Goal: Task Accomplishment & Management: Manage account settings

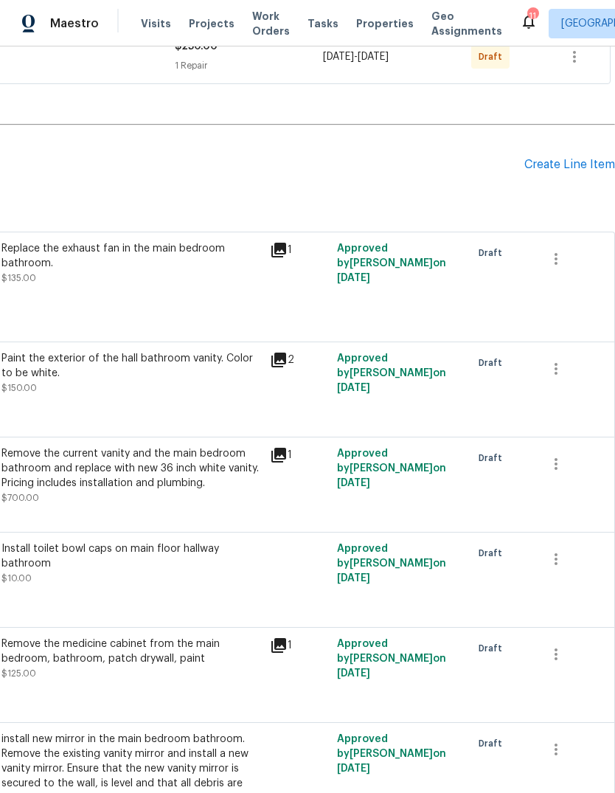
scroll to position [353, 218]
click at [561, 371] on icon "button" at bounding box center [556, 369] width 18 height 18
click at [582, 373] on li "Cancel" at bounding box center [566, 370] width 57 height 24
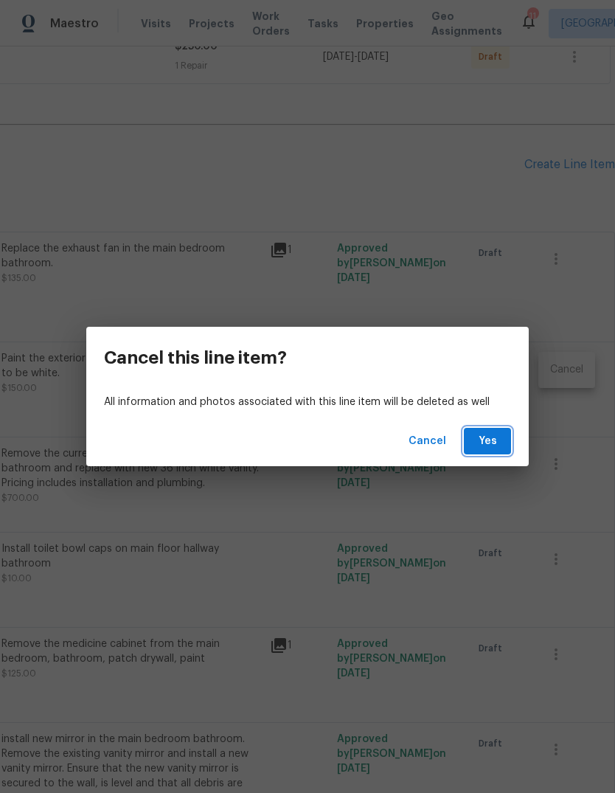
click at [494, 442] on span "Yes" at bounding box center [488, 441] width 24 height 18
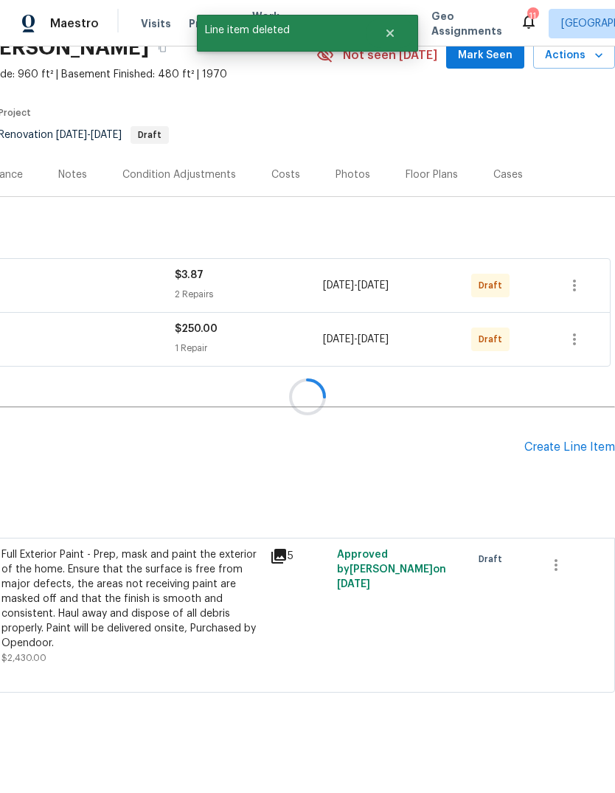
scroll to position [15, 218]
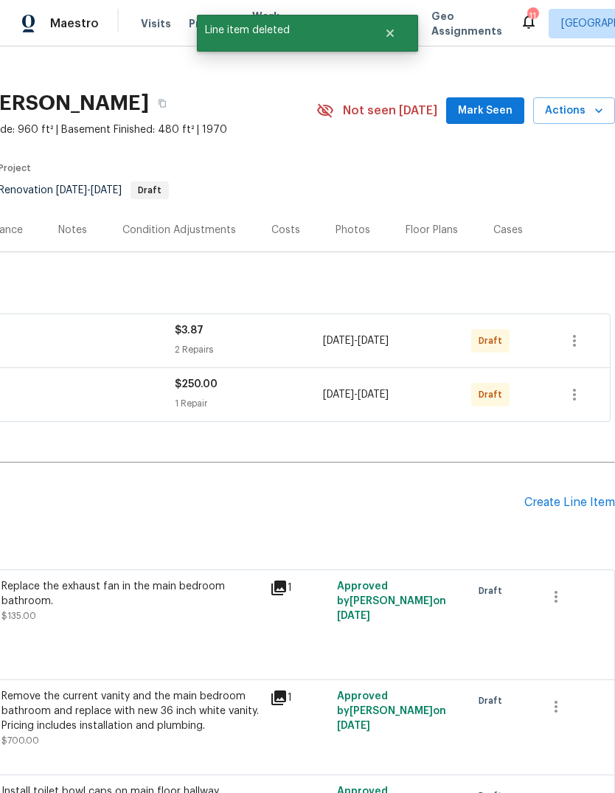
click at [581, 506] on div "Create Line Item" at bounding box center [569, 502] width 91 height 14
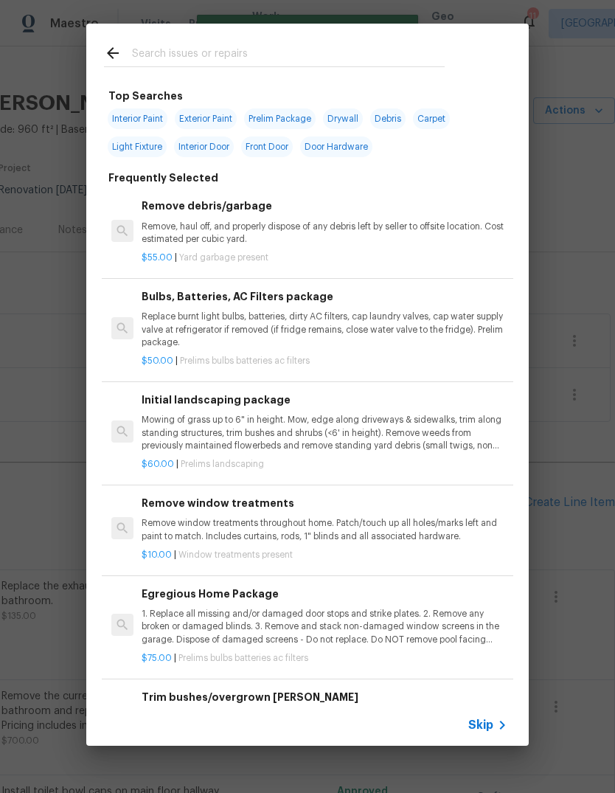
click at [501, 730] on icon at bounding box center [502, 725] width 18 height 18
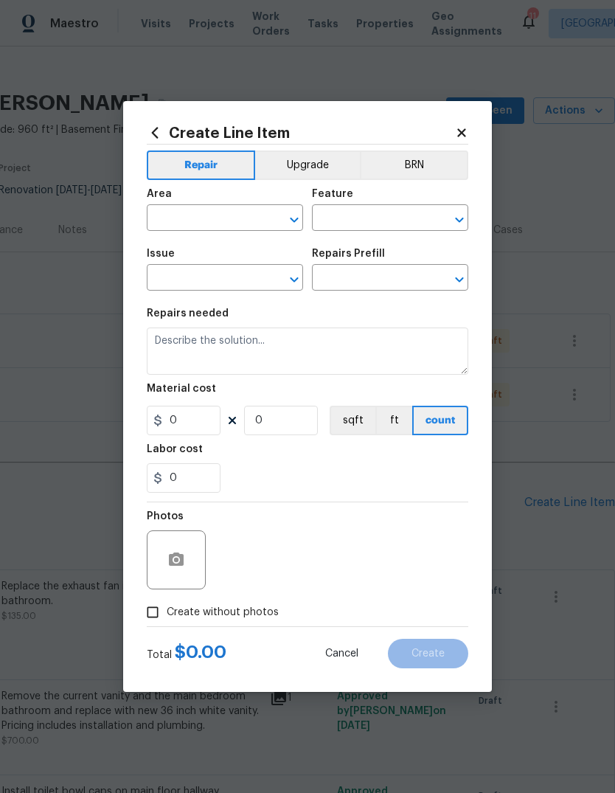
click at [221, 223] on input "text" at bounding box center [204, 219] width 115 height 23
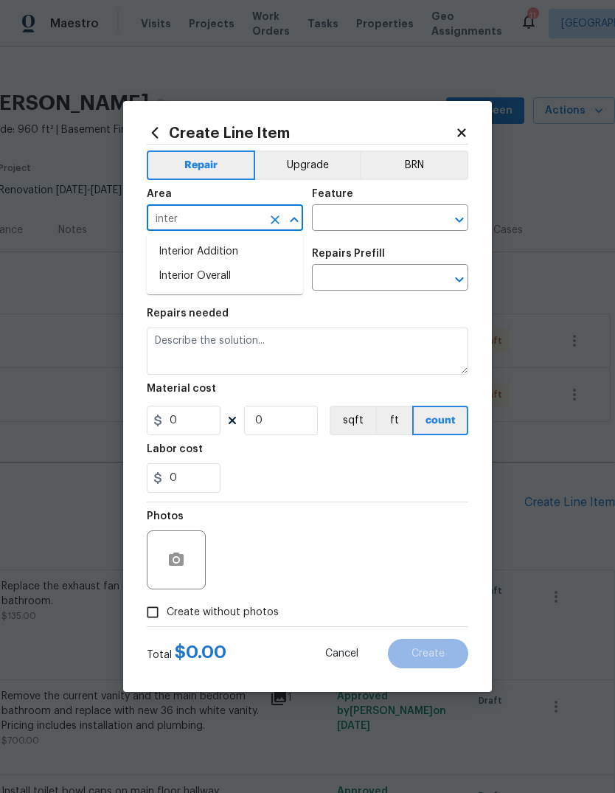
click at [270, 281] on li "Interior Overall" at bounding box center [225, 276] width 156 height 24
type input "Interior Overall"
click at [397, 222] on input "text" at bounding box center [369, 219] width 115 height 23
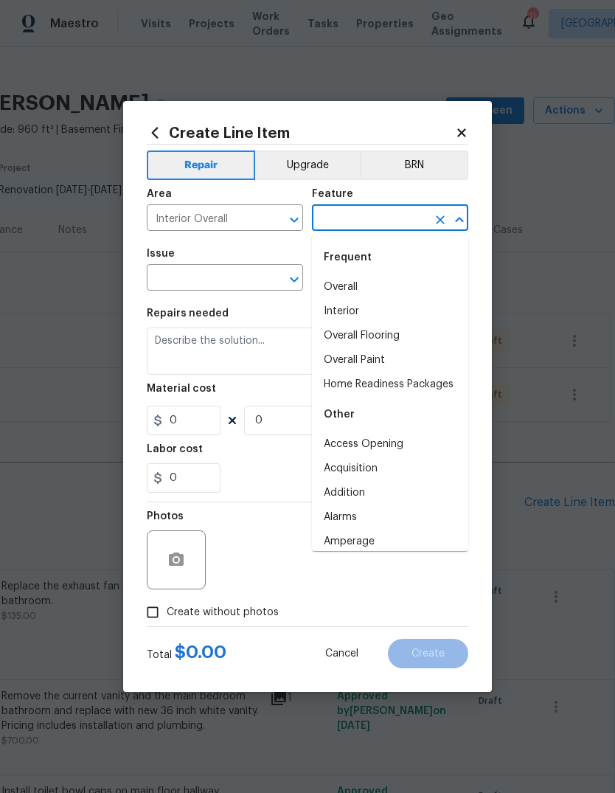
click at [281, 217] on icon "Clear" at bounding box center [275, 219] width 15 height 15
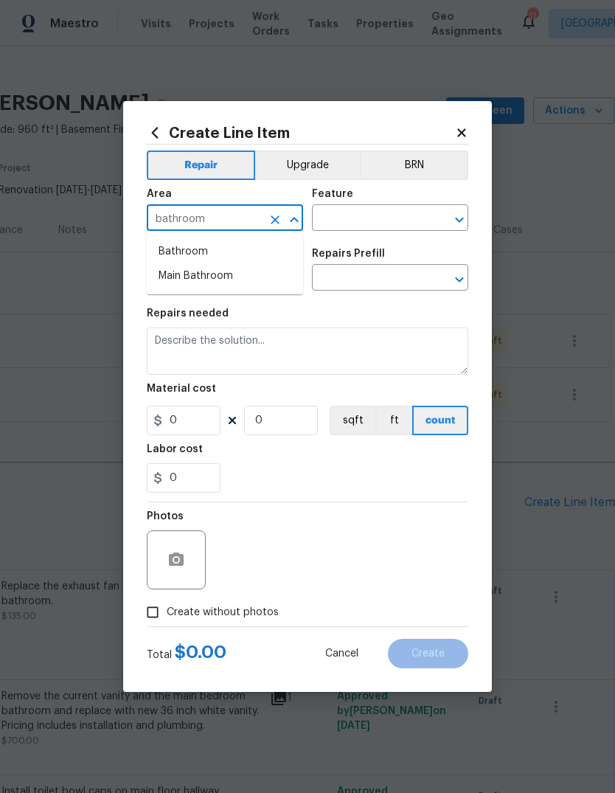
click at [229, 257] on li "Bathroom" at bounding box center [225, 252] width 156 height 24
type input "Bathroom"
click at [408, 217] on input "text" at bounding box center [369, 219] width 115 height 23
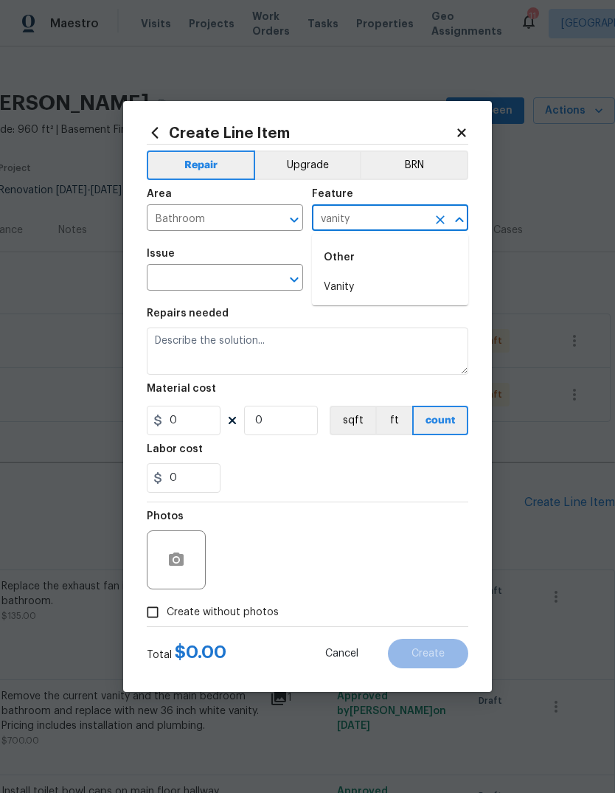
click at [357, 286] on li "Vanity" at bounding box center [390, 287] width 156 height 24
type input "Vanity"
click at [256, 282] on input "text" at bounding box center [204, 279] width 115 height 23
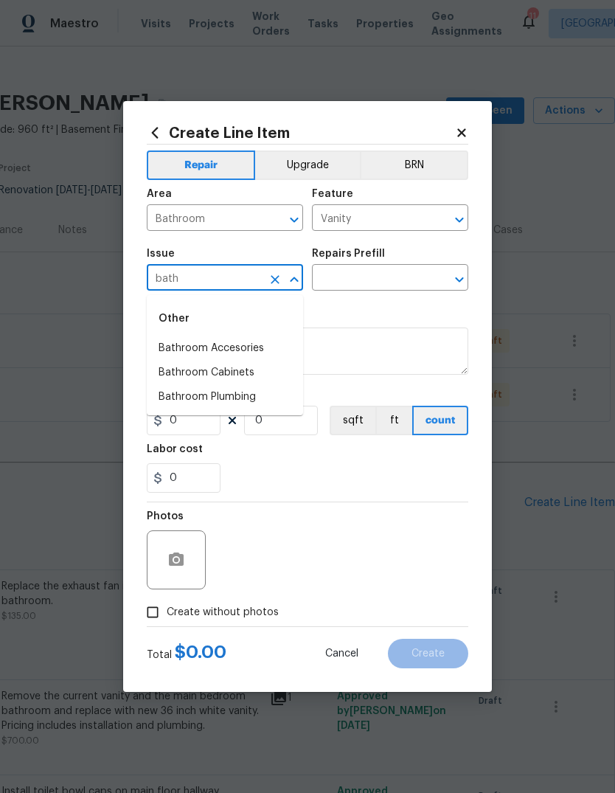
click at [271, 375] on li "Bathroom Cabinets" at bounding box center [225, 372] width 156 height 24
type input "Bathroom Cabinets"
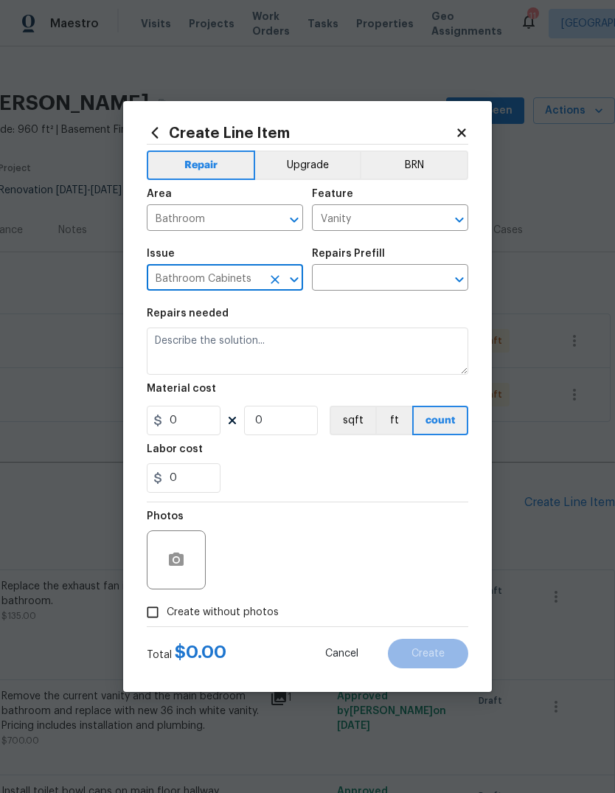
click at [402, 278] on input "text" at bounding box center [369, 279] width 115 height 23
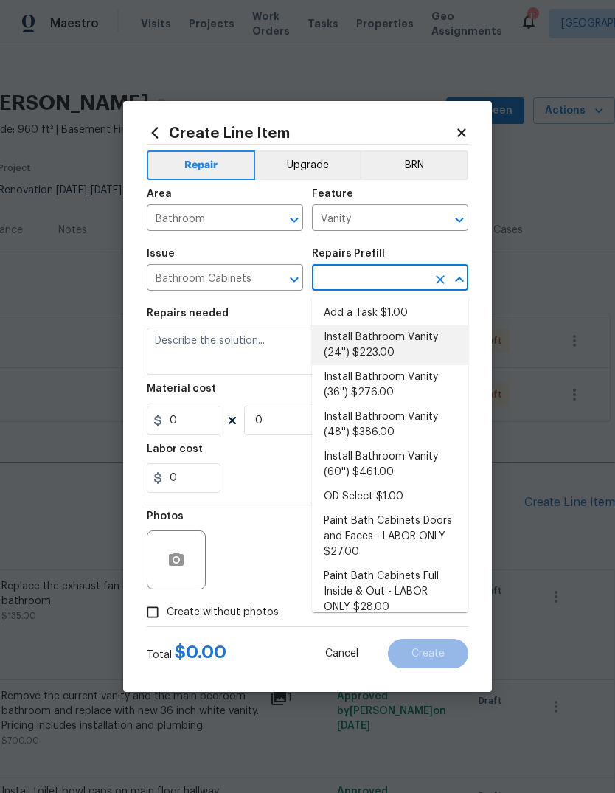
click at [431, 343] on li "Install Bathroom Vanity (24'') $223.00" at bounding box center [390, 345] width 156 height 40
type input "Install Bathroom Vanity (24'') $223.00"
type input "Cabinets"
type textarea "Remove the existing bathroom vanity (if present) and install a new 24'' bathroo…"
type input "1"
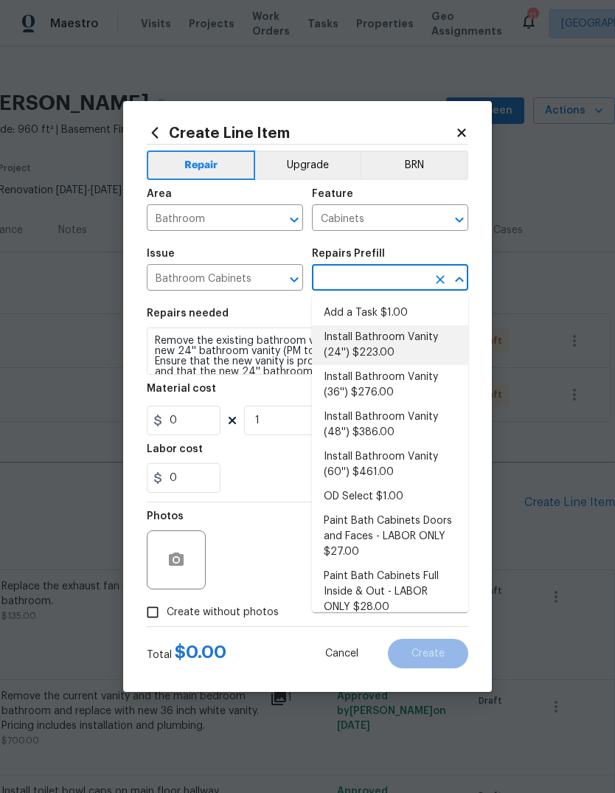
type input "Install Bathroom Vanity (24'') $223.00"
type input "223"
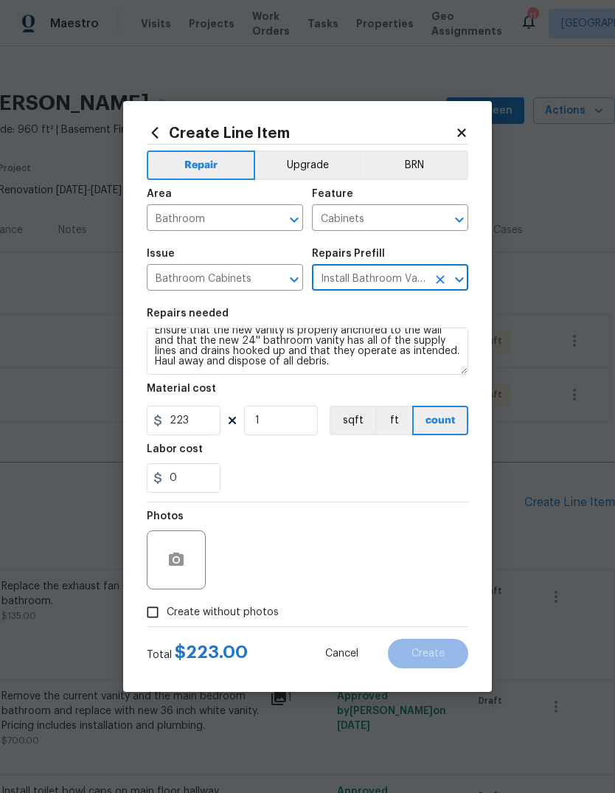
scroll to position [31, 0]
click at [341, 368] on textarea "Remove the existing bathroom vanity (if present) and install a new 24'' bathroo…" at bounding box center [307, 350] width 321 height 47
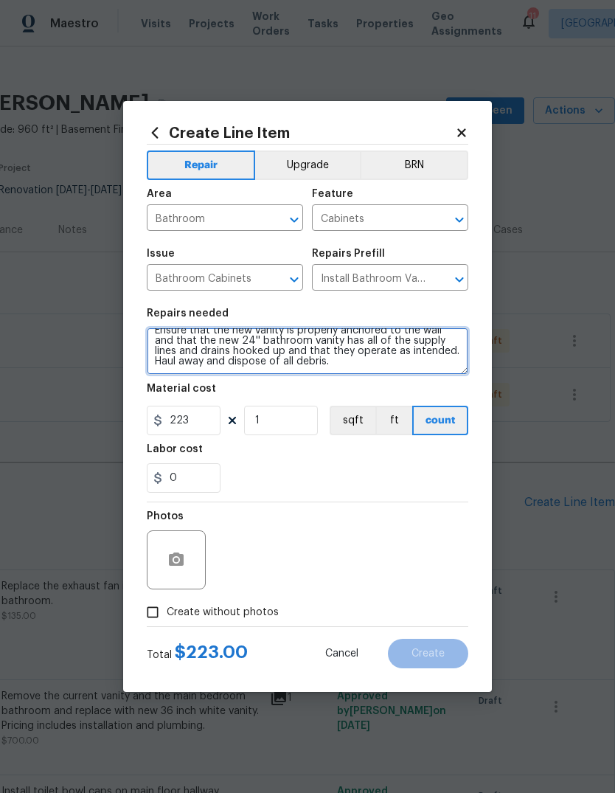
click at [347, 366] on textarea "Remove the existing bathroom vanity (if present) and install a new 24'' bathroo…" at bounding box center [307, 350] width 321 height 47
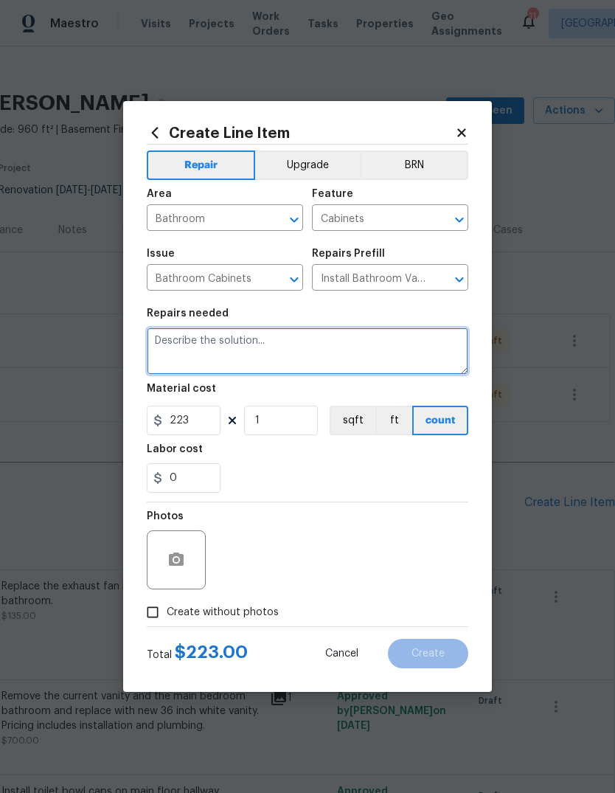
scroll to position [0, 0]
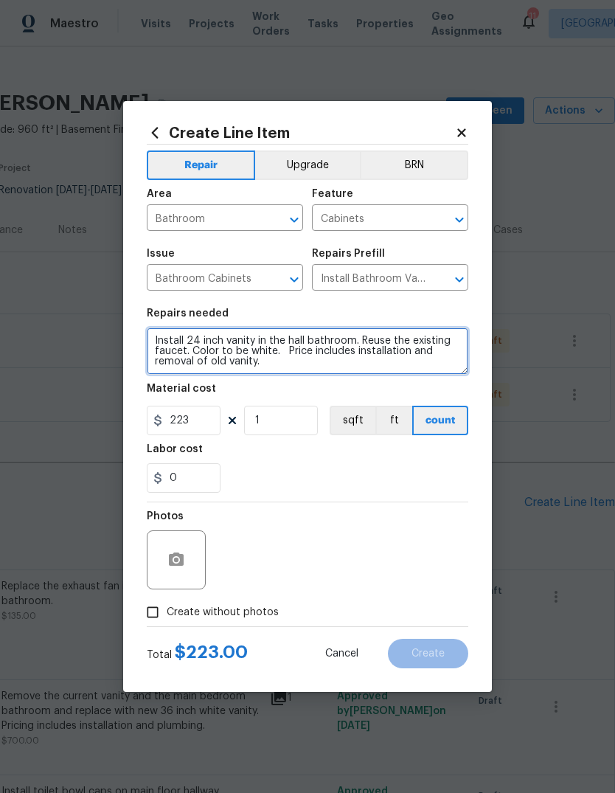
type textarea "Install 24 inch vanity in the hall bathroom. Reuse the existing faucet. Color t…"
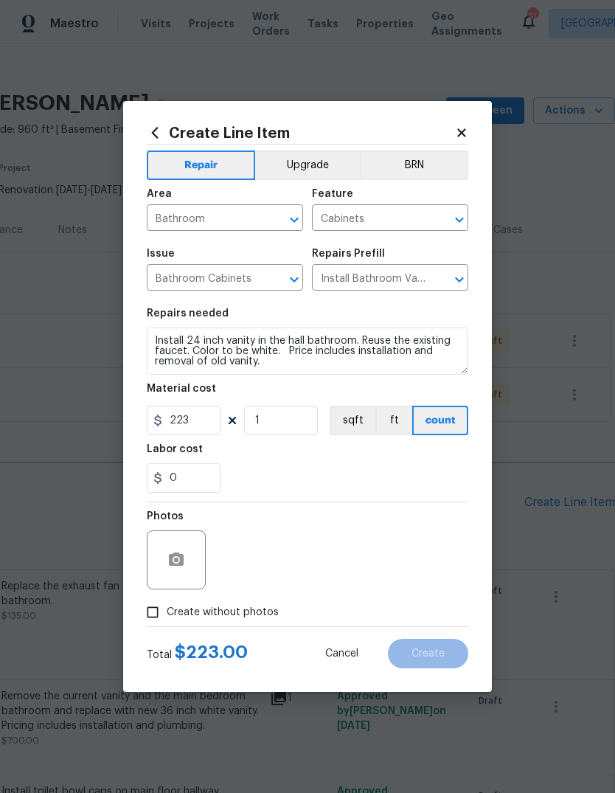
click at [380, 476] on div "0" at bounding box center [307, 477] width 321 height 29
click at [206, 428] on input "223" at bounding box center [184, 419] width 74 height 29
click at [427, 473] on div "0" at bounding box center [307, 477] width 321 height 29
type input "500"
click at [187, 554] on button "button" at bounding box center [176, 559] width 35 height 35
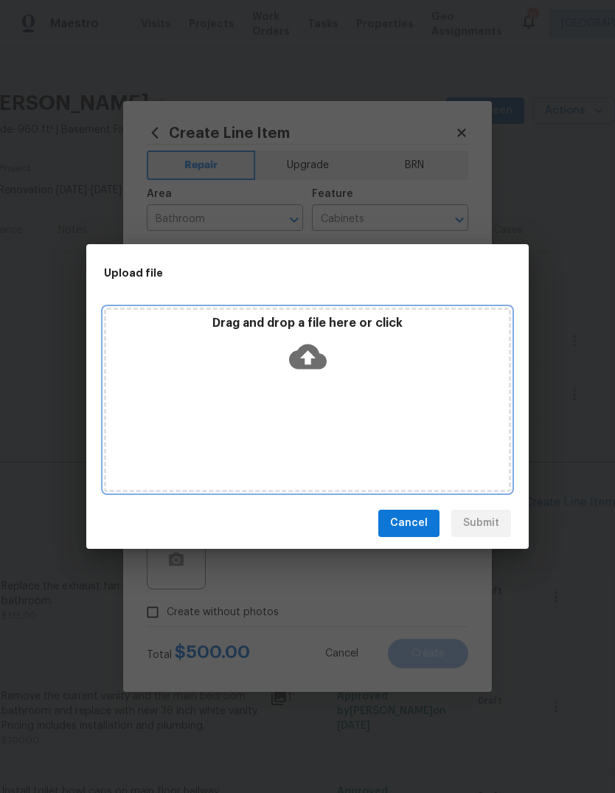
click at [324, 344] on icon at bounding box center [308, 357] width 38 height 38
click at [308, 354] on icon at bounding box center [308, 357] width 38 height 38
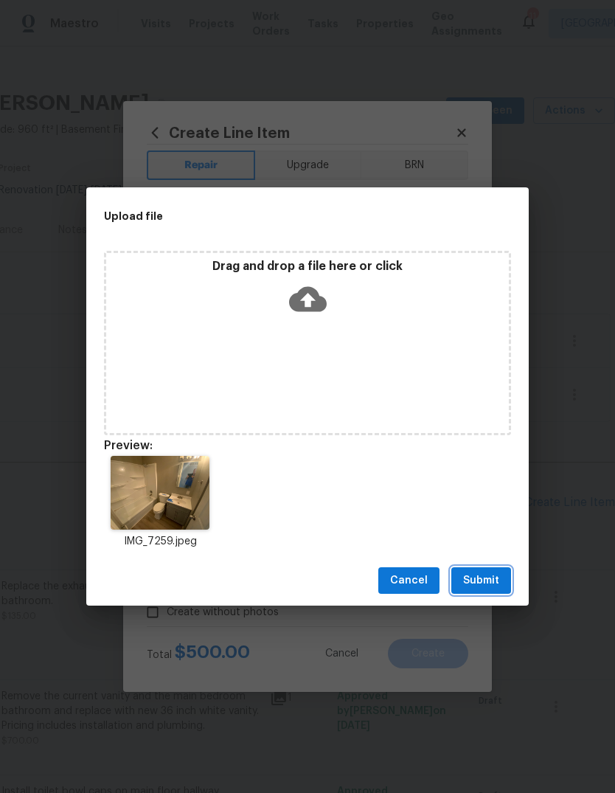
click at [486, 581] on span "Submit" at bounding box center [481, 580] width 36 height 18
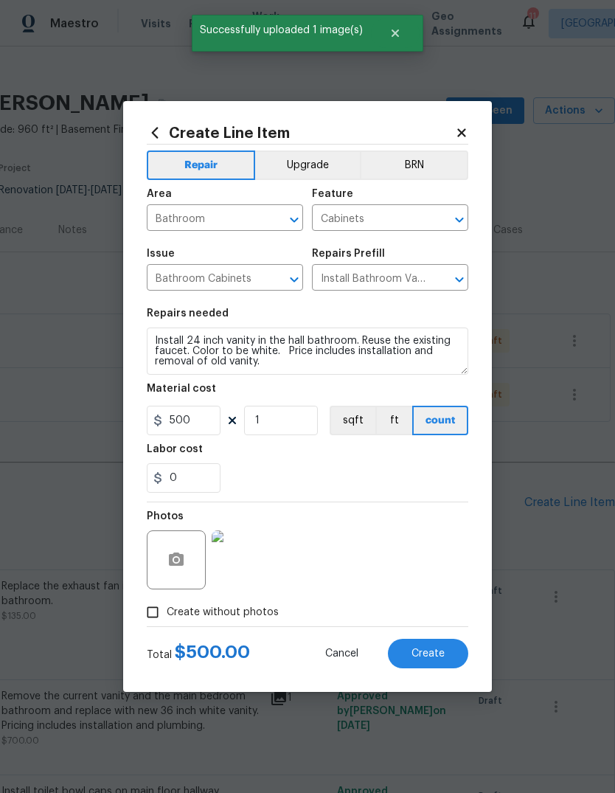
click at [459, 662] on button "Create" at bounding box center [428, 652] width 80 height 29
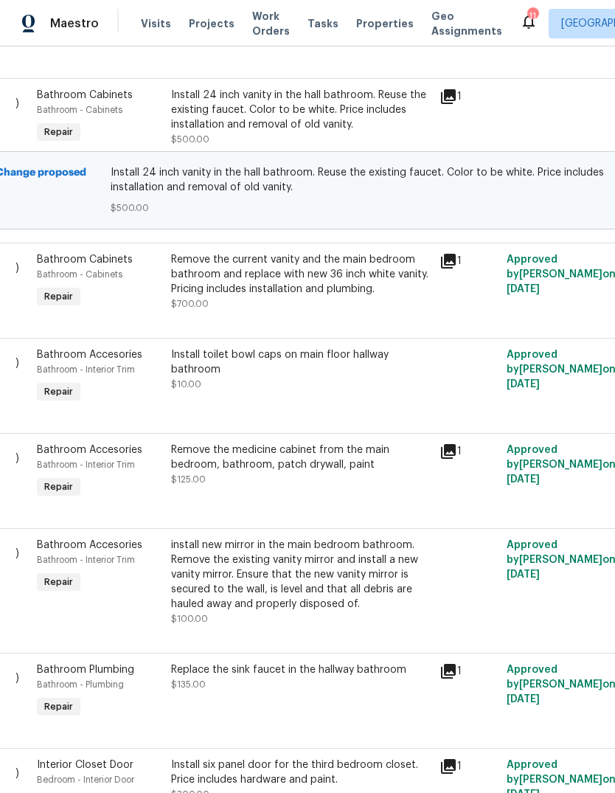
scroll to position [621, 49]
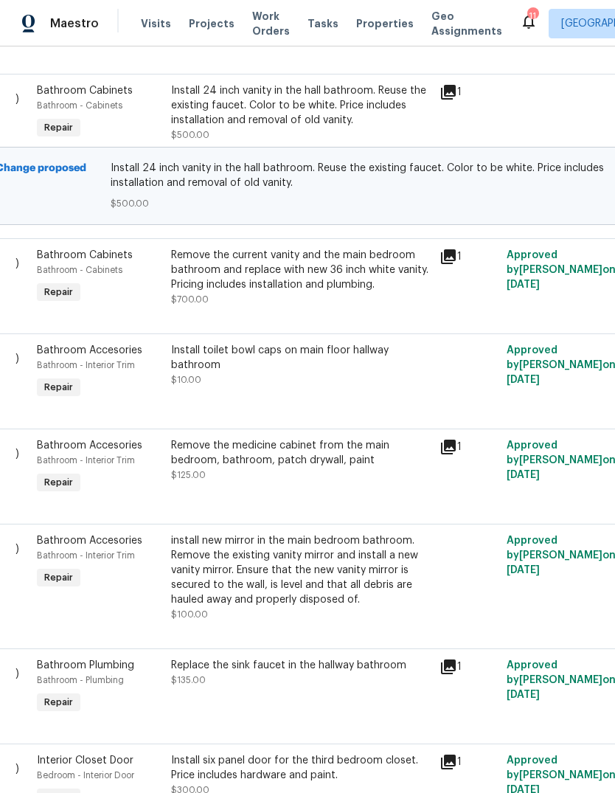
click at [377, 382] on div "Install toilet bowl caps on main floor hallway bathroom $10.00" at bounding box center [300, 365] width 259 height 44
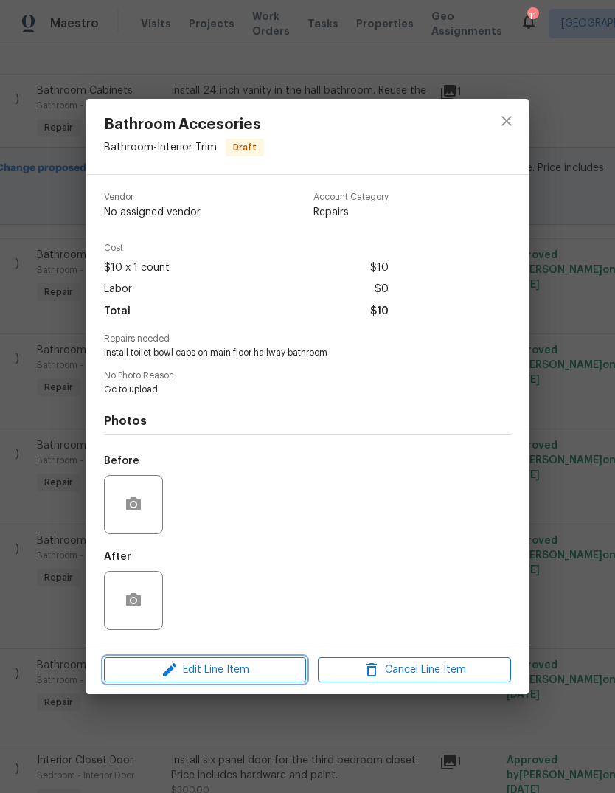
click at [271, 677] on span "Edit Line Item" at bounding box center [204, 670] width 193 height 18
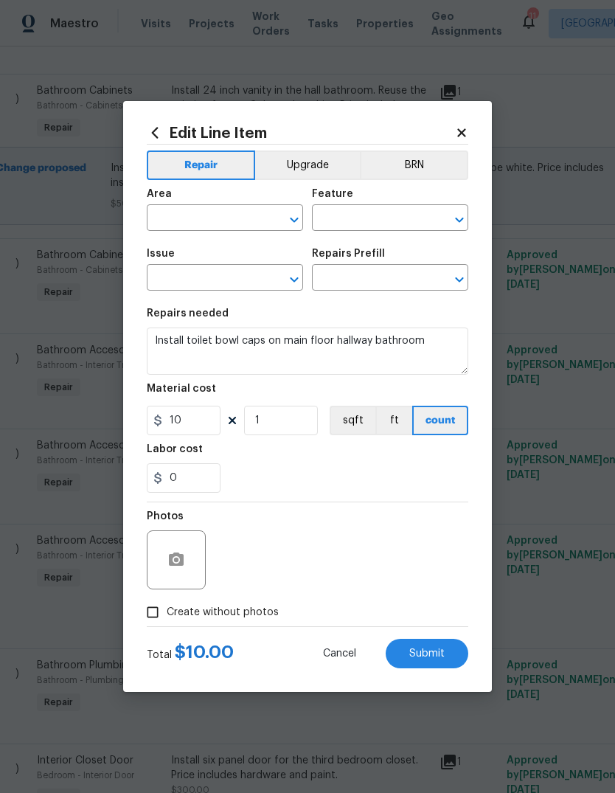
type input "Bathroom"
type input "Interior Trim"
type input "Bathroom Accesories"
type input "Add a Task $1.00"
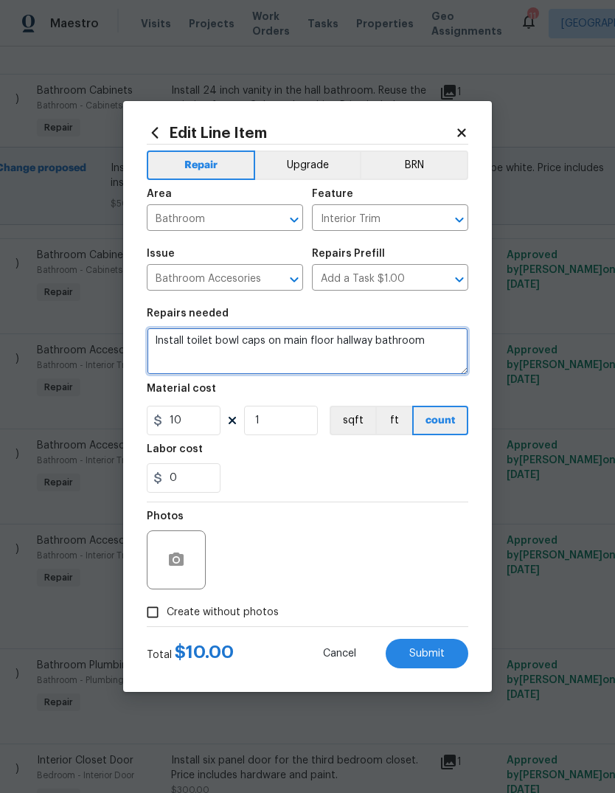
click at [447, 346] on textarea "Install toilet bowl caps on main floor hallway bathroom" at bounding box center [307, 350] width 321 height 47
type textarea "Install toilet bowl caps on main floor hallway bathroom and bedroom bathroom"
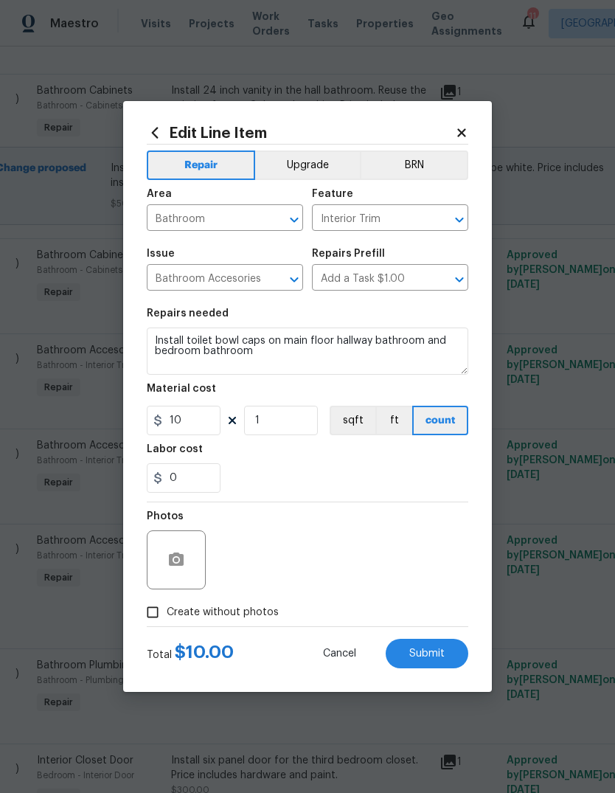
click at [394, 481] on div "0" at bounding box center [307, 477] width 321 height 29
click at [450, 655] on button "Submit" at bounding box center [427, 652] width 83 height 29
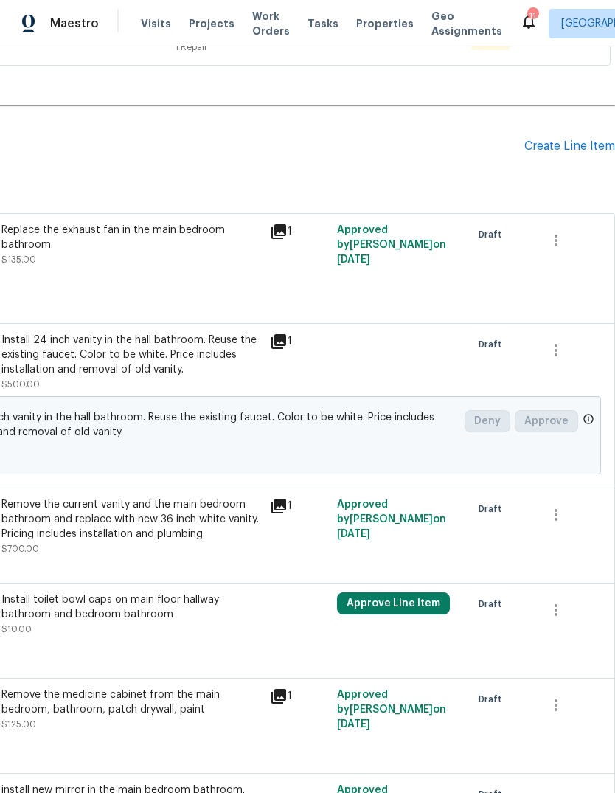
scroll to position [373, 218]
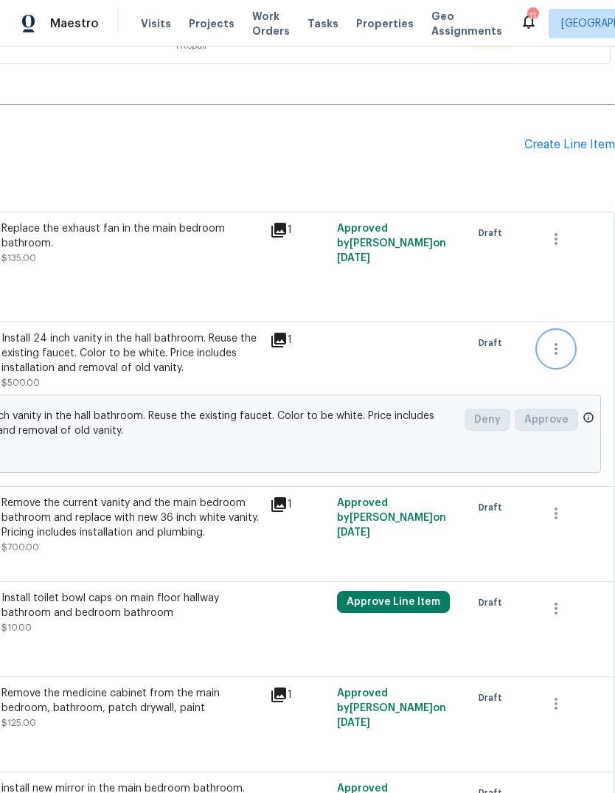
click at [564, 352] on icon "button" at bounding box center [556, 349] width 18 height 18
click at [419, 370] on div at bounding box center [307, 396] width 615 height 793
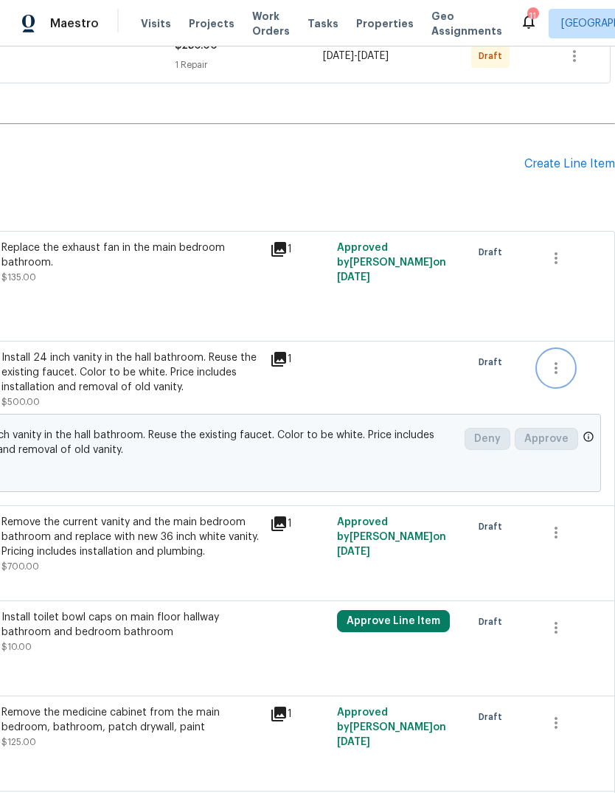
scroll to position [354, 218]
click at [564, 369] on icon "button" at bounding box center [556, 368] width 18 height 18
click at [581, 369] on li "Cancel" at bounding box center [566, 369] width 57 height 24
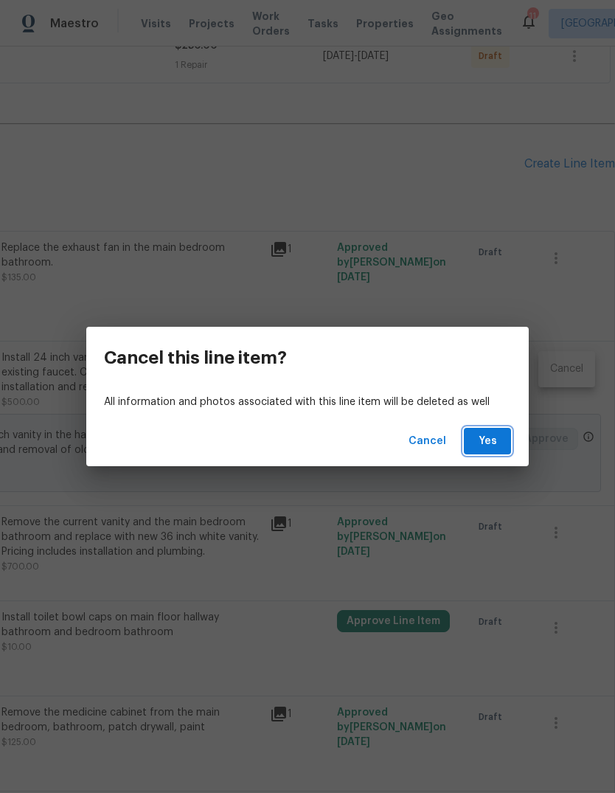
click at [500, 447] on button "Yes" at bounding box center [487, 441] width 47 height 27
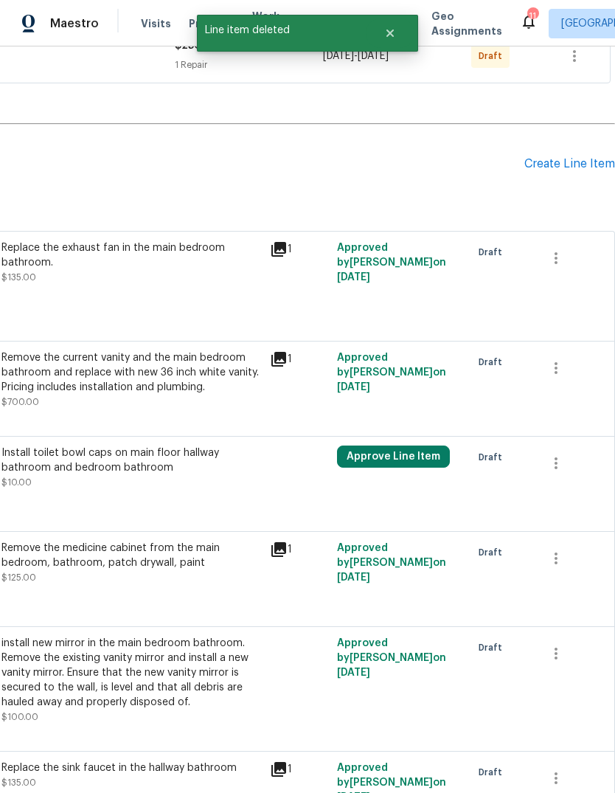
click at [597, 162] on div "Create Line Item" at bounding box center [569, 164] width 91 height 14
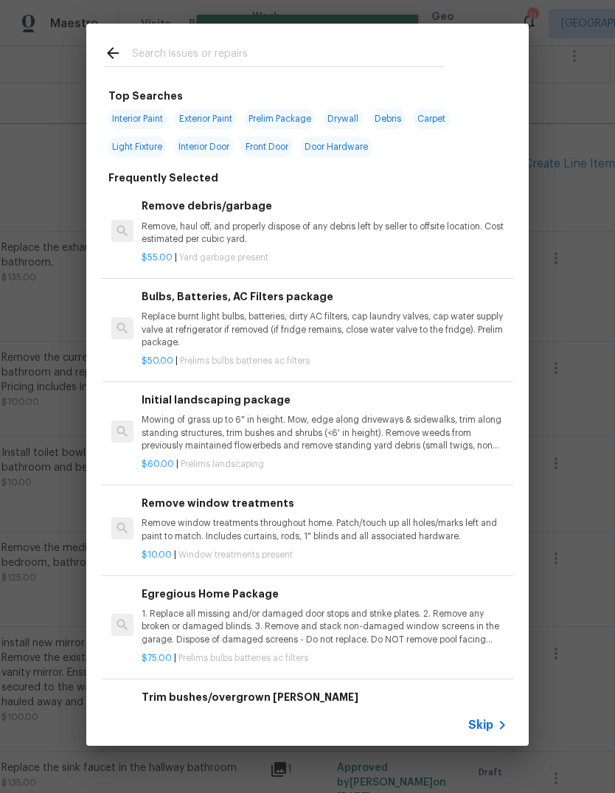
click at [490, 730] on span "Skip" at bounding box center [480, 724] width 25 height 15
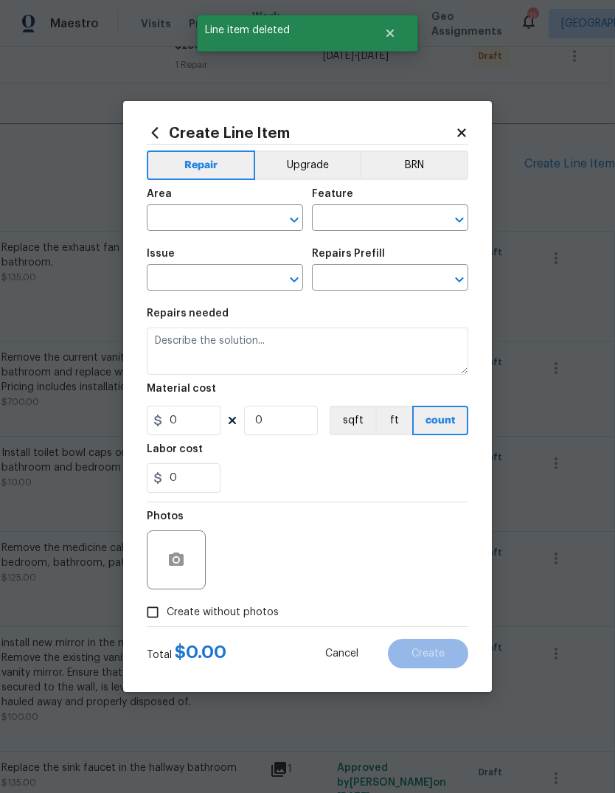
click at [232, 226] on input "text" at bounding box center [204, 219] width 115 height 23
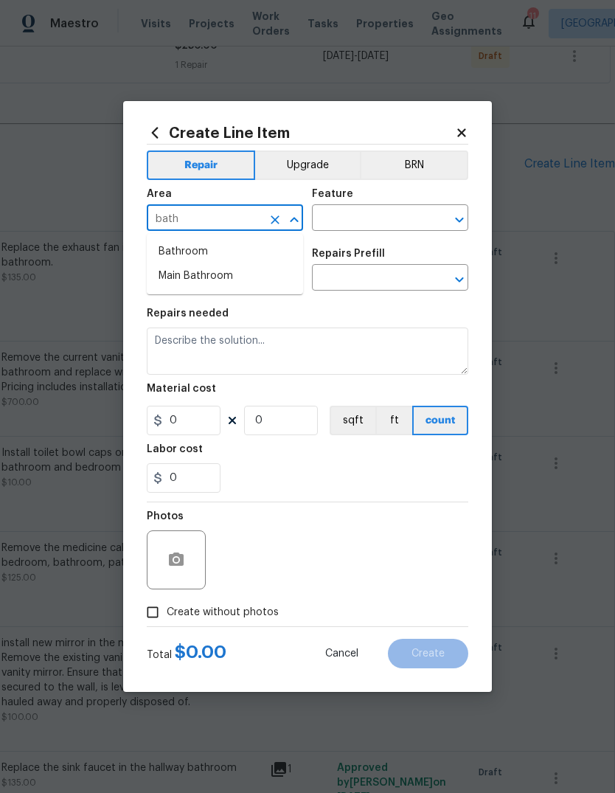
click at [262, 254] on li "Bathroom" at bounding box center [225, 252] width 156 height 24
type input "Bathroom"
click at [406, 222] on input "text" at bounding box center [369, 219] width 115 height 23
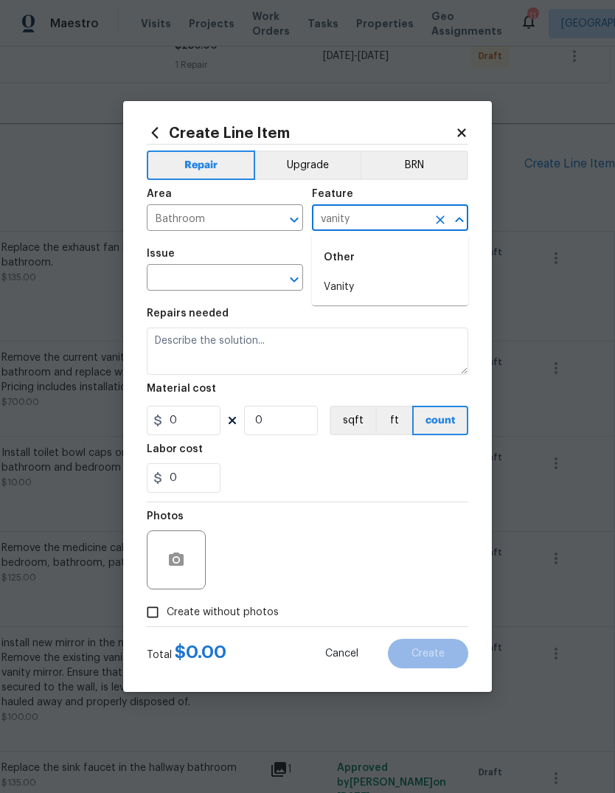
click at [414, 288] on li "Vanity" at bounding box center [390, 287] width 156 height 24
type input "Vanity"
click at [235, 288] on input "text" at bounding box center [204, 279] width 115 height 23
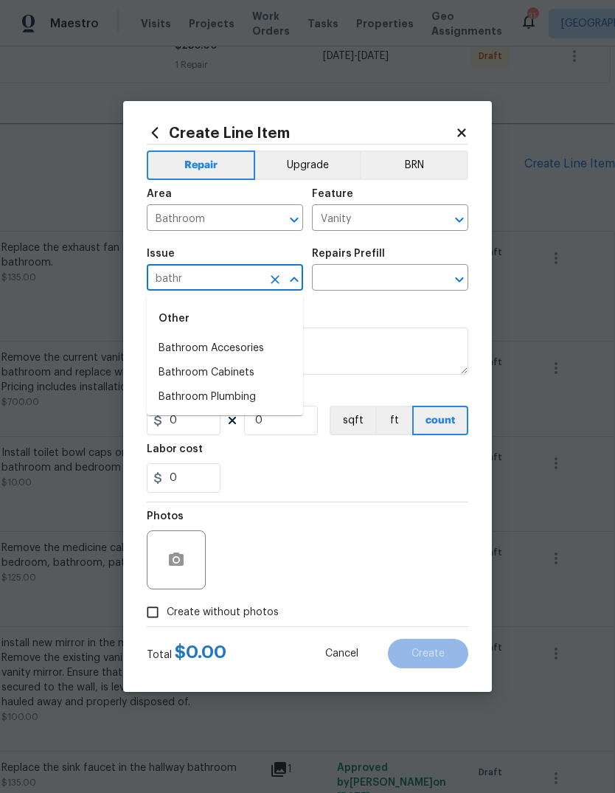
click at [295, 375] on li "Bathroom Cabinets" at bounding box center [225, 372] width 156 height 24
type input "Bathroom Cabinets"
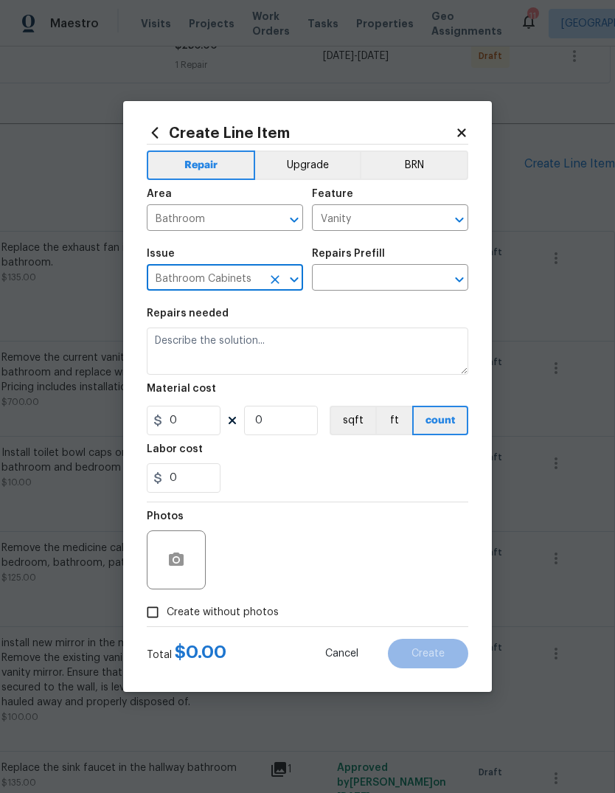
click at [407, 290] on input "text" at bounding box center [369, 279] width 115 height 23
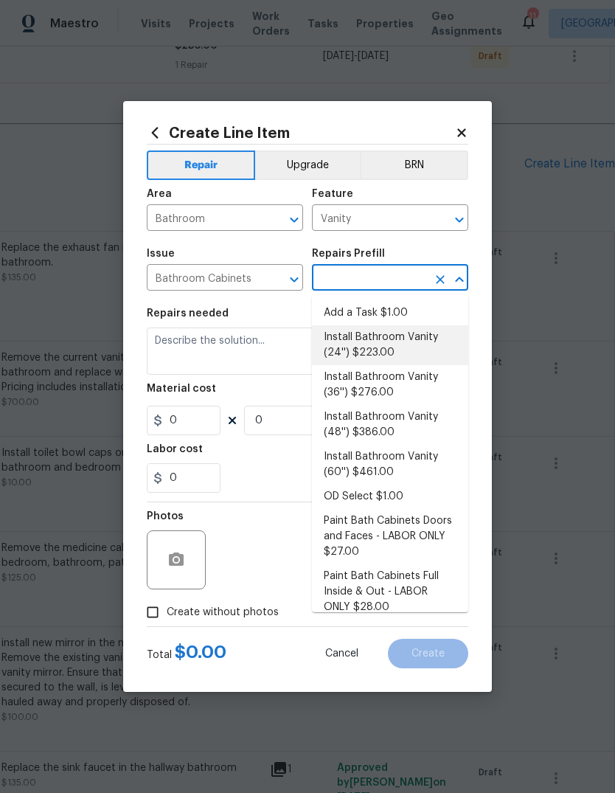
click at [436, 347] on li "Install Bathroom Vanity (24'') $223.00" at bounding box center [390, 345] width 156 height 40
type input "Install Bathroom Vanity (24'') $223.00"
type input "Cabinets"
type textarea "Remove the existing bathroom vanity (if present) and install a new 24'' bathroo…"
type input "1"
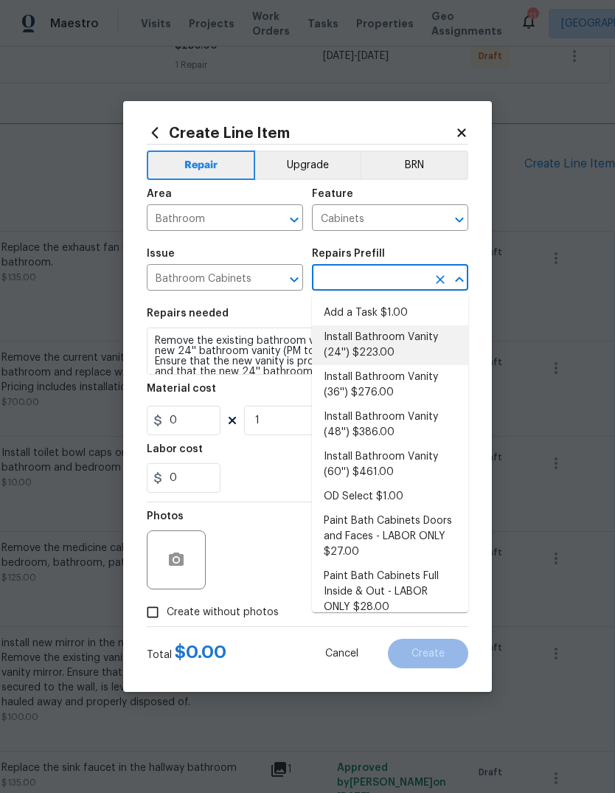
type input "Install Bathroom Vanity (24'') $223.00"
type input "223"
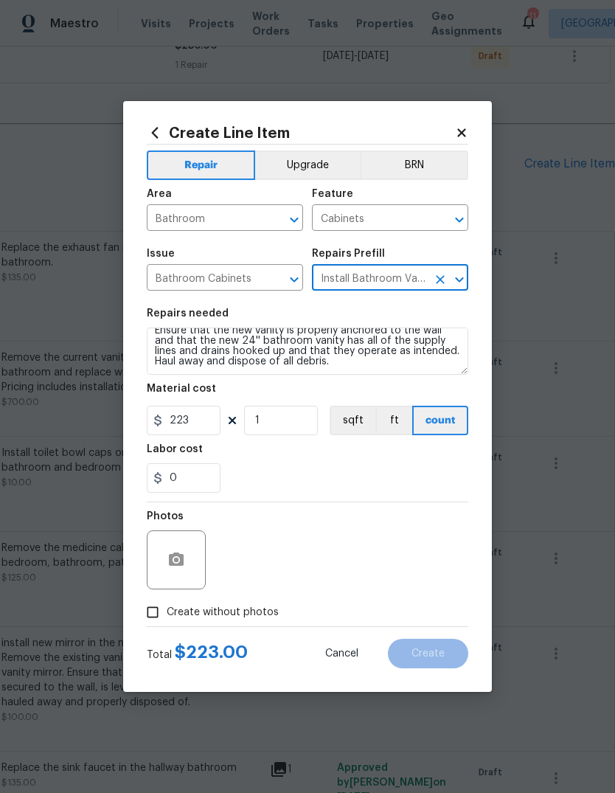
scroll to position [31, 0]
click at [343, 370] on textarea "Remove the existing bathroom vanity (if present) and install a new 24'' bathroo…" at bounding box center [307, 350] width 321 height 47
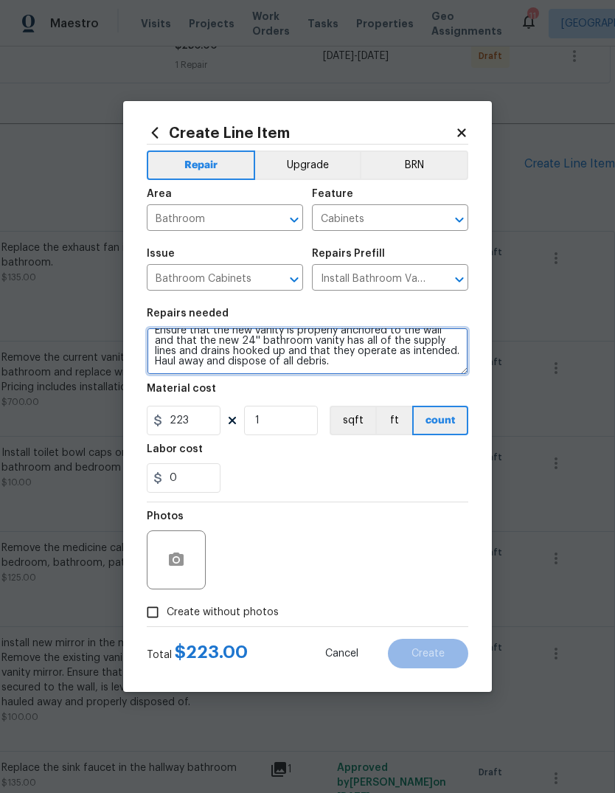
click at [340, 365] on textarea "Remove the existing bathroom vanity (if present) and install a new 24'' bathroo…" at bounding box center [307, 350] width 321 height 47
click at [339, 364] on textarea "Remove the existing bathroom vanity (if present) and install a new 24'' bathroo…" at bounding box center [307, 350] width 321 height 47
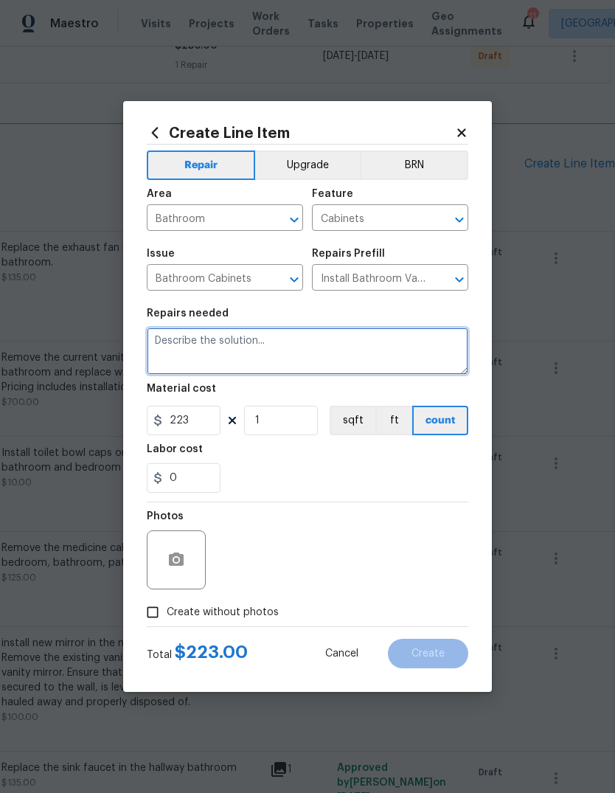
scroll to position [0, 0]
click at [187, 335] on textarea "install 24 inch vanity in the hall bathroom." at bounding box center [307, 350] width 321 height 47
click at [188, 342] on textarea "Install 24 inch vanity in the hall bathroom." at bounding box center [307, 350] width 321 height 47
click at [411, 347] on textarea "Install 24 inch vanity in the hall bathroom." at bounding box center [307, 350] width 321 height 47
type textarea "Install 24 inch vanity in the hall bathroom. Color to be white. Price includes …"
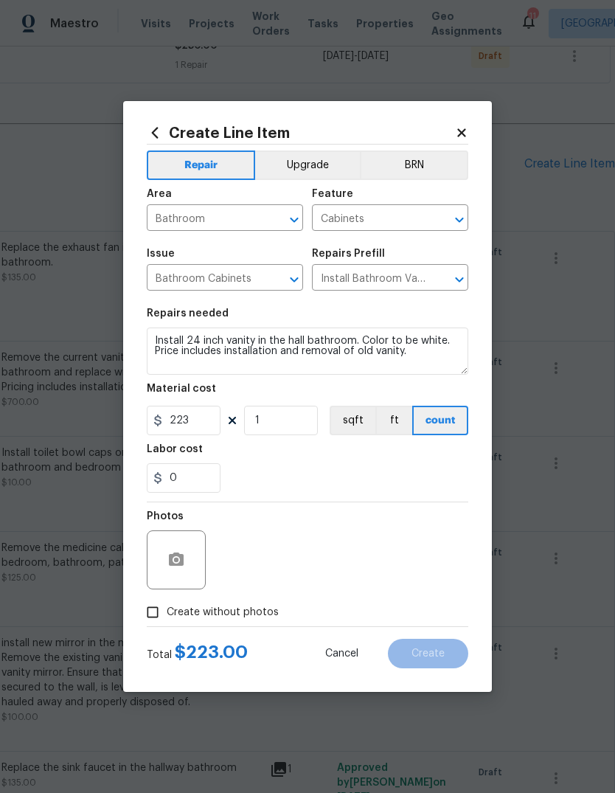
click at [388, 476] on div "0" at bounding box center [307, 477] width 321 height 29
click at [209, 420] on input "223" at bounding box center [184, 419] width 74 height 29
type input "500"
click at [407, 471] on div "0" at bounding box center [307, 477] width 321 height 29
click at [184, 548] on button "button" at bounding box center [176, 559] width 35 height 35
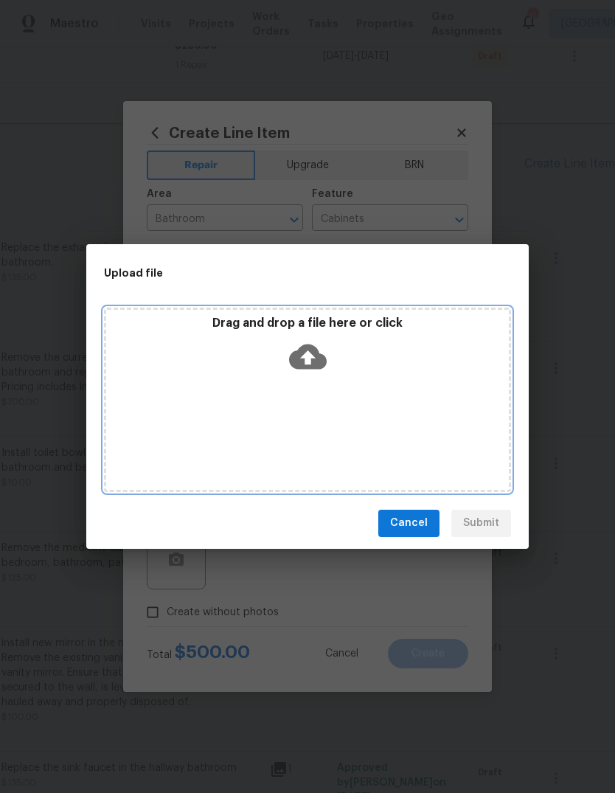
click at [319, 358] on icon at bounding box center [308, 356] width 38 height 25
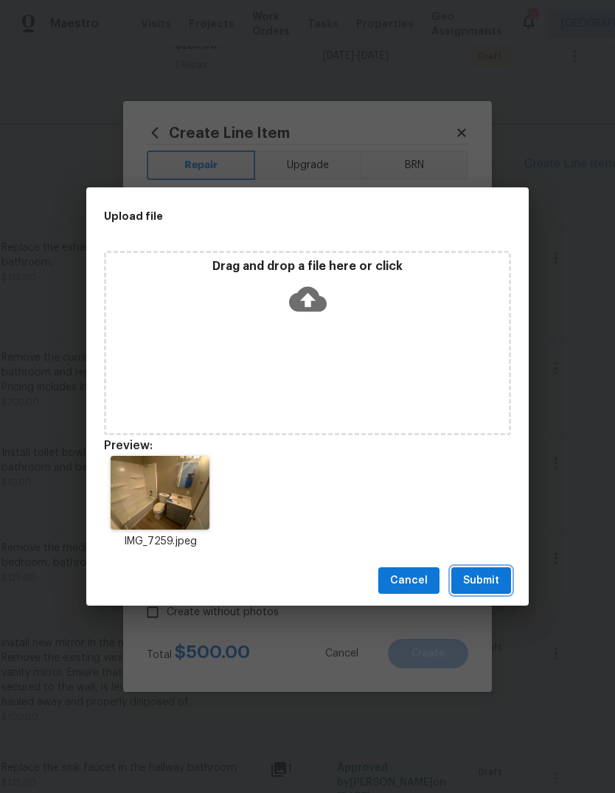
click at [489, 578] on span "Submit" at bounding box center [481, 580] width 36 height 18
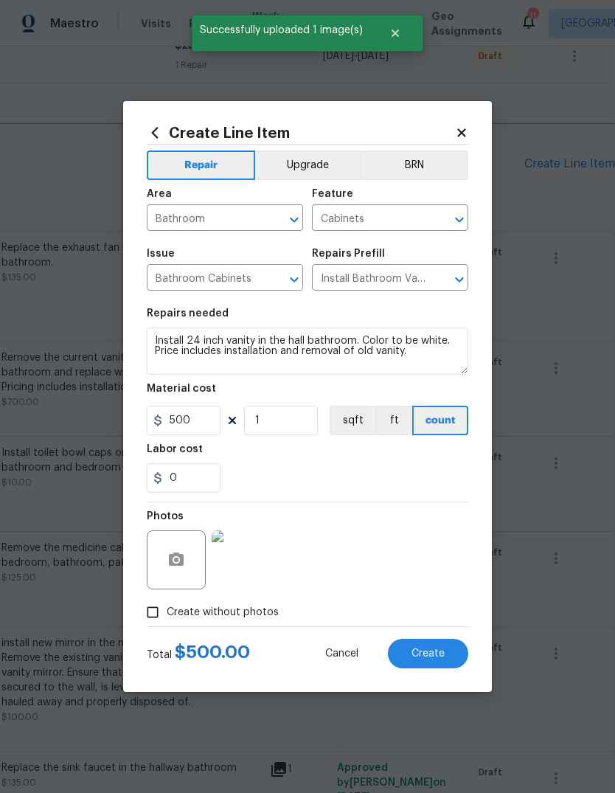
click at [445, 654] on button "Create" at bounding box center [428, 652] width 80 height 29
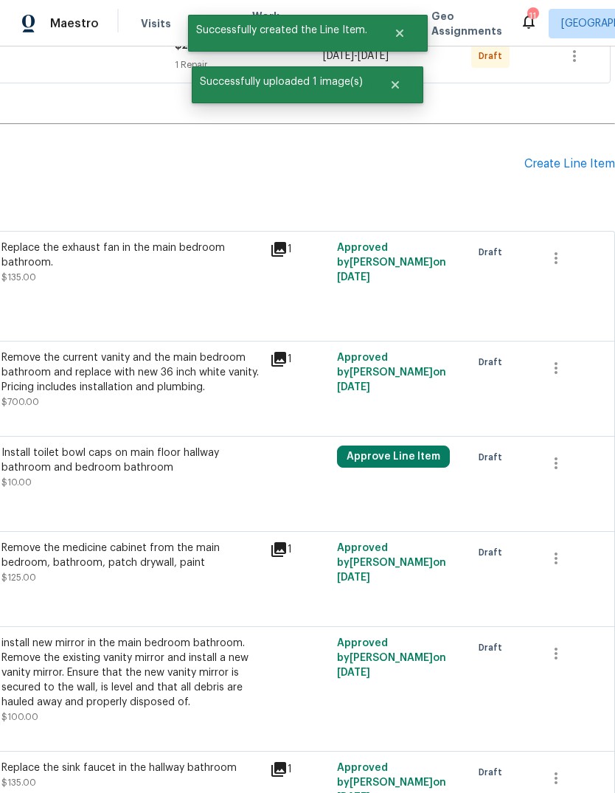
click at [582, 167] on div "Create Line Item" at bounding box center [569, 164] width 91 height 14
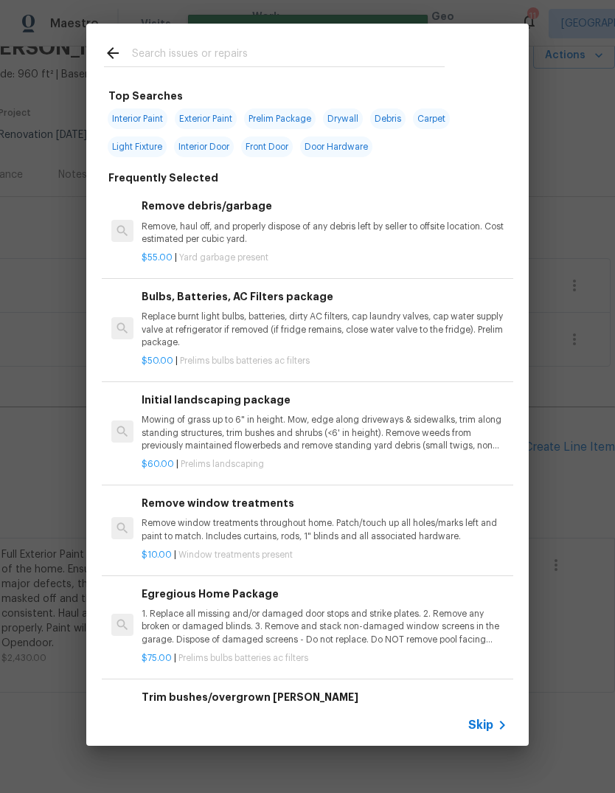
click at [494, 722] on icon at bounding box center [502, 725] width 18 height 18
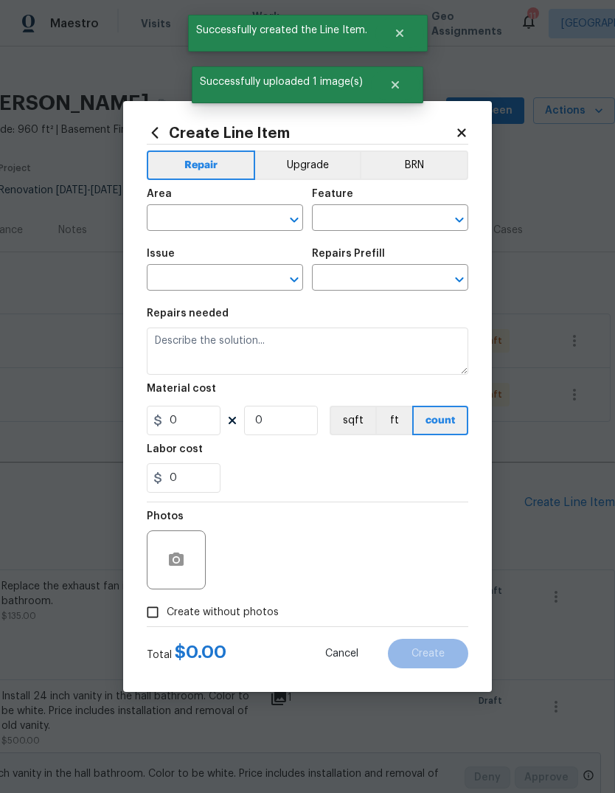
click at [242, 221] on input "text" at bounding box center [204, 219] width 115 height 23
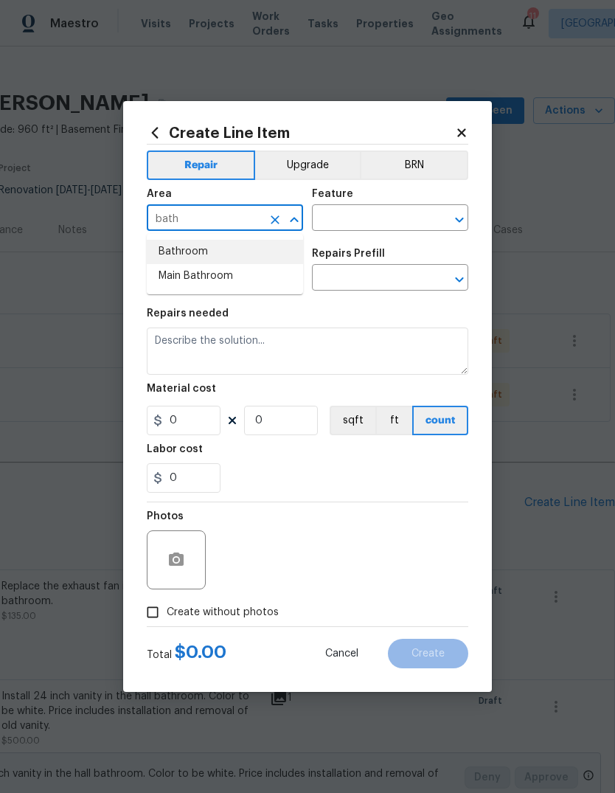
click at [246, 254] on li "Bathroom" at bounding box center [225, 252] width 156 height 24
type input "Bathroom"
click at [399, 217] on input "text" at bounding box center [369, 219] width 115 height 23
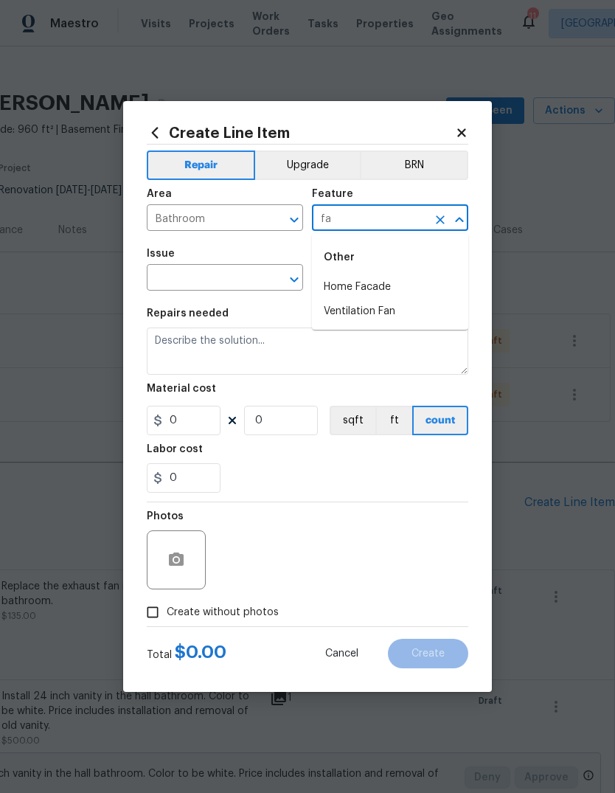
type input "f"
click at [389, 310] on li "Plumbing" at bounding box center [390, 311] width 156 height 24
type input "Plumbing"
click at [257, 282] on input "text" at bounding box center [204, 279] width 115 height 23
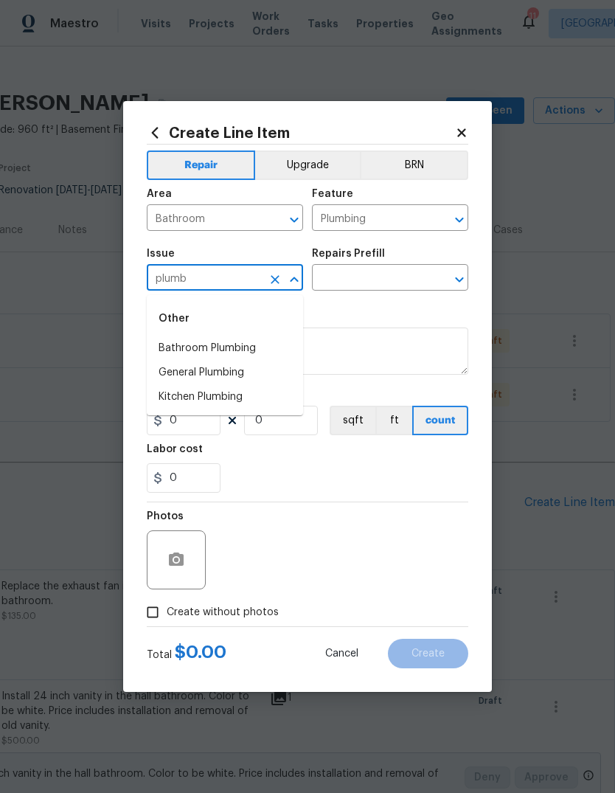
click at [244, 349] on li "Bathroom Plumbing" at bounding box center [225, 348] width 156 height 24
type input "Bathroom Plumbing"
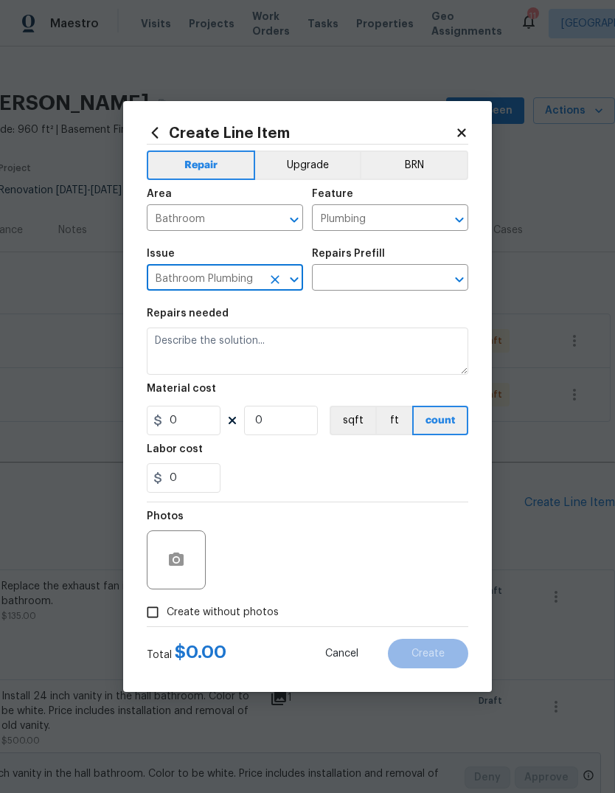
click at [376, 284] on input "text" at bounding box center [369, 279] width 115 height 23
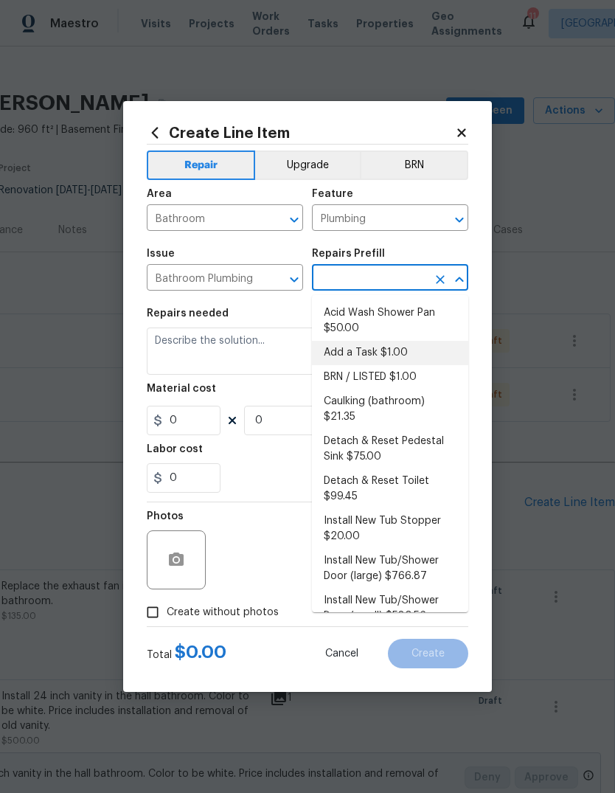
click at [405, 352] on li "Add a Task $1.00" at bounding box center [390, 353] width 156 height 24
type input "Add a Task $1.00"
type textarea "HPM to detail"
type input "1"
type input "Add a Task $1.00"
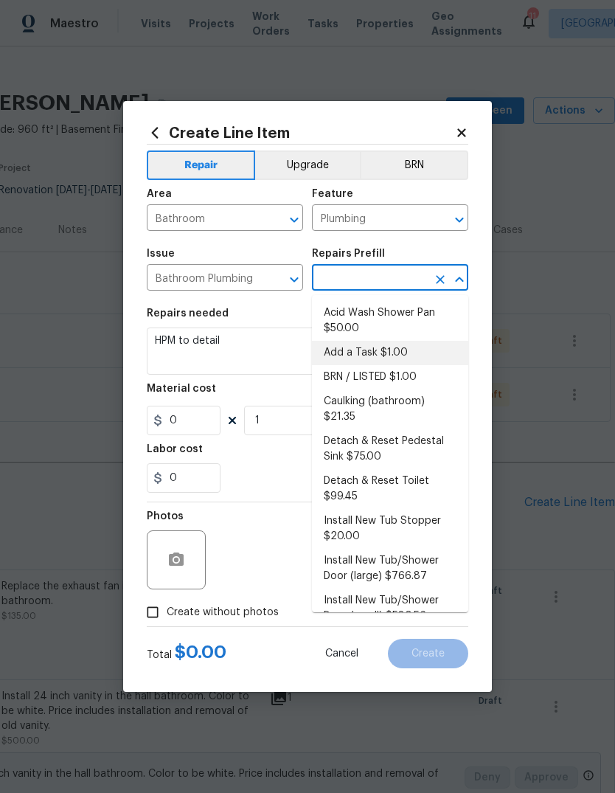
type input "1"
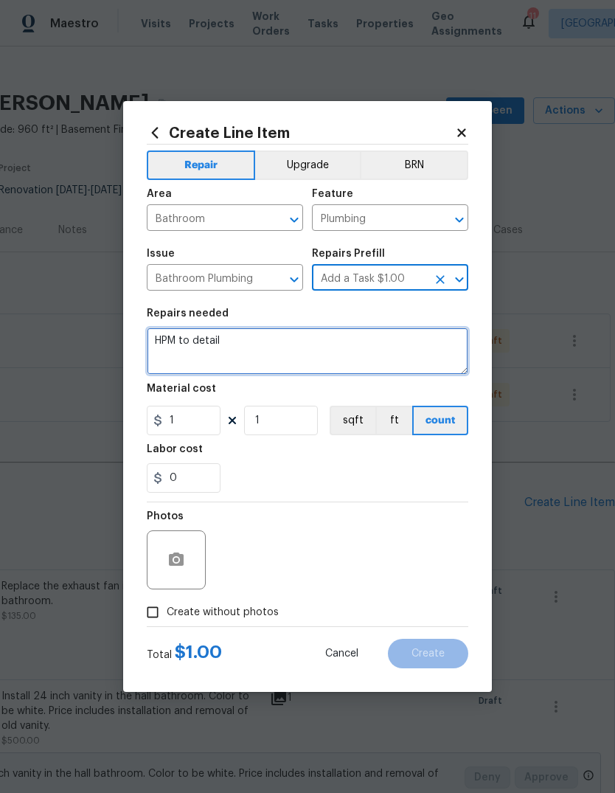
click at [374, 352] on textarea "HPM to detail" at bounding box center [307, 350] width 321 height 47
type textarea "H"
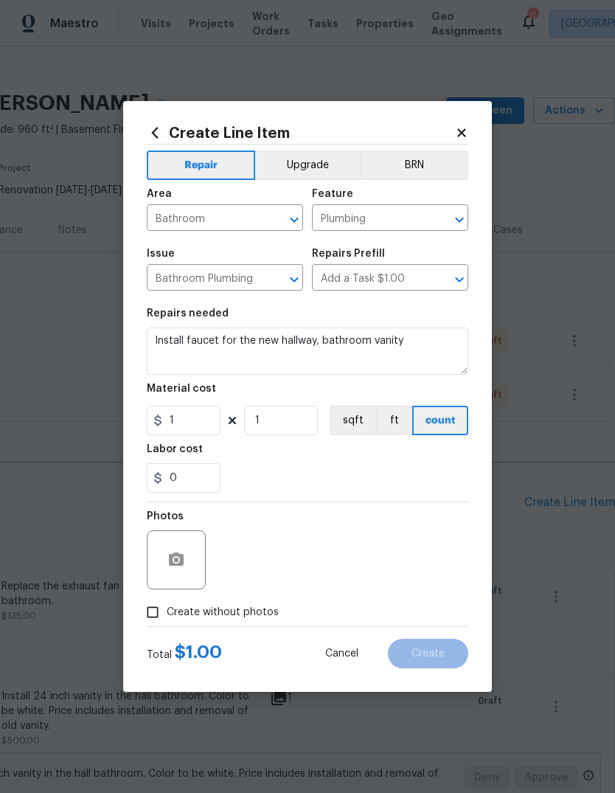
click at [379, 460] on div "Labor cost" at bounding box center [307, 453] width 321 height 19
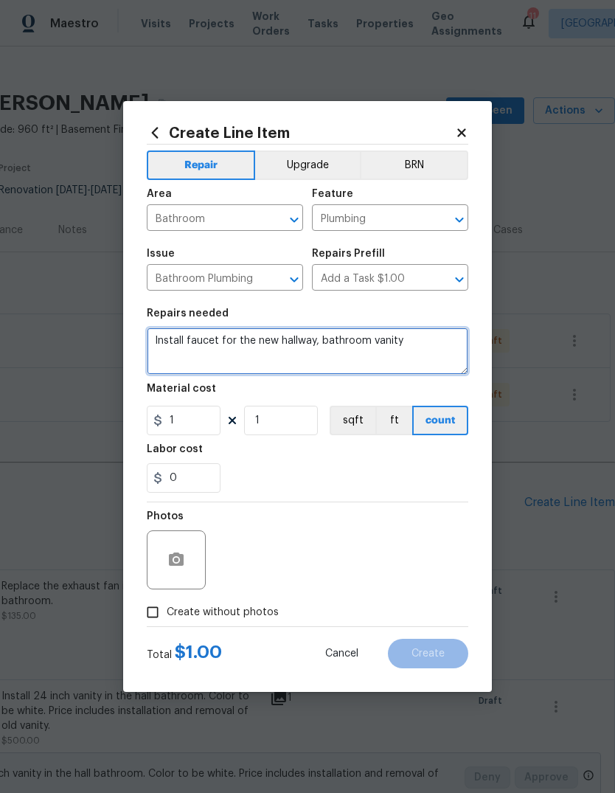
click at [314, 341] on textarea "Install faucet for the new hallway, bathroom vanity" at bounding box center [307, 350] width 321 height 47
click at [441, 345] on textarea "Install faucet for the new hallway bathroom vanity" at bounding box center [307, 350] width 321 height 47
click at [323, 338] on textarea "Install faucet for the new hallway bathroom vanity" at bounding box center [307, 350] width 321 height 47
click at [436, 348] on textarea "Install faucet for the new hallway bathroom vanity" at bounding box center [307, 350] width 321 height 47
type textarea "Install faucet for the new hallway bathroom vanity."
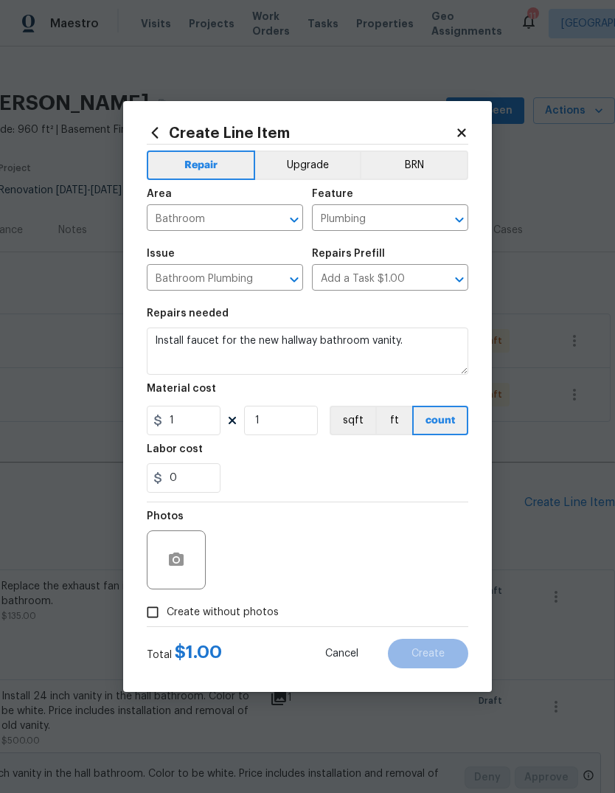
click at [398, 476] on div "0" at bounding box center [307, 477] width 321 height 29
click at [210, 418] on input "1" at bounding box center [184, 419] width 74 height 29
type input "125"
click at [333, 487] on div "0" at bounding box center [307, 477] width 321 height 29
click at [183, 560] on icon "button" at bounding box center [176, 558] width 15 height 13
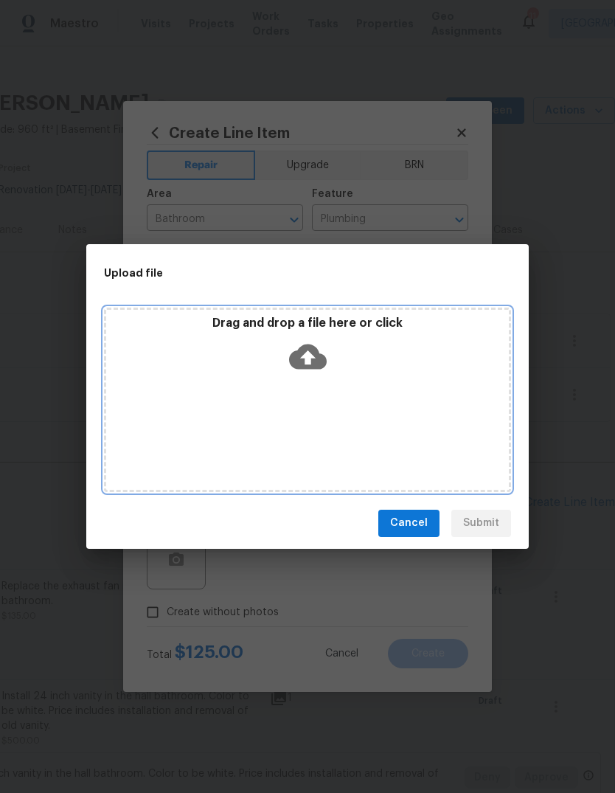
click at [317, 355] on icon at bounding box center [308, 356] width 38 height 25
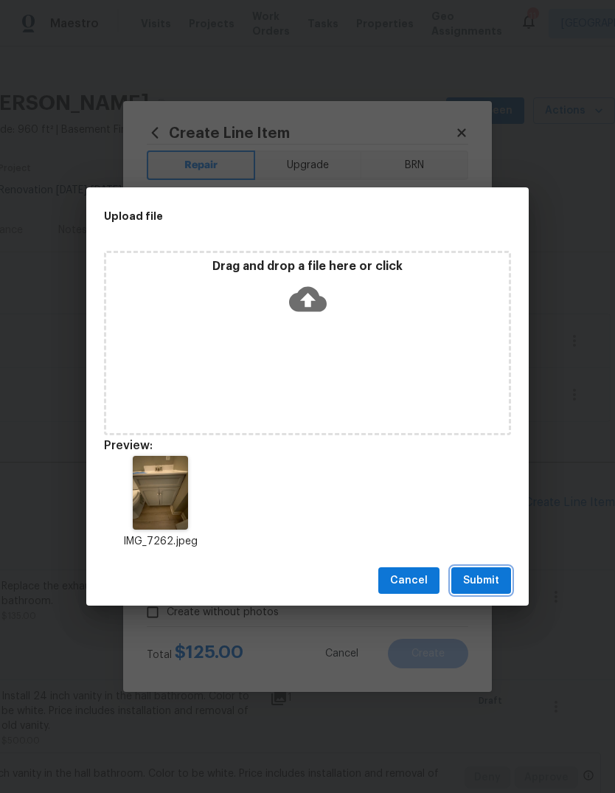
click at [487, 583] on span "Submit" at bounding box center [481, 580] width 36 height 18
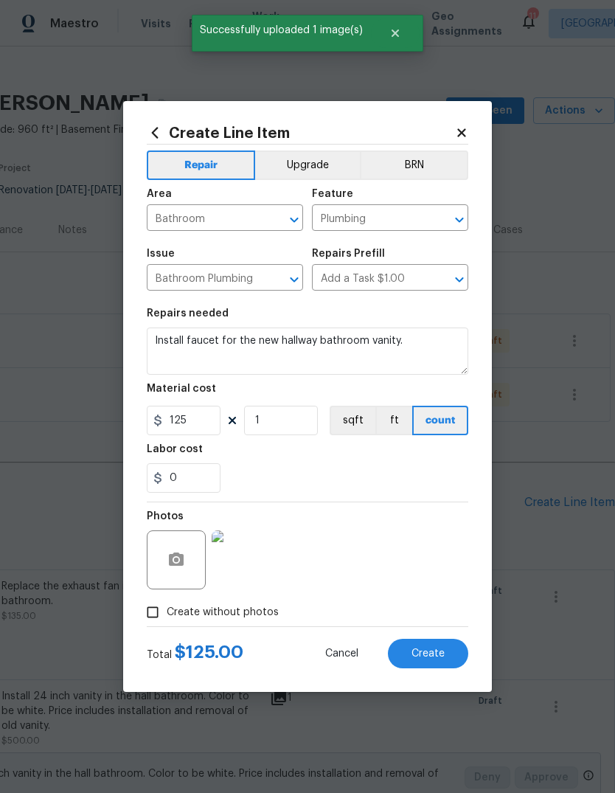
click at [449, 656] on button "Create" at bounding box center [428, 652] width 80 height 29
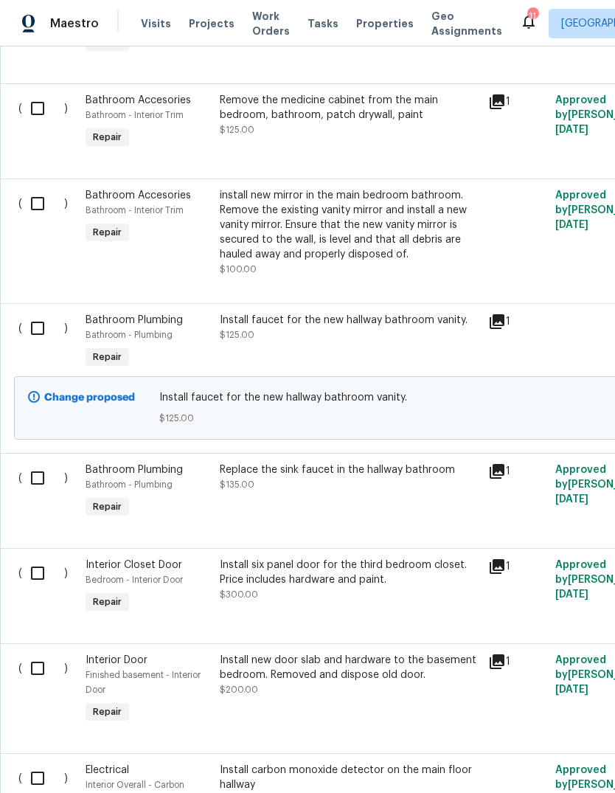
scroll to position [966, 0]
click at [502, 478] on icon at bounding box center [497, 470] width 15 height 15
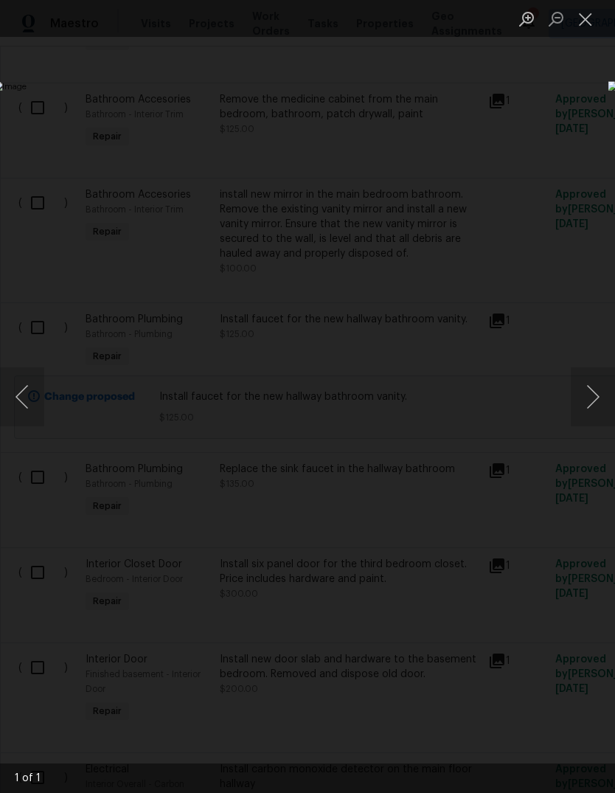
click at [588, 24] on button "Close lightbox" at bounding box center [585, 19] width 29 height 26
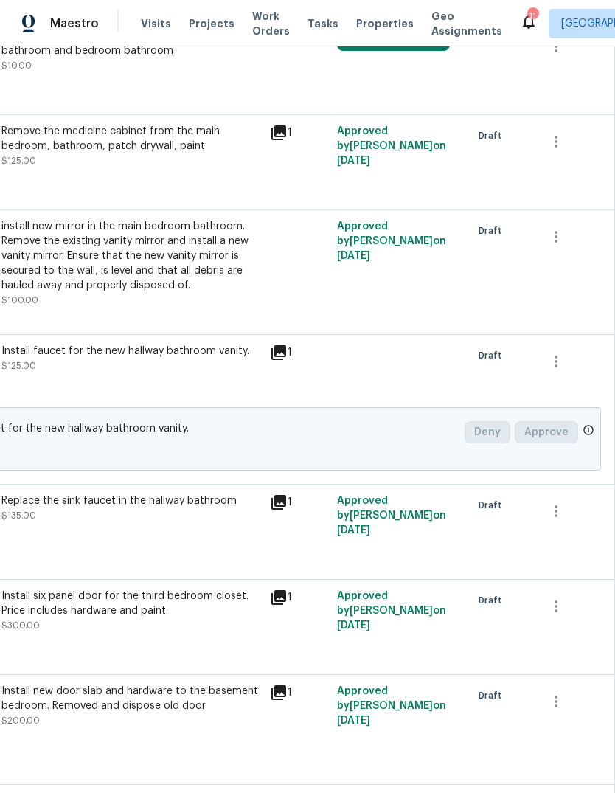
scroll to position [933, 218]
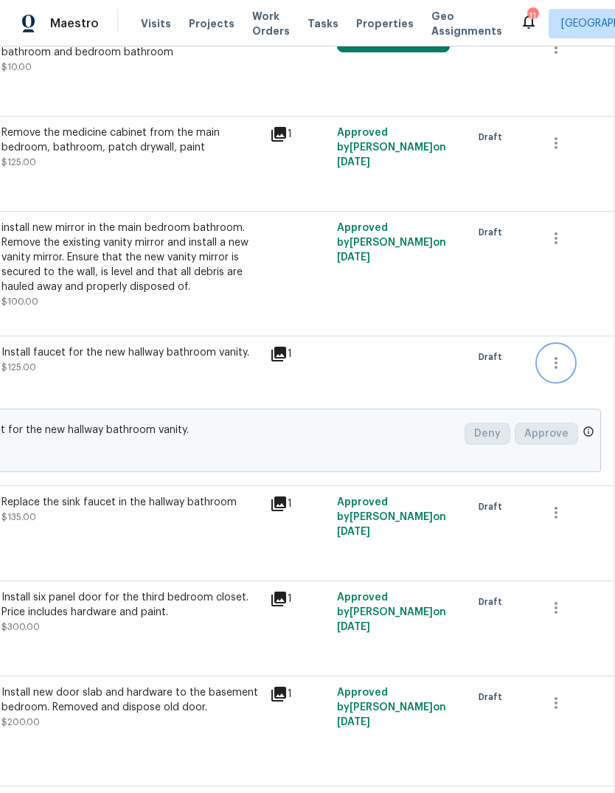
click at [555, 366] on icon "button" at bounding box center [555, 363] width 3 height 12
click at [582, 373] on li "Cancel" at bounding box center [566, 367] width 57 height 24
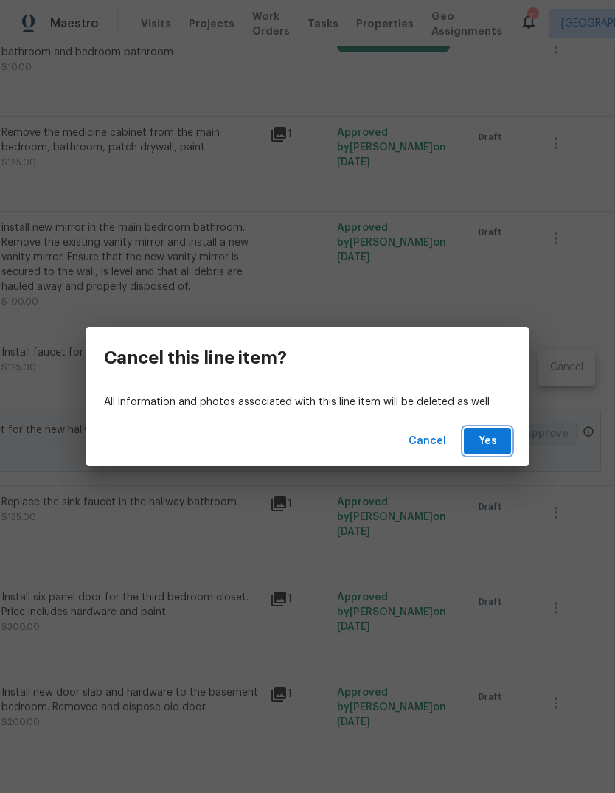
click at [498, 447] on span "Yes" at bounding box center [488, 441] width 24 height 18
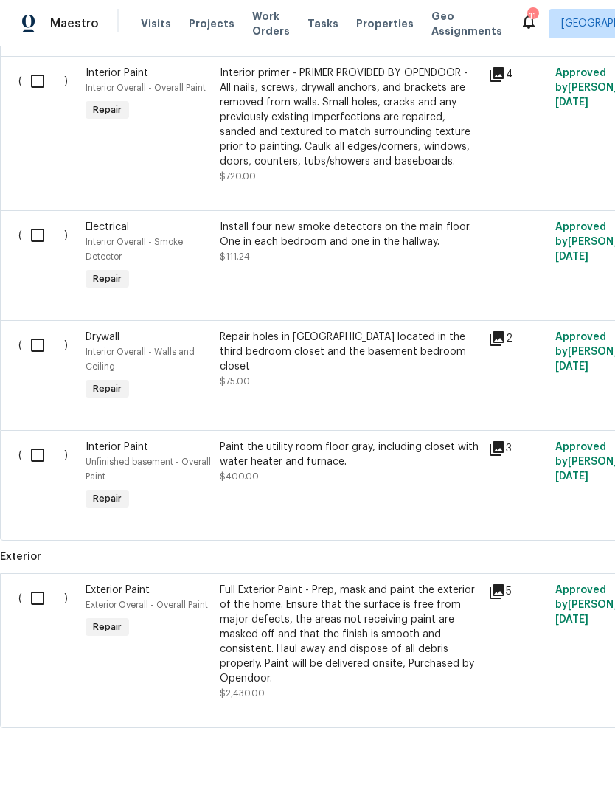
scroll to position [2304, 0]
click at [379, 470] on div "Paint the utility room floor gray, including closet with water heater and furna…" at bounding box center [349, 454] width 259 height 29
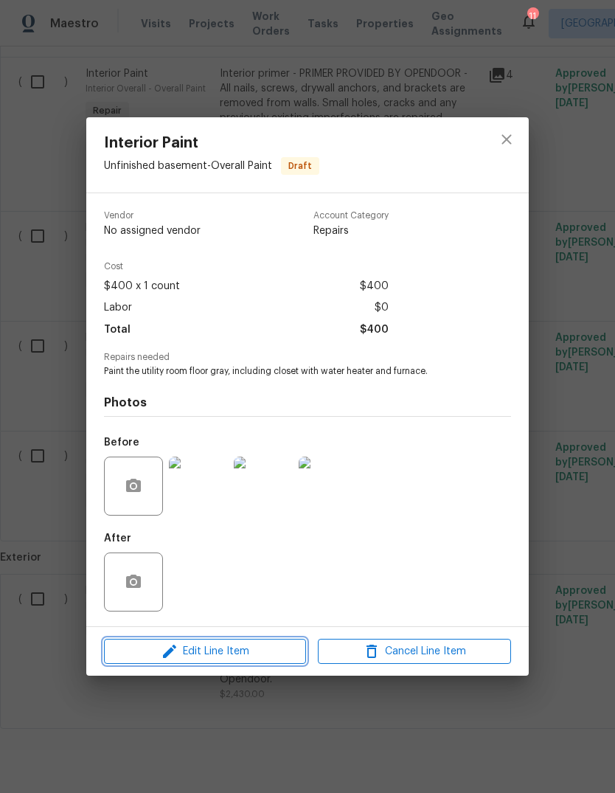
click at [263, 652] on span "Edit Line Item" at bounding box center [204, 651] width 193 height 18
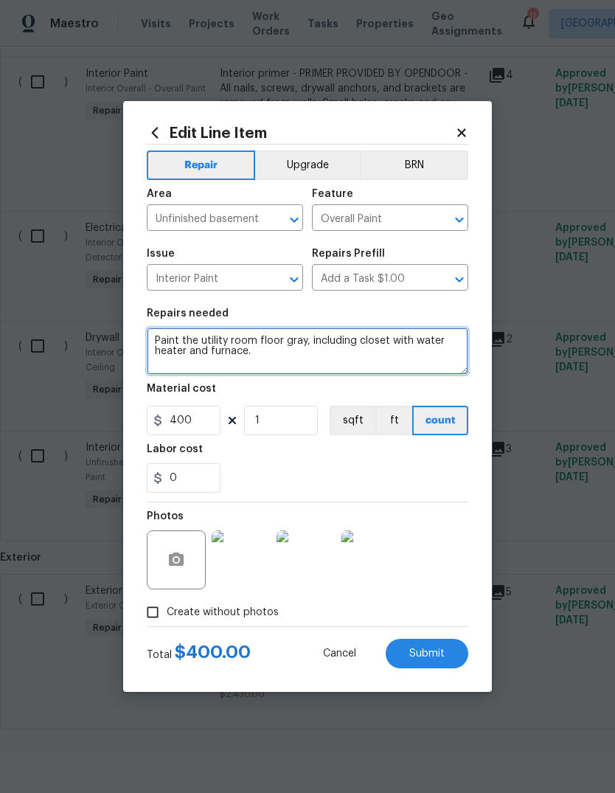
click at [260, 344] on textarea "Paint the utility room floor gray, including closet with water heater and furna…" at bounding box center [307, 350] width 321 height 47
click at [448, 359] on textarea "Paint the utility room & basement bedroom floor gray, including closet with wat…" at bounding box center [307, 350] width 321 height 47
type textarea "Paint the utility room & basement bedroom floor gray, including closet with wat…"
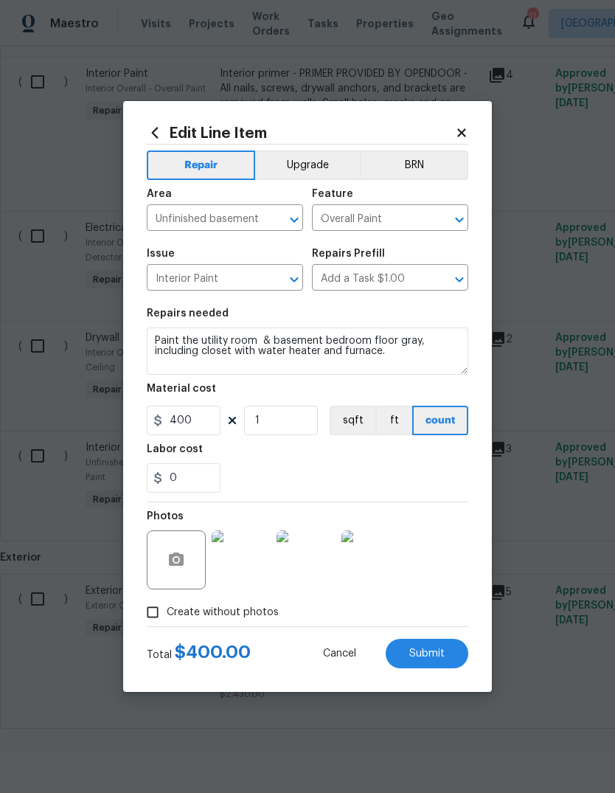
click at [309, 479] on div "0" at bounding box center [307, 477] width 321 height 29
click at [204, 419] on input "400" at bounding box center [184, 419] width 74 height 29
type input "600"
click at [400, 485] on div "0" at bounding box center [307, 477] width 321 height 29
click at [180, 575] on button "button" at bounding box center [176, 559] width 35 height 35
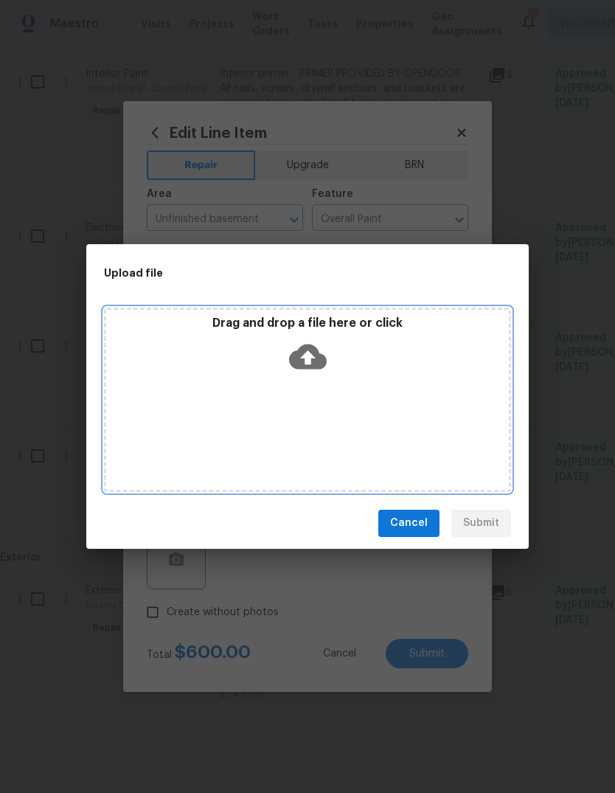
click at [315, 356] on icon at bounding box center [308, 356] width 38 height 25
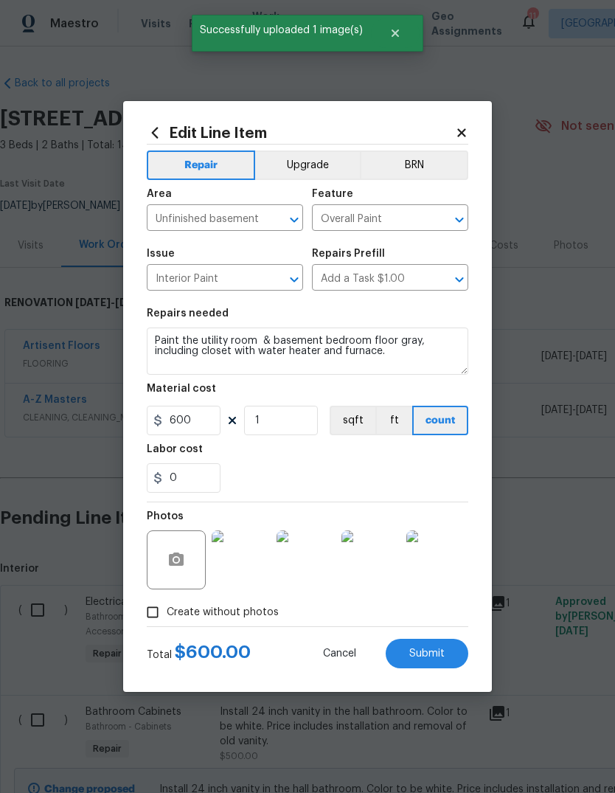
scroll to position [2304, 0]
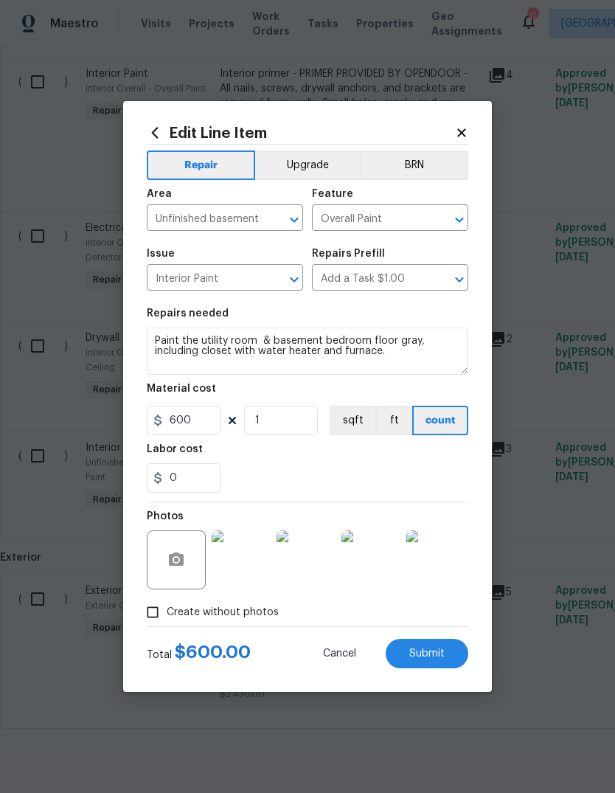
click at [443, 658] on span "Submit" at bounding box center [426, 653] width 35 height 11
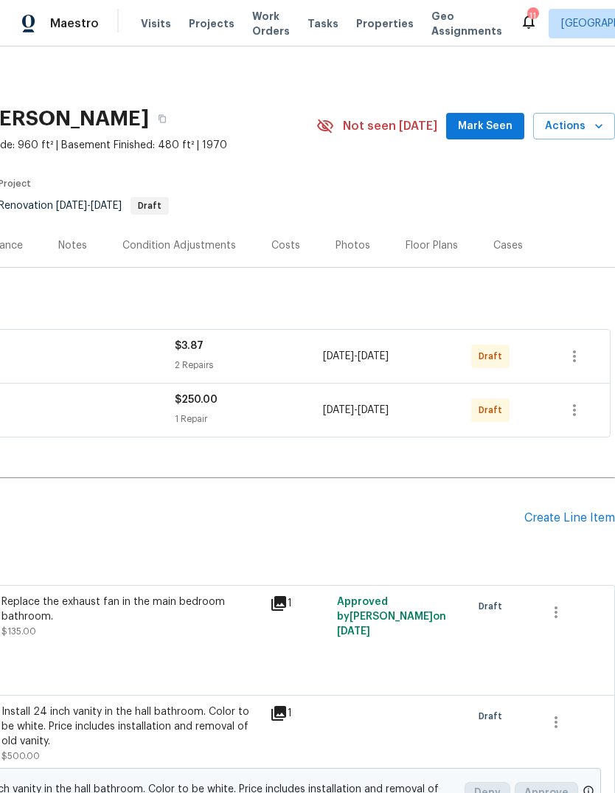
scroll to position [0, 218]
click at [579, 523] on div "Create Line Item" at bounding box center [569, 518] width 91 height 14
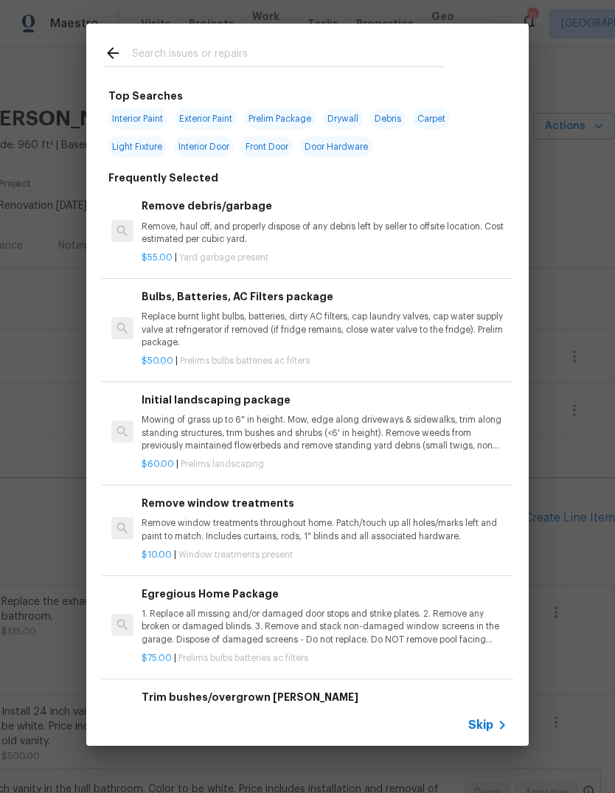
click at [491, 725] on span "Skip" at bounding box center [480, 724] width 25 height 15
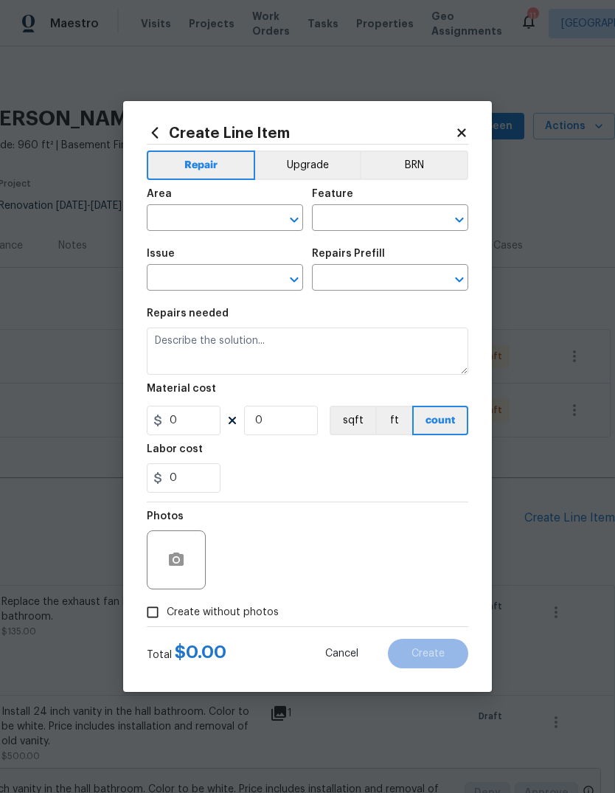
click at [209, 225] on input "text" at bounding box center [204, 219] width 115 height 23
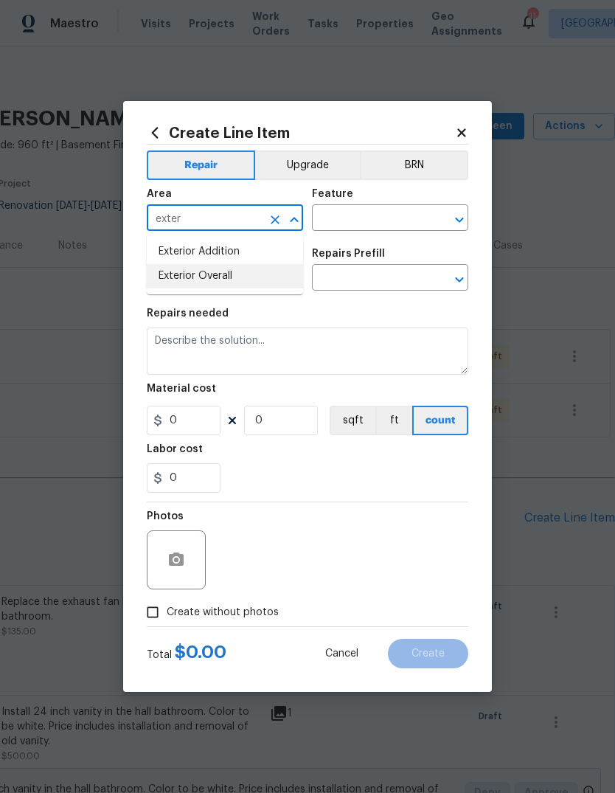
click at [236, 281] on li "Exterior Overall" at bounding box center [225, 276] width 156 height 24
type input "Exterior Overall"
click at [376, 223] on input "text" at bounding box center [369, 219] width 115 height 23
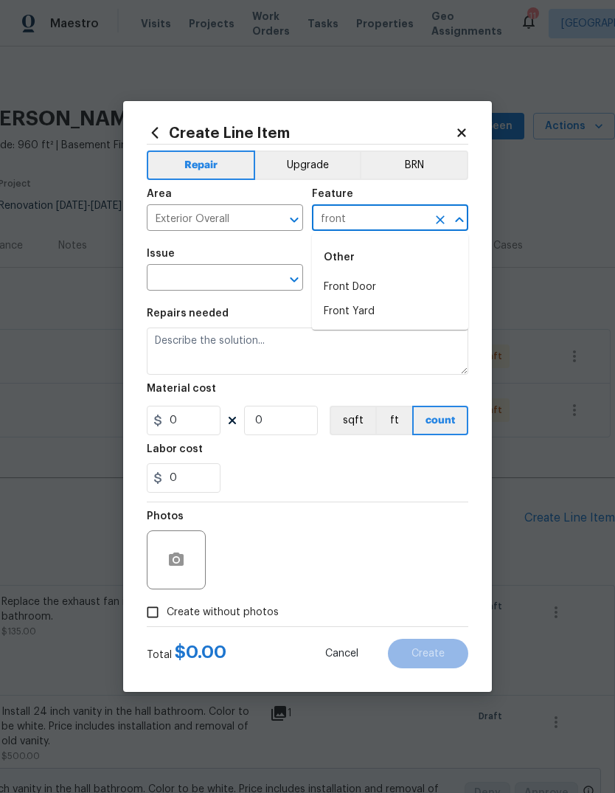
click at [400, 291] on li "Front Door" at bounding box center [390, 287] width 156 height 24
type input "Front Door"
click at [240, 276] on input "text" at bounding box center [204, 279] width 115 height 23
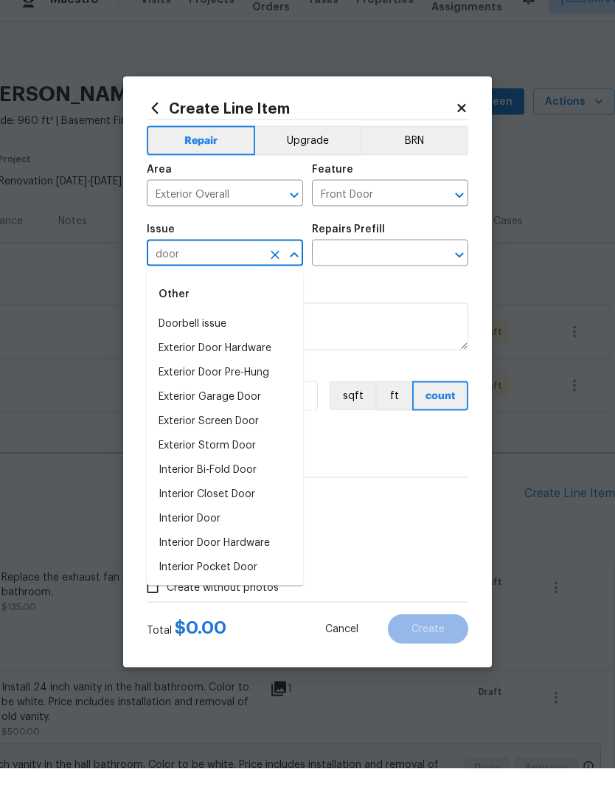
click at [274, 385] on li "Exterior Door Pre-Hung" at bounding box center [225, 397] width 156 height 24
type input "Exterior Door Pre-Hung"
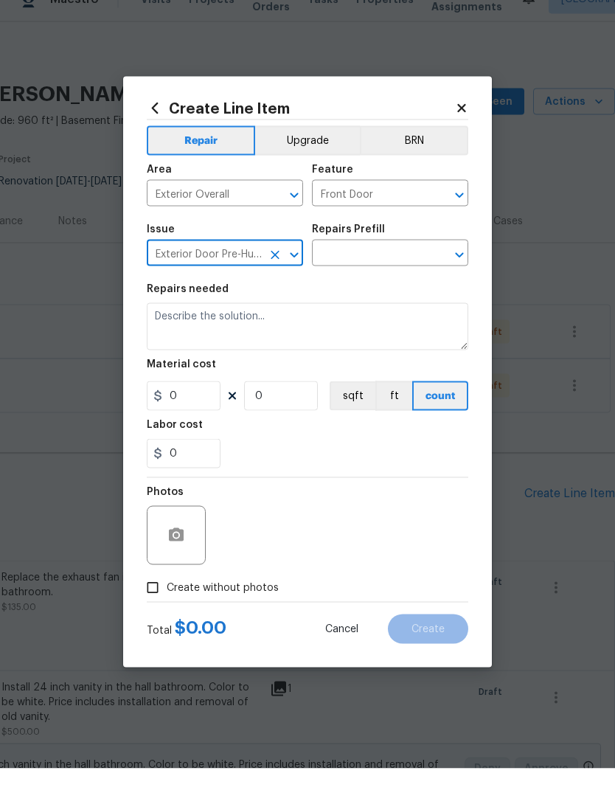
click at [404, 268] on input "text" at bounding box center [369, 279] width 115 height 23
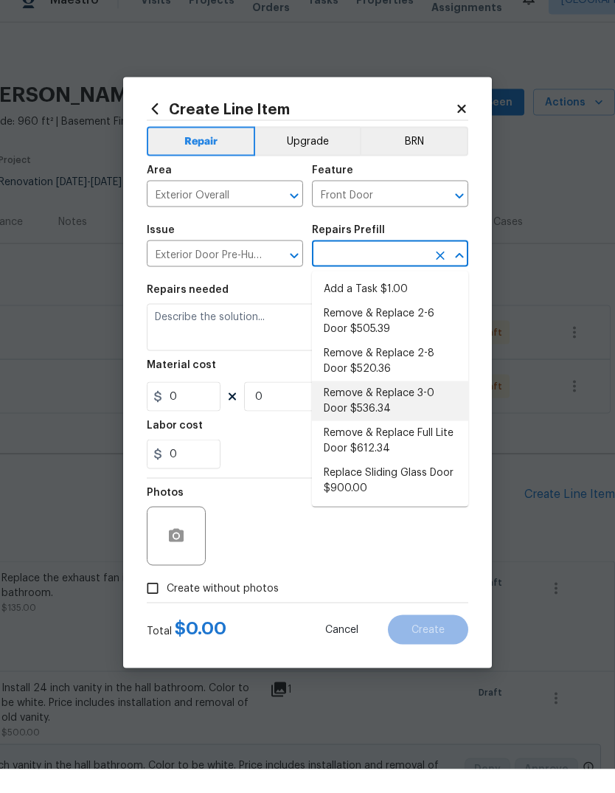
click at [424, 411] on li "Remove & Replace 3-0 Door $536.34" at bounding box center [390, 425] width 156 height 40
type input "Remove & Replace 3-0 Door $536.34"
type input "Interior Door"
type textarea "Remove the existing exterior door, prep the opening and install a new 3-0 steel…"
type input "1"
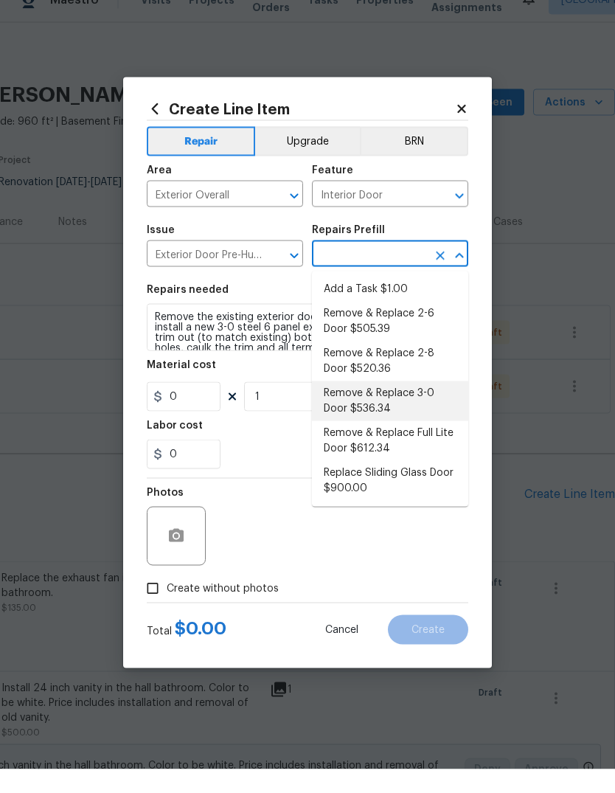
type input "Remove & Replace 3-0 Door $536.34"
type input "536.34"
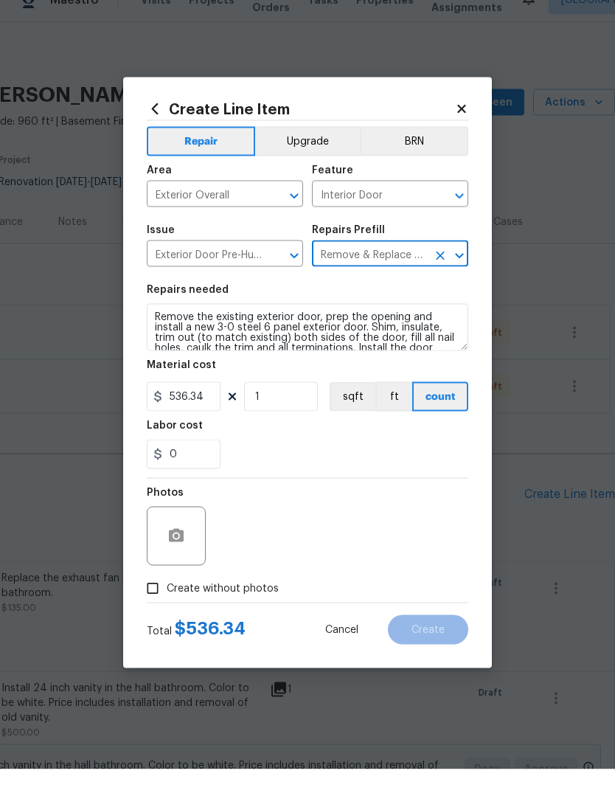
scroll to position [0, 0]
click at [151, 327] on textarea "Remove the existing exterior door, prep the opening and install a new 3-0 steel…" at bounding box center [307, 350] width 321 height 47
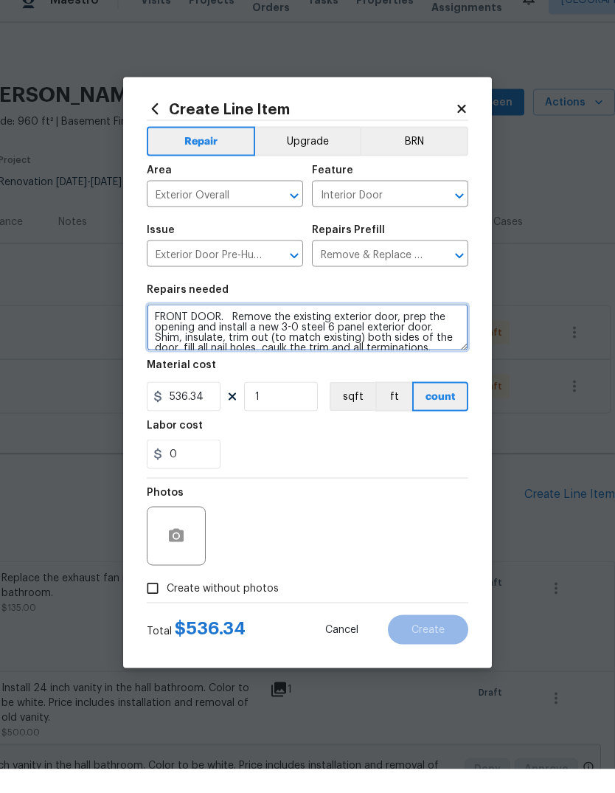
type textarea "FRONT DOOR. Remove the existing exterior door, prep the opening and install a n…"
click at [372, 468] on div "0" at bounding box center [307, 477] width 321 height 29
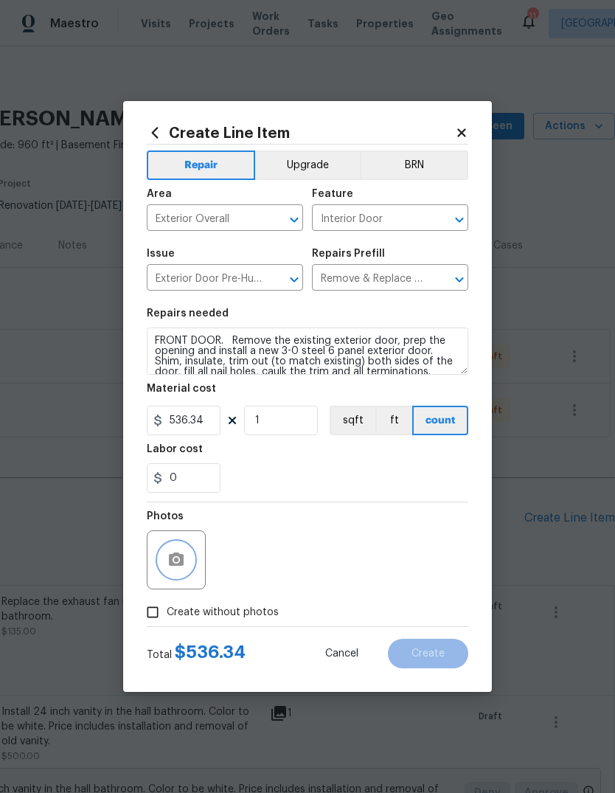
click at [188, 560] on button "button" at bounding box center [176, 559] width 35 height 35
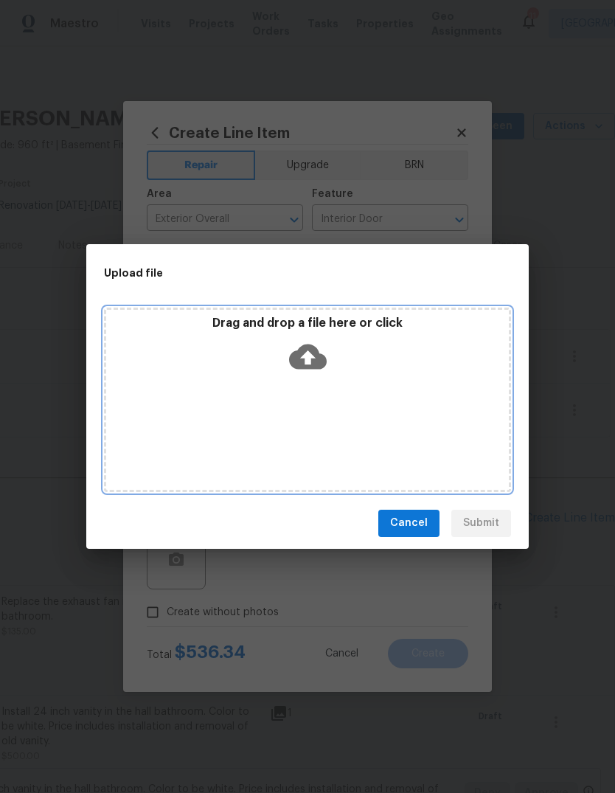
click at [313, 360] on icon at bounding box center [308, 356] width 38 height 25
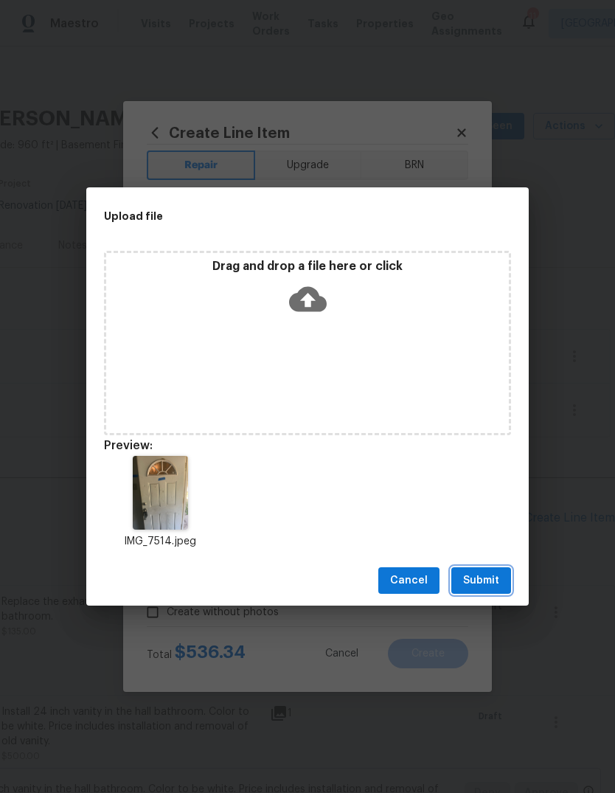
click at [498, 591] on button "Submit" at bounding box center [481, 580] width 60 height 27
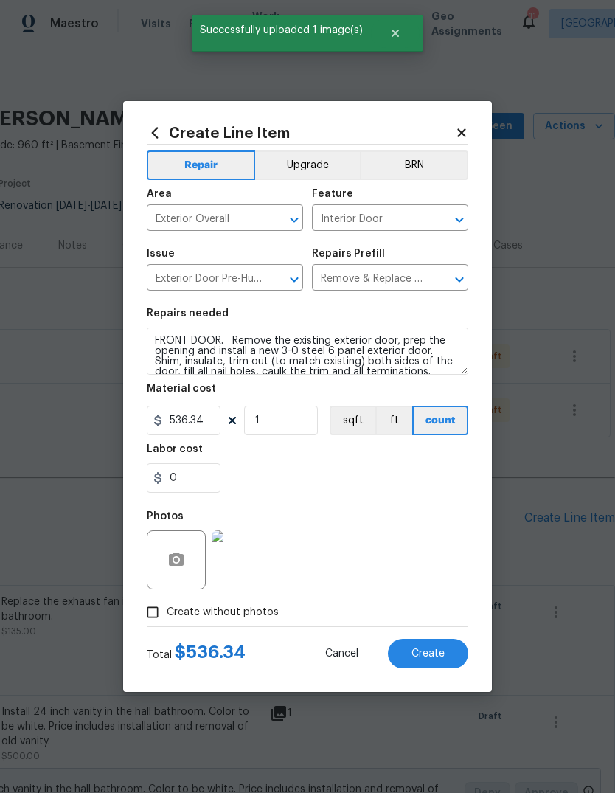
click at [445, 661] on button "Create" at bounding box center [428, 652] width 80 height 29
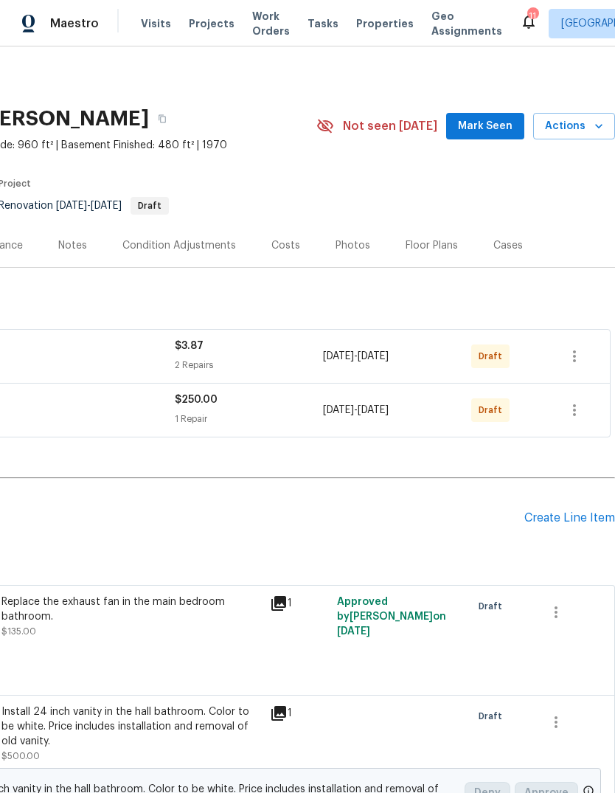
scroll to position [0, 218]
click at [498, 117] on span "Mark Seen" at bounding box center [485, 126] width 55 height 18
click at [571, 522] on div "Create Line Item" at bounding box center [569, 518] width 91 height 14
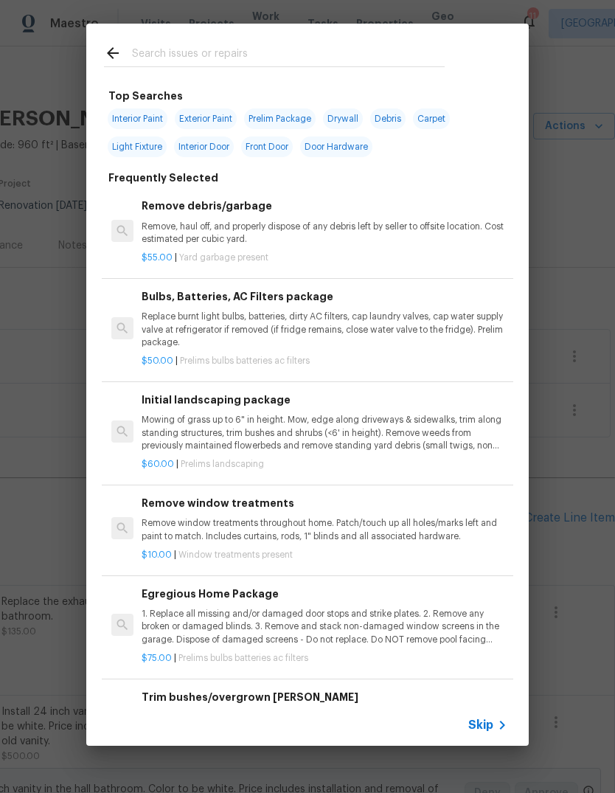
click at [496, 732] on icon at bounding box center [502, 725] width 18 height 18
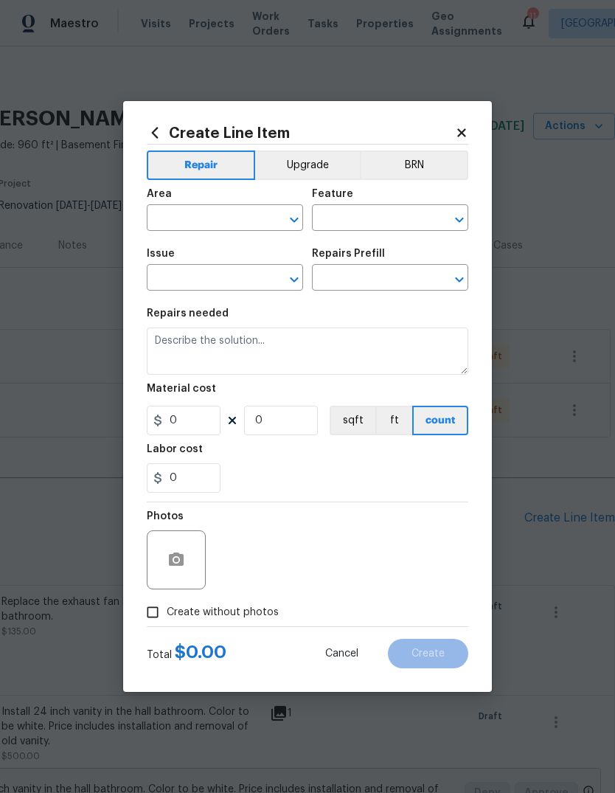
click at [245, 223] on input "text" at bounding box center [204, 219] width 115 height 23
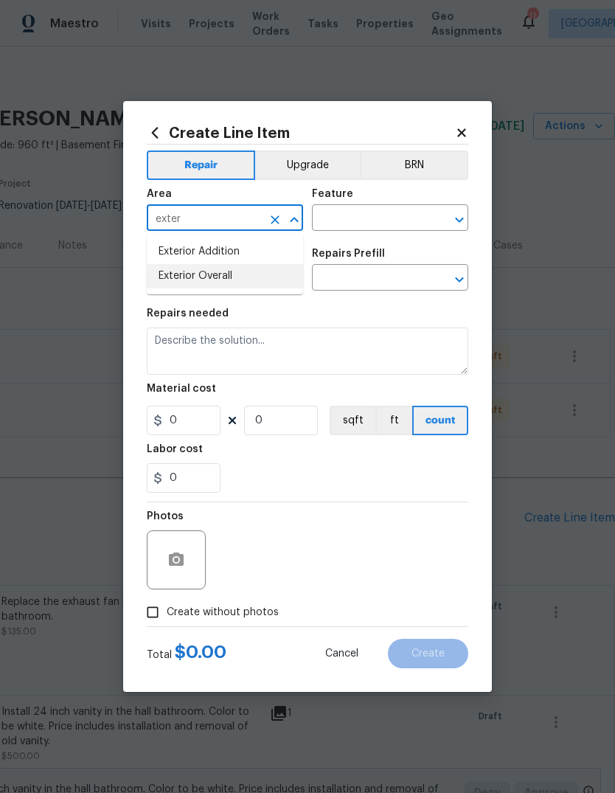
click at [268, 276] on li "Exterior Overall" at bounding box center [225, 276] width 156 height 24
type input "Exterior Overall"
click at [389, 223] on input "text" at bounding box center [369, 219] width 115 height 23
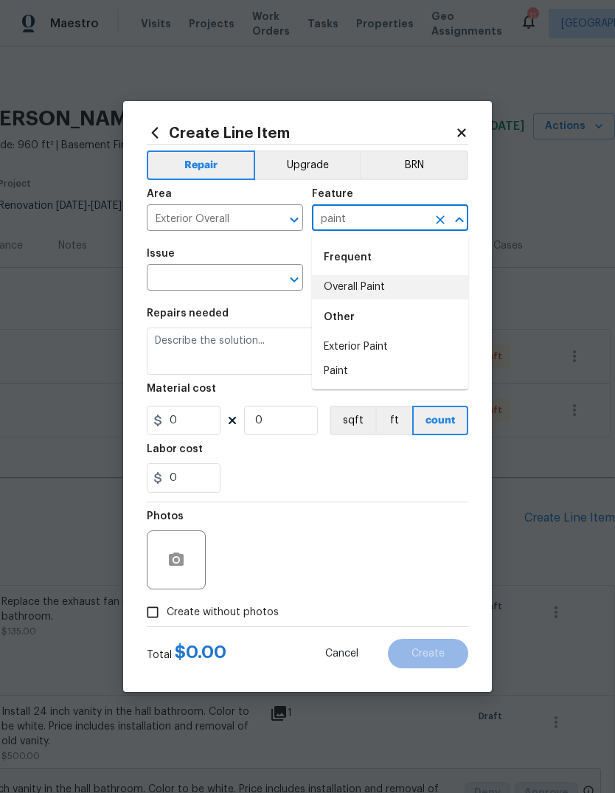
click at [415, 285] on li "Overall Paint" at bounding box center [390, 287] width 156 height 24
type input "Overall Paint"
click at [247, 283] on input "text" at bounding box center [204, 279] width 115 height 23
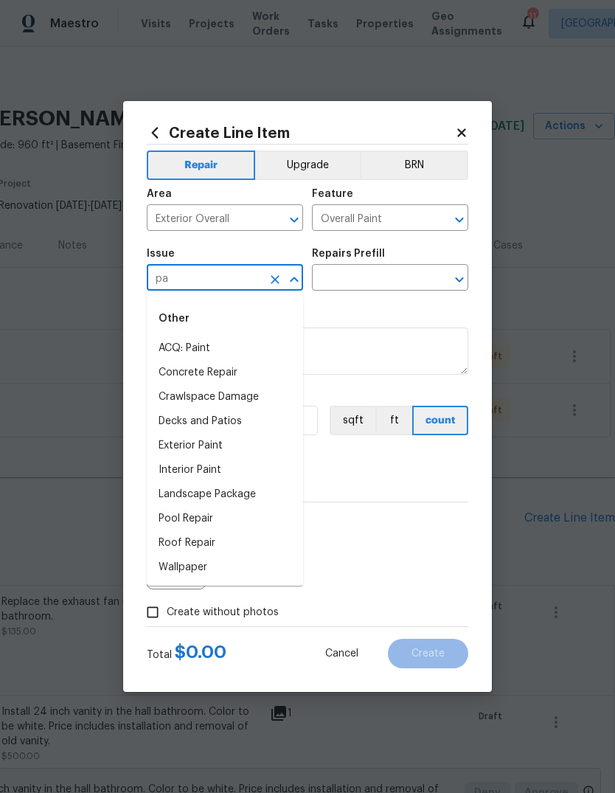
type input "pa"
click at [413, 222] on input "Overall Paint" at bounding box center [369, 219] width 115 height 23
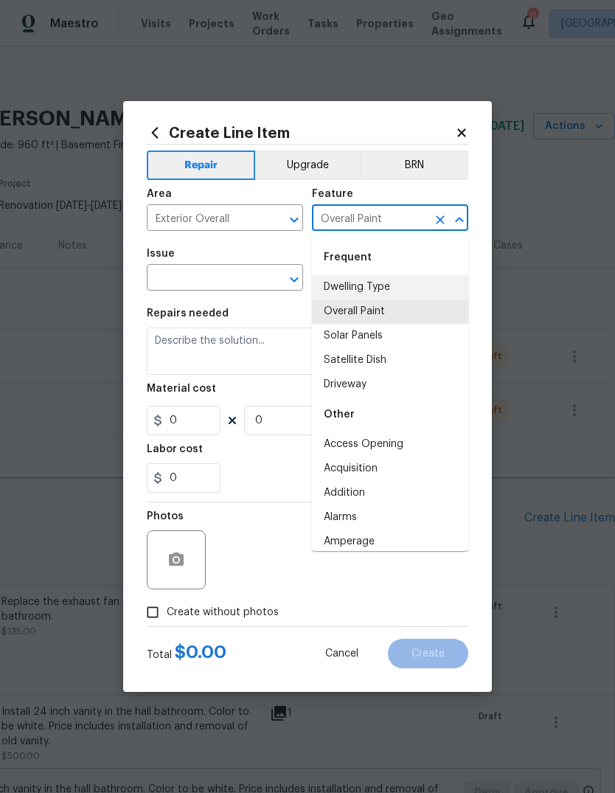
click at [449, 222] on button "Clear" at bounding box center [440, 219] width 21 height 21
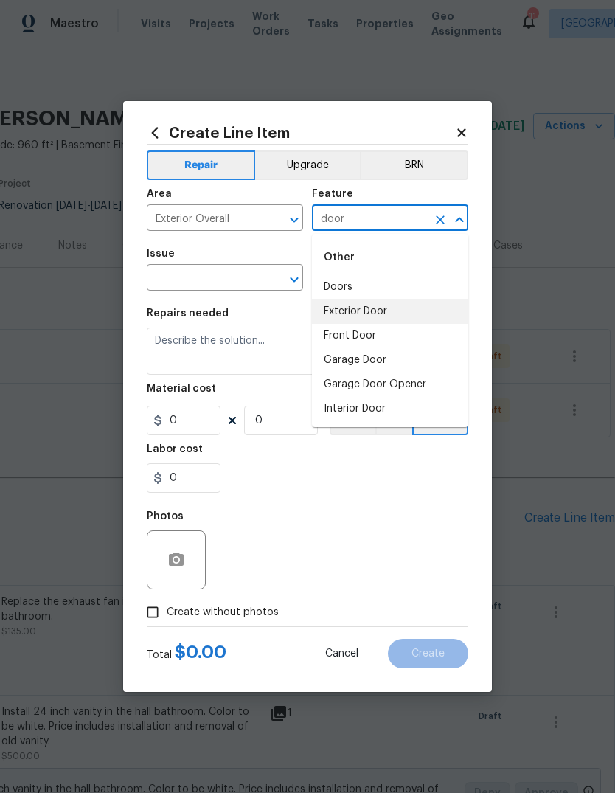
click at [419, 309] on li "Exterior Door" at bounding box center [390, 311] width 156 height 24
type input "Exterior Door"
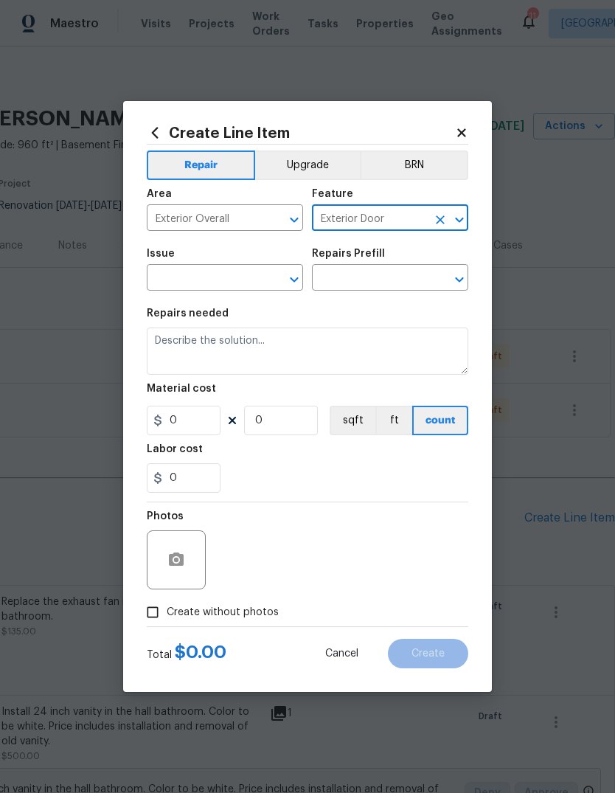
click at [245, 279] on input "text" at bounding box center [204, 279] width 115 height 23
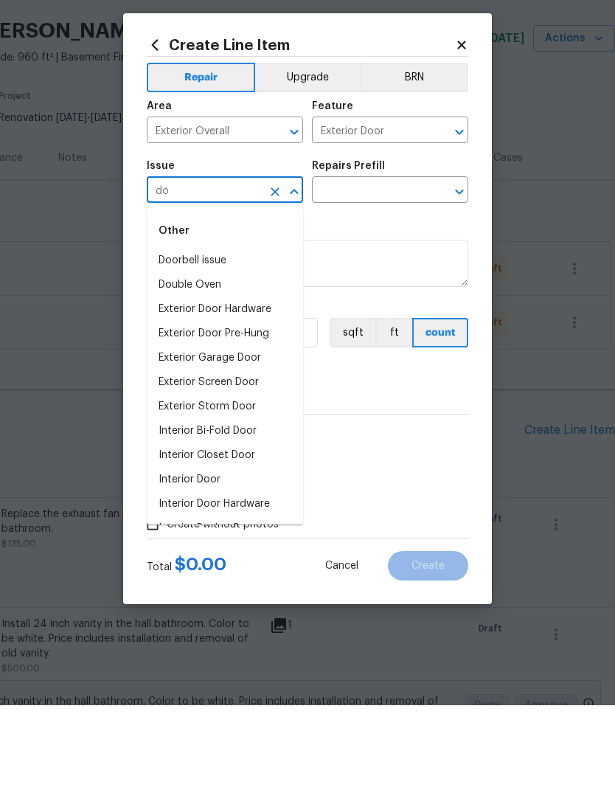
type input "d"
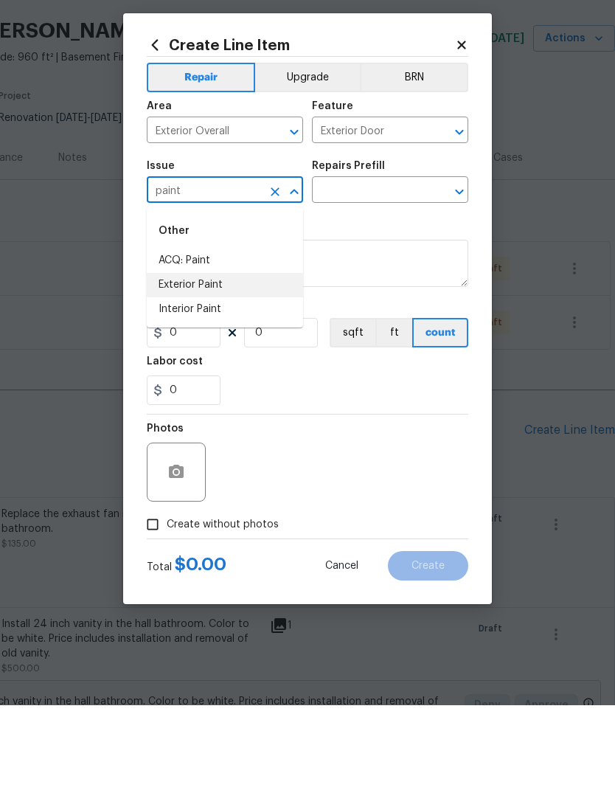
click at [273, 360] on li "Exterior Paint" at bounding box center [225, 372] width 156 height 24
type input "Exterior Paint"
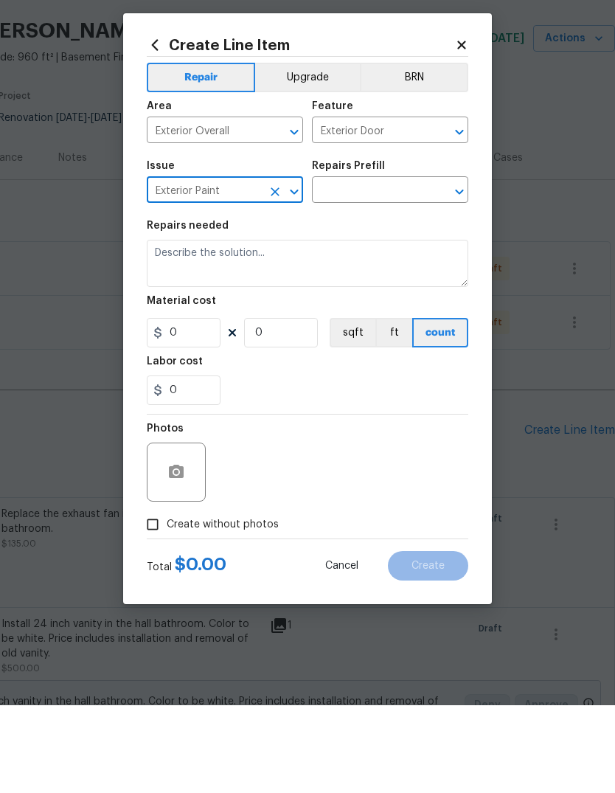
click at [392, 268] on input "text" at bounding box center [369, 279] width 115 height 23
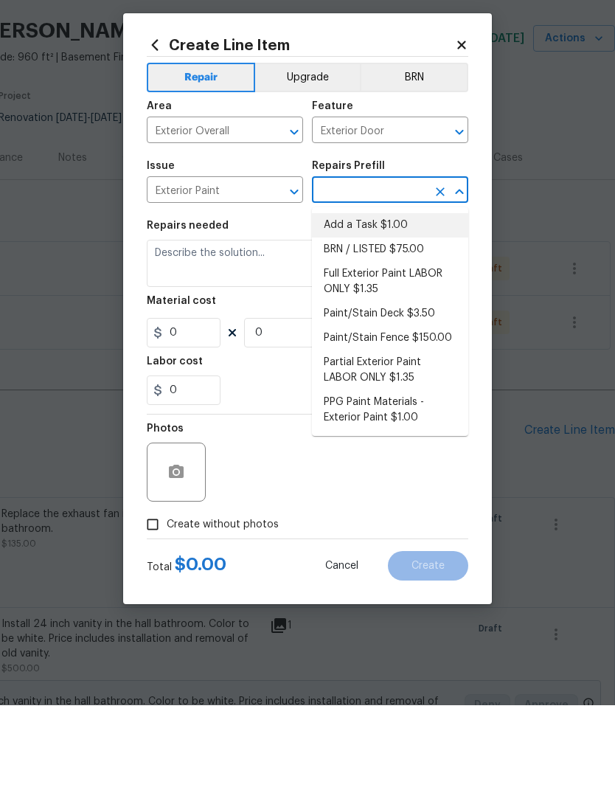
click at [400, 301] on li "Add a Task $1.00" at bounding box center [390, 313] width 156 height 24
type input "Add a Task $1.00"
type input "Overall Paint"
type textarea "HPM to detail"
type input "1"
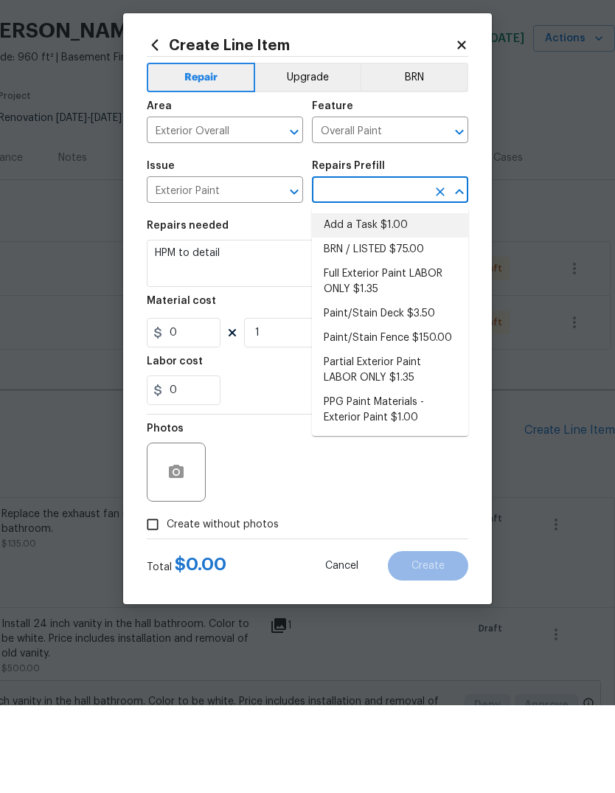
type input "Add a Task $1.00"
type input "1"
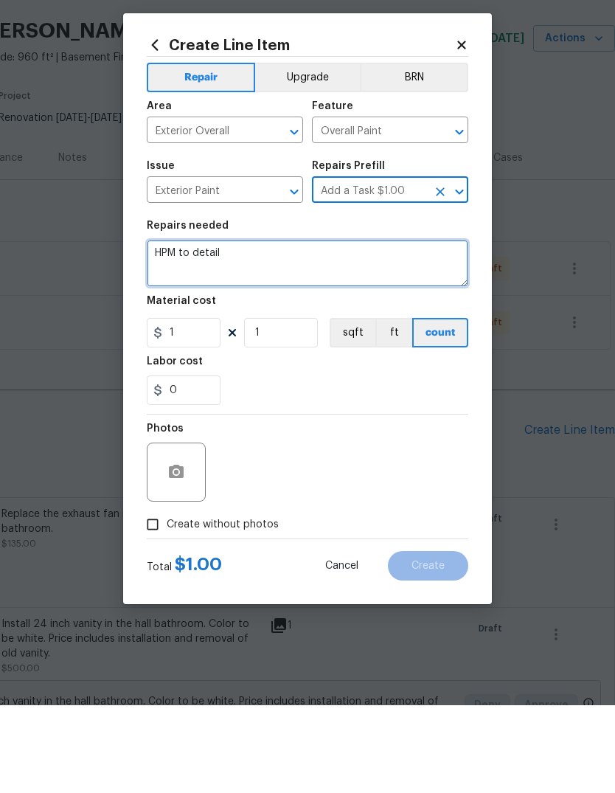
click at [380, 327] on textarea "HPM to detail" at bounding box center [307, 350] width 321 height 47
type textarea "H"
click at [227, 327] on textarea "Paint the side, entry door white on both sides" at bounding box center [307, 350] width 321 height 47
click at [424, 327] on textarea "Paint the side entry door white on both sides" at bounding box center [307, 350] width 321 height 47
type textarea "Paint the side entry door white on both sides."
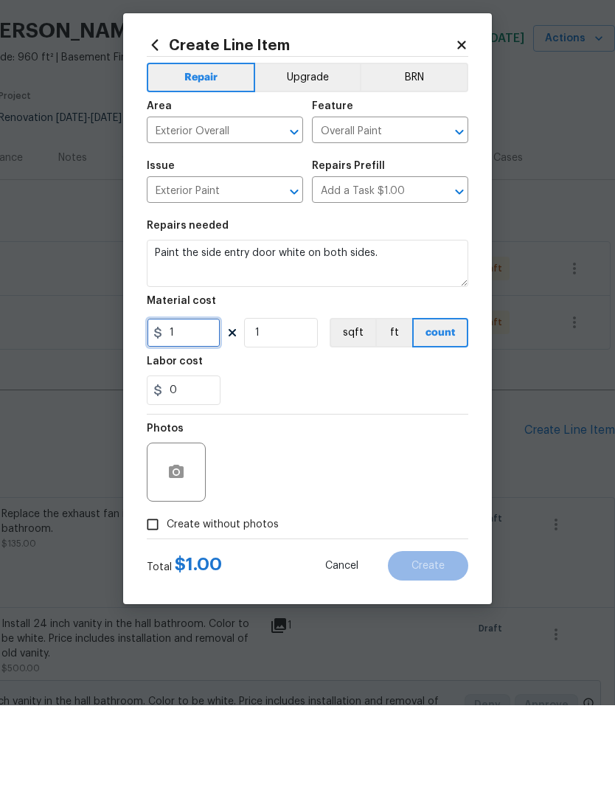
click at [212, 405] on input "1" at bounding box center [184, 419] width 74 height 29
type input "100"
click at [402, 502] on div "Photos" at bounding box center [307, 550] width 321 height 96
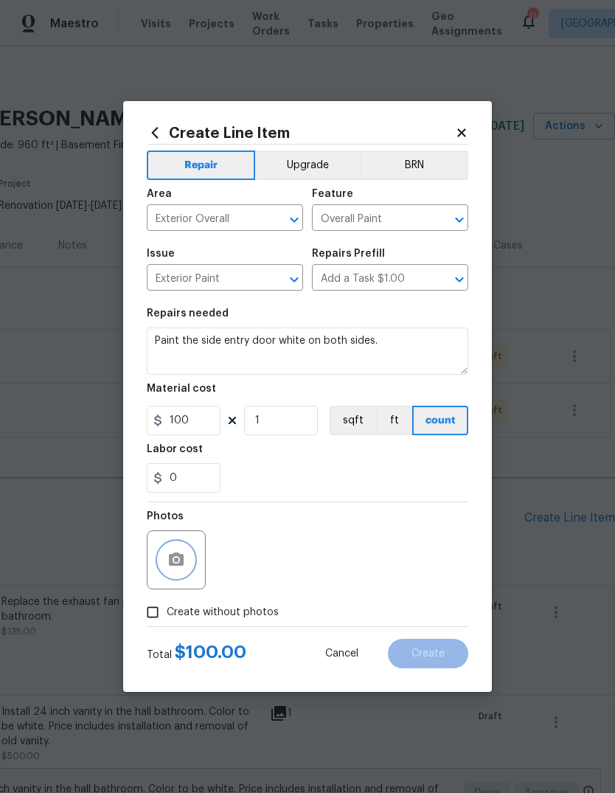
click at [193, 564] on button "button" at bounding box center [176, 559] width 35 height 35
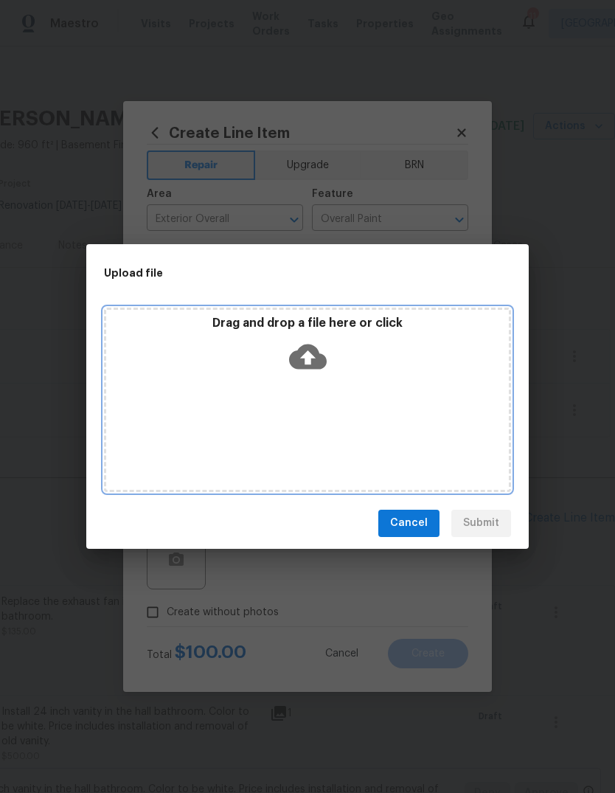
click at [318, 356] on icon at bounding box center [308, 356] width 38 height 25
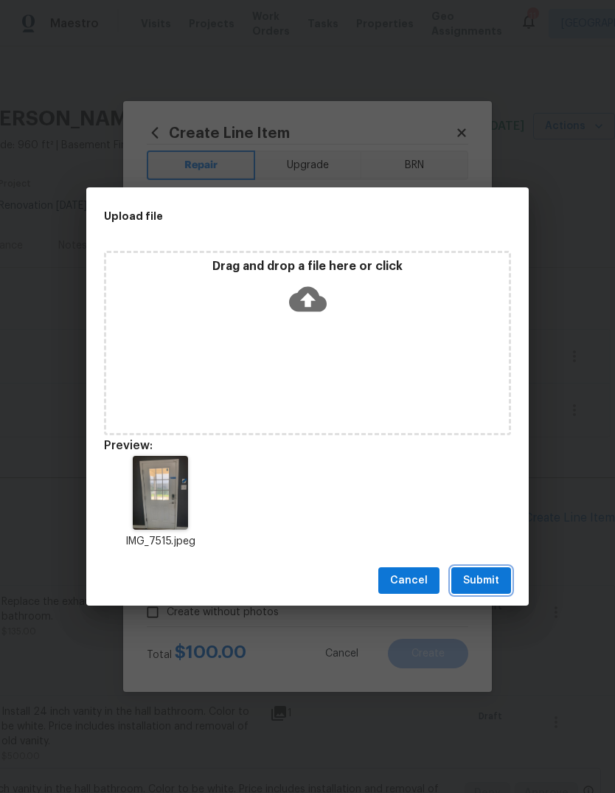
click at [492, 587] on span "Submit" at bounding box center [481, 580] width 36 height 18
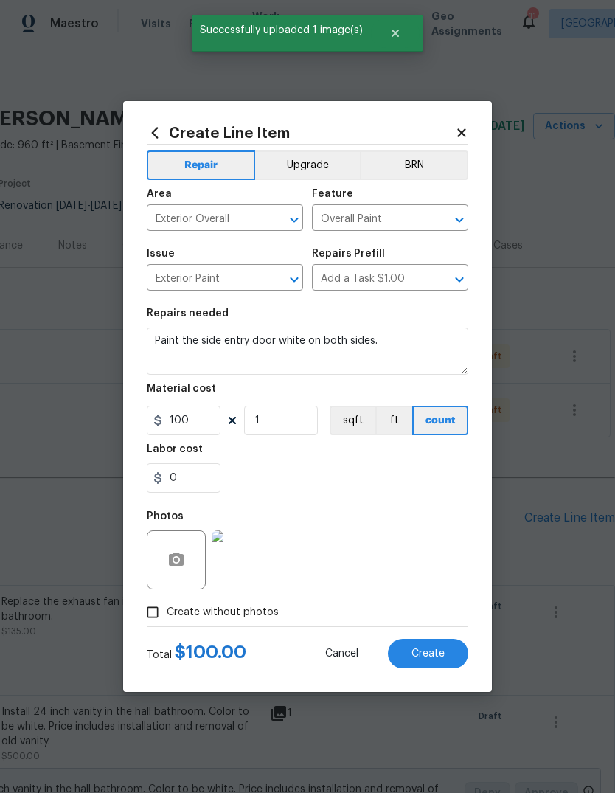
click at [442, 654] on span "Create" at bounding box center [427, 653] width 33 height 11
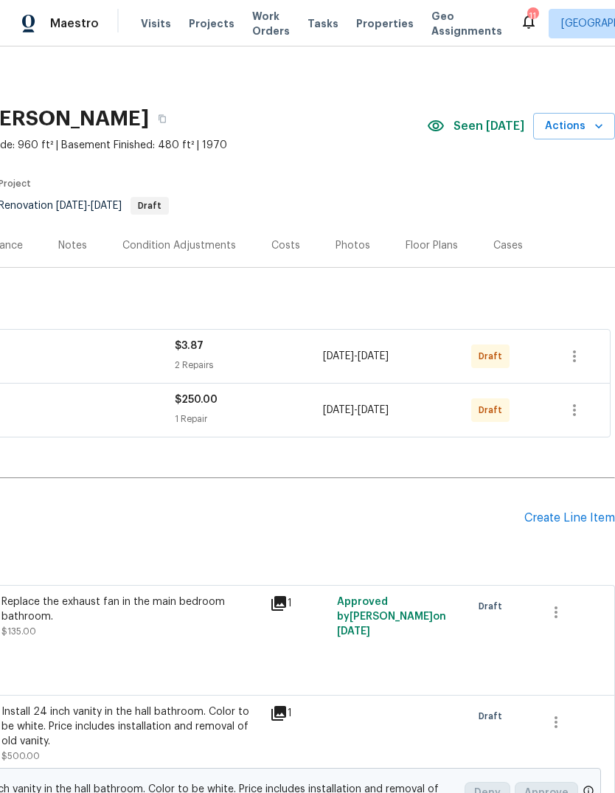
click at [588, 511] on div "Create Line Item" at bounding box center [569, 518] width 91 height 14
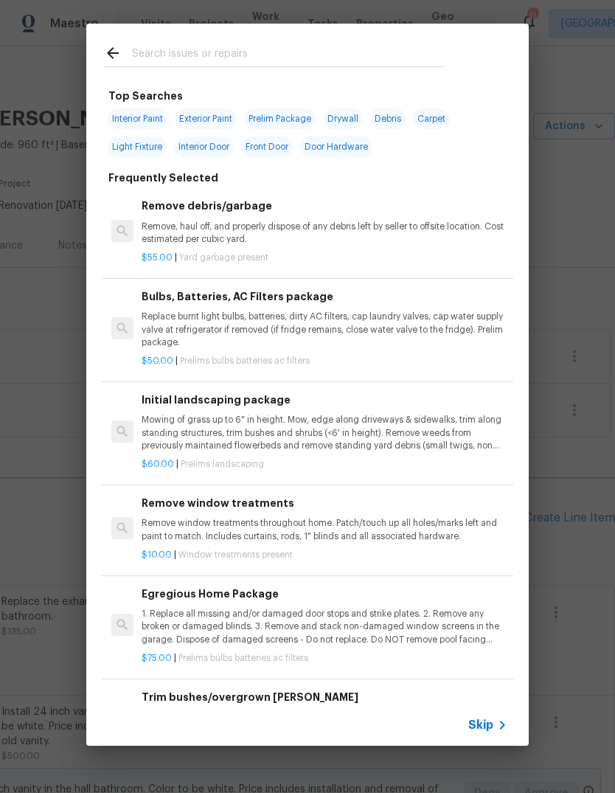
click at [495, 728] on icon at bounding box center [502, 725] width 18 height 18
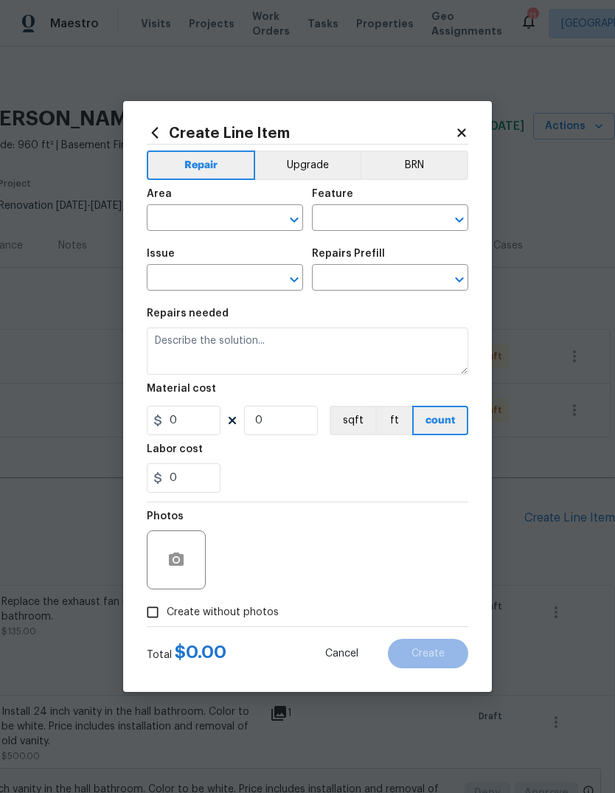
click at [219, 223] on input "text" at bounding box center [204, 219] width 115 height 23
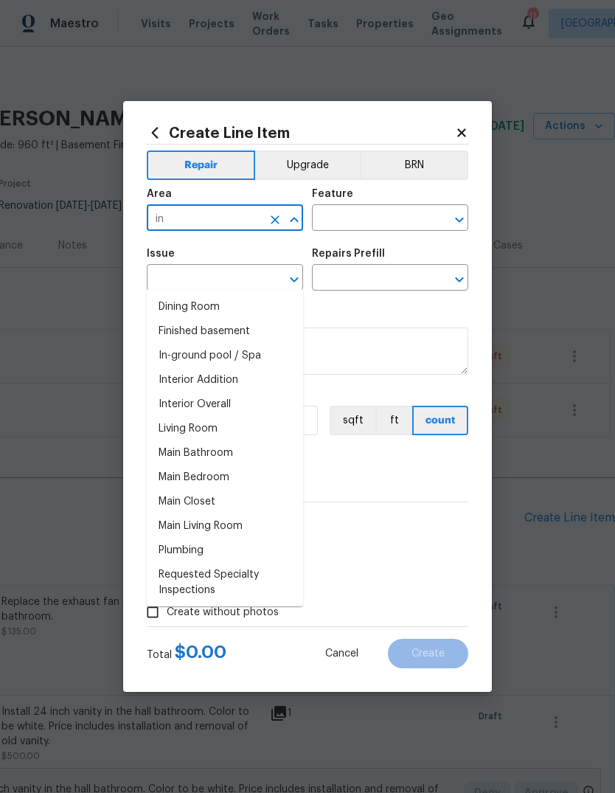
type input "i"
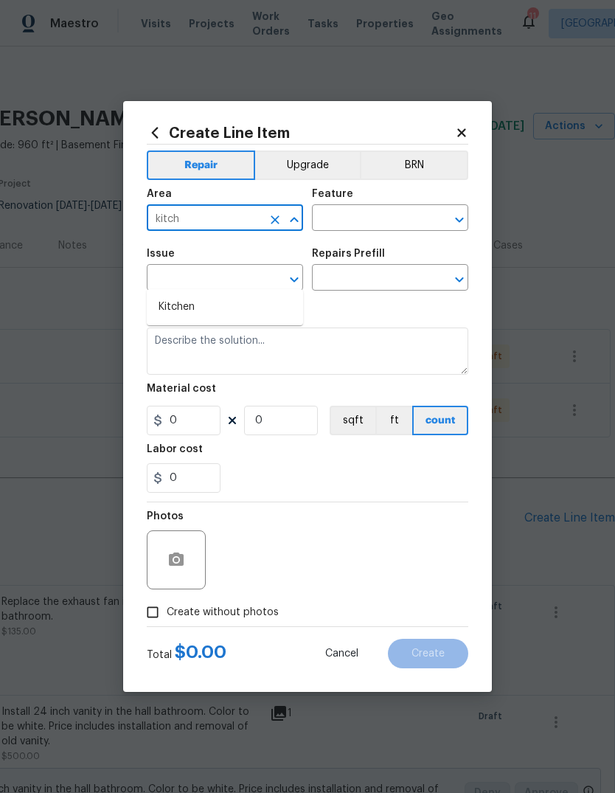
click at [240, 295] on li "Kitchen" at bounding box center [225, 307] width 156 height 24
type input "Kitchen"
click at [397, 221] on input "text" at bounding box center [369, 219] width 115 height 23
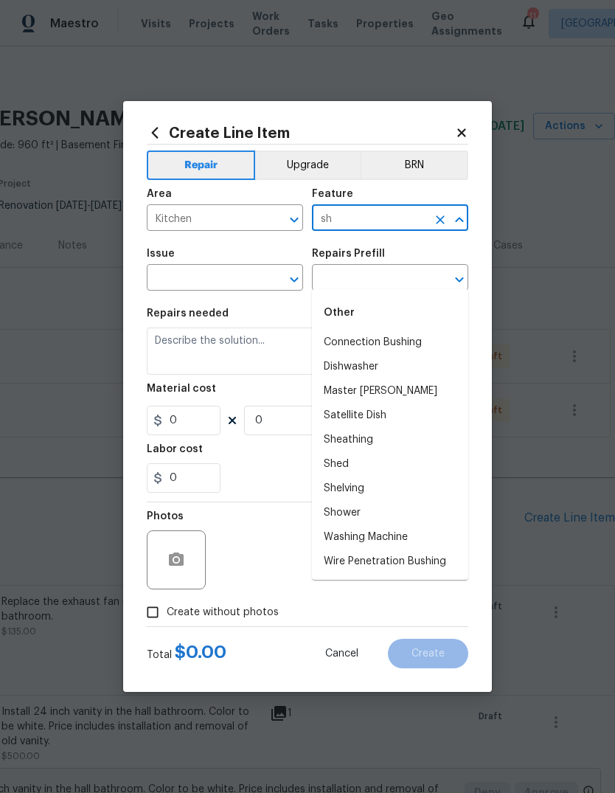
type input "s"
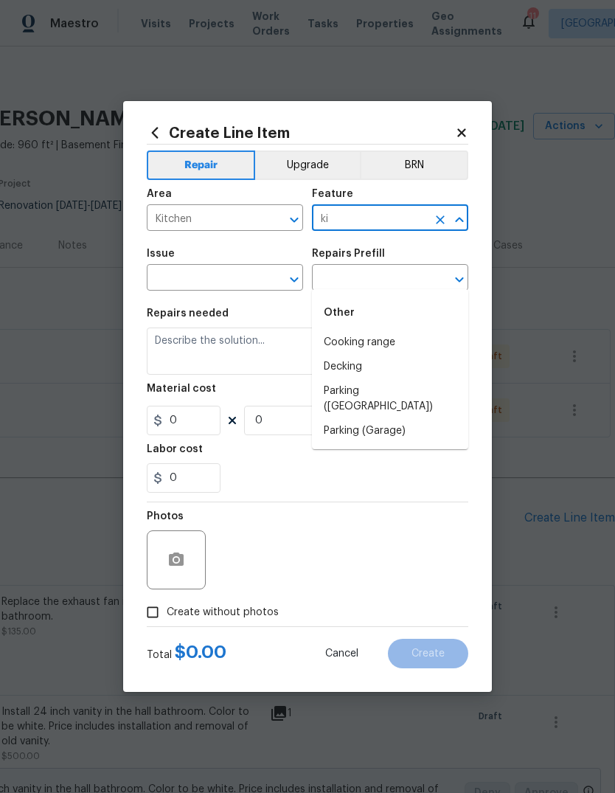
type input "k"
click at [408, 330] on li "Cabinets" at bounding box center [390, 342] width 156 height 24
type input "Cabinets"
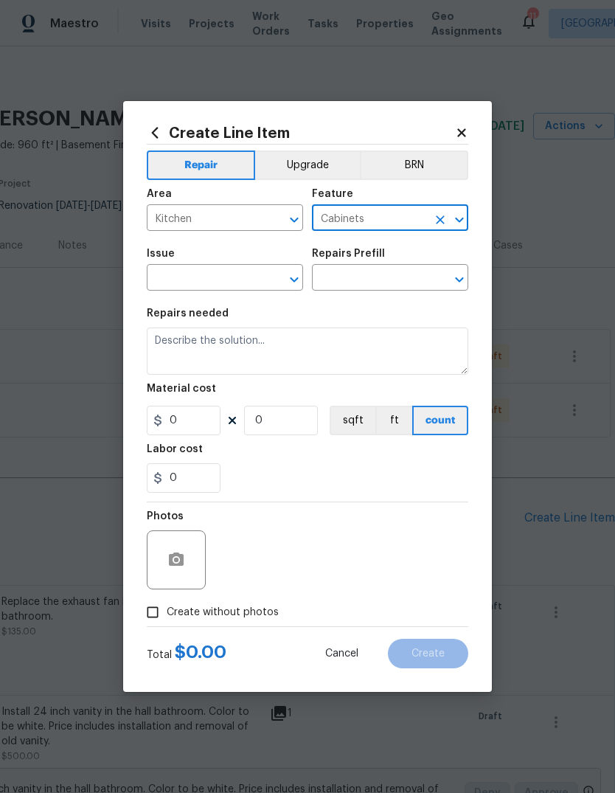
click at [226, 285] on input "text" at bounding box center [204, 279] width 115 height 23
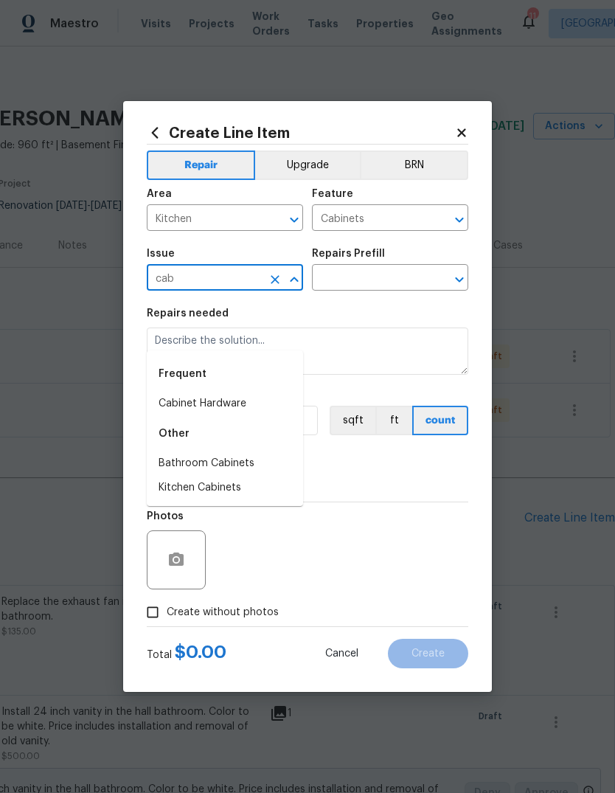
click at [264, 476] on li "Kitchen Cabinets" at bounding box center [225, 488] width 156 height 24
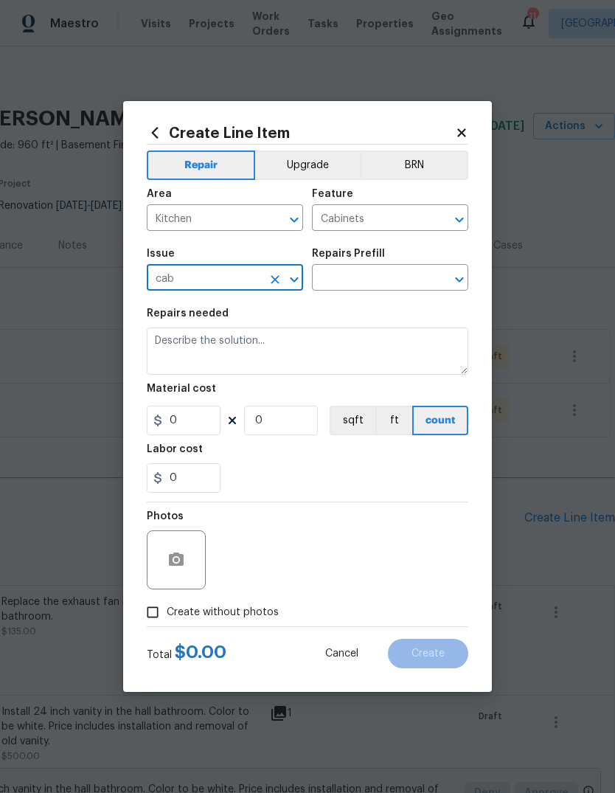
type input "Kitchen Cabinets"
click at [406, 288] on input "text" at bounding box center [369, 279] width 115 height 23
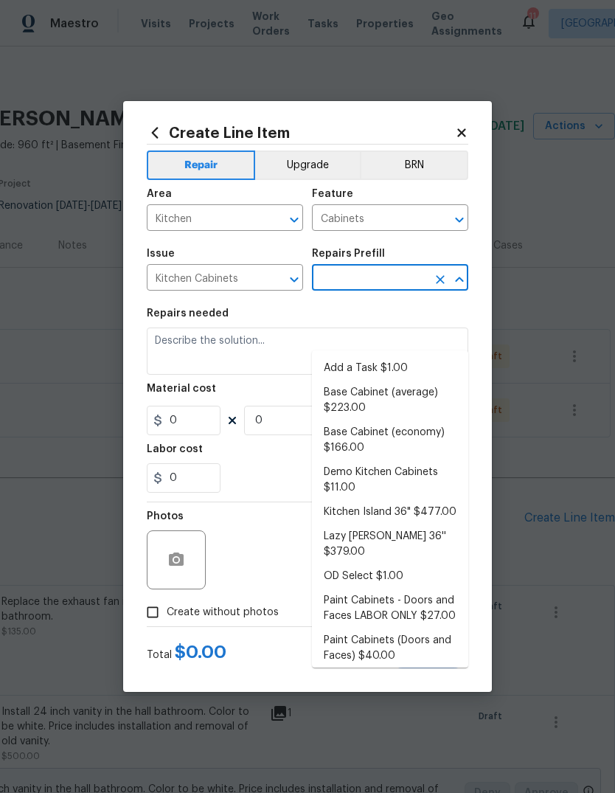
click at [431, 356] on li "Add a Task $1.00" at bounding box center [390, 368] width 156 height 24
type input "Add a Task $1.00"
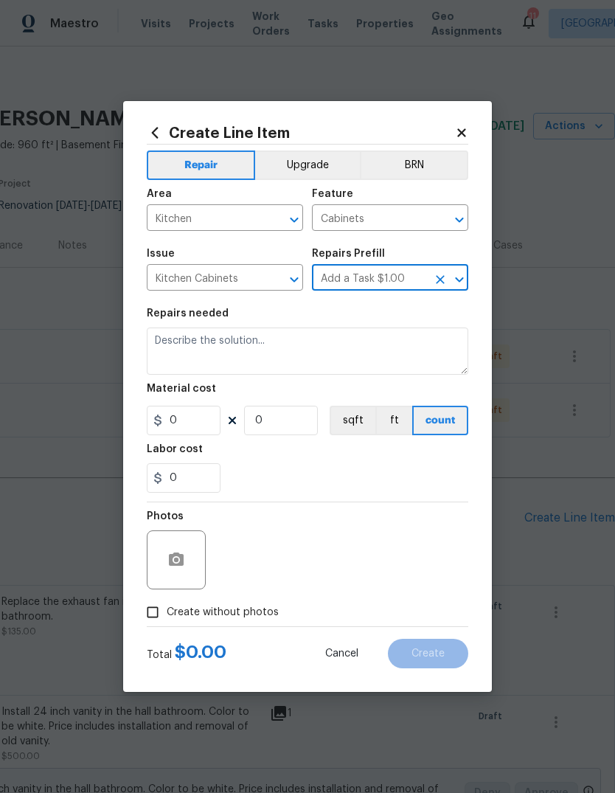
type textarea "HPM to detail"
type input "1"
type input "Add a Task $1.00"
type input "1"
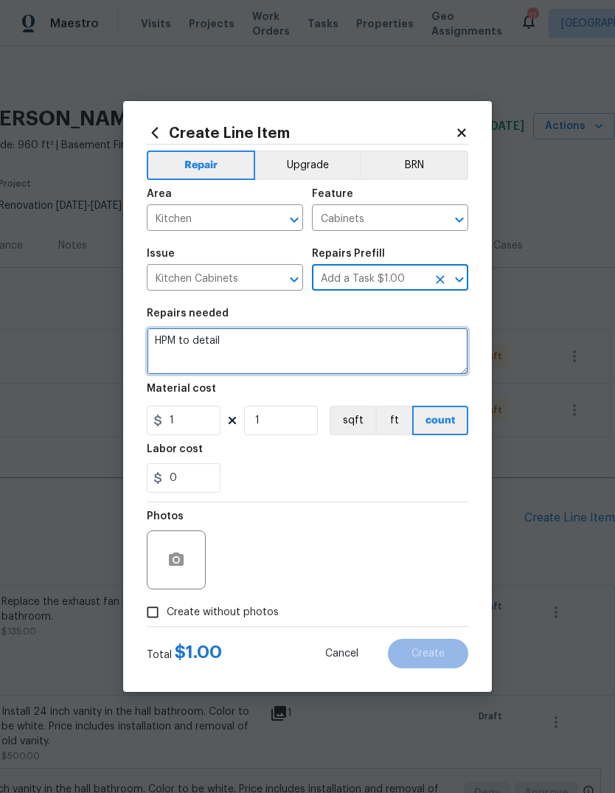
click at [409, 360] on textarea "HPM to detail" at bounding box center [307, 350] width 321 height 47
type textarea "H"
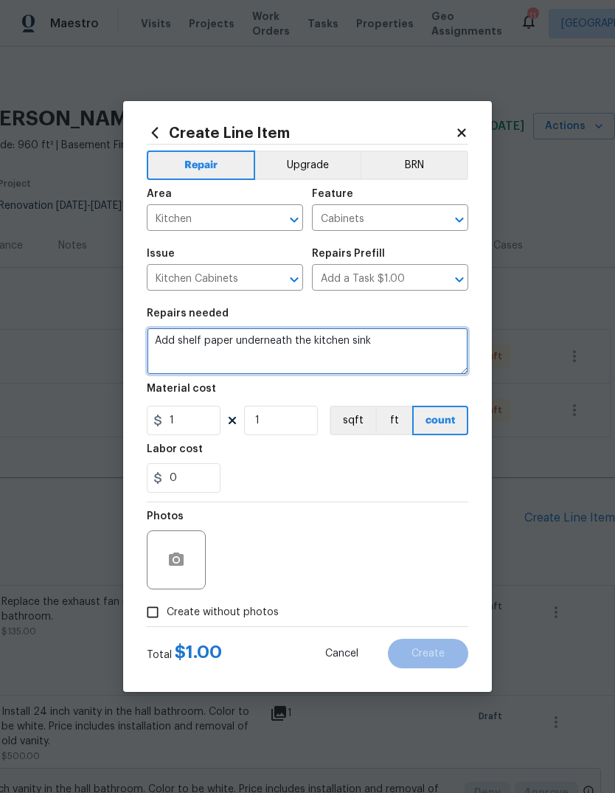
type textarea "Add shelf paper underneath the kitchen sink"
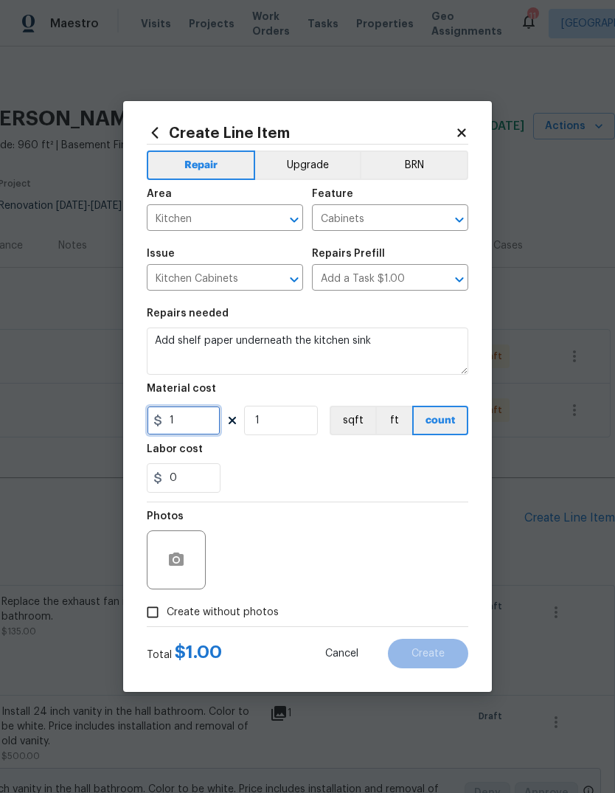
click at [209, 419] on input "1" at bounding box center [184, 419] width 74 height 29
type input "25"
click at [369, 480] on div "0" at bounding box center [307, 477] width 321 height 29
click at [274, 607] on span "Create without photos" at bounding box center [223, 612] width 112 height 15
click at [167, 607] on input "Create without photos" at bounding box center [153, 612] width 28 height 28
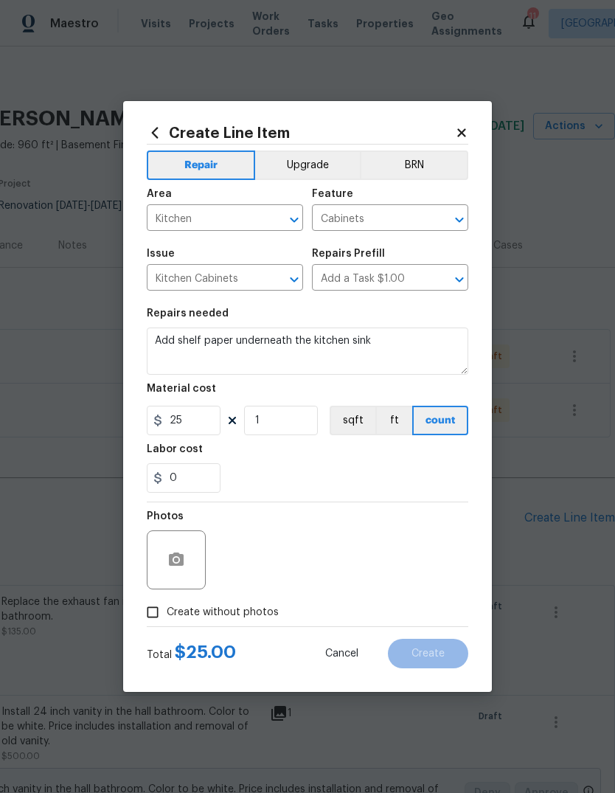
checkbox input "true"
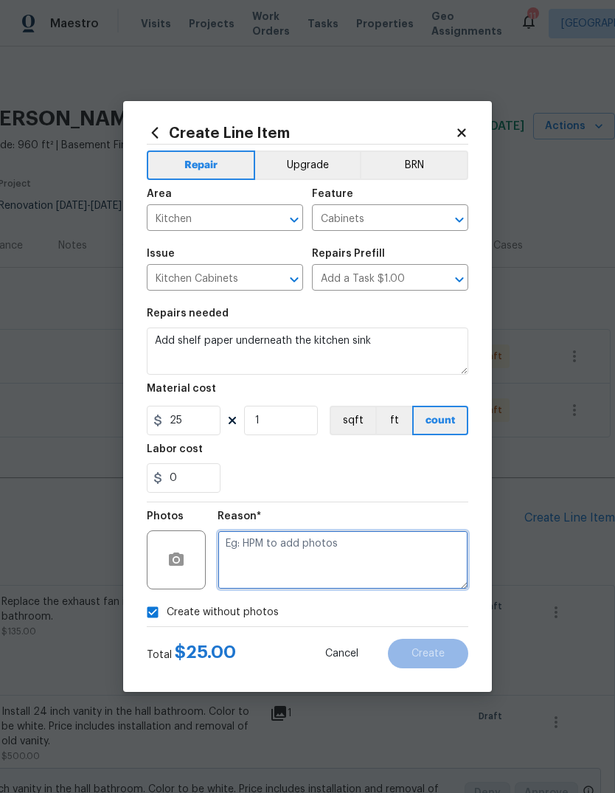
click at [379, 562] on textarea at bounding box center [342, 559] width 251 height 59
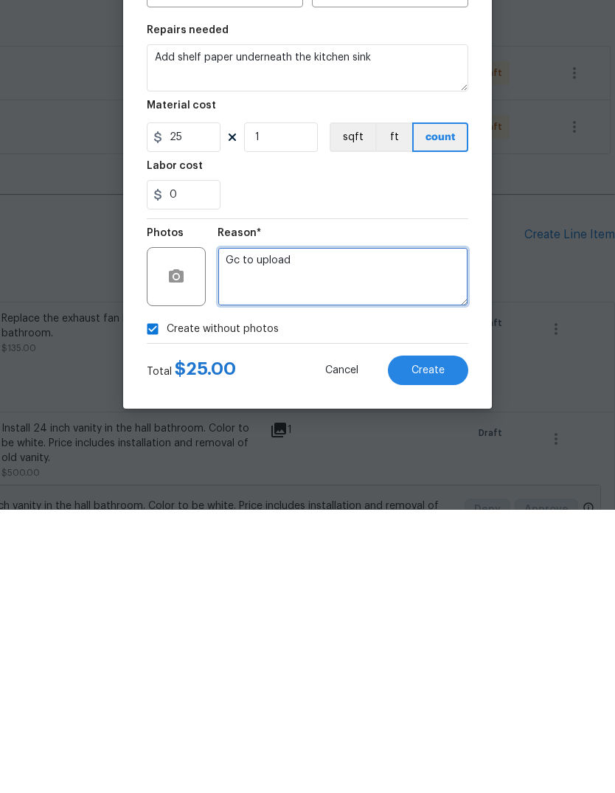
type textarea "Gc to upload"
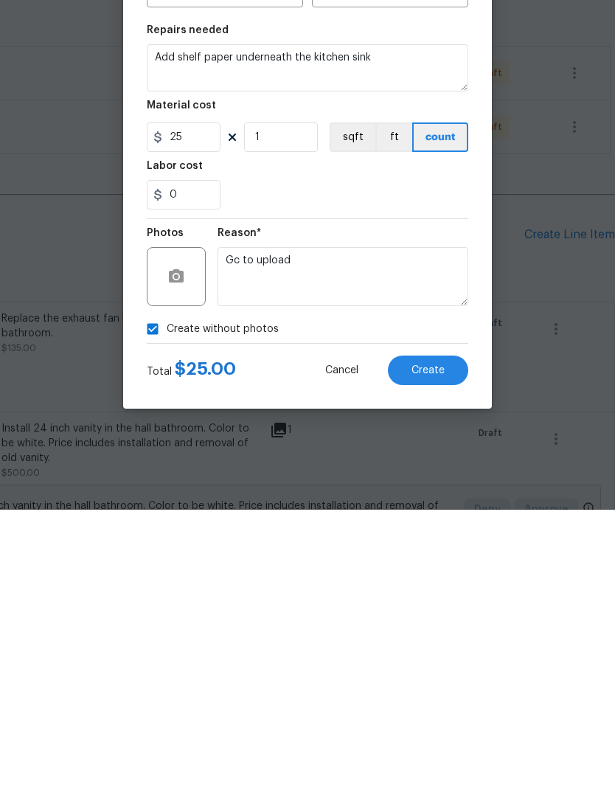
click at [442, 648] on span "Create" at bounding box center [427, 653] width 33 height 11
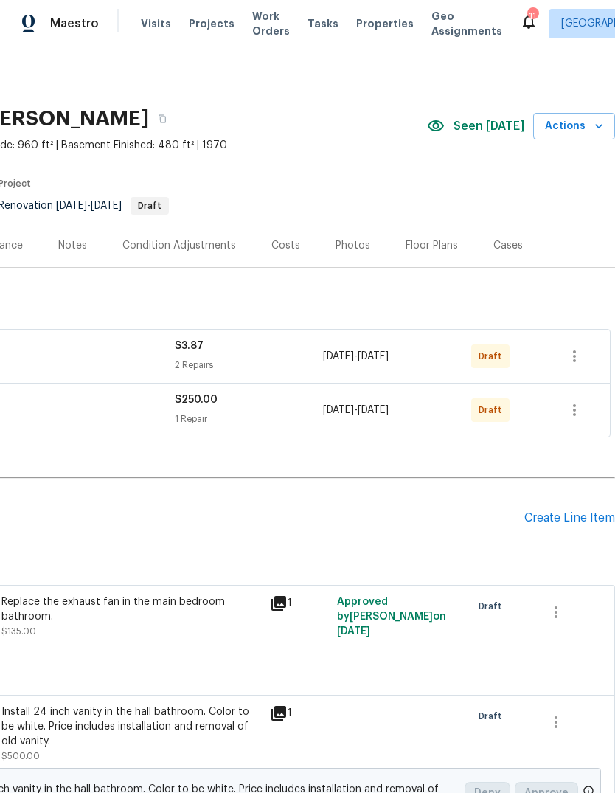
click at [585, 511] on div "Create Line Item" at bounding box center [569, 518] width 91 height 14
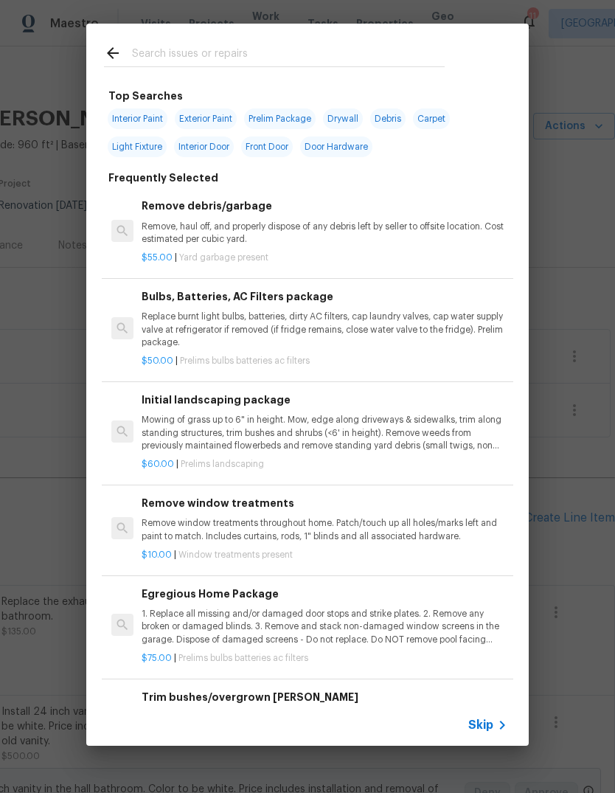
click at [492, 732] on div "Skip" at bounding box center [489, 725] width 43 height 18
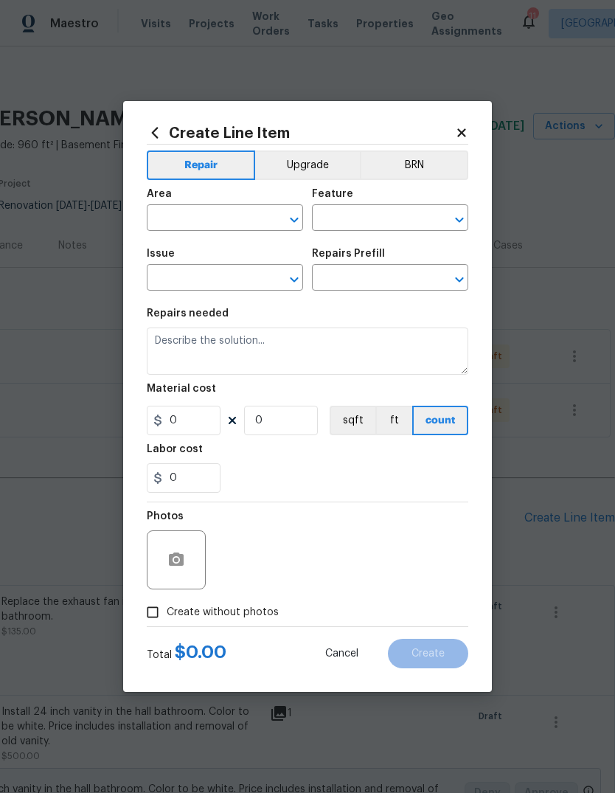
click at [248, 221] on input "text" at bounding box center [204, 219] width 115 height 23
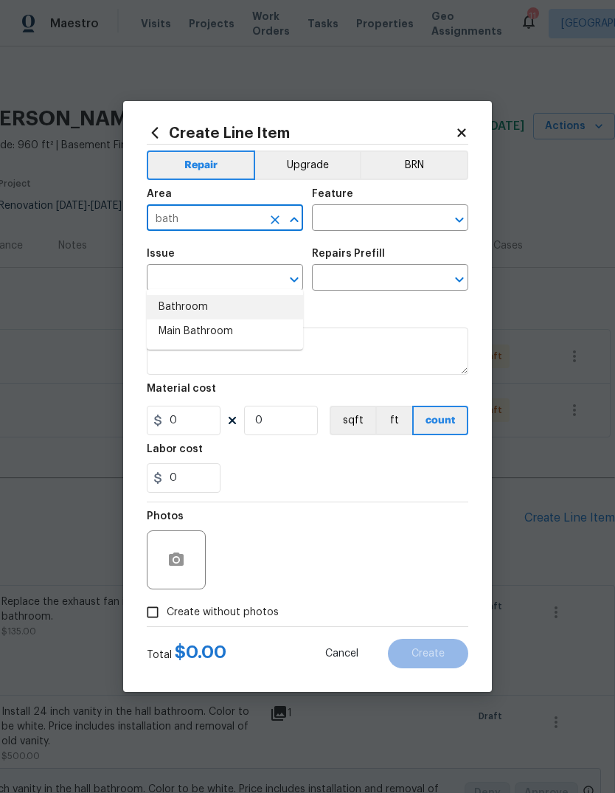
click at [265, 295] on li "Bathroom" at bounding box center [225, 307] width 156 height 24
type input "Bathroom"
click at [393, 223] on input "text" at bounding box center [369, 219] width 115 height 23
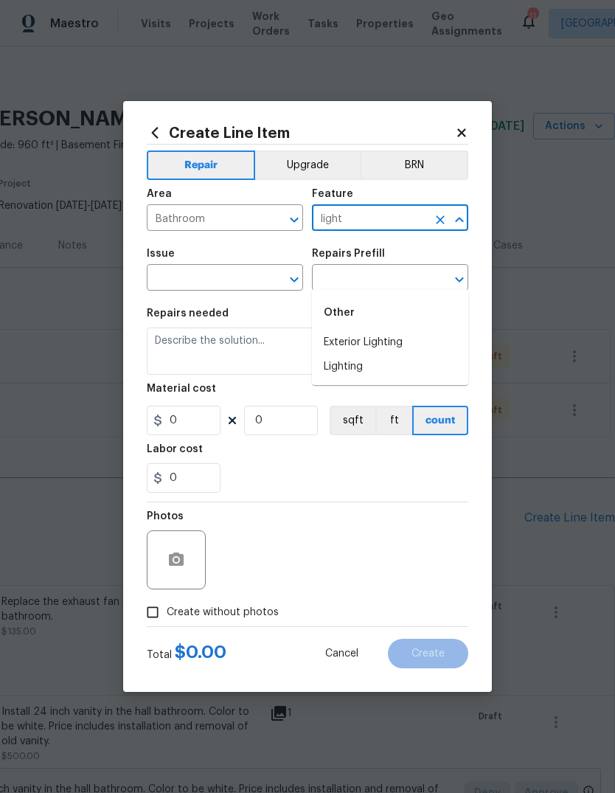
click at [411, 355] on li "Lighting" at bounding box center [390, 367] width 156 height 24
type input "Lighting"
click at [245, 282] on input "text" at bounding box center [204, 279] width 115 height 23
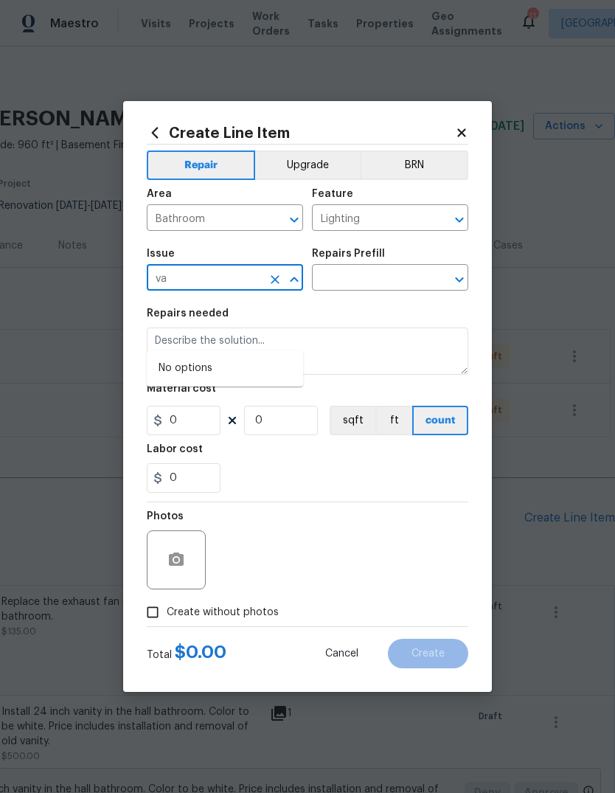
type input "v"
click at [271, 391] on li "Windows & Skylights" at bounding box center [225, 403] width 156 height 24
type input "Windows & Skylights"
click at [284, 279] on button "Open" at bounding box center [294, 279] width 21 height 21
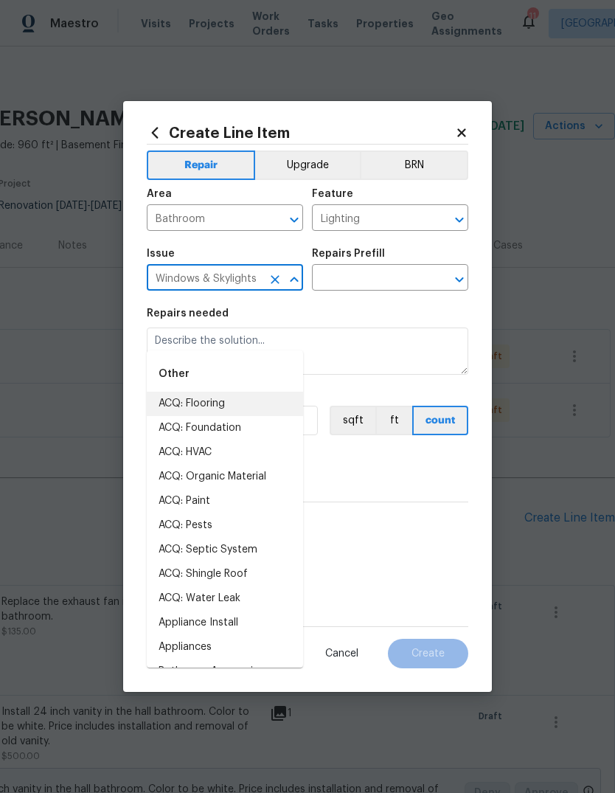
click at [242, 280] on input "Windows & Skylights" at bounding box center [204, 279] width 115 height 23
click at [282, 282] on button "Clear" at bounding box center [275, 279] width 21 height 21
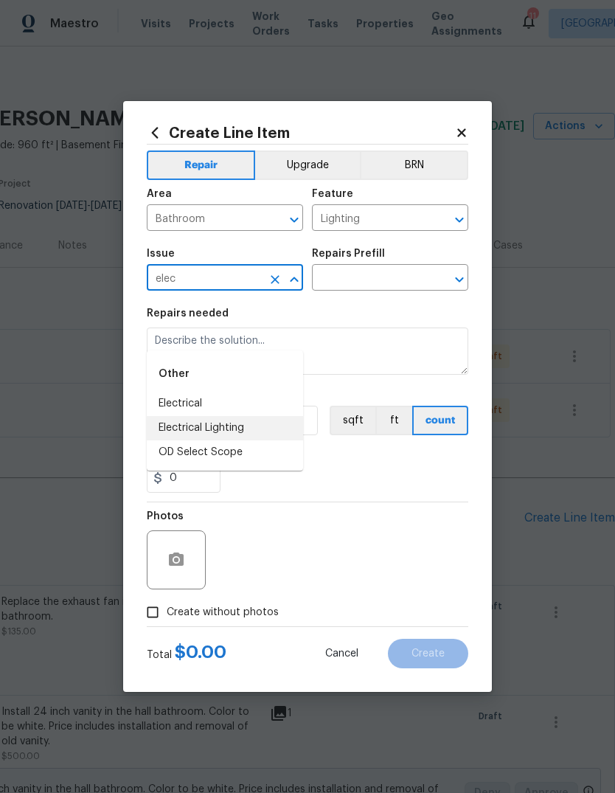
click at [299, 416] on li "Electrical Lighting" at bounding box center [225, 428] width 156 height 24
type input "Electrical Lighting"
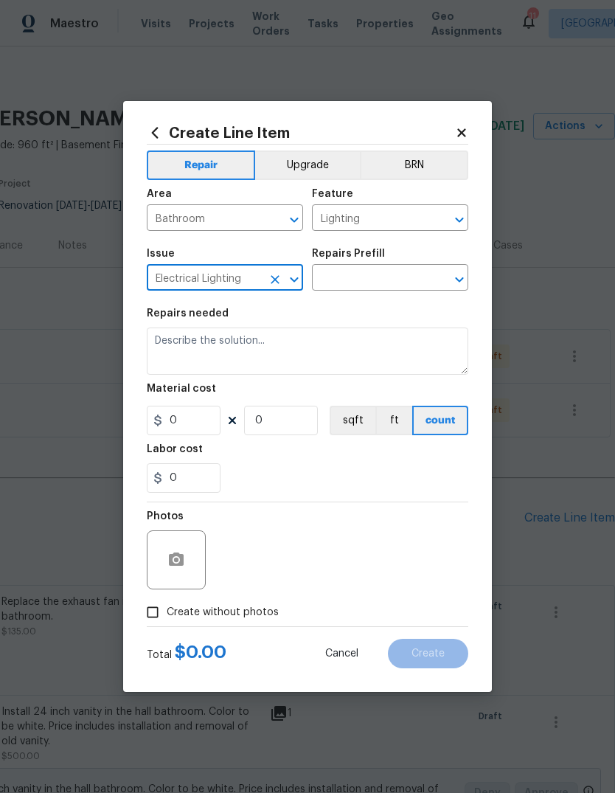
click at [394, 276] on input "text" at bounding box center [369, 279] width 115 height 23
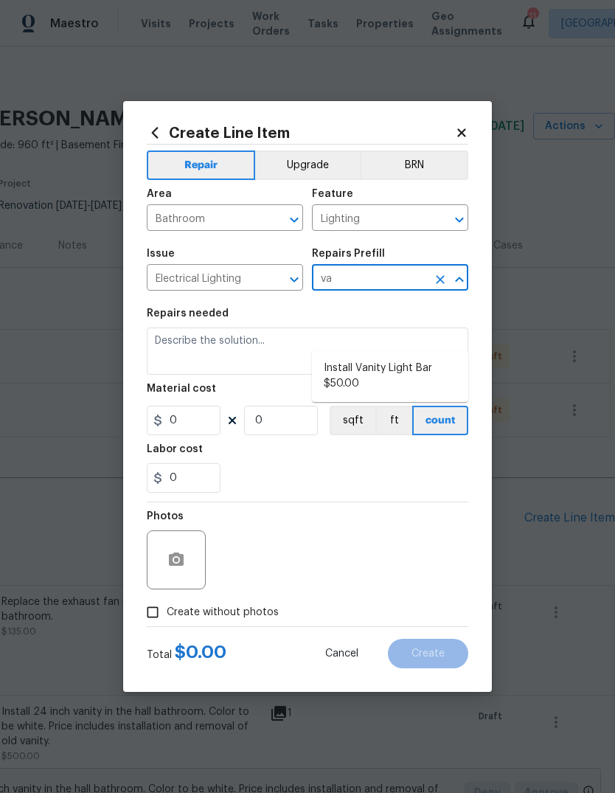
type input "v"
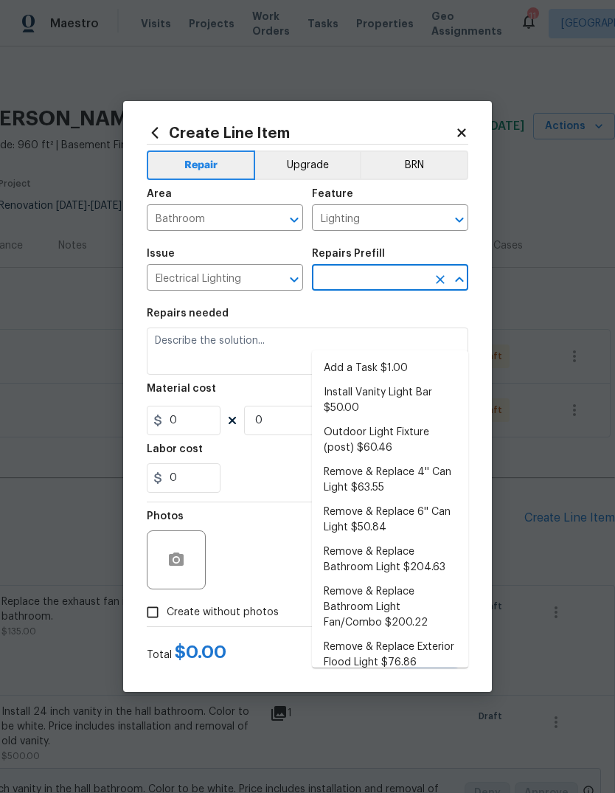
click at [439, 356] on li "Add a Task $1.00" at bounding box center [390, 368] width 156 height 24
type input "Add a Task $1.00"
type textarea "HPM to detail"
type input "1"
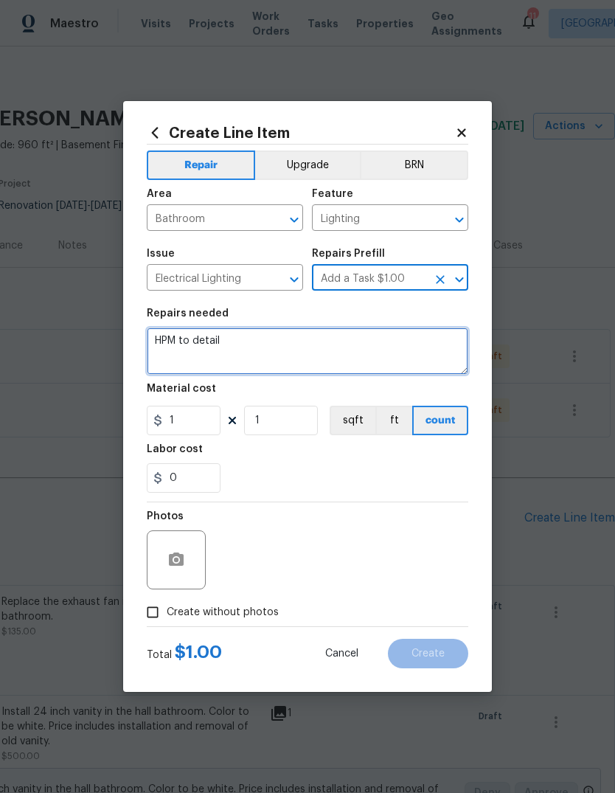
click at [383, 355] on textarea "HPM to detail" at bounding box center [307, 350] width 321 height 47
type textarea "H"
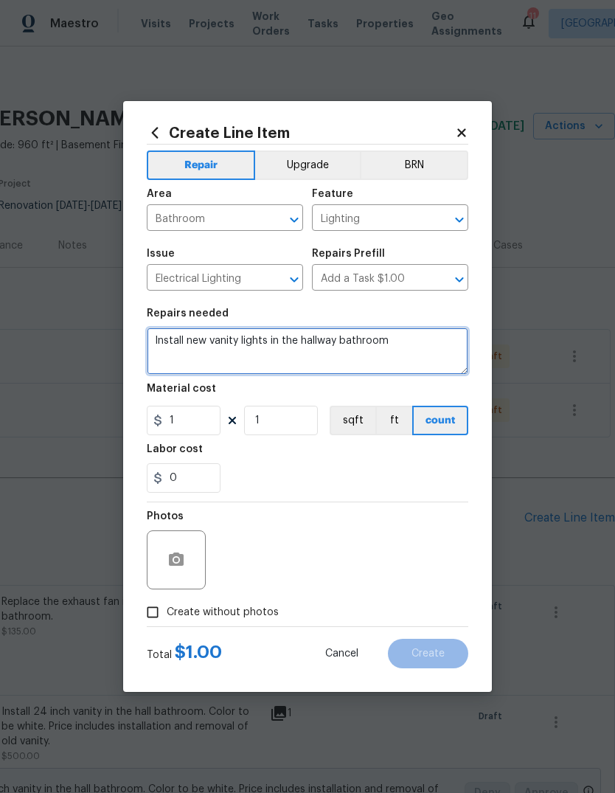
type textarea "Install new vanity lights in the hallway bathroom"
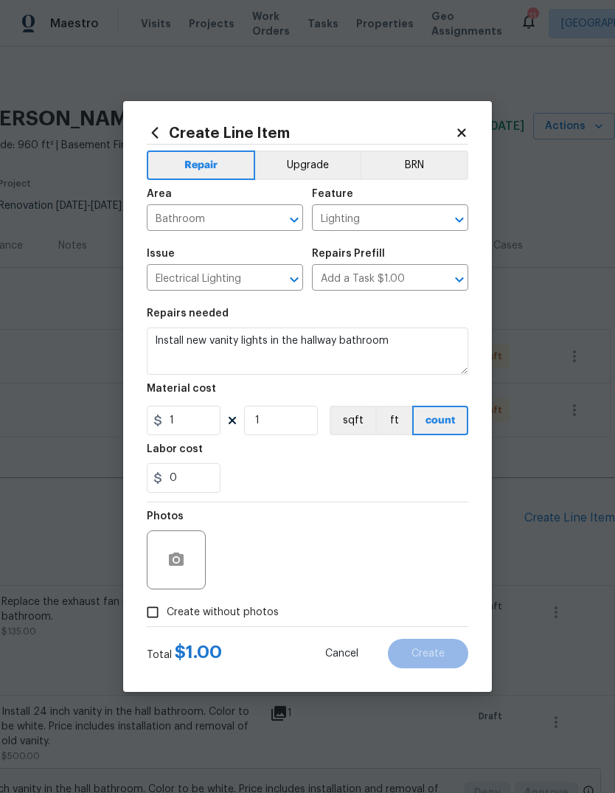
click at [378, 468] on div "0" at bounding box center [307, 477] width 321 height 29
click at [213, 425] on input "1" at bounding box center [184, 419] width 74 height 29
click at [387, 476] on div "0" at bounding box center [307, 477] width 321 height 29
click at [215, 425] on input "100" at bounding box center [184, 419] width 74 height 29
type input "125"
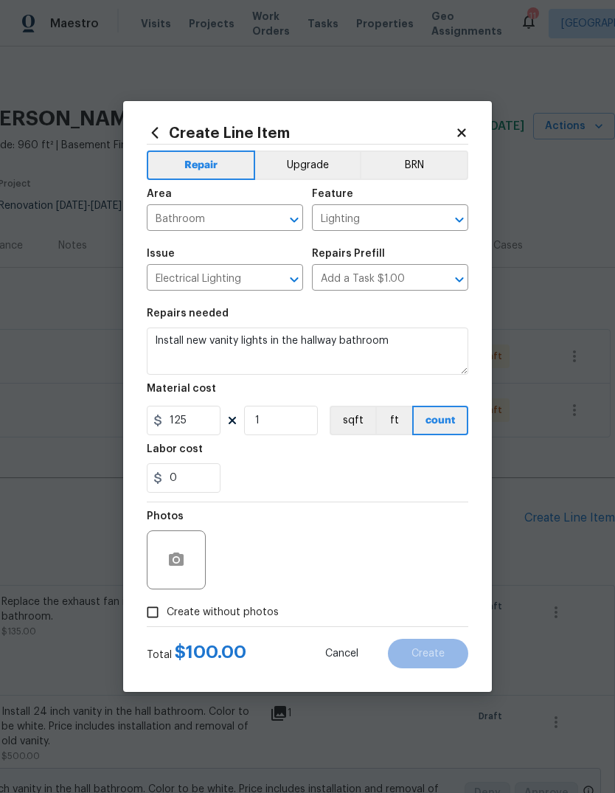
click at [352, 473] on div "0" at bounding box center [307, 477] width 321 height 29
click at [321, 178] on button "Upgrade" at bounding box center [307, 164] width 105 height 29
click at [184, 568] on icon "button" at bounding box center [176, 560] width 18 height 18
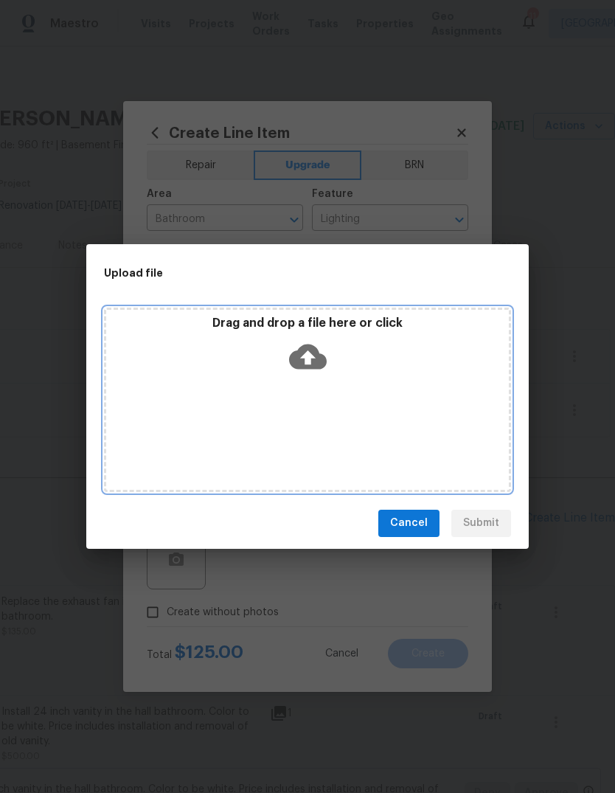
click at [312, 366] on icon at bounding box center [308, 356] width 38 height 25
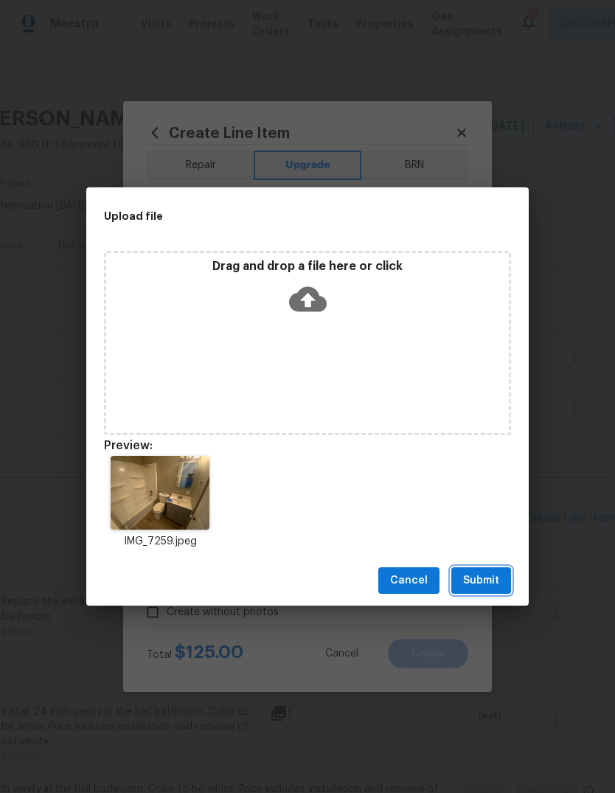
click at [495, 583] on span "Submit" at bounding box center [481, 580] width 36 height 18
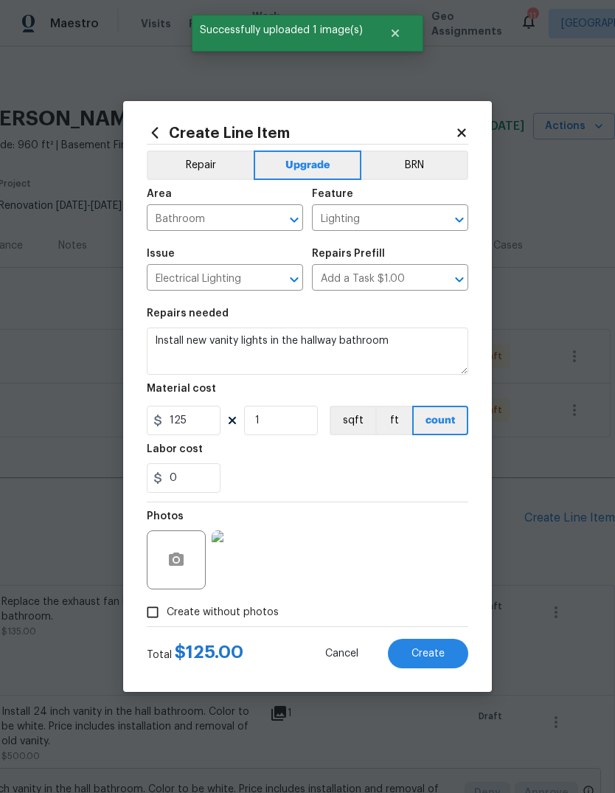
click at [437, 658] on span "Create" at bounding box center [427, 653] width 33 height 11
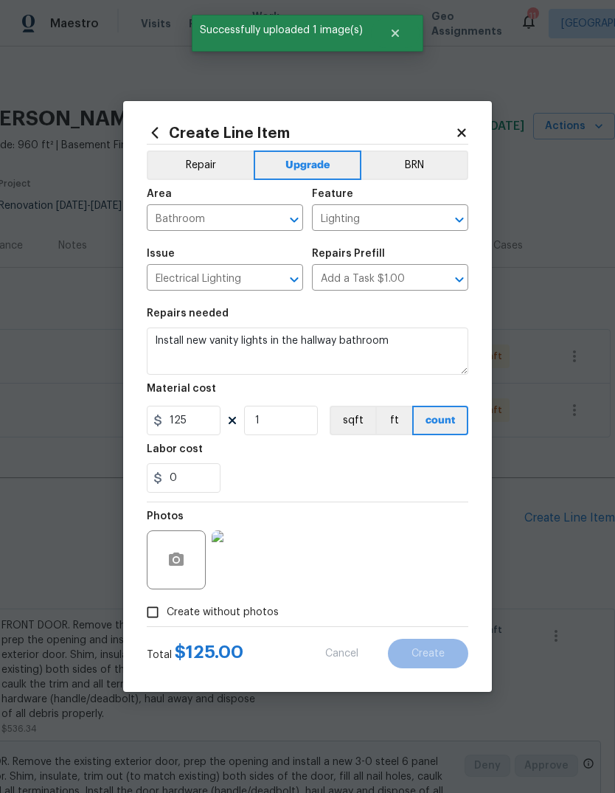
type input "0"
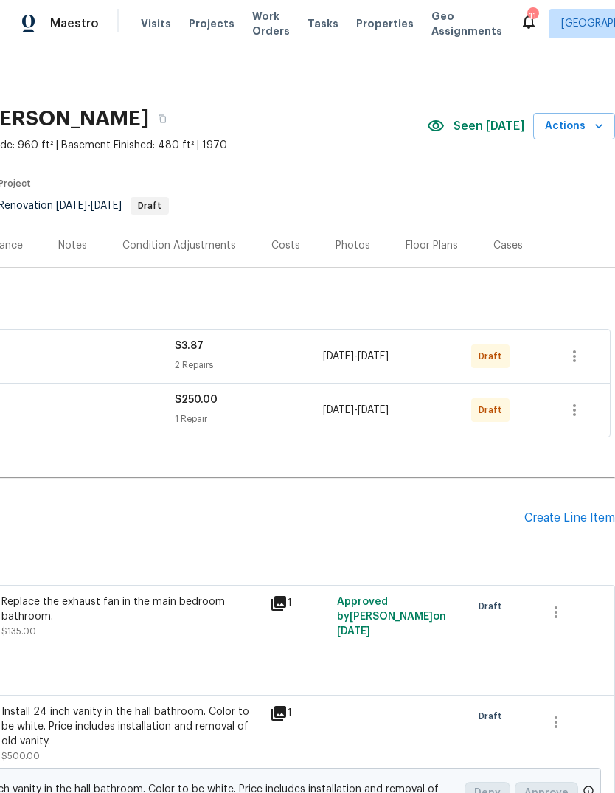
click at [579, 511] on div "Create Line Item" at bounding box center [569, 518] width 91 height 14
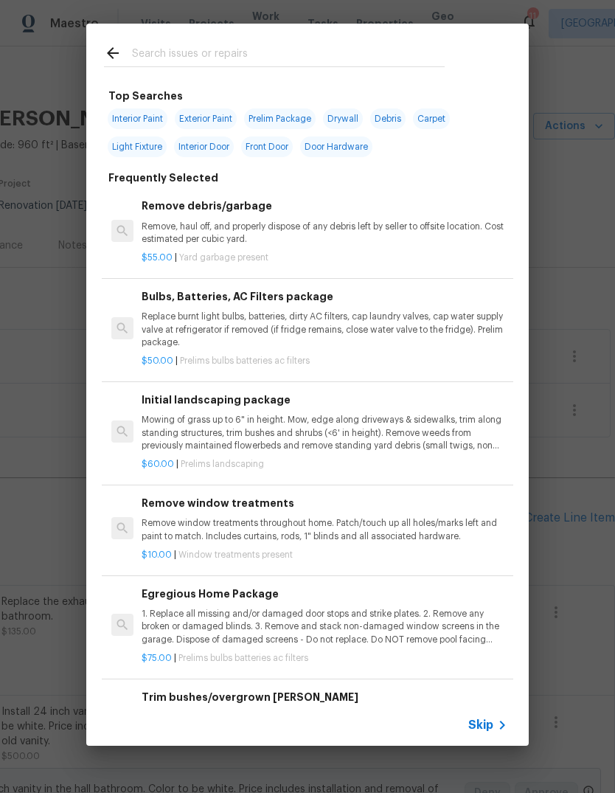
click at [496, 718] on icon at bounding box center [502, 725] width 18 height 18
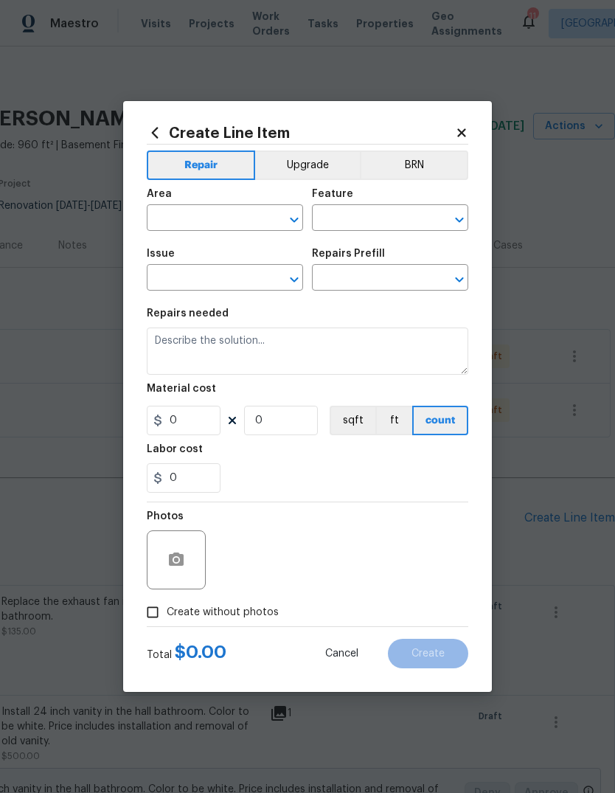
click at [222, 221] on input "text" at bounding box center [204, 219] width 115 height 23
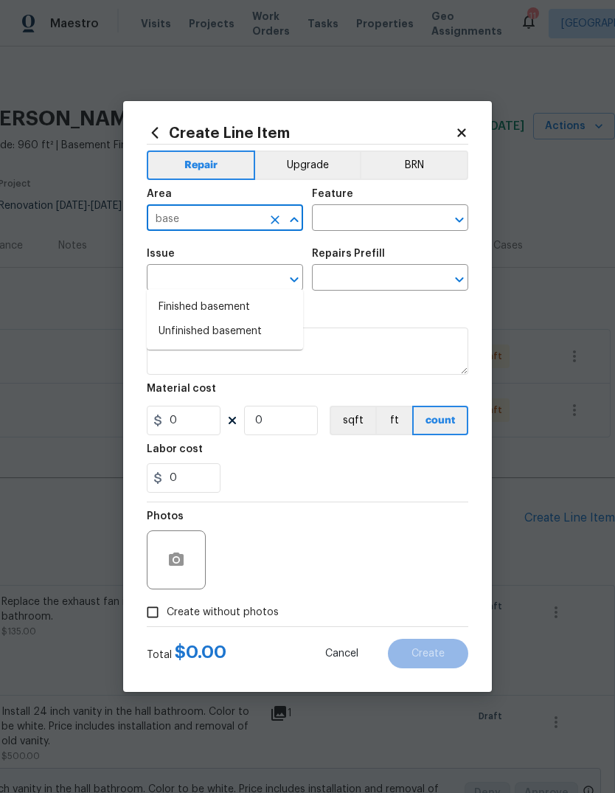
click at [270, 319] on li "Unfinished basement" at bounding box center [225, 331] width 156 height 24
type input "Unfinished basement"
click at [386, 219] on input "text" at bounding box center [369, 219] width 115 height 23
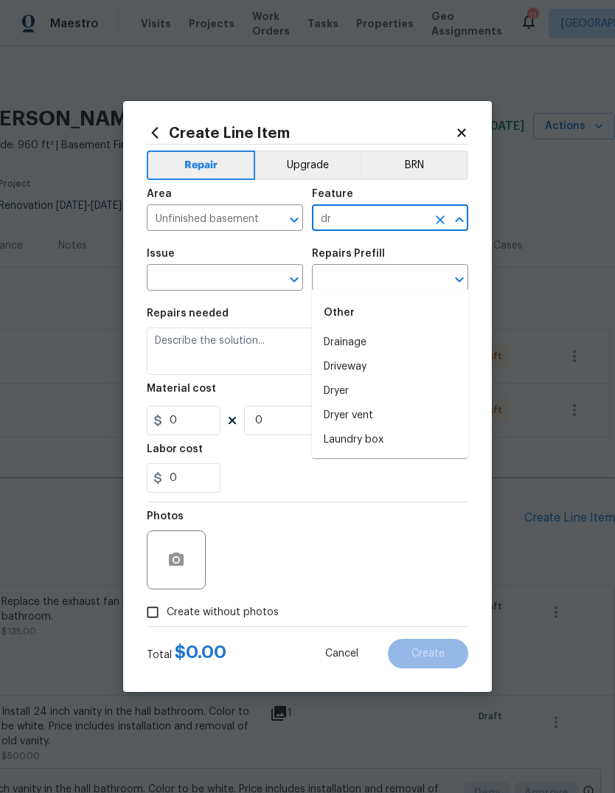
type input "d"
click at [419, 330] on li "Walls and Ceiling" at bounding box center [390, 342] width 156 height 24
type input "Walls and Ceiling"
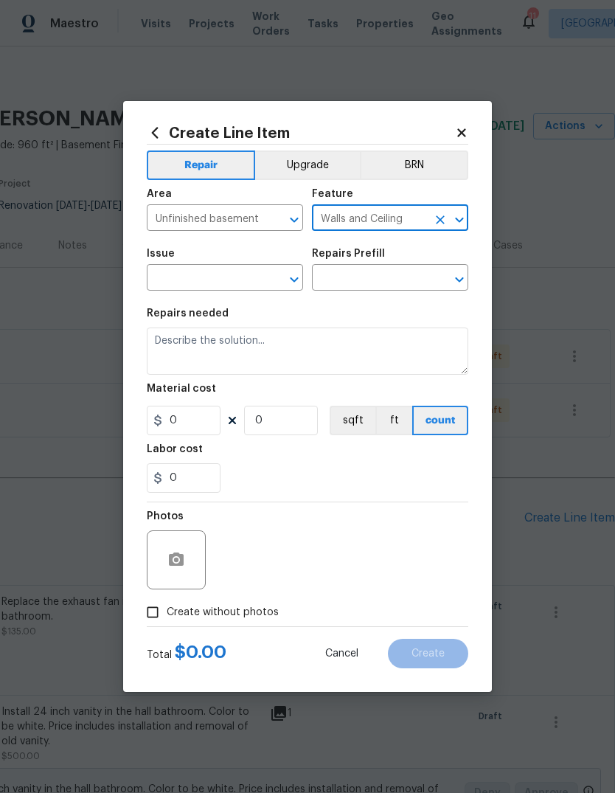
click at [247, 280] on input "text" at bounding box center [204, 279] width 115 height 23
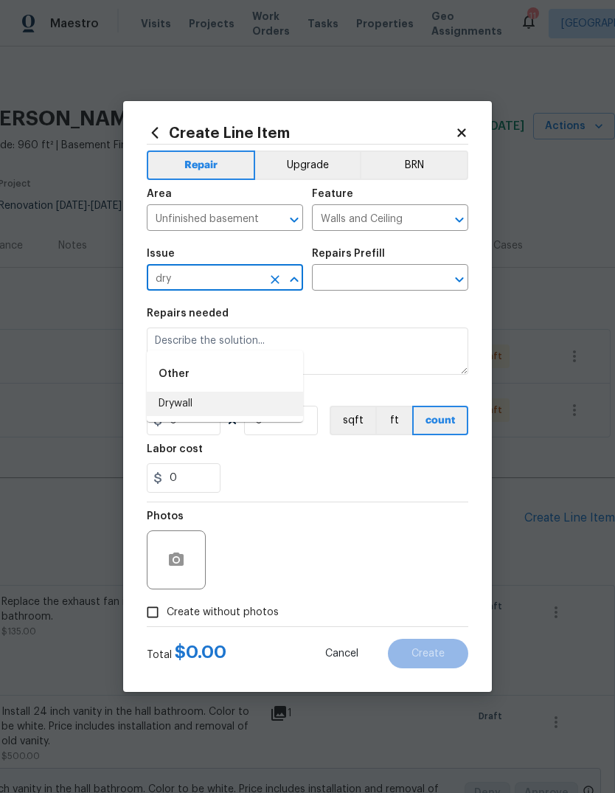
click at [254, 391] on li "Drywall" at bounding box center [225, 403] width 156 height 24
type input "Drywall"
click at [399, 284] on input "text" at bounding box center [369, 279] width 115 height 23
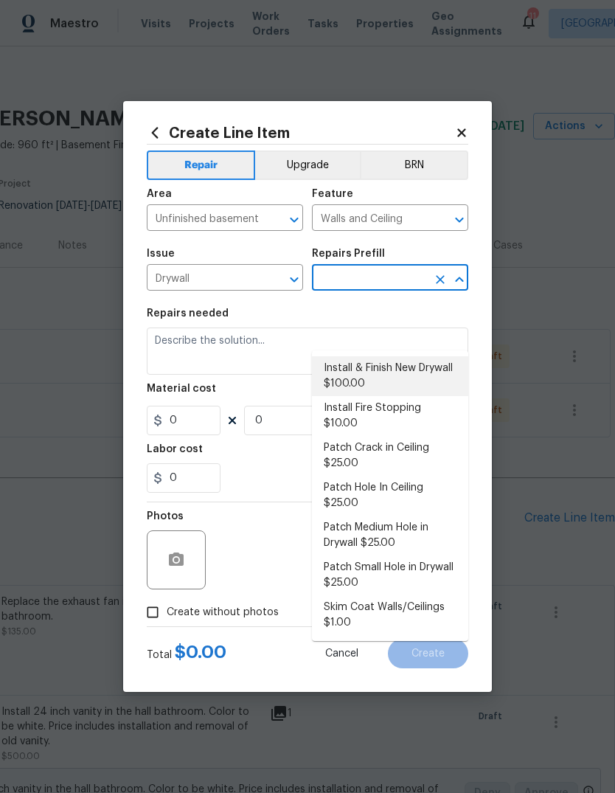
click at [430, 356] on li "Install & Finish New Drywall $100.00" at bounding box center [390, 376] width 156 height 40
type input "Install & Finish New Drywall $100.00"
type textarea "Remove the existing damaged drywall and replace with new. Ensure that the new d…"
type input "1"
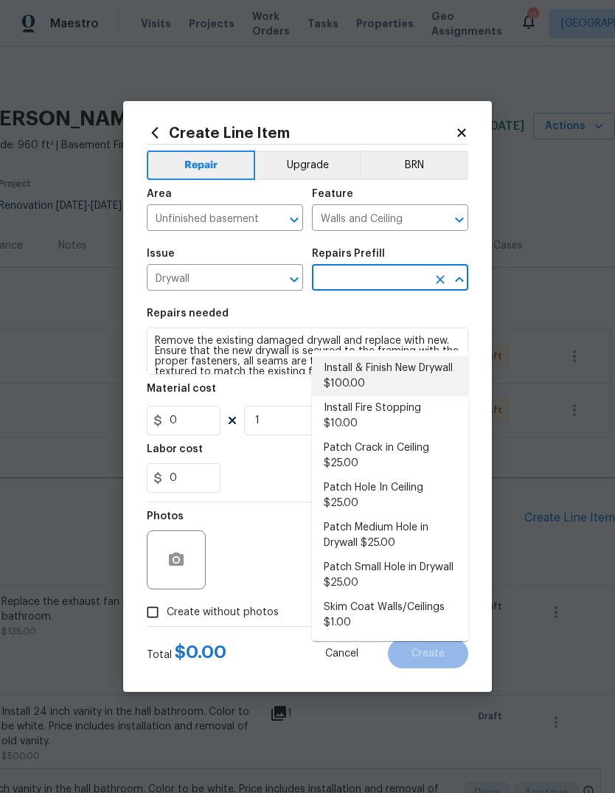
type input "Install & Finish New Drywall $100.00"
type input "100"
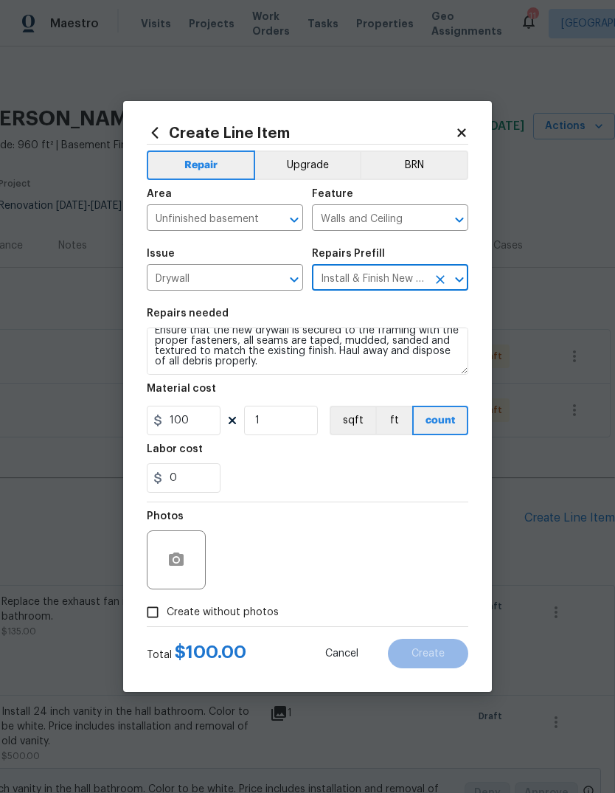
scroll to position [21, 0]
click at [282, 369] on textarea "Remove the existing damaged drywall and replace with new. Ensure that the new d…" at bounding box center [307, 350] width 321 height 47
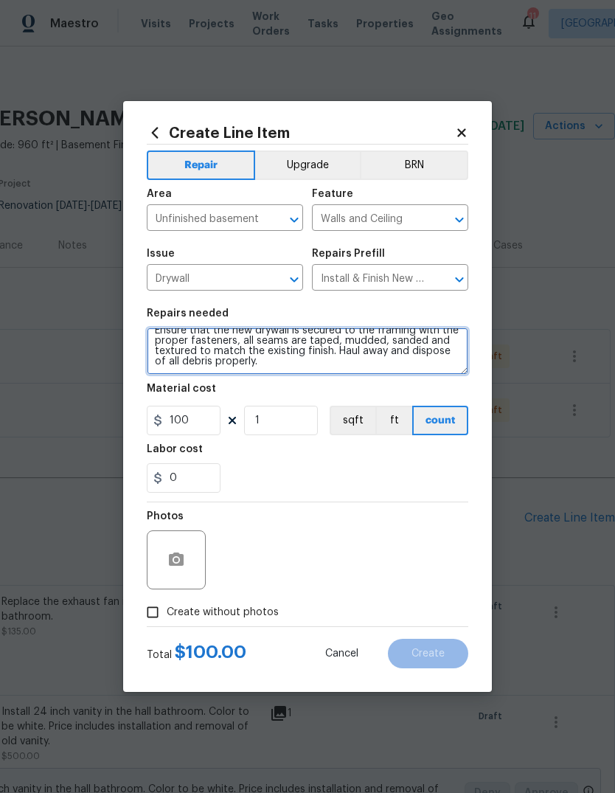
click at [288, 369] on textarea "Remove the existing damaged drywall and replace with new. Ensure that the new d…" at bounding box center [307, 350] width 321 height 47
click at [287, 369] on textarea "Remove the existing damaged drywall and replace with new. Ensure that the new d…" at bounding box center [307, 350] width 321 height 47
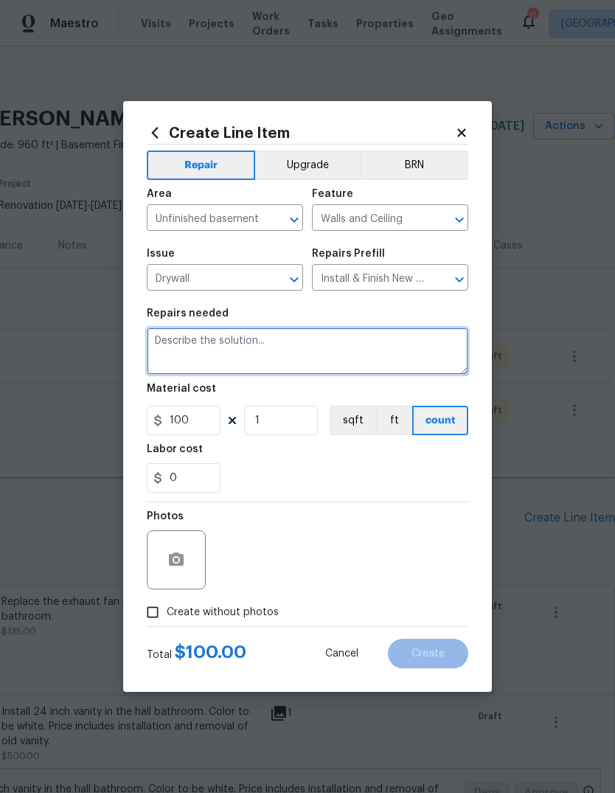
scroll to position [0, 0]
click at [259, 354] on textarea "Install drywall to the framing in the basement near the laundry. Install box to…" at bounding box center [307, 350] width 321 height 47
click at [418, 360] on textarea "Install drywall to the framing in the basement near the [GEOGRAPHIC_DATA]. Inst…" at bounding box center [307, 350] width 321 height 47
type textarea "Install drywall to the framing in the basement near the [GEOGRAPHIC_DATA]. Inst…"
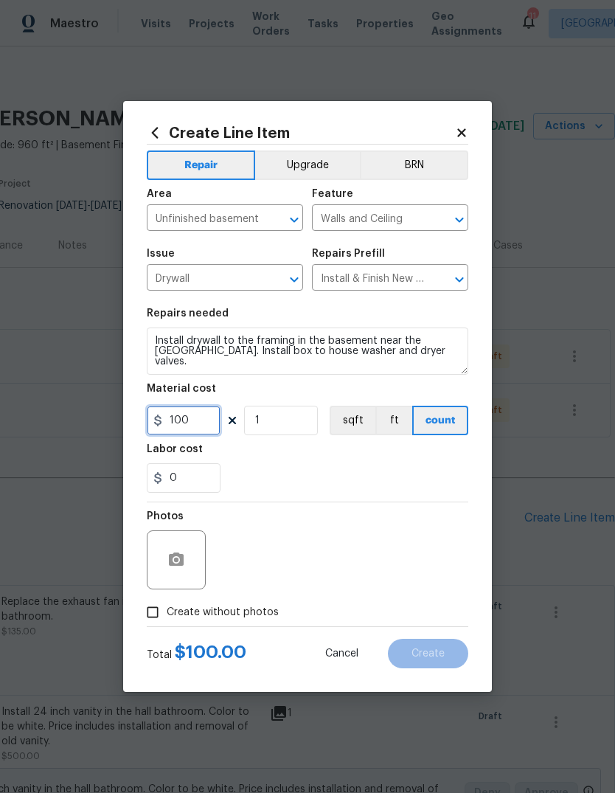
click at [218, 424] on input "100" at bounding box center [184, 419] width 74 height 29
click at [313, 424] on input "1" at bounding box center [281, 419] width 74 height 29
type input "2"
click at [403, 476] on div "0" at bounding box center [307, 477] width 321 height 29
click at [178, 564] on icon "button" at bounding box center [176, 560] width 18 height 18
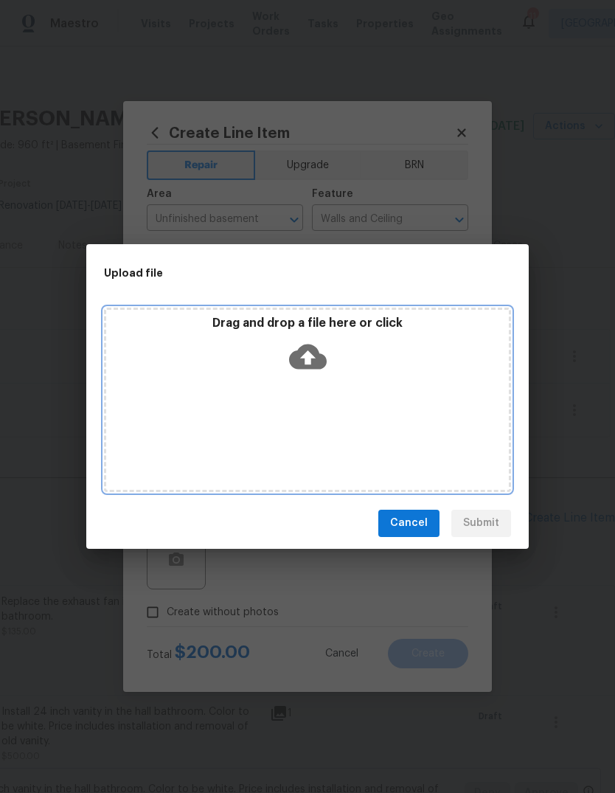
click at [309, 364] on icon at bounding box center [308, 356] width 38 height 25
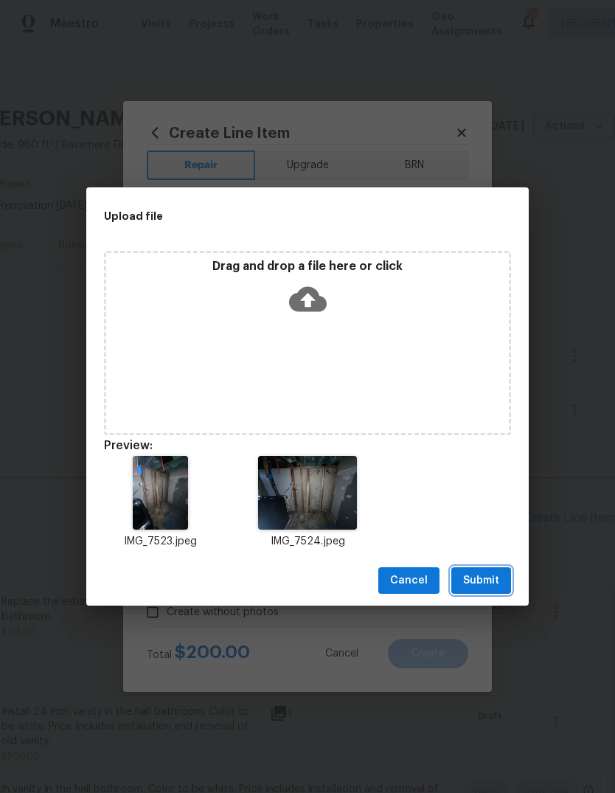
click at [493, 587] on span "Submit" at bounding box center [481, 580] width 36 height 18
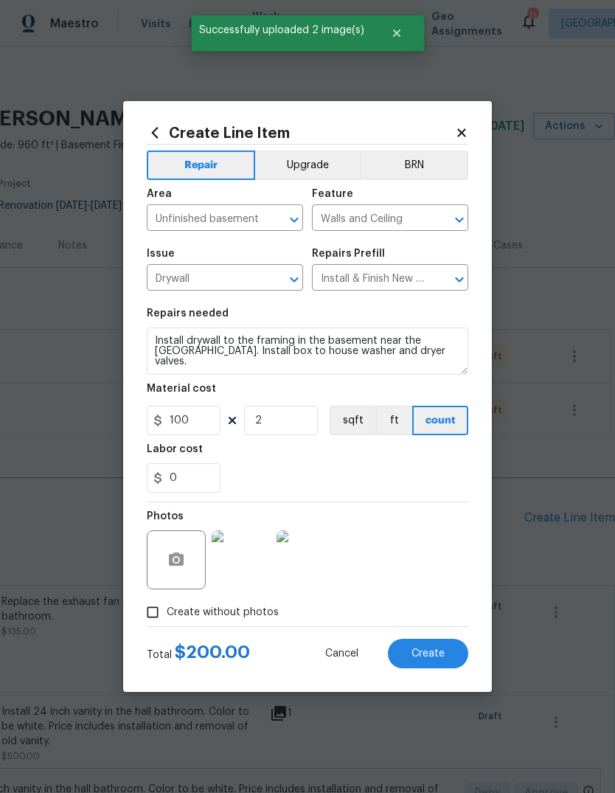
click at [243, 568] on img at bounding box center [241, 559] width 59 height 59
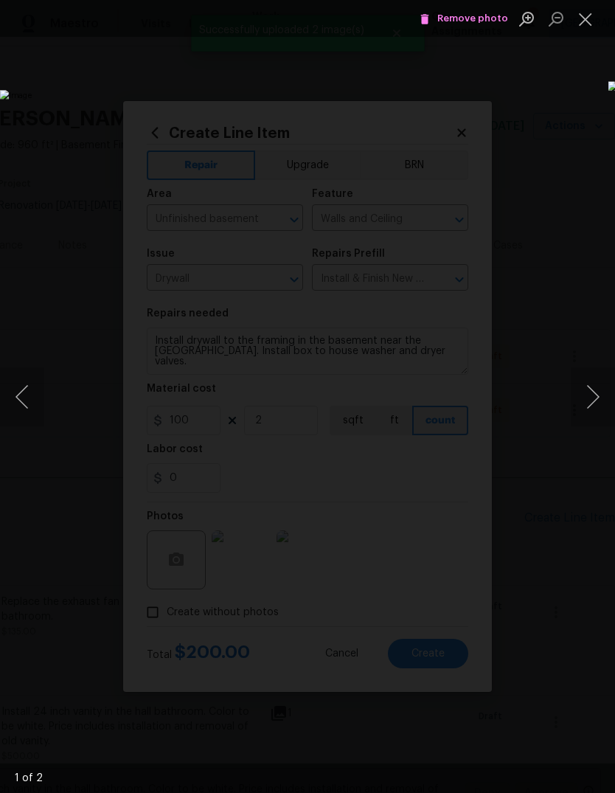
click at [597, 396] on button "Next image" at bounding box center [593, 396] width 44 height 59
click at [35, 405] on button "Previous image" at bounding box center [22, 396] width 44 height 59
click at [588, 394] on button "Next image" at bounding box center [593, 396] width 44 height 59
click at [479, 24] on span "Remove photo" at bounding box center [463, 18] width 88 height 17
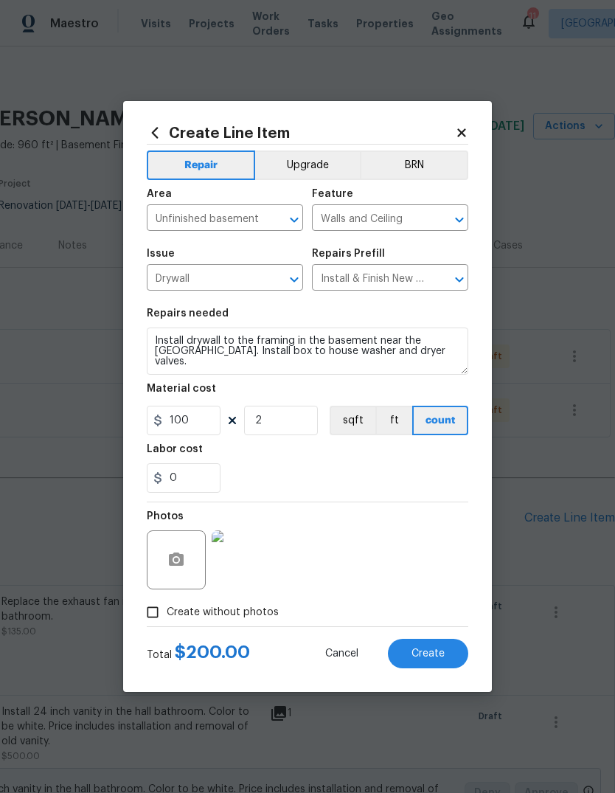
click at [441, 652] on span "Create" at bounding box center [427, 653] width 33 height 11
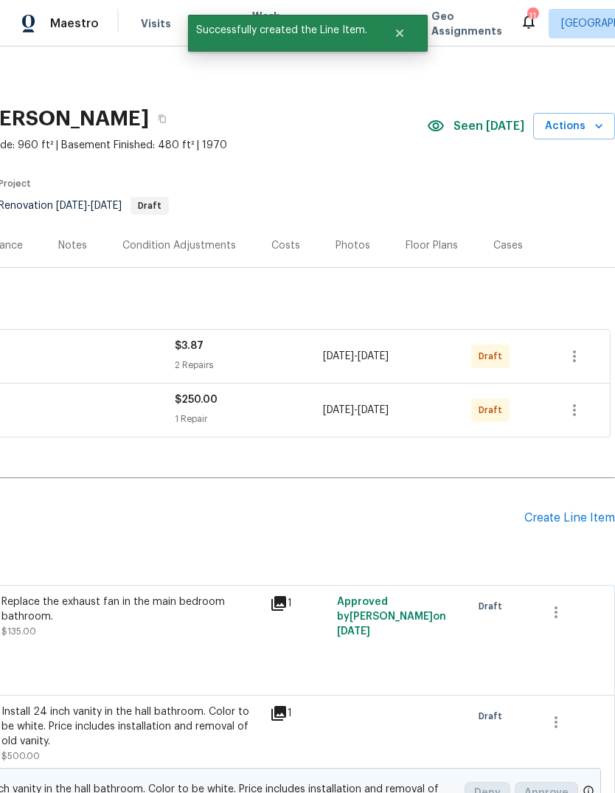
click at [596, 511] on div "Create Line Item" at bounding box center [569, 518] width 91 height 14
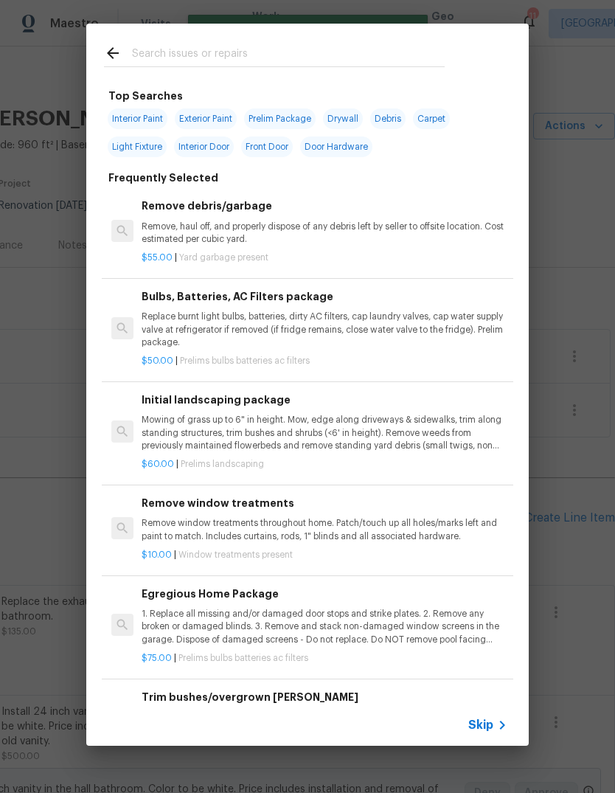
click at [494, 728] on icon at bounding box center [502, 725] width 18 height 18
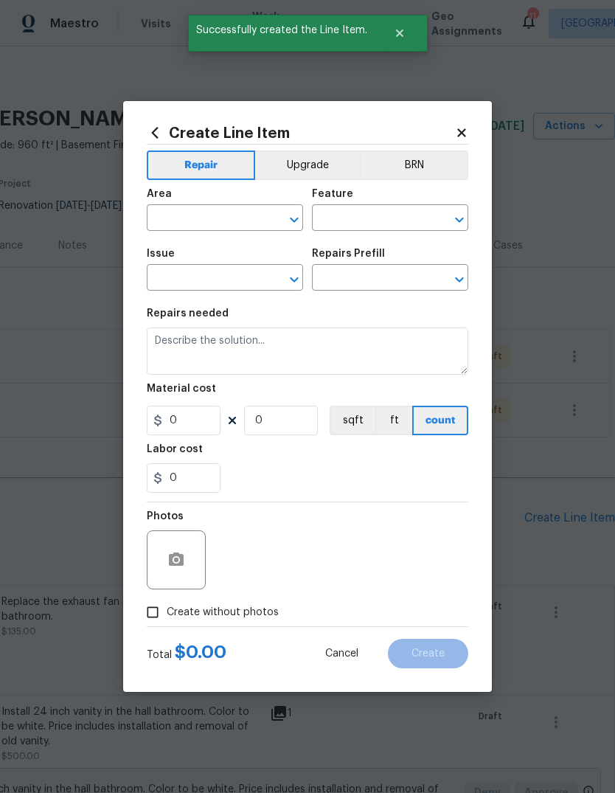
click at [238, 220] on input "text" at bounding box center [204, 219] width 115 height 23
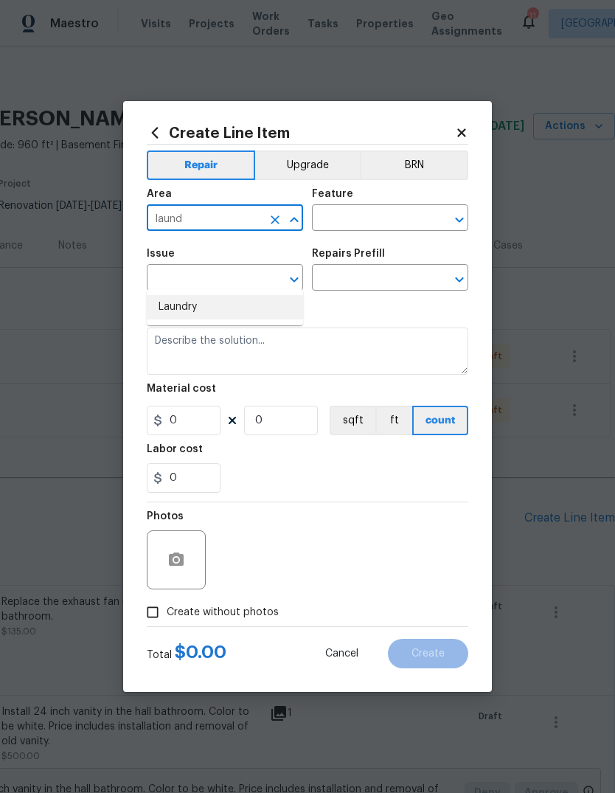
click at [249, 295] on li "Laundry" at bounding box center [225, 307] width 156 height 24
type input "Laundry"
click at [384, 221] on input "text" at bounding box center [369, 219] width 115 height 23
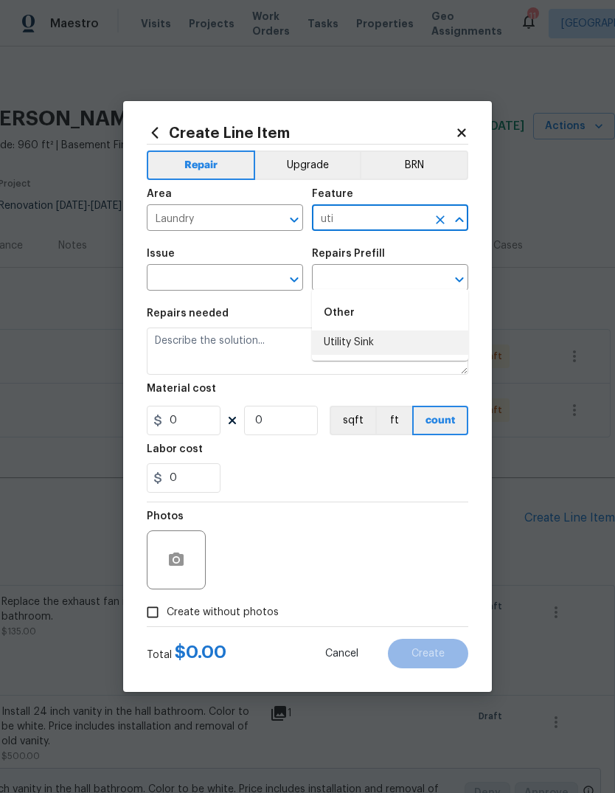
click at [400, 330] on li "Utility Sink" at bounding box center [390, 342] width 156 height 24
type input "Utility Sink"
click at [251, 276] on input "text" at bounding box center [204, 279] width 115 height 23
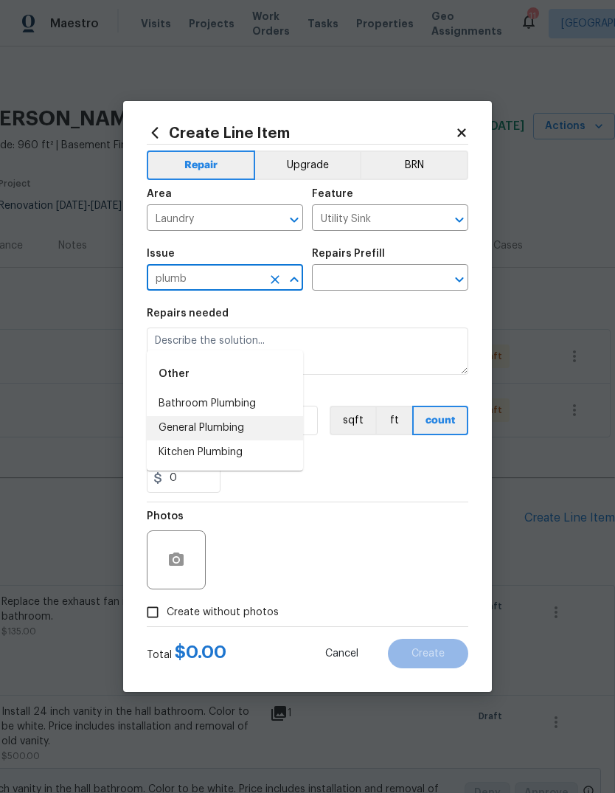
click at [273, 416] on li "General Plumbing" at bounding box center [225, 428] width 156 height 24
type input "General Plumbing"
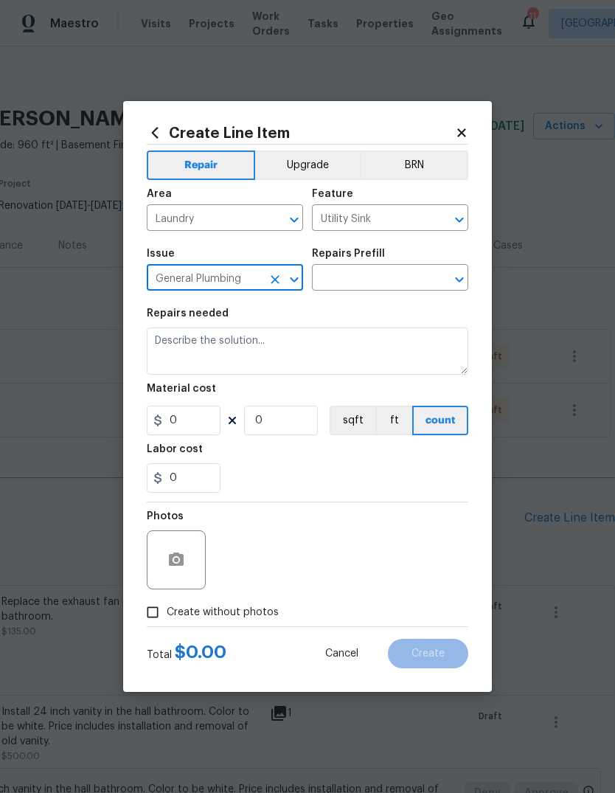
click at [386, 284] on input "text" at bounding box center [369, 279] width 115 height 23
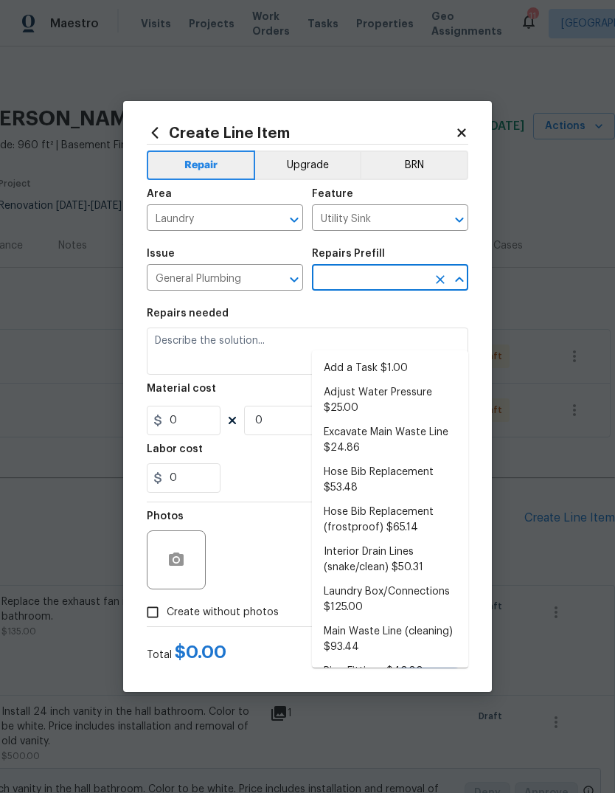
click at [397, 356] on li "Add a Task $1.00" at bounding box center [390, 368] width 156 height 24
type input "Add a Task $1.00"
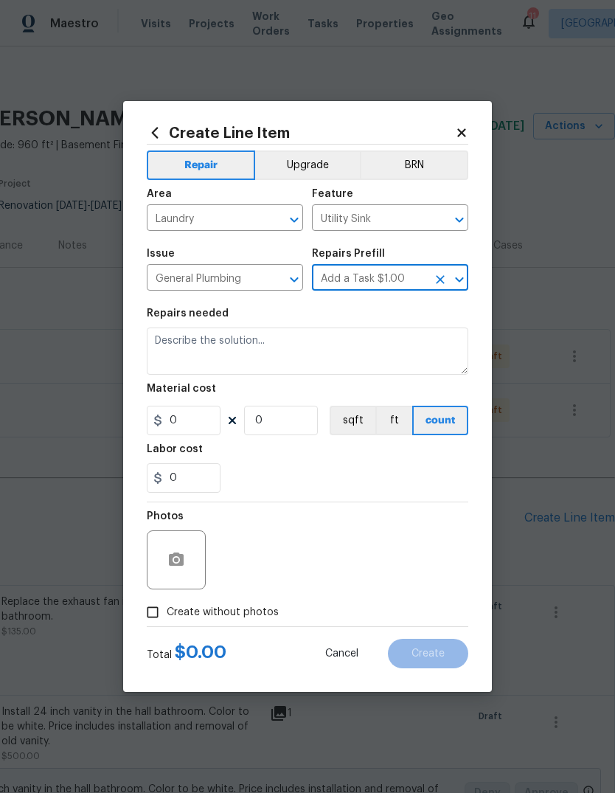
type input "Plumbing"
type textarea "HPM to detail"
type input "1"
type input "Add a Task $1.00"
type input "1"
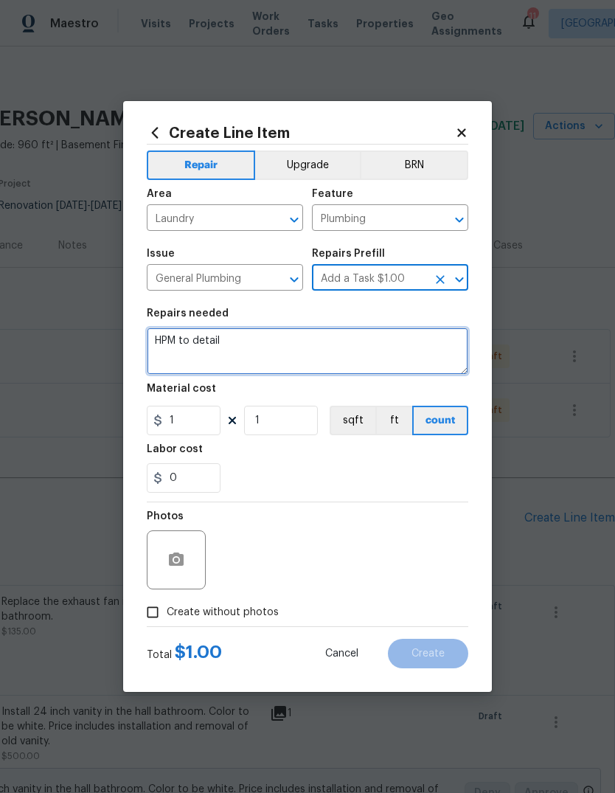
click at [346, 351] on textarea "HPM to detail" at bounding box center [307, 350] width 321 height 47
type textarea "H"
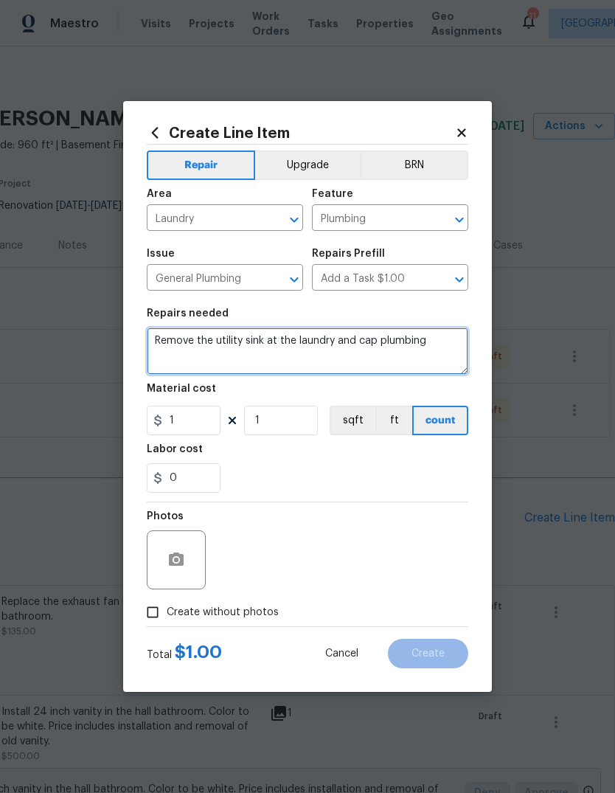
type textarea "Remove the utility sink at the laundry and cap plumbing"
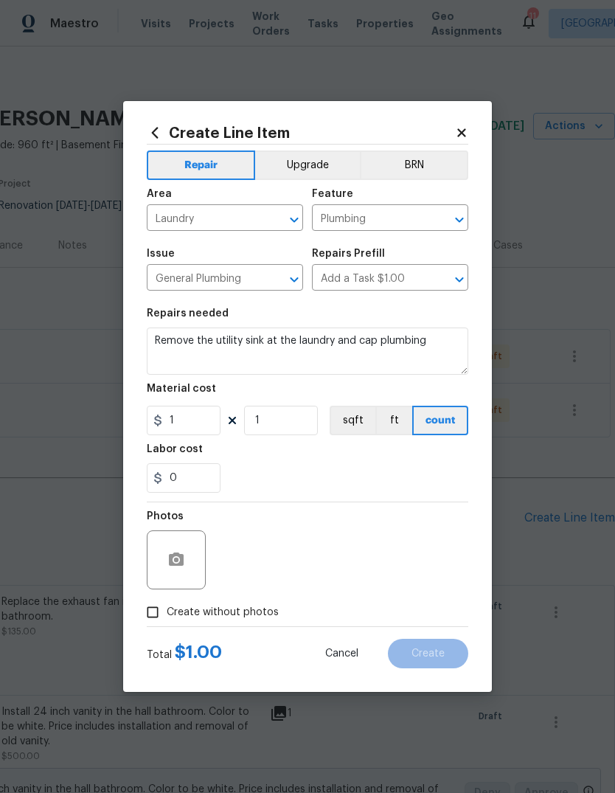
click at [403, 478] on div "0" at bounding box center [307, 477] width 321 height 29
click at [211, 422] on input "1" at bounding box center [184, 419] width 74 height 29
click at [353, 474] on div "0" at bounding box center [307, 477] width 321 height 29
click at [212, 423] on input "76" at bounding box center [184, 419] width 74 height 29
type input "75"
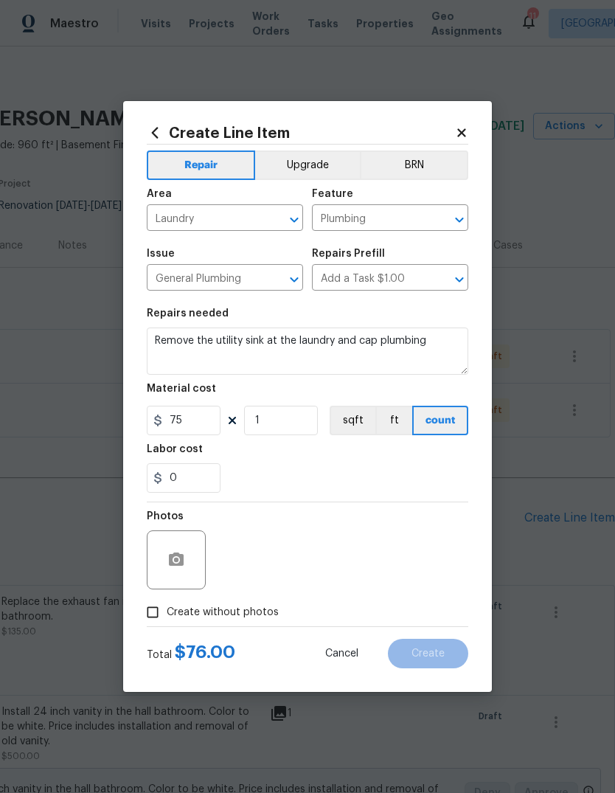
click at [359, 467] on div "0" at bounding box center [307, 477] width 321 height 29
click at [187, 559] on button "button" at bounding box center [176, 559] width 35 height 35
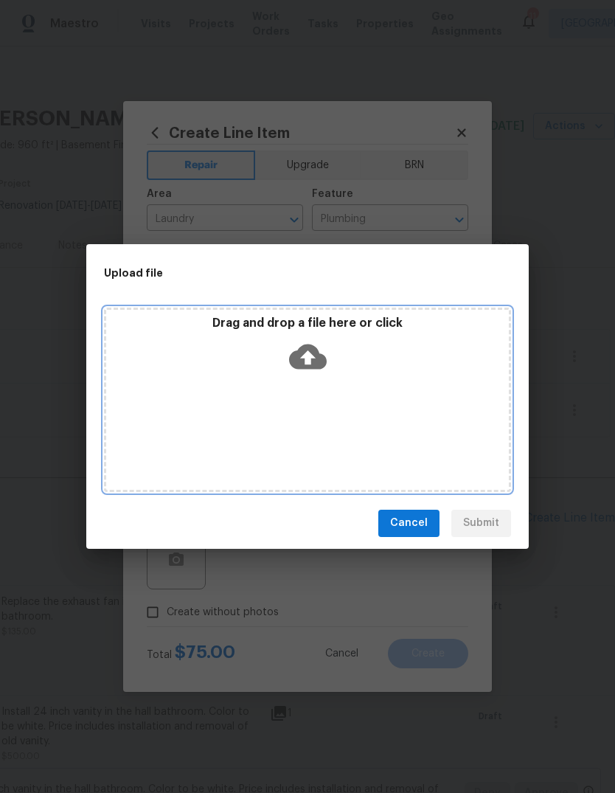
click at [317, 355] on icon at bounding box center [308, 356] width 38 height 25
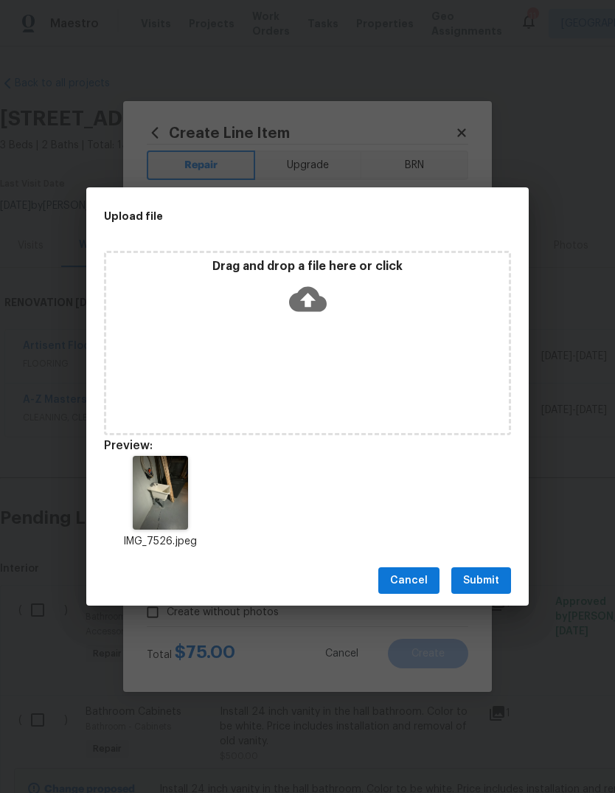
scroll to position [0, 218]
click at [484, 582] on span "Submit" at bounding box center [481, 580] width 36 height 18
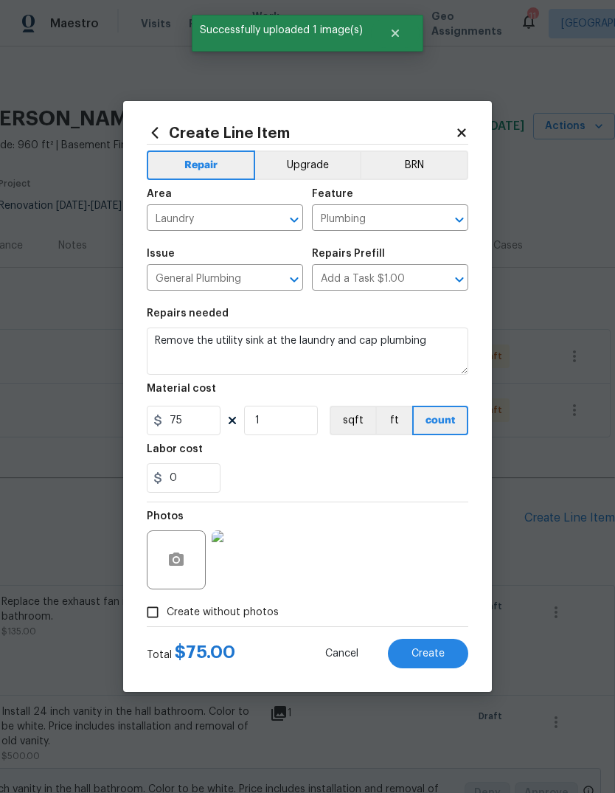
click at [442, 655] on span "Create" at bounding box center [427, 653] width 33 height 11
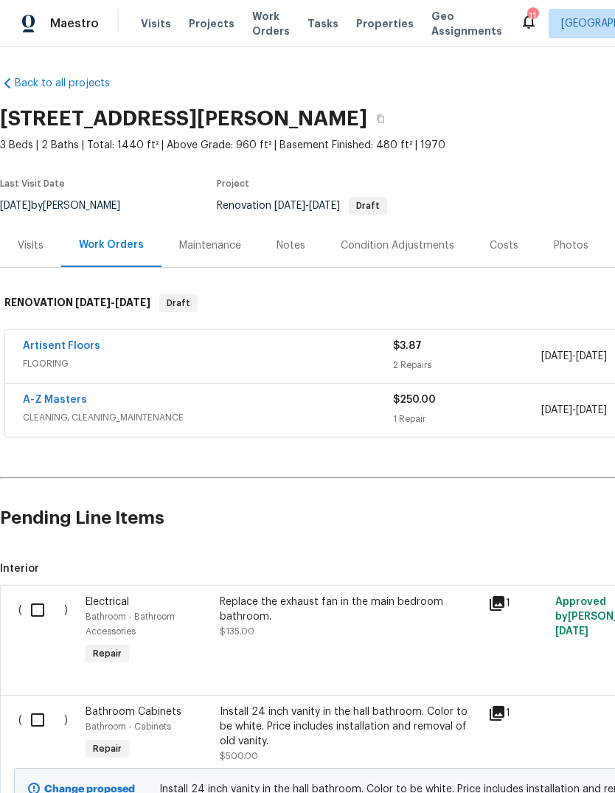
scroll to position [0, 0]
click at [58, 341] on link "Artisent Floors" at bounding box center [61, 346] width 77 height 10
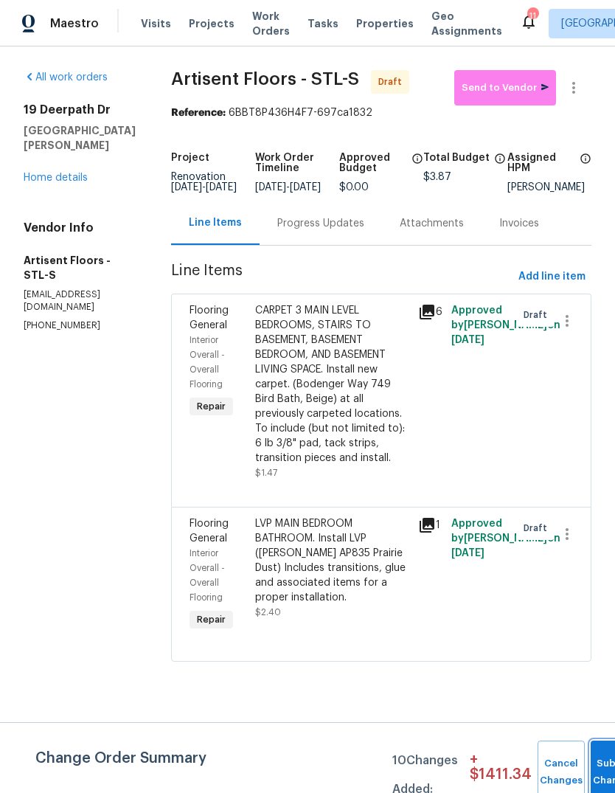
click at [598, 772] on span "Submit Changes" at bounding box center [614, 772] width 32 height 34
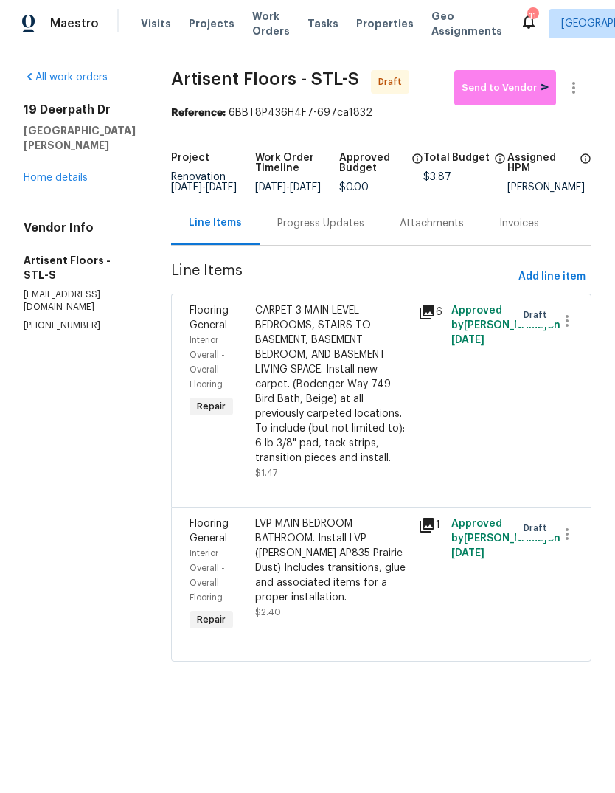
click at [348, 417] on div "CARPET 3 MAIN LEVEL BEDROOMS, STAIRS TO BASEMENT, BASEMENT BEDROOM, AND BASEMEN…" at bounding box center [332, 384] width 155 height 162
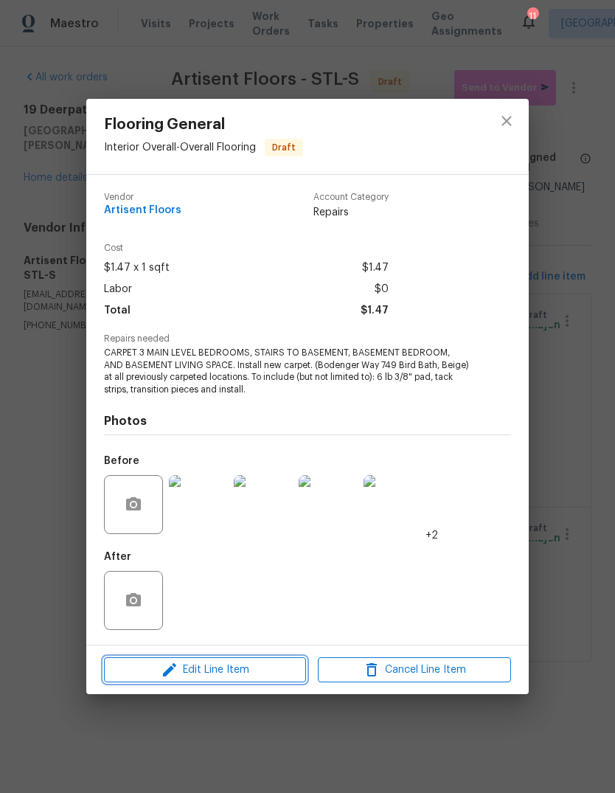
click at [261, 674] on span "Edit Line Item" at bounding box center [204, 670] width 193 height 18
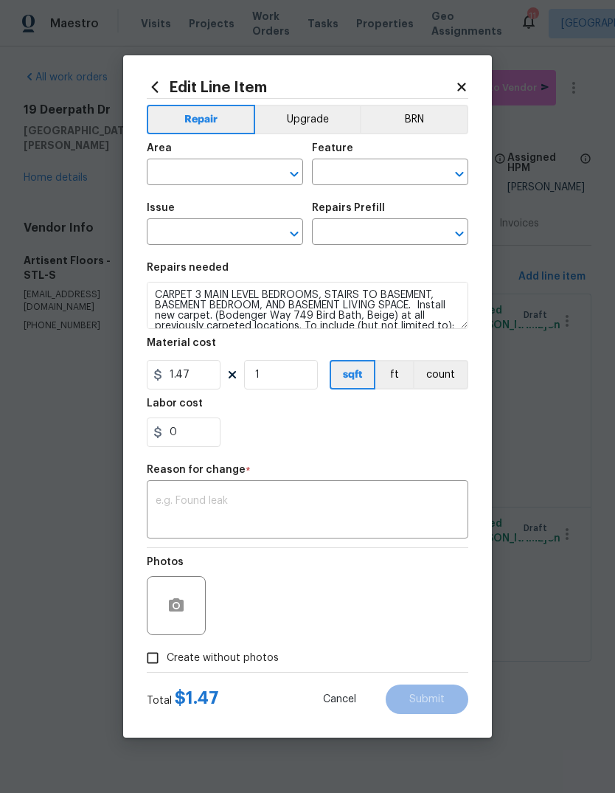
type input "Interior Overall"
type input "Overall Flooring"
type input "Flooring General"
type input "Carpet LVL 1 - Bodenger Way (Beige) $1.47"
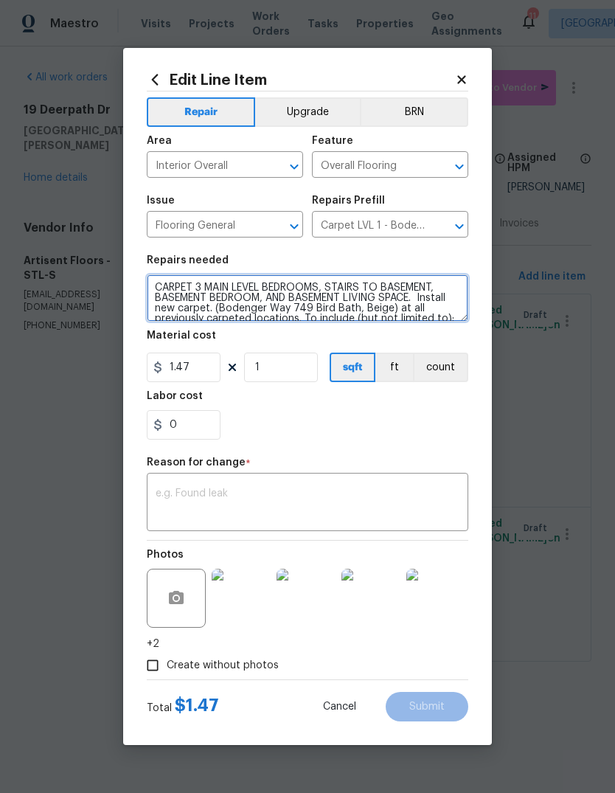
click at [274, 304] on textarea "CARPET 3 MAIN LEVEL BEDROOMS, STAIRS TO BASEMENT, BASEMENT BEDROOM, AND BASEMEN…" at bounding box center [307, 297] width 321 height 47
click at [268, 308] on textarea "CARPET 3 MAIN LEVEL BEDROOMS, STAIRS TO BASEMENT, BASEMENT BEDROOM, AND BASEMEN…" at bounding box center [307, 297] width 321 height 47
click at [261, 300] on textarea "CARPET 3 MAIN LEVEL BEDROOMS, STAIRS TO BASEMENT, BASEMENT BEDROOM, AND BASEMEN…" at bounding box center [307, 297] width 321 height 47
click at [311, 296] on textarea "CARPET 3 MAIN LEVEL BEDROOMS, STAIRS TO BASEMENT, AND BASEMENT LIVING SPACE. In…" at bounding box center [307, 297] width 321 height 47
type textarea "CARPET 3 MAIN LEVEL BEDROOMS, STAIRS TO BASEMENT, AND BASEMENT LIVING SPACE. (N…"
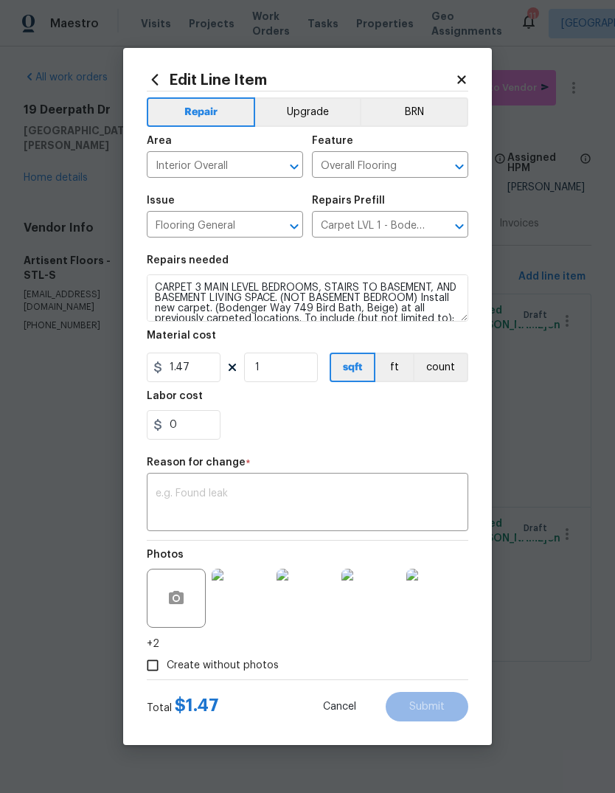
click at [442, 431] on div "0" at bounding box center [307, 424] width 321 height 29
click at [418, 505] on textarea at bounding box center [308, 503] width 304 height 31
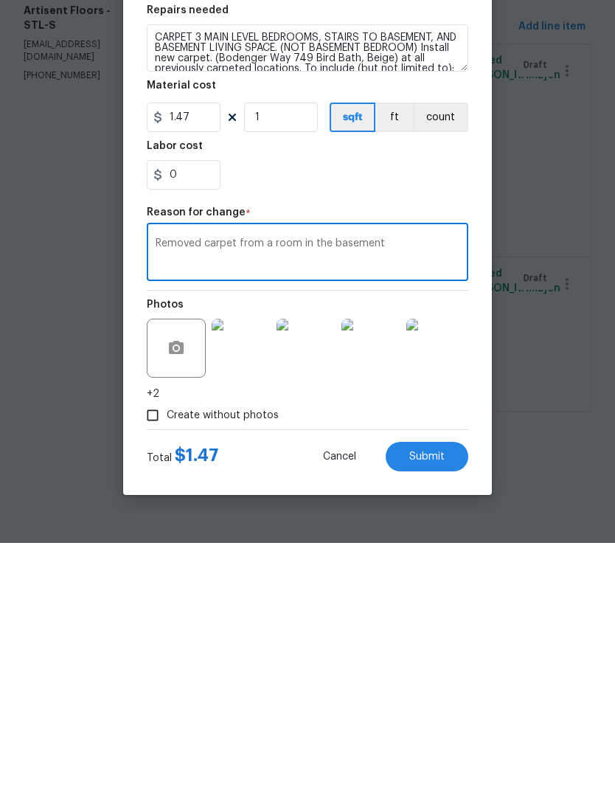
type textarea "Removed carpet from a room in the basement"
click at [242, 568] on img at bounding box center [241, 597] width 59 height 59
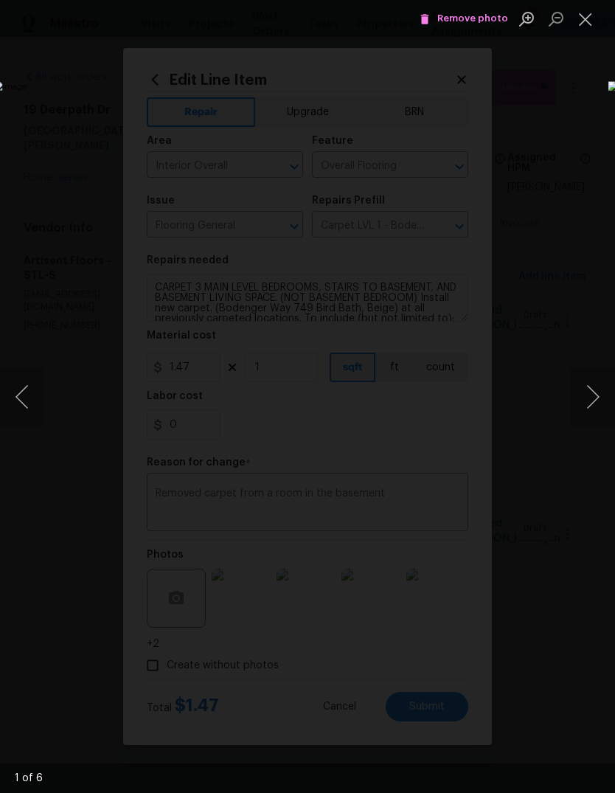
click at [599, 403] on button "Next image" at bounding box center [593, 396] width 44 height 59
click at [596, 406] on button "Next image" at bounding box center [593, 396] width 44 height 59
click at [599, 403] on button "Next image" at bounding box center [593, 396] width 44 height 59
click at [487, 17] on span "Remove photo" at bounding box center [463, 18] width 88 height 17
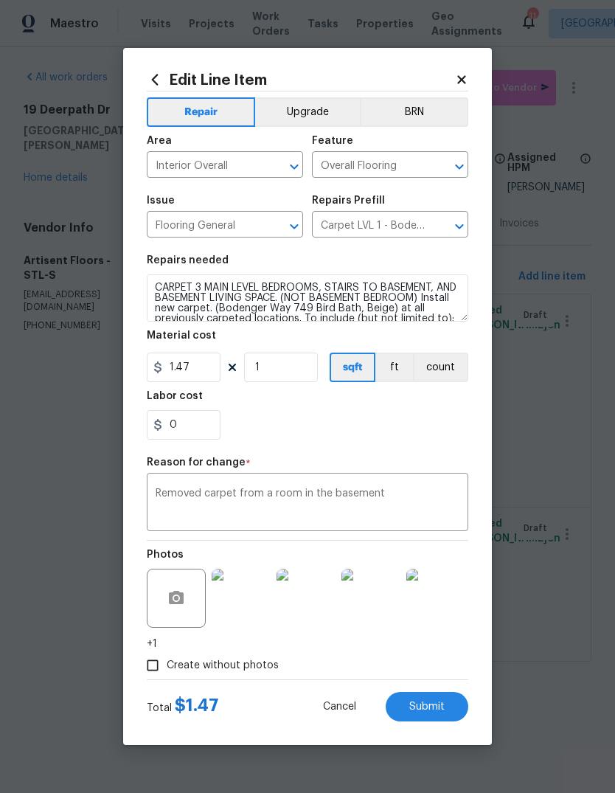
click at [450, 605] on img at bounding box center [435, 597] width 59 height 59
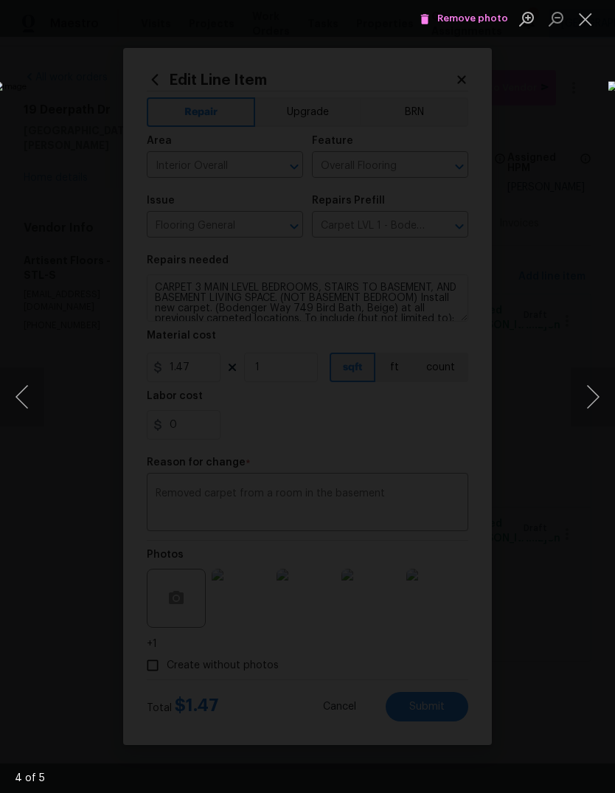
click at [579, 27] on button "Close lightbox" at bounding box center [585, 19] width 29 height 26
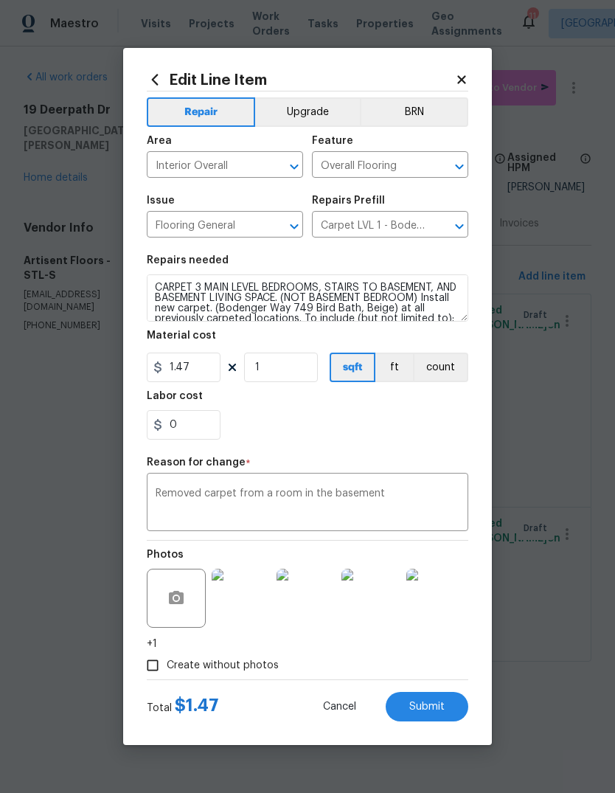
click at [448, 714] on button "Submit" at bounding box center [427, 706] width 83 height 29
type textarea "CARPET 3 MAIN LEVEL BEDROOMS, STAIRS TO BASEMENT, BASEMENT BEDROOM, AND BASEMEN…"
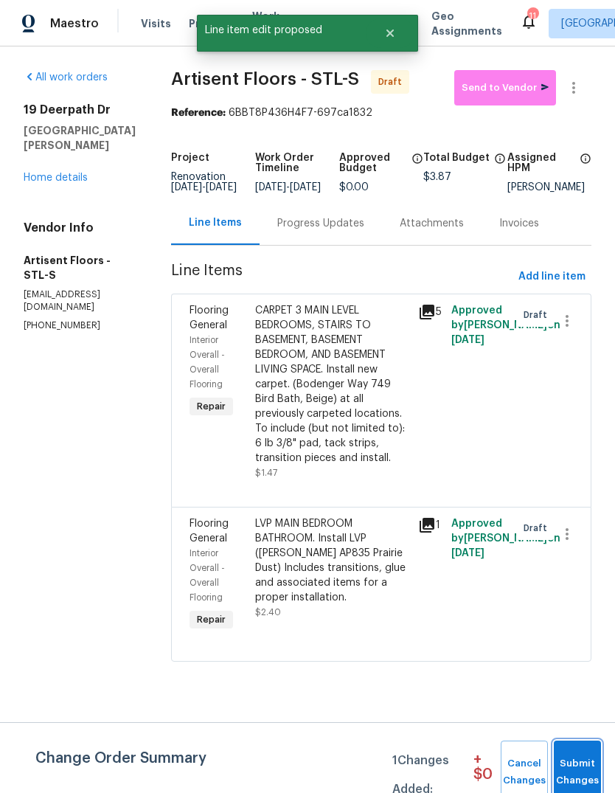
click at [579, 771] on span "Submit Changes" at bounding box center [577, 772] width 32 height 34
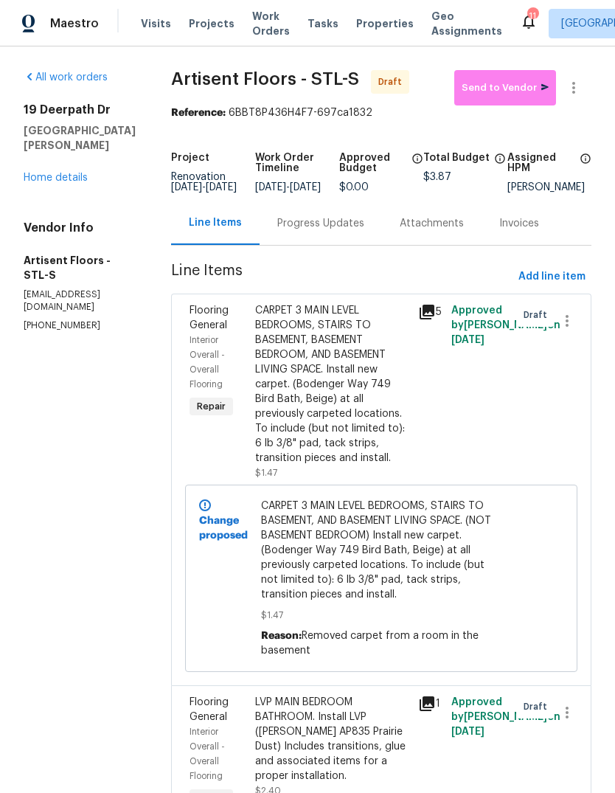
click at [67, 173] on link "Home details" at bounding box center [56, 178] width 64 height 10
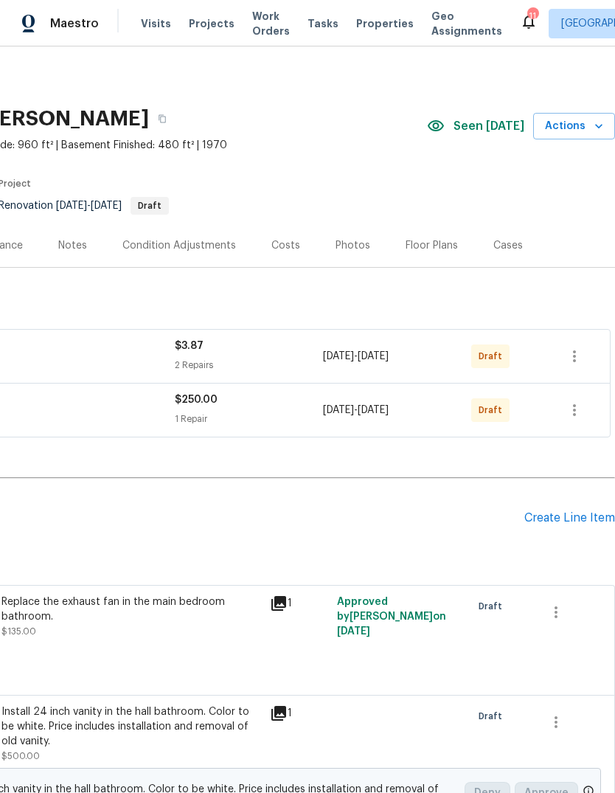
scroll to position [0, 218]
click at [579, 519] on div "Create Line Item" at bounding box center [569, 518] width 91 height 14
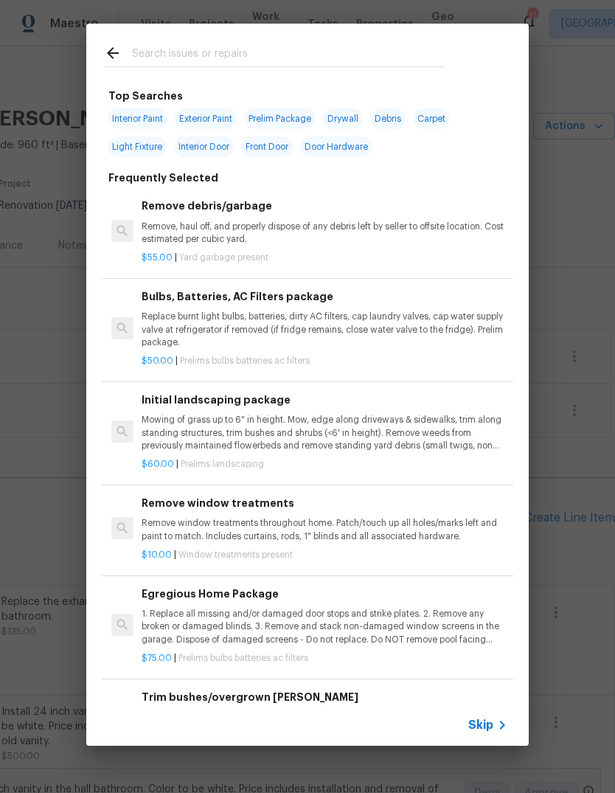
click at [498, 725] on icon at bounding box center [502, 725] width 18 height 18
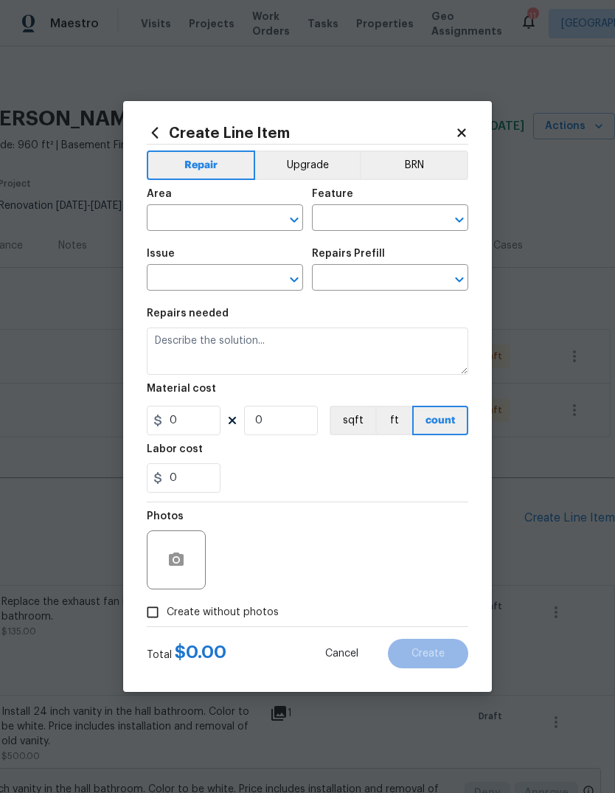
click at [259, 220] on input "text" at bounding box center [204, 219] width 115 height 23
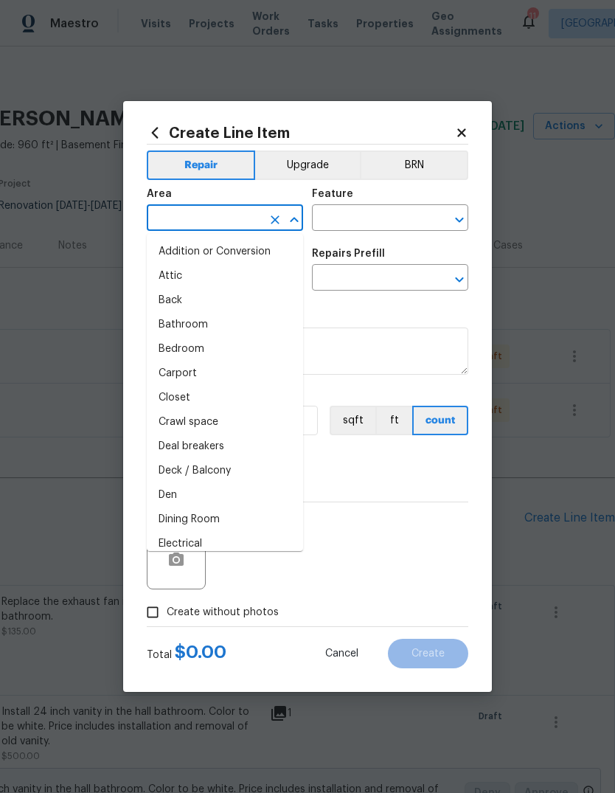
type input "r"
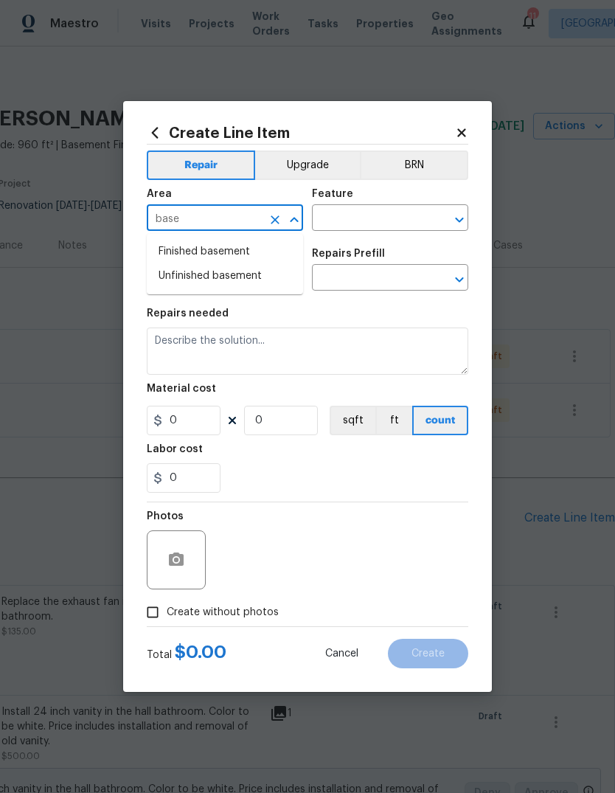
click at [263, 280] on li "Unfinished basement" at bounding box center [225, 276] width 156 height 24
type input "Unfinished basement"
click at [411, 222] on input "text" at bounding box center [369, 219] width 115 height 23
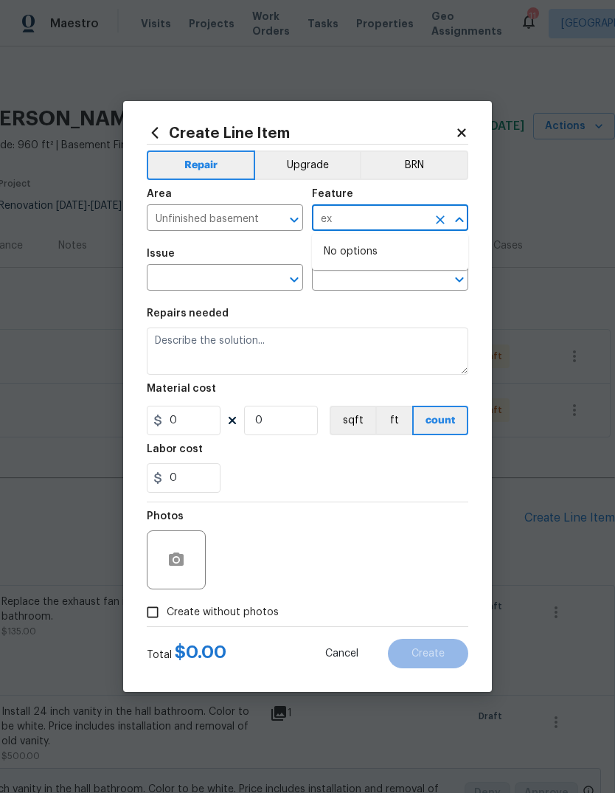
type input "e"
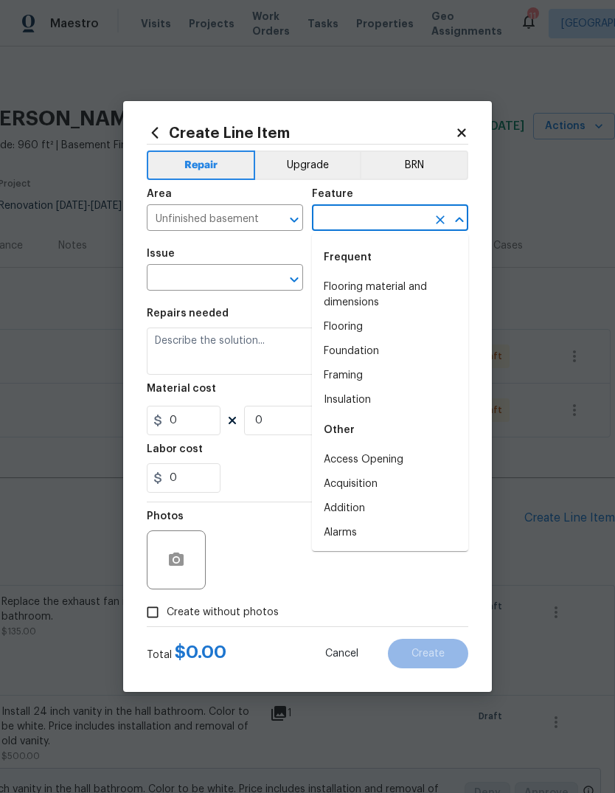
click at [282, 209] on div at bounding box center [284, 219] width 38 height 21
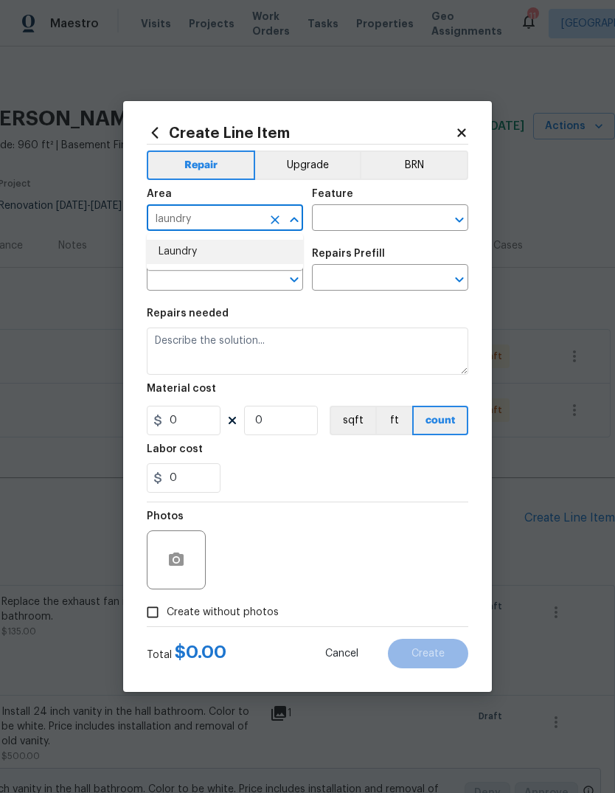
click at [264, 252] on li "Laundry" at bounding box center [225, 252] width 156 height 24
type input "Laundry"
click at [377, 219] on input "text" at bounding box center [369, 219] width 115 height 23
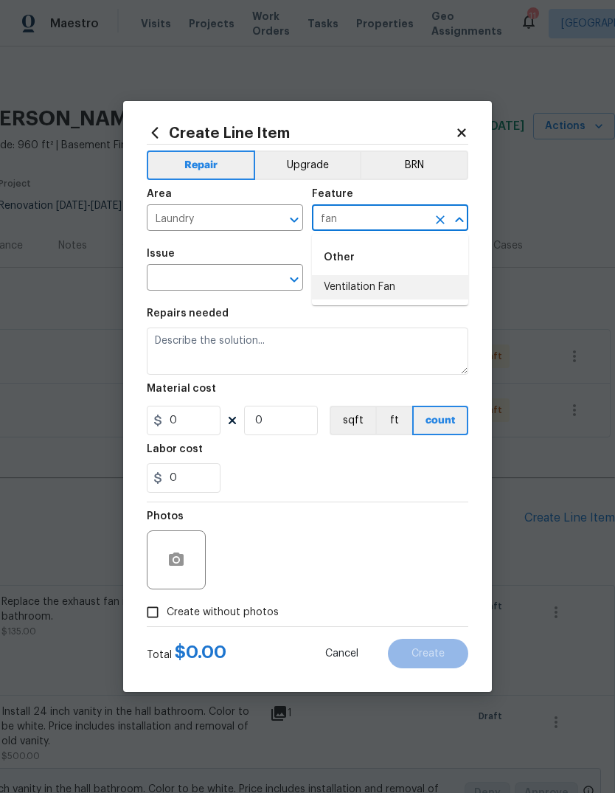
click at [429, 291] on li "Ventilation Fan" at bounding box center [390, 287] width 156 height 24
type input "Ventilation Fan"
click at [240, 286] on input "text" at bounding box center [204, 279] width 115 height 23
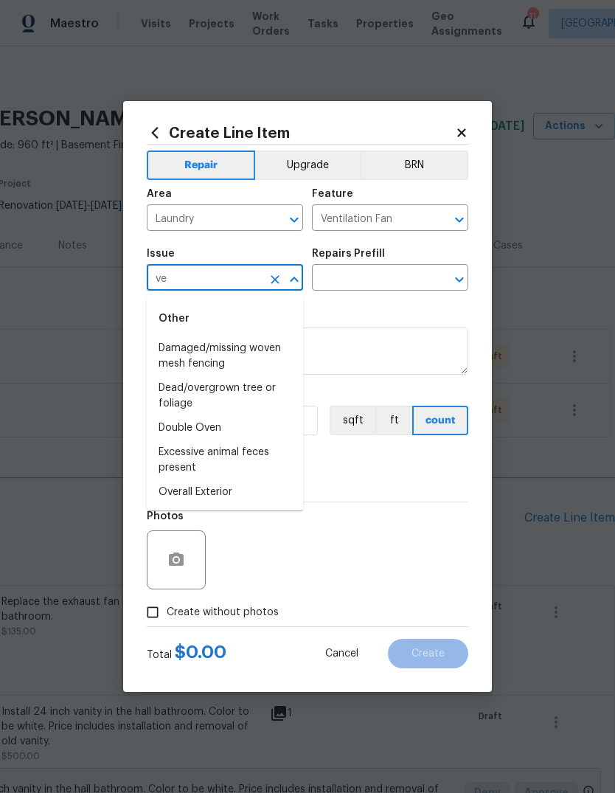
type input "v"
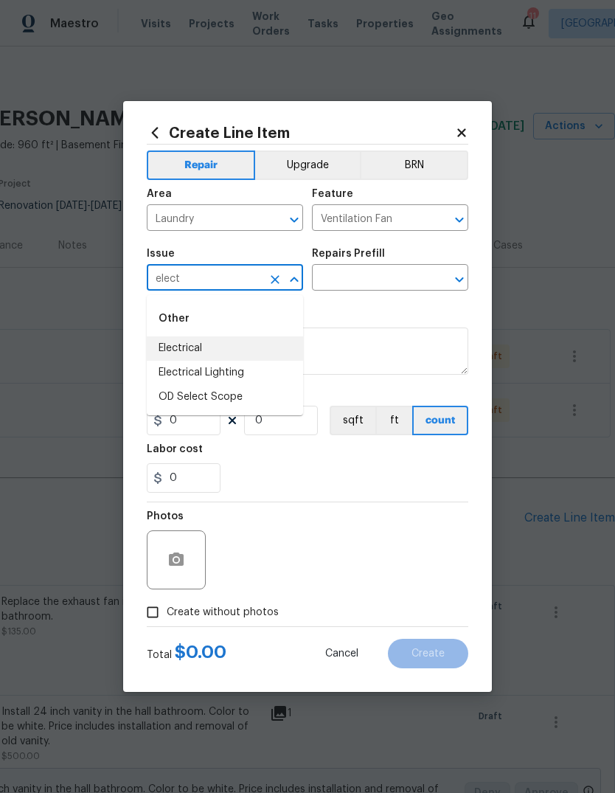
click at [262, 360] on li "Electrical" at bounding box center [225, 348] width 156 height 24
type input "Electrical"
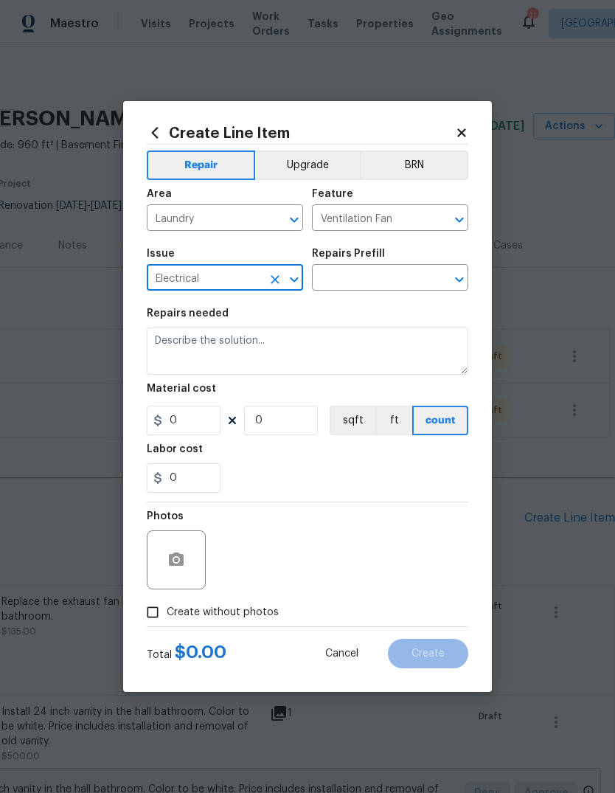
click at [402, 280] on input "text" at bounding box center [369, 279] width 115 height 23
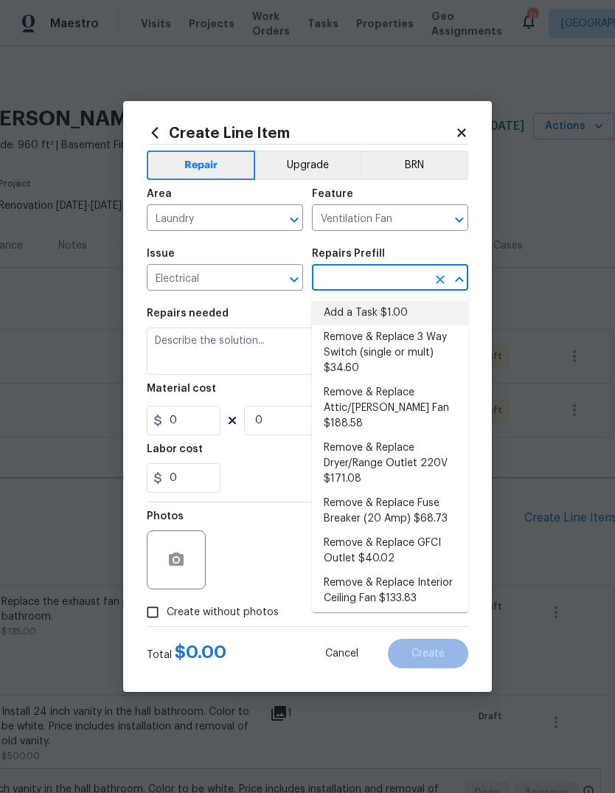
click at [406, 318] on li "Add a Task $1.00" at bounding box center [390, 313] width 156 height 24
type input "Add a Task $1.00"
type textarea "HPM to detail"
type input "1"
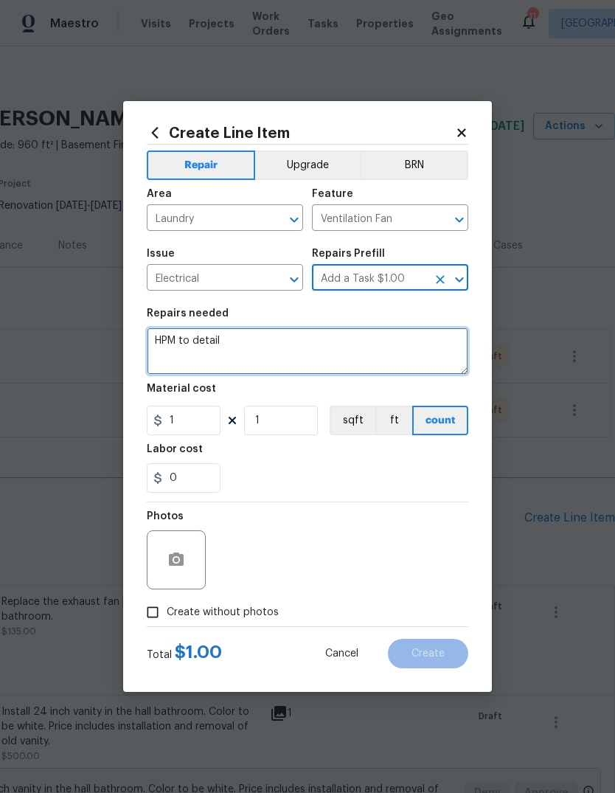
click at [401, 362] on textarea "HPM to detail" at bounding box center [307, 350] width 321 height 47
type textarea "H"
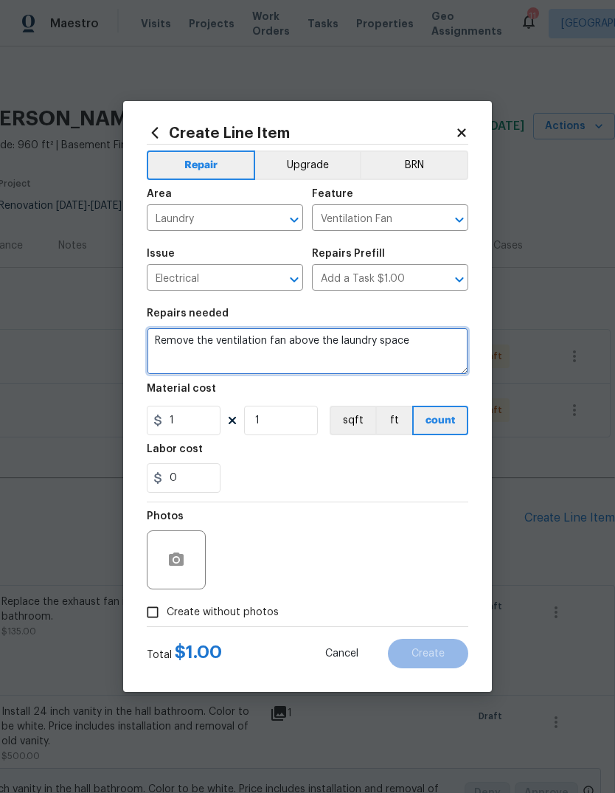
type textarea "Remove the ventilation fan above the laundry space"
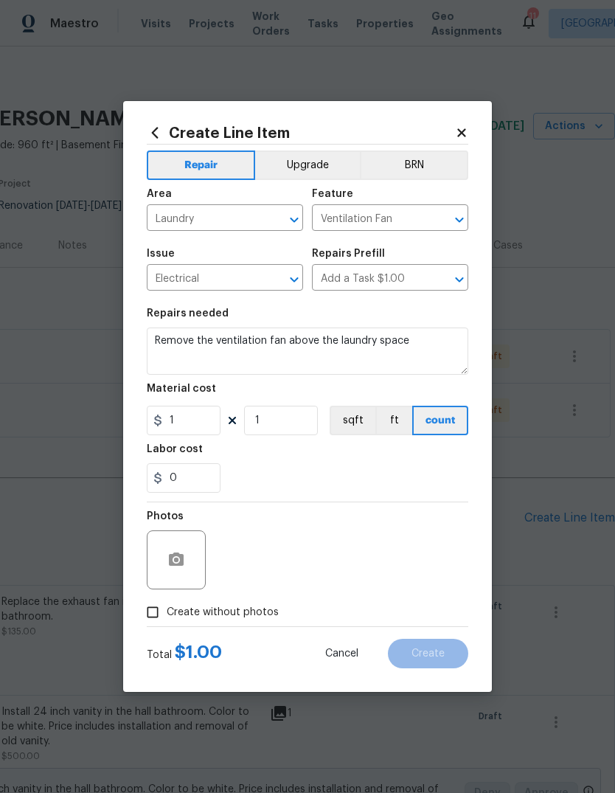
click at [385, 478] on div "0" at bounding box center [307, 477] width 321 height 29
click at [217, 413] on input "1" at bounding box center [184, 419] width 74 height 29
click at [212, 432] on input "1" at bounding box center [184, 419] width 74 height 29
type input "35"
click at [351, 471] on div "0" at bounding box center [307, 477] width 321 height 29
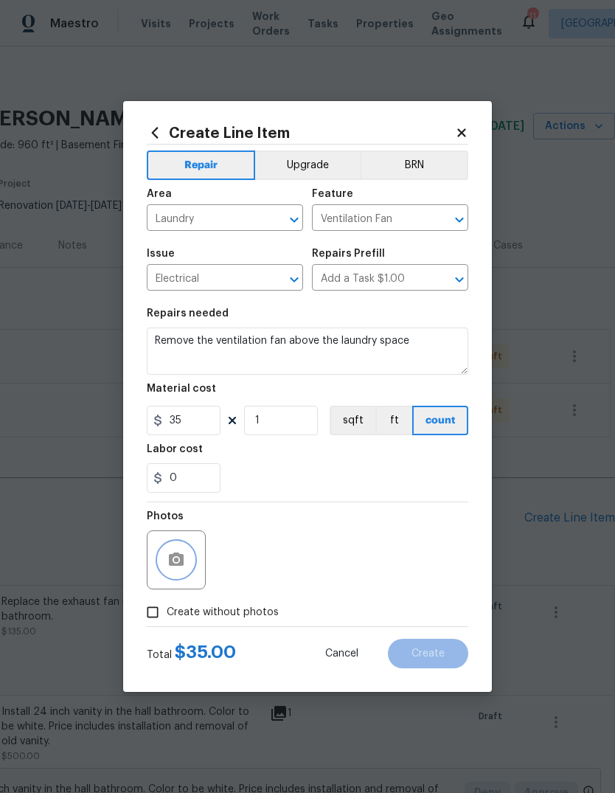
click at [187, 565] on button "button" at bounding box center [176, 559] width 35 height 35
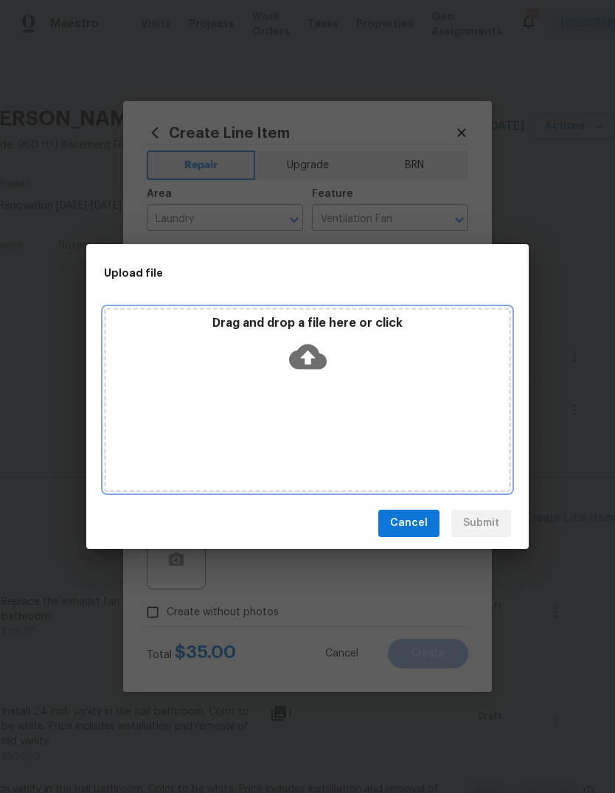
click at [320, 358] on icon at bounding box center [308, 356] width 38 height 25
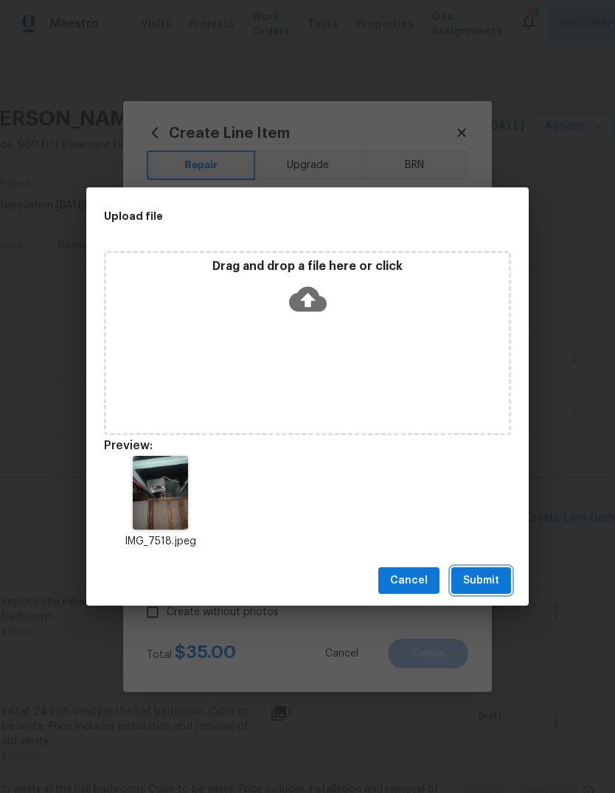
click at [495, 579] on span "Submit" at bounding box center [481, 580] width 36 height 18
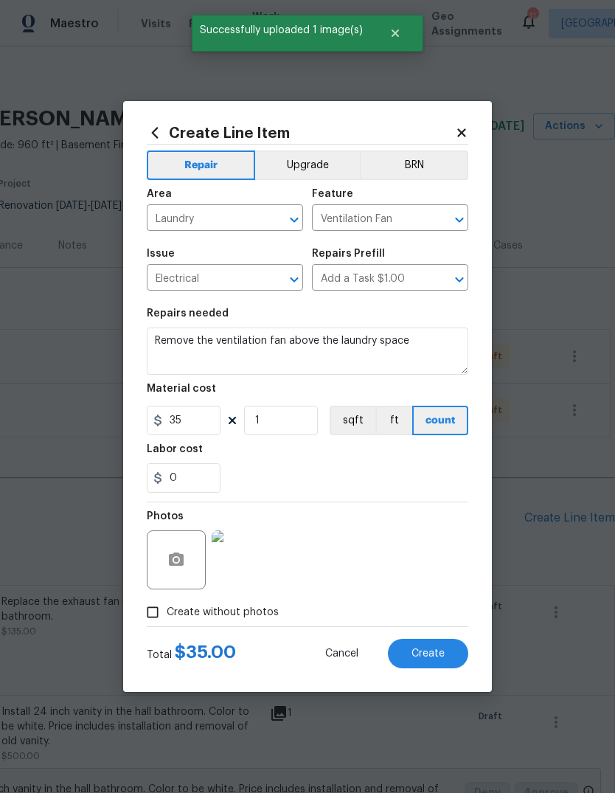
click at [447, 658] on button "Create" at bounding box center [428, 652] width 80 height 29
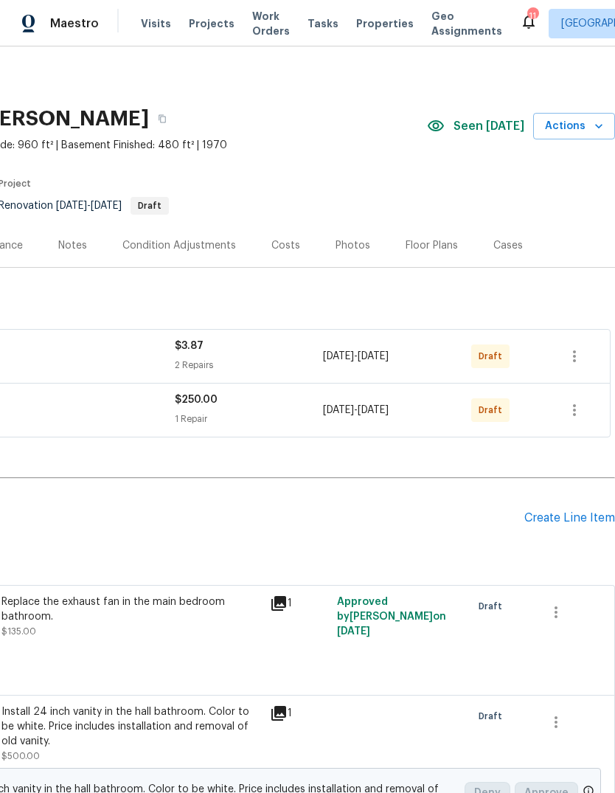
click at [591, 522] on div "Create Line Item" at bounding box center [569, 518] width 91 height 14
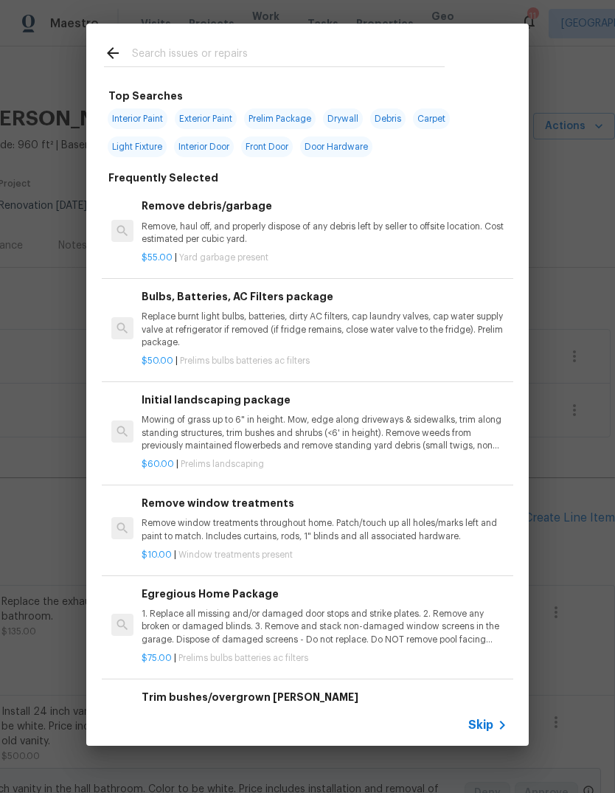
click at [492, 733] on div "Skip" at bounding box center [489, 725] width 43 height 18
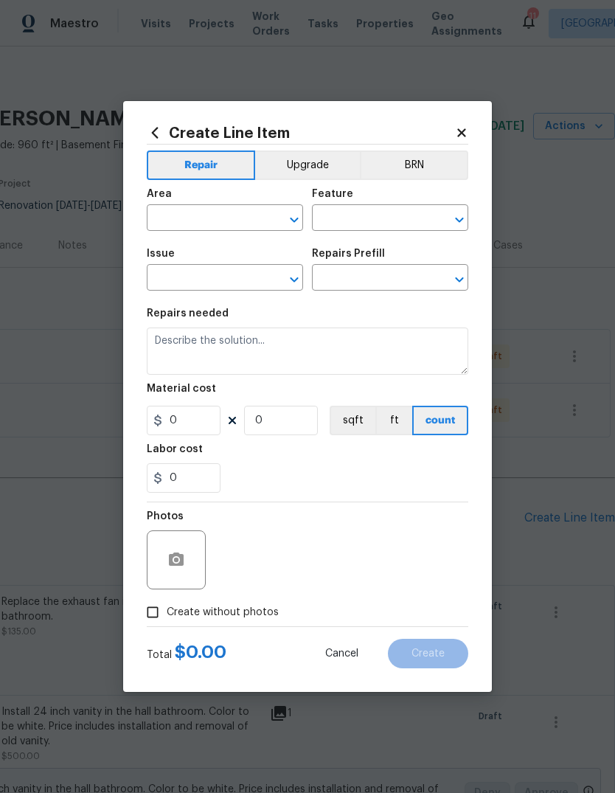
click at [231, 216] on input "text" at bounding box center [204, 219] width 115 height 23
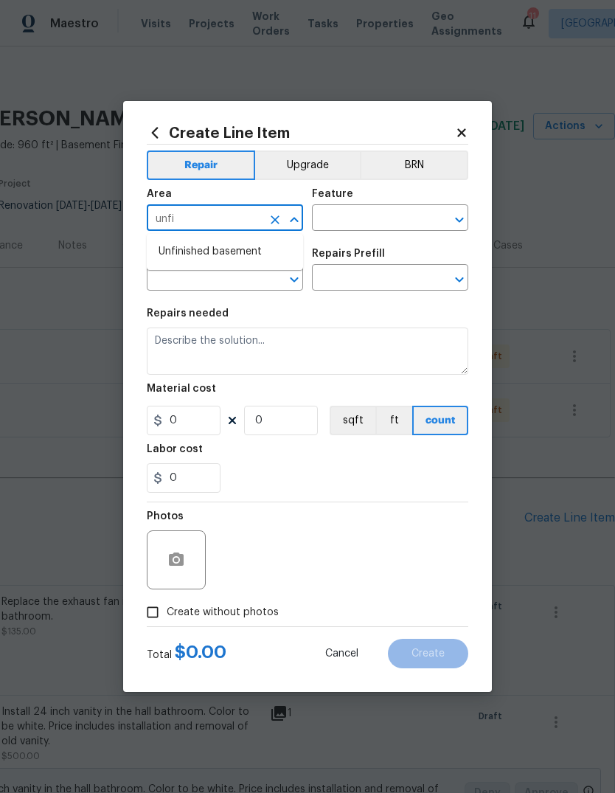
click at [266, 259] on li "Unfinished basement" at bounding box center [225, 252] width 156 height 24
type input "Unfinished basement"
click at [404, 221] on input "text" at bounding box center [369, 219] width 115 height 23
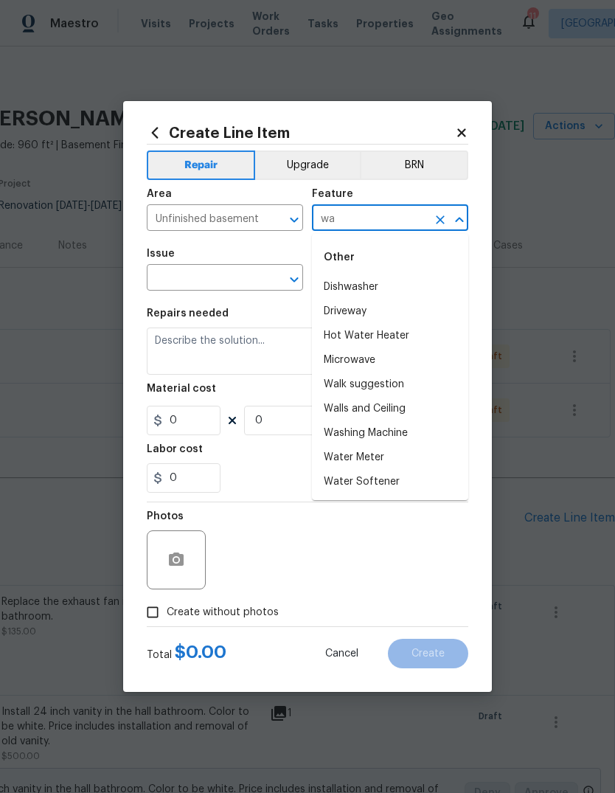
type input "w"
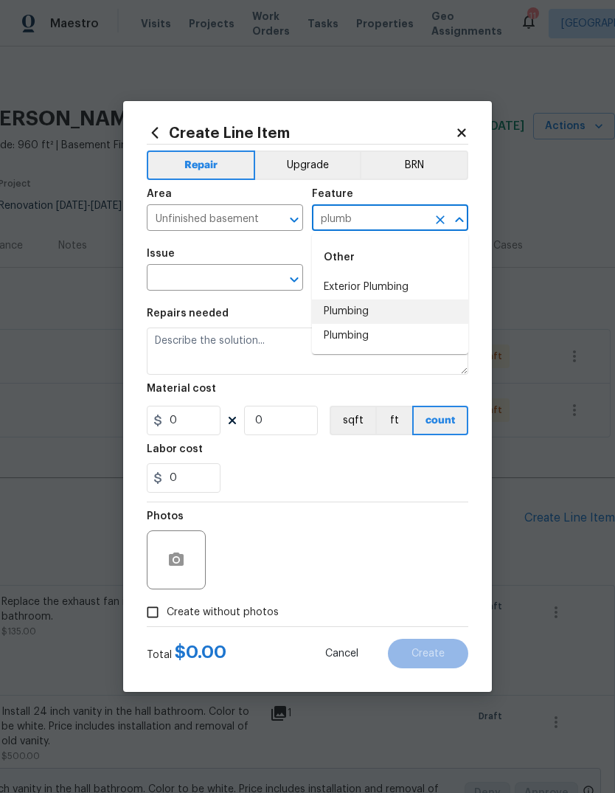
click at [403, 310] on li "Plumbing" at bounding box center [390, 311] width 156 height 24
type input "Plumbing"
click at [240, 282] on input "text" at bounding box center [204, 279] width 115 height 23
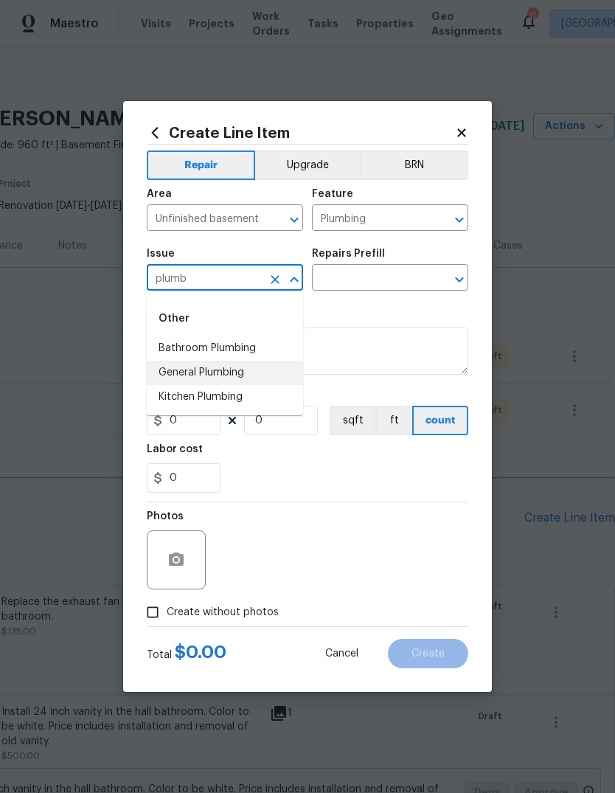
click at [266, 372] on li "General Plumbing" at bounding box center [225, 372] width 156 height 24
type input "General Plumbing"
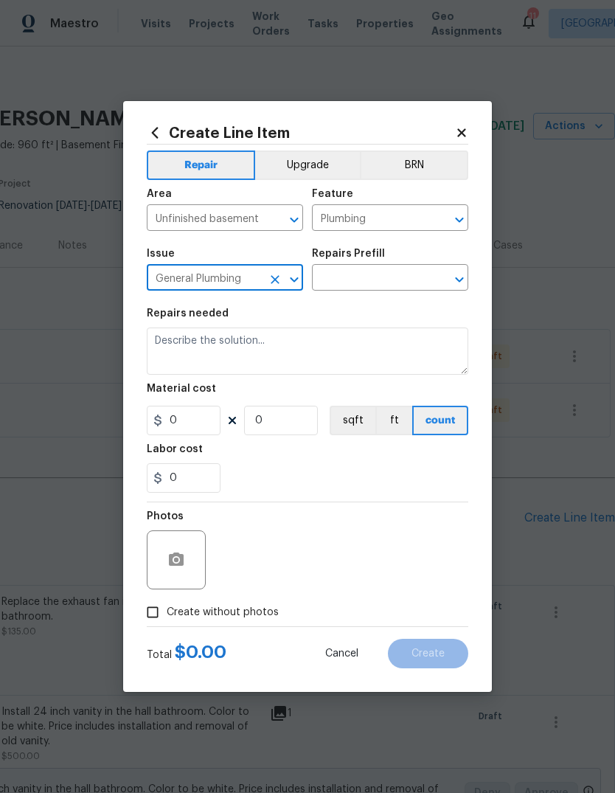
click at [386, 280] on input "text" at bounding box center [369, 279] width 115 height 23
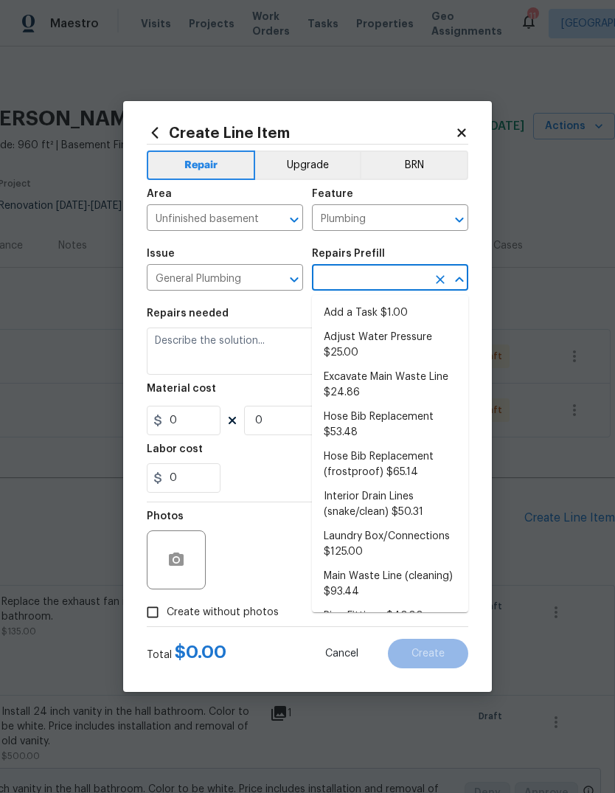
scroll to position [0, 0]
click at [426, 316] on li "Add a Task $1.00" at bounding box center [390, 313] width 156 height 24
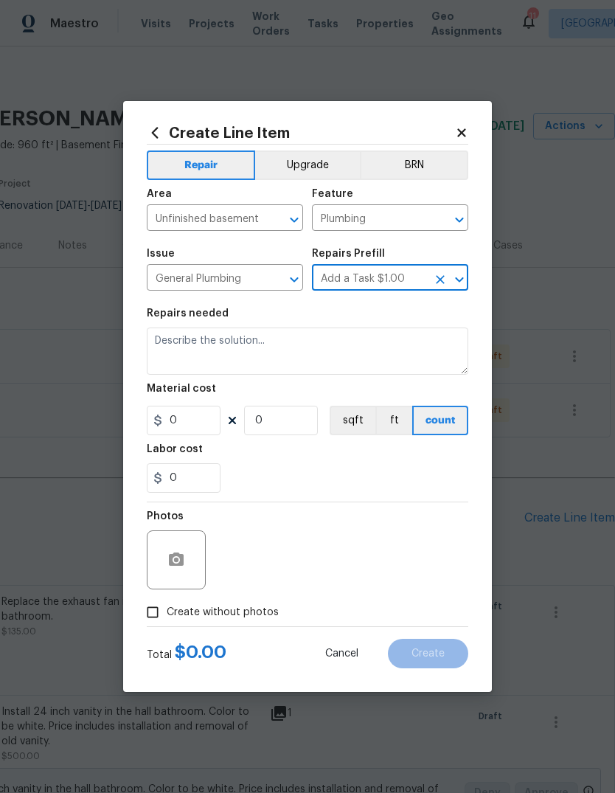
type input "Add a Task $1.00"
type textarea "HPM to detail"
type input "1"
type input "Add a Task $1.00"
type input "1"
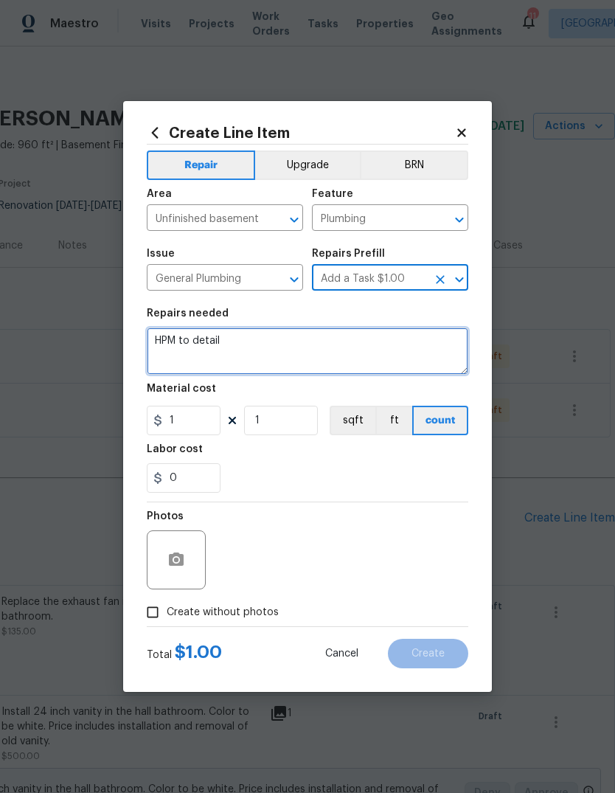
click at [395, 353] on textarea "HPM to detail" at bounding box center [307, 350] width 321 height 47
type textarea "H"
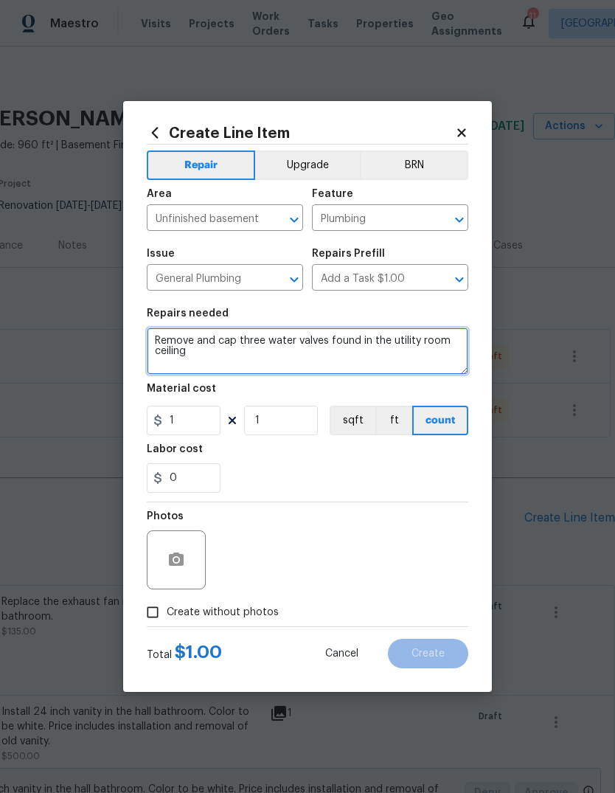
type textarea "Remove and cap three water valves found in the utility room ceiling"
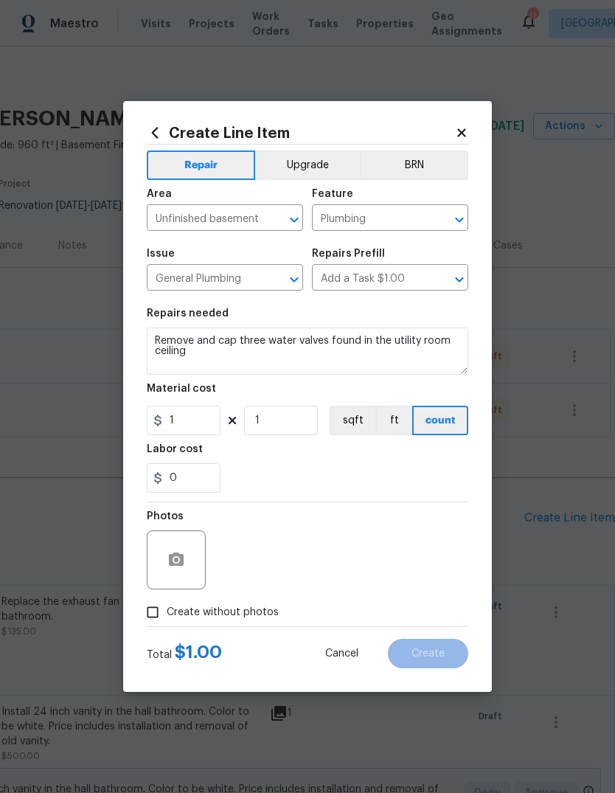
click at [365, 472] on div "0" at bounding box center [307, 477] width 321 height 29
click at [217, 422] on input "1" at bounding box center [184, 419] width 74 height 29
type input "75"
click at [358, 461] on div "Labor cost" at bounding box center [307, 453] width 321 height 19
click at [187, 568] on button "button" at bounding box center [176, 559] width 35 height 35
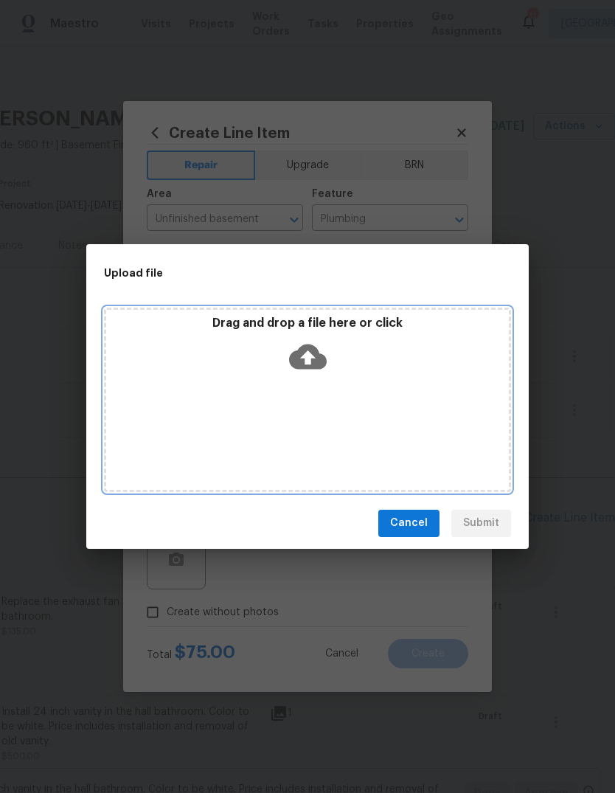
click at [320, 353] on icon at bounding box center [308, 356] width 38 height 25
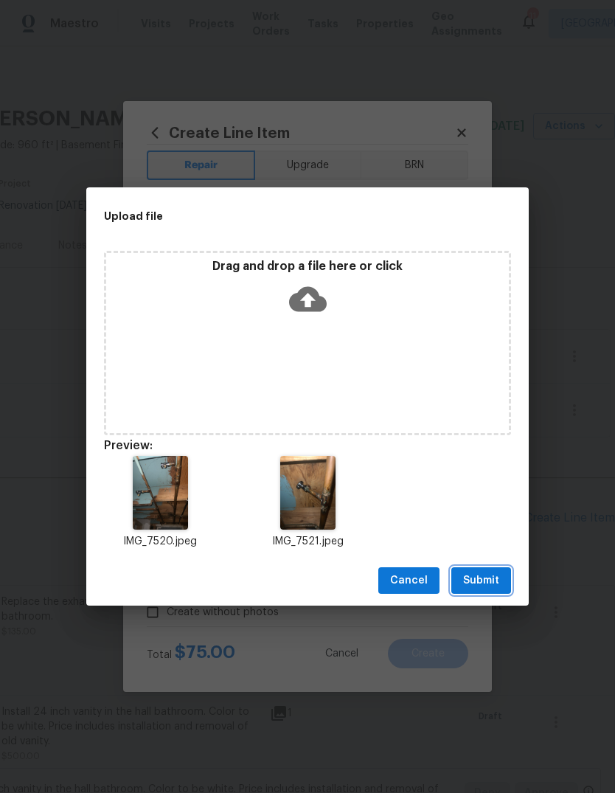
click at [501, 576] on button "Submit" at bounding box center [481, 580] width 60 height 27
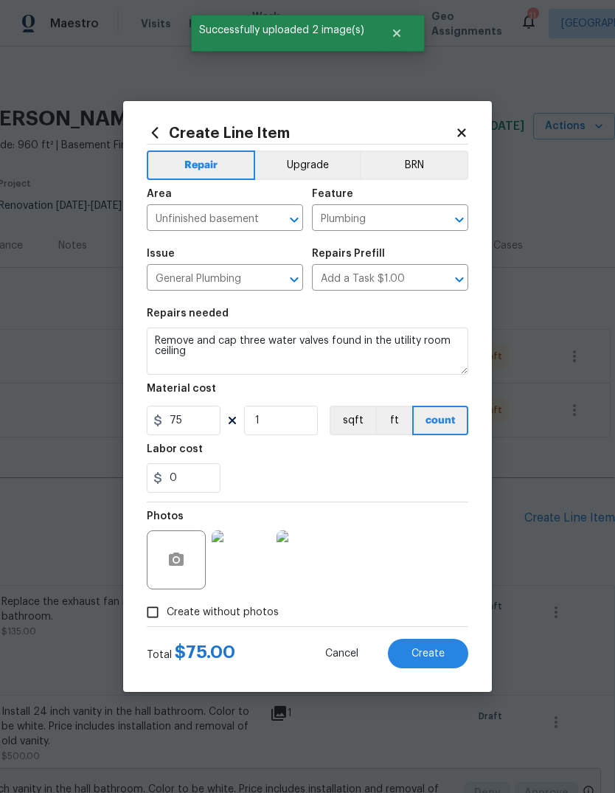
click at [440, 647] on button "Create" at bounding box center [428, 652] width 80 height 29
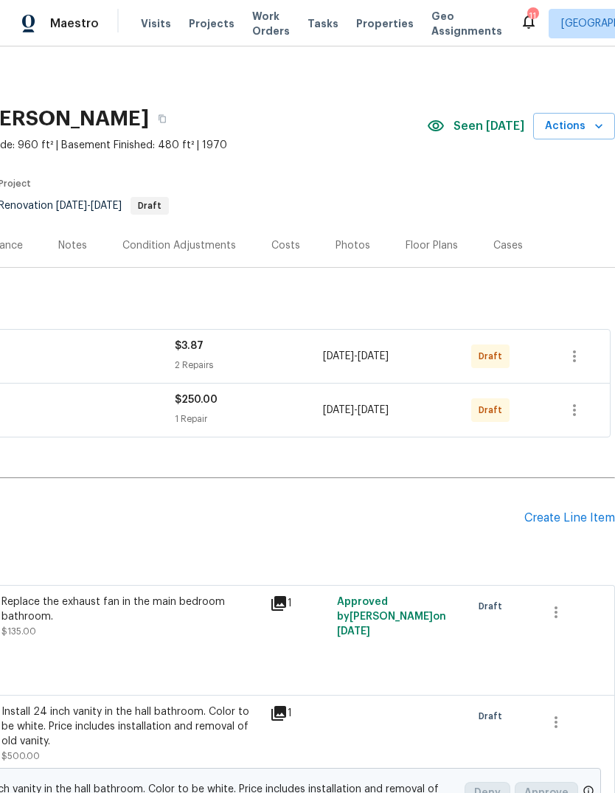
click at [587, 516] on div "Create Line Item" at bounding box center [569, 518] width 91 height 14
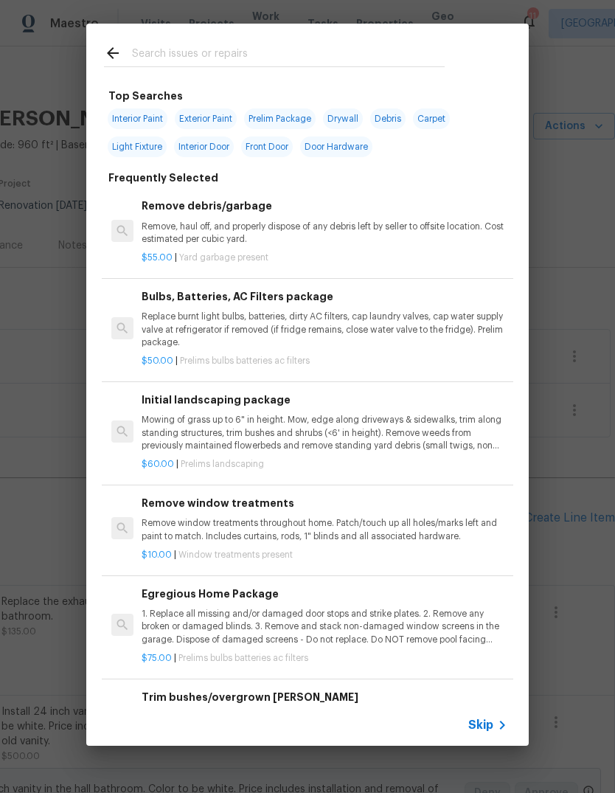
click at [494, 725] on icon at bounding box center [502, 725] width 18 height 18
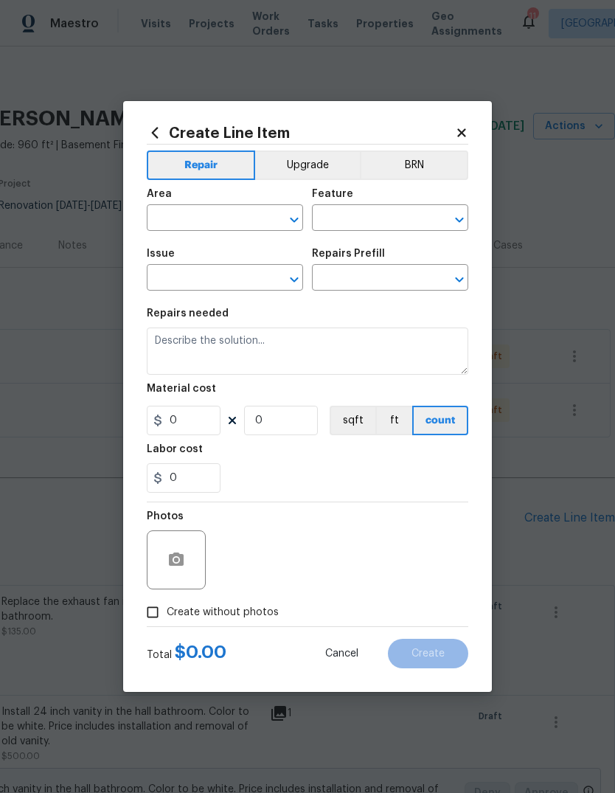
click at [240, 213] on input "text" at bounding box center [204, 219] width 115 height 23
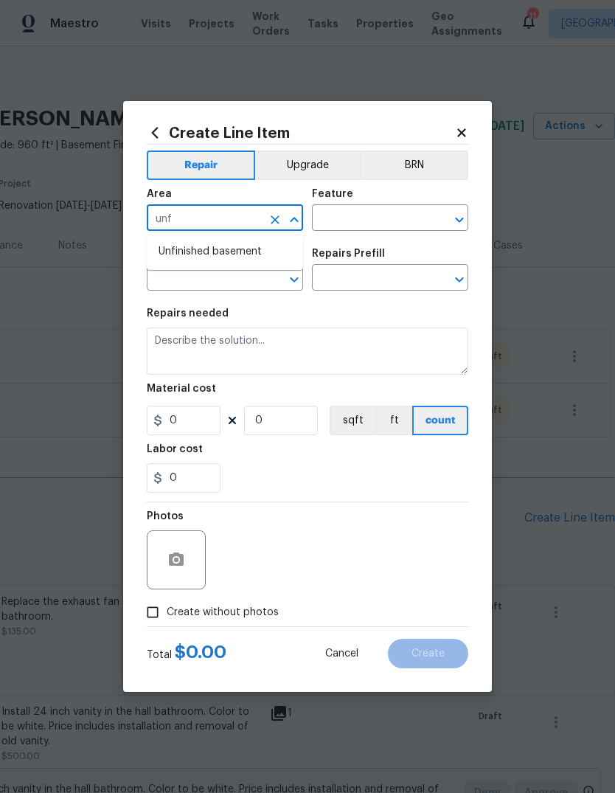
click at [269, 254] on li "Unfinished basement" at bounding box center [225, 252] width 156 height 24
type input "Unfinished basement"
click at [393, 224] on input "text" at bounding box center [369, 219] width 115 height 23
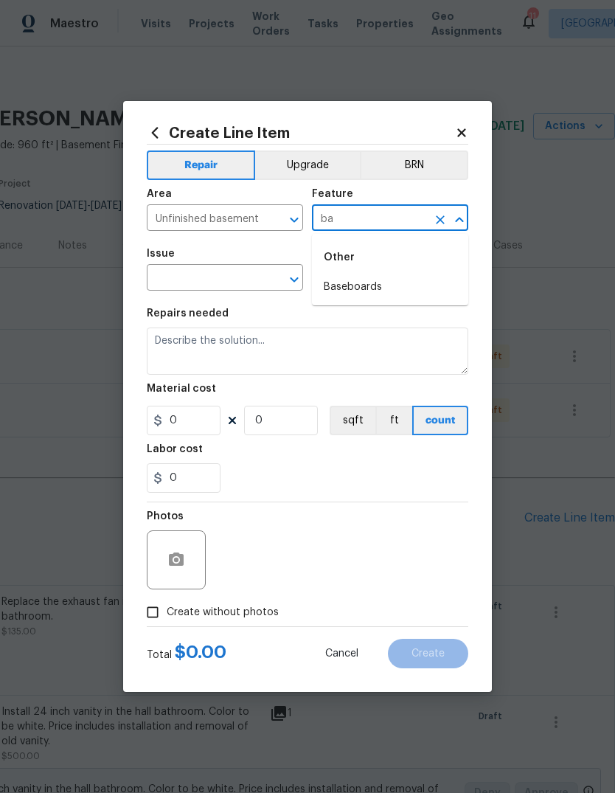
type input "b"
click at [404, 293] on li "GFCI Outlets" at bounding box center [390, 287] width 156 height 24
type input "GFCI Outlets"
click at [254, 282] on input "text" at bounding box center [204, 279] width 115 height 23
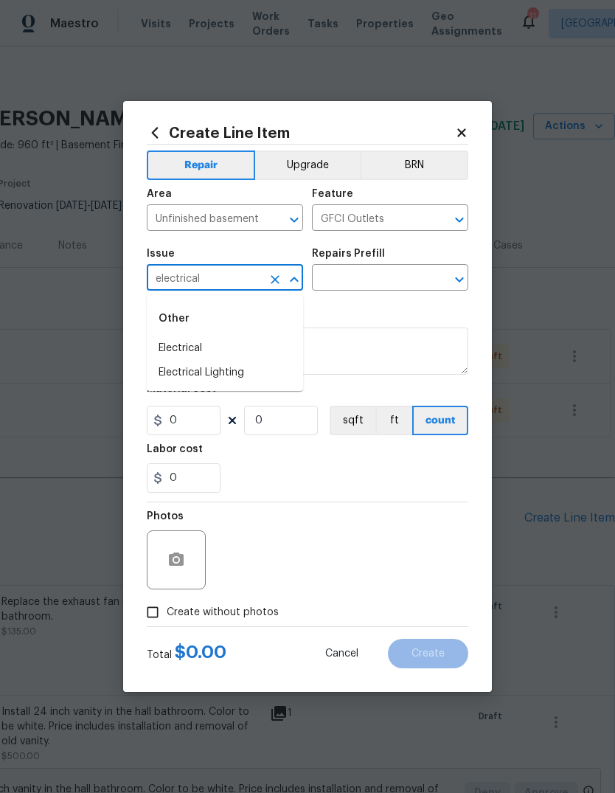
click at [232, 351] on li "Electrical" at bounding box center [225, 348] width 156 height 24
type input "Electrical"
click at [406, 281] on input "text" at bounding box center [369, 279] width 115 height 23
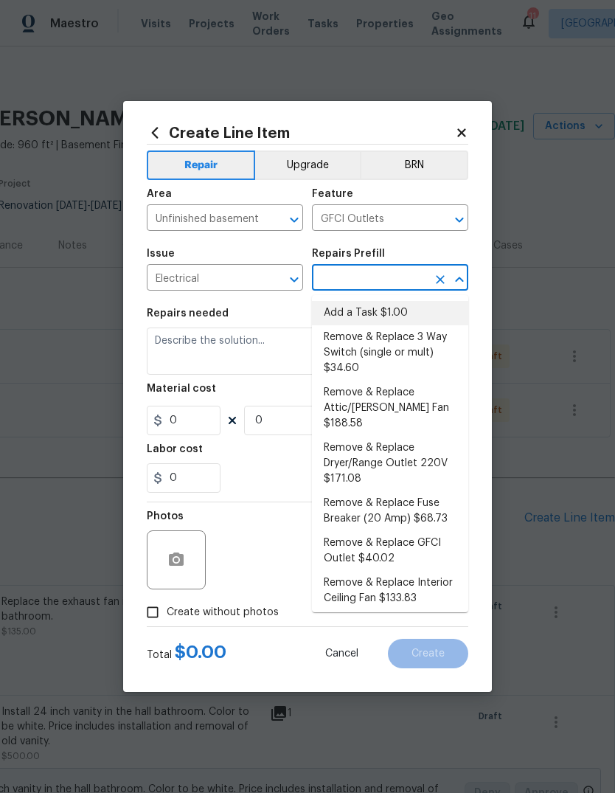
click at [429, 314] on li "Add a Task $1.00" at bounding box center [390, 313] width 156 height 24
type input "Add a Task $1.00"
type textarea "HPM to detail"
type input "1"
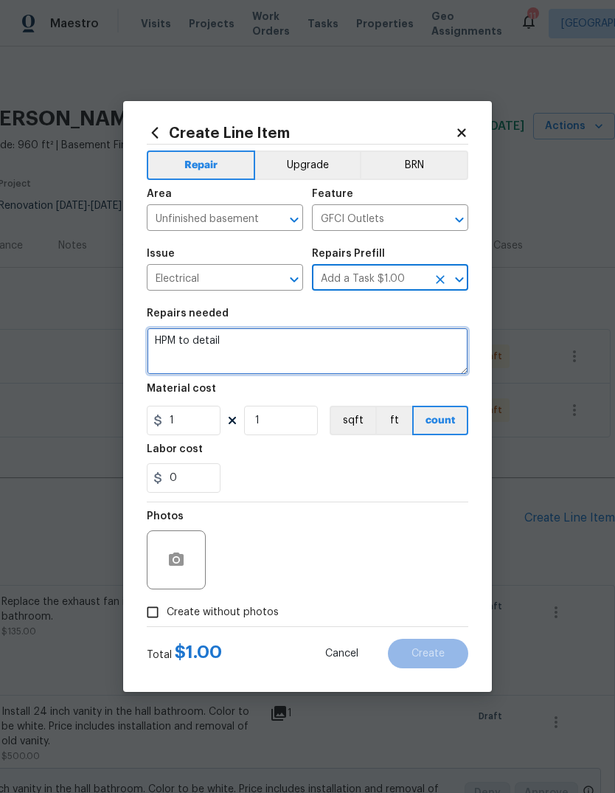
click at [390, 359] on textarea "HPM to detail" at bounding box center [307, 350] width 321 height 47
type textarea "H"
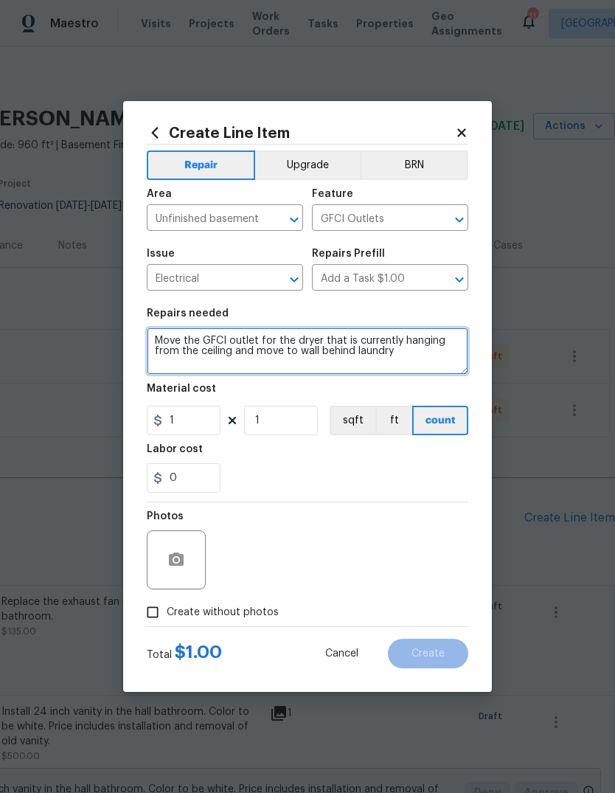
type textarea "Move the GFCI outlet for the dryer that is currently hanging from the ceiling a…"
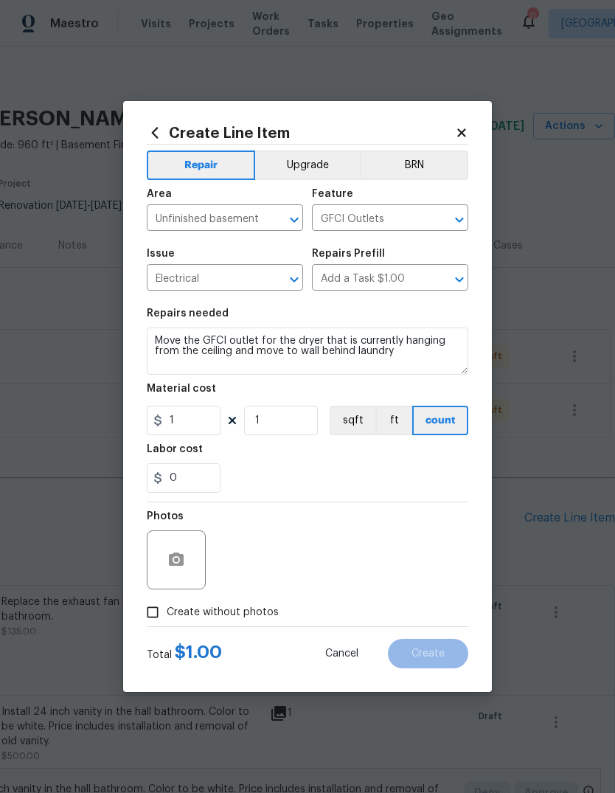
click at [377, 474] on div "0" at bounding box center [307, 477] width 321 height 29
click at [213, 418] on input "1" at bounding box center [184, 419] width 74 height 29
type input "75"
click at [355, 455] on div "Labor cost" at bounding box center [307, 453] width 321 height 19
click at [201, 546] on div at bounding box center [176, 559] width 59 height 59
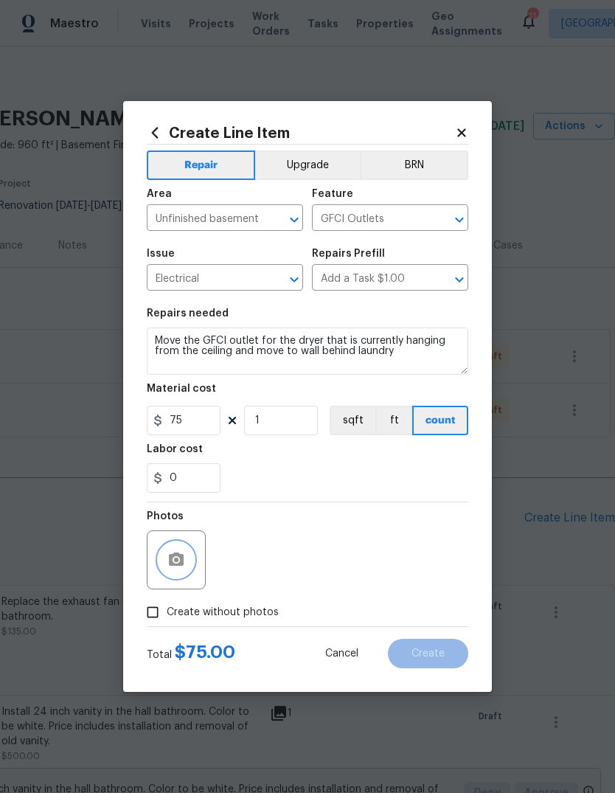
click at [180, 562] on icon "button" at bounding box center [176, 558] width 15 height 13
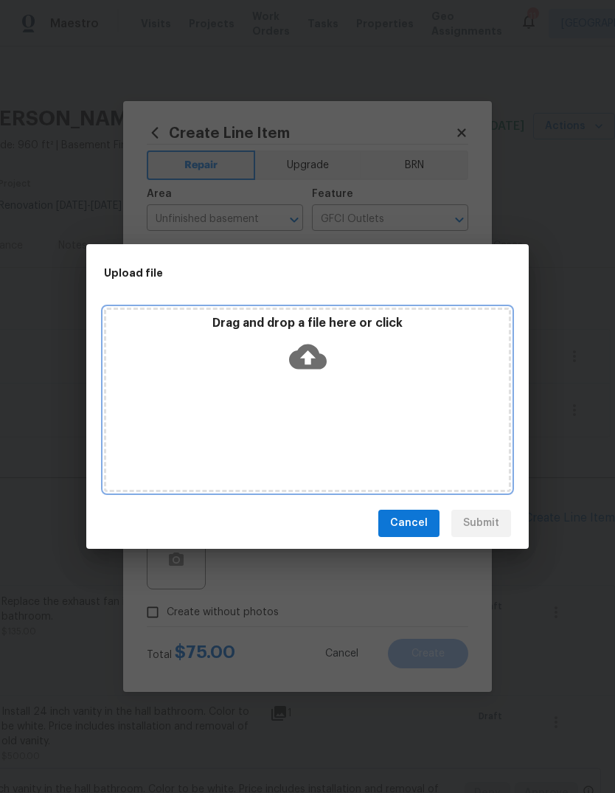
click at [309, 355] on icon at bounding box center [308, 357] width 38 height 38
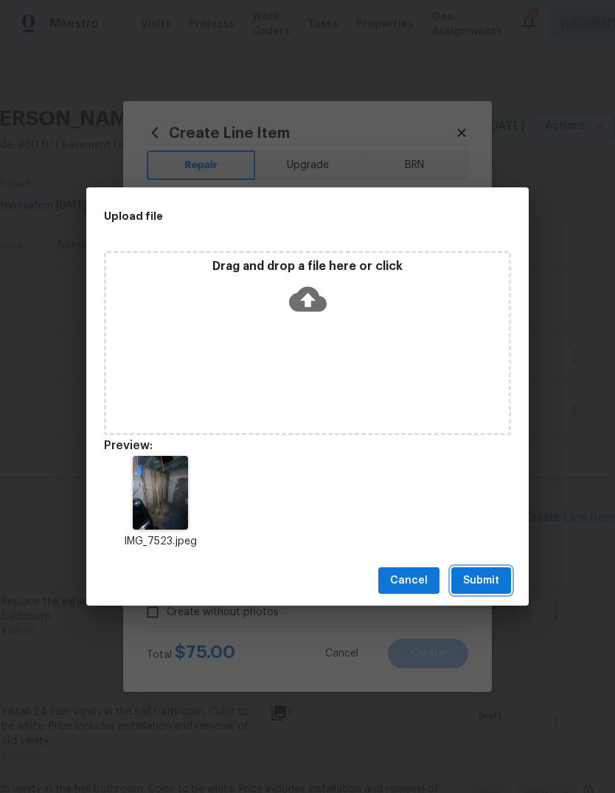
click at [500, 581] on button "Submit" at bounding box center [481, 580] width 60 height 27
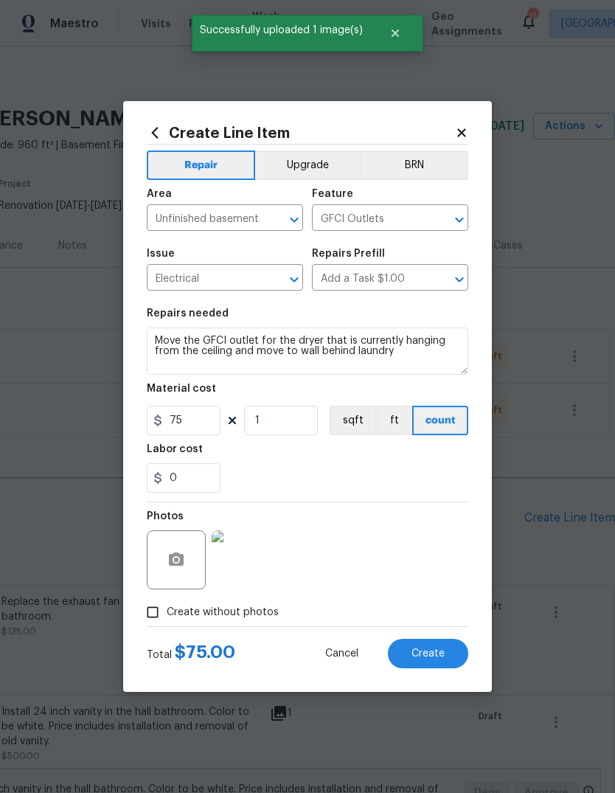
click at [249, 568] on img at bounding box center [241, 559] width 59 height 59
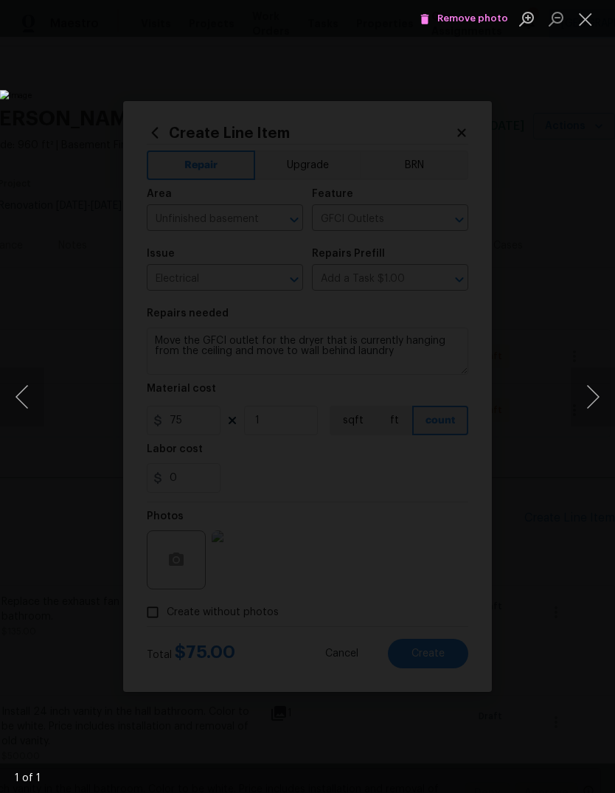
click at [582, 26] on button "Close lightbox" at bounding box center [585, 19] width 29 height 26
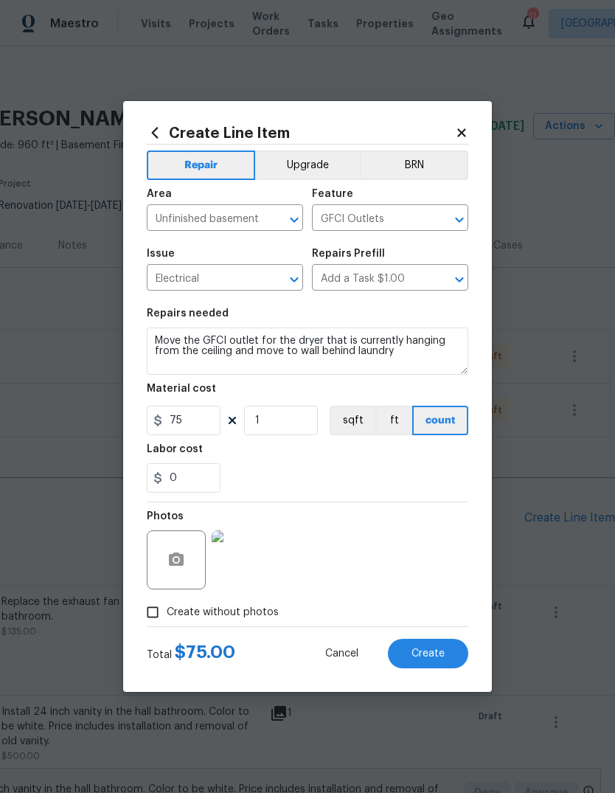
click at [448, 657] on button "Create" at bounding box center [428, 652] width 80 height 29
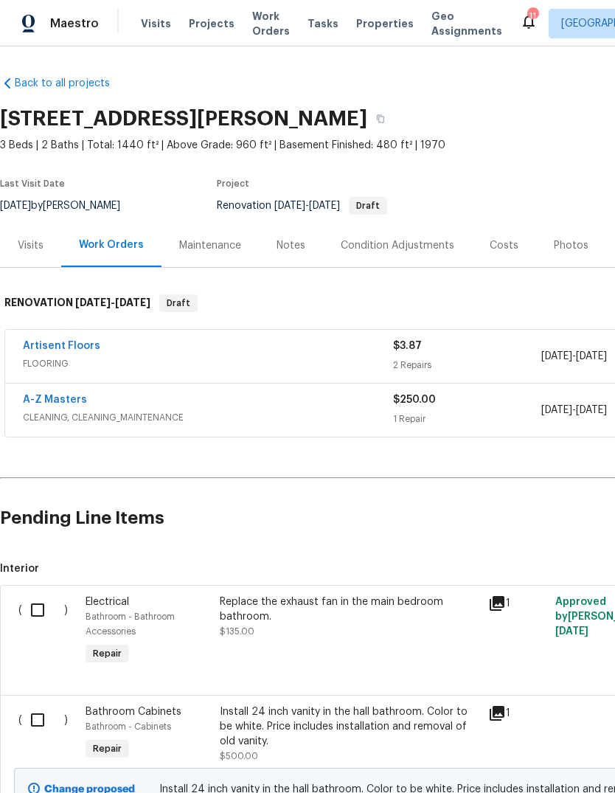
scroll to position [0, 218]
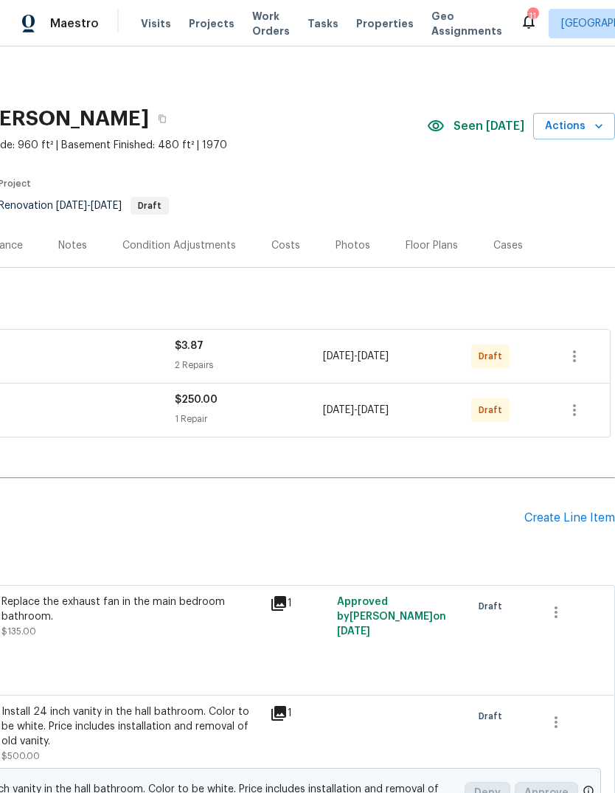
click at [586, 519] on div "Create Line Item" at bounding box center [569, 518] width 91 height 14
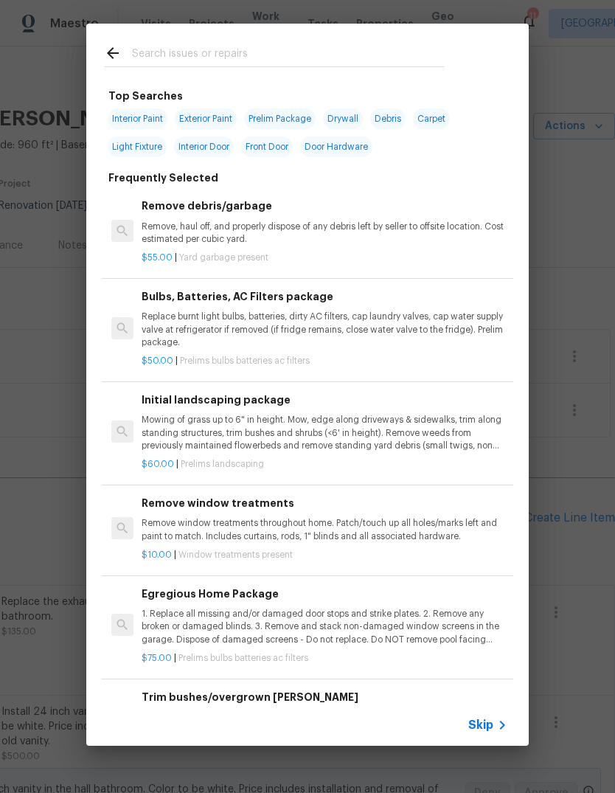
click at [495, 727] on icon at bounding box center [502, 725] width 18 height 18
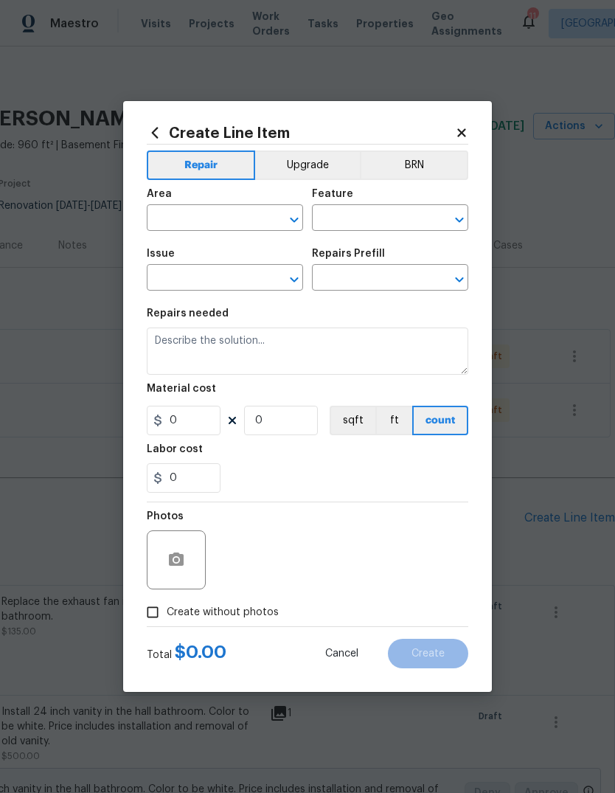
click at [231, 230] on input "text" at bounding box center [204, 219] width 115 height 23
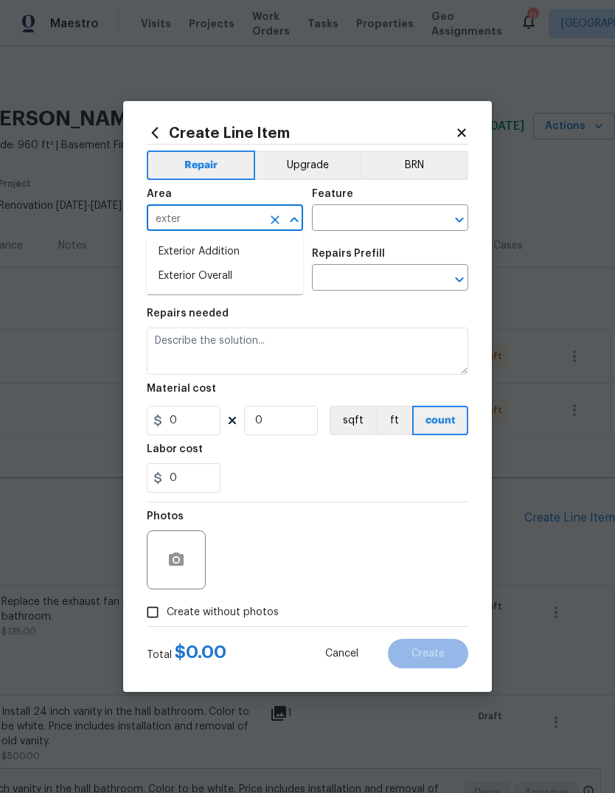
click at [272, 280] on li "Exterior Overall" at bounding box center [225, 276] width 156 height 24
type input "Exterior Overall"
click at [390, 220] on input "text" at bounding box center [369, 219] width 115 height 23
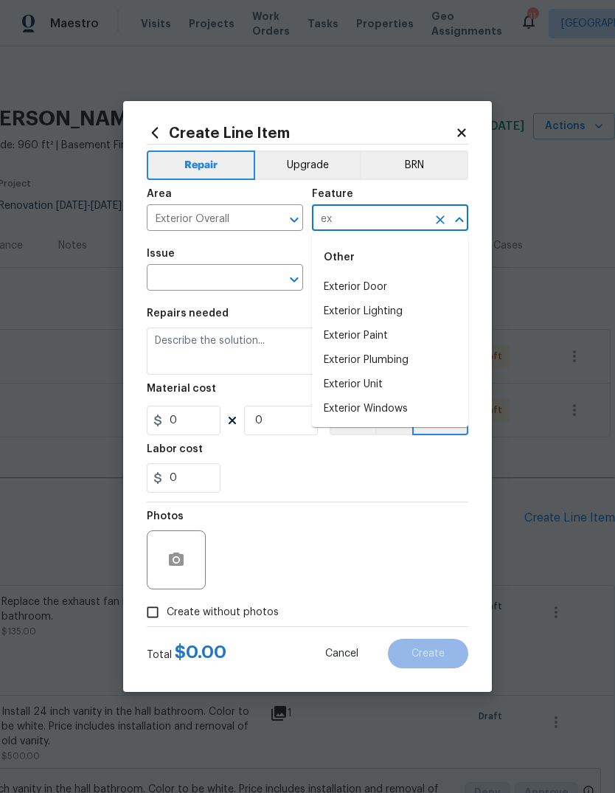
type input "e"
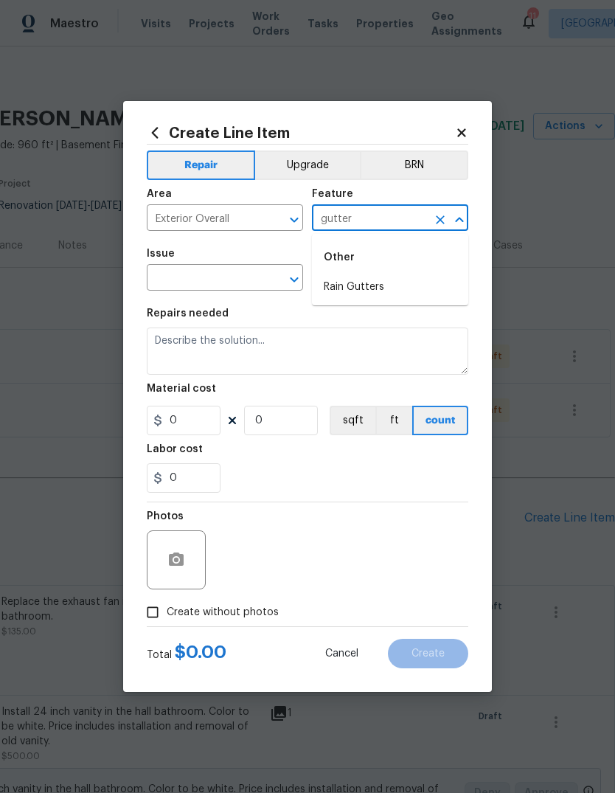
click at [416, 289] on li "Rain Gutters" at bounding box center [390, 287] width 156 height 24
type input "Rain Gutters"
click at [248, 278] on input "text" at bounding box center [204, 279] width 115 height 23
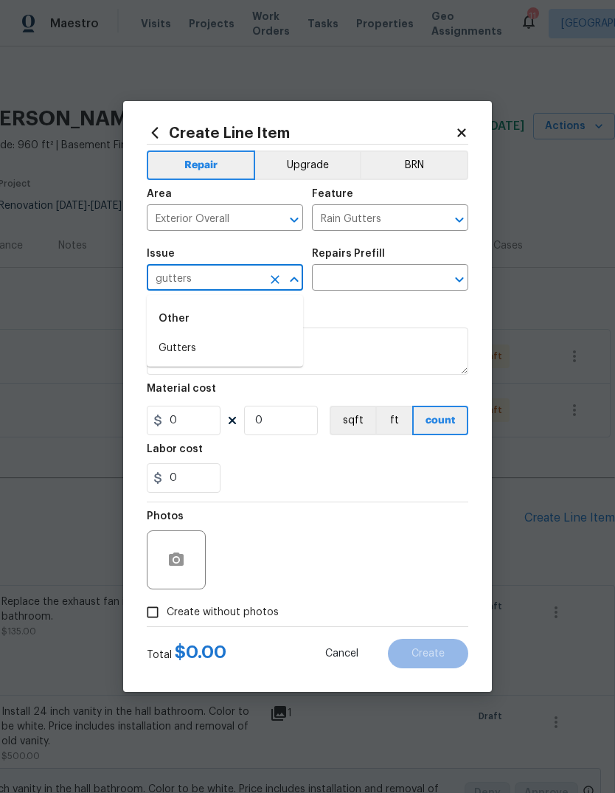
click at [264, 350] on li "Gutters" at bounding box center [225, 348] width 156 height 24
type input "Gutters"
click at [411, 277] on input "text" at bounding box center [369, 279] width 115 height 23
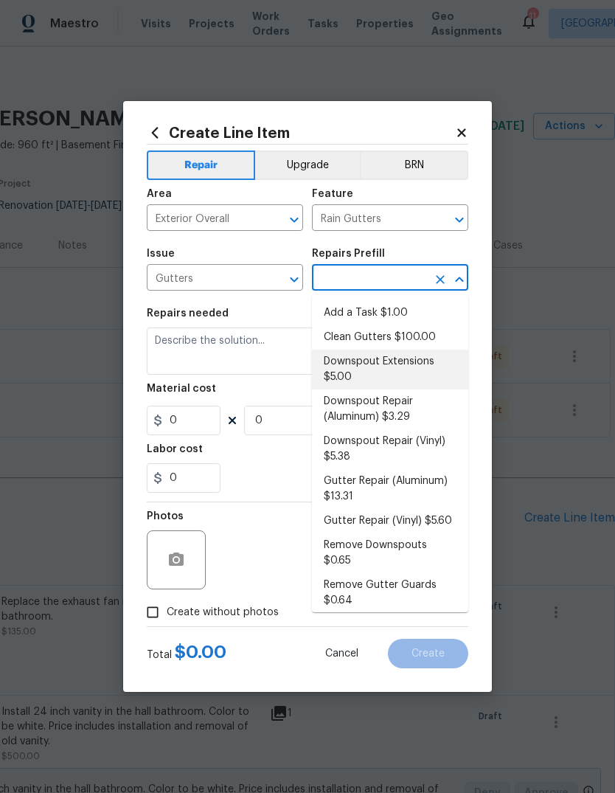
click at [448, 366] on li "Downspout Extensions $5.00" at bounding box center [390, 369] width 156 height 40
type input "Downspout Extensions $5.00"
type input "[PERSON_NAME] and Trim"
type textarea "Install downspout extensions (length to be determined by PM) on the existing do…"
type input "1"
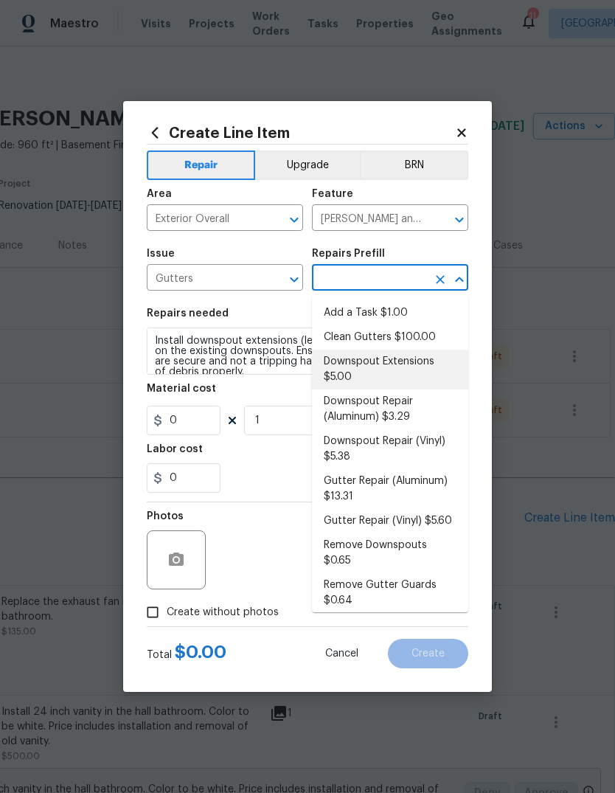
type input "Downspout Extensions $5.00"
type input "5"
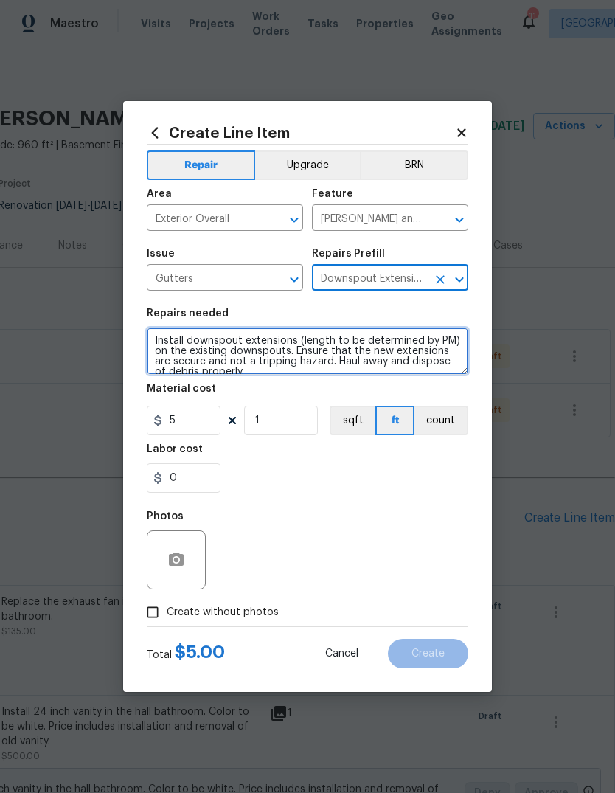
click at [278, 372] on textarea "Install downspout extensions (length to be determined by PM) on the existing do…" at bounding box center [307, 350] width 321 height 47
click at [269, 371] on textarea "Install downspout extensions (length to be determined by PM) on the existing do…" at bounding box center [307, 350] width 321 height 47
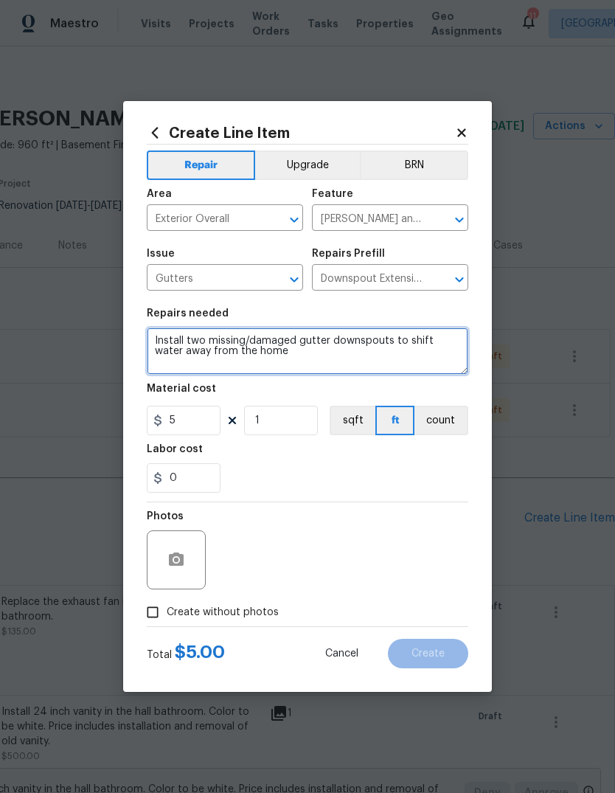
type textarea "Install two missing/damaged gutter downspouts to shift water away from the home"
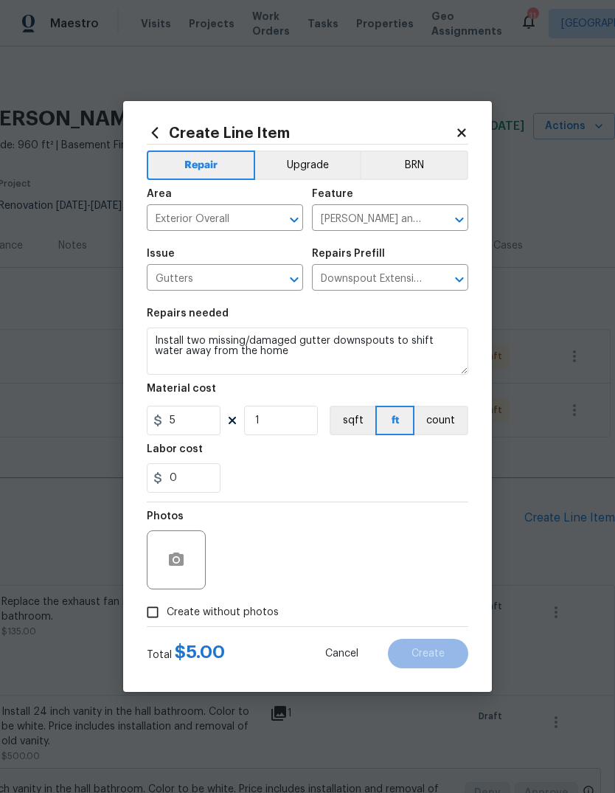
click at [308, 472] on div "0" at bounding box center [307, 477] width 321 height 29
click at [219, 421] on input "5" at bounding box center [184, 419] width 74 height 29
click at [368, 461] on div "Labor cost" at bounding box center [307, 453] width 321 height 19
click at [203, 424] on input "76" at bounding box center [184, 419] width 74 height 29
type input "75"
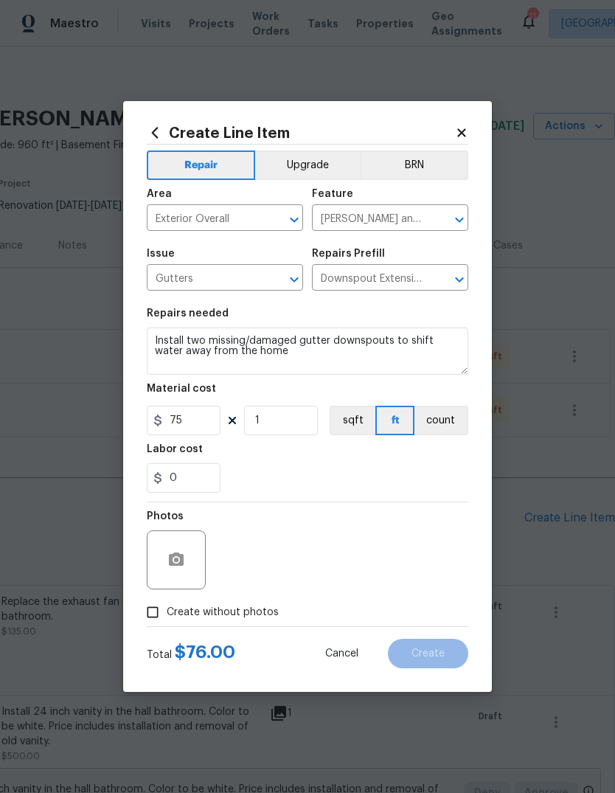
click at [346, 464] on div "0" at bounding box center [307, 477] width 321 height 29
click at [189, 562] on button "button" at bounding box center [176, 559] width 35 height 35
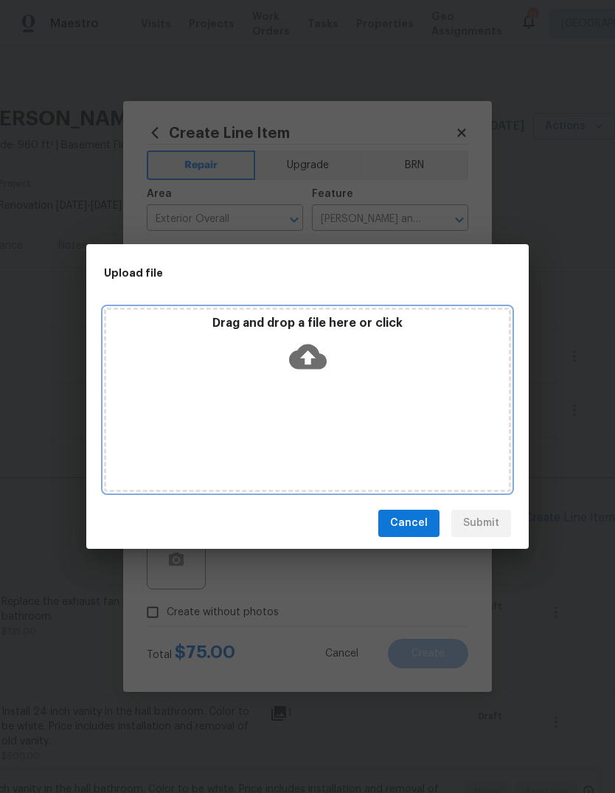
click at [316, 352] on icon at bounding box center [308, 356] width 38 height 25
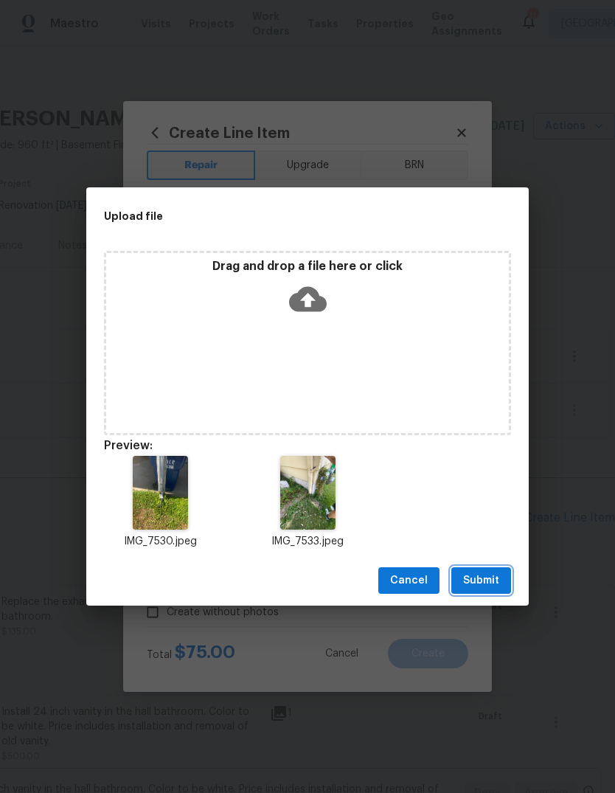
click at [494, 590] on button "Submit" at bounding box center [481, 580] width 60 height 27
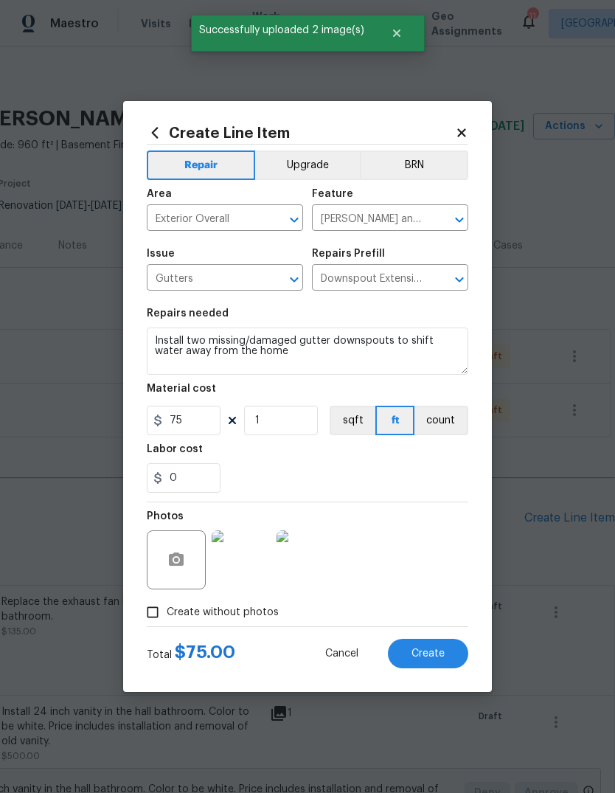
click at [459, 654] on button "Create" at bounding box center [428, 652] width 80 height 29
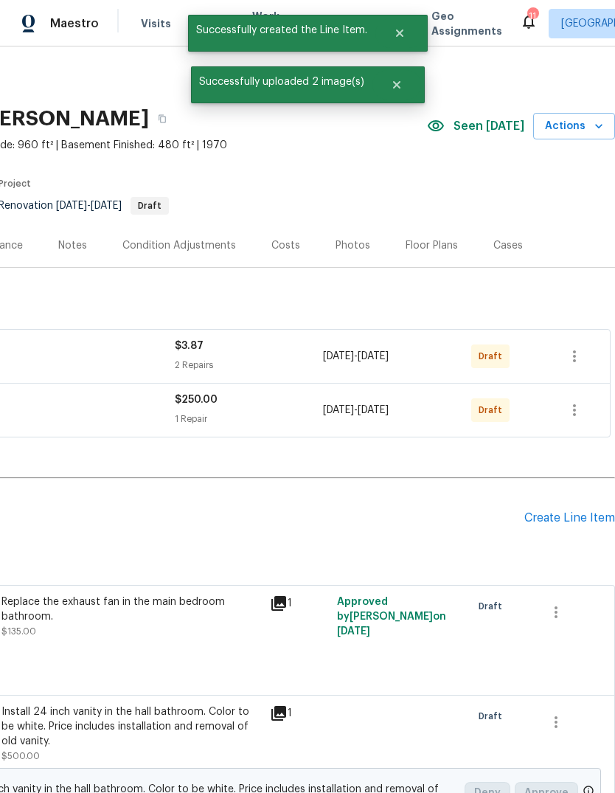
click at [592, 515] on div "Create Line Item" at bounding box center [569, 518] width 91 height 14
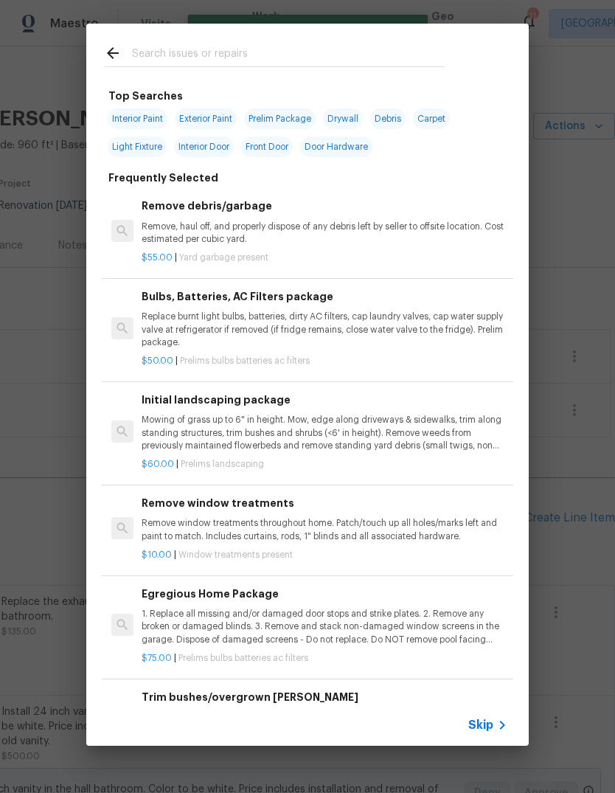
click at [503, 730] on icon at bounding box center [502, 725] width 18 height 18
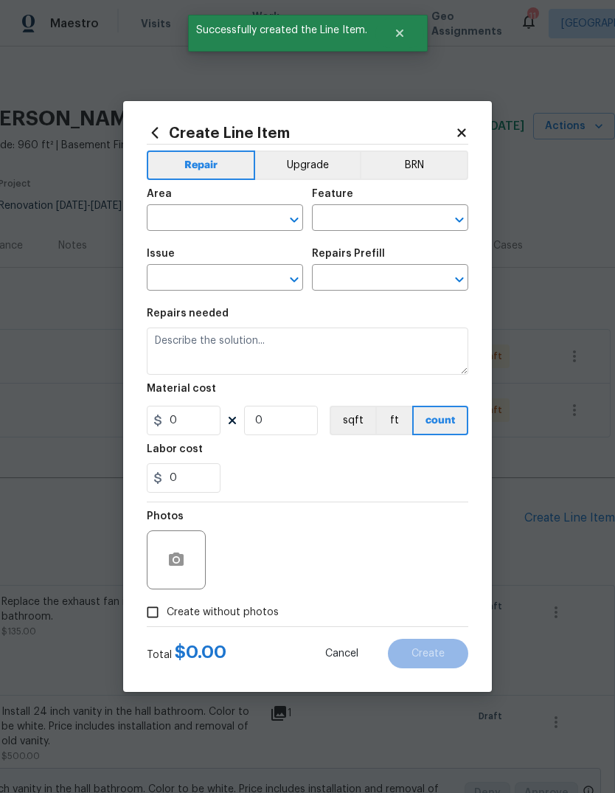
click at [248, 220] on input "text" at bounding box center [204, 219] width 115 height 23
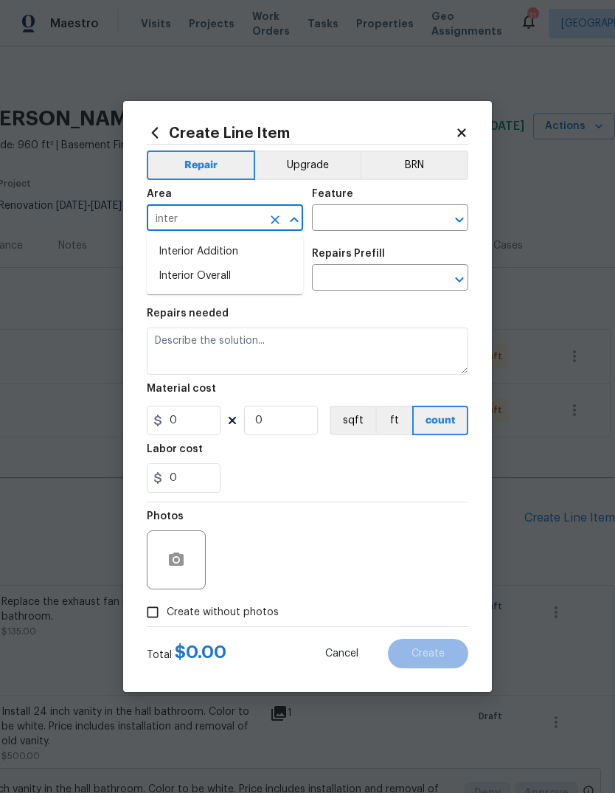
click at [271, 268] on li "Interior Overall" at bounding box center [225, 276] width 156 height 24
type input "Interior Overall"
click at [418, 223] on input "text" at bounding box center [369, 219] width 115 height 23
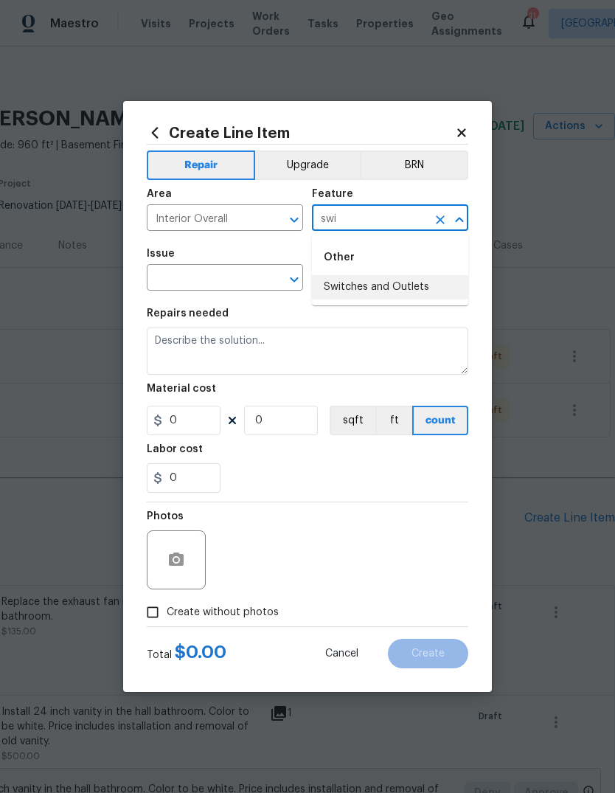
click at [436, 285] on li "Switches and Outlets" at bounding box center [390, 287] width 156 height 24
type input "Switches and Outlets"
click at [246, 276] on input "text" at bounding box center [204, 279] width 115 height 23
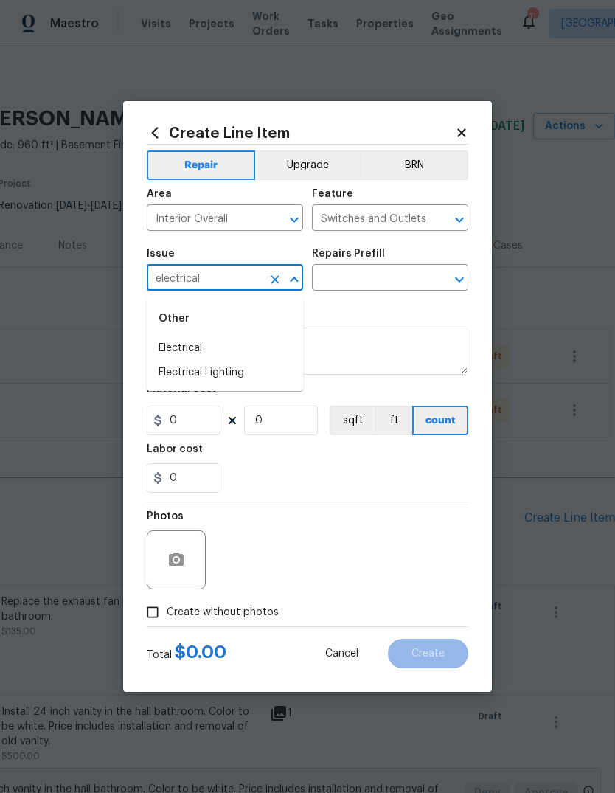
click at [272, 351] on li "Electrical" at bounding box center [225, 348] width 156 height 24
type input "Electrical"
click at [414, 285] on input "text" at bounding box center [369, 279] width 115 height 23
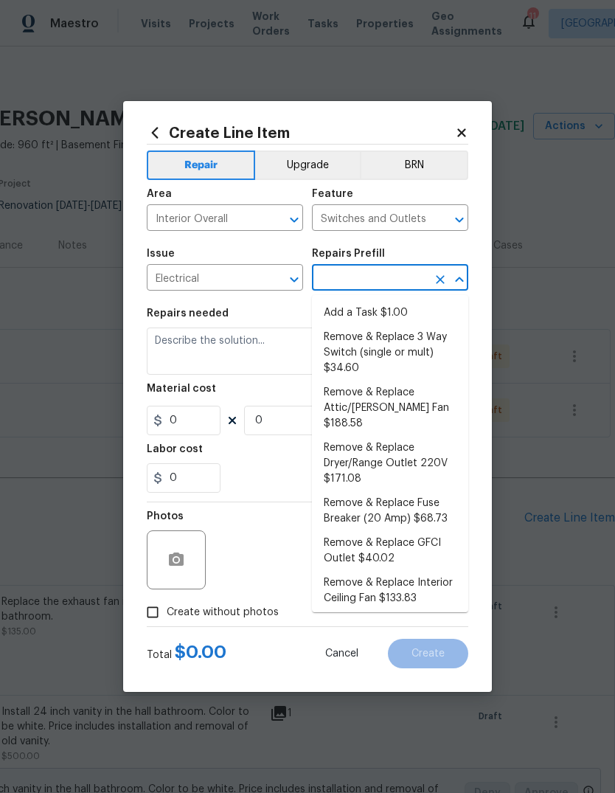
click at [431, 313] on li "Add a Task $1.00" at bounding box center [390, 313] width 156 height 24
type input "Add a Task $1.00"
type textarea "HPM to detail"
type input "1"
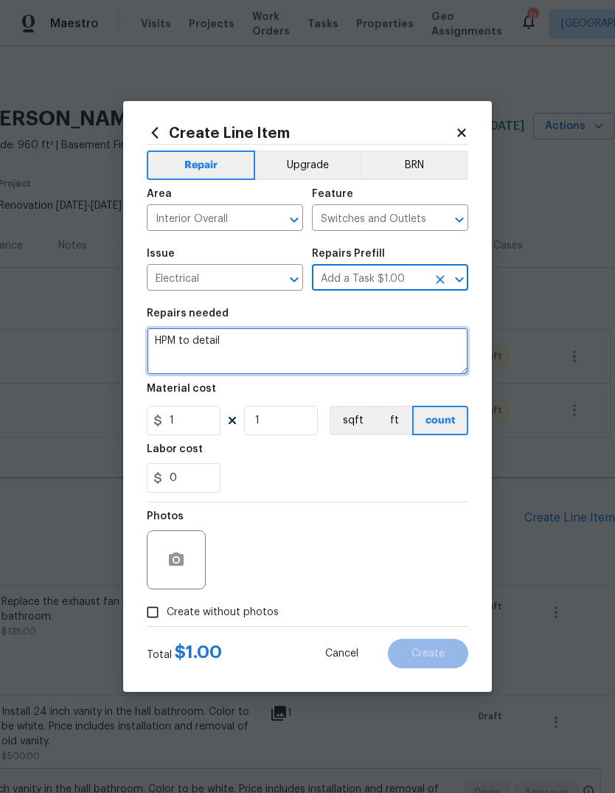
click at [406, 360] on textarea "HPM to detail" at bounding box center [307, 350] width 321 height 47
type textarea "H"
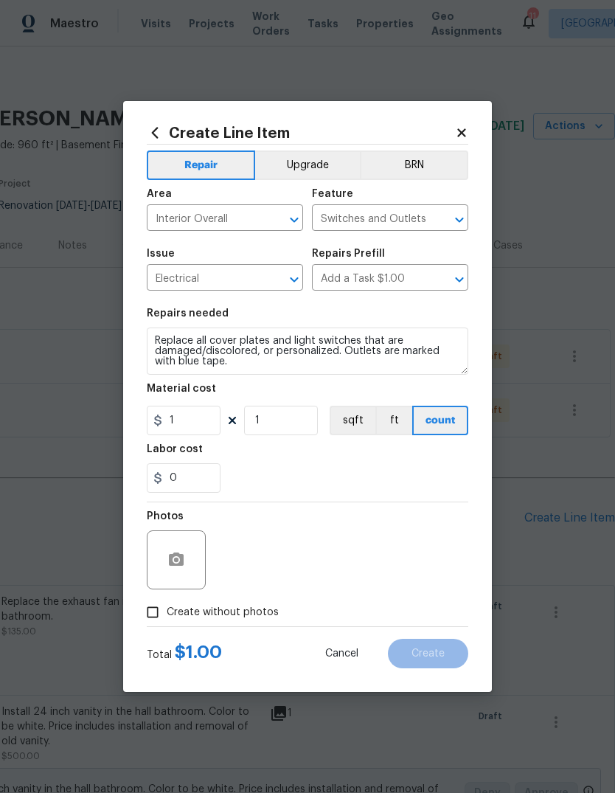
click at [349, 468] on div "0" at bounding box center [307, 477] width 321 height 29
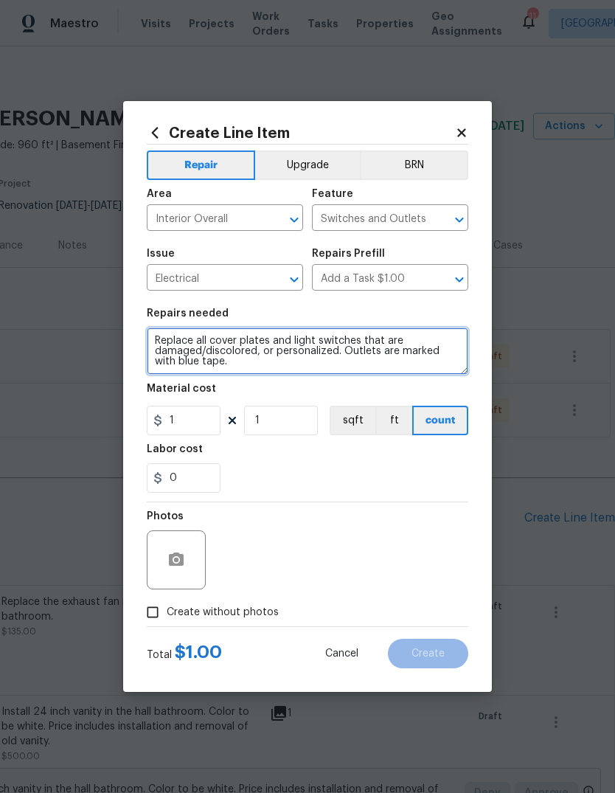
click at [263, 358] on textarea "Replace all cover plates and light switches that are damaged/discolored, or per…" at bounding box center [307, 350] width 321 height 47
click at [265, 355] on textarea "Replace all cover plates and light switches that are damaged/discolored, or per…" at bounding box center [307, 350] width 321 height 47
click at [213, 355] on textarea "Replace all cover plates and light switches that are damaged/discolored/ or per…" at bounding box center [307, 350] width 321 height 47
click at [424, 372] on textarea "Replace all cover plates and light switches that are damaged/discolored/ or per…" at bounding box center [307, 350] width 321 height 47
type textarea "Replace all cover plates and light switches that are damaged/discolored/ or per…"
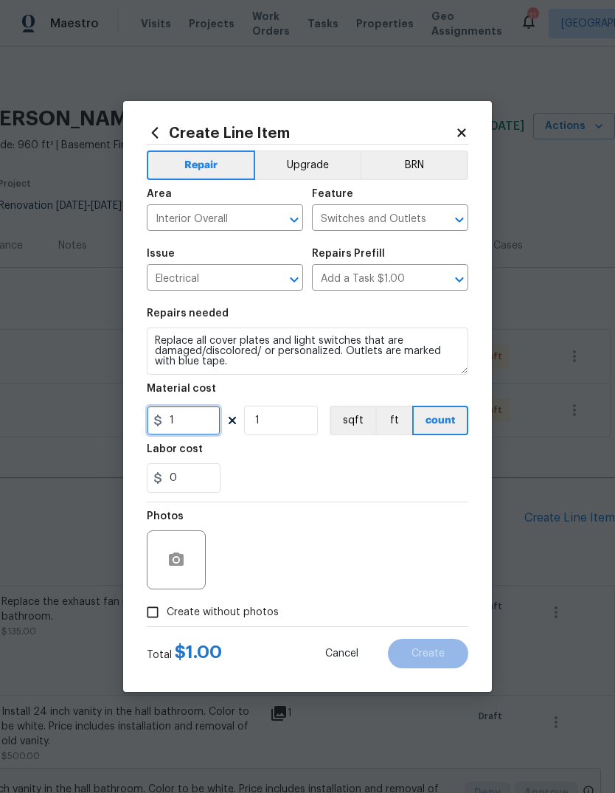
click at [219, 415] on input "1" at bounding box center [184, 419] width 74 height 29
click at [209, 423] on input "1" at bounding box center [184, 419] width 74 height 29
type input "35"
click at [355, 476] on div "0" at bounding box center [307, 477] width 321 height 29
click at [187, 565] on button "button" at bounding box center [176, 559] width 35 height 35
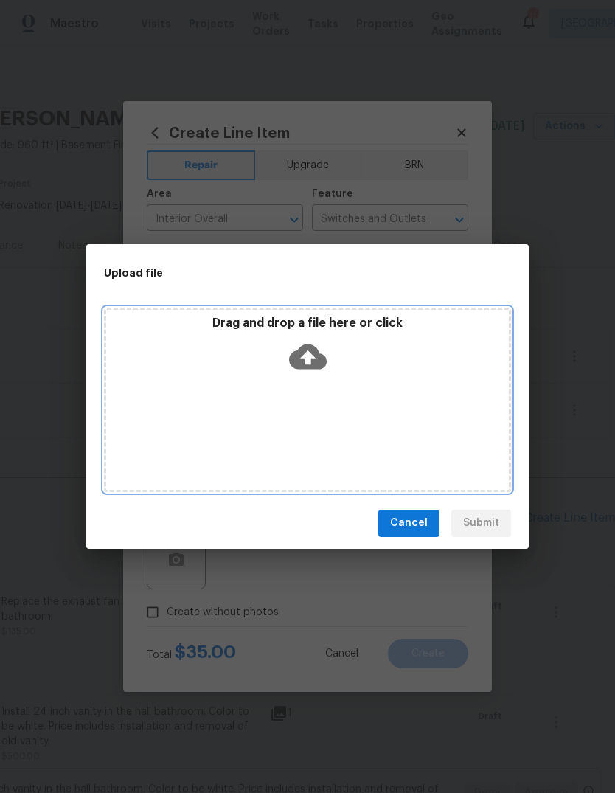
click at [317, 363] on icon at bounding box center [308, 356] width 38 height 25
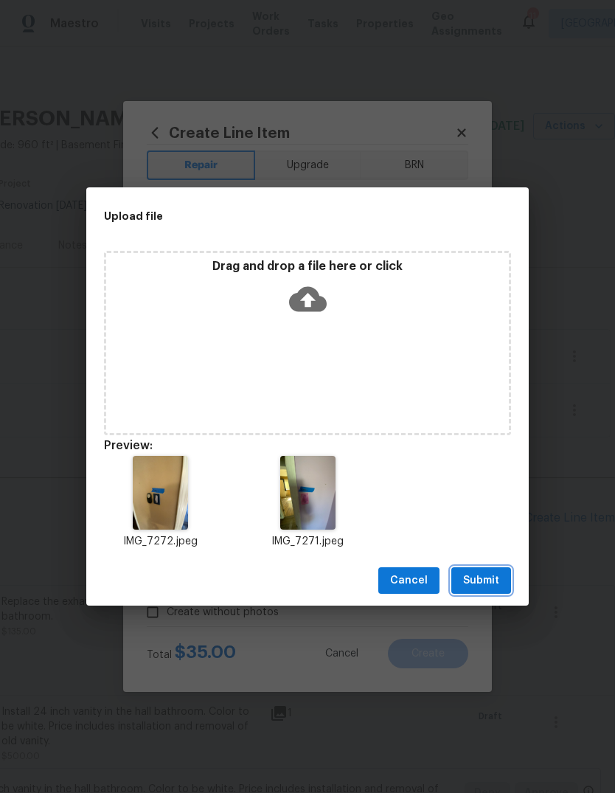
click at [502, 581] on button "Submit" at bounding box center [481, 580] width 60 height 27
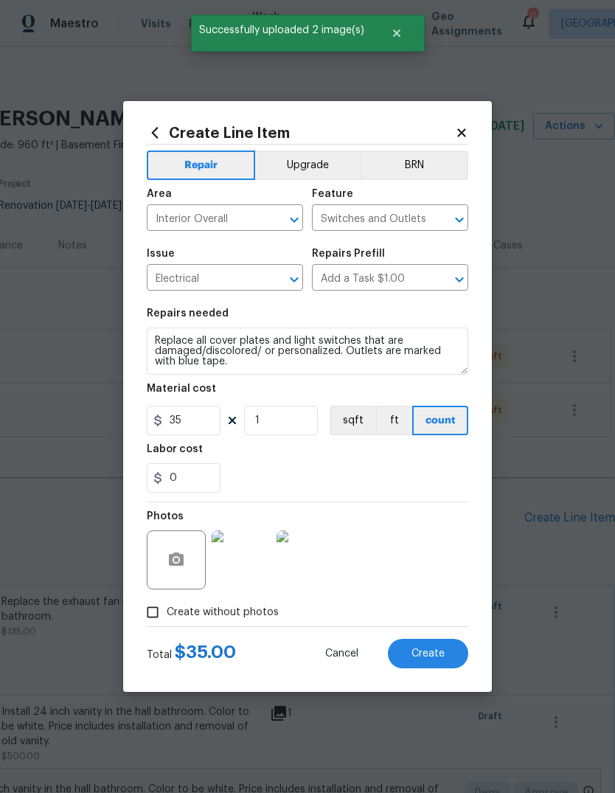
click at [252, 573] on img at bounding box center [241, 559] width 59 height 59
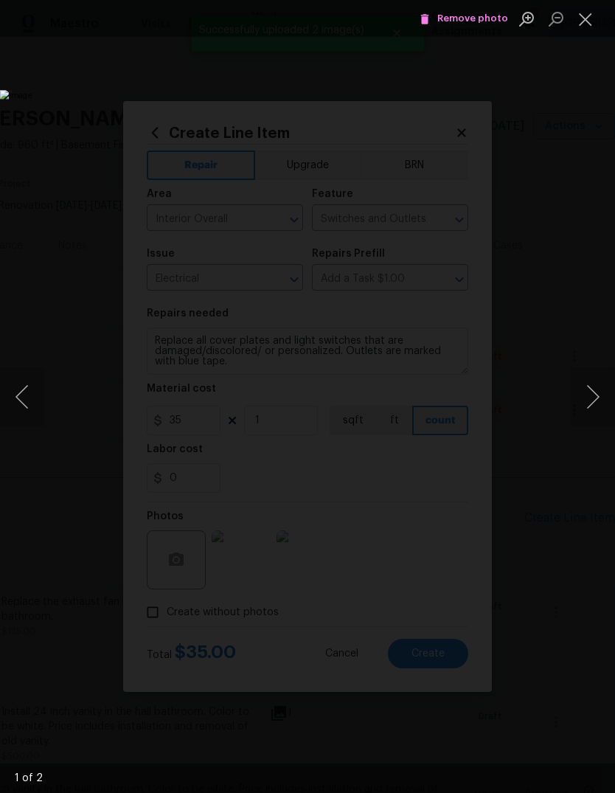
click at [592, 403] on button "Next image" at bounding box center [593, 396] width 44 height 59
click at [581, 18] on button "Close lightbox" at bounding box center [585, 19] width 29 height 26
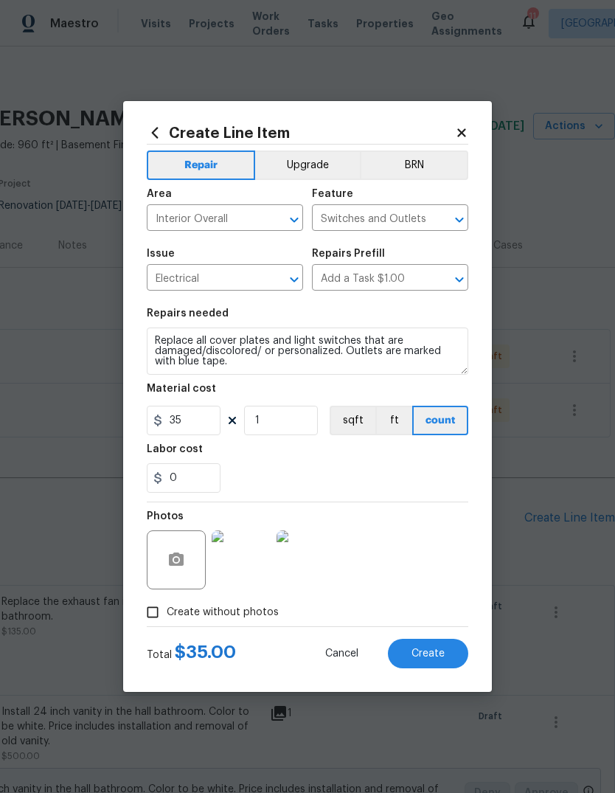
click at [443, 659] on span "Create" at bounding box center [427, 653] width 33 height 11
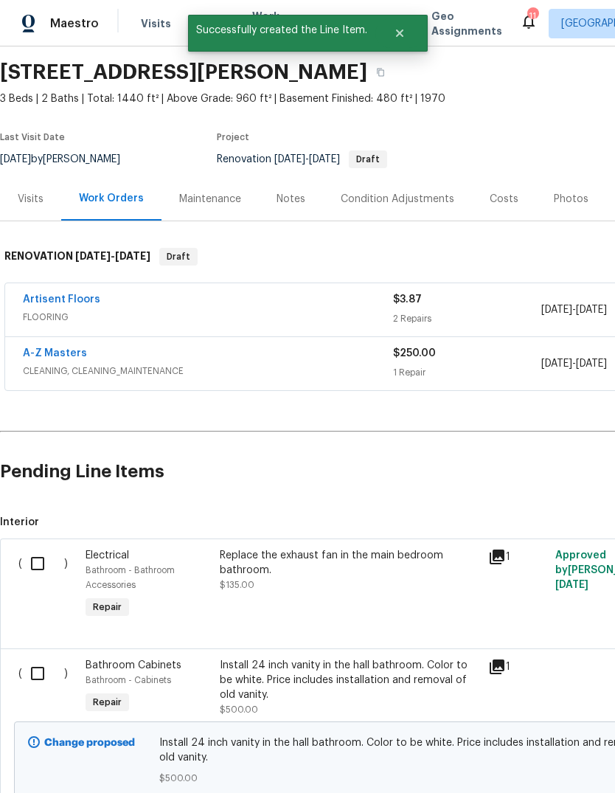
scroll to position [48, 0]
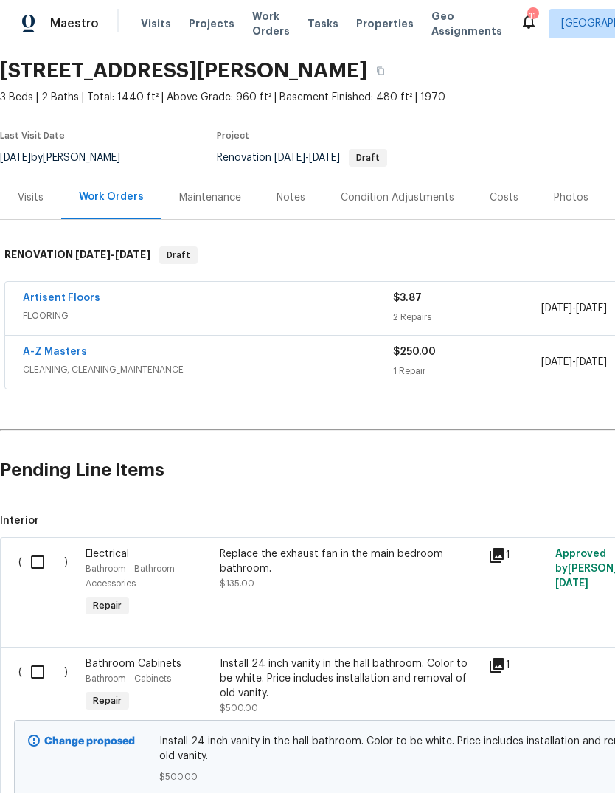
click at [164, 26] on span "Visits" at bounding box center [156, 23] width 30 height 15
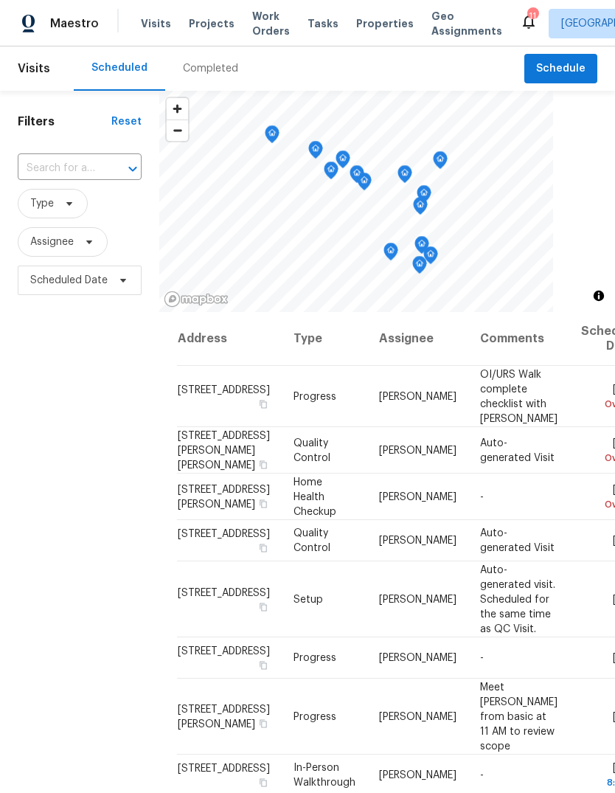
click at [131, 168] on icon "Open" at bounding box center [133, 169] width 18 height 18
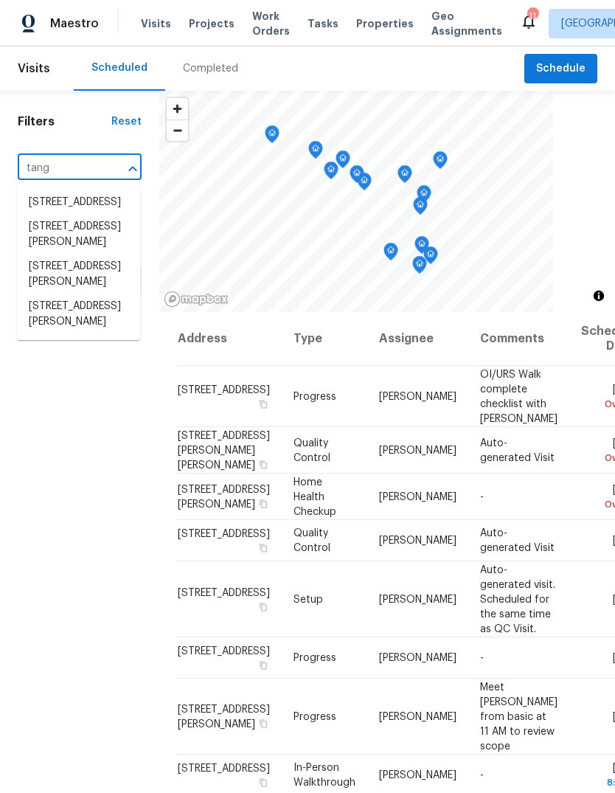
type input "tangl"
click at [104, 334] on li "[STREET_ADDRESS][PERSON_NAME]" at bounding box center [78, 314] width 123 height 40
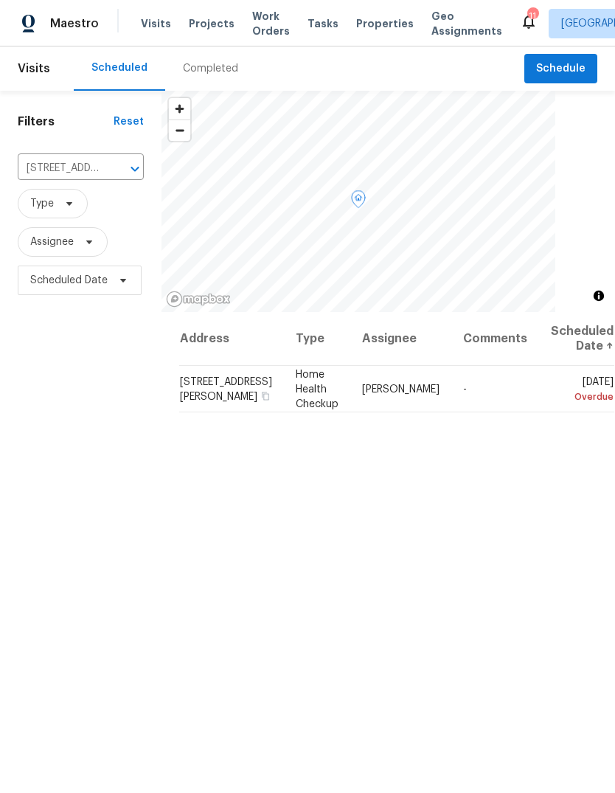
click at [0, 0] on span at bounding box center [0, 0] width 0 height 0
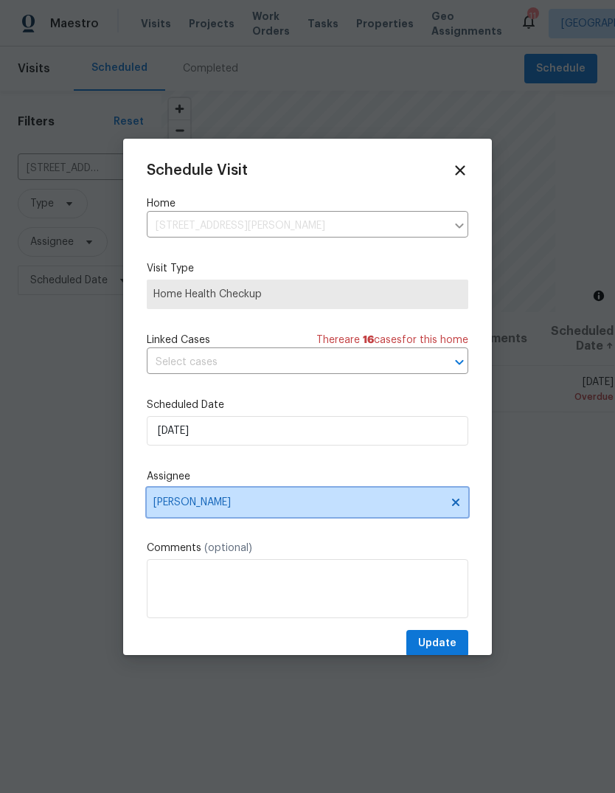
click at [354, 506] on span "[PERSON_NAME]" at bounding box center [297, 502] width 289 height 12
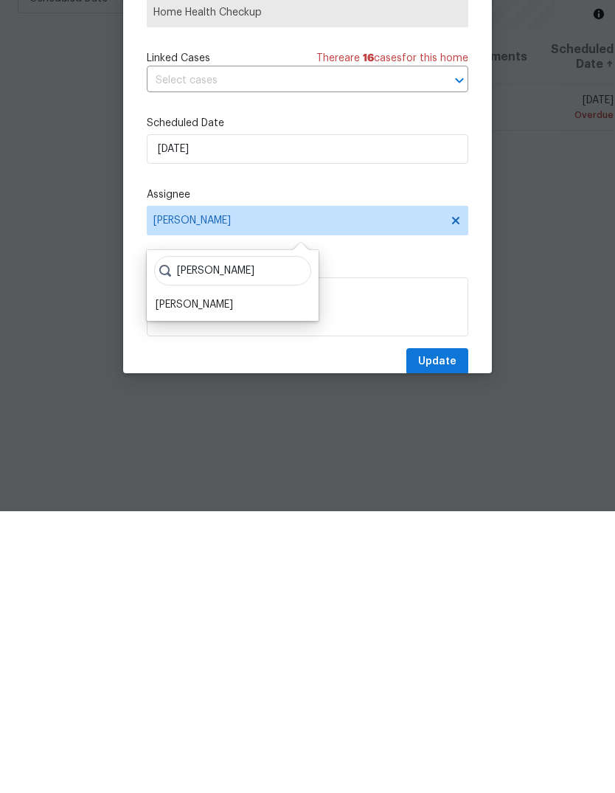
type input "James"
click at [216, 579] on div "[PERSON_NAME]" at bounding box center [194, 586] width 77 height 15
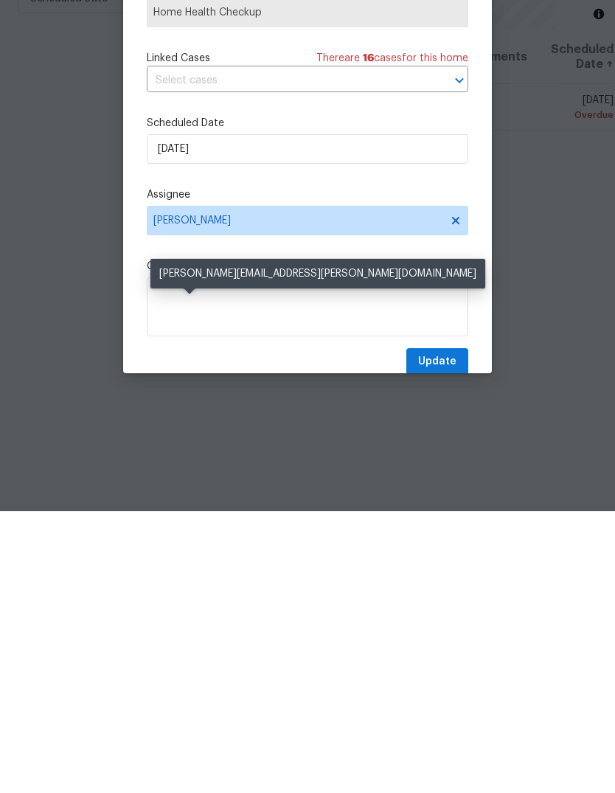
scroll to position [55, 0]
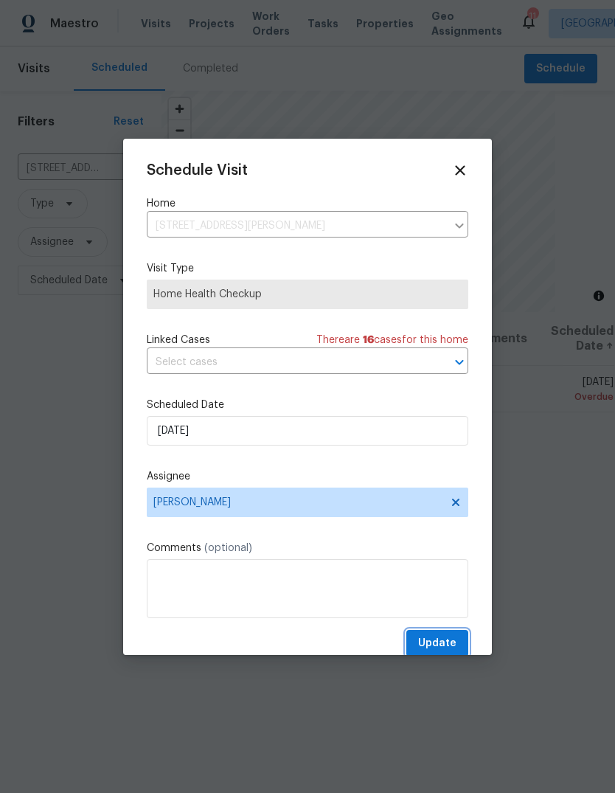
click at [454, 646] on span "Update" at bounding box center [437, 643] width 38 height 18
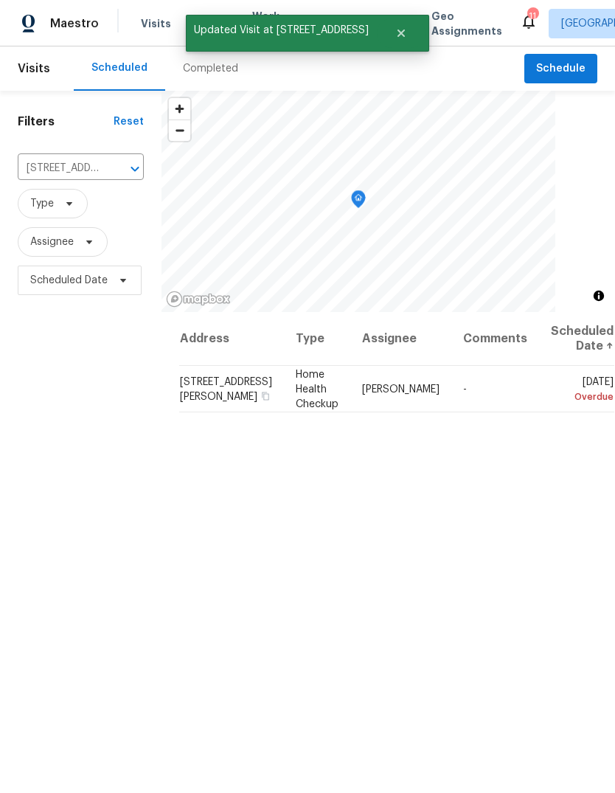
scroll to position [0, 0]
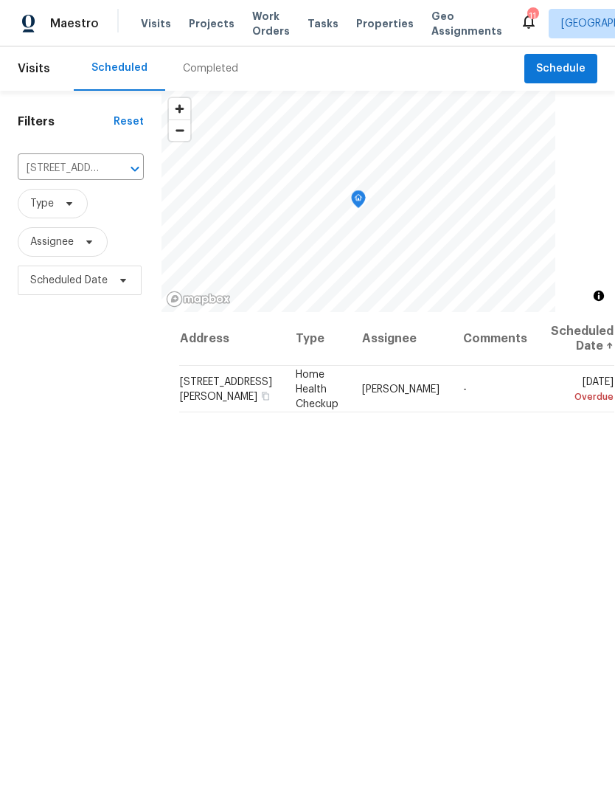
click at [216, 24] on span "Projects" at bounding box center [212, 23] width 46 height 15
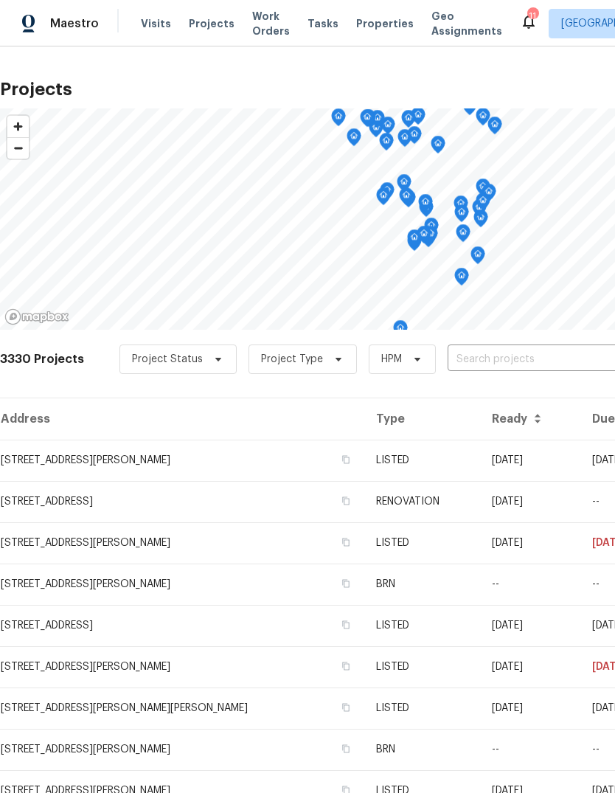
click at [506, 359] on input "text" at bounding box center [531, 359] width 169 height 23
type input "deerpath"
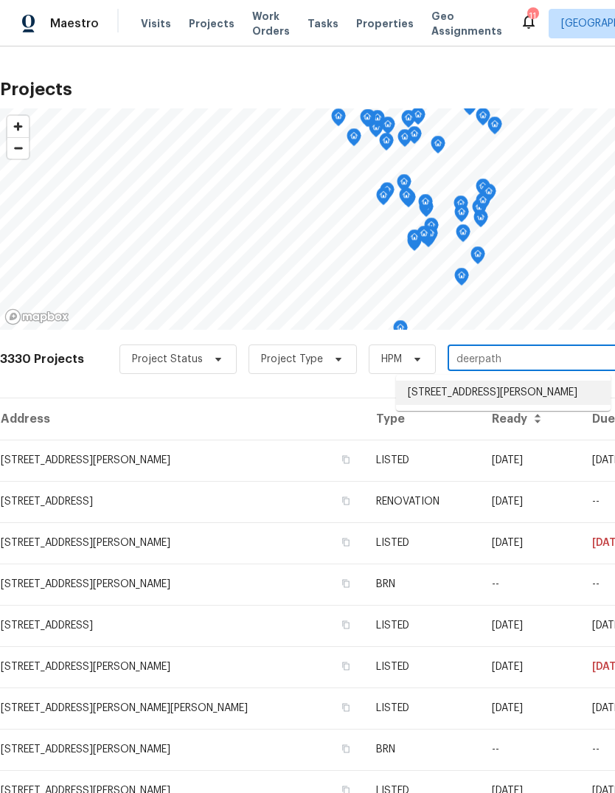
click at [526, 394] on li "[STREET_ADDRESS][PERSON_NAME]" at bounding box center [503, 392] width 215 height 24
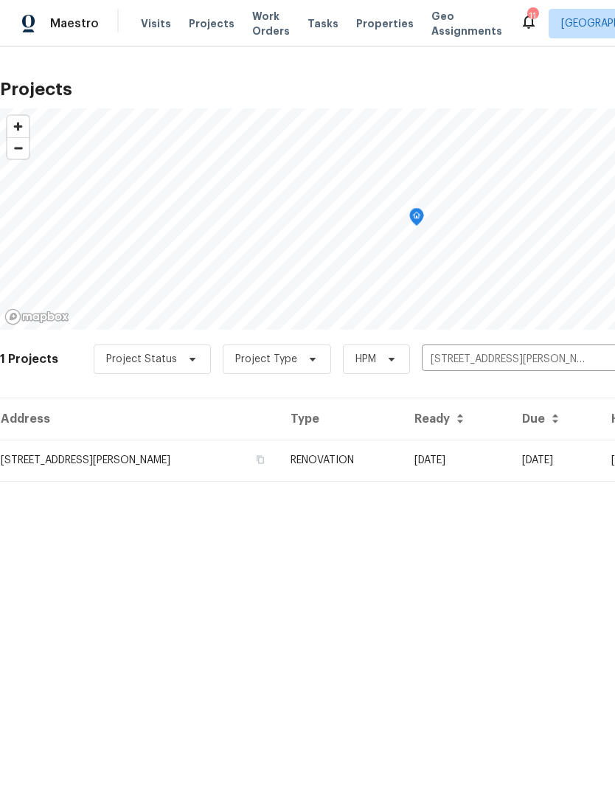
click at [355, 461] on td "RENOVATION" at bounding box center [341, 459] width 124 height 41
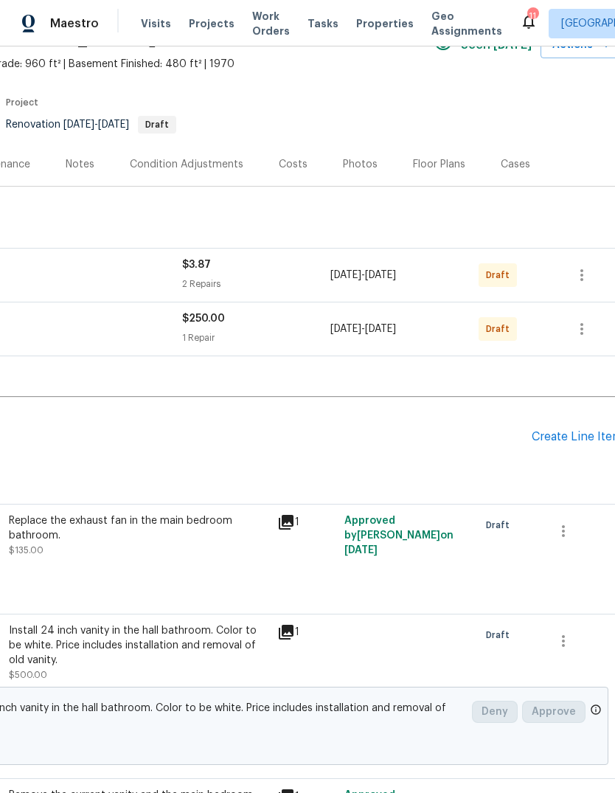
scroll to position [82, 211]
click at [589, 441] on div "Create Line Item" at bounding box center [577, 436] width 91 height 14
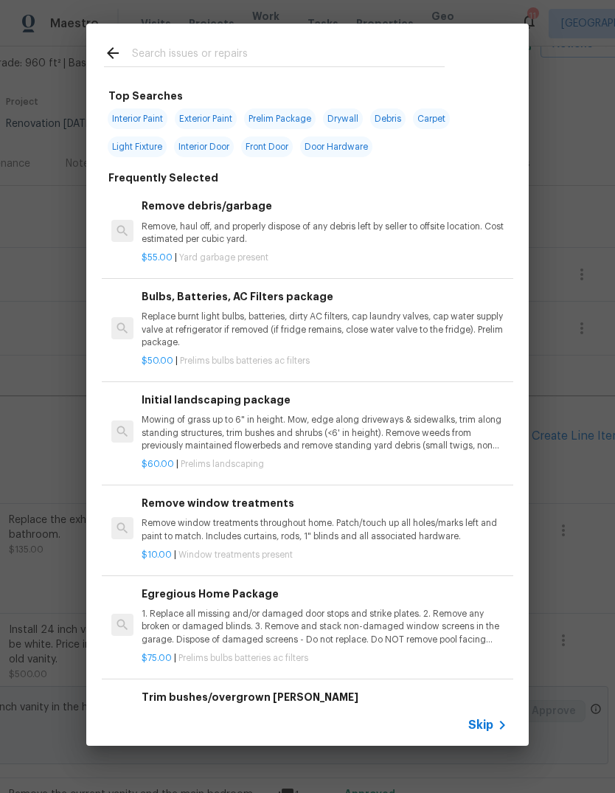
click at [500, 728] on icon at bounding box center [502, 725] width 18 height 18
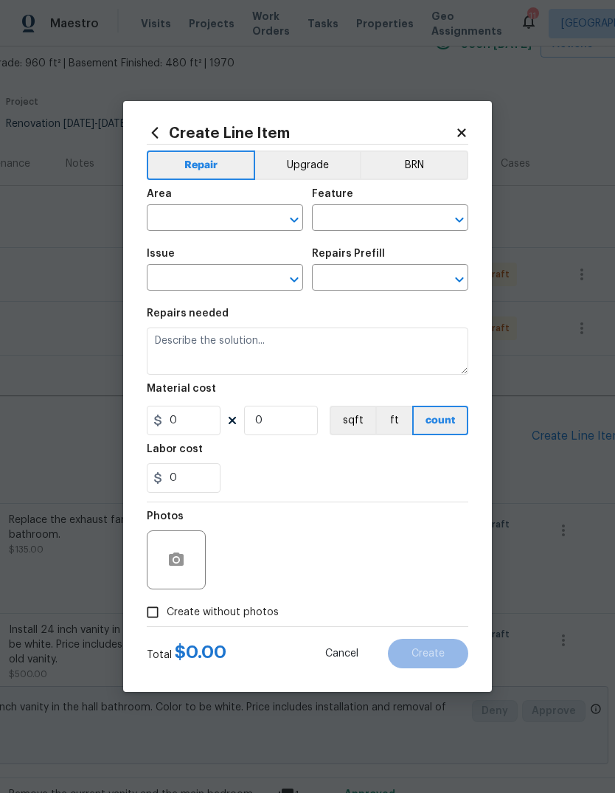
click at [246, 225] on input "text" at bounding box center [204, 219] width 115 height 23
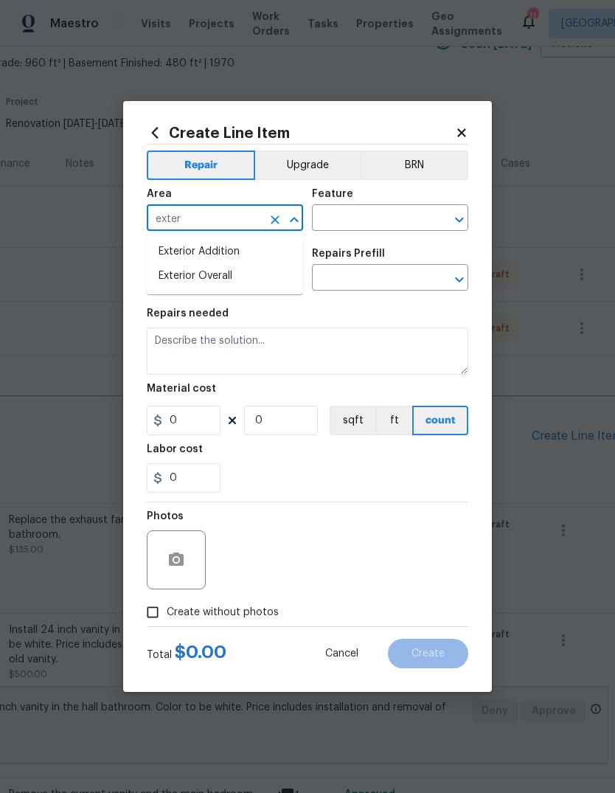
click at [270, 276] on li "Exterior Overall" at bounding box center [225, 276] width 156 height 24
type input "Exterior Overall"
click at [402, 225] on input "text" at bounding box center [369, 219] width 115 height 23
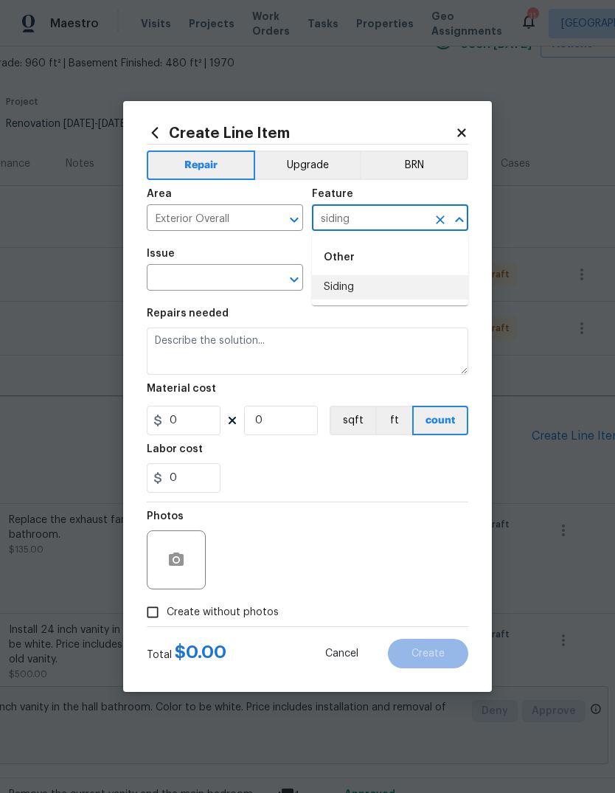
click at [405, 290] on li "Siding" at bounding box center [390, 287] width 156 height 24
type input "Siding"
click at [237, 277] on input "text" at bounding box center [204, 279] width 115 height 23
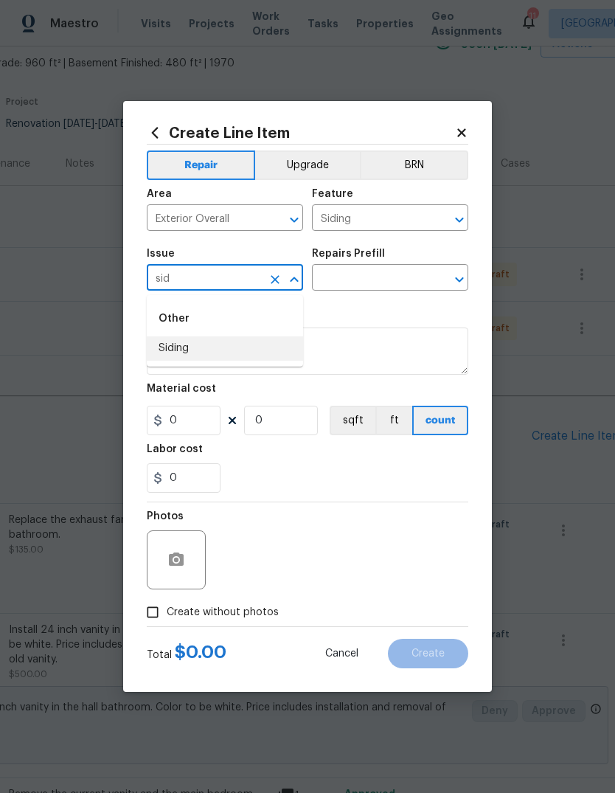
click at [261, 348] on li "Siding" at bounding box center [225, 348] width 156 height 24
type input "Siding"
click at [400, 276] on input "text" at bounding box center [369, 279] width 115 height 23
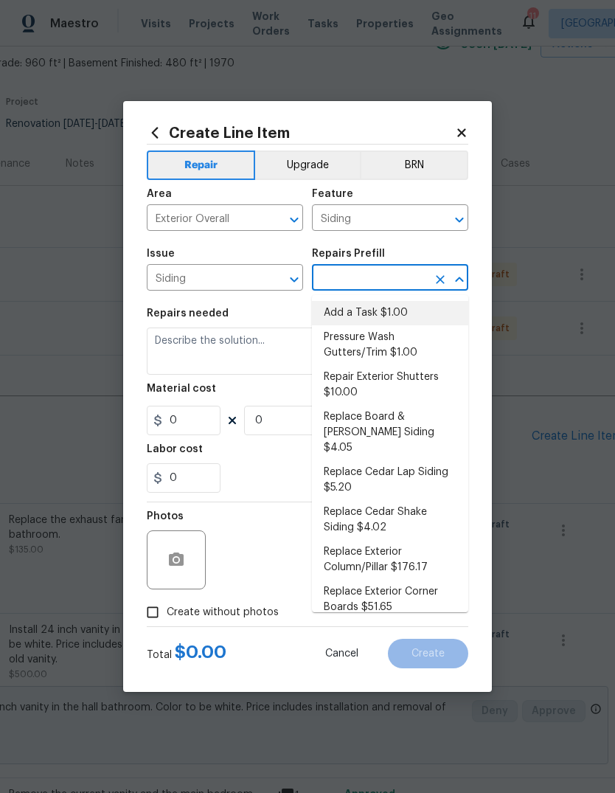
click at [422, 313] on li "Add a Task $1.00" at bounding box center [390, 313] width 156 height 24
type input "Add a Task $1.00"
type textarea "HPM to detail"
type input "1"
type input "Add a Task $1.00"
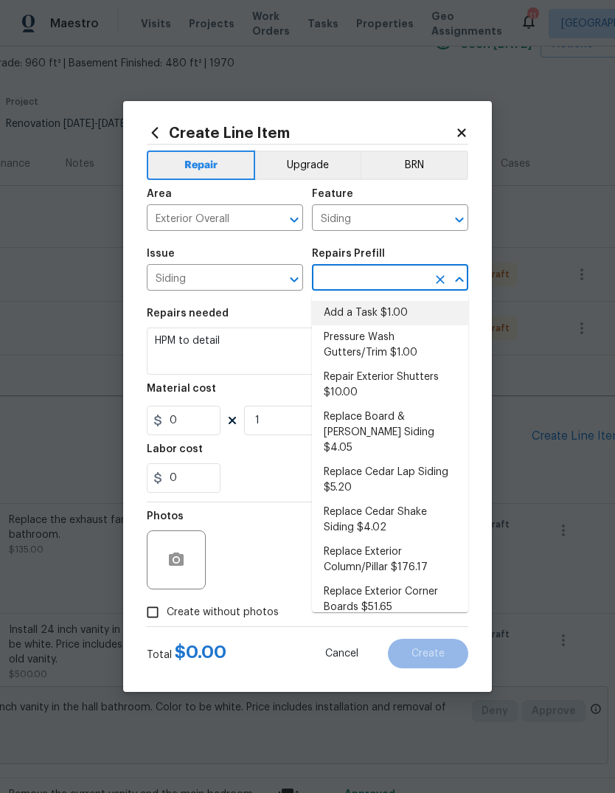
type input "1"
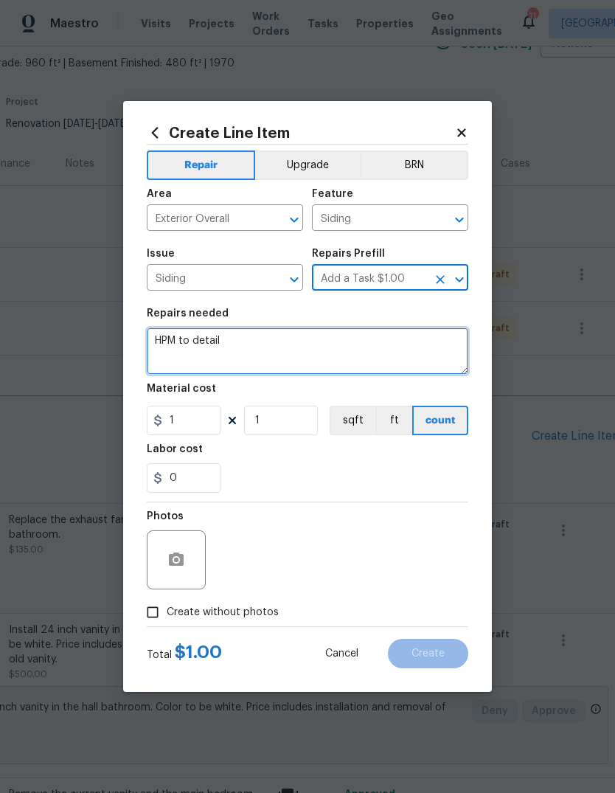
click at [367, 356] on textarea "HPM to detail" at bounding box center [307, 350] width 321 height 47
type textarea "H"
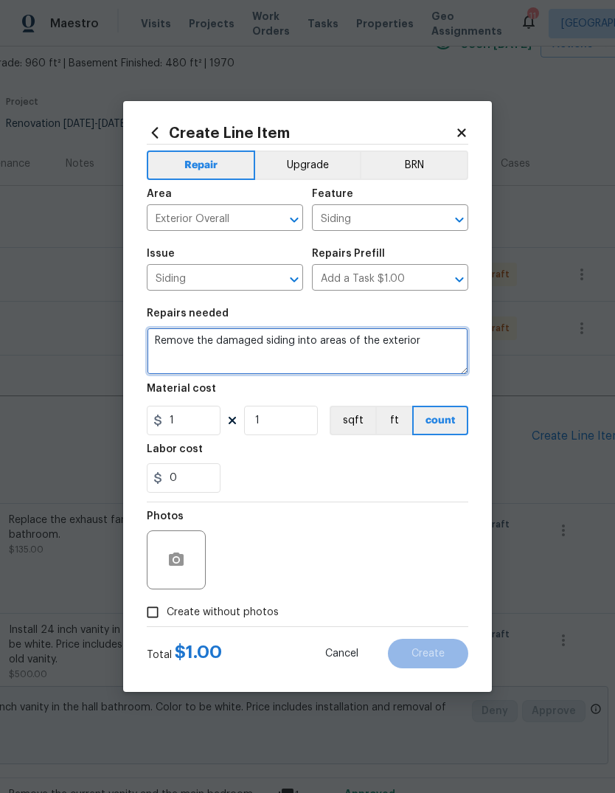
click at [319, 344] on textarea "Remove the damaged siding into areas of the exterior" at bounding box center [307, 350] width 321 height 47
click at [461, 347] on textarea "Remove the damaged siding in two areas of the exterior" at bounding box center [307, 350] width 321 height 47
click at [242, 350] on textarea "Remove the damaged siding in two areas of the exterior and replaced with 3T 11 …" at bounding box center [307, 350] width 321 height 47
click at [391, 357] on textarea "Remove the damaged siding in two areas of the exterior and replaced with three …" at bounding box center [307, 350] width 321 height 47
click at [192, 352] on textarea "Remove the damaged siding in two areas of the exterior and replaced with three …" at bounding box center [307, 350] width 321 height 47
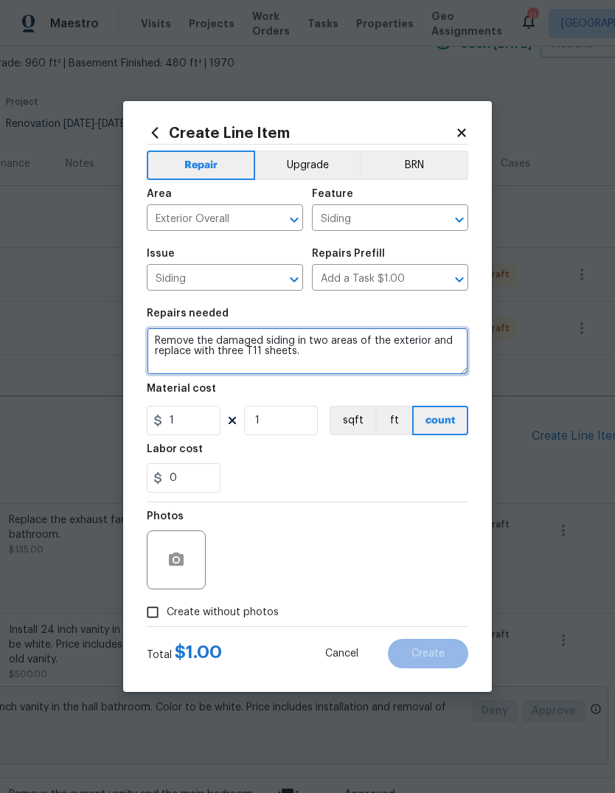
click at [394, 356] on textarea "Remove the damaged siding in two areas of the exterior and replace with three T…" at bounding box center [307, 350] width 321 height 47
type textarea "Remove the damaged siding in two areas of the exterior and replace with three T…"
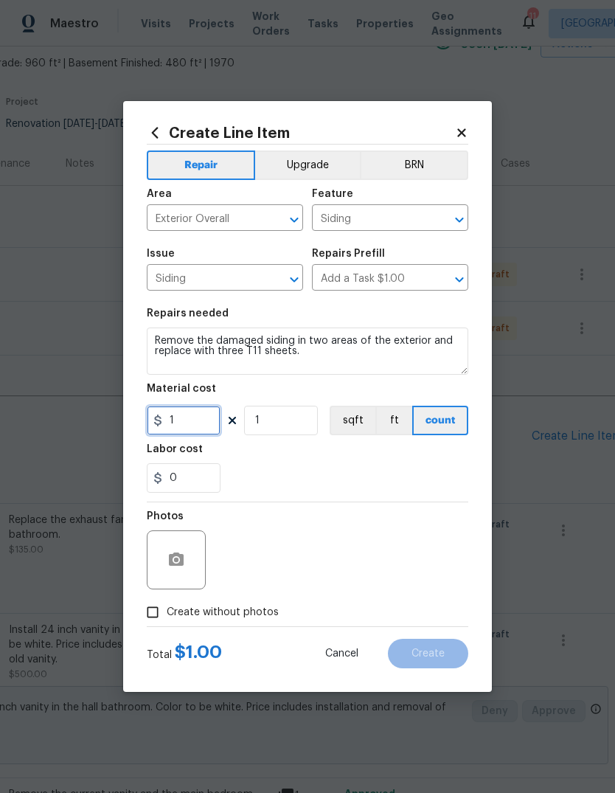
click at [204, 424] on input "1" at bounding box center [184, 419] width 74 height 29
type input "600"
click at [408, 471] on div "0" at bounding box center [307, 477] width 321 height 29
click at [198, 556] on div at bounding box center [176, 559] width 59 height 59
click at [171, 564] on icon "button" at bounding box center [176, 558] width 15 height 13
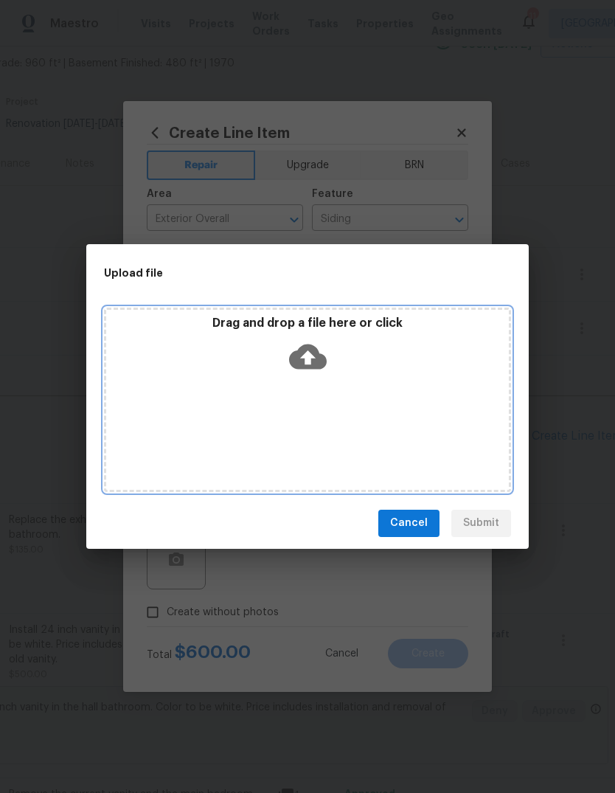
click at [315, 356] on icon at bounding box center [308, 356] width 38 height 25
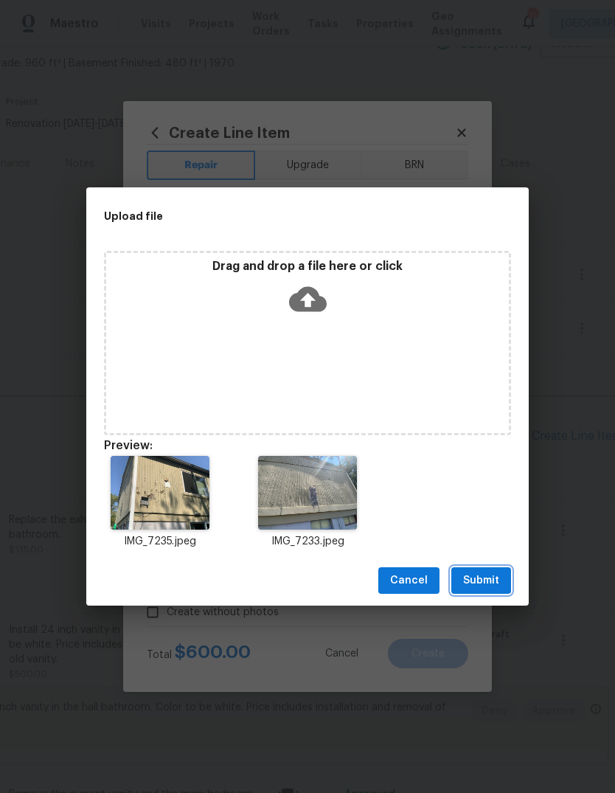
click at [501, 579] on button "Submit" at bounding box center [481, 580] width 60 height 27
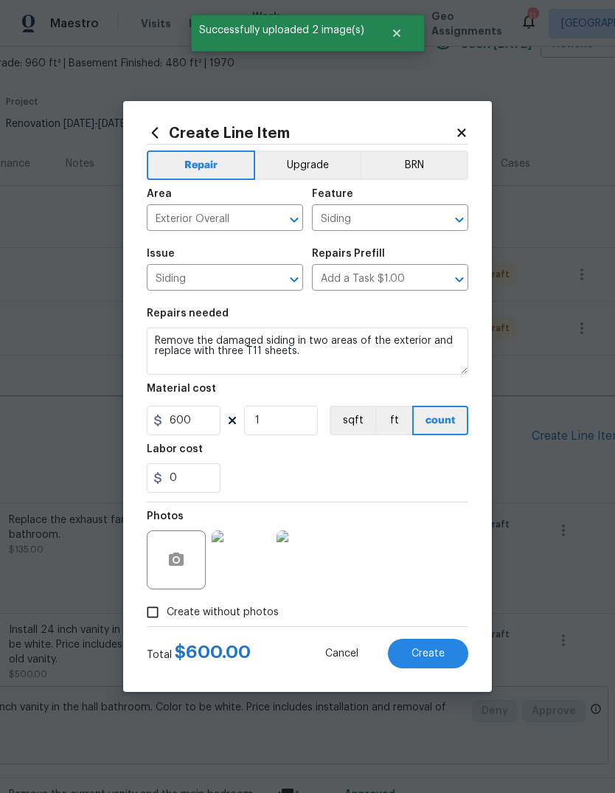
click at [247, 563] on img at bounding box center [241, 559] width 59 height 59
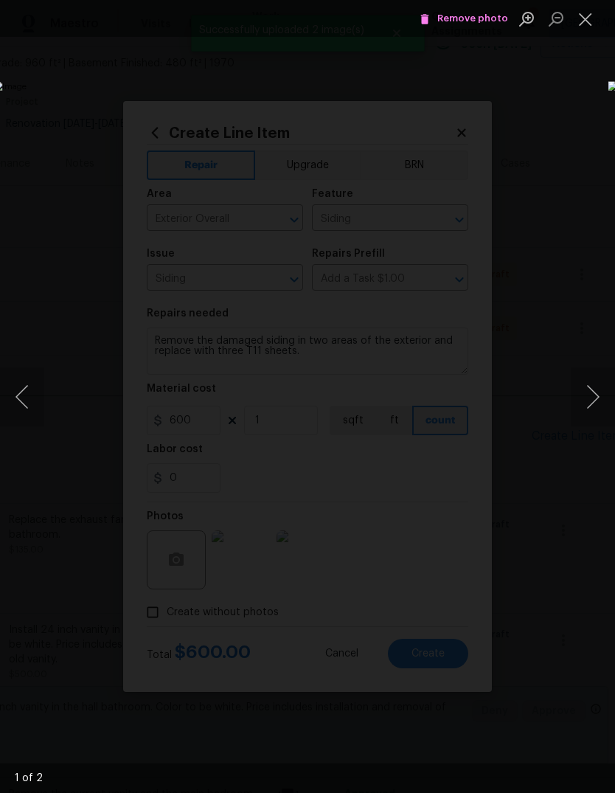
click at [599, 407] on button "Next image" at bounding box center [593, 396] width 44 height 59
click at [588, 21] on button "Close lightbox" at bounding box center [585, 19] width 29 height 26
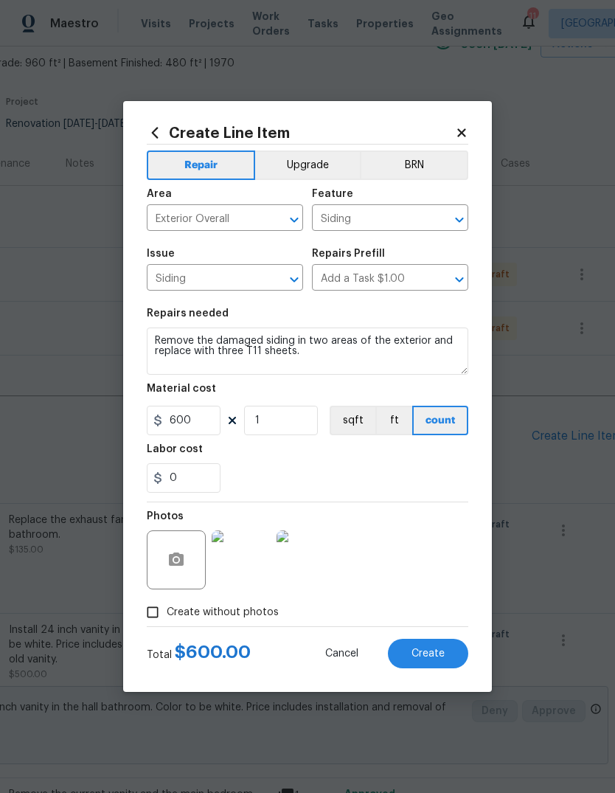
click at [444, 662] on button "Create" at bounding box center [428, 652] width 80 height 29
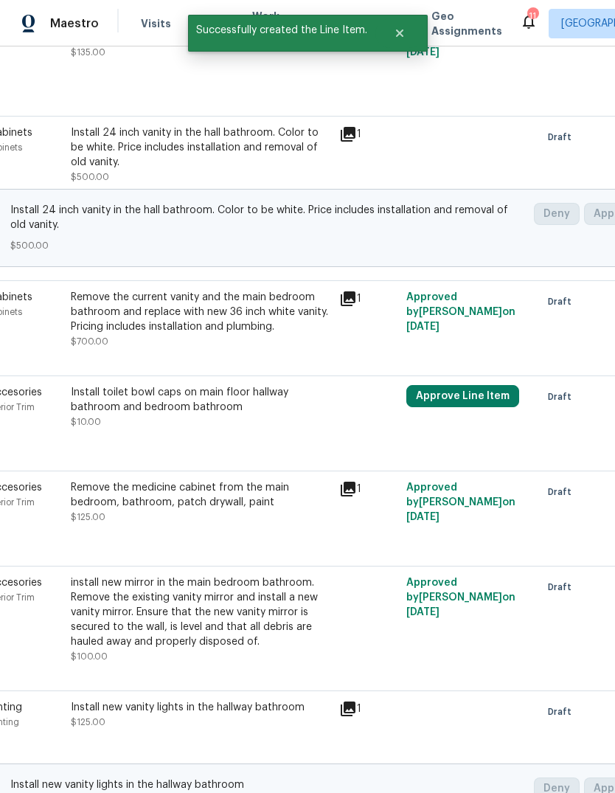
scroll to position [578, 149]
click at [500, 402] on button "Approve Line Item" at bounding box center [462, 397] width 113 height 22
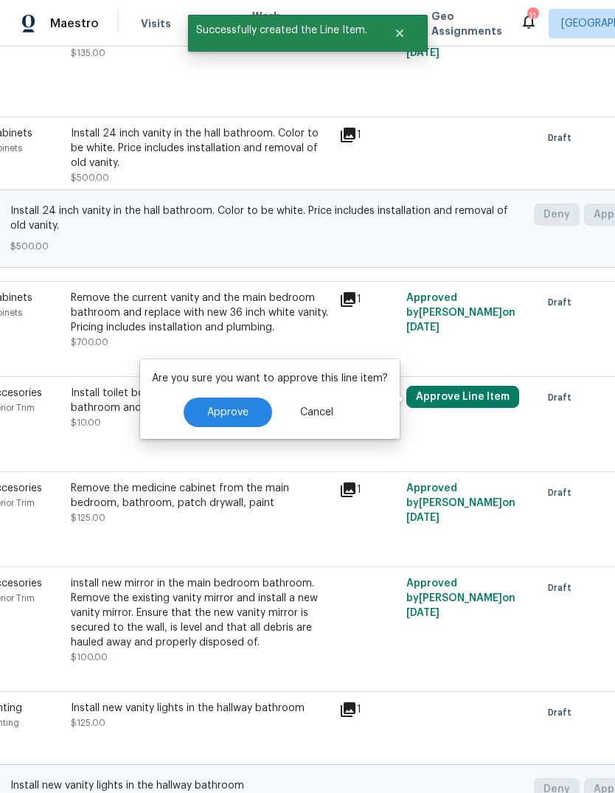
click at [240, 417] on span "Approve" at bounding box center [227, 412] width 41 height 11
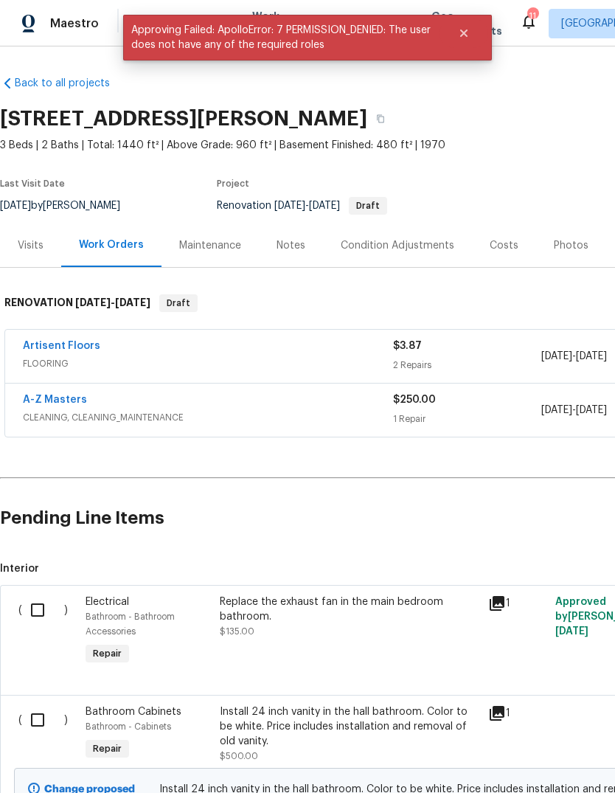
scroll to position [0, 0]
click at [470, 29] on button "Close" at bounding box center [463, 32] width 49 height 29
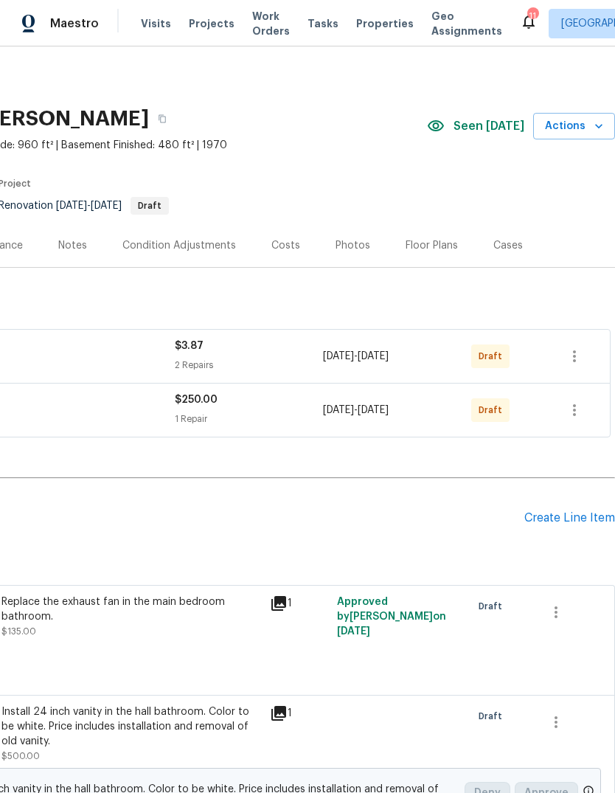
scroll to position [0, 218]
click at [583, 520] on div "Create Line Item" at bounding box center [569, 518] width 91 height 14
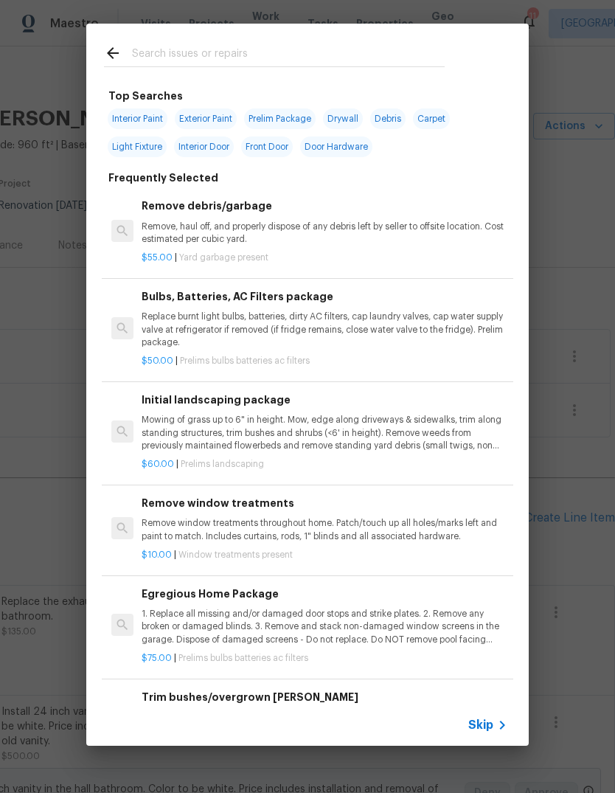
click at [492, 731] on span "Skip" at bounding box center [480, 724] width 25 height 15
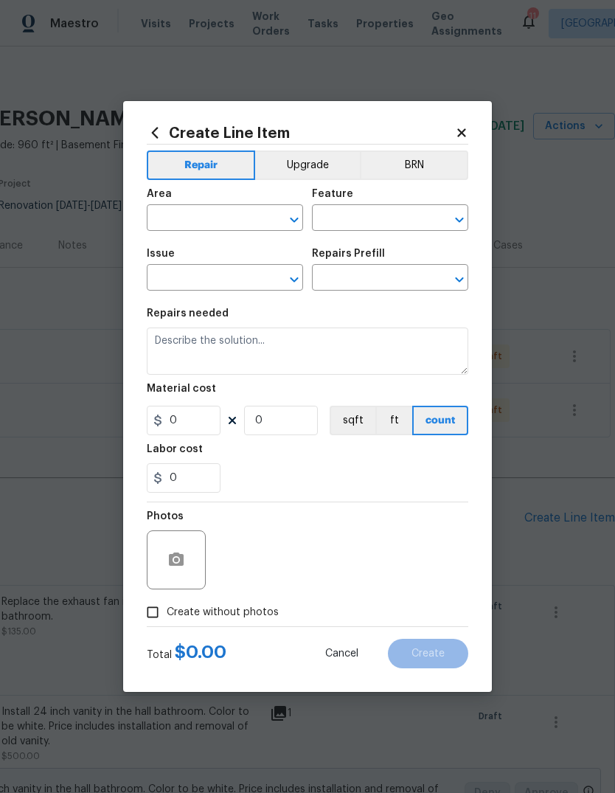
click at [226, 229] on input "text" at bounding box center [204, 219] width 115 height 23
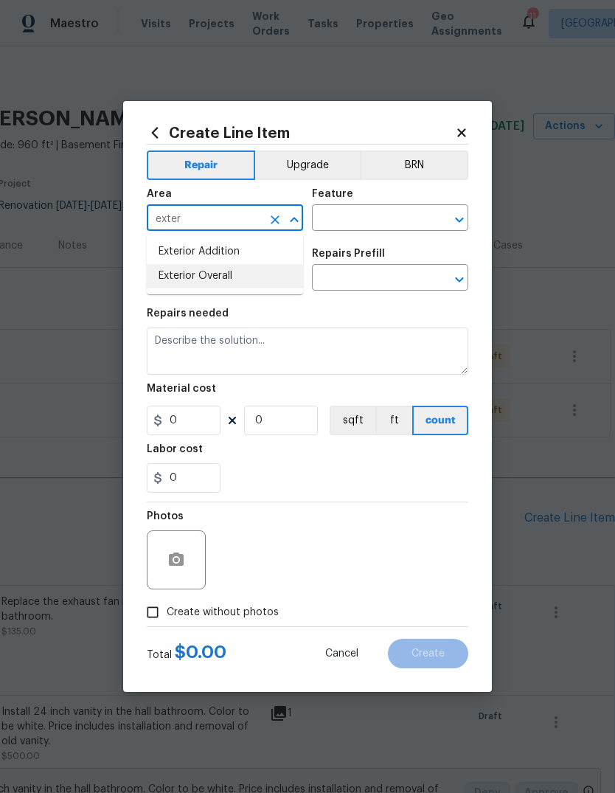
click at [288, 284] on li "Exterior Overall" at bounding box center [225, 276] width 156 height 24
type input "Exterior Overall"
click at [398, 213] on input "text" at bounding box center [369, 219] width 115 height 23
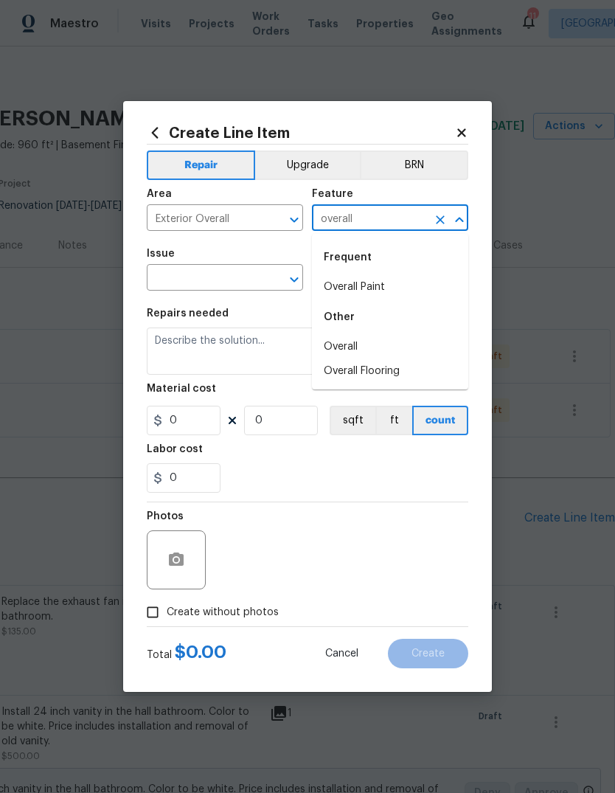
click at [391, 352] on li "Overall" at bounding box center [390, 347] width 156 height 24
type input "Overall"
click at [248, 277] on input "text" at bounding box center [204, 279] width 115 height 23
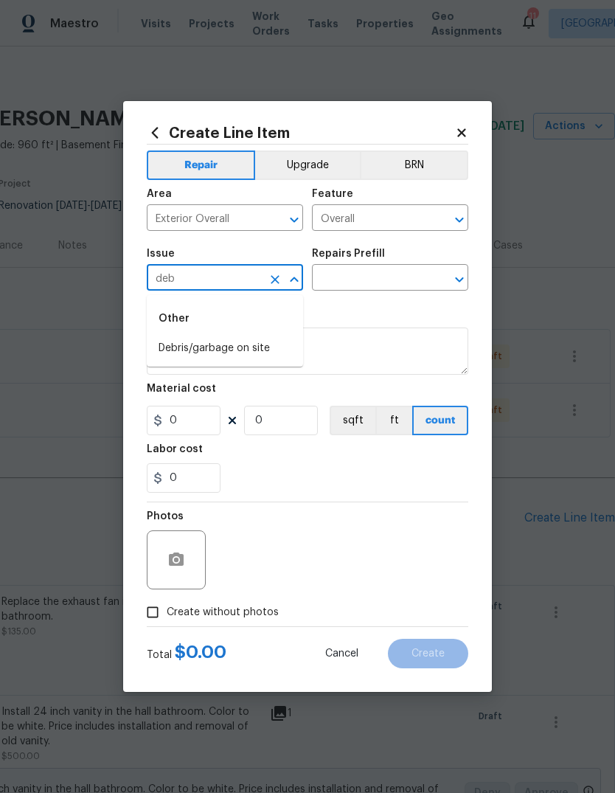
click at [274, 358] on li "Debris/garbage on site" at bounding box center [225, 348] width 156 height 24
type input "Debris/garbage on site"
click at [394, 285] on input "text" at bounding box center [369, 279] width 115 height 23
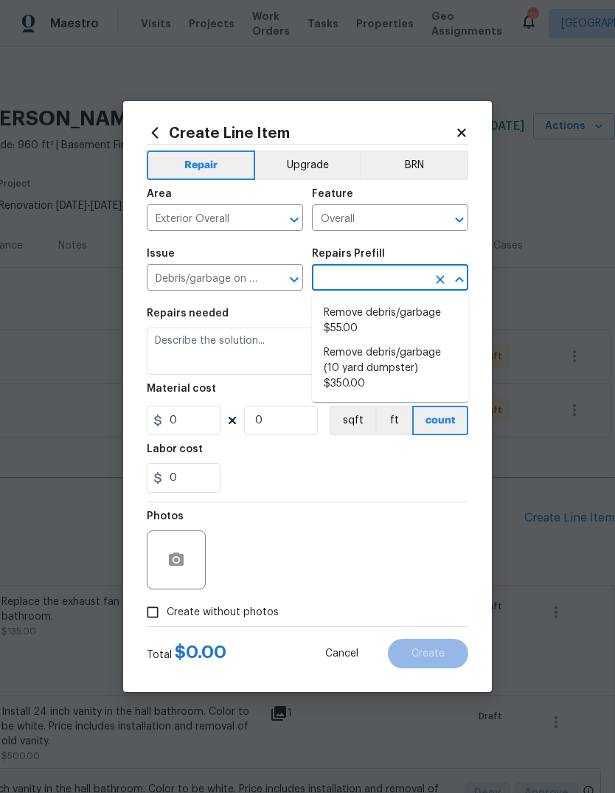
click at [429, 317] on li "Remove debris/garbage $55.00" at bounding box center [390, 321] width 156 height 40
type input "Remove debris/garbage $55.00"
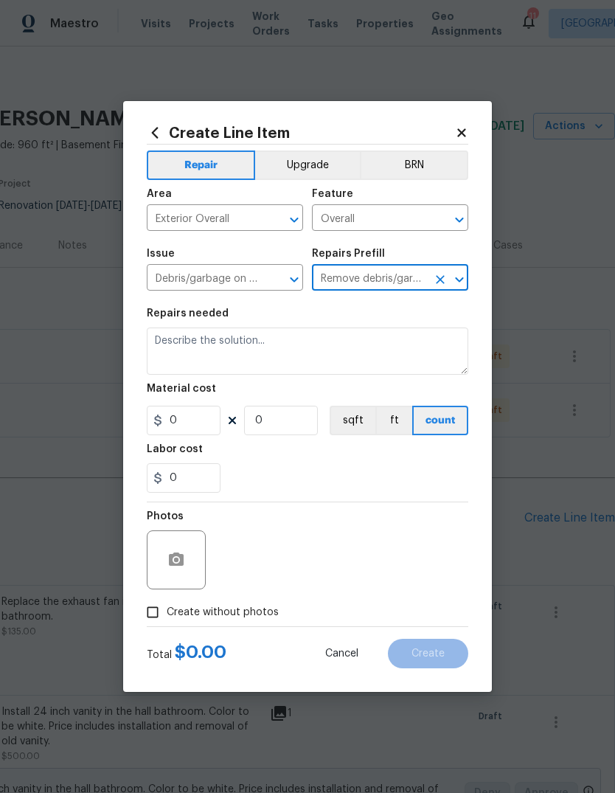
type textarea "Remove, haul off, and properly dispose of any debris left by seller to offsite …"
type input "1"
type input "55"
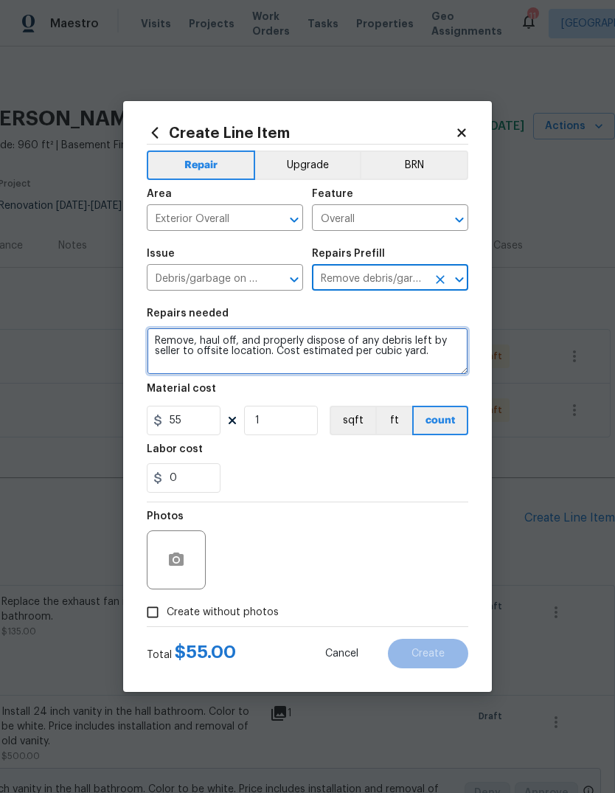
click at [439, 353] on textarea "Remove, haul off, and properly dispose of any debris left by seller to offsite …" at bounding box center [307, 350] width 321 height 47
click at [447, 352] on textarea "Remove, haul off, and properly dispose of any debris left by seller to offsite …" at bounding box center [307, 350] width 321 height 47
click at [446, 352] on textarea "Remove, haul off, and properly dispose of any debris left by seller to offsite …" at bounding box center [307, 350] width 321 height 47
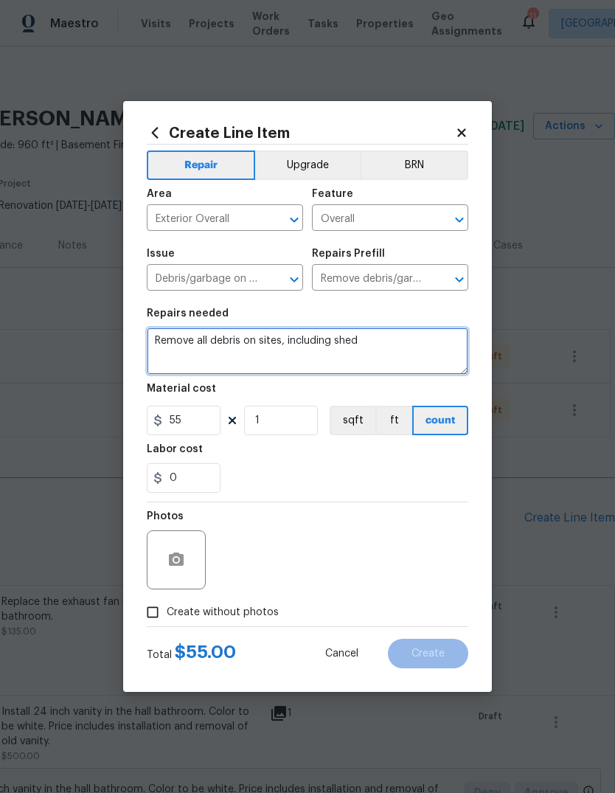
click at [282, 344] on textarea "Remove all debris on sites, including shed" at bounding box center [307, 350] width 321 height 47
click at [416, 350] on textarea "Remove all debris on site including shed" at bounding box center [307, 350] width 321 height 47
type textarea "Remove all debris on site including backyard, inside shed, disposal of vanities…"
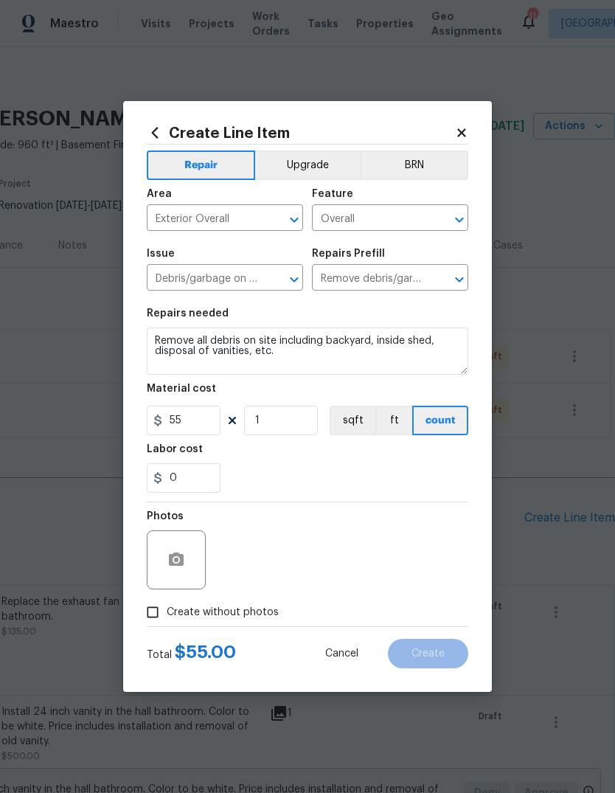
click at [395, 466] on div "0" at bounding box center [307, 477] width 321 height 29
click at [213, 424] on input "55" at bounding box center [184, 419] width 74 height 29
click at [419, 461] on div "Labor cost" at bounding box center [307, 453] width 321 height 19
type input "250"
click at [193, 550] on div at bounding box center [176, 559] width 59 height 59
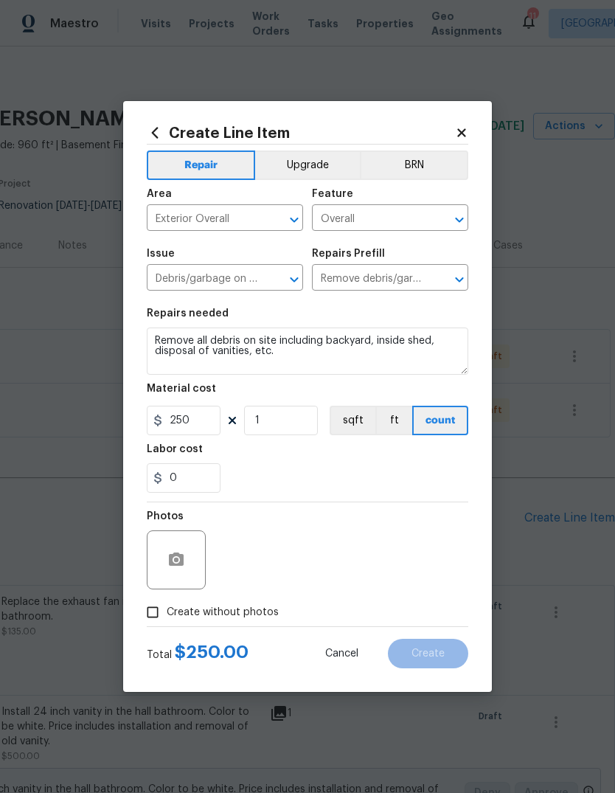
click at [273, 613] on span "Create without photos" at bounding box center [223, 612] width 112 height 15
click at [167, 613] on input "Create without photos" at bounding box center [153, 612] width 28 height 28
checkbox input "true"
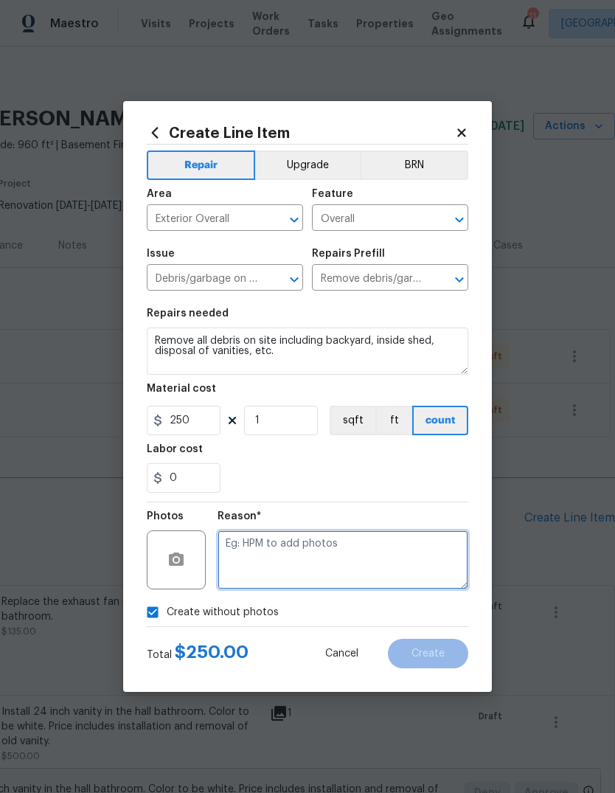
click at [358, 551] on textarea at bounding box center [342, 559] width 251 height 59
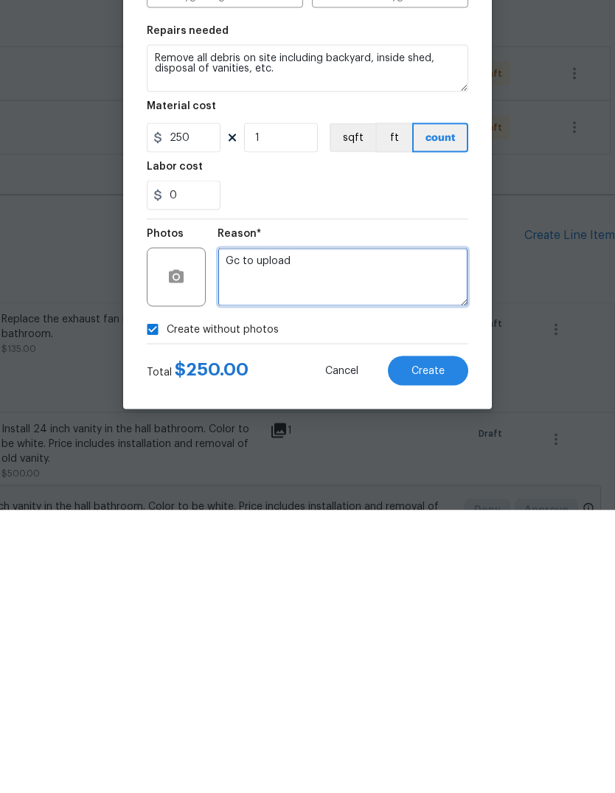
type textarea "Gc to upload"
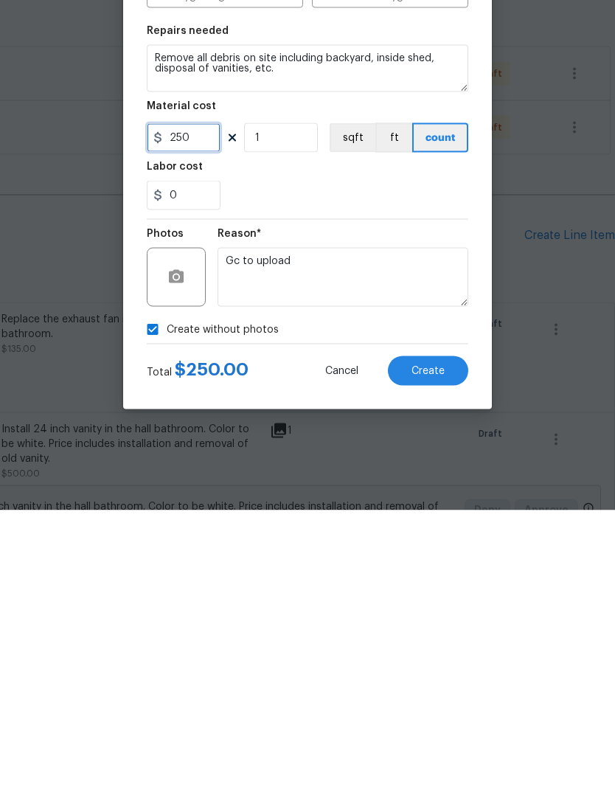
click at [206, 405] on input "250" at bounding box center [184, 419] width 74 height 29
type input "350"
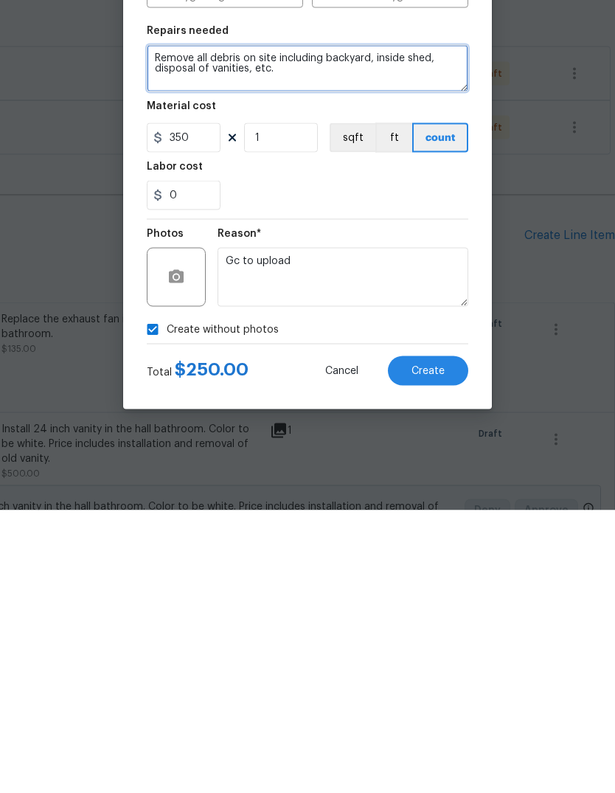
click at [256, 327] on textarea "Remove all debris on site including backyard, inside shed, disposal of vanities…" at bounding box center [307, 350] width 321 height 47
click at [374, 327] on textarea "Remove all debris on site including backyard, inside shed, disposal of vanities…" at bounding box center [307, 350] width 321 height 47
click at [375, 327] on textarea "Remove all debris on site including backyard, inside shed, disposal of vanities…" at bounding box center [307, 350] width 321 height 47
type textarea "Remove all debris on site including backyard temporary fencing, inside shed, di…"
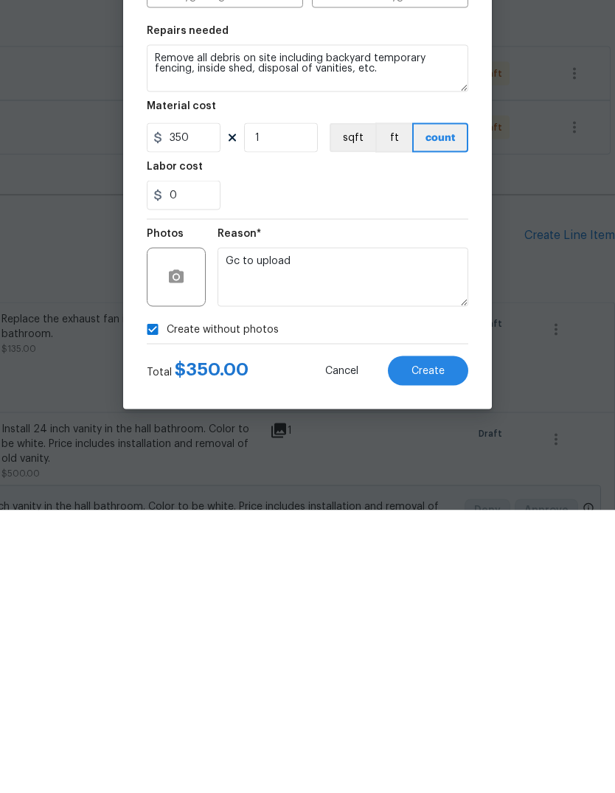
click at [453, 638] on button "Create" at bounding box center [428, 652] width 80 height 29
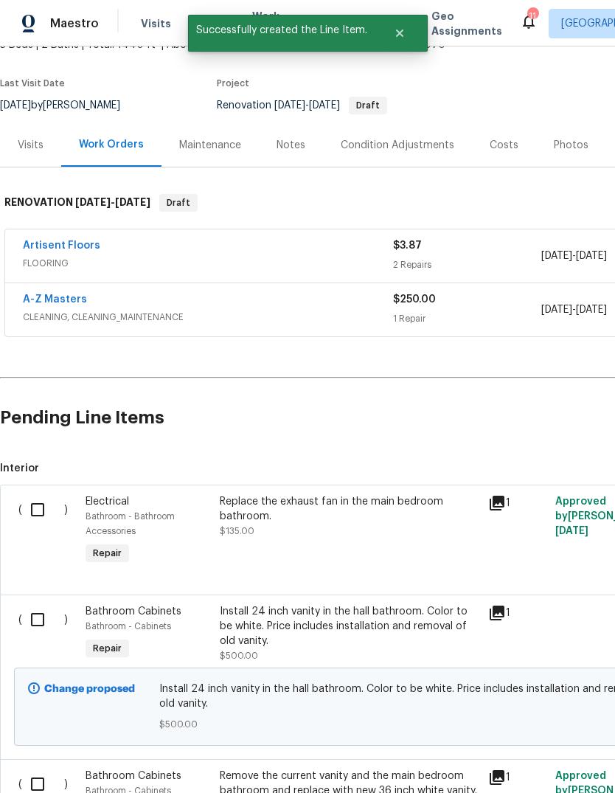
scroll to position [101, 0]
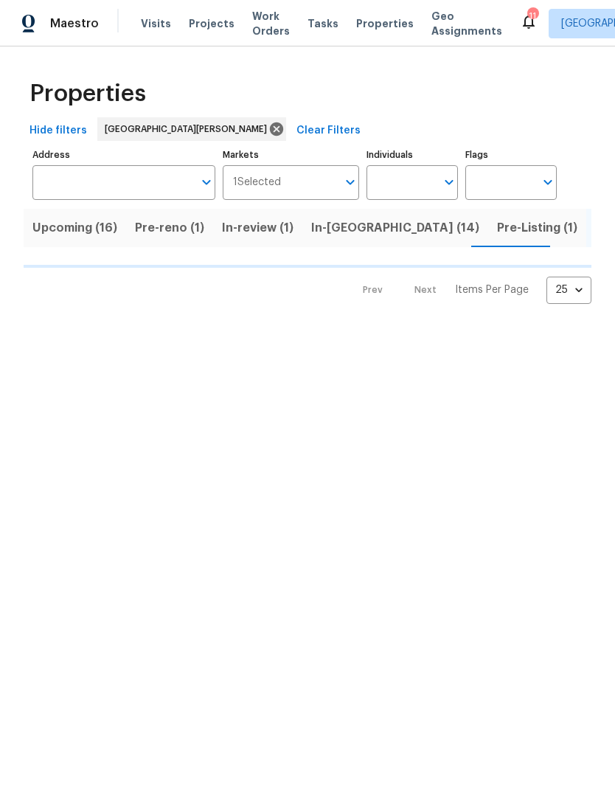
click at [168, 15] on div "Visits Projects Work Orders Tasks Properties Geo Assignments" at bounding box center [330, 23] width 379 height 29
click at [157, 29] on span "Visits" at bounding box center [156, 23] width 30 height 15
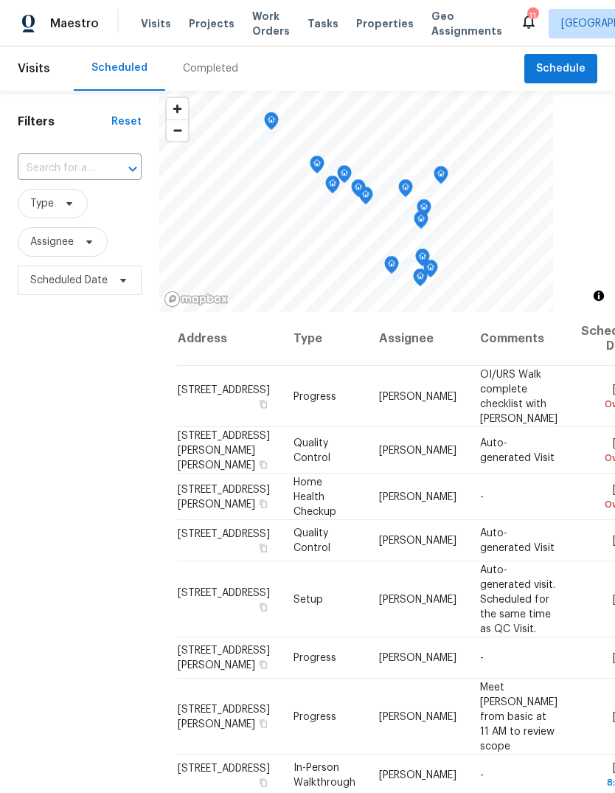
click at [223, 75] on div "Completed" at bounding box center [210, 68] width 55 height 15
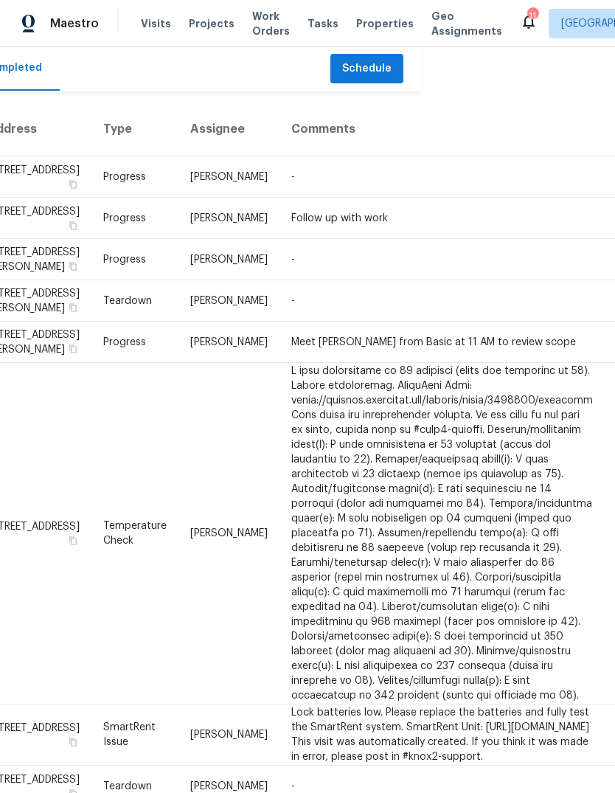
scroll to position [0, 198]
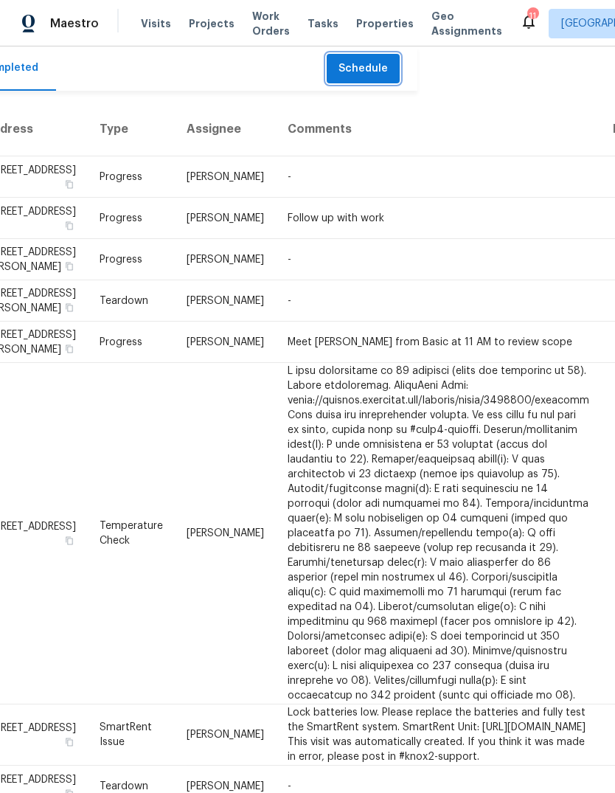
click at [377, 71] on span "Schedule" at bounding box center [362, 69] width 49 height 18
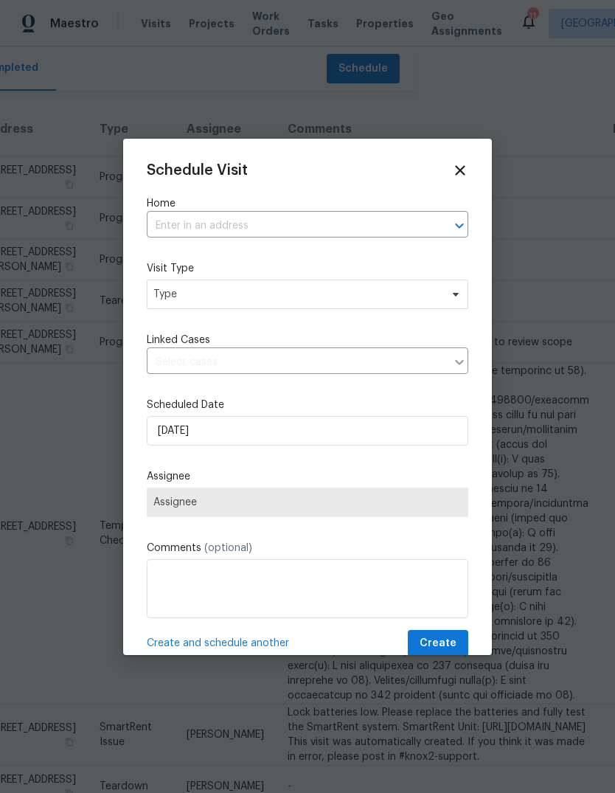
click at [274, 219] on input "text" at bounding box center [287, 226] width 280 height 23
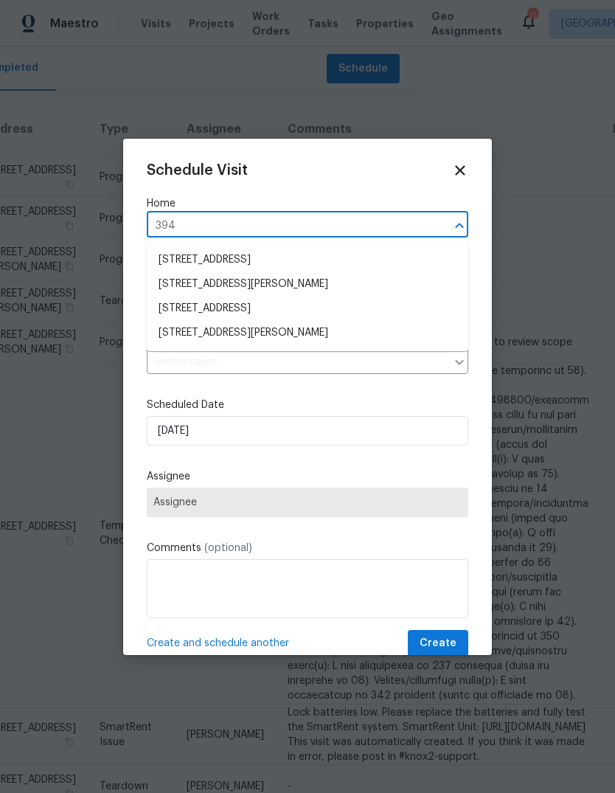
type input "3940"
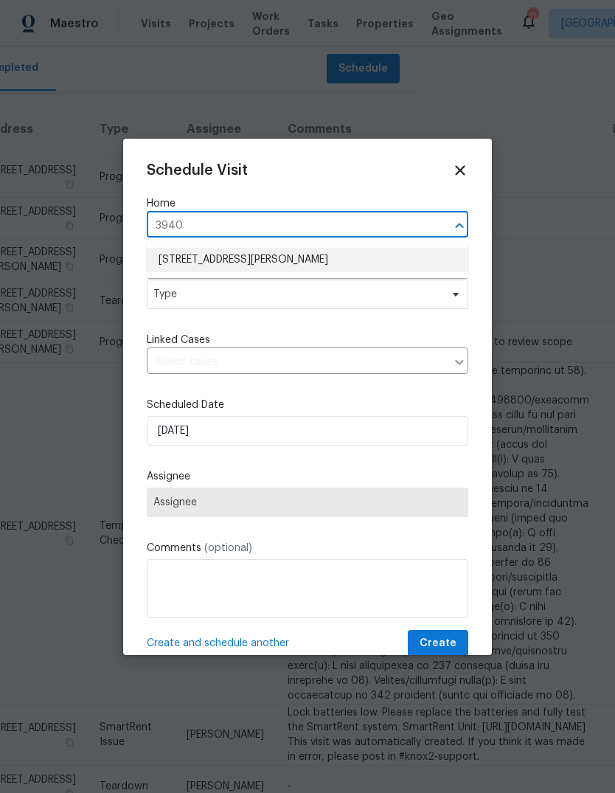
click at [278, 271] on li "[STREET_ADDRESS][PERSON_NAME]" at bounding box center [307, 260] width 321 height 24
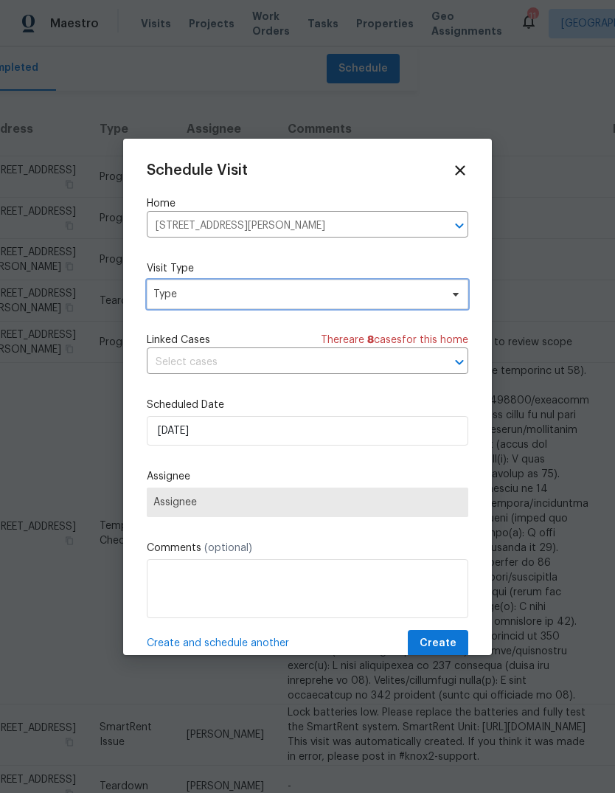
click at [274, 296] on span "Type" at bounding box center [296, 294] width 287 height 15
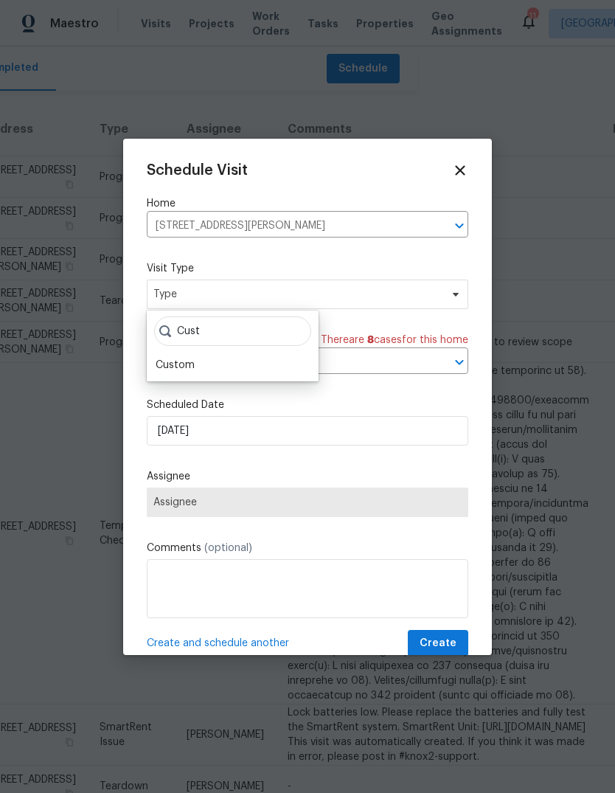
type input "Cust"
click at [189, 366] on div "Custom" at bounding box center [175, 365] width 39 height 15
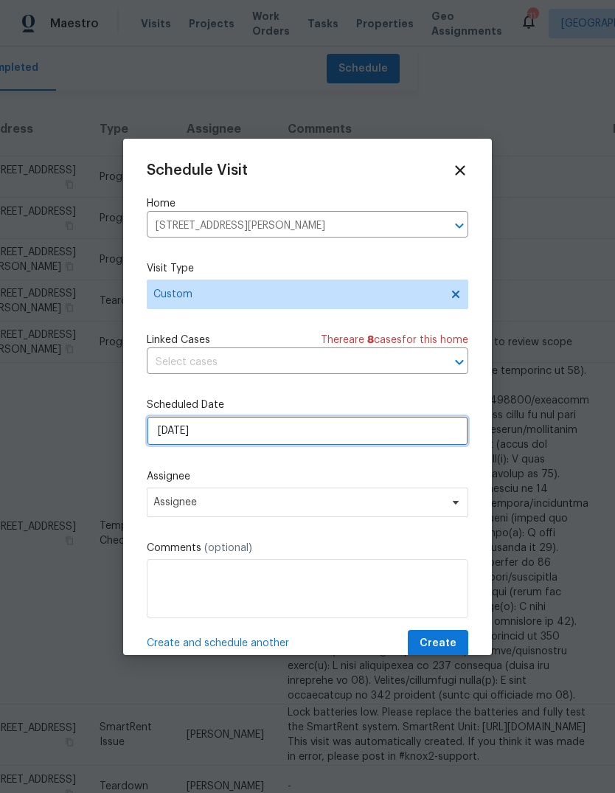
click at [279, 435] on input "[DATE]" at bounding box center [307, 430] width 321 height 29
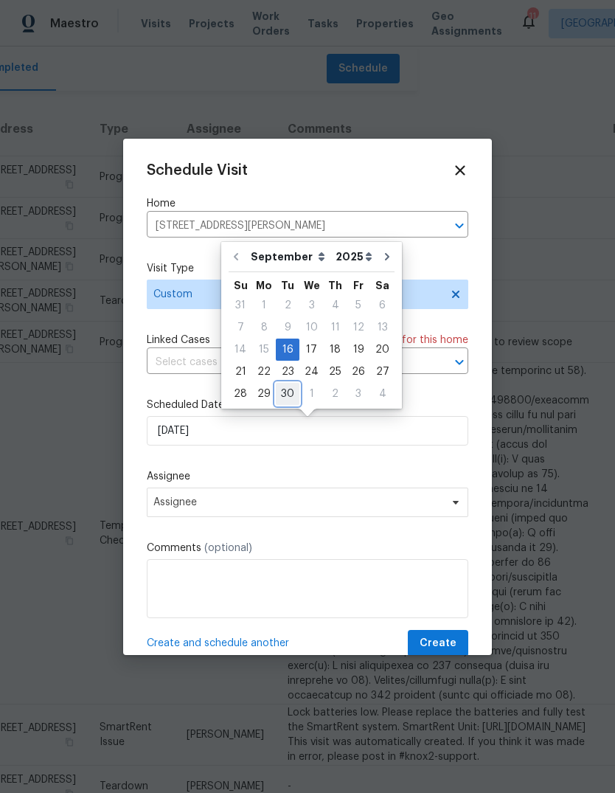
click at [288, 394] on div "30" at bounding box center [288, 393] width 24 height 21
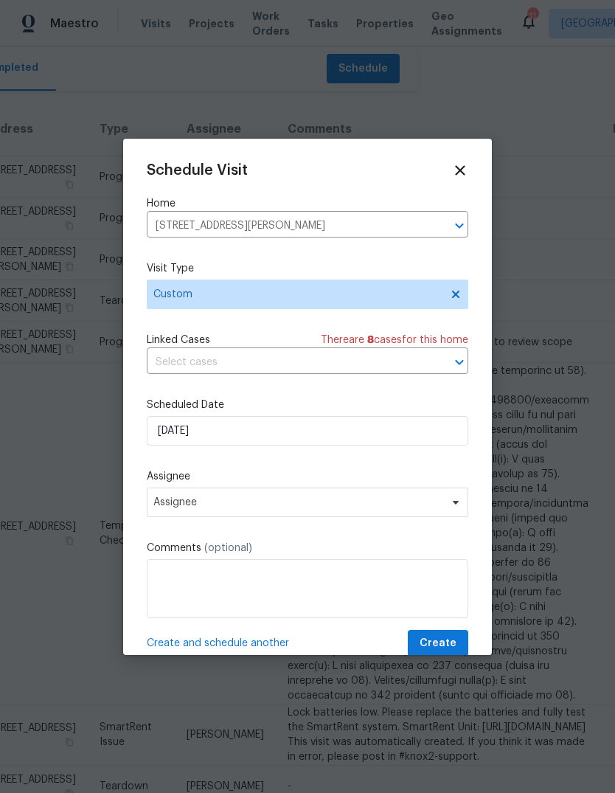
type input "[DATE]"
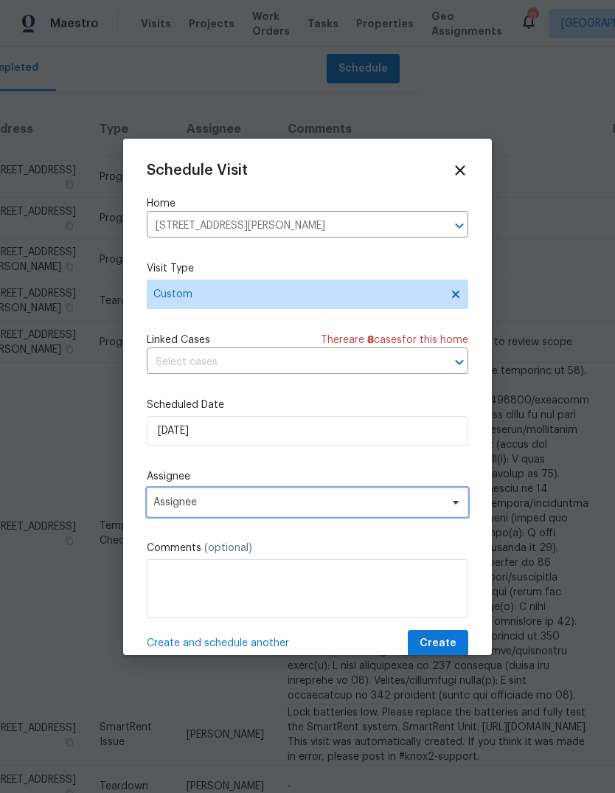
click at [282, 506] on span "Assignee" at bounding box center [297, 502] width 289 height 12
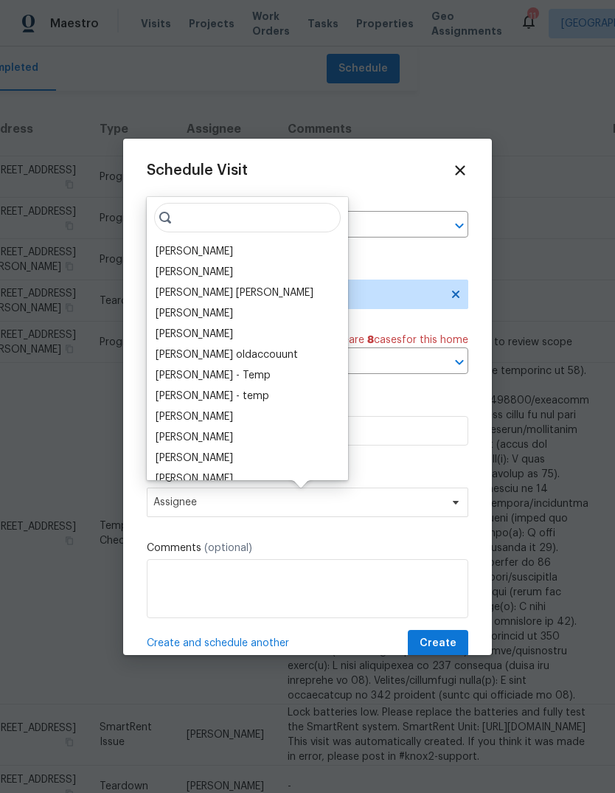
click at [245, 254] on div "[PERSON_NAME]" at bounding box center [247, 251] width 192 height 21
click at [212, 248] on div "[PERSON_NAME]" at bounding box center [194, 251] width 77 height 15
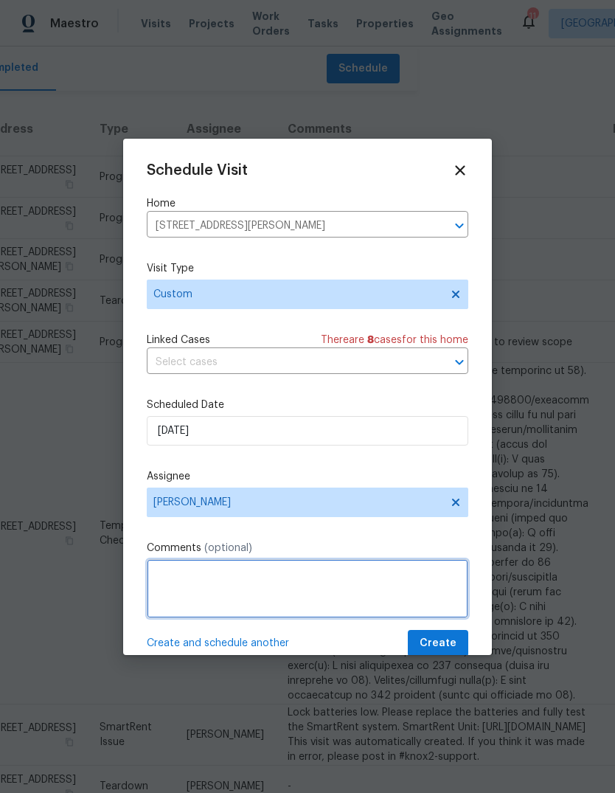
click at [223, 588] on textarea at bounding box center [307, 588] width 321 height 59
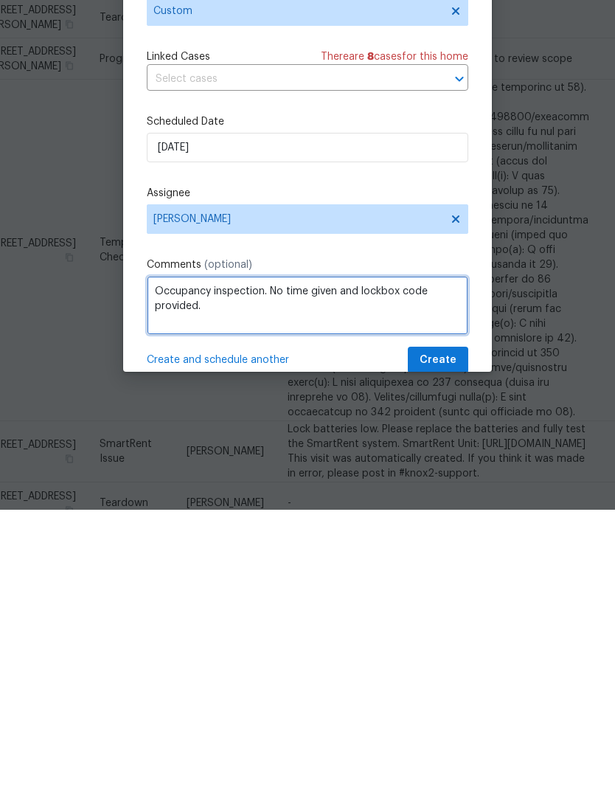
type textarea "Occupancy inspection. No time given and lockbox code provided."
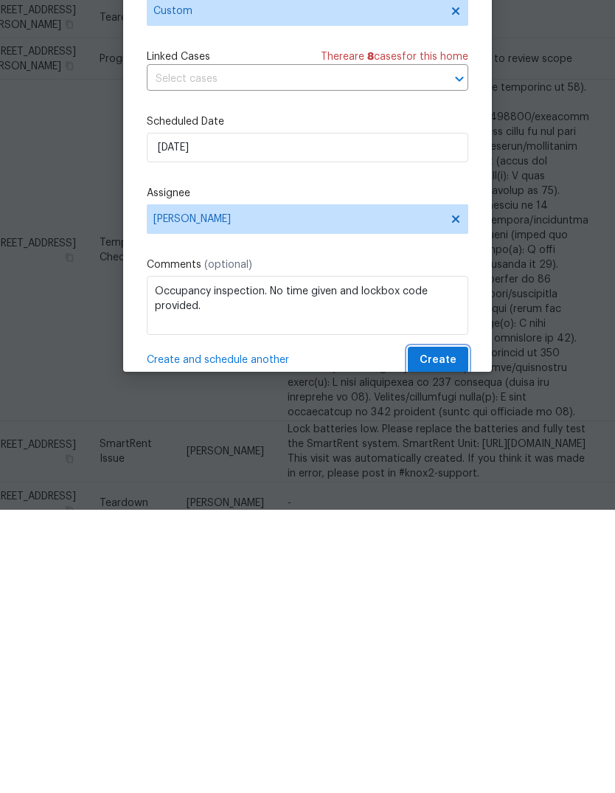
click at [459, 630] on button "Create" at bounding box center [438, 643] width 60 height 27
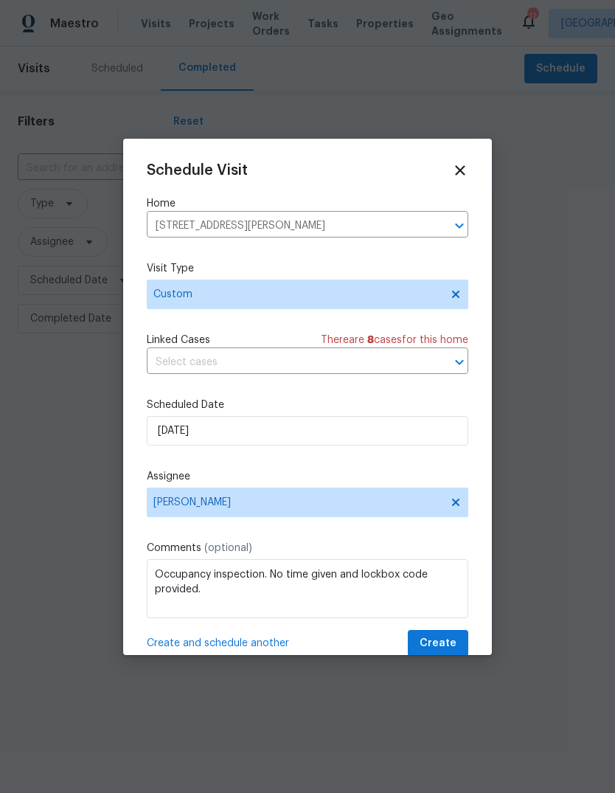
scroll to position [0, 0]
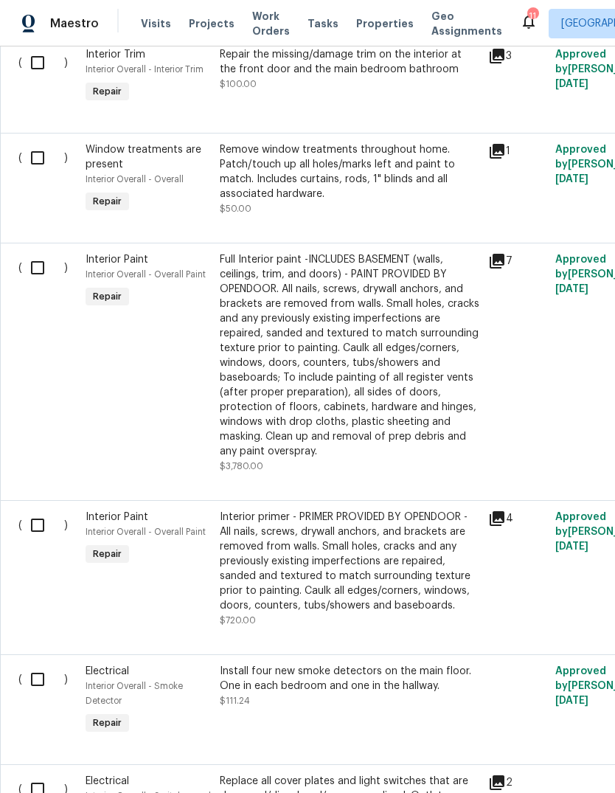
scroll to position [2010, 0]
click at [403, 330] on div "Full Interior paint -INCLUDES BASEMENT (walls, ceilings, trim, and doors) - PAI…" at bounding box center [349, 356] width 259 height 206
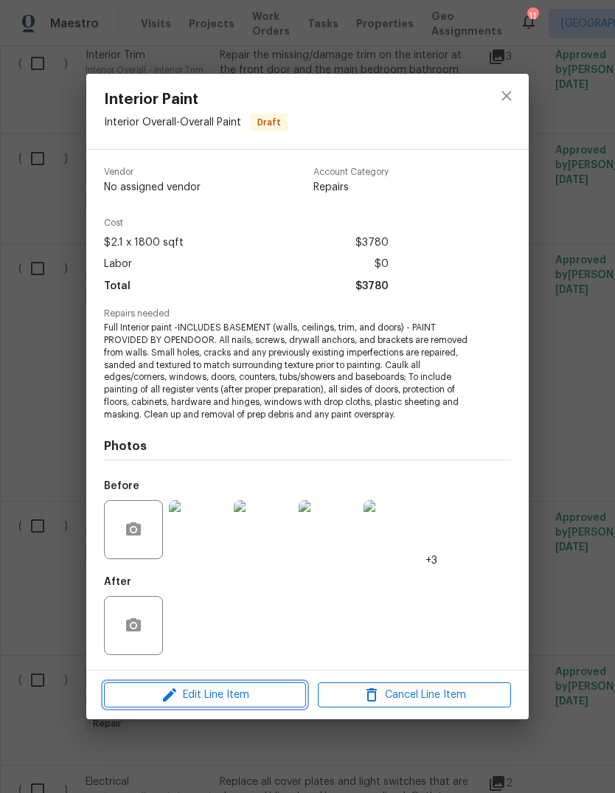
click at [266, 697] on span "Edit Line Item" at bounding box center [204, 695] width 193 height 18
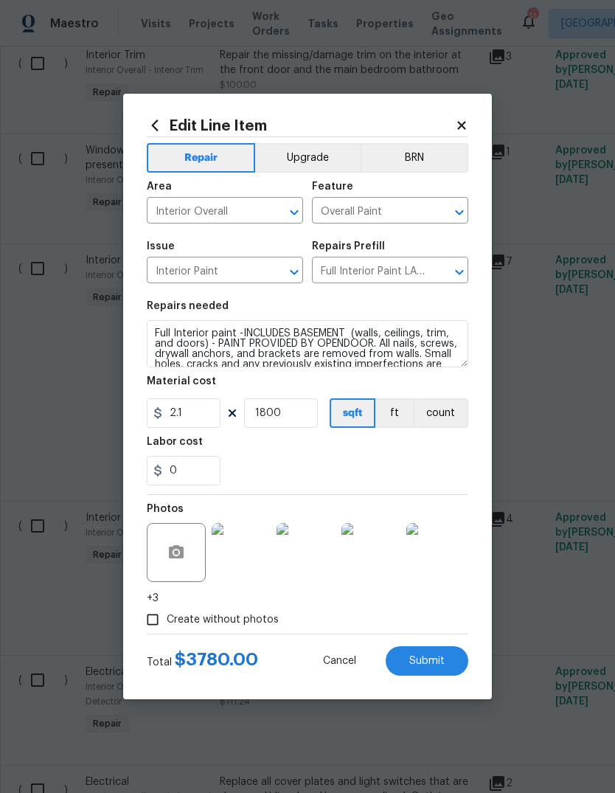
click at [466, 120] on icon at bounding box center [461, 125] width 13 height 13
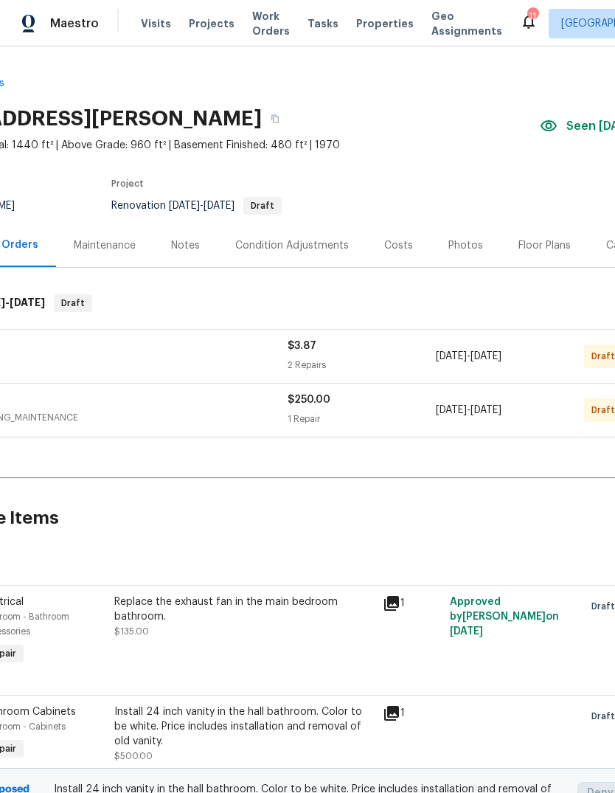
scroll to position [0, 106]
click at [544, 238] on div "Floor Plans" at bounding box center [544, 245] width 52 height 15
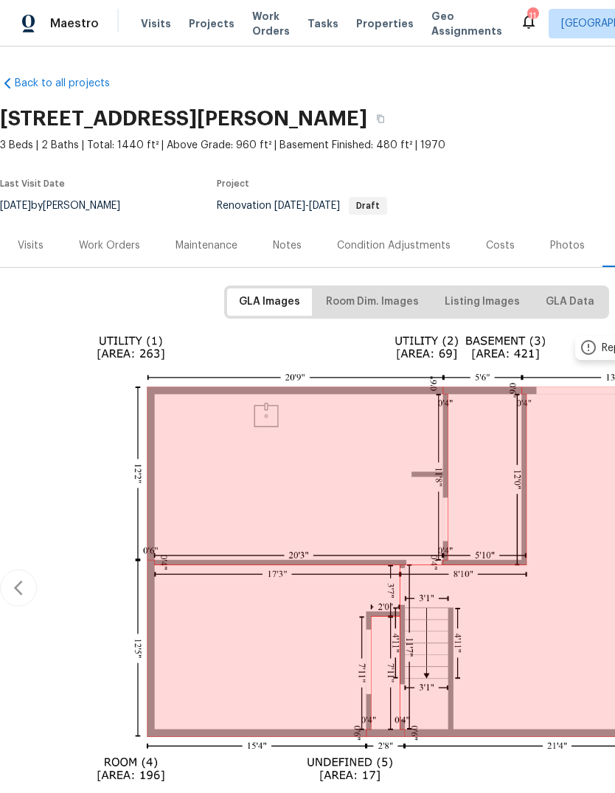
click at [133, 245] on div "Work Orders" at bounding box center [109, 245] width 61 height 15
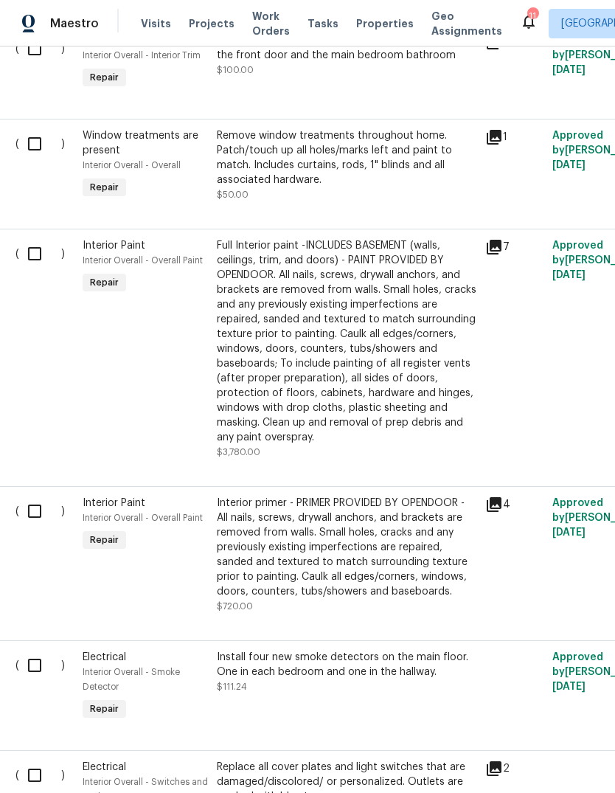
scroll to position [2023, 4]
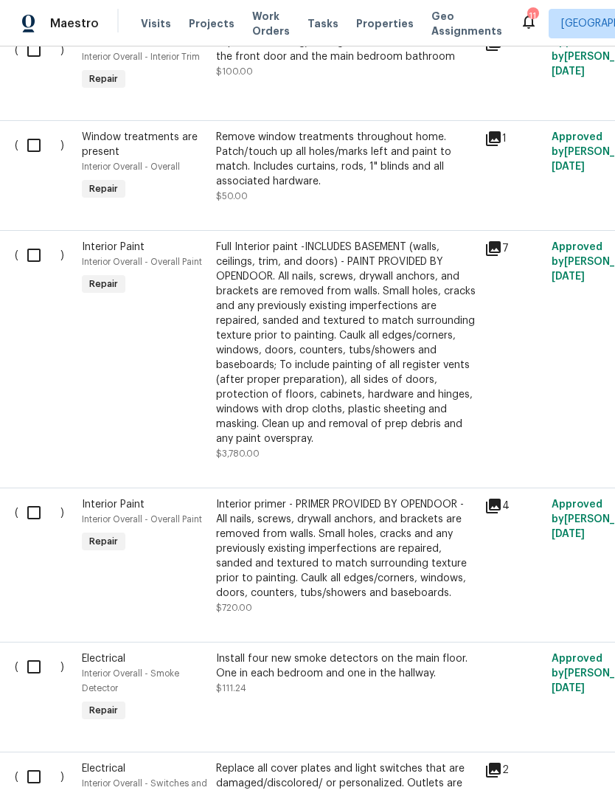
click at [327, 180] on div "Remove window treatments throughout home. Patch/touch up all holes/marks left a…" at bounding box center [345, 159] width 259 height 59
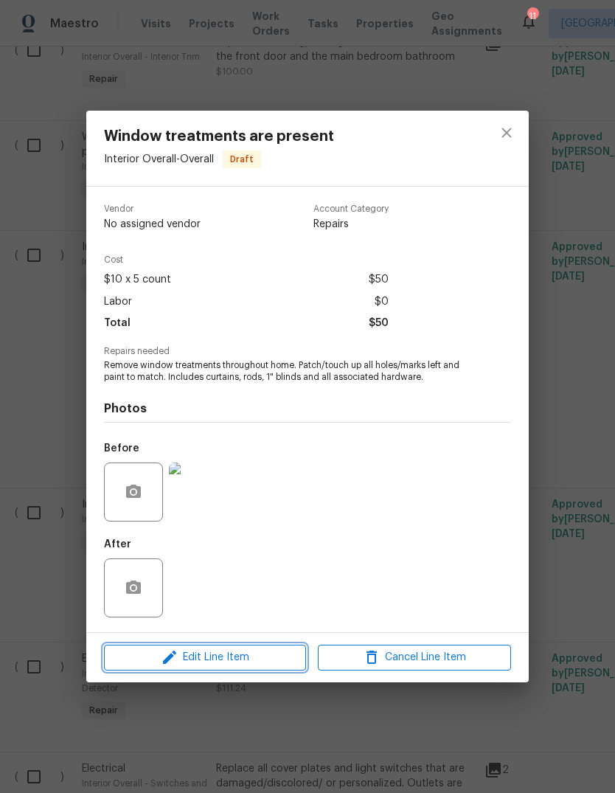
click at [257, 663] on span "Edit Line Item" at bounding box center [204, 657] width 193 height 18
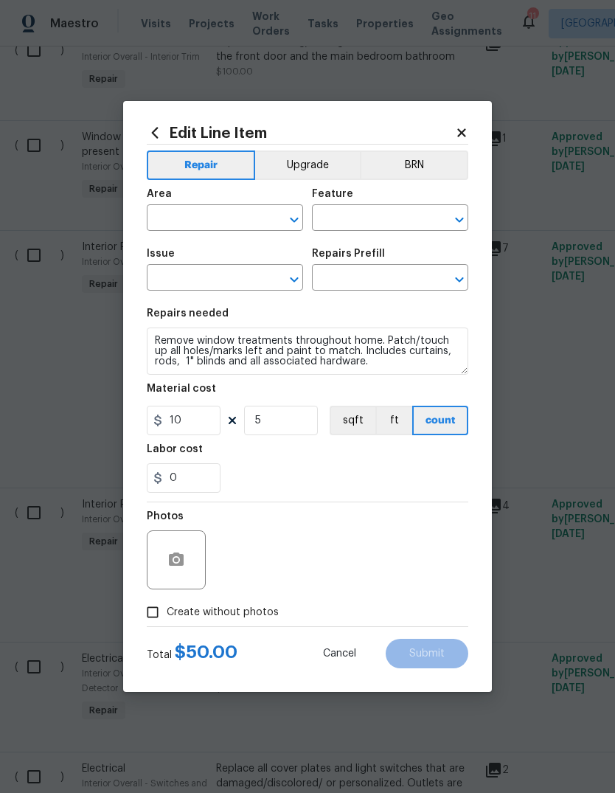
type input "Interior Overall"
type input "Overall"
type input "Window treatments are present"
type input "Remove window treatments $10.00"
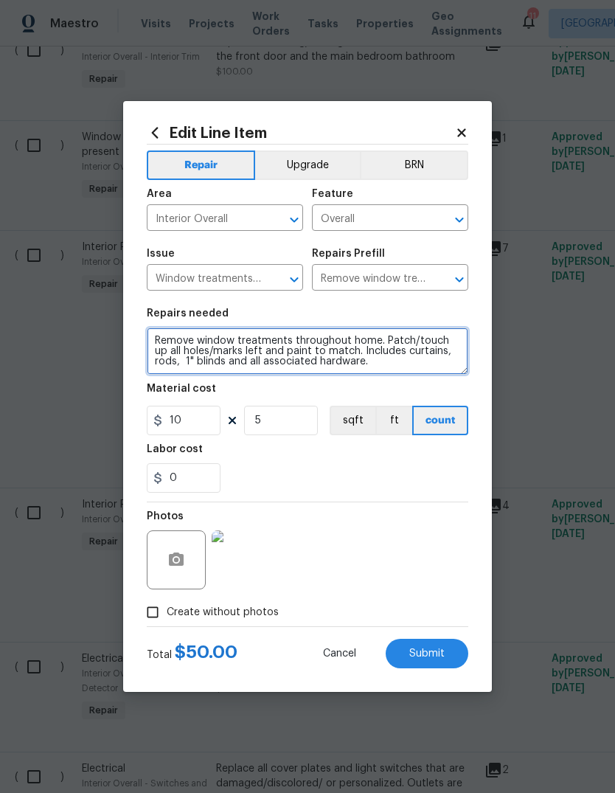
click at [201, 346] on textarea "Remove window treatments throughout home. Patch/touch up all holes/marks left a…" at bounding box center [307, 350] width 321 height 47
click at [316, 346] on textarea "Remove ALL window treatments throughout home. Patch/touch up all holes/marks le…" at bounding box center [307, 350] width 321 height 47
type textarea "Remove ALL window treatments throughout home. Patch/touch up all holes/marks le…"
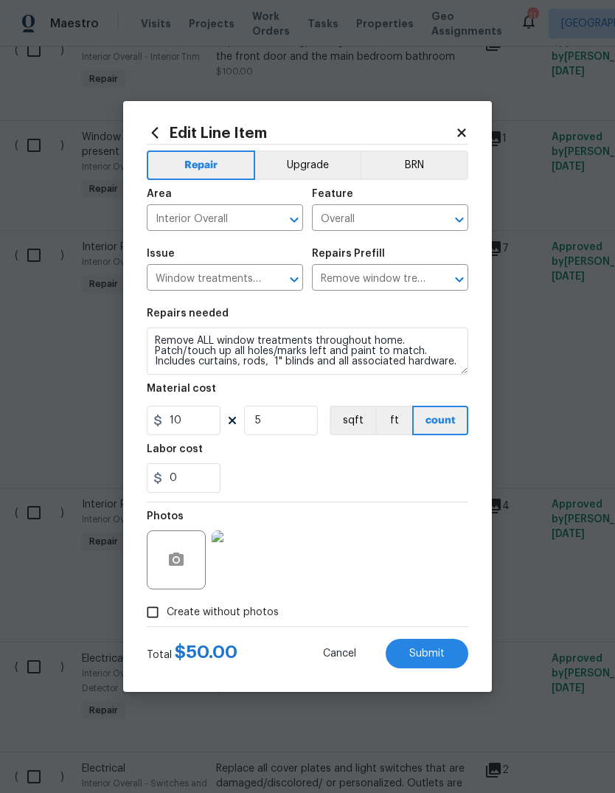
click at [400, 476] on div "0" at bounding box center [307, 477] width 321 height 29
click at [445, 656] on button "Submit" at bounding box center [427, 652] width 83 height 29
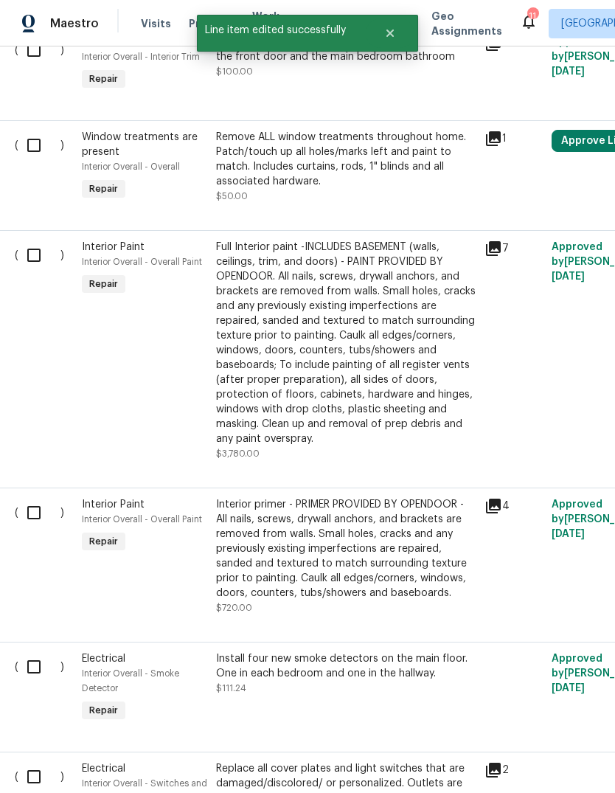
click at [581, 152] on button "Approve Line Item" at bounding box center [607, 141] width 113 height 22
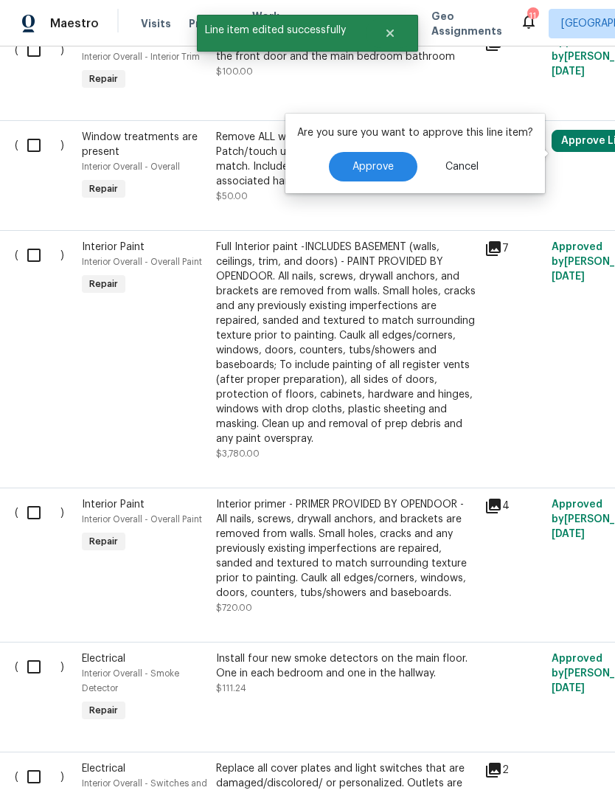
click at [389, 172] on span "Approve" at bounding box center [372, 166] width 41 height 11
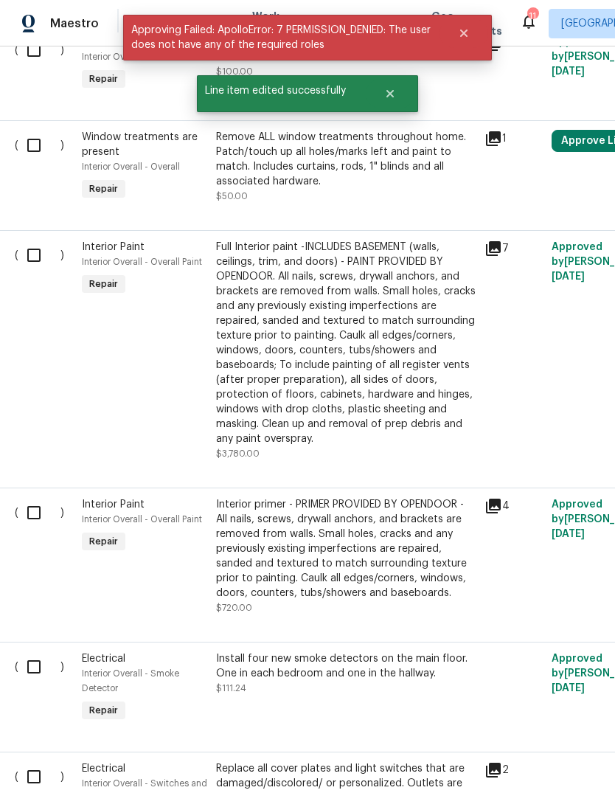
click at [520, 610] on div "4" at bounding box center [513, 555] width 67 height 127
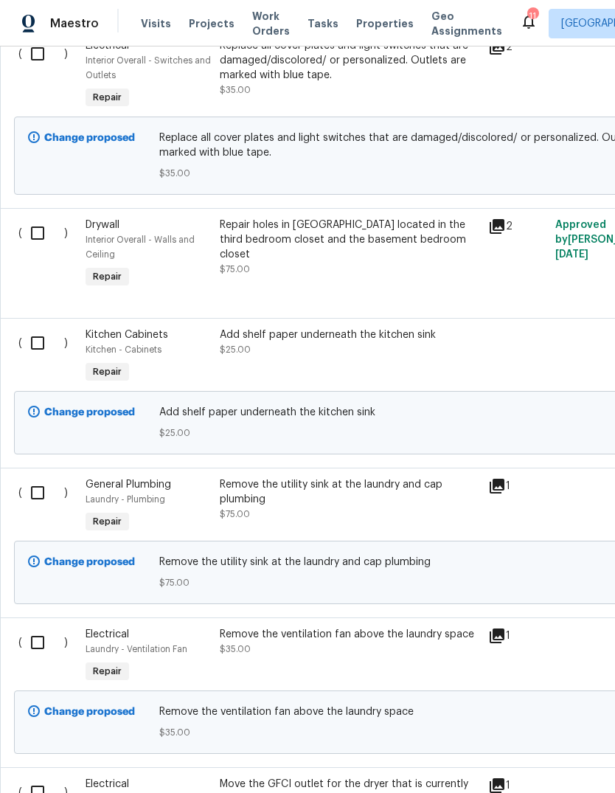
scroll to position [2745, 0]
click at [382, 262] on div "Repair holes in [GEOGRAPHIC_DATA] located in the third bedroom closet and the b…" at bounding box center [349, 239] width 259 height 44
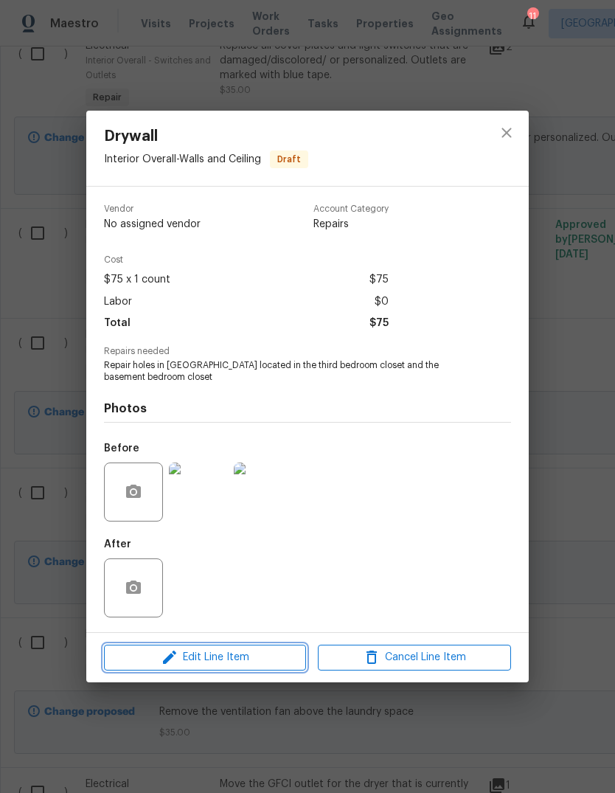
click at [266, 665] on span "Edit Line Item" at bounding box center [204, 657] width 193 height 18
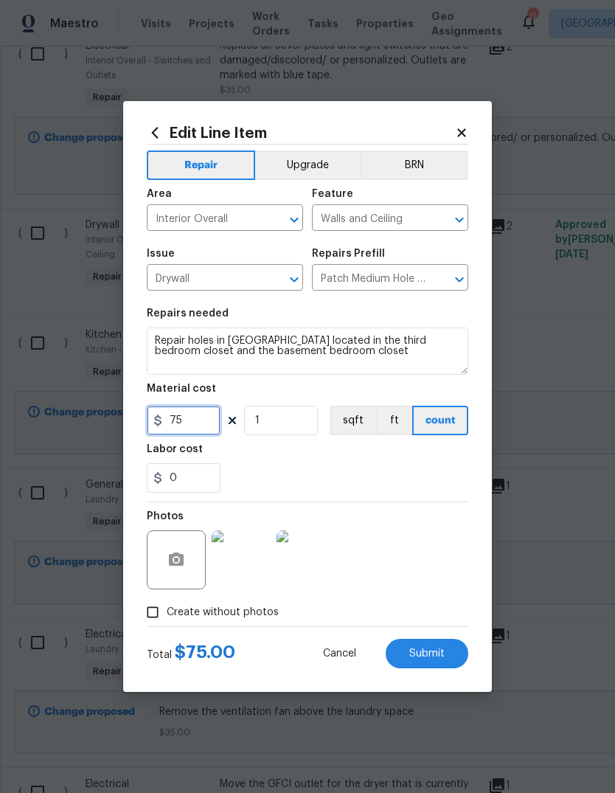
click at [201, 434] on input "75" at bounding box center [184, 419] width 74 height 29
type input "100"
click at [399, 489] on div "0" at bounding box center [307, 477] width 321 height 29
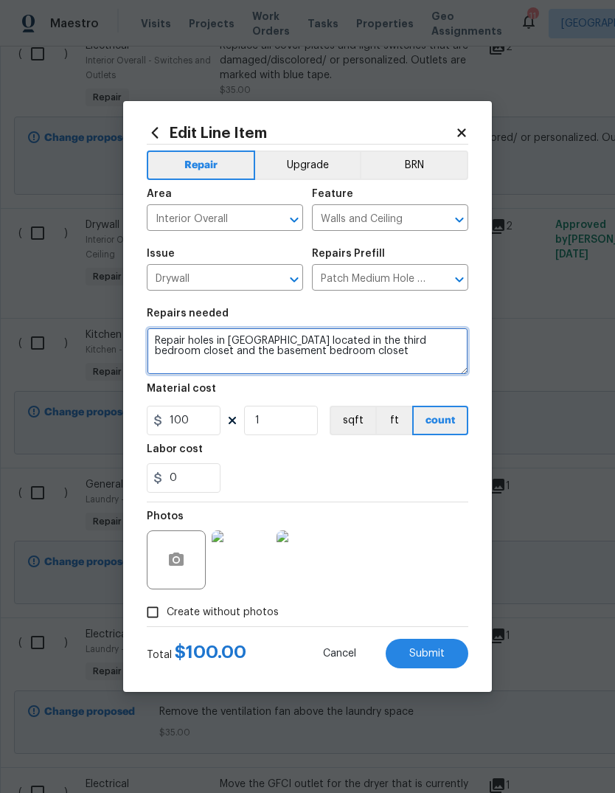
click at [333, 347] on textarea "Repair holes in [GEOGRAPHIC_DATA] located in the third bedroom closet and the b…" at bounding box center [307, 350] width 321 height 47
click at [330, 336] on textarea "Repair holes in [GEOGRAPHIC_DATA] located in the third bedroom closet and the b…" at bounding box center [307, 350] width 321 height 47
click at [184, 352] on textarea "Repair holes in [GEOGRAPHIC_DATA] located in 3 areas: third bedroom closet and …" at bounding box center [307, 350] width 321 height 47
click at [450, 349] on textarea "Repair holes in [GEOGRAPHIC_DATA] located in 3 areas: third bedroom closet and …" at bounding box center [307, 350] width 321 height 47
click at [386, 348] on textarea "Repair holes in [GEOGRAPHIC_DATA] located in 3 areas: third bedroom closet and …" at bounding box center [307, 350] width 321 height 47
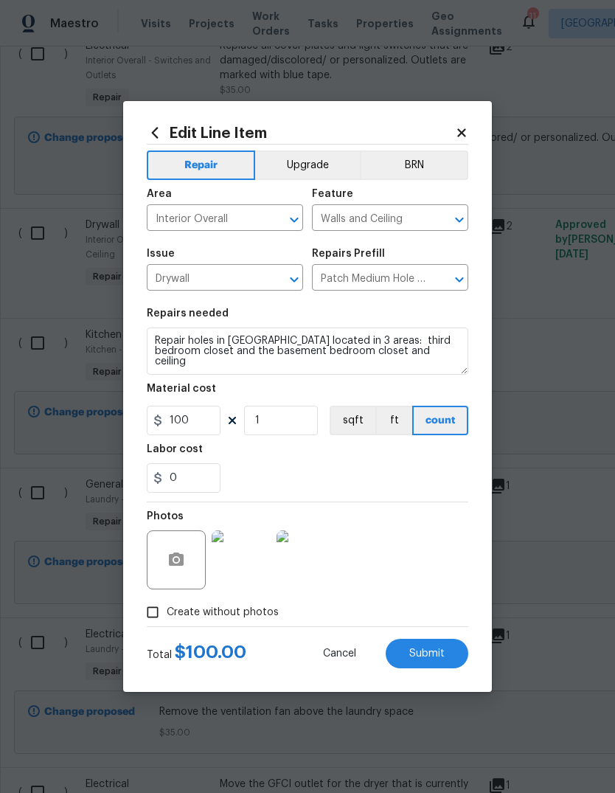
click at [385, 473] on div "0" at bounding box center [307, 477] width 321 height 29
click at [184, 563] on icon "button" at bounding box center [176, 558] width 15 height 13
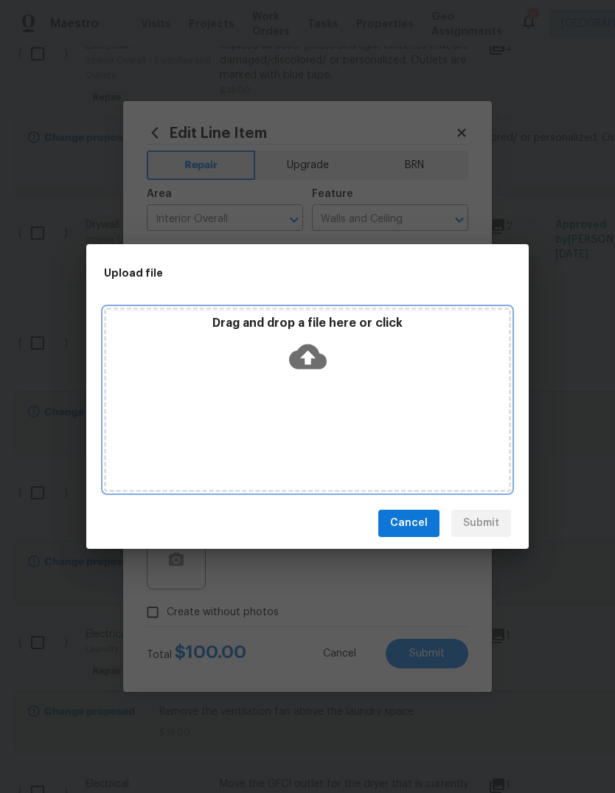
click at [315, 366] on icon at bounding box center [308, 356] width 38 height 25
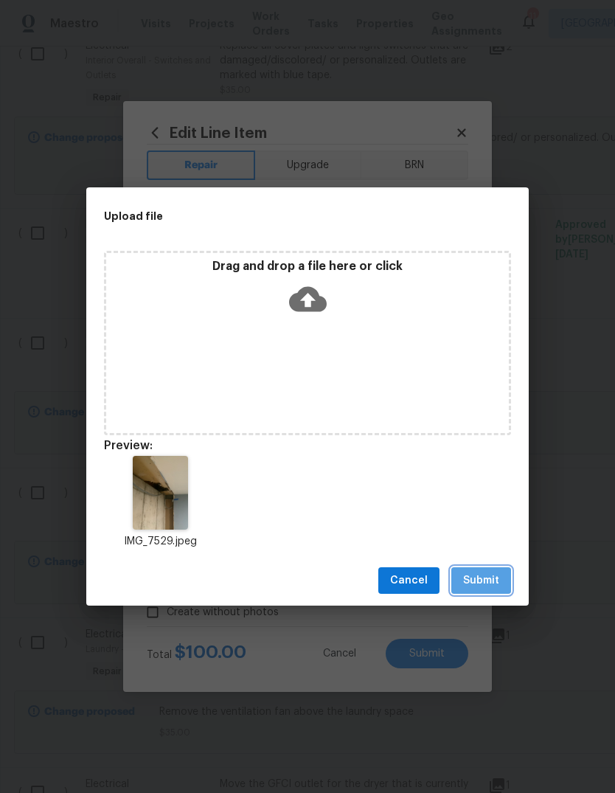
click at [497, 584] on span "Submit" at bounding box center [481, 580] width 36 height 18
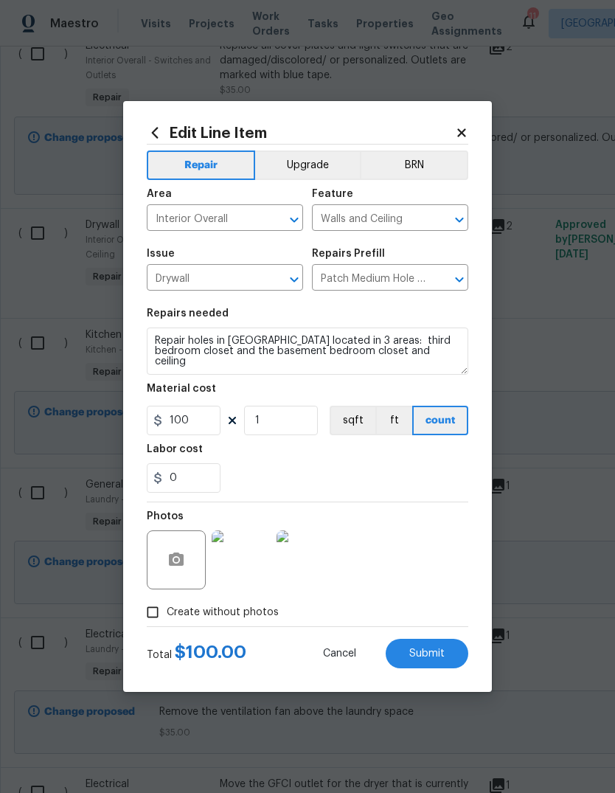
click at [452, 665] on button "Submit" at bounding box center [427, 652] width 83 height 29
type textarea "Repair holes in [GEOGRAPHIC_DATA] located in 3 areas: third bedroom closet and …"
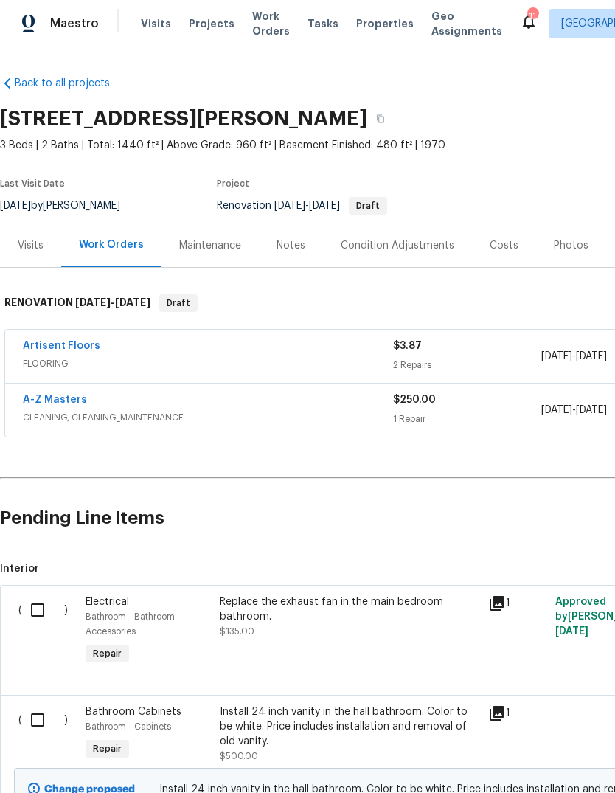
scroll to position [0, 0]
click at [42, 607] on input "checkbox" at bounding box center [43, 609] width 42 height 31
checkbox input "true"
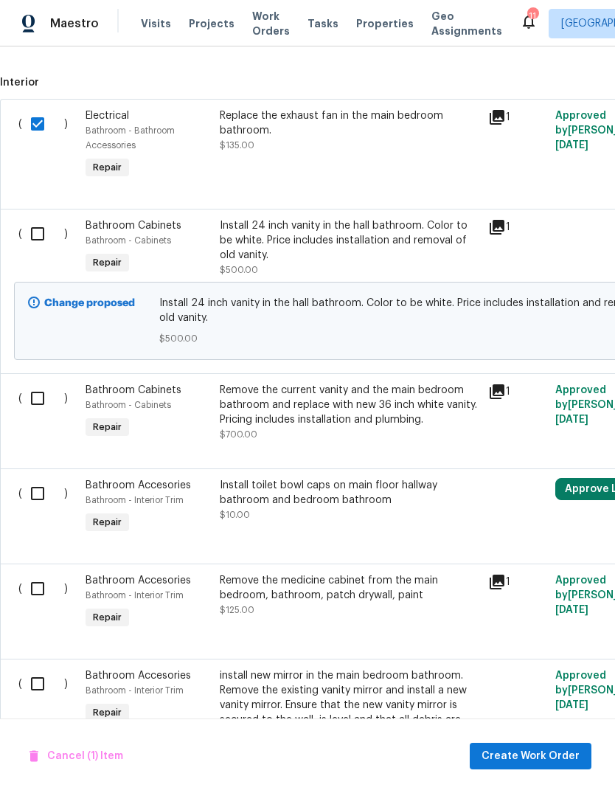
scroll to position [487, 0]
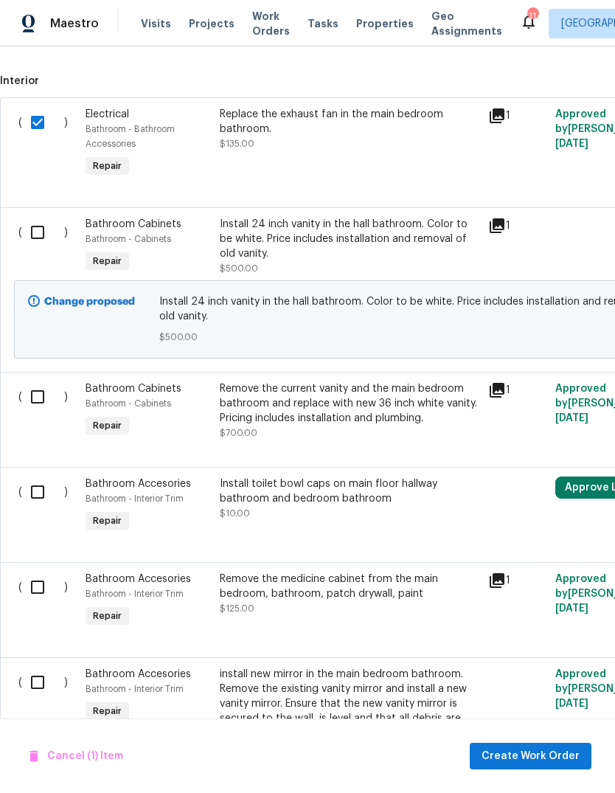
click at [40, 234] on input "checkbox" at bounding box center [43, 232] width 42 height 31
checkbox input "true"
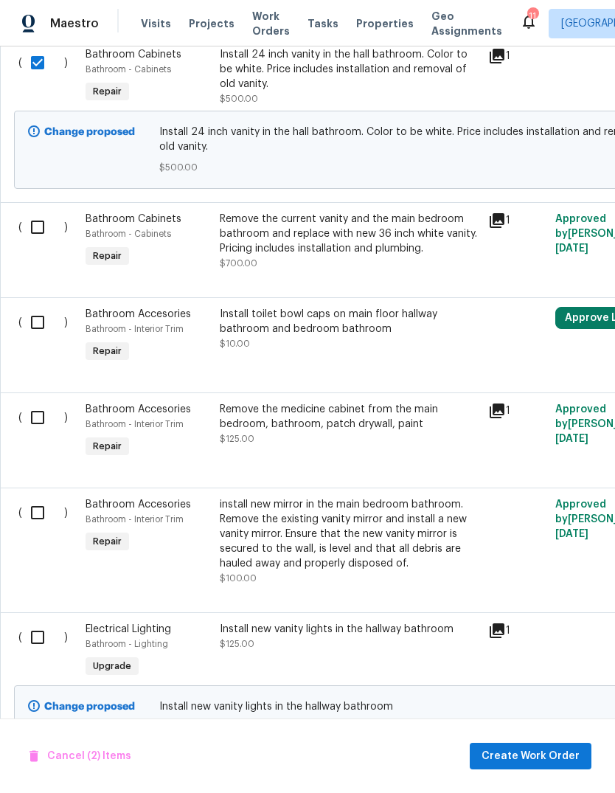
scroll to position [659, 0]
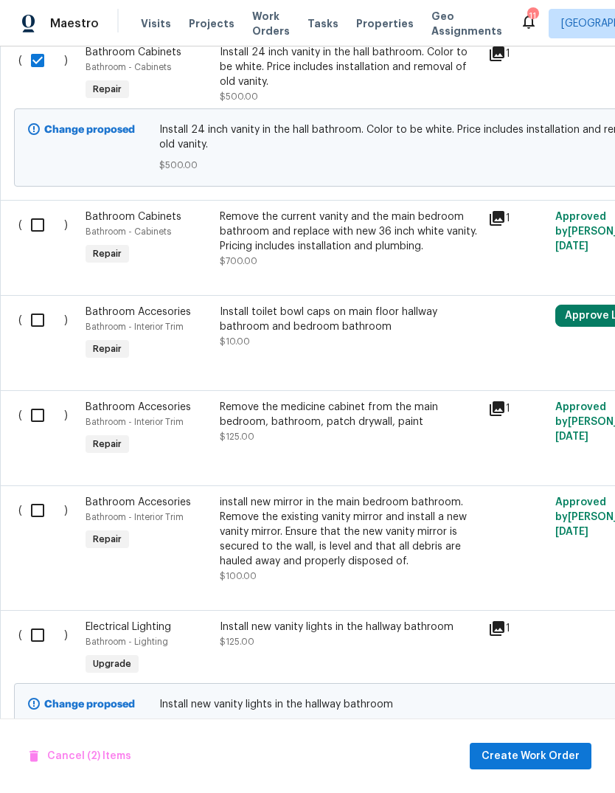
click at [45, 228] on input "checkbox" at bounding box center [43, 224] width 42 height 31
checkbox input "true"
click at [43, 327] on input "checkbox" at bounding box center [43, 319] width 42 height 31
checkbox input "true"
click at [38, 428] on input "checkbox" at bounding box center [43, 415] width 42 height 31
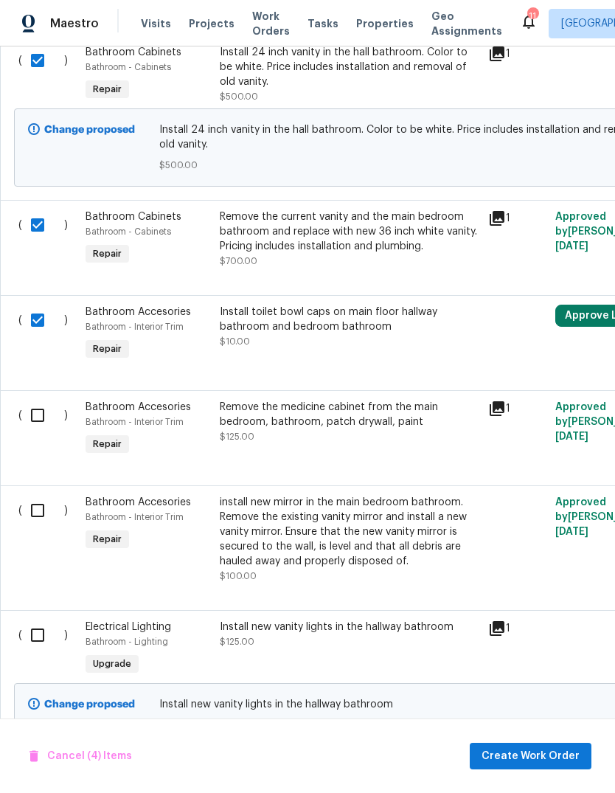
checkbox input "true"
click at [41, 525] on input "checkbox" at bounding box center [43, 510] width 42 height 31
checkbox input "true"
click at [42, 642] on input "checkbox" at bounding box center [43, 634] width 42 height 31
checkbox input "true"
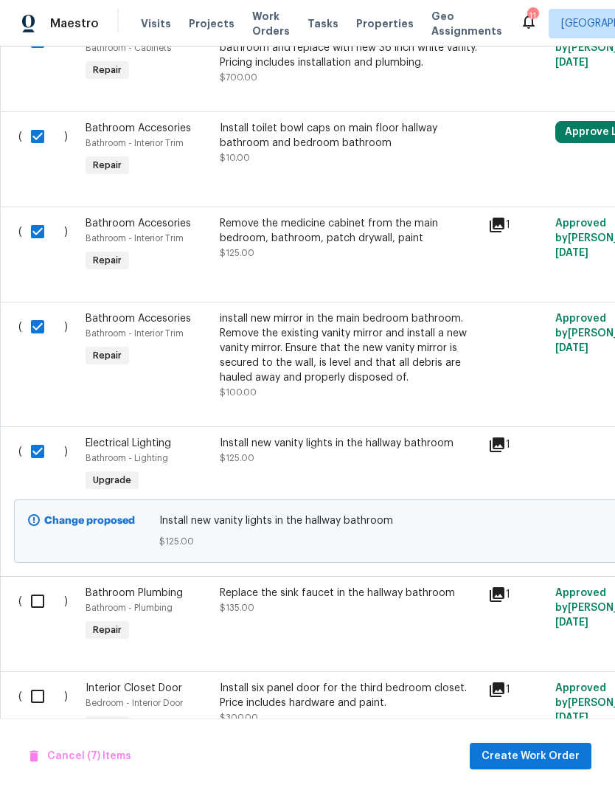
scroll to position [842, 0]
click at [38, 611] on input "checkbox" at bounding box center [43, 601] width 42 height 31
checkbox input "true"
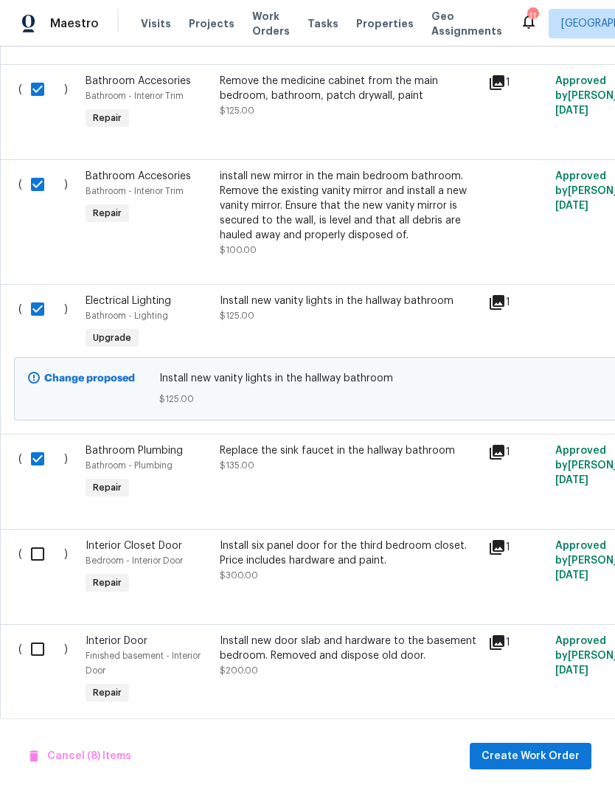
scroll to position [983, 0]
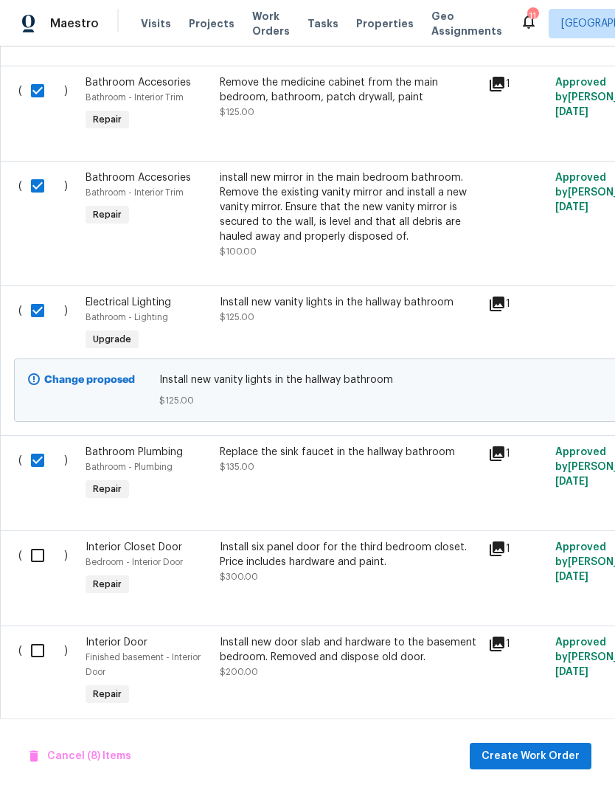
click at [42, 571] on input "checkbox" at bounding box center [43, 555] width 42 height 31
checkbox input "true"
click at [45, 661] on input "checkbox" at bounding box center [43, 650] width 42 height 31
checkbox input "true"
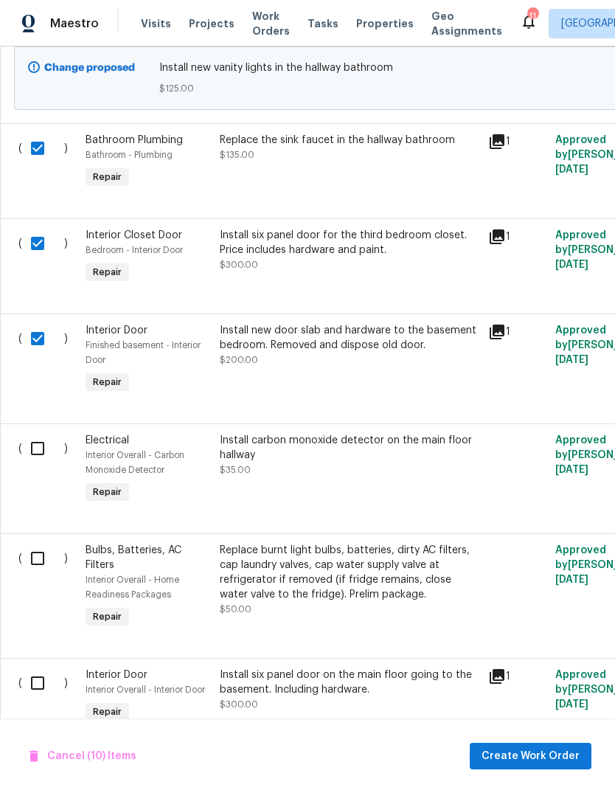
scroll to position [1296, 0]
click at [39, 457] on input "checkbox" at bounding box center [43, 447] width 42 height 31
checkbox input "true"
click at [38, 570] on input "checkbox" at bounding box center [43, 557] width 42 height 31
checkbox input "true"
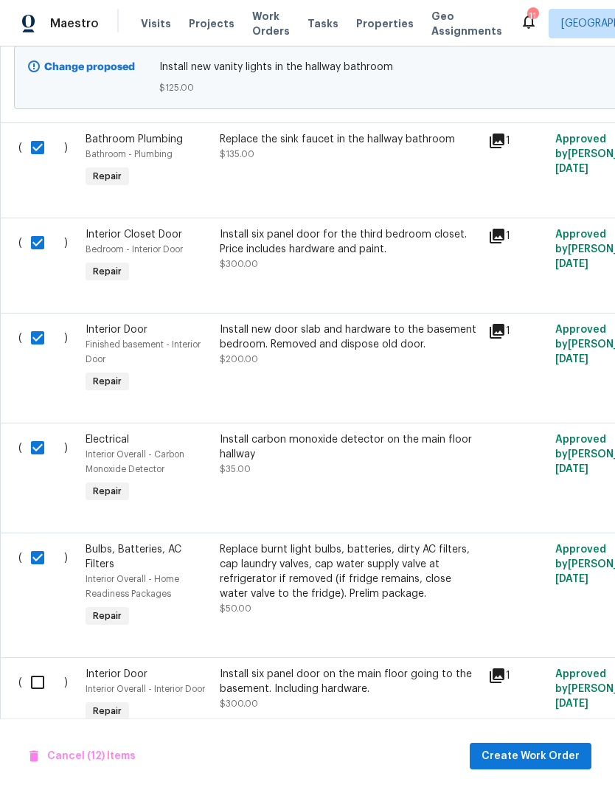
click at [46, 695] on input "checkbox" at bounding box center [43, 681] width 42 height 31
checkbox input "true"
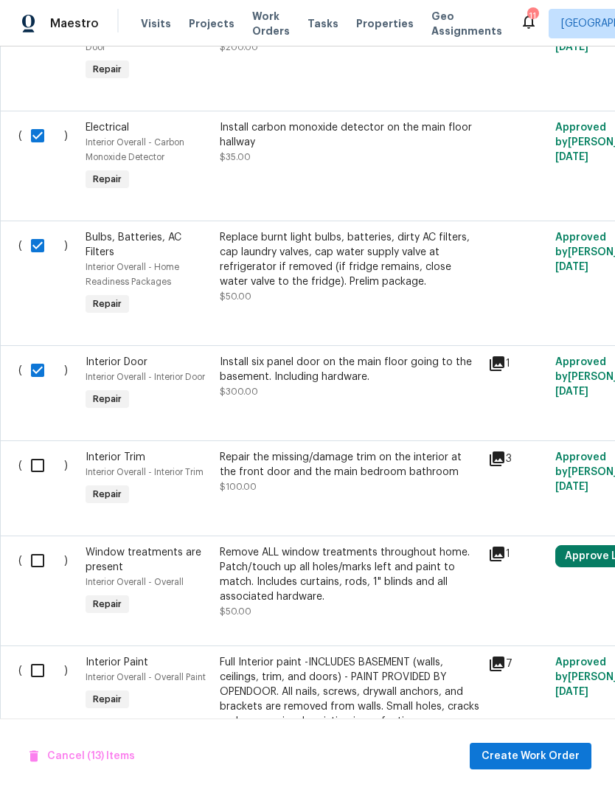
scroll to position [1608, 0]
click at [44, 481] on input "checkbox" at bounding box center [43, 465] width 42 height 31
checkbox input "true"
click at [41, 576] on input "checkbox" at bounding box center [43, 560] width 42 height 31
checkbox input "true"
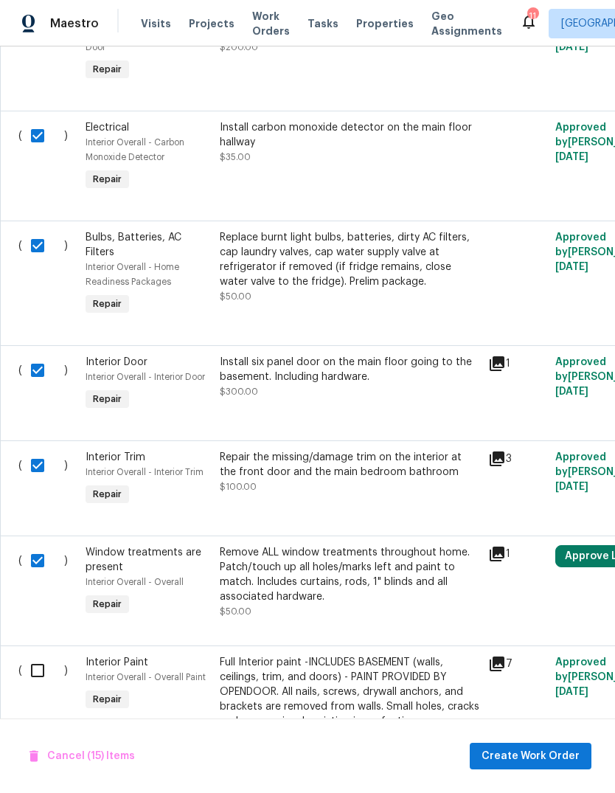
click at [47, 686] on input "checkbox" at bounding box center [43, 670] width 42 height 31
checkbox input "true"
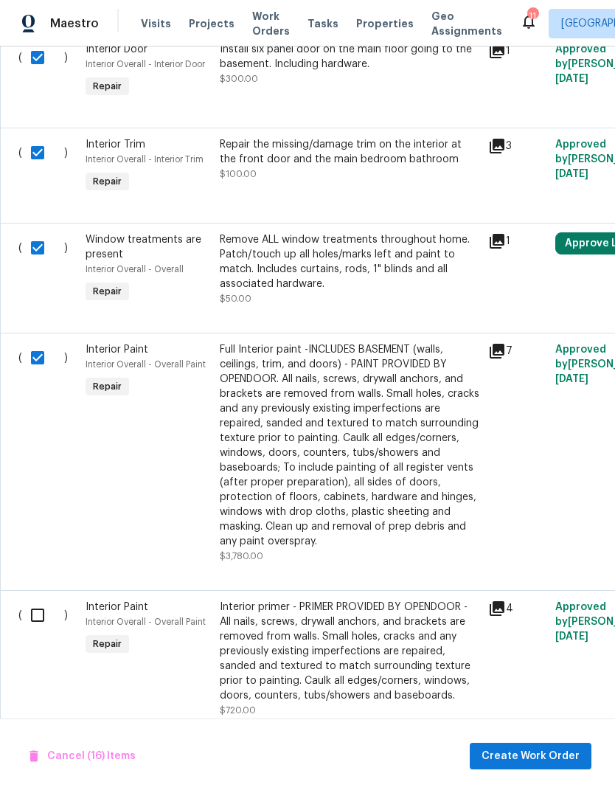
scroll to position [1920, 0]
click at [42, 631] on input "checkbox" at bounding box center [43, 615] width 42 height 31
checkbox input "true"
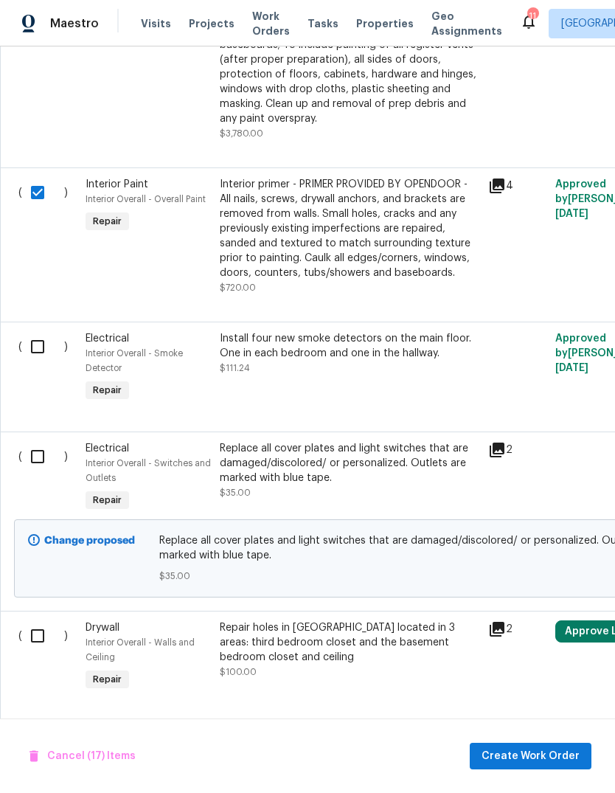
scroll to position [2343, 0]
click at [46, 362] on input "checkbox" at bounding box center [43, 346] width 42 height 31
checkbox input "true"
click at [43, 472] on input "checkbox" at bounding box center [43, 456] width 42 height 31
checkbox input "true"
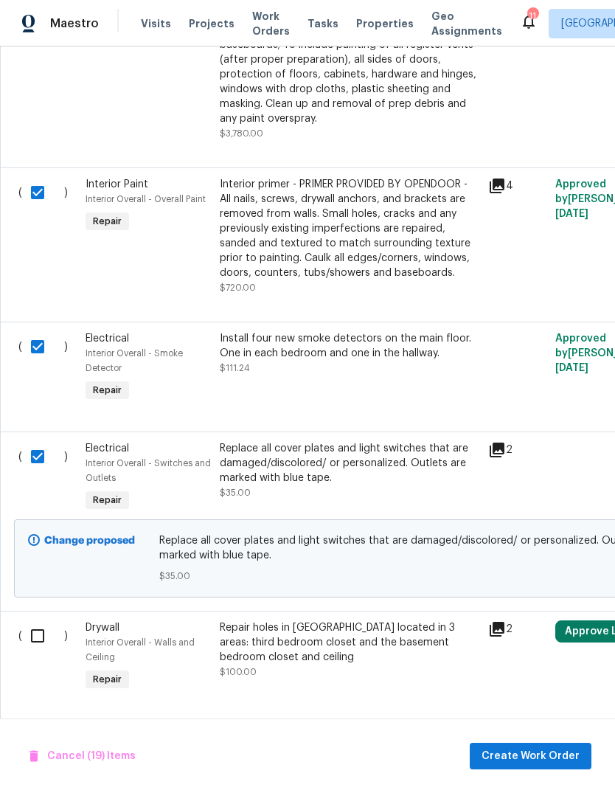
click at [44, 651] on input "checkbox" at bounding box center [43, 635] width 42 height 31
checkbox input "true"
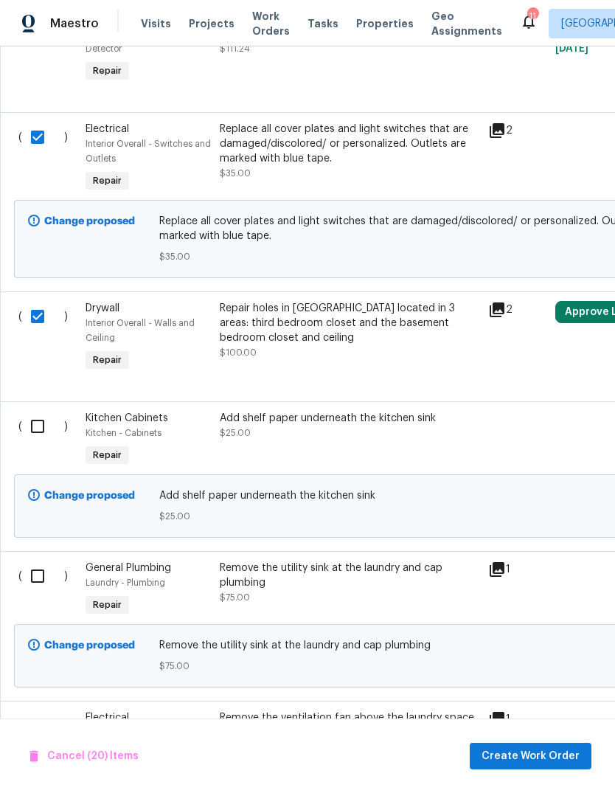
scroll to position [2661, 0]
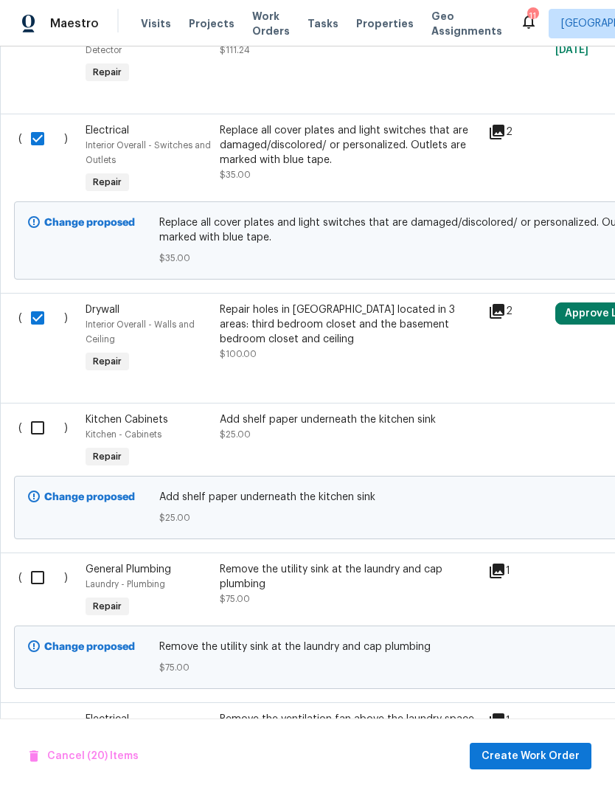
click at [34, 443] on input "checkbox" at bounding box center [43, 427] width 42 height 31
checkbox input "true"
click at [33, 593] on input "checkbox" at bounding box center [43, 577] width 42 height 31
checkbox input "true"
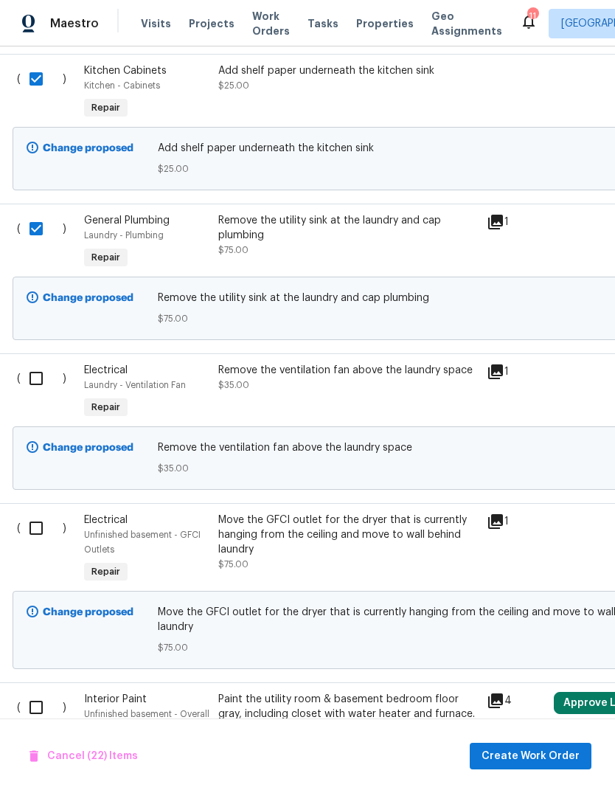
scroll to position [3008, 1]
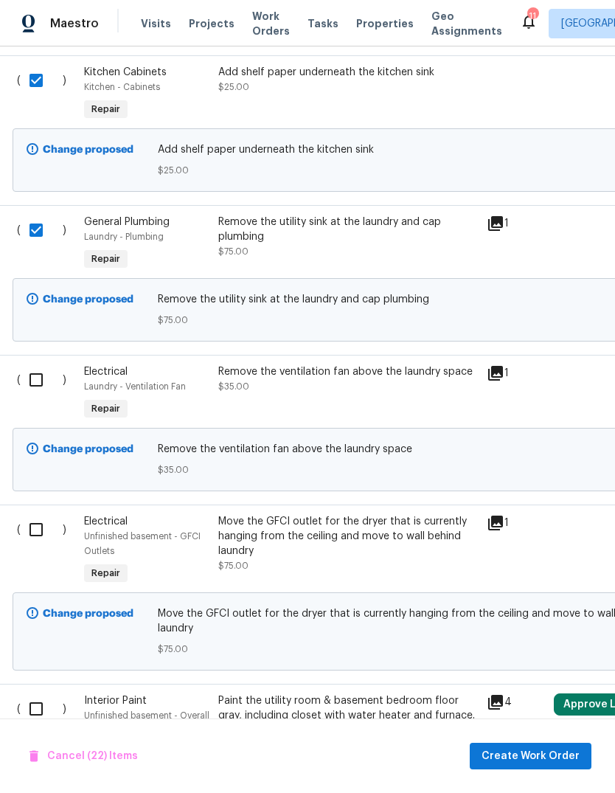
click at [46, 395] on input "checkbox" at bounding box center [42, 379] width 42 height 31
checkbox input "true"
click at [42, 545] on input "checkbox" at bounding box center [42, 529] width 42 height 31
checkbox input "true"
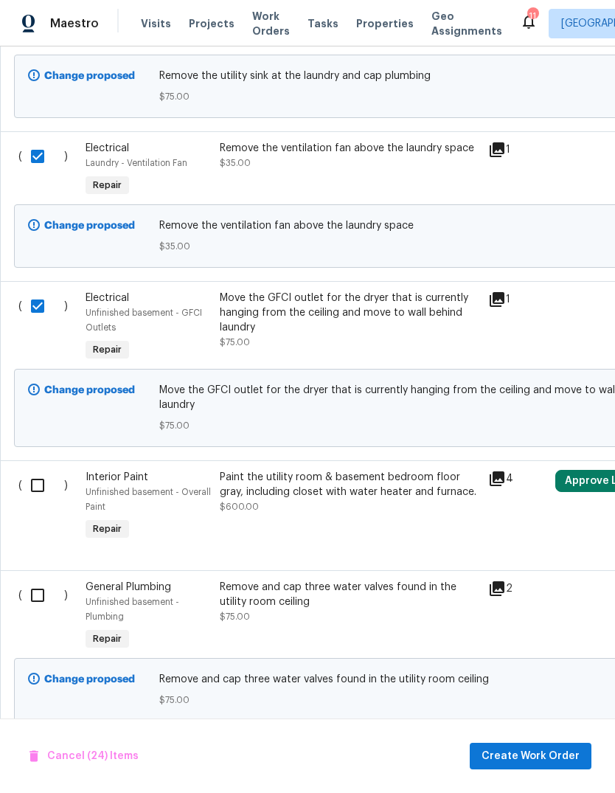
scroll to position [0, 0]
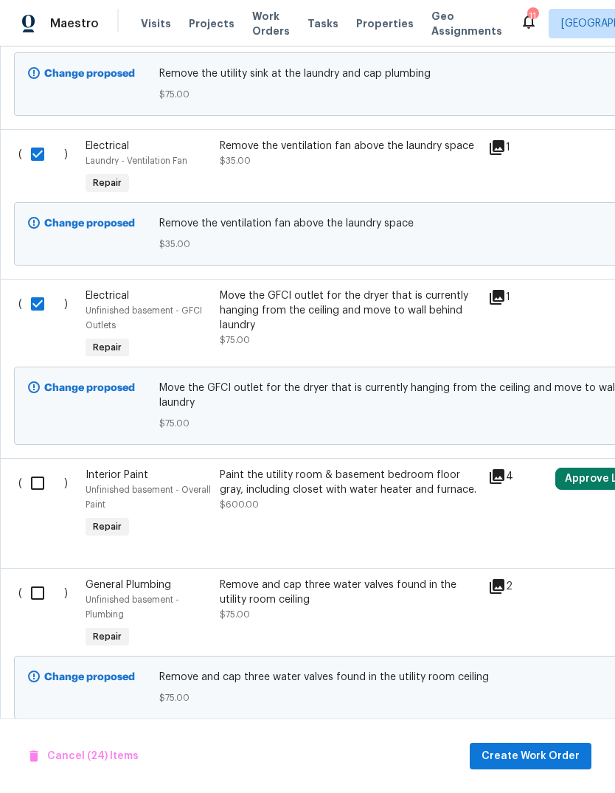
click at [42, 498] on input "checkbox" at bounding box center [43, 482] width 42 height 31
checkbox input "true"
click at [41, 608] on input "checkbox" at bounding box center [43, 592] width 42 height 31
checkbox input "true"
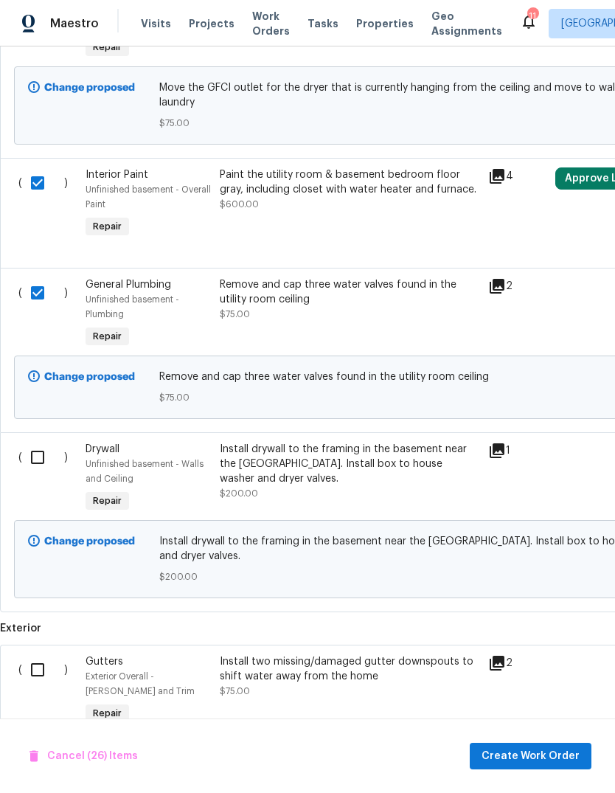
click at [44, 473] on input "checkbox" at bounding box center [43, 457] width 42 height 31
checkbox input "true"
click at [41, 685] on input "checkbox" at bounding box center [43, 669] width 42 height 31
checkbox input "true"
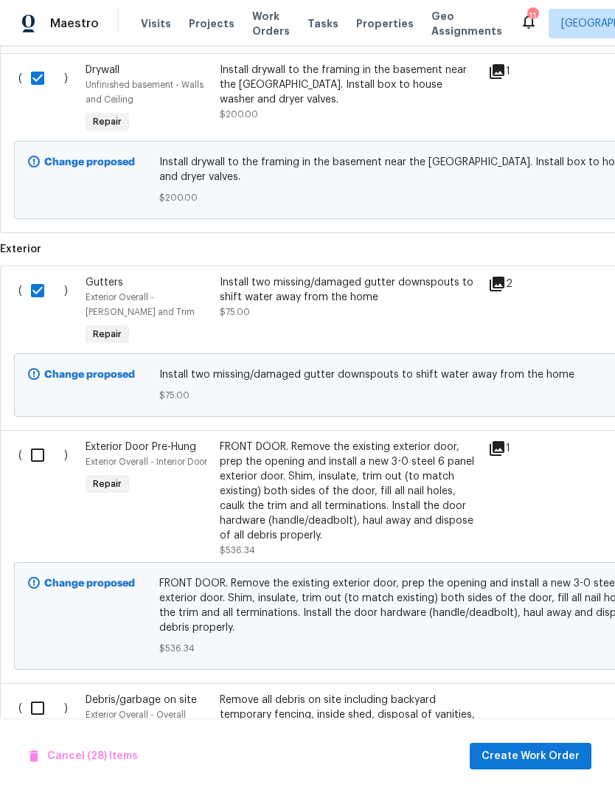
click at [49, 470] on input "checkbox" at bounding box center [43, 454] width 42 height 31
checkbox input "true"
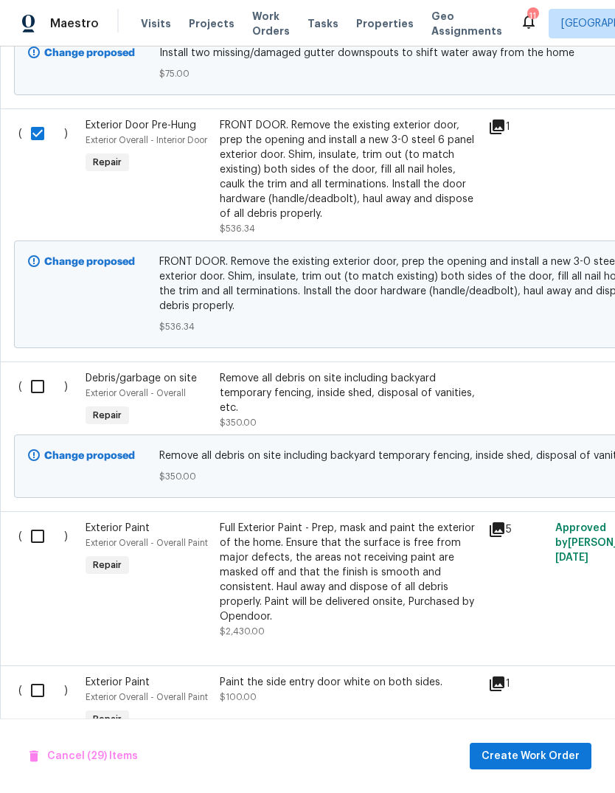
click at [45, 402] on input "checkbox" at bounding box center [43, 386] width 42 height 31
checkbox input "true"
click at [43, 551] on input "checkbox" at bounding box center [43, 535] width 42 height 31
checkbox input "true"
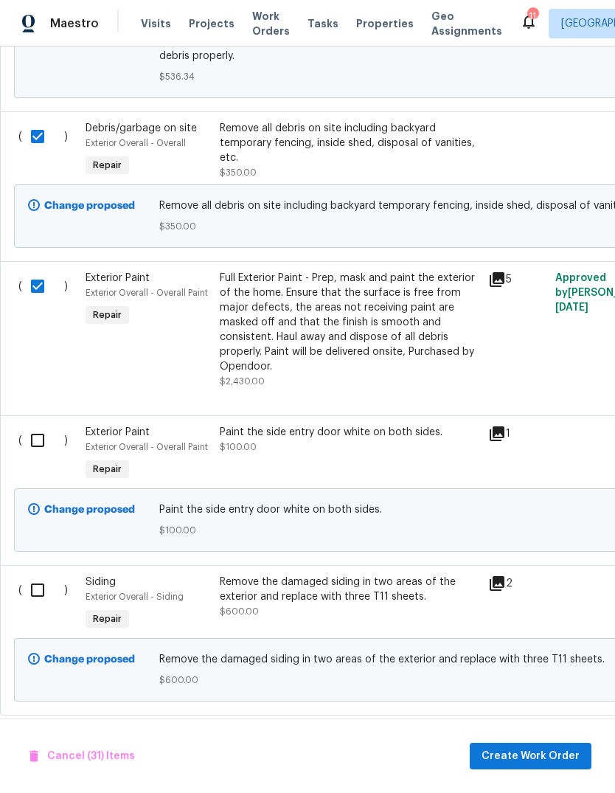
click at [46, 456] on input "checkbox" at bounding box center [43, 440] width 42 height 31
checkbox input "true"
click at [36, 605] on input "checkbox" at bounding box center [43, 589] width 42 height 31
checkbox input "true"
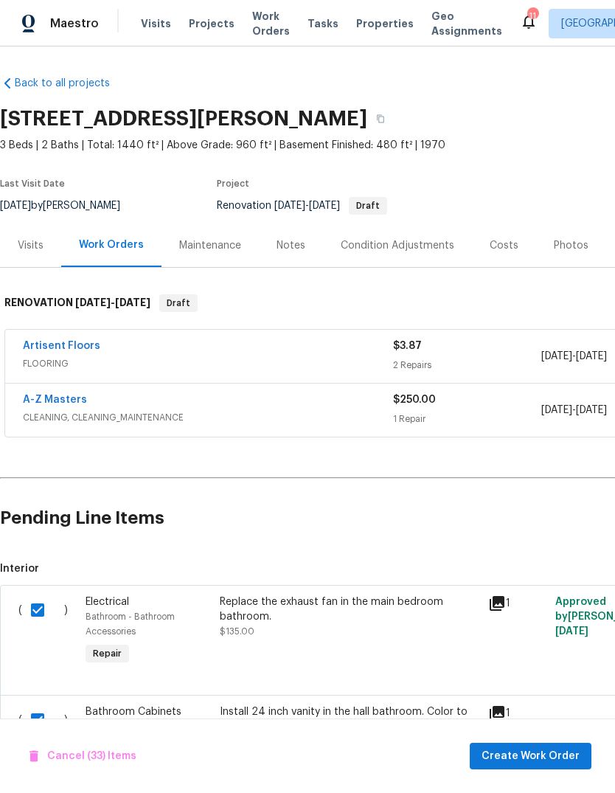
click at [562, 763] on span "Create Work Order" at bounding box center [530, 756] width 98 height 18
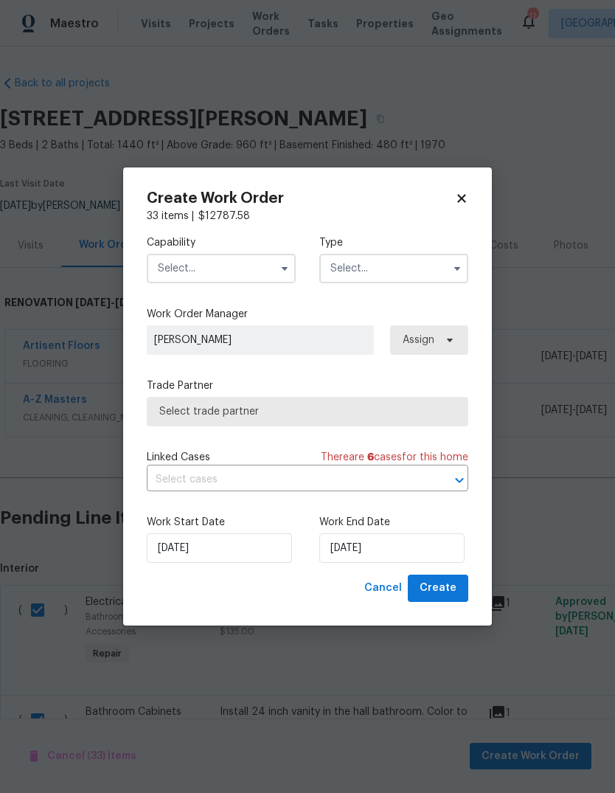
click at [270, 262] on input "text" at bounding box center [221, 268] width 149 height 29
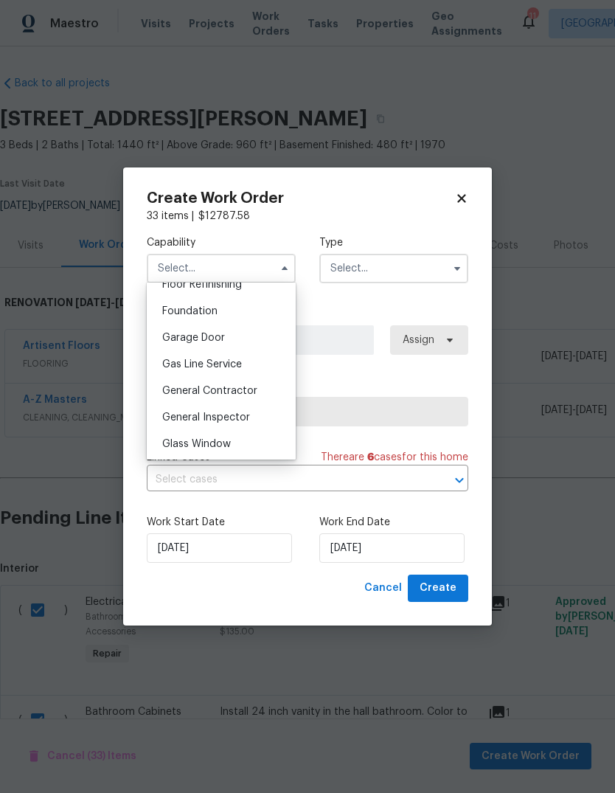
click at [268, 394] on div "General Contractor" at bounding box center [221, 390] width 142 height 27
type input "General Contractor"
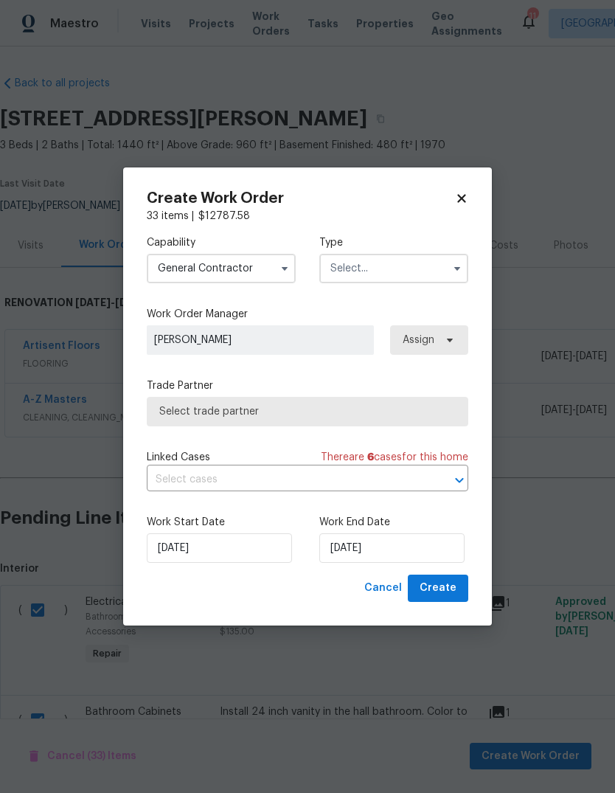
click at [424, 270] on input "text" at bounding box center [393, 268] width 149 height 29
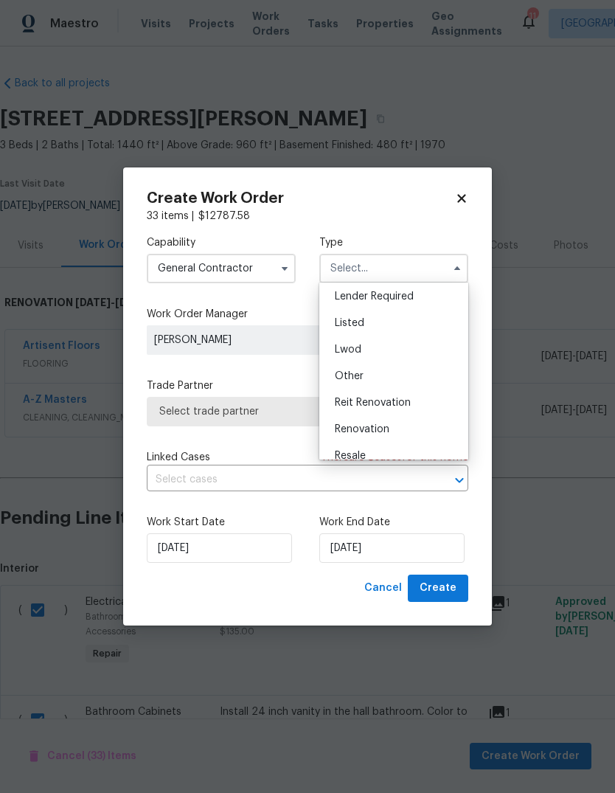
click at [426, 431] on div "Renovation" at bounding box center [394, 429] width 142 height 27
type input "Renovation"
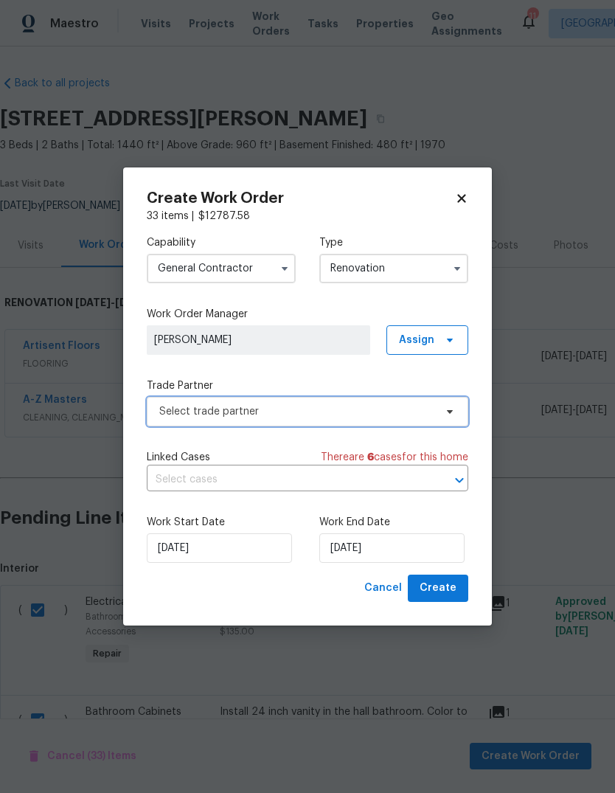
click at [346, 414] on span "Select trade partner" at bounding box center [296, 411] width 275 height 15
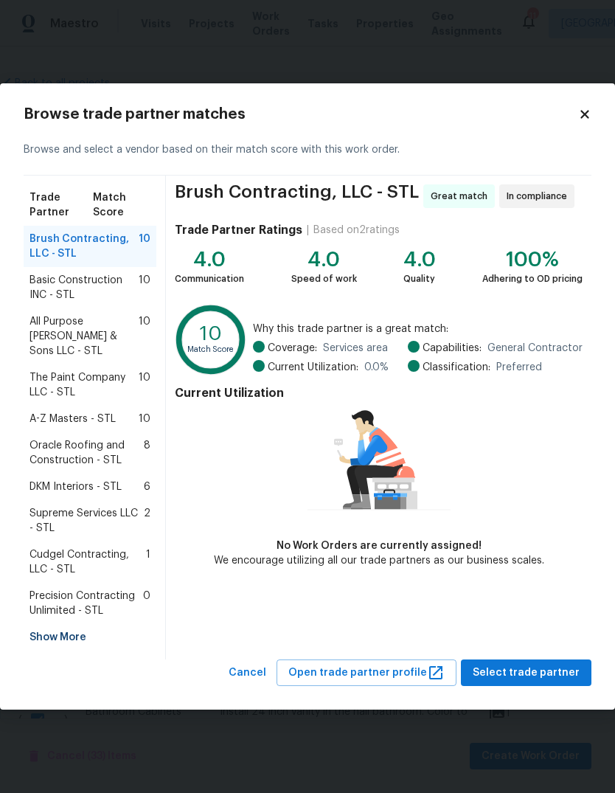
click at [105, 302] on span "Basic Construction INC - STL" at bounding box center [83, 287] width 109 height 29
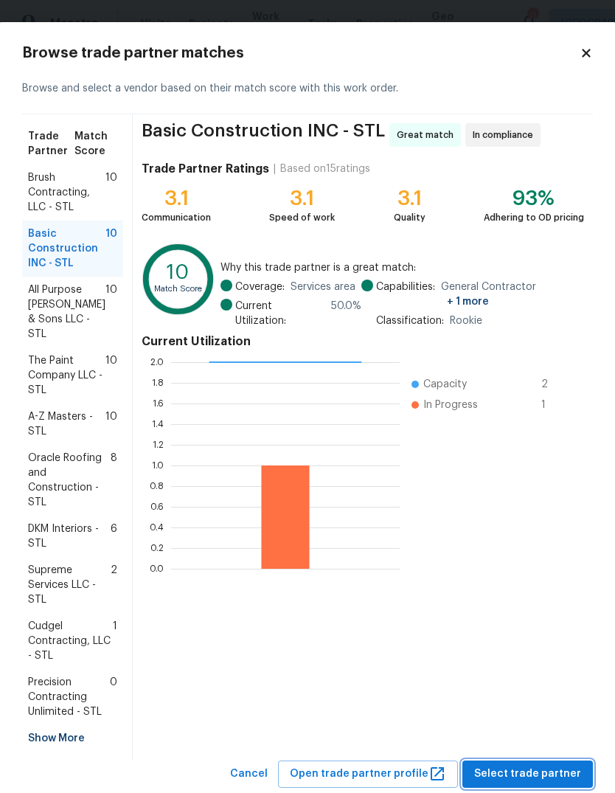
click at [565, 764] on span "Select trade partner" at bounding box center [527, 773] width 107 height 18
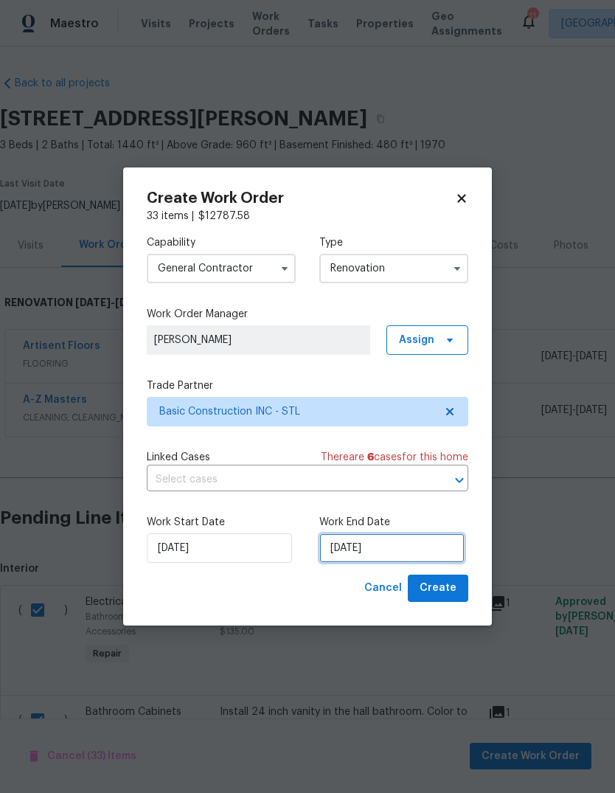
click at [438, 548] on input "[DATE]" at bounding box center [391, 547] width 145 height 29
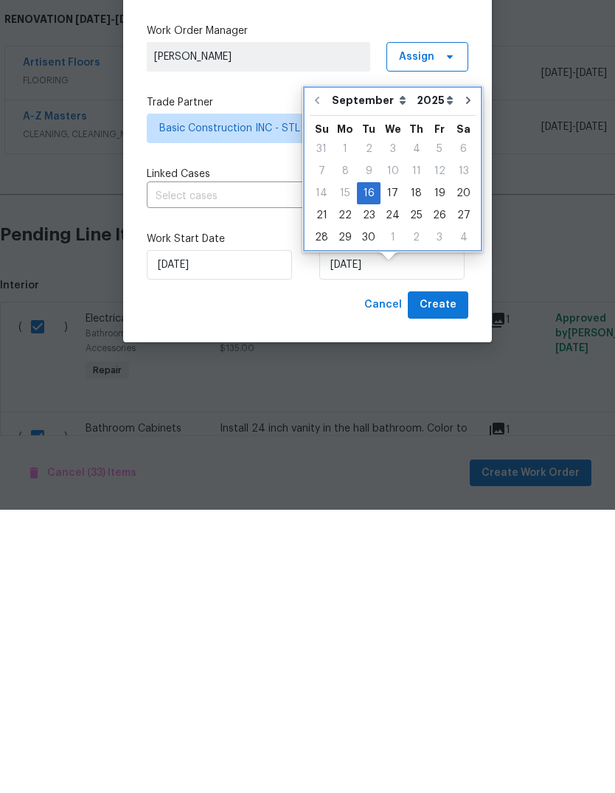
click at [462, 377] on icon "Go to next month" at bounding box center [468, 383] width 12 height 12
type input "10/16/2025"
select select "9"
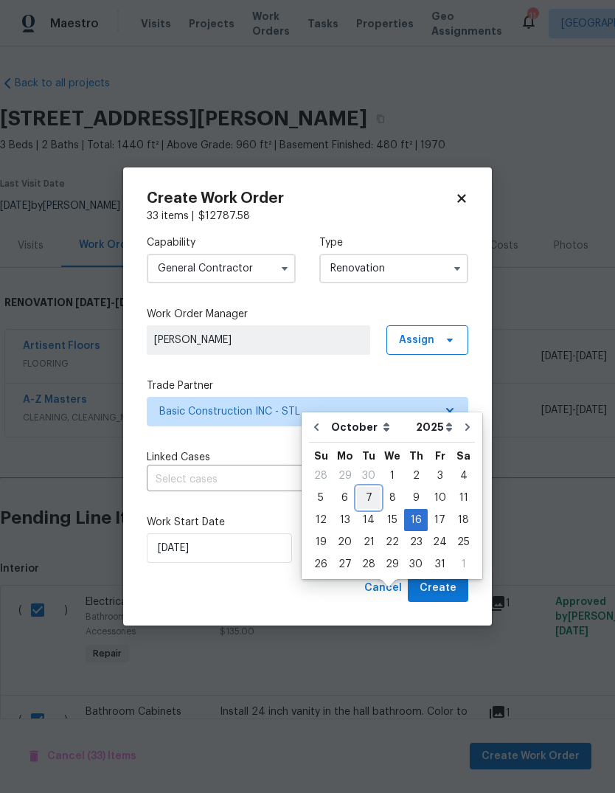
click at [375, 487] on div "7" at bounding box center [369, 497] width 24 height 21
type input "10/7/2025"
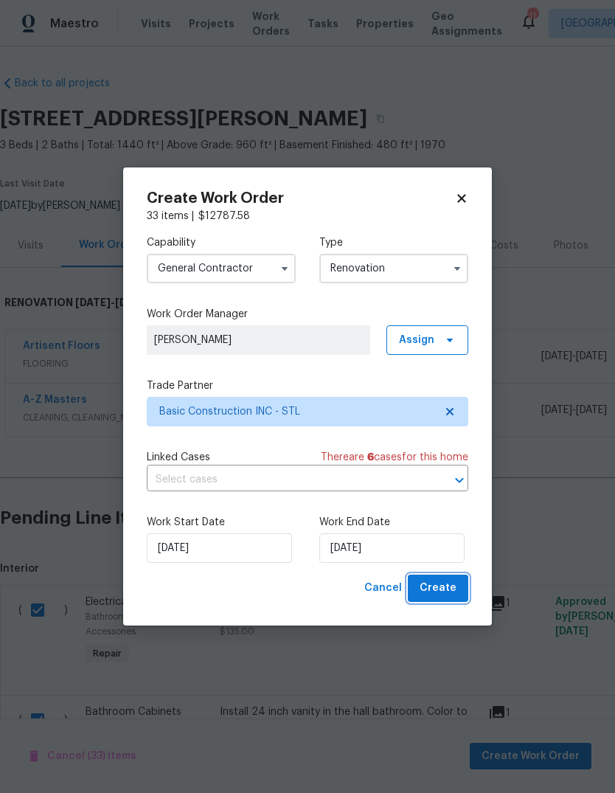
click at [454, 592] on span "Create" at bounding box center [437, 588] width 37 height 18
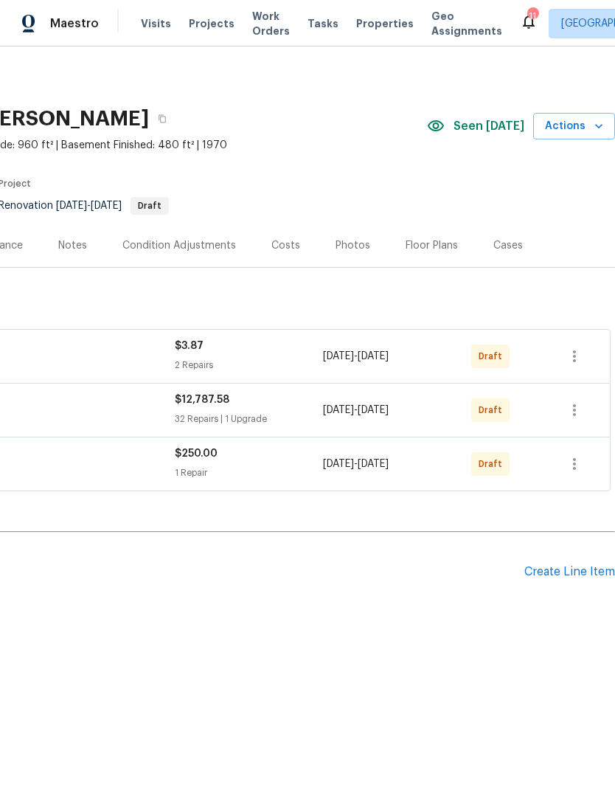
scroll to position [0, 218]
click at [582, 417] on icon "button" at bounding box center [574, 410] width 18 height 18
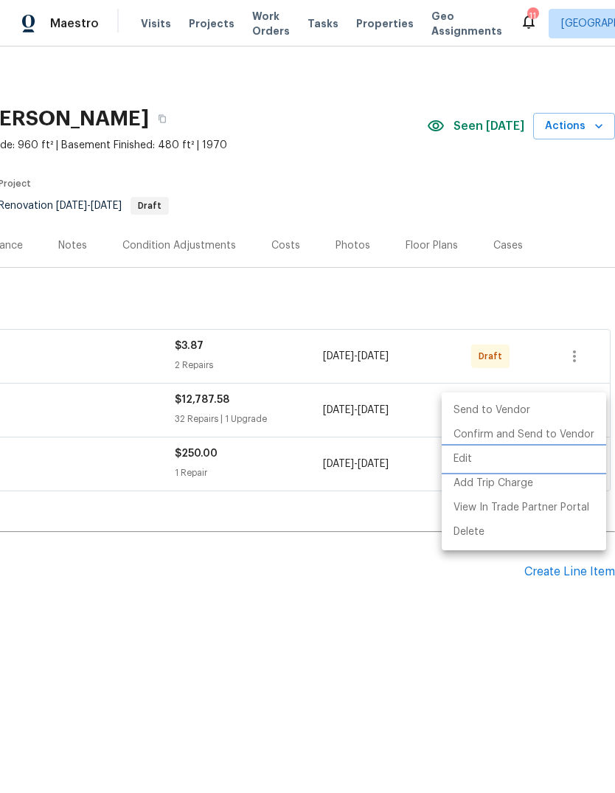
click at [566, 458] on li "Edit" at bounding box center [524, 459] width 164 height 24
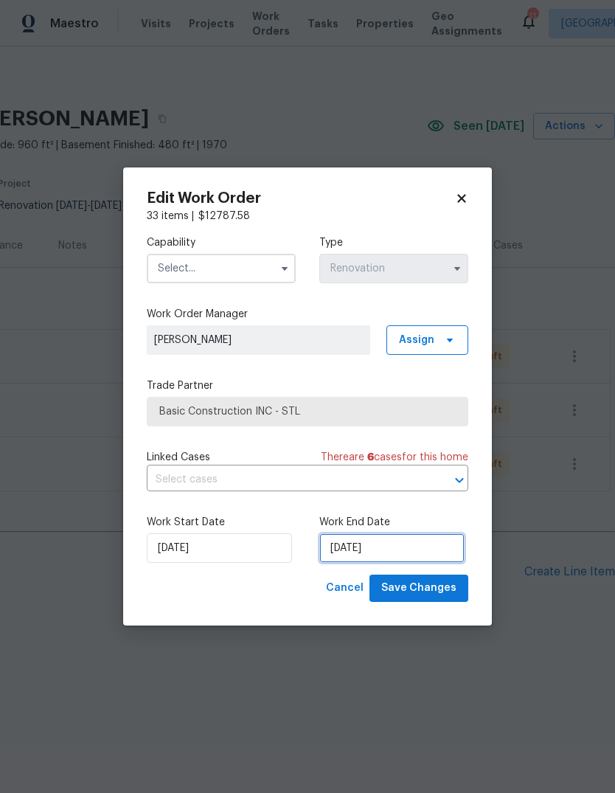
click at [434, 551] on input "10/7/2025" at bounding box center [391, 547] width 145 height 29
select select "9"
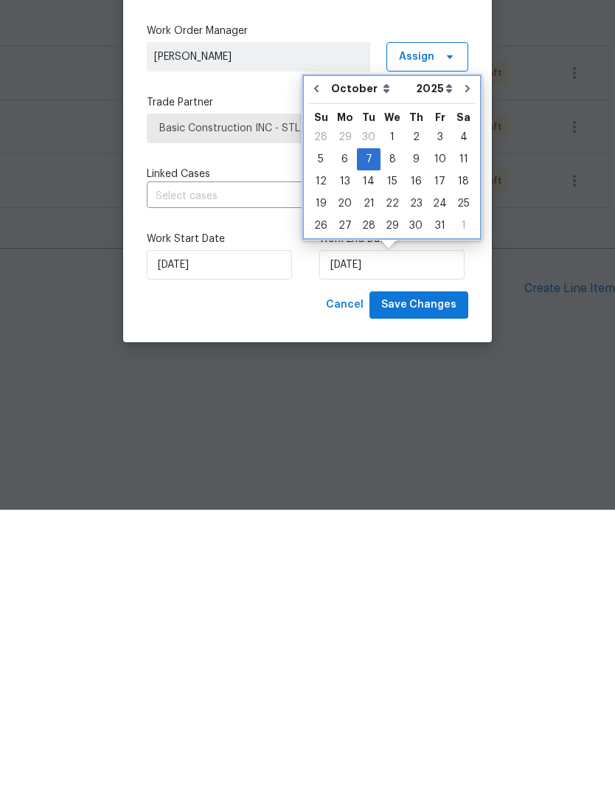
click at [321, 366] on icon "Go to previous month" at bounding box center [316, 372] width 12 height 12
type input "9/16/2025"
select select "8"
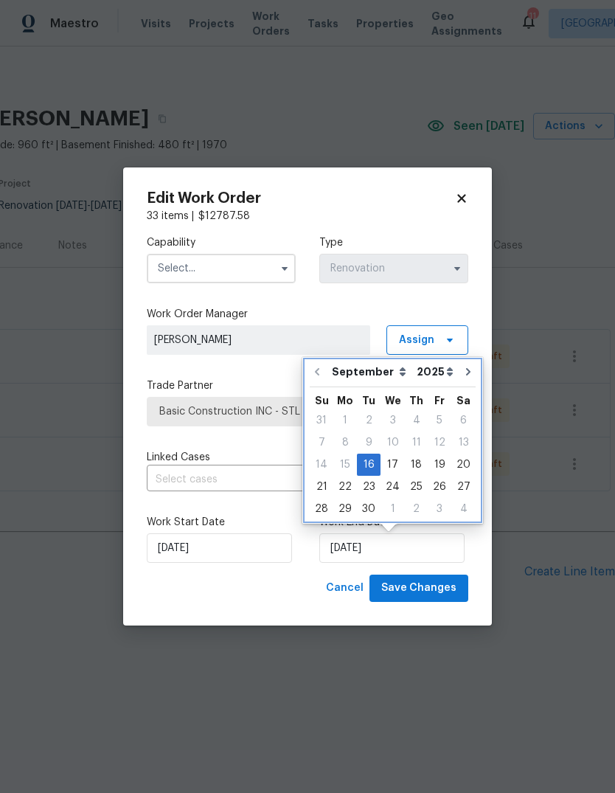
click at [468, 369] on button "Go to next month" at bounding box center [468, 371] width 22 height 29
type input "10/16/2025"
select select "9"
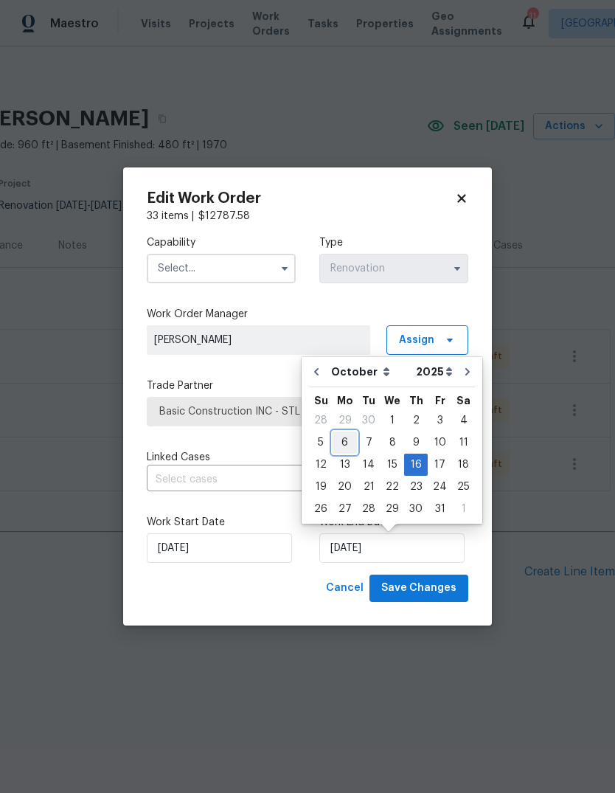
click at [345, 443] on div "6" at bounding box center [344, 442] width 24 height 21
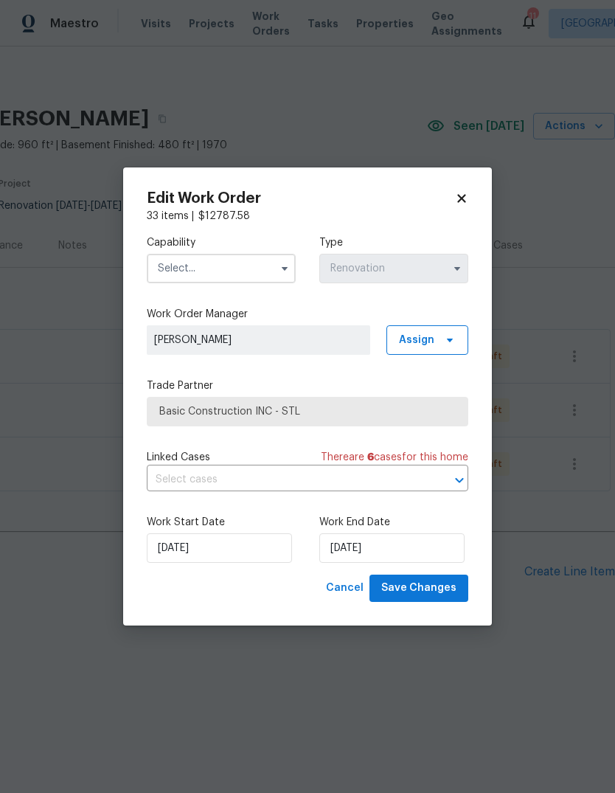
type input "10/6/2025"
click at [466, 708] on body "Maestro Visits Projects Work Orders Tasks Properties Geo Assignments 11 St Loui…" at bounding box center [307, 360] width 615 height 721
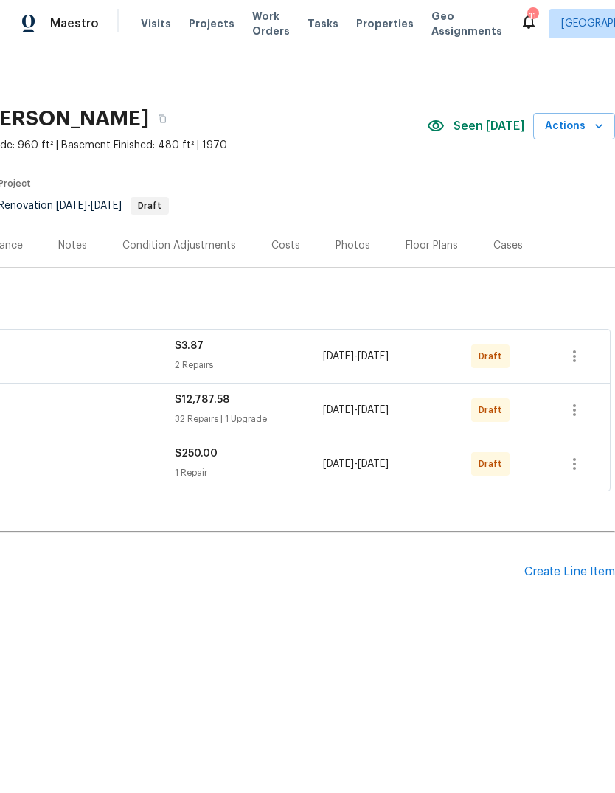
click at [375, 587] on h2 "Pending Line Items" at bounding box center [153, 571] width 742 height 69
click at [593, 574] on div "Create Line Item" at bounding box center [569, 572] width 91 height 14
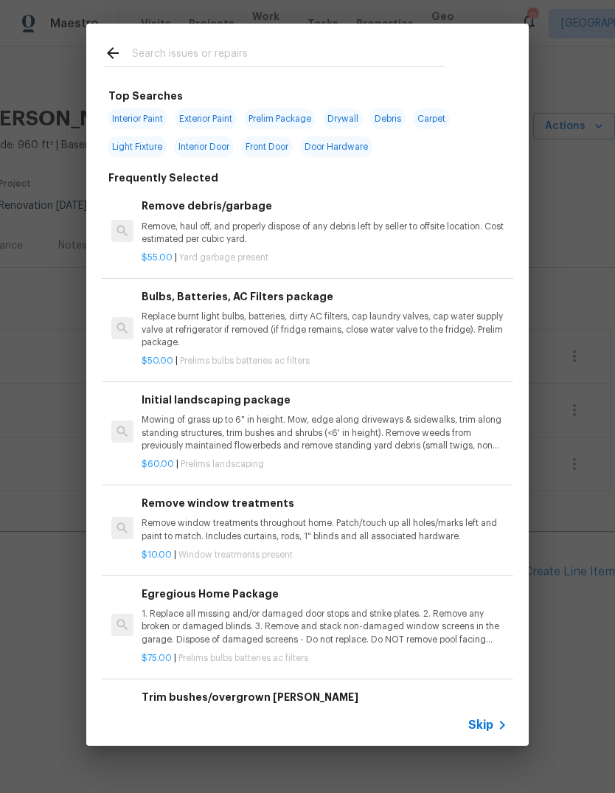
click at [487, 726] on span "Skip" at bounding box center [480, 724] width 25 height 15
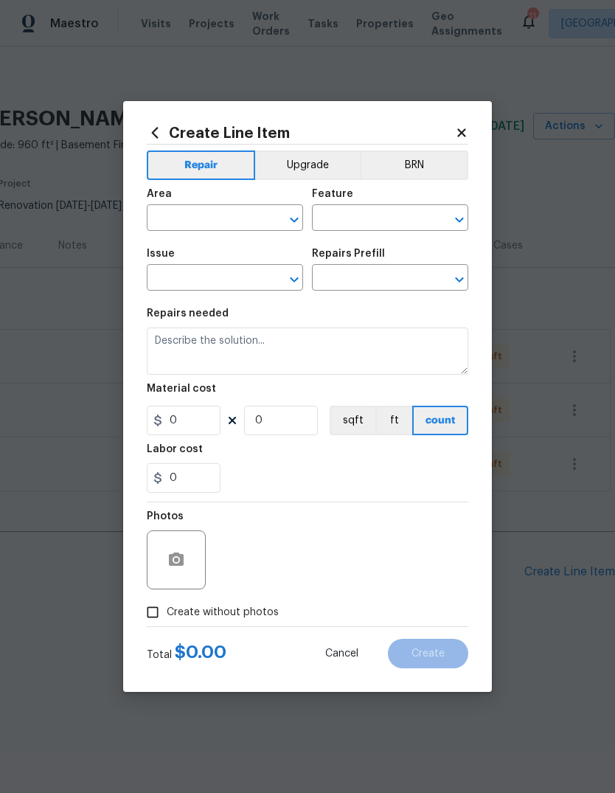
click at [209, 221] on input "text" at bounding box center [204, 219] width 115 height 23
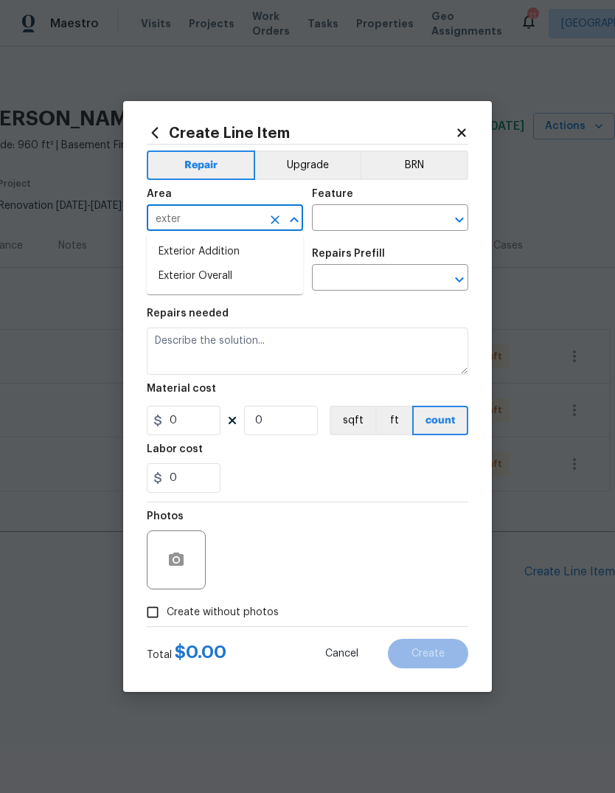
click at [258, 281] on li "Exterior Overall" at bounding box center [225, 276] width 156 height 24
type input "Exterior Overall"
click at [366, 224] on input "text" at bounding box center [369, 219] width 115 height 23
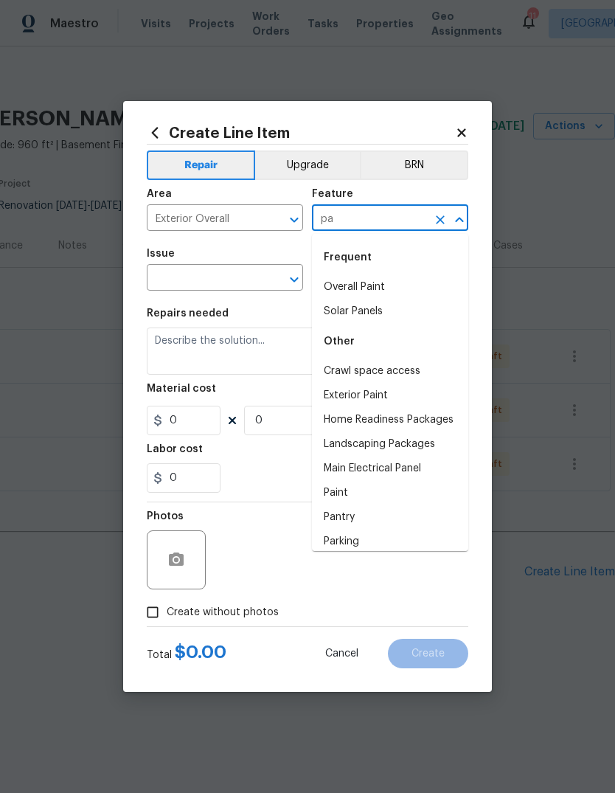
type input "p"
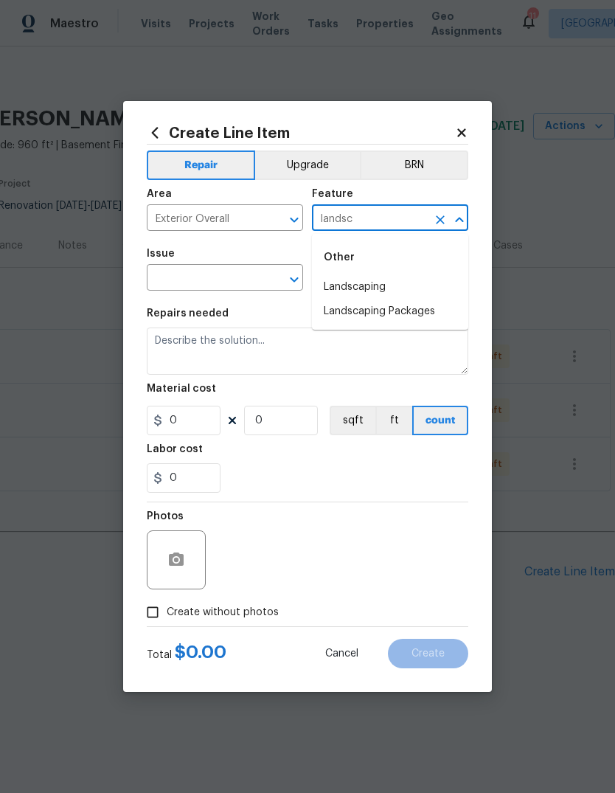
click at [436, 321] on li "Landscaping Packages" at bounding box center [390, 311] width 156 height 24
type input "Landscaping Packages"
click at [247, 281] on input "text" at bounding box center [204, 279] width 115 height 23
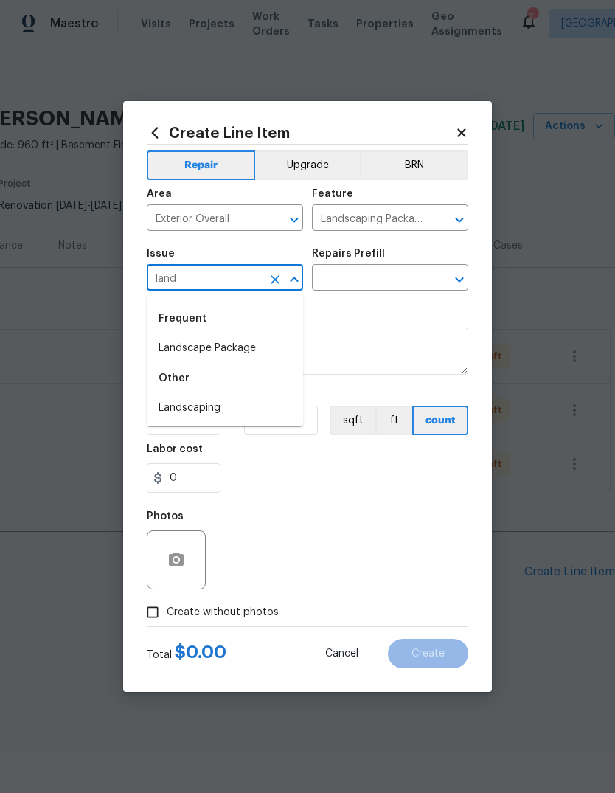
click at [274, 353] on li "Landscape Package" at bounding box center [225, 348] width 156 height 24
type input "Landscape Package"
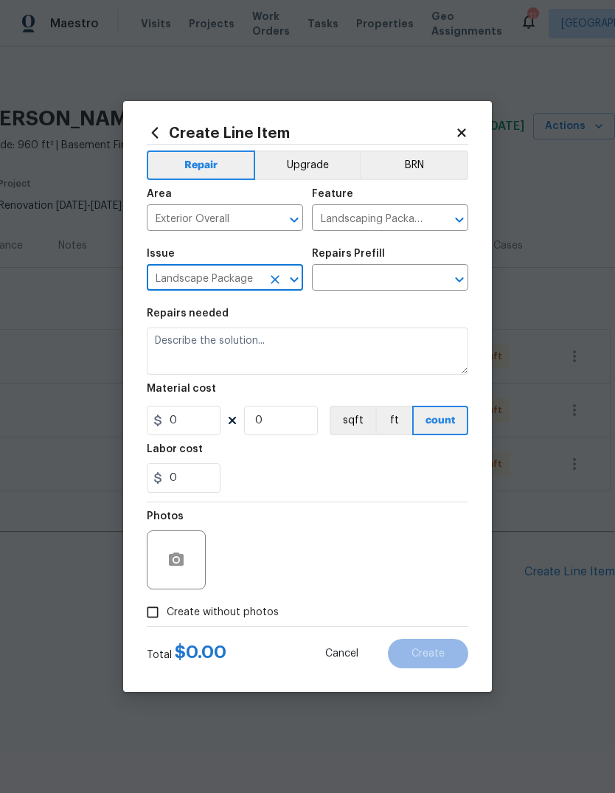
click at [383, 282] on input "text" at bounding box center [369, 279] width 115 height 23
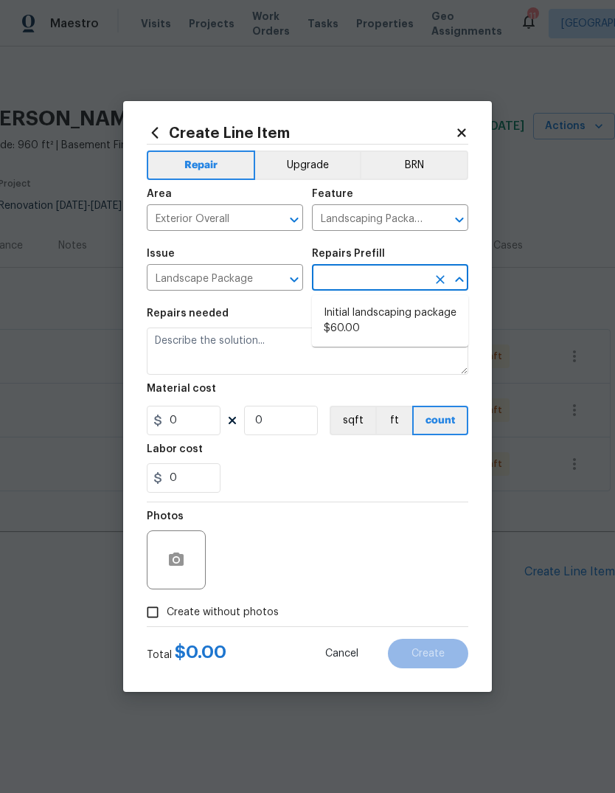
click at [414, 331] on li "Initial landscaping package $60.00" at bounding box center [390, 321] width 156 height 40
type input "Initial landscaping package $60.00"
type input "Home Readiness Packages"
type textarea "Mowing of grass up to 6" in height. Mow, edge along driveways & sidewalks, trim…"
type input "1"
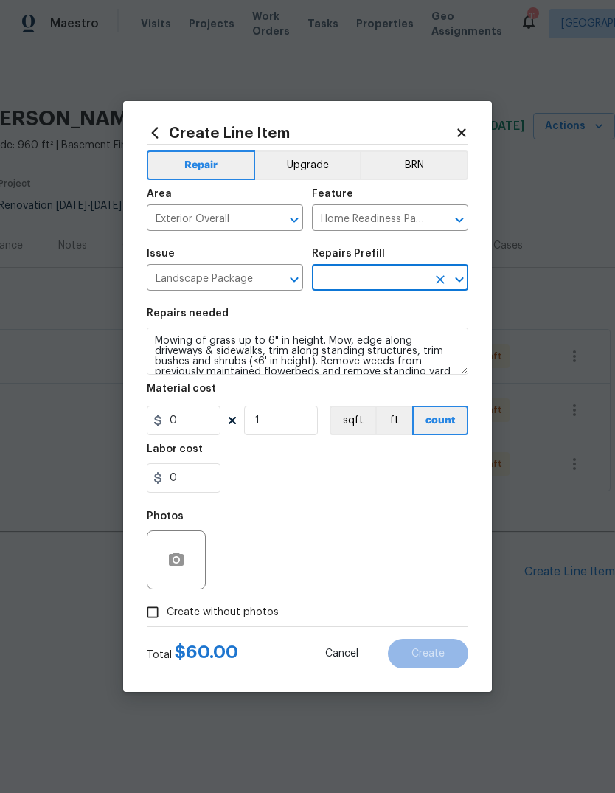
type input "Initial landscaping package $60.00"
type input "60"
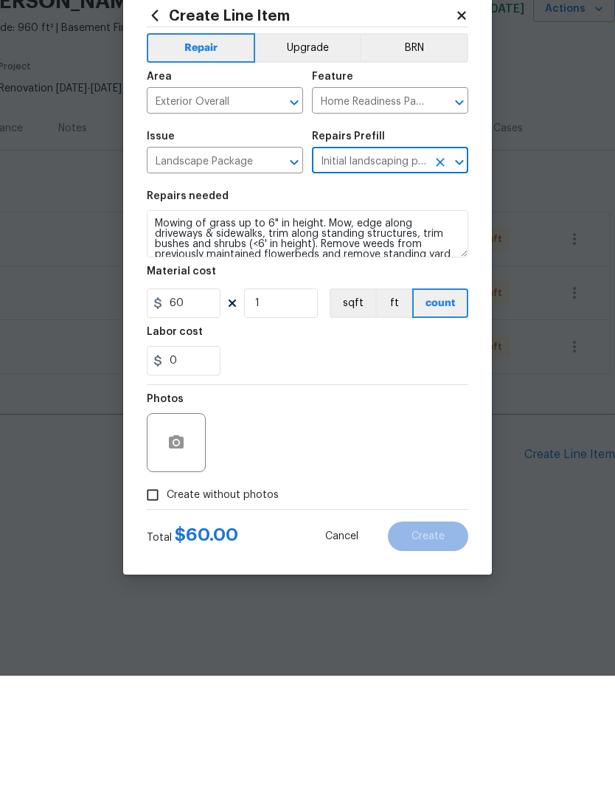
click at [269, 605] on span "Create without photos" at bounding box center [223, 612] width 112 height 15
click at [167, 598] on input "Create without photos" at bounding box center [153, 612] width 28 height 28
checkbox input "true"
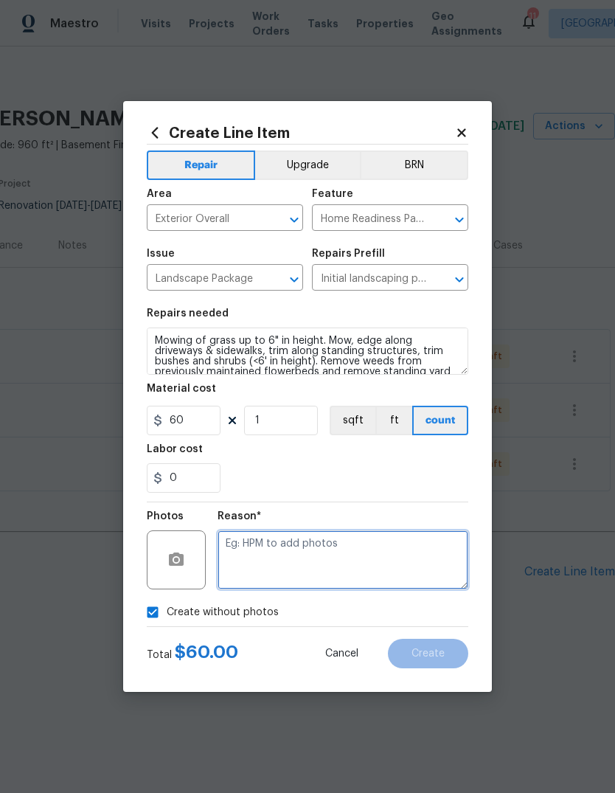
click at [349, 562] on textarea at bounding box center [342, 559] width 251 height 59
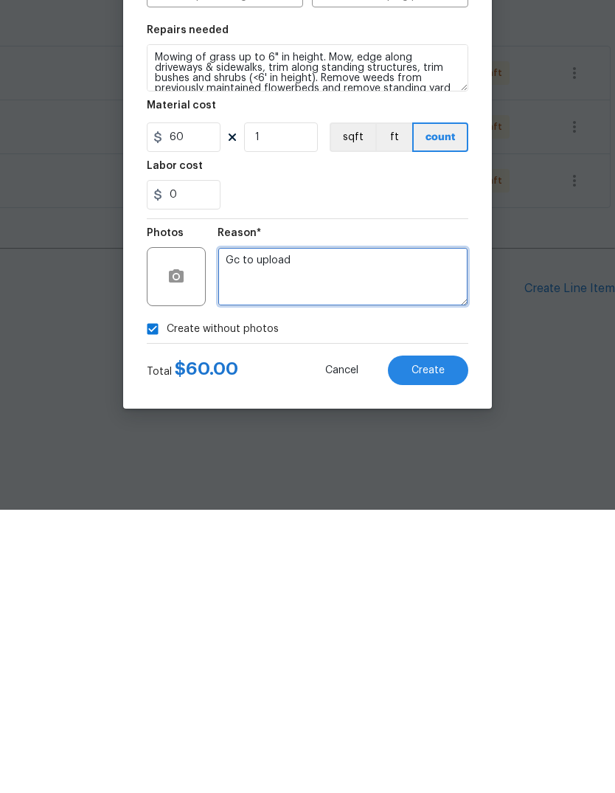
type textarea "Gc to upload"
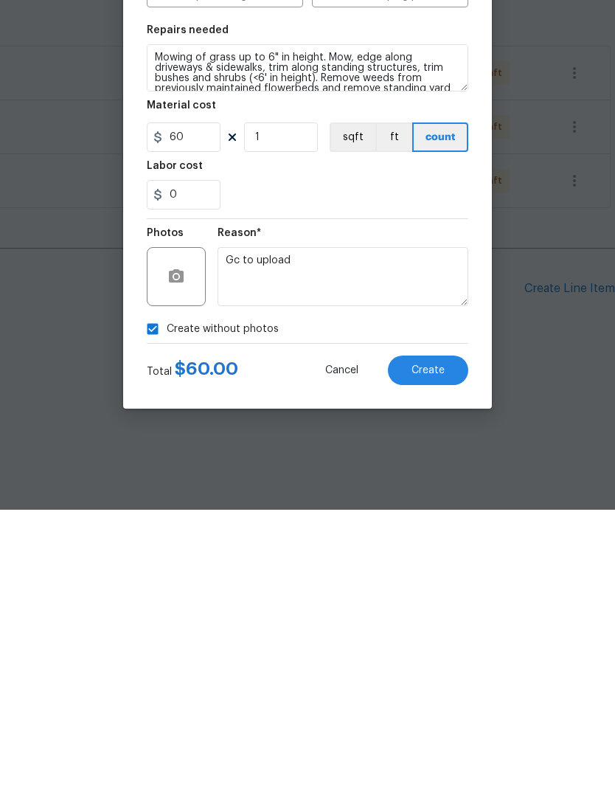
click at [439, 648] on span "Create" at bounding box center [427, 653] width 33 height 11
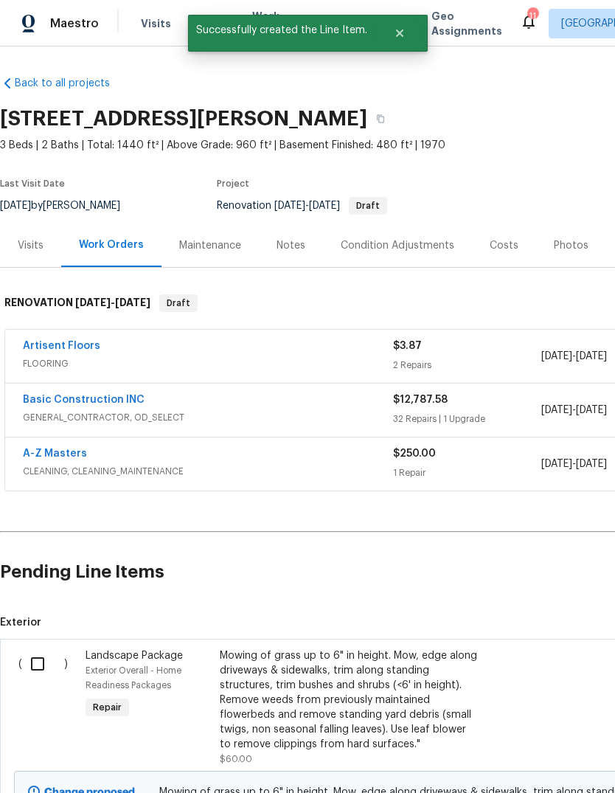
scroll to position [0, 0]
click at [45, 669] on input "checkbox" at bounding box center [43, 663] width 42 height 31
checkbox input "true"
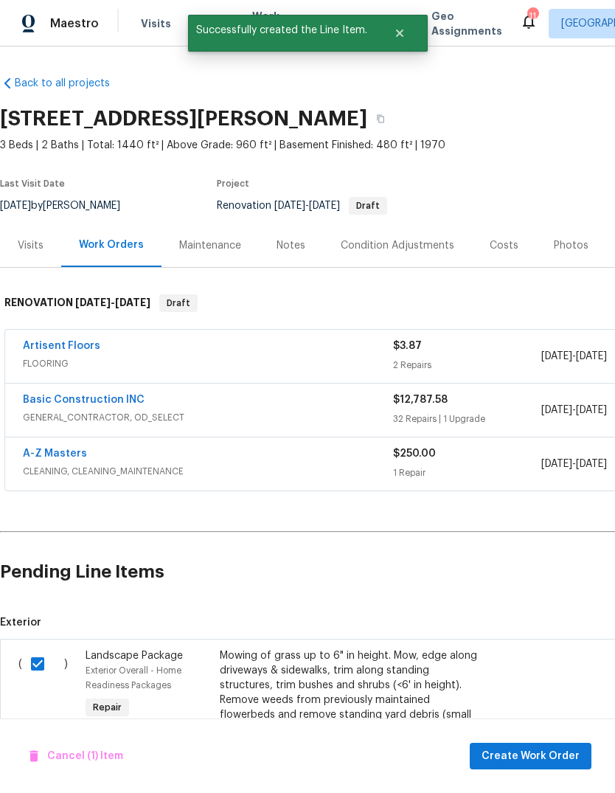
click at [549, 754] on span "Create Work Order" at bounding box center [530, 756] width 98 height 18
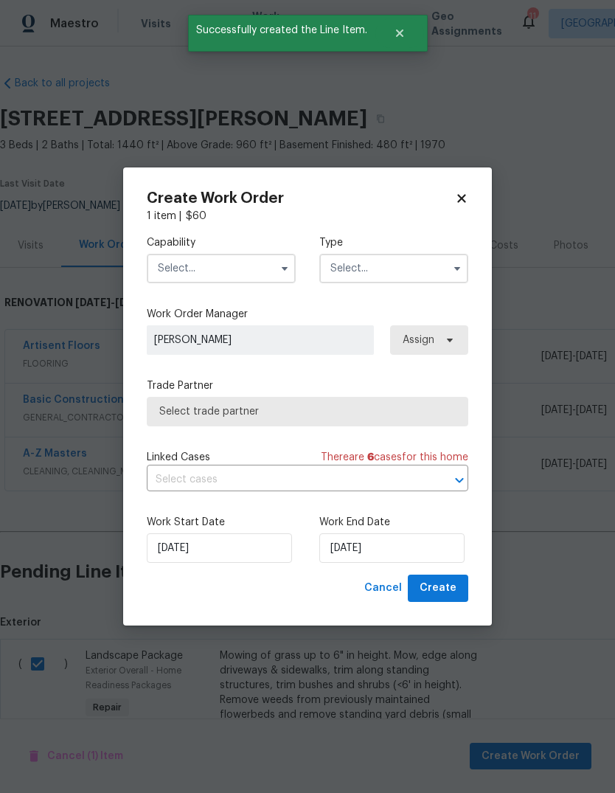
click at [247, 280] on input "text" at bounding box center [221, 268] width 149 height 29
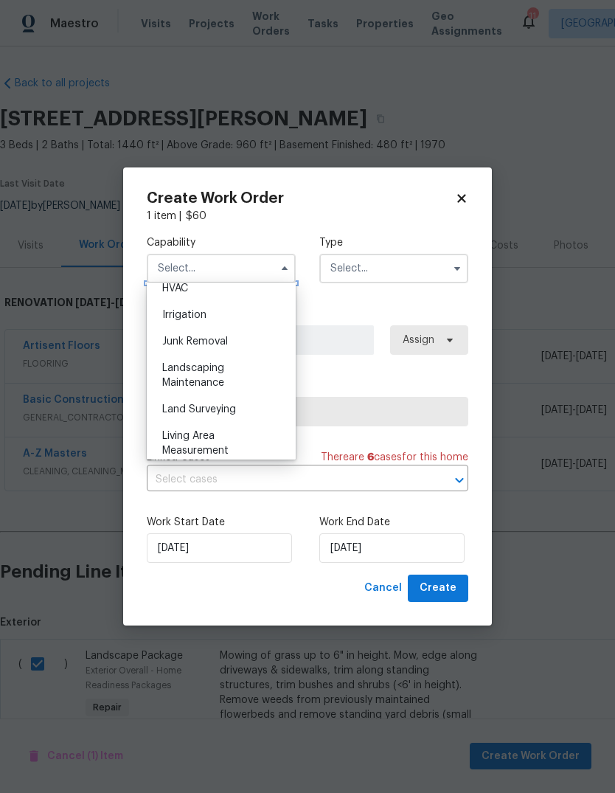
scroll to position [899, 0]
click at [250, 381] on div "Landscaping Maintenance" at bounding box center [221, 377] width 142 height 41
type input "Landscaping Maintenance"
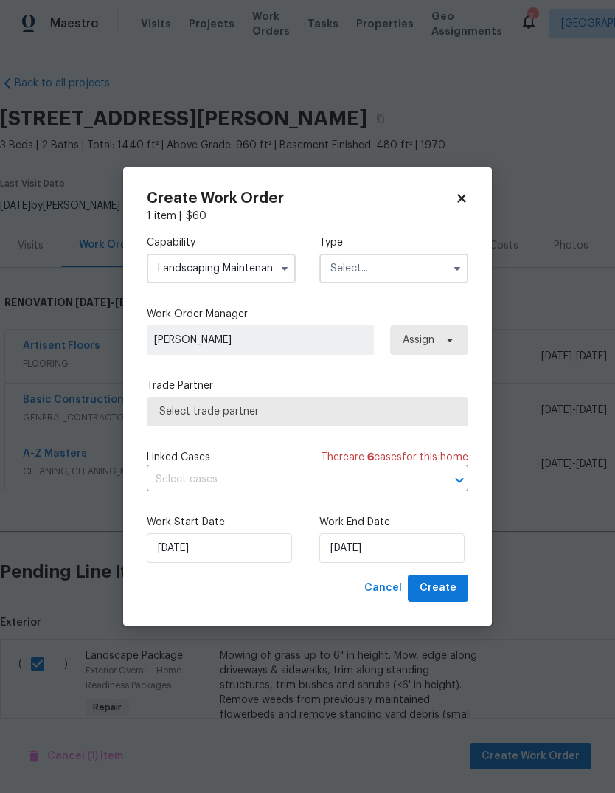
click at [427, 265] on input "text" at bounding box center [393, 268] width 149 height 29
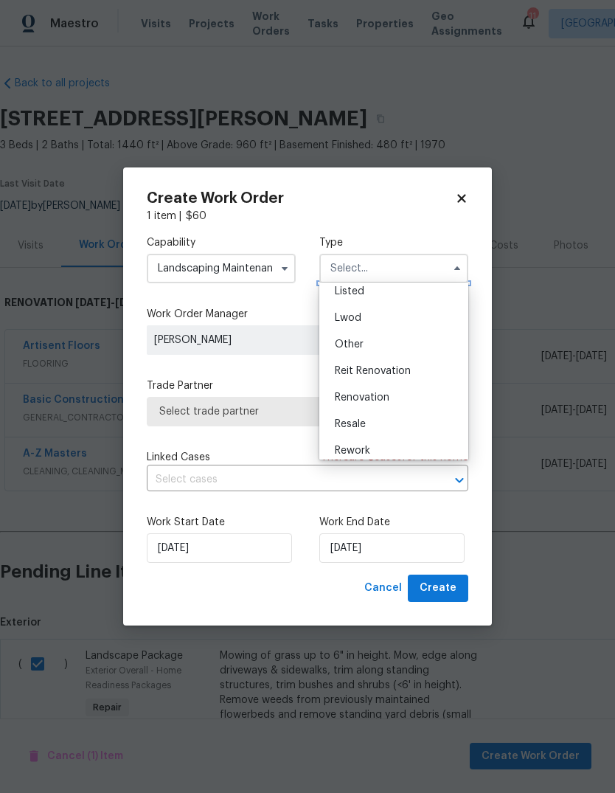
scroll to position [147, 0]
click at [434, 384] on div "Renovation" at bounding box center [394, 390] width 142 height 27
type input "Renovation"
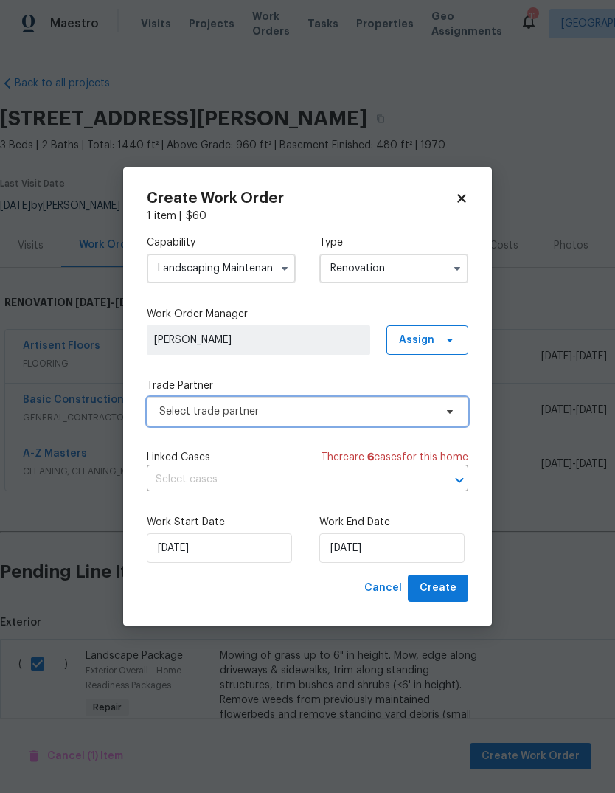
click at [407, 400] on span "Select trade partner" at bounding box center [307, 411] width 321 height 29
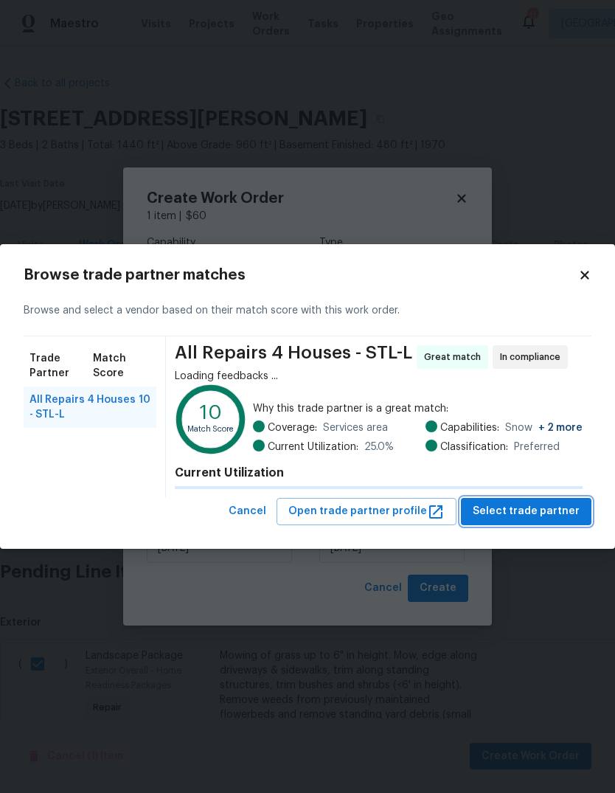
click at [555, 522] on button "Select trade partner" at bounding box center [526, 511] width 130 height 27
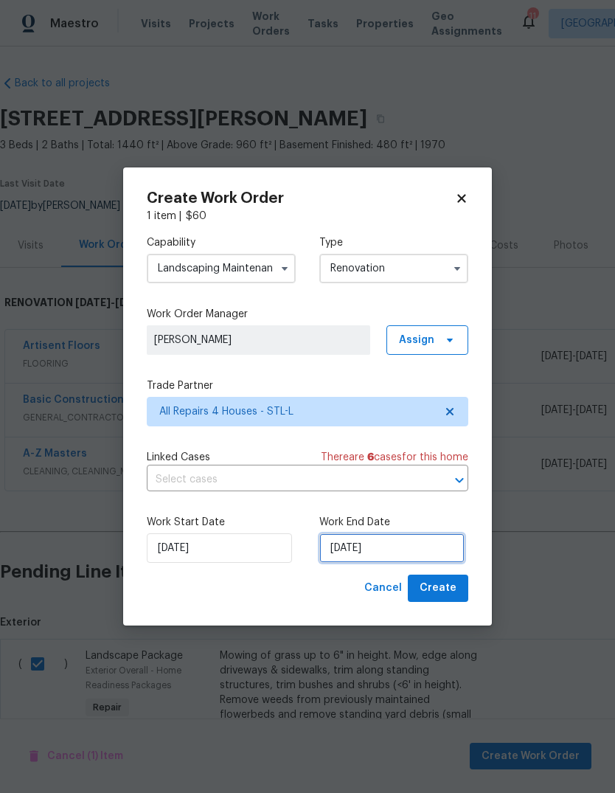
click at [442, 554] on input "9/16/2025" at bounding box center [391, 547] width 145 height 29
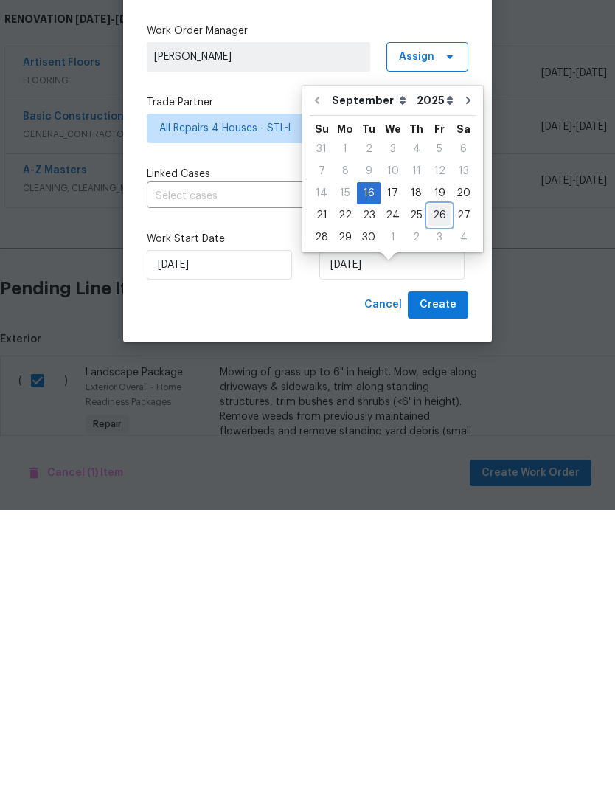
click at [434, 488] on div "26" at bounding box center [440, 498] width 24 height 21
type input "9/26/2025"
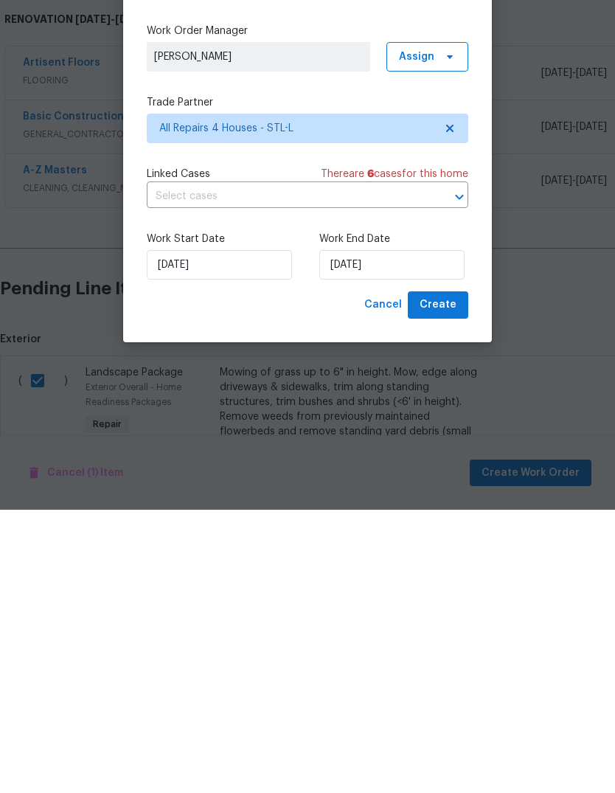
scroll to position [55, 0]
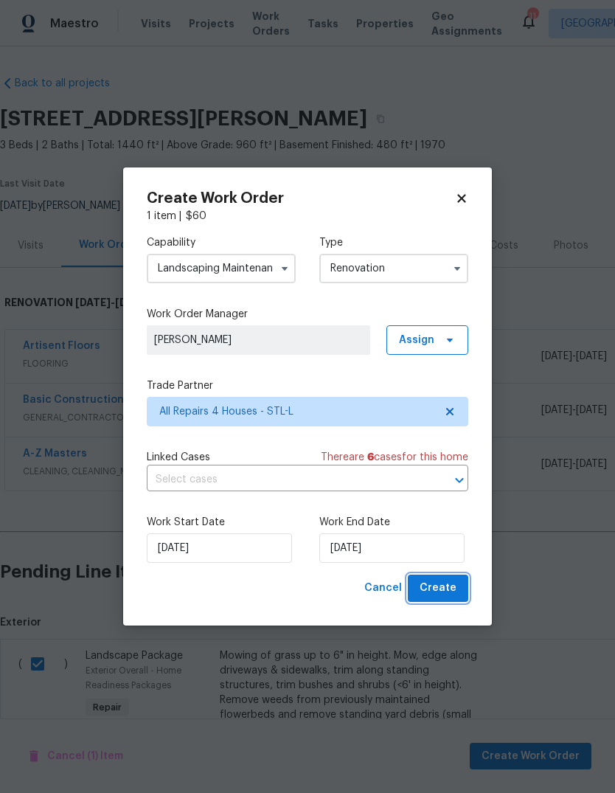
click at [453, 590] on span "Create" at bounding box center [437, 588] width 37 height 18
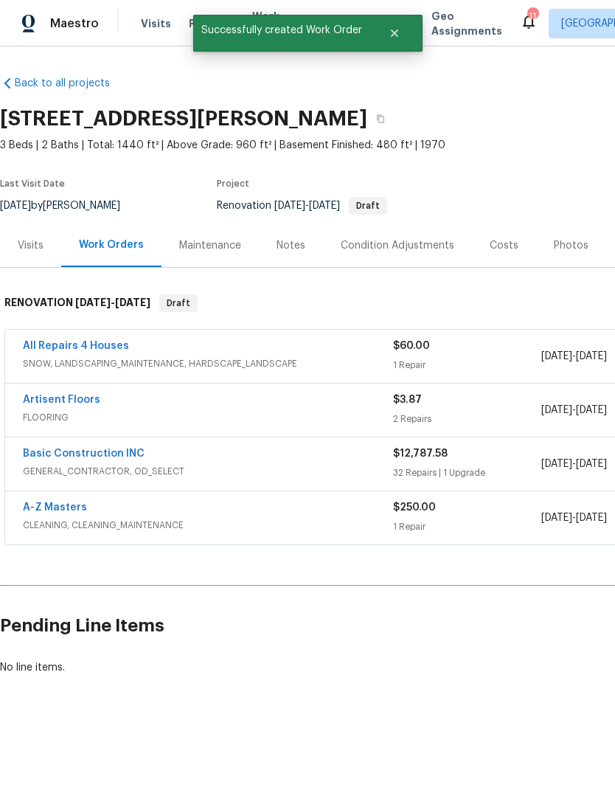
click at [397, 686] on div "Back to all projects 19 Deerpath Dr, Saint Peters, MO 63376 3 Beds | 2 Baths | …" at bounding box center [307, 410] width 615 height 728
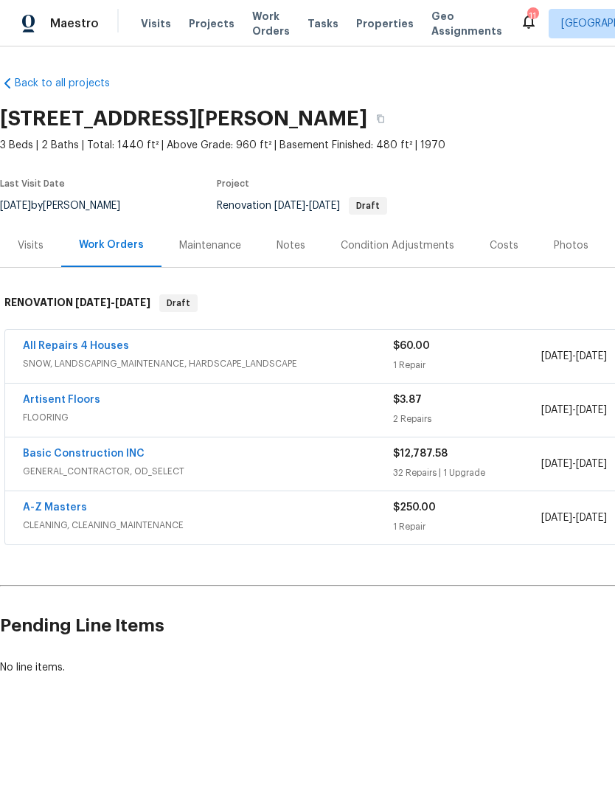
click at [431, 629] on h2 "Pending Line Items" at bounding box center [371, 625] width 742 height 69
click at [498, 638] on h2 "Pending Line Items" at bounding box center [371, 625] width 742 height 69
click at [431, 611] on h2 "Pending Line Items" at bounding box center [371, 625] width 742 height 69
click at [422, 631] on h2 "Pending Line Items" at bounding box center [371, 625] width 742 height 69
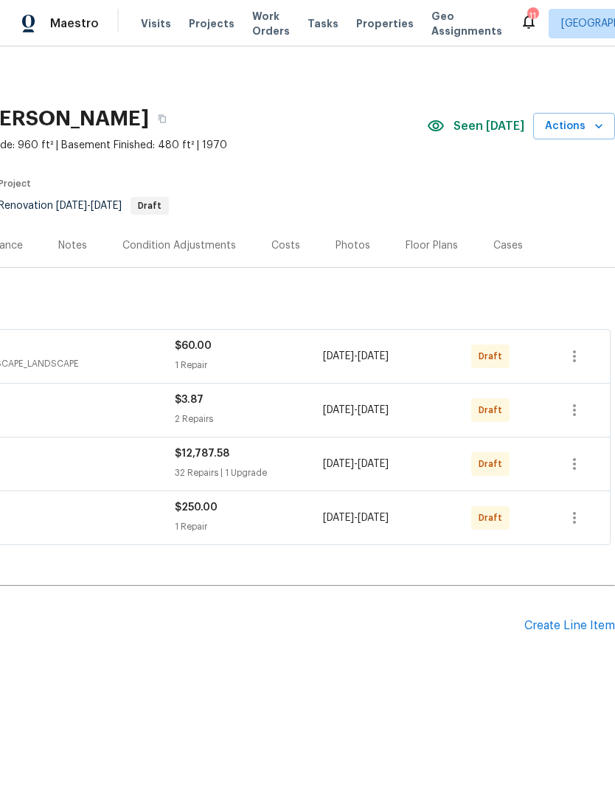
scroll to position [0, 218]
click at [576, 456] on icon "button" at bounding box center [574, 464] width 18 height 18
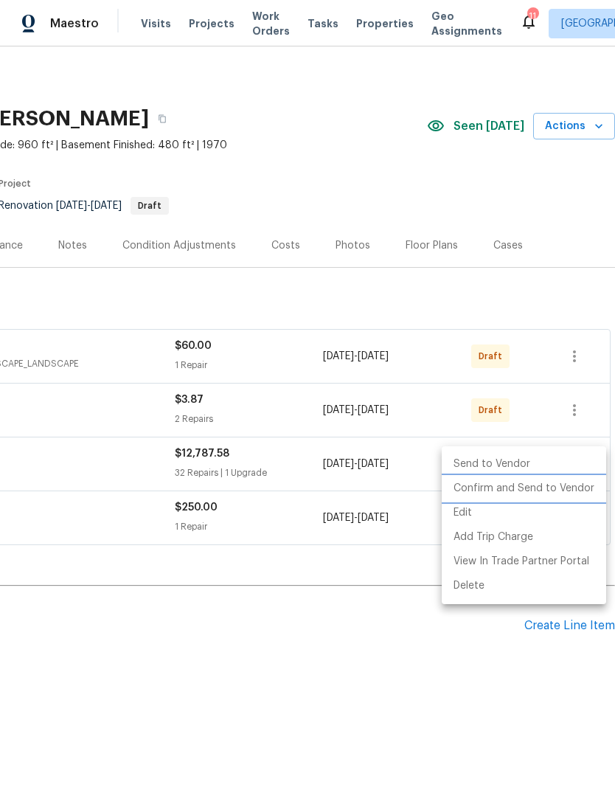
click at [585, 487] on li "Confirm and Send to Vendor" at bounding box center [524, 488] width 164 height 24
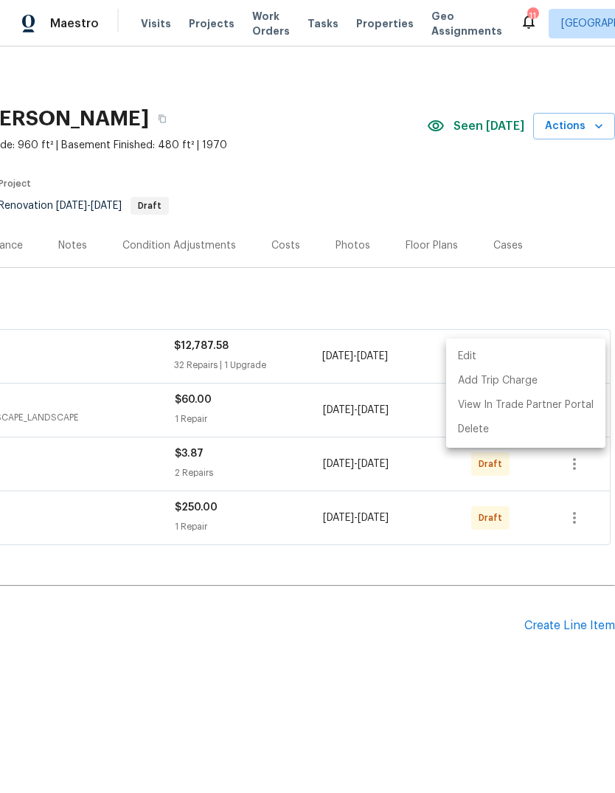
click at [474, 660] on div at bounding box center [307, 396] width 615 height 793
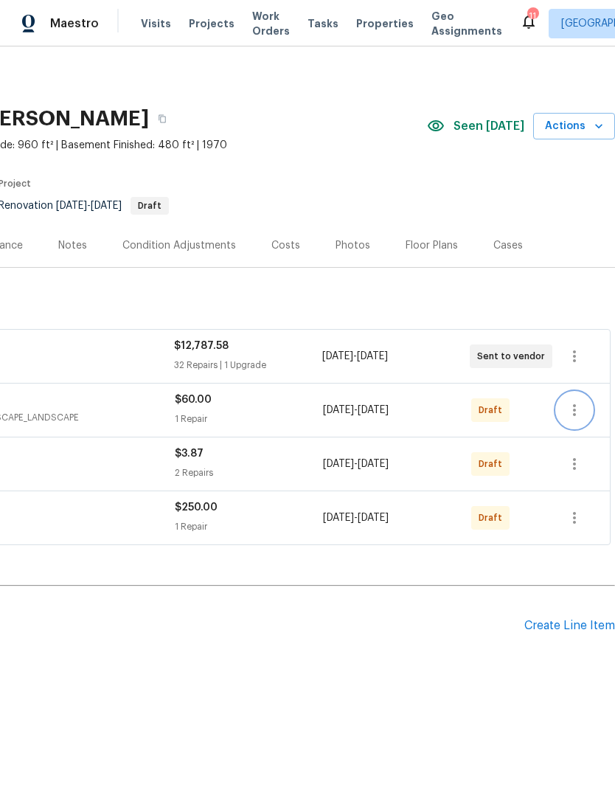
click at [573, 405] on icon "button" at bounding box center [574, 410] width 18 height 18
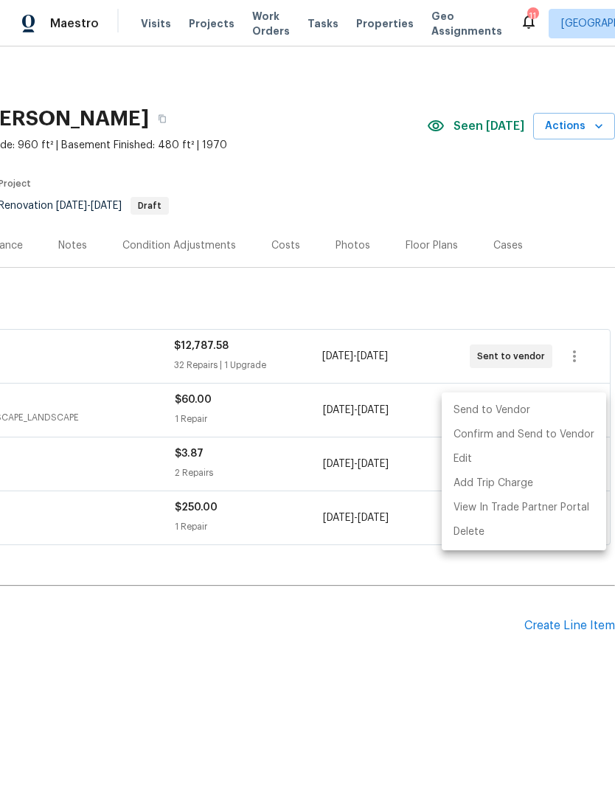
click at [373, 649] on div at bounding box center [307, 396] width 615 height 793
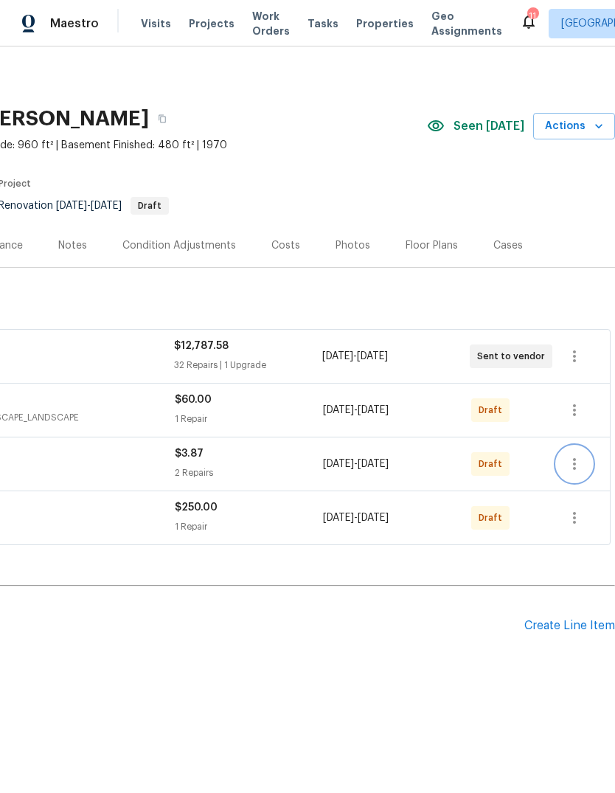
click at [583, 468] on icon "button" at bounding box center [574, 464] width 18 height 18
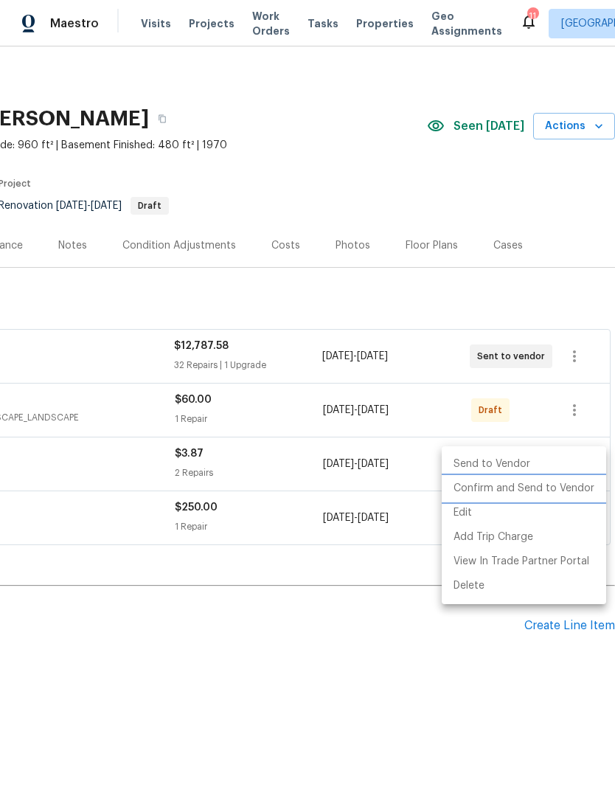
click at [573, 493] on li "Confirm and Send to Vendor" at bounding box center [524, 488] width 164 height 24
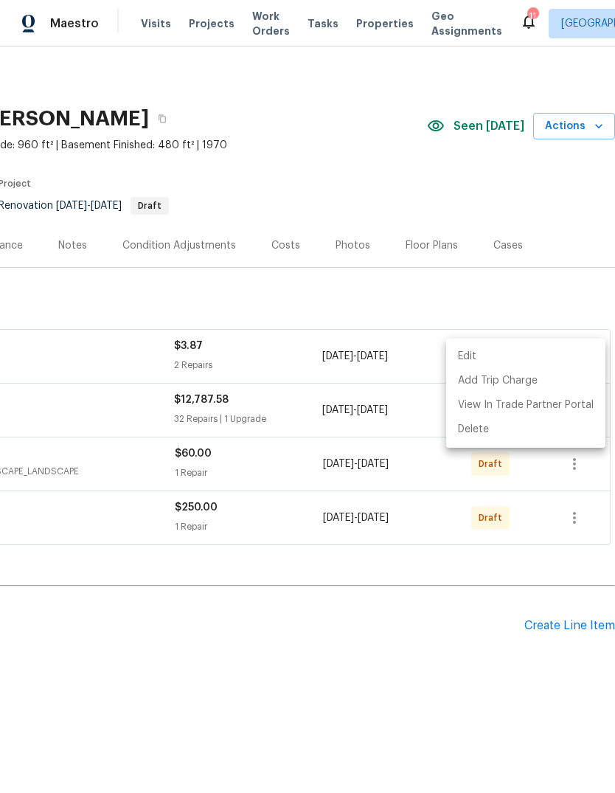
click at [426, 677] on div at bounding box center [307, 396] width 615 height 793
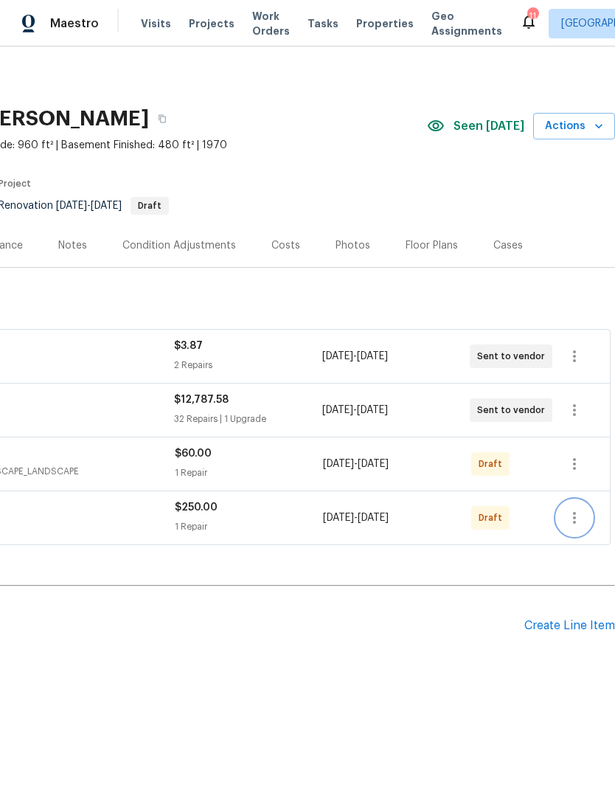
click at [579, 516] on icon "button" at bounding box center [574, 518] width 18 height 18
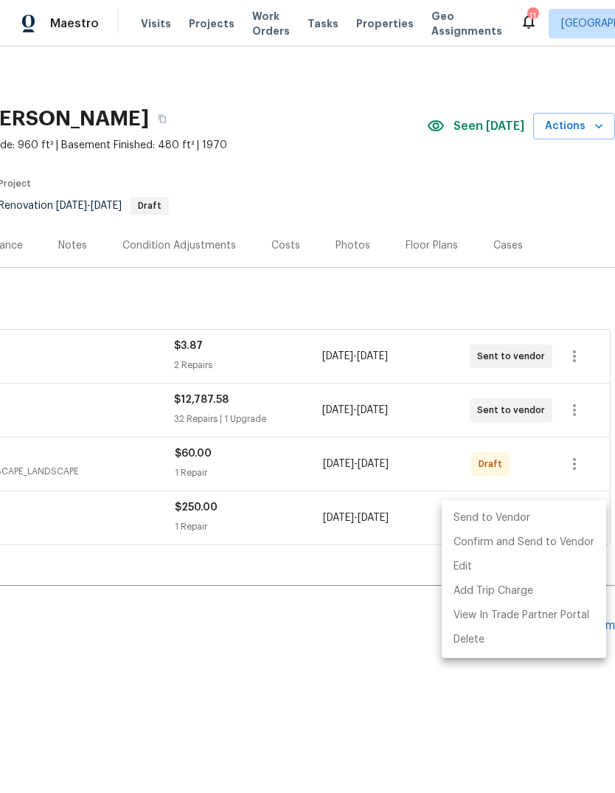
click at [349, 695] on div at bounding box center [307, 396] width 615 height 793
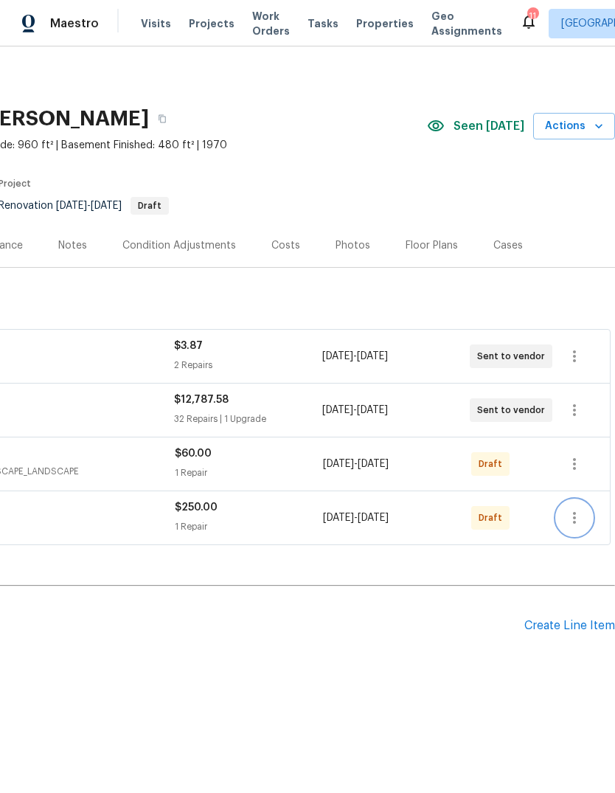
click at [577, 512] on icon "button" at bounding box center [574, 518] width 18 height 18
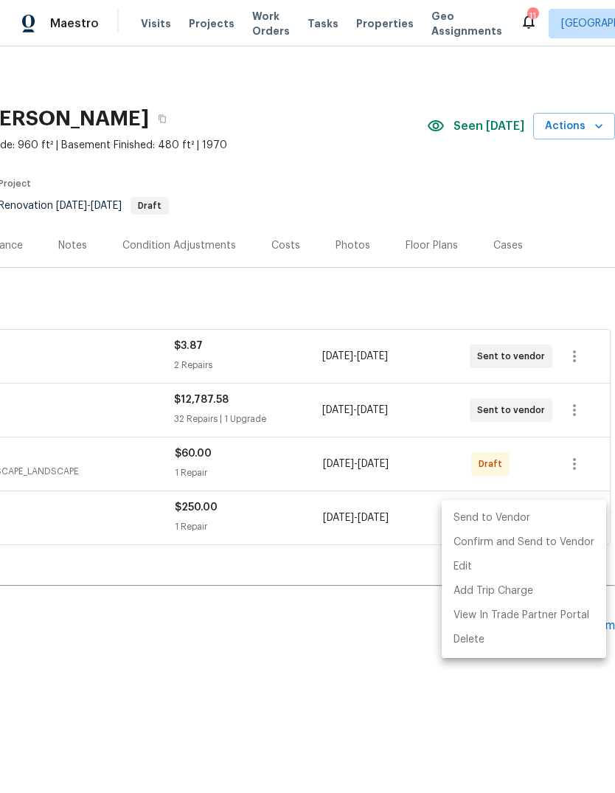
click at [372, 672] on div at bounding box center [307, 396] width 615 height 793
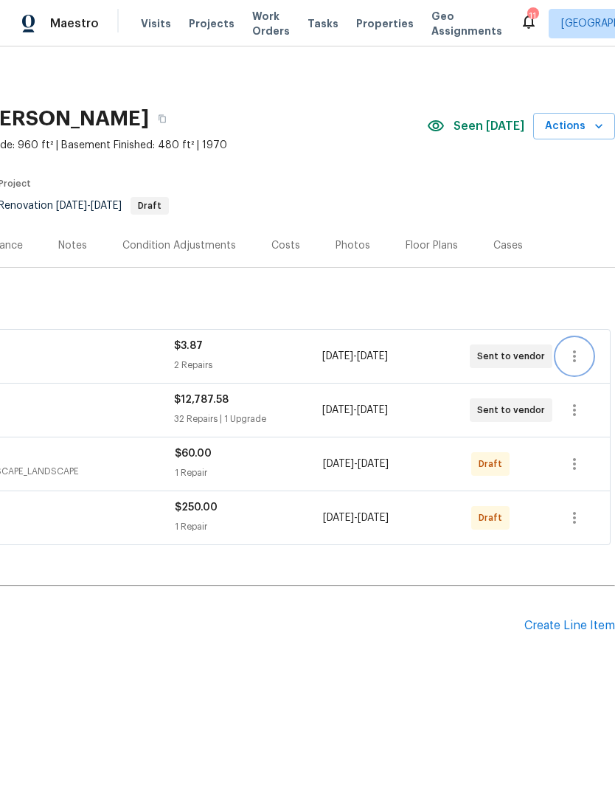
click at [581, 358] on icon "button" at bounding box center [574, 356] width 18 height 18
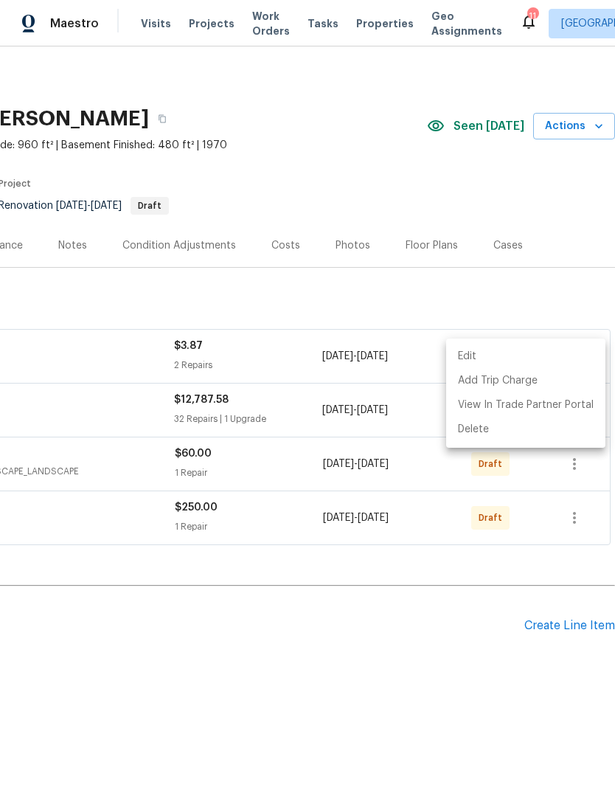
click at [574, 355] on li "Edit" at bounding box center [525, 356] width 159 height 24
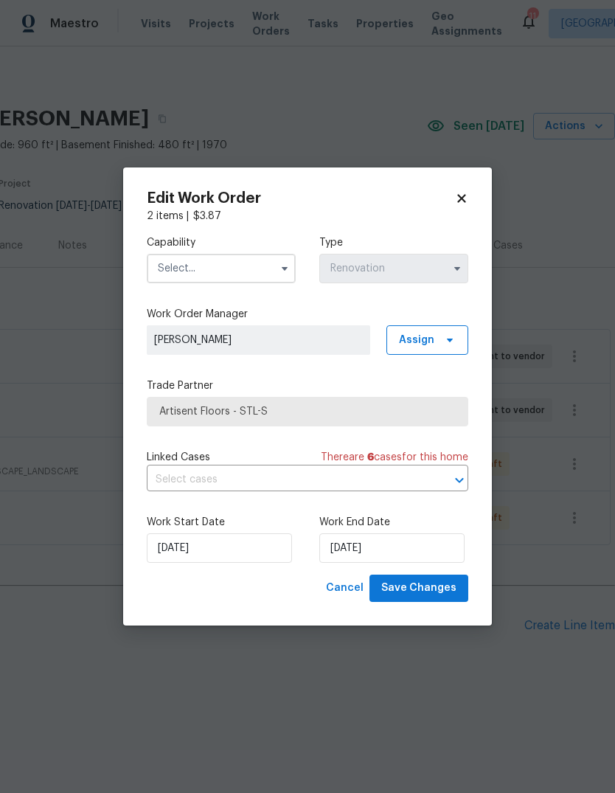
click at [244, 263] on input "text" at bounding box center [221, 268] width 149 height 29
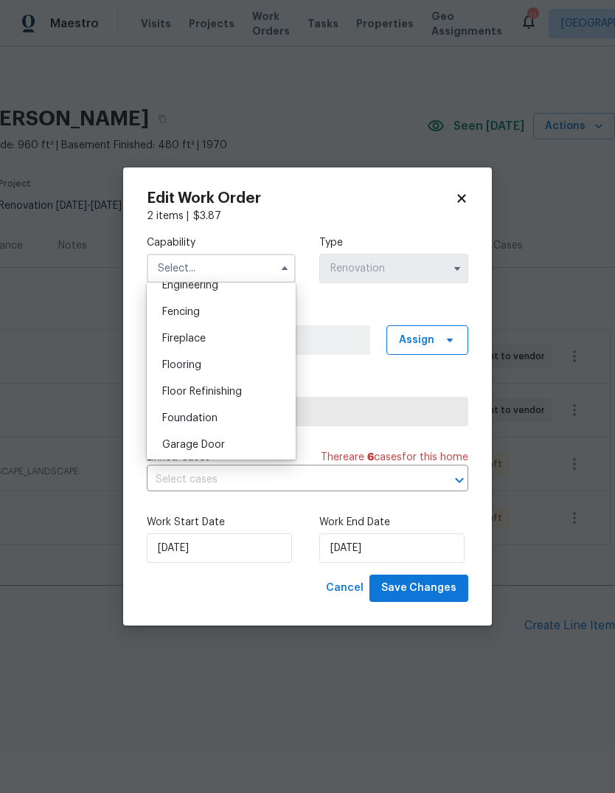
scroll to position [503, 0]
click at [254, 368] on div "Flooring" at bounding box center [221, 368] width 142 height 27
type input "Flooring"
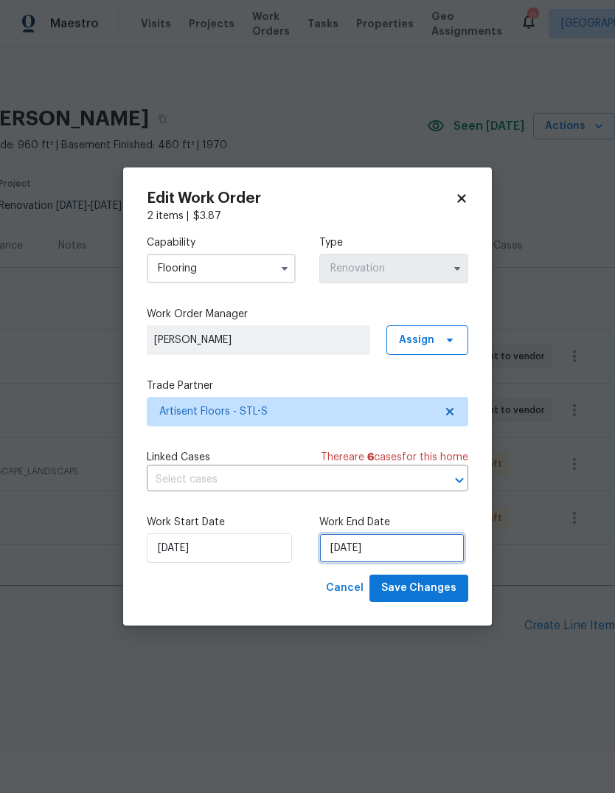
click at [447, 551] on input "9/29/2025" at bounding box center [391, 547] width 145 height 29
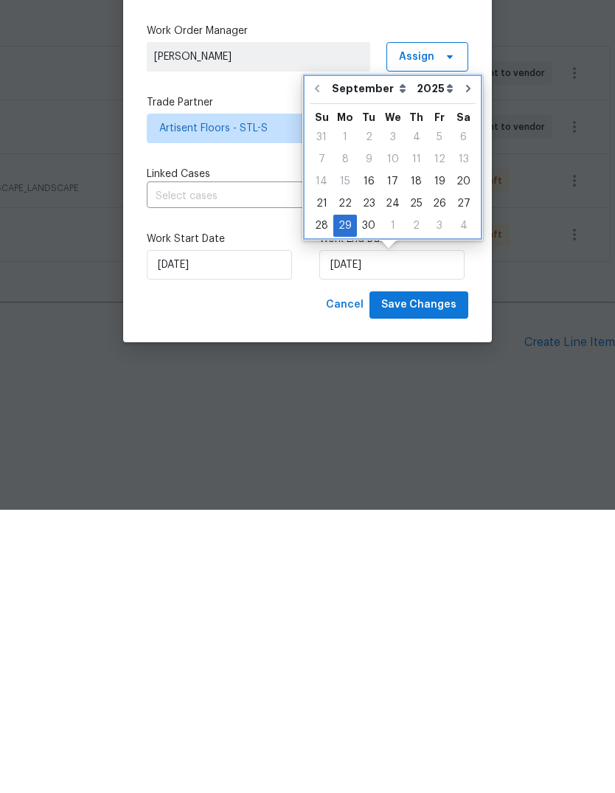
click at [464, 366] on icon "Go to next month" at bounding box center [468, 372] width 12 height 12
type input "10/29/2025"
select select "9"
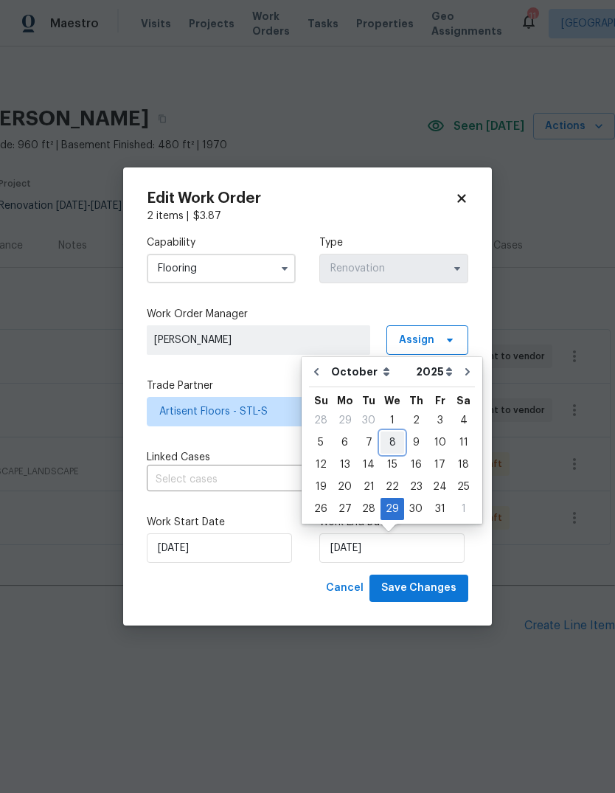
click at [397, 445] on div "8" at bounding box center [392, 442] width 24 height 21
type input "10/8/2025"
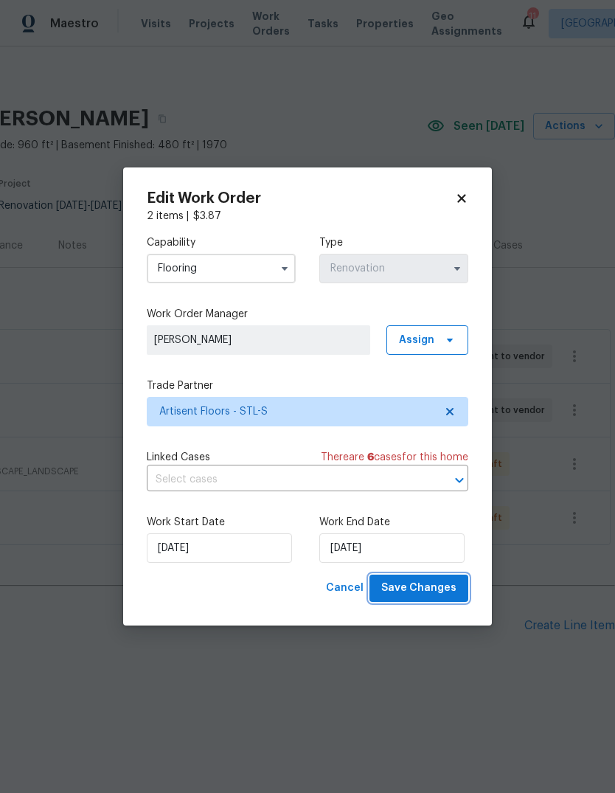
click at [447, 597] on span "Save Changes" at bounding box center [418, 588] width 75 height 18
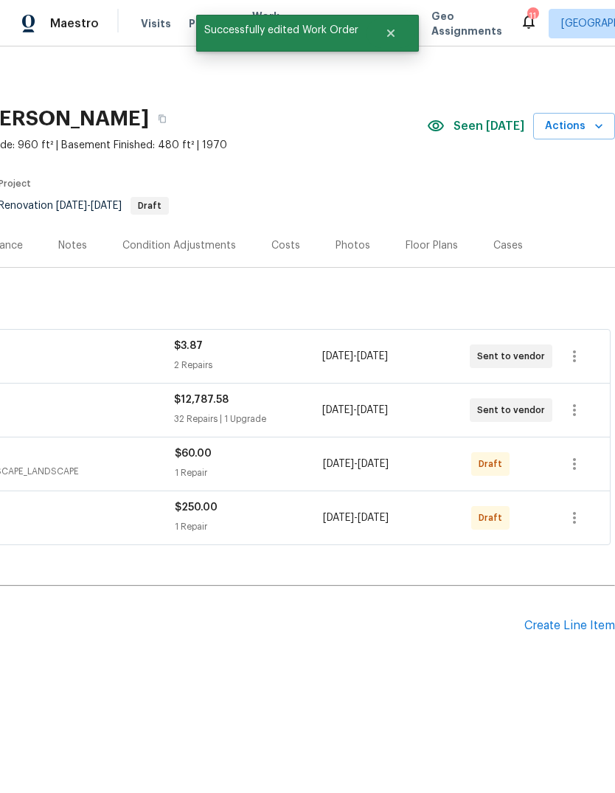
scroll to position [0, 218]
click at [577, 520] on icon "button" at bounding box center [574, 518] width 18 height 18
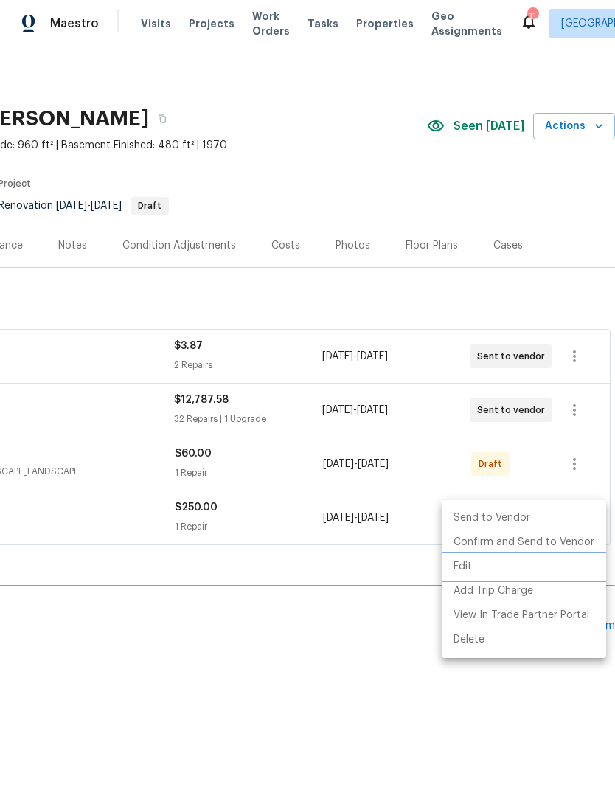
click at [554, 568] on li "Edit" at bounding box center [524, 566] width 164 height 24
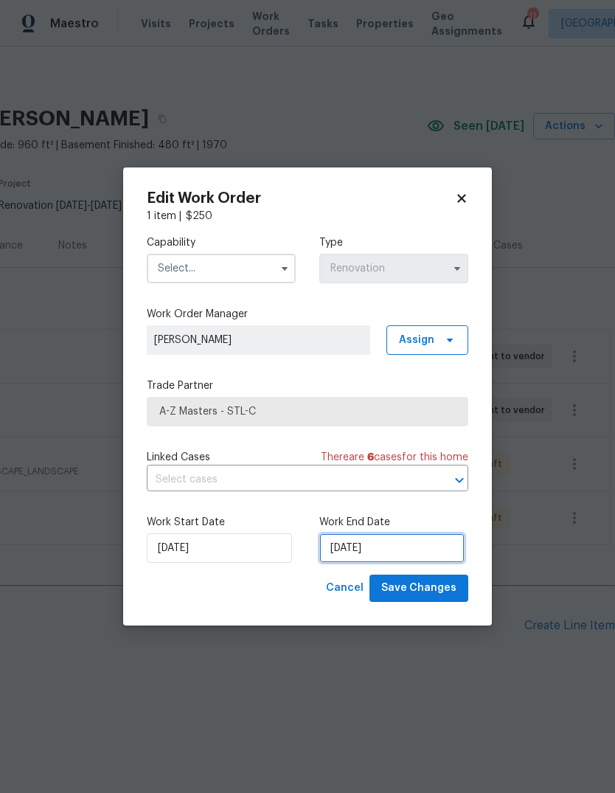
click at [444, 554] on input "9/30/2025" at bounding box center [391, 547] width 145 height 29
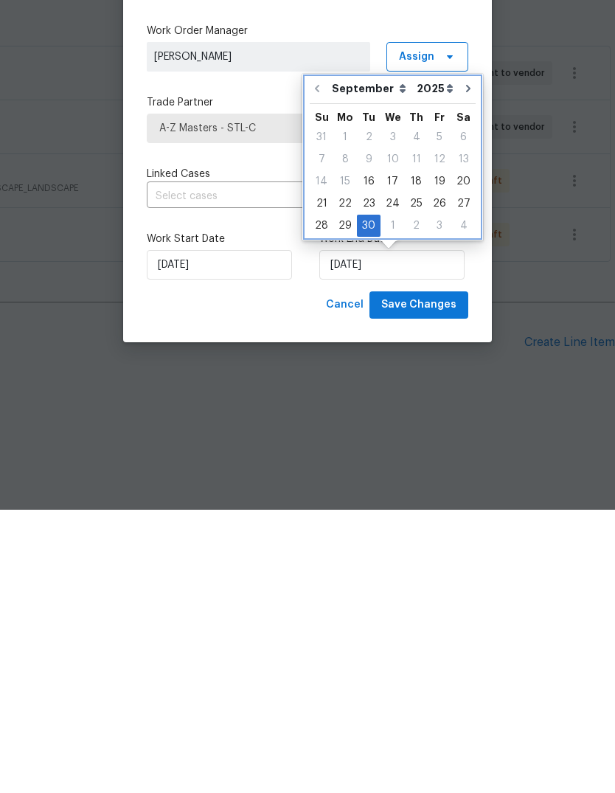
click at [466, 368] on icon "Go to next month" at bounding box center [468, 371] width 4 height 7
type input "10/30/2025"
select select "9"
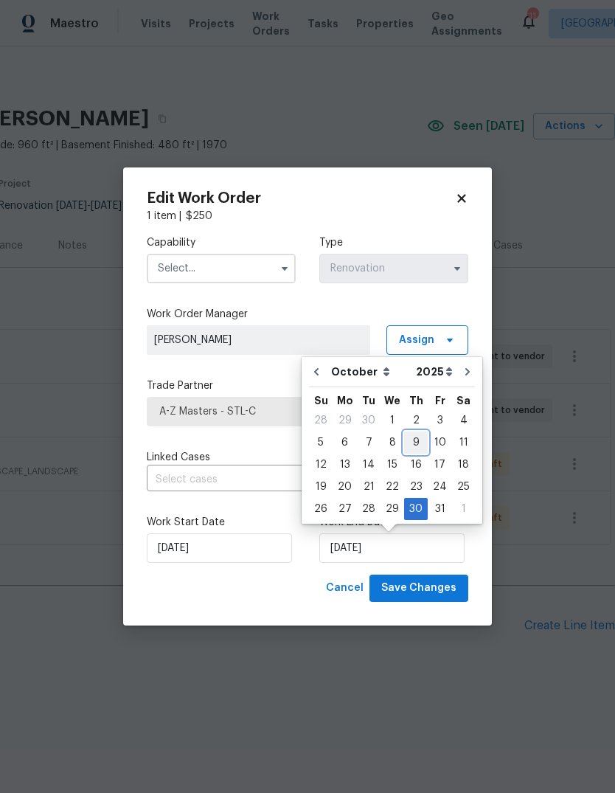
click at [420, 442] on div "9" at bounding box center [416, 442] width 24 height 21
type input "10/9/2025"
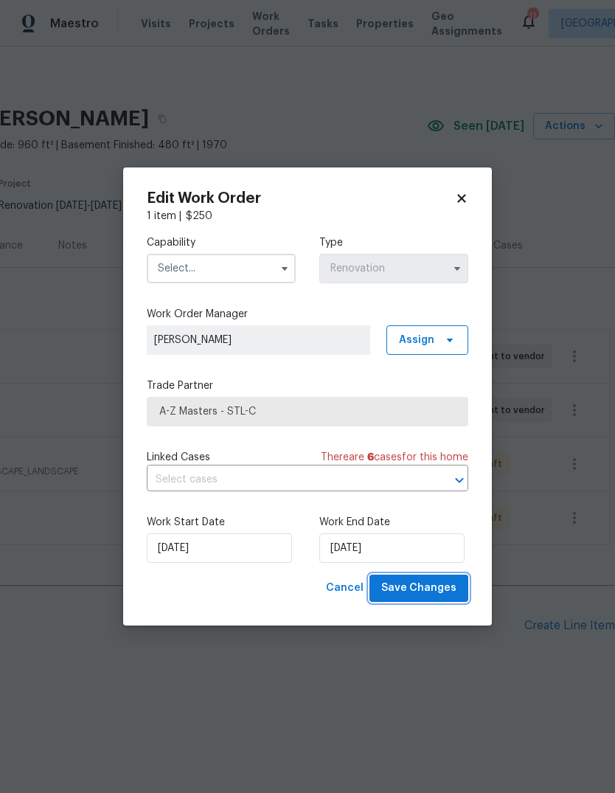
click at [446, 593] on span "Save Changes" at bounding box center [418, 588] width 75 height 18
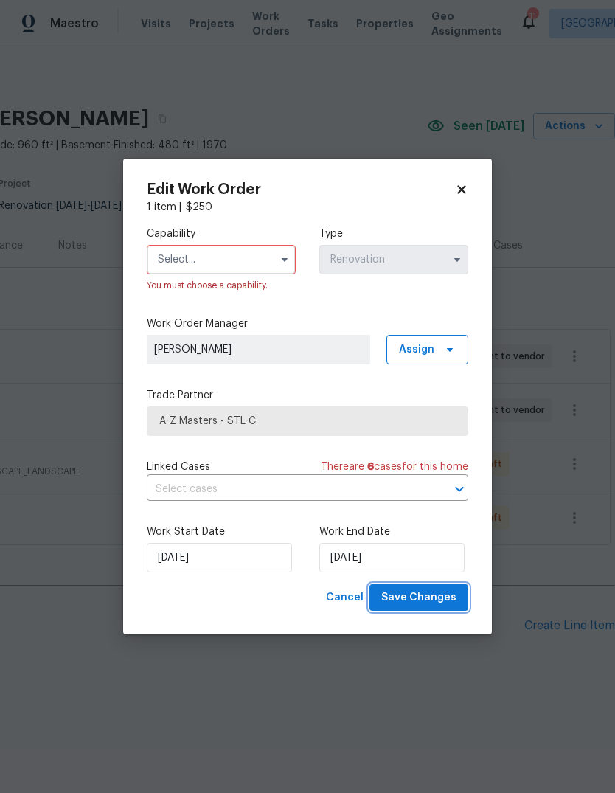
click at [436, 600] on span "Save Changes" at bounding box center [418, 597] width 75 height 18
click at [271, 268] on input "text" at bounding box center [221, 259] width 149 height 29
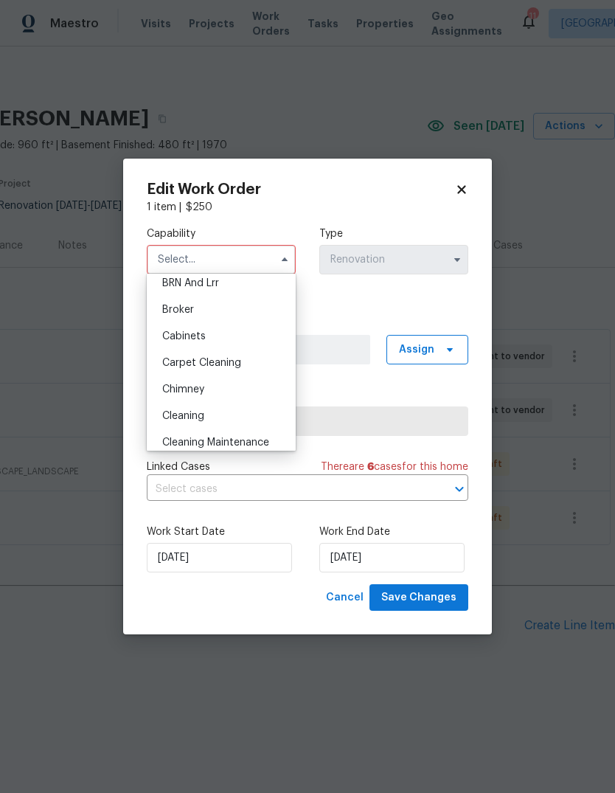
scroll to position [88, 0]
click at [247, 410] on div "Cleaning" at bounding box center [221, 414] width 142 height 27
type input "Cleaning"
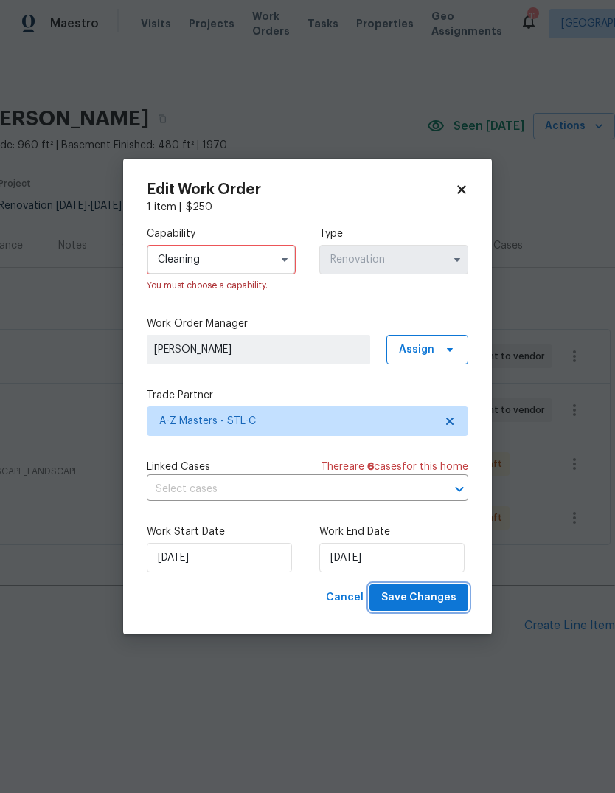
click at [447, 599] on span "Save Changes" at bounding box center [418, 597] width 75 height 18
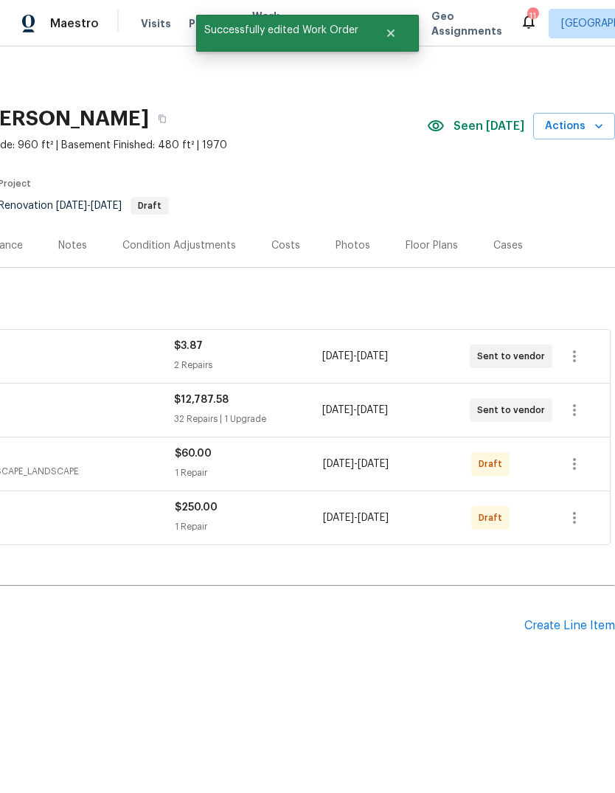
scroll to position [0, 218]
click at [574, 512] on icon "button" at bounding box center [574, 518] width 3 height 12
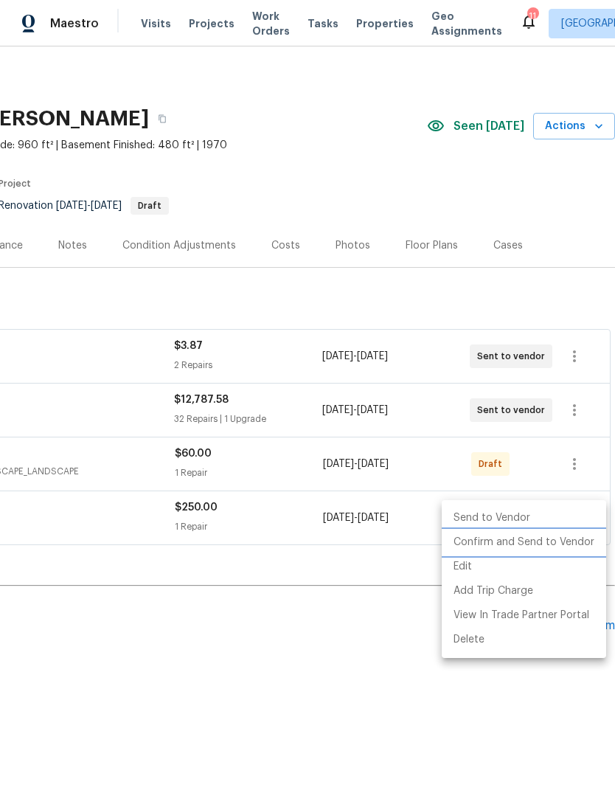
click at [576, 541] on li "Confirm and Send to Vendor" at bounding box center [524, 542] width 164 height 24
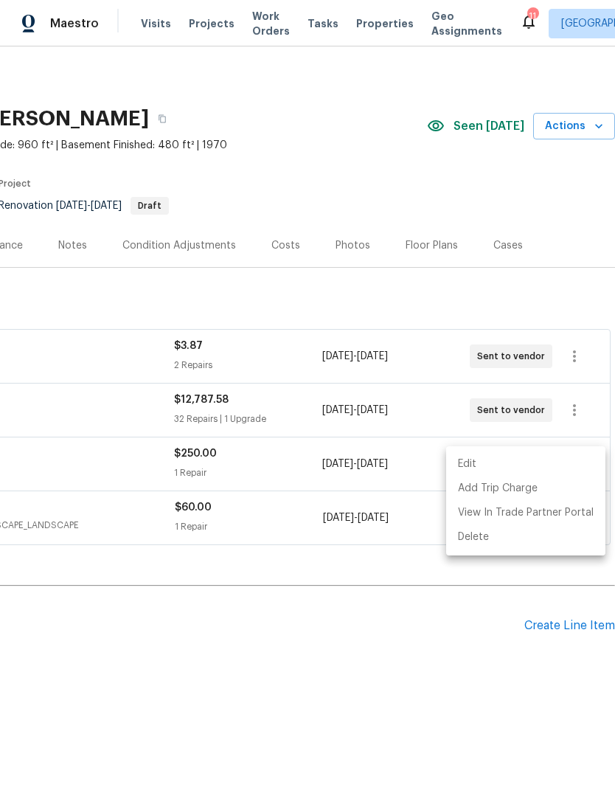
click at [413, 675] on div at bounding box center [307, 396] width 615 height 793
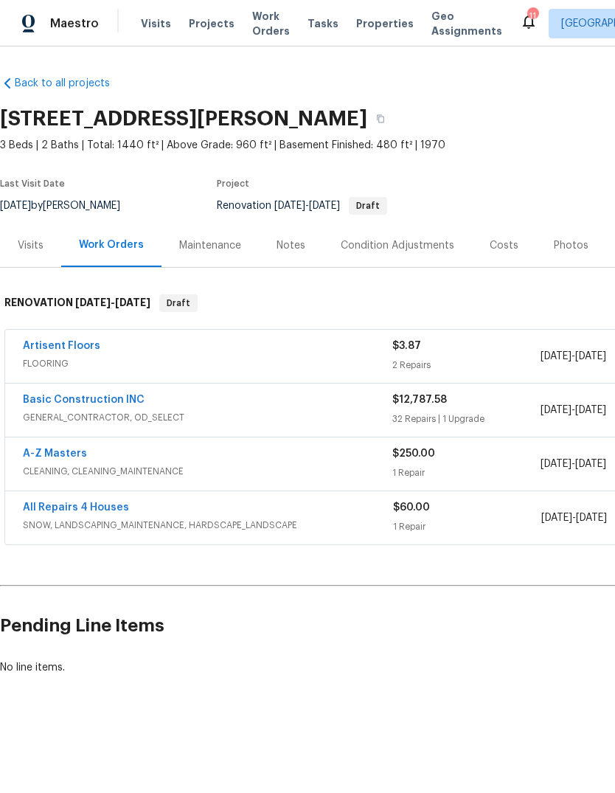
scroll to position [0, 0]
click at [300, 242] on div "Notes" at bounding box center [290, 245] width 29 height 15
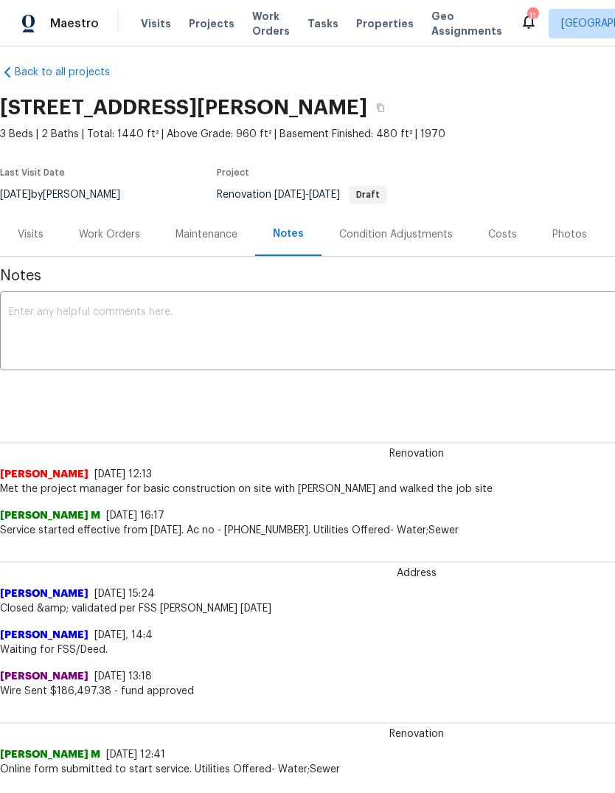
scroll to position [12, 0]
click at [196, 344] on textarea at bounding box center [416, 332] width 815 height 52
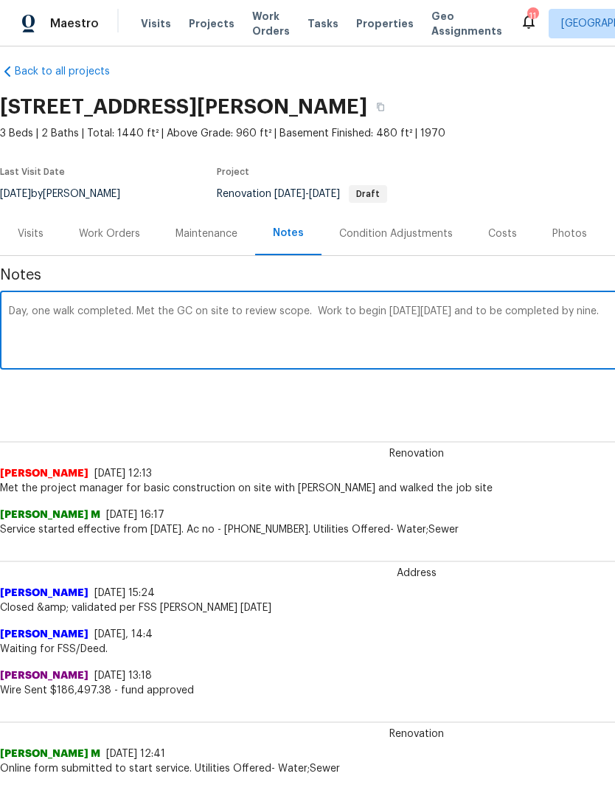
type textarea "Day, one walk completed. Met the GC on site to review scope. Work to begin on T…"
click at [120, 234] on div "Work Orders" at bounding box center [109, 233] width 61 height 15
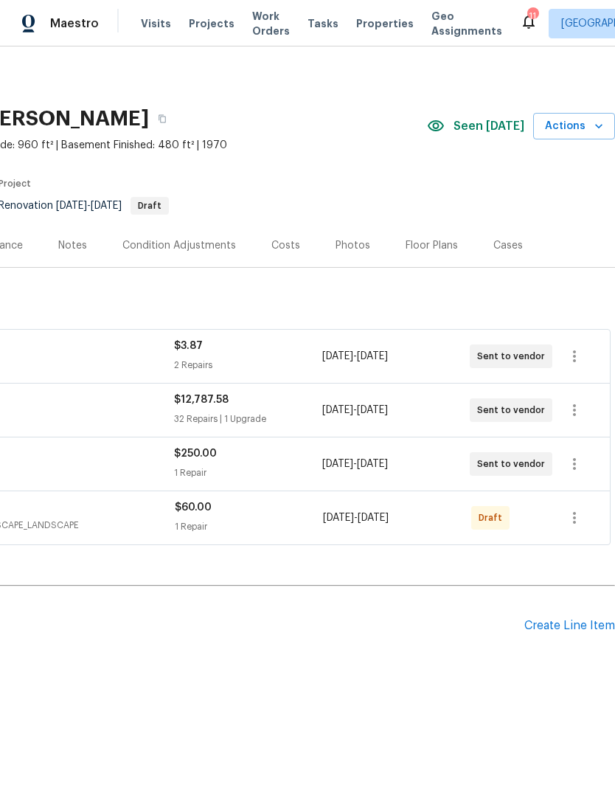
scroll to position [0, 218]
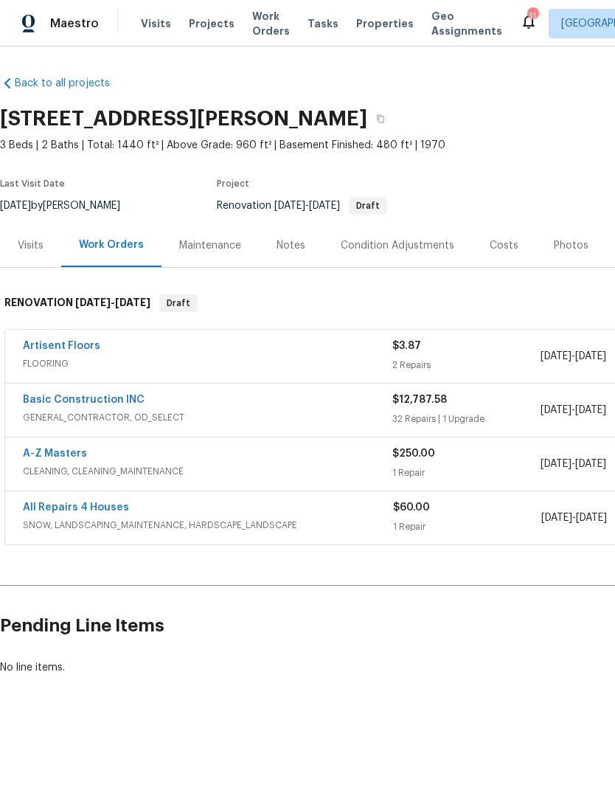
click at [291, 248] on div "Notes" at bounding box center [290, 245] width 29 height 15
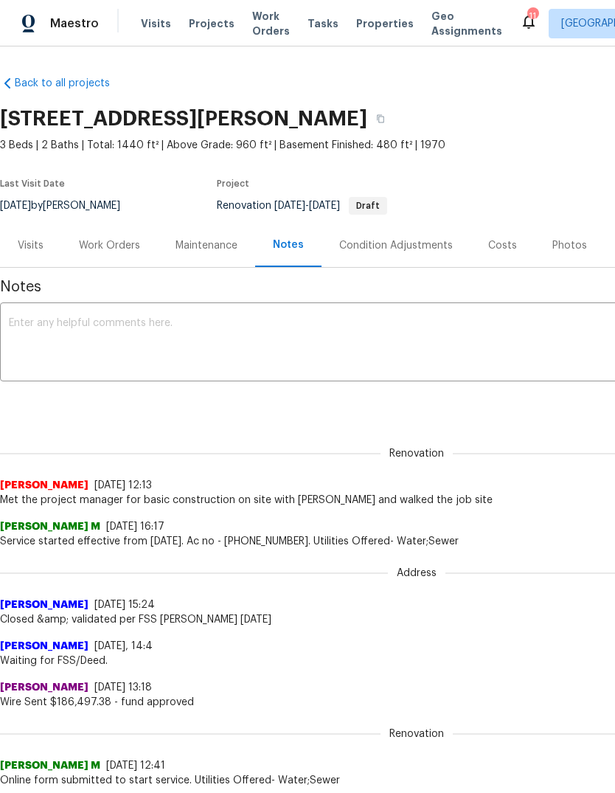
click at [226, 340] on textarea at bounding box center [416, 344] width 815 height 52
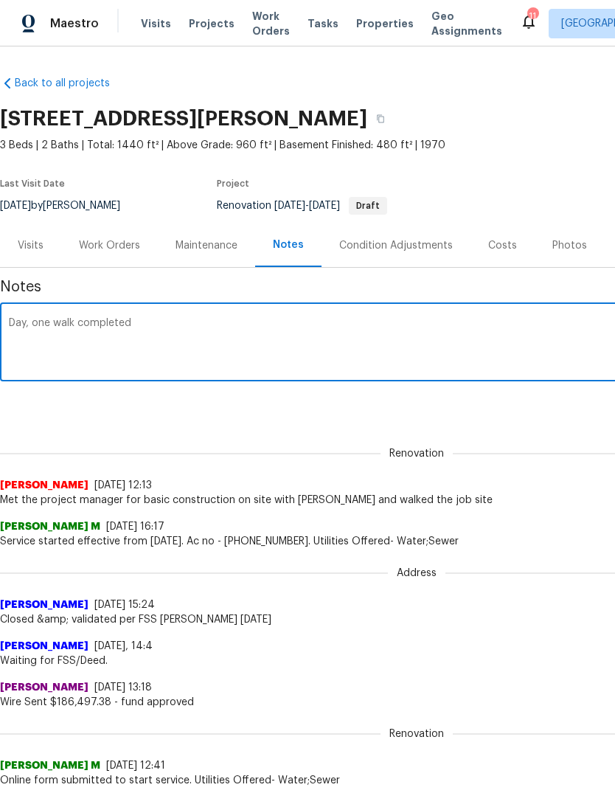
click at [30, 319] on textarea "Day, one walk completed" at bounding box center [416, 344] width 815 height 52
click at [320, 332] on textarea "Day one walk completed" at bounding box center [416, 344] width 815 height 52
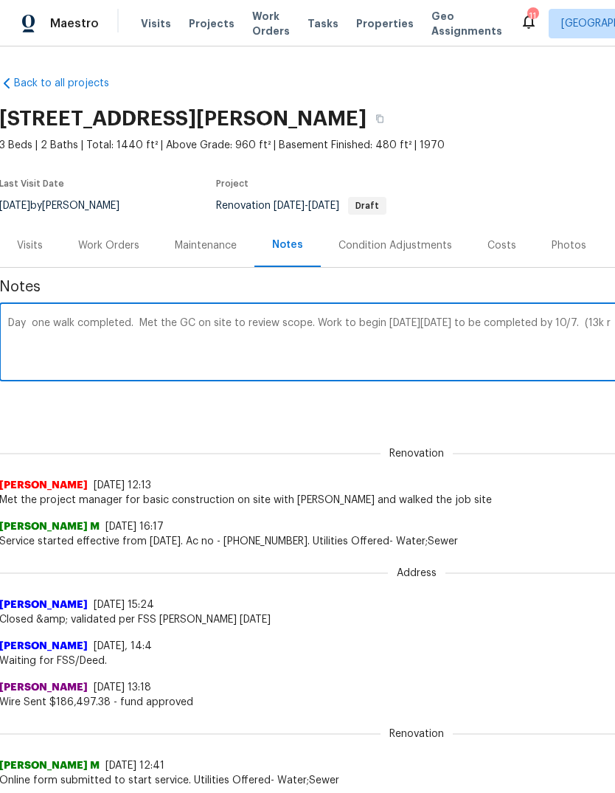
scroll to position [0, 218]
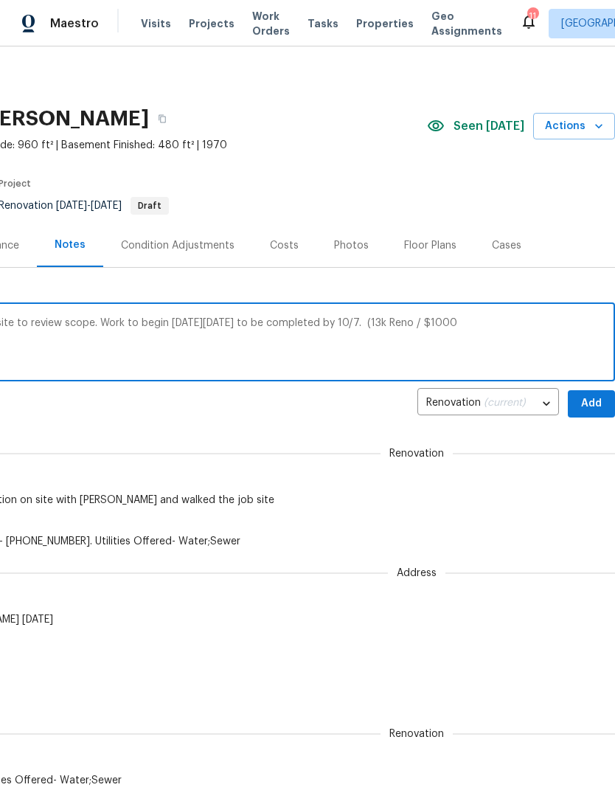
click at [396, 318] on textarea "Day one walk completed. Met the GC on site to review scope. Work to begin [DATE…" at bounding box center [198, 344] width 815 height 52
click at [381, 313] on div "Day one walk completed. Met the GC on site to review scope. Work to begin [DATE…" at bounding box center [198, 343] width 833 height 75
click at [336, 394] on div "Renovation (current) 416f9d2c-1c5b-4bd8-a8b7-f4b510dde54d ​ Add" at bounding box center [198, 403] width 833 height 27
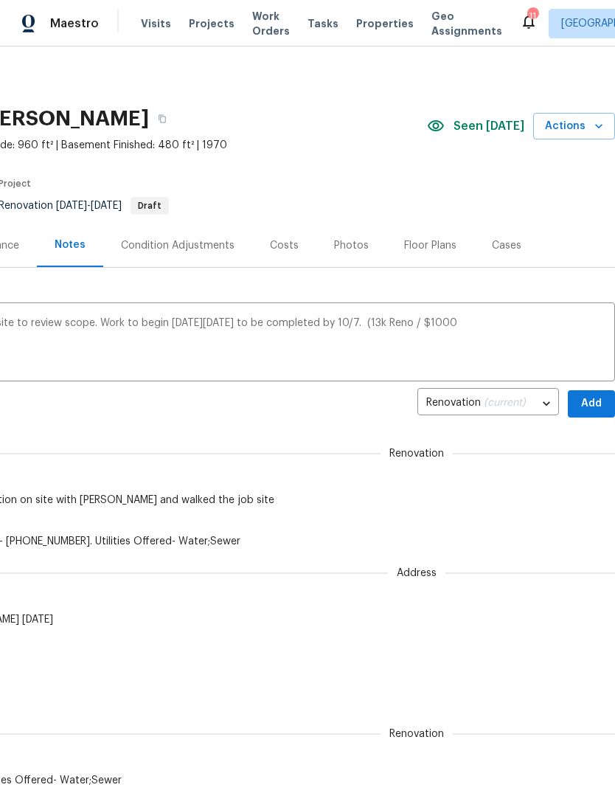
click at [391, 324] on textarea "Day one walk completed. Met the GC on site to review scope. Work to begin [DATE…" at bounding box center [198, 344] width 815 height 52
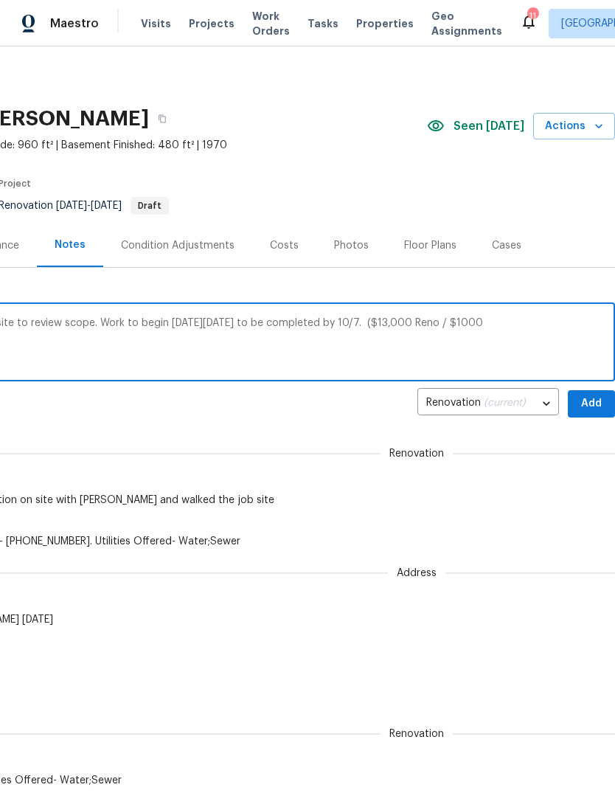
click at [562, 318] on textarea "Day one walk completed. Met the GC on site to review scope. Work to begin [DATE…" at bounding box center [198, 344] width 815 height 52
type textarea "Day one walk completed. Met the GC on site to review scope. Work to begin [DATE…"
click at [594, 398] on span "Add" at bounding box center [591, 403] width 24 height 18
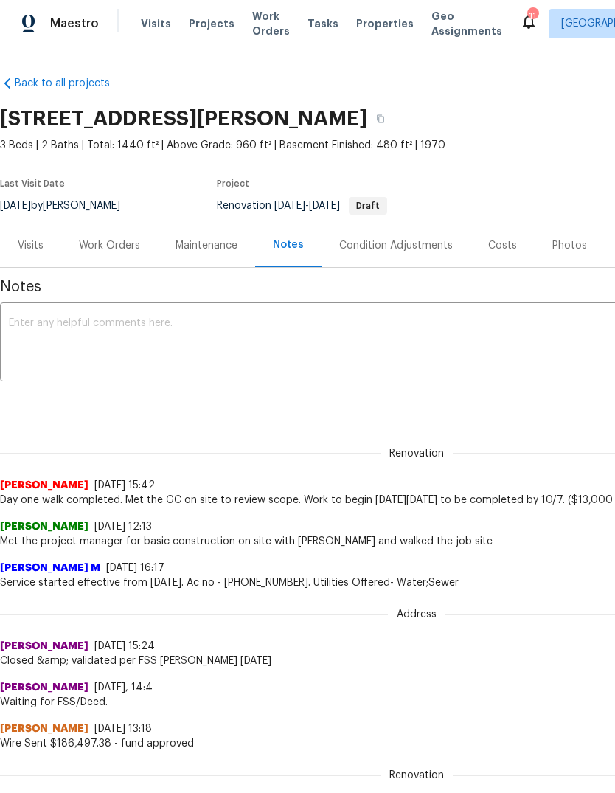
scroll to position [0, 0]
click at [219, 347] on textarea at bounding box center [416, 344] width 815 height 52
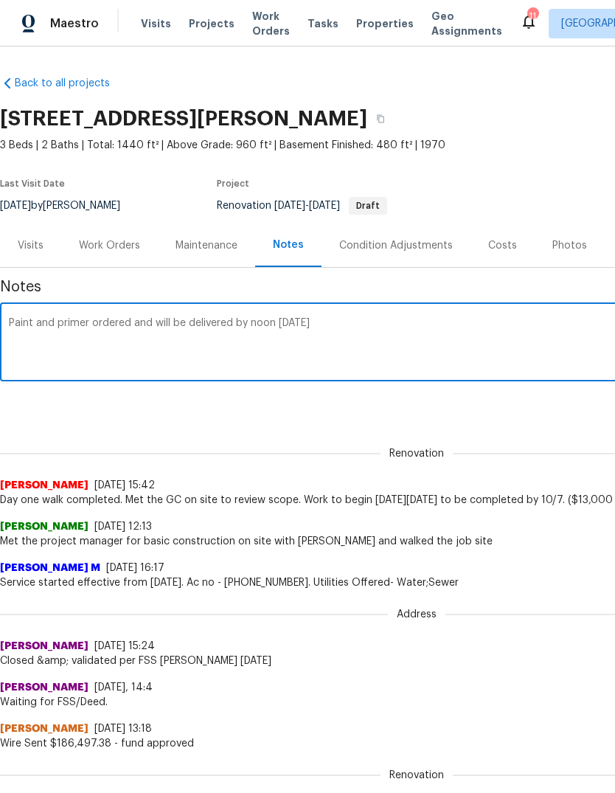
click at [511, 409] on div "Renovation (current) 416f9d2c-1c5b-4bd8-a8b7-f4b510dde54d ​ Add" at bounding box center [416, 403] width 833 height 27
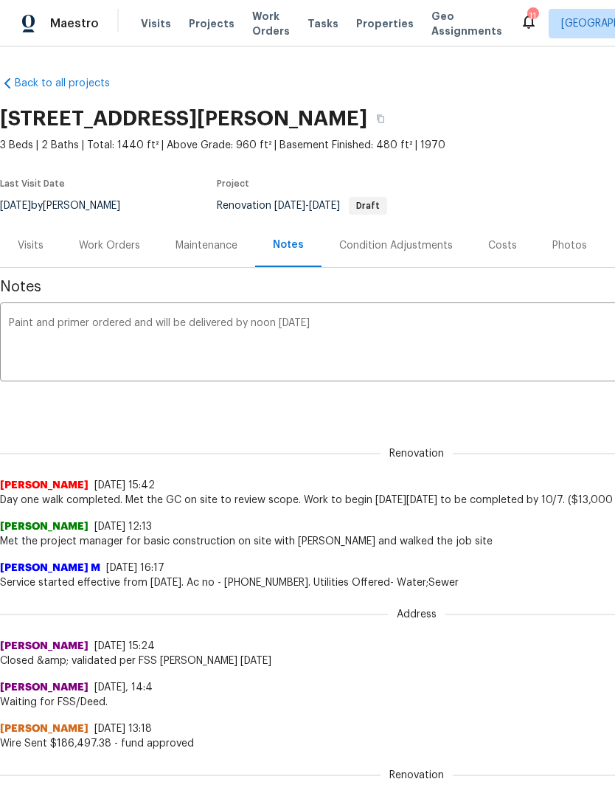
click at [89, 320] on textarea "Paint and primer ordered and will be delivered by noon [DATE]" at bounding box center [416, 344] width 815 height 52
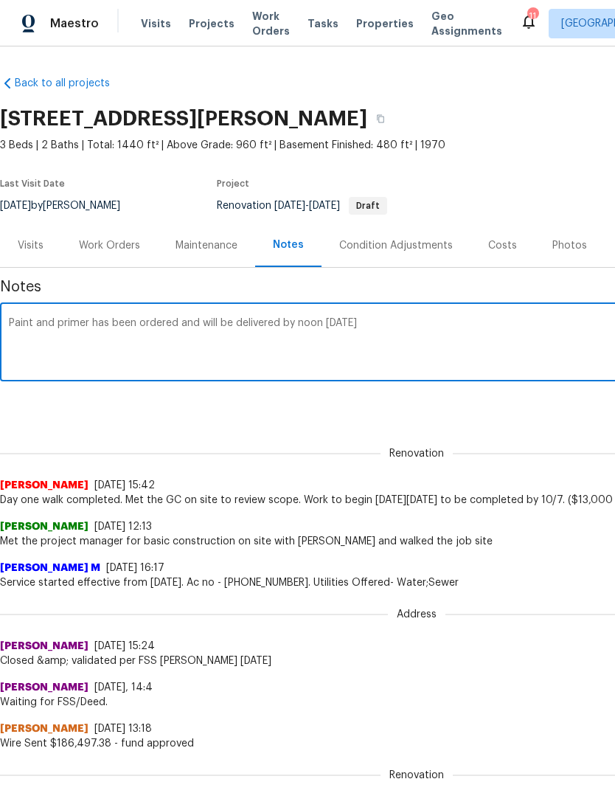
click at [518, 321] on textarea "Paint and primer has been ordered and will be delivered by noon [DATE]" at bounding box center [416, 344] width 815 height 52
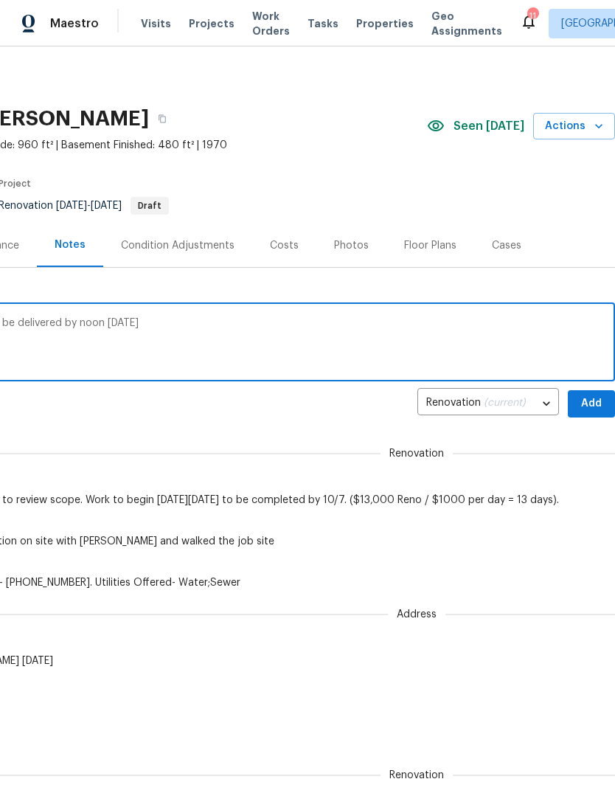
scroll to position [0, 218]
type textarea "Paint and primer has been ordered and will be delivered by noon [DATE]"
click at [595, 403] on span "Add" at bounding box center [591, 403] width 24 height 18
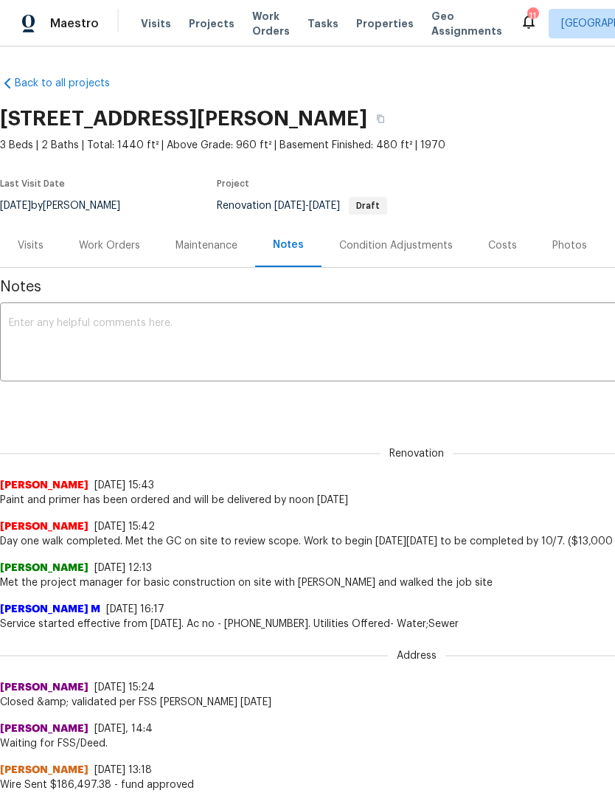
scroll to position [0, 0]
click at [132, 243] on div "Work Orders" at bounding box center [109, 245] width 61 height 15
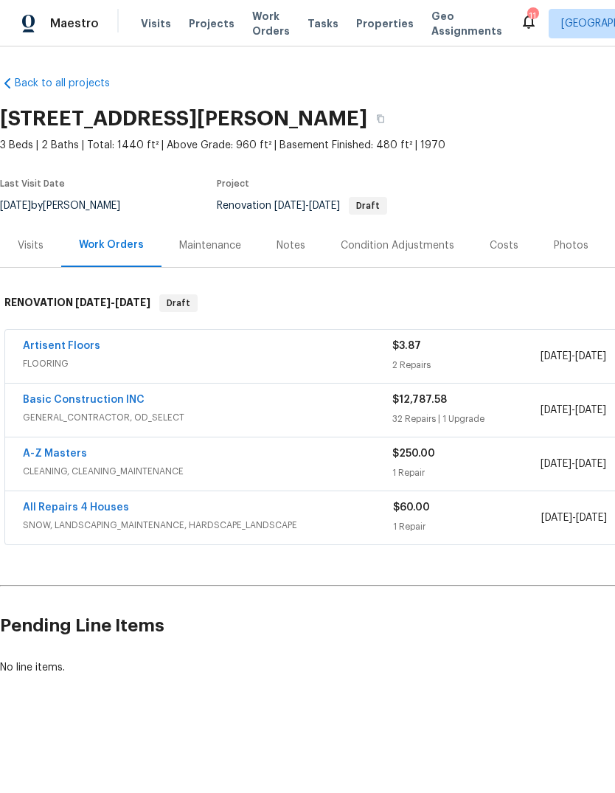
click at [61, 400] on link "Basic Construction INC" at bounding box center [84, 399] width 122 height 10
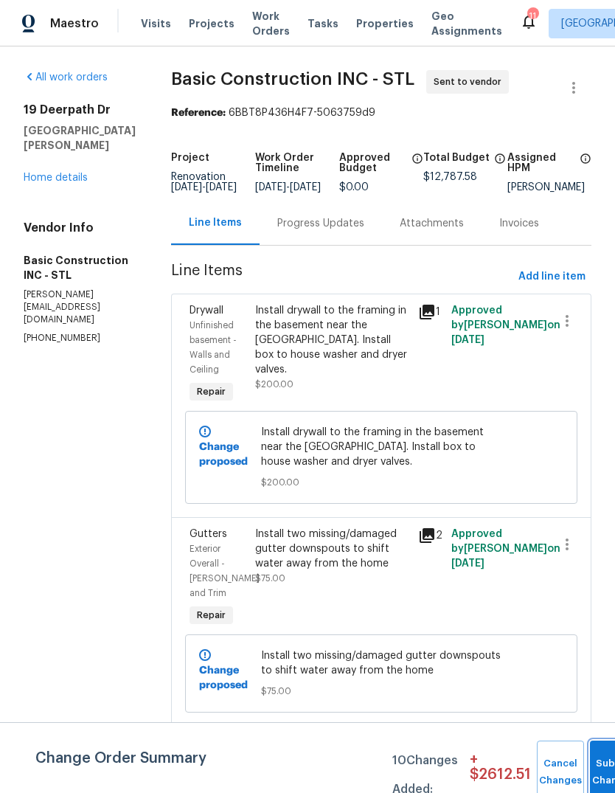
click at [596, 764] on button "Submit Changes" at bounding box center [613, 771] width 47 height 63
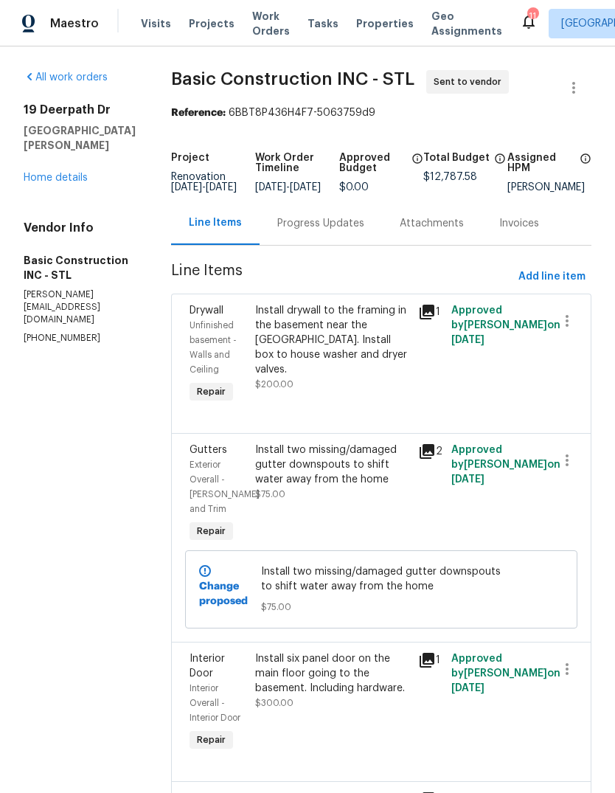
click at [321, 231] on div "Progress Updates" at bounding box center [320, 223] width 87 height 15
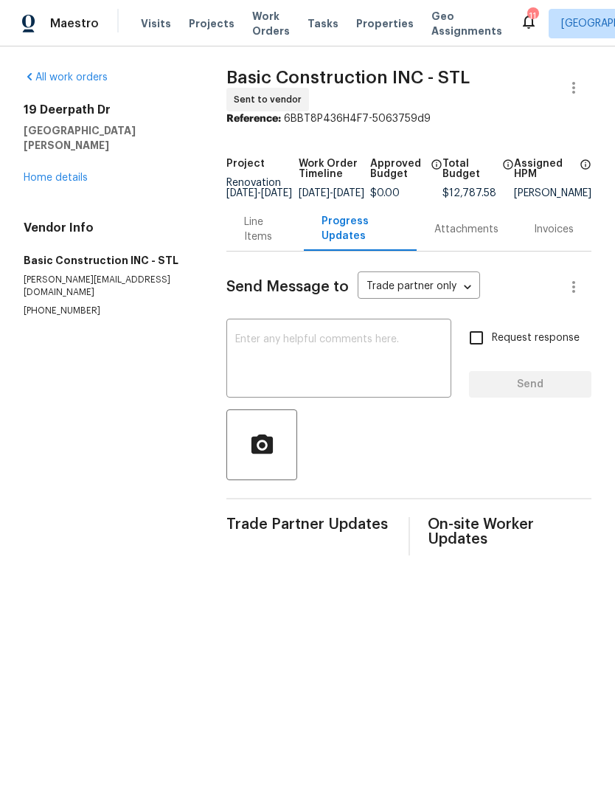
click at [375, 360] on textarea at bounding box center [338, 360] width 207 height 52
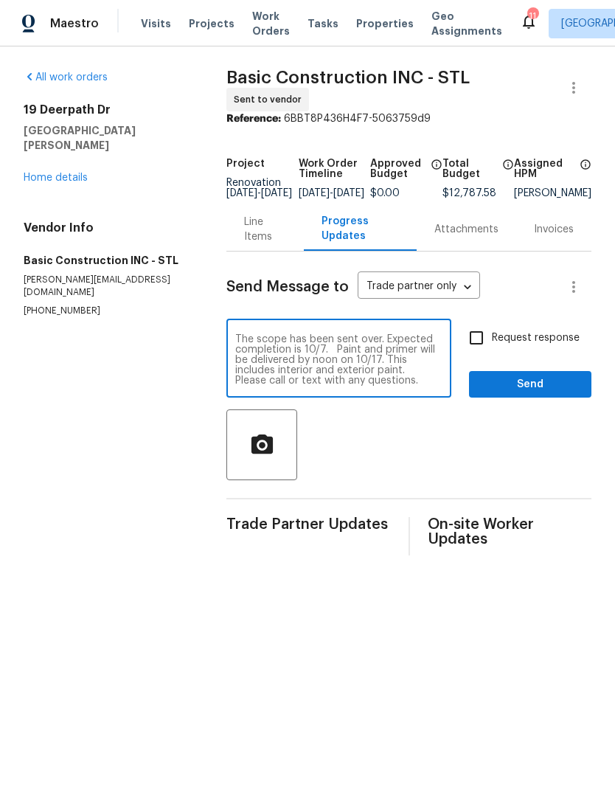
type textarea "The scope has been sent over. Expected completion is 10/7. Paint and primer wil…"
click at [555, 352] on label "Request response" at bounding box center [520, 337] width 119 height 31
click at [492, 352] on input "Request response" at bounding box center [476, 337] width 31 height 31
checkbox input "true"
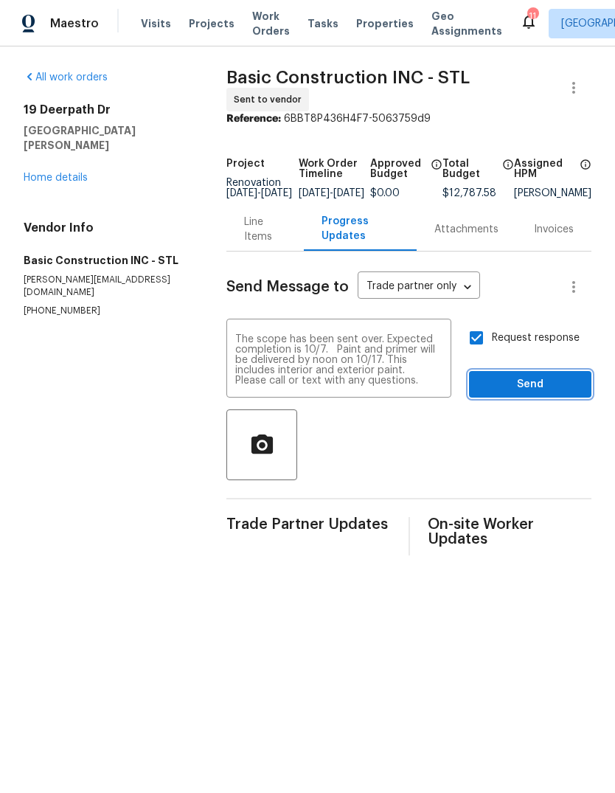
click at [566, 392] on span "Send" at bounding box center [530, 384] width 99 height 18
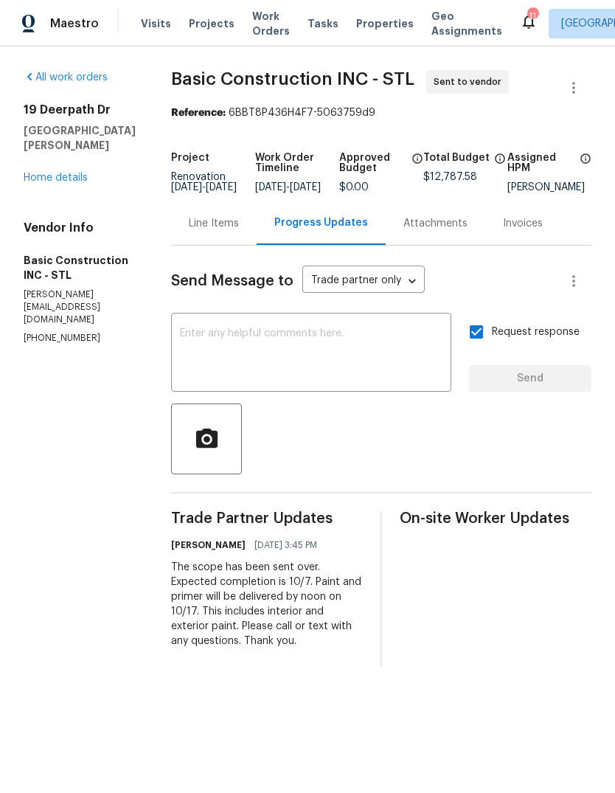
click at [208, 231] on div "Line Items" at bounding box center [214, 223] width 50 height 15
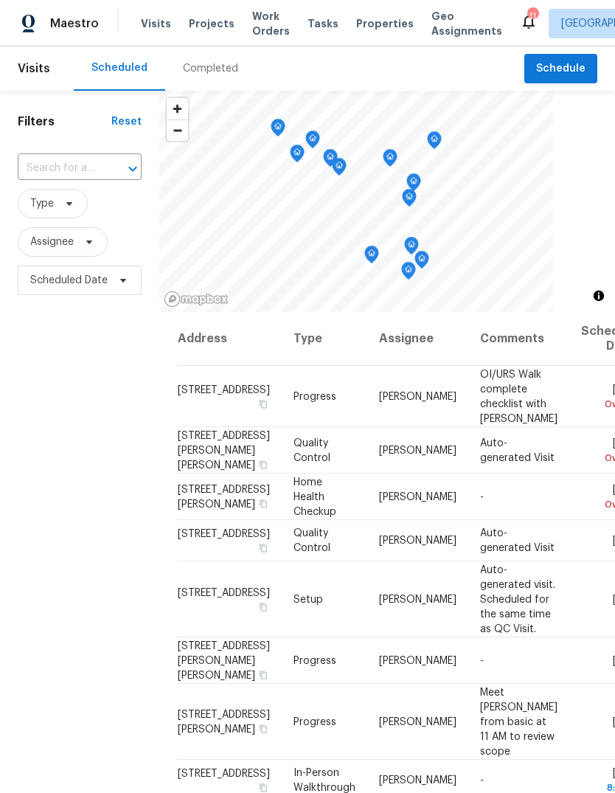
click at [372, 29] on span "Properties" at bounding box center [385, 23] width 58 height 15
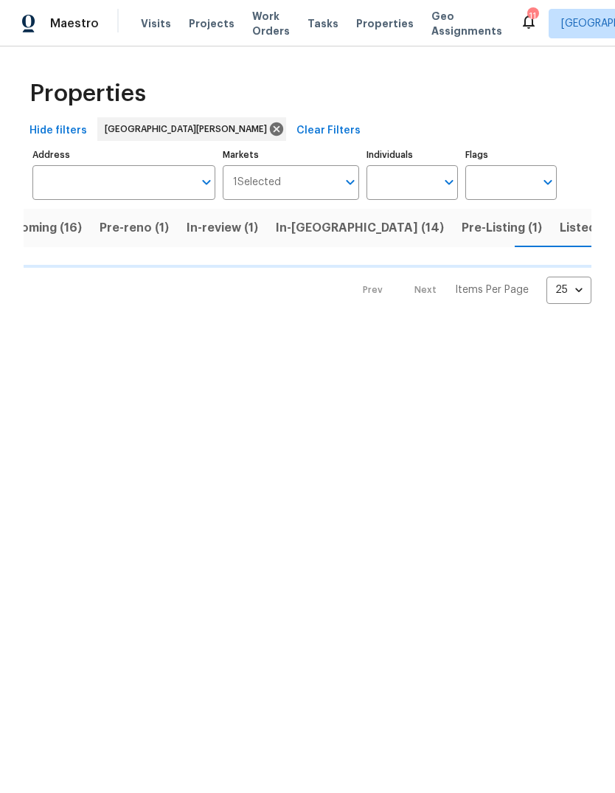
scroll to position [0, 36]
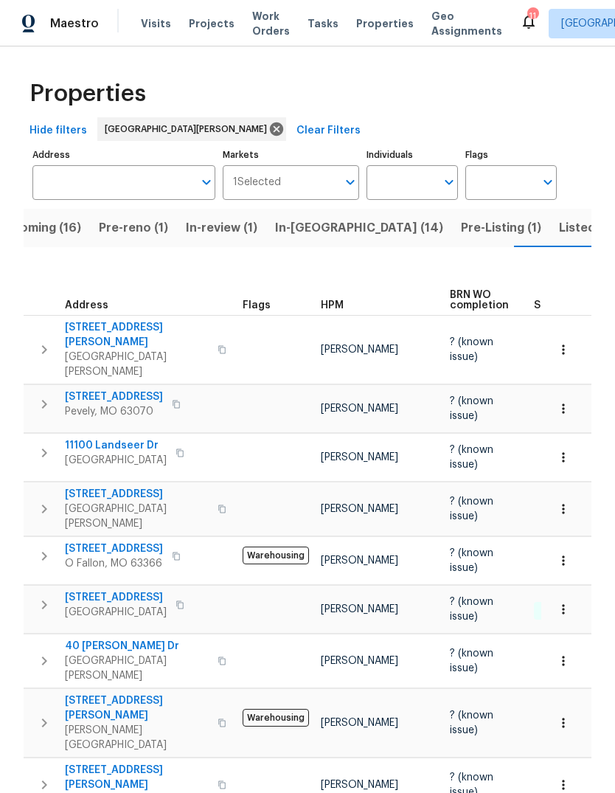
click at [346, 300] on div "HPM" at bounding box center [379, 305] width 117 height 10
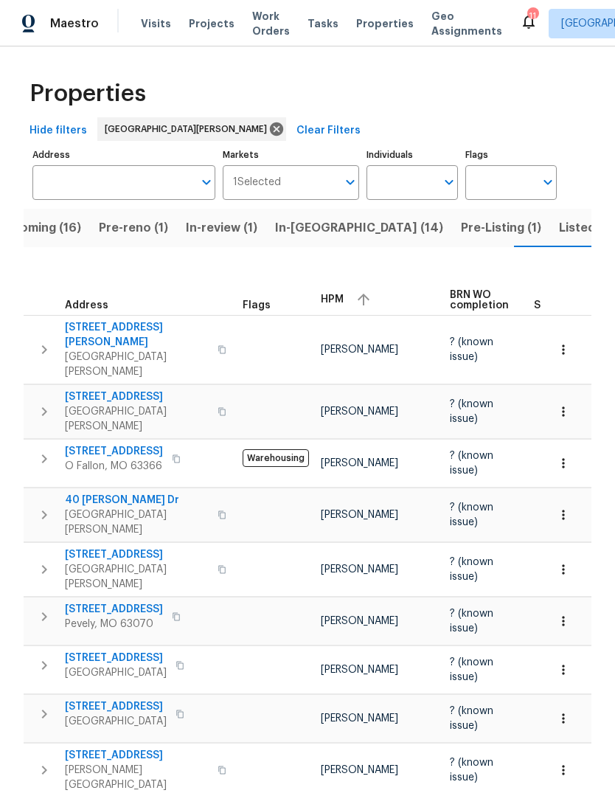
click at [346, 288] on div "HPM" at bounding box center [379, 299] width 117 height 22
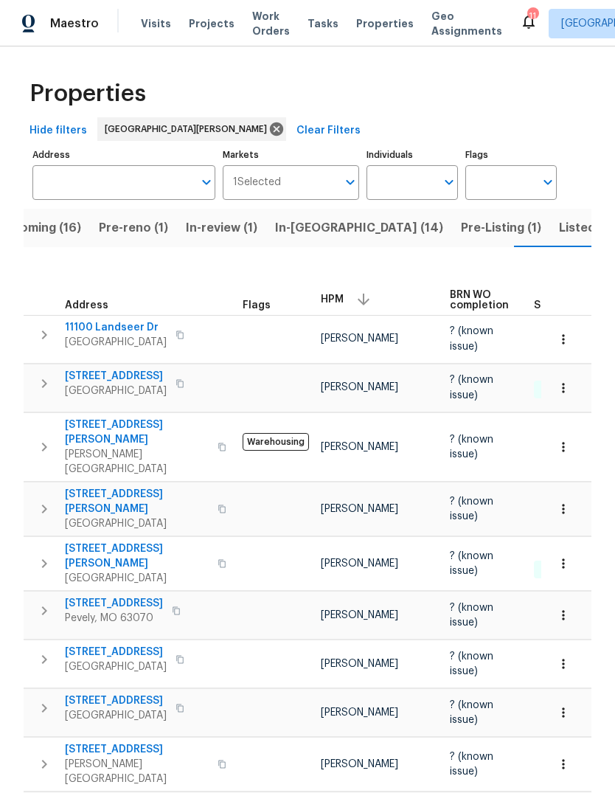
click at [101, 541] on span "[STREET_ADDRESS][PERSON_NAME]" at bounding box center [137, 555] width 144 height 29
click at [550, 241] on button "Listed (34)" at bounding box center [591, 228] width 82 height 38
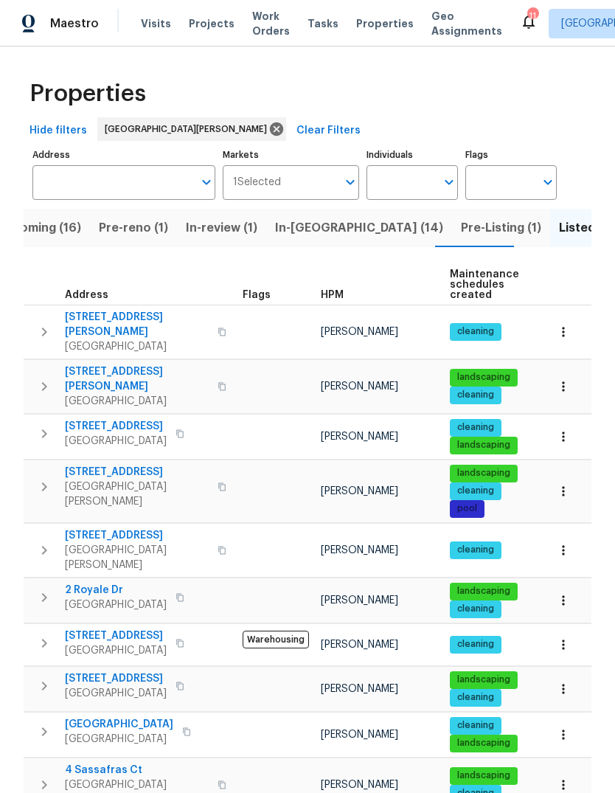
click at [461, 231] on span "Pre-Listing (1)" at bounding box center [501, 227] width 80 height 21
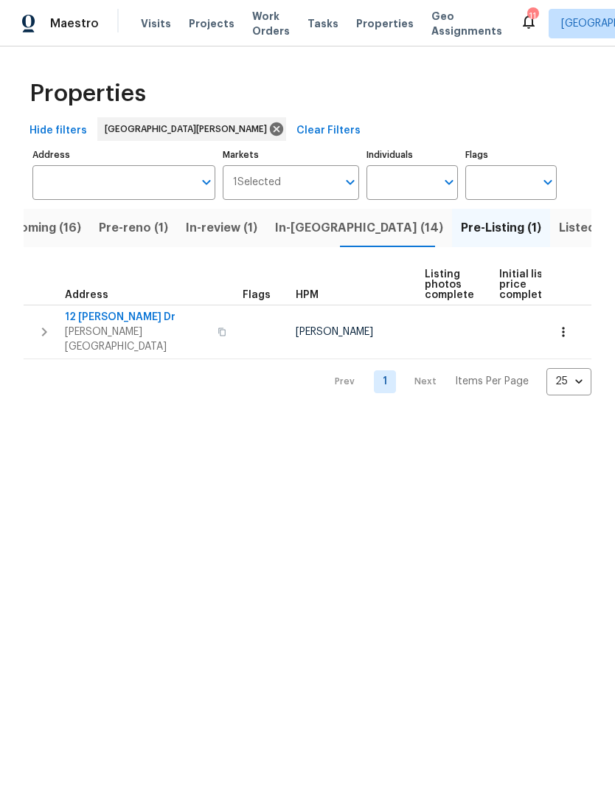
click at [303, 240] on button "In-[GEOGRAPHIC_DATA] (14)" at bounding box center [359, 228] width 186 height 38
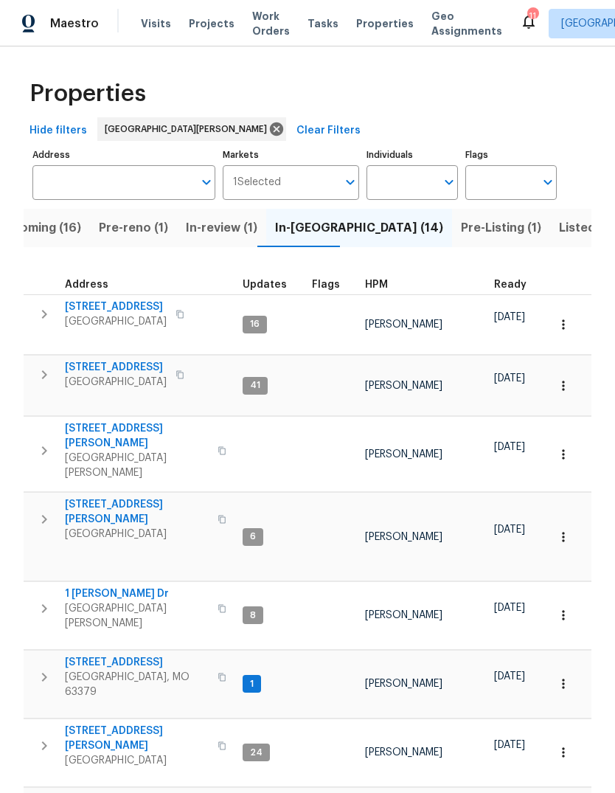
click at [386, 286] on div "HPM" at bounding box center [423, 284] width 117 height 10
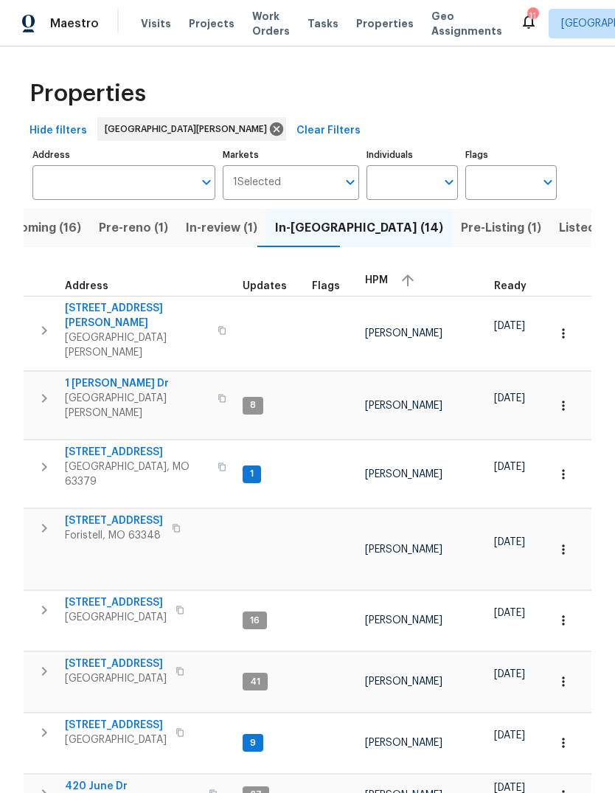
click at [385, 281] on div "HPM" at bounding box center [423, 280] width 117 height 22
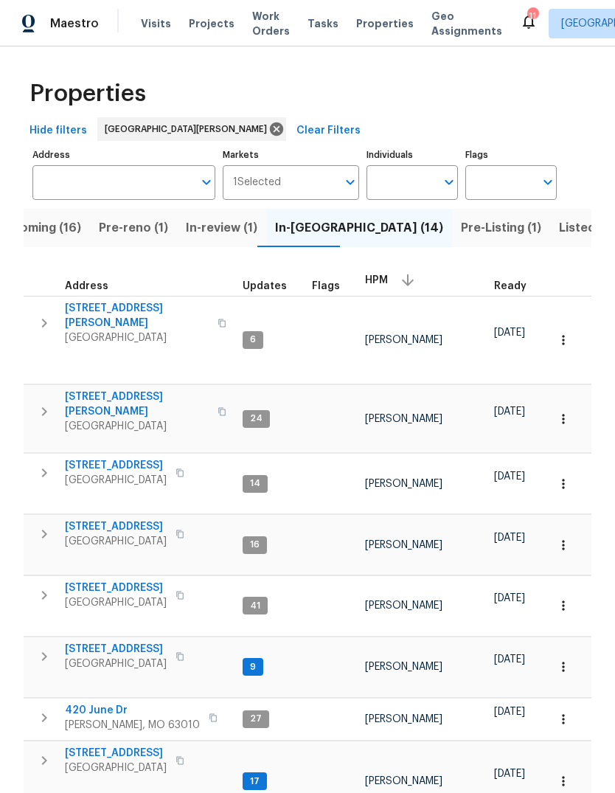
click at [161, 27] on span "Visits" at bounding box center [156, 23] width 30 height 15
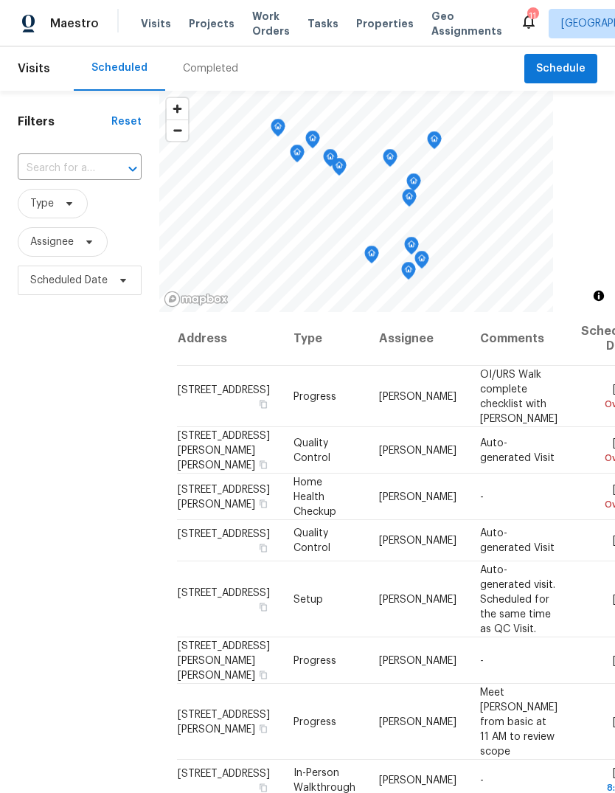
click at [97, 173] on input "text" at bounding box center [59, 168] width 83 height 23
type input "chalet"
click at [105, 215] on li "[STREET_ADDRESS]" at bounding box center [78, 202] width 123 height 24
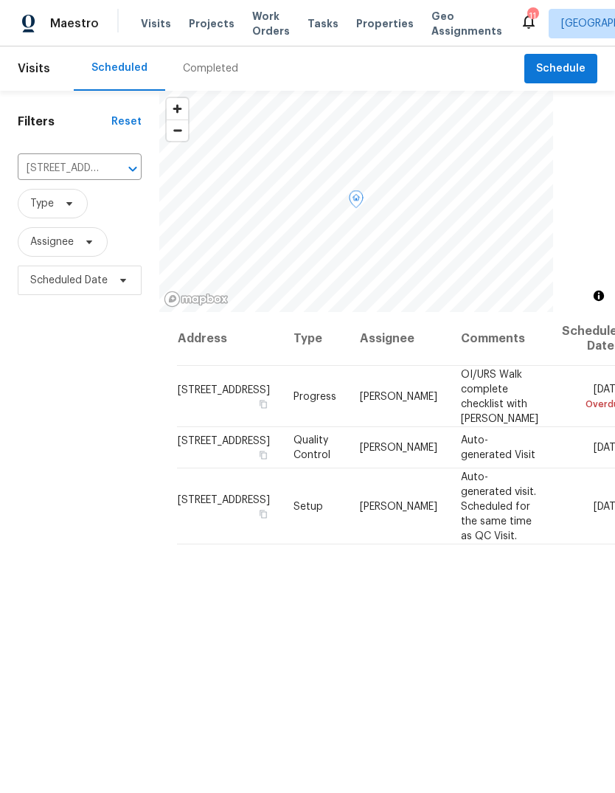
click at [0, 0] on span at bounding box center [0, 0] width 0 height 0
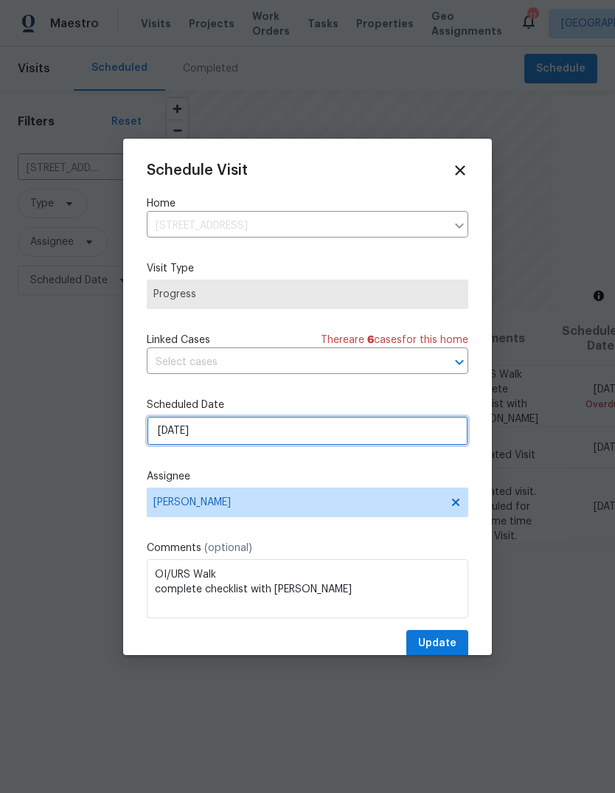
click at [387, 441] on input "[DATE]" at bounding box center [307, 430] width 321 height 29
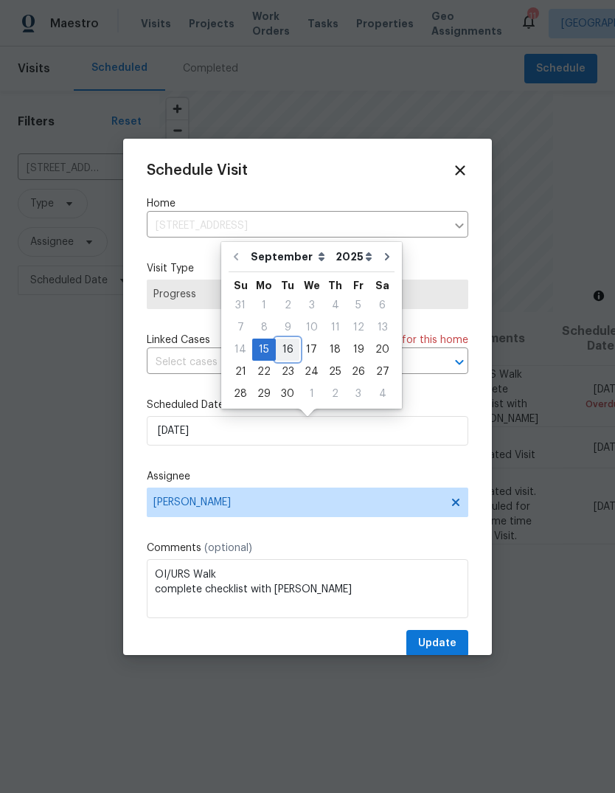
click at [290, 356] on div "16" at bounding box center [288, 349] width 24 height 21
type input "[DATE]"
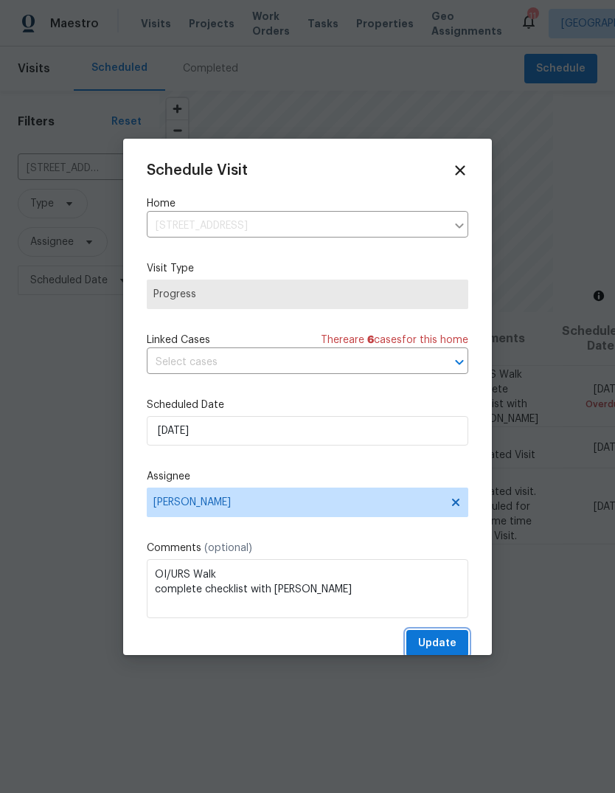
click at [459, 649] on button "Update" at bounding box center [437, 643] width 62 height 27
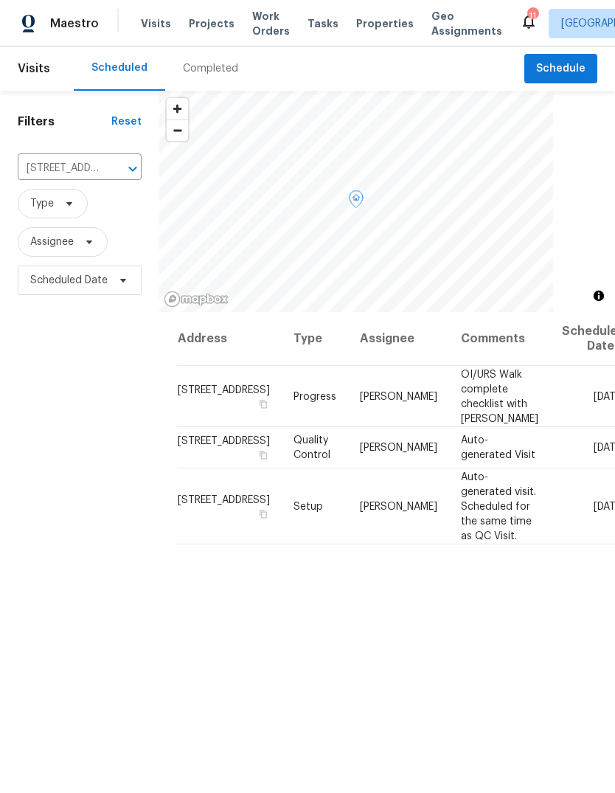
click at [0, 0] on icon at bounding box center [0, 0] width 0 height 0
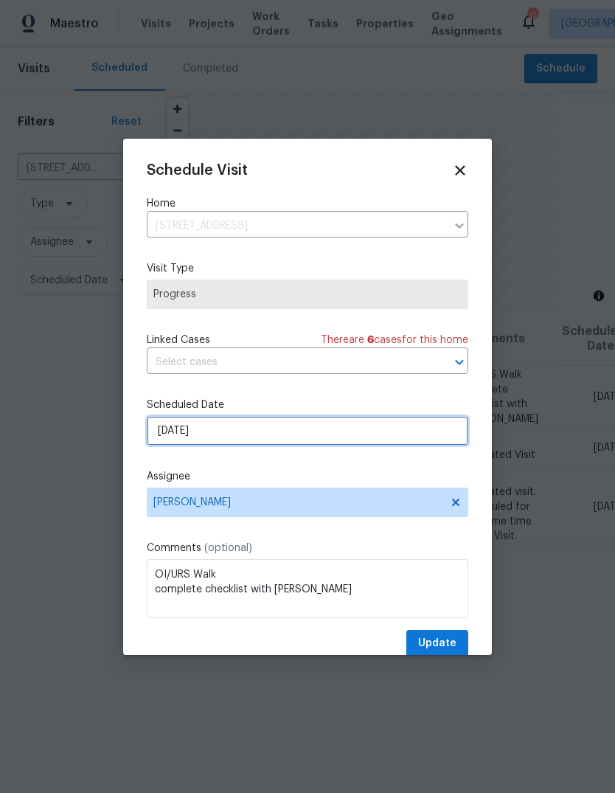
click at [362, 443] on input "[DATE]" at bounding box center [307, 430] width 321 height 29
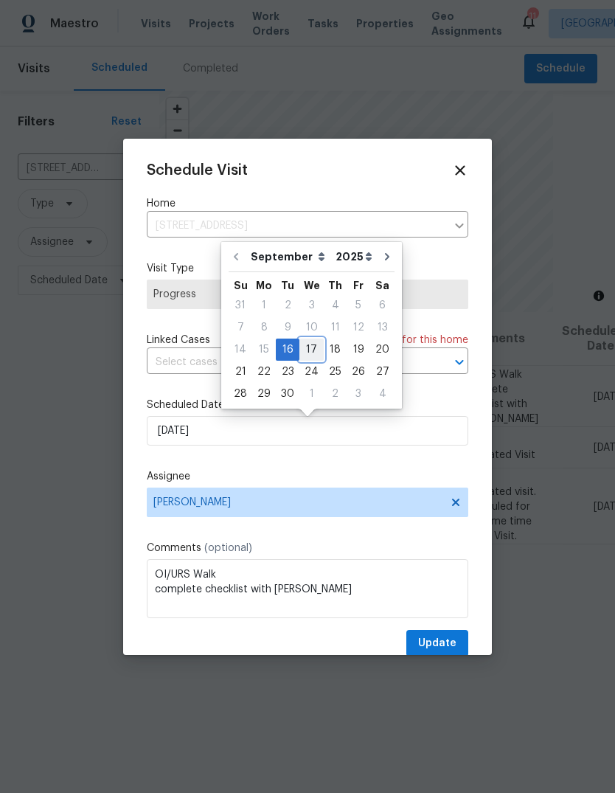
click at [309, 349] on div "17" at bounding box center [311, 349] width 24 height 21
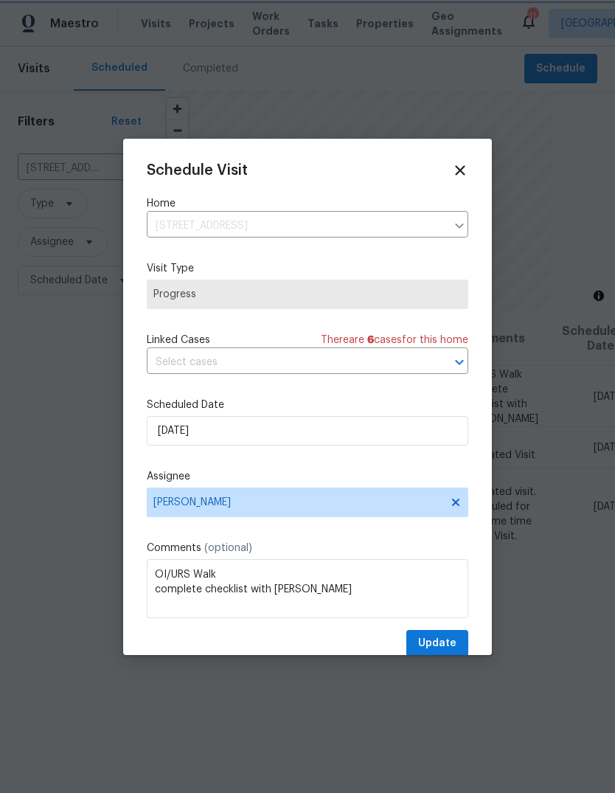
type input "[DATE]"
click at [464, 172] on icon at bounding box center [460, 170] width 16 height 16
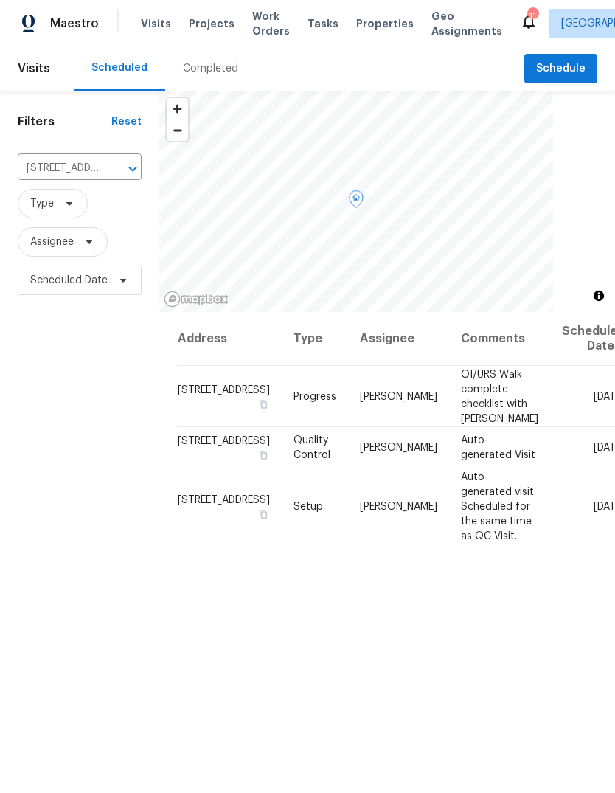
click at [0, 0] on span at bounding box center [0, 0] width 0 height 0
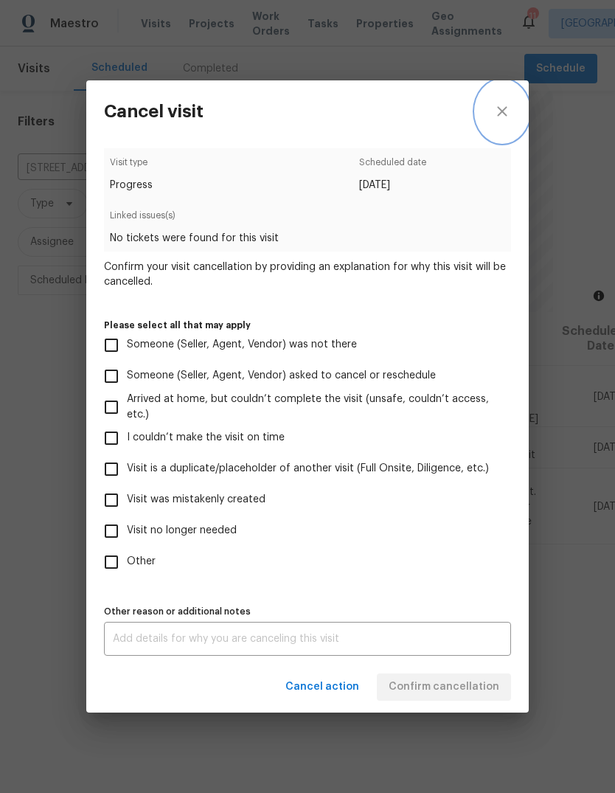
click at [501, 114] on icon "close" at bounding box center [502, 111] width 18 height 18
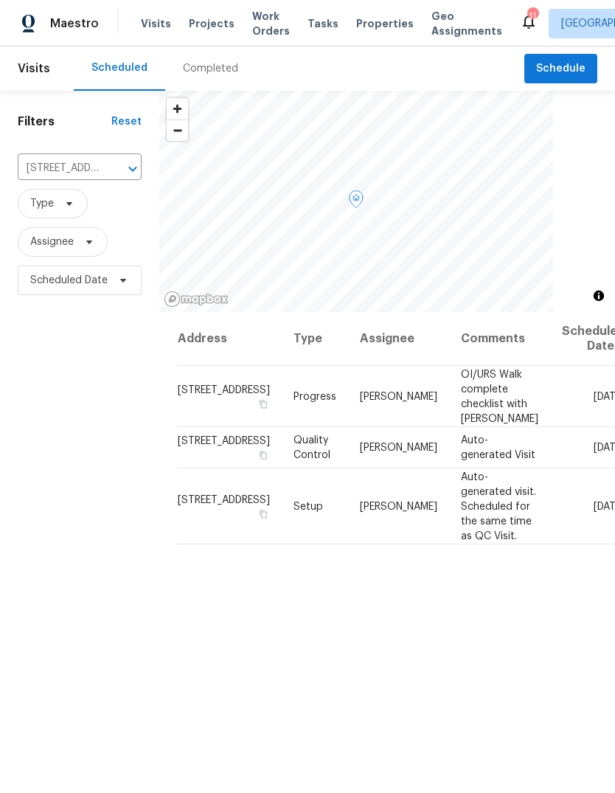
click at [0, 0] on icon at bounding box center [0, 0] width 0 height 0
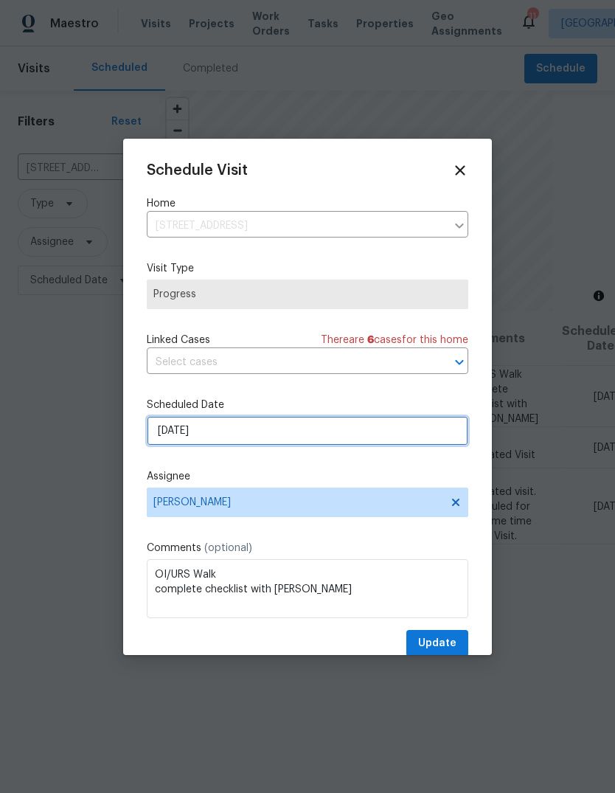
click at [402, 436] on input "[DATE]" at bounding box center [307, 430] width 321 height 29
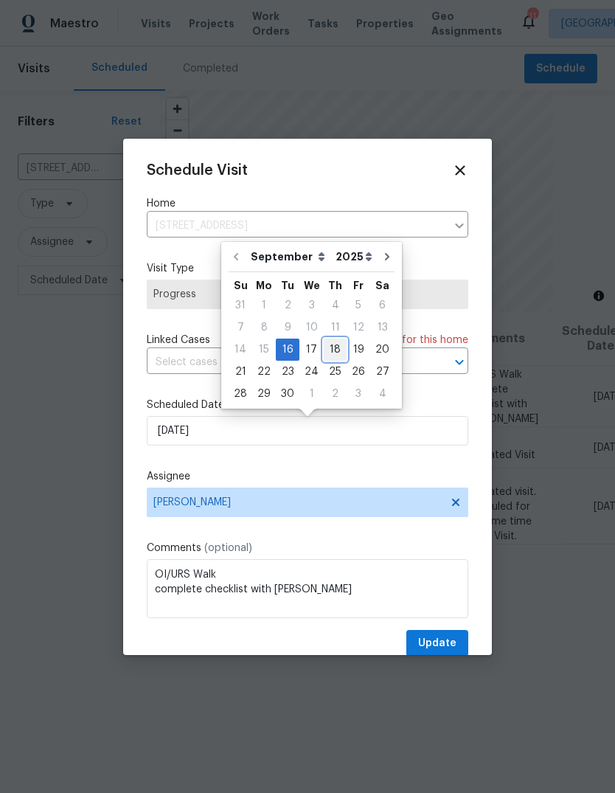
click at [333, 350] on div "18" at bounding box center [335, 349] width 23 height 21
type input "[DATE]"
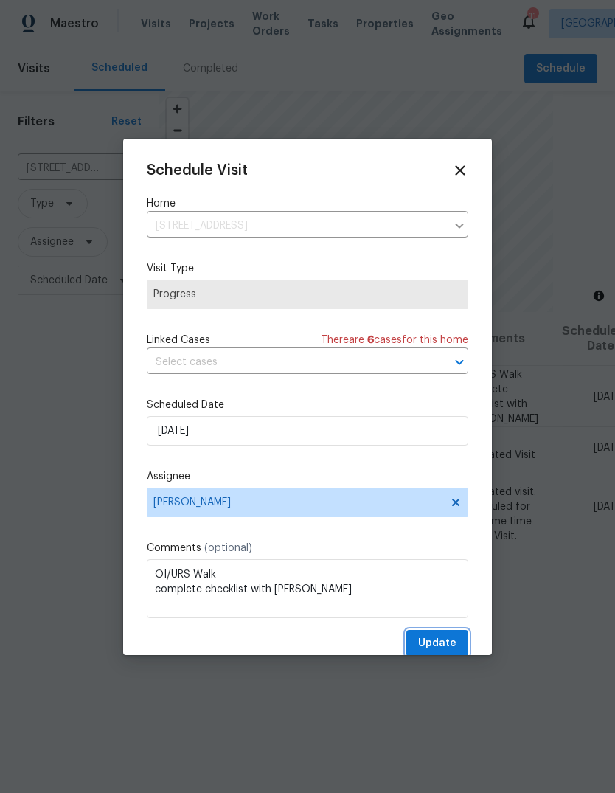
click at [450, 647] on span "Update" at bounding box center [437, 643] width 38 height 18
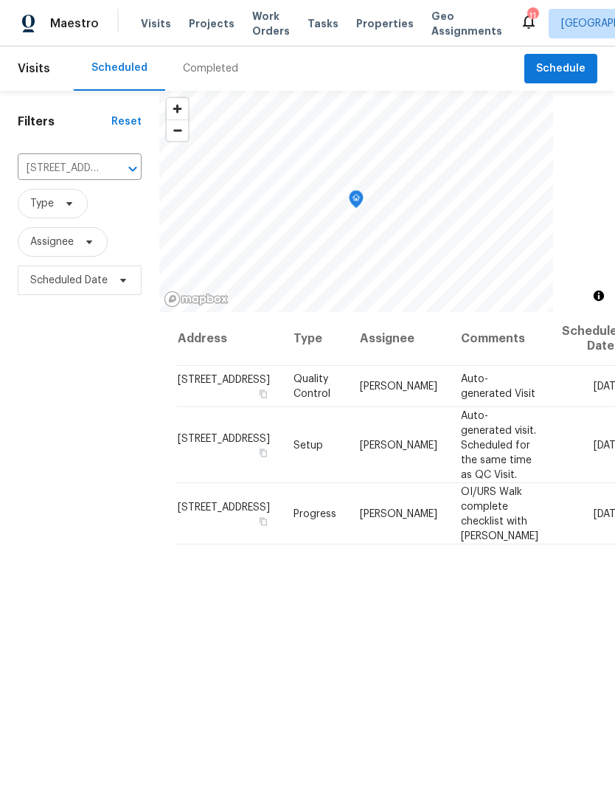
click at [219, 26] on span "Projects" at bounding box center [212, 23] width 46 height 15
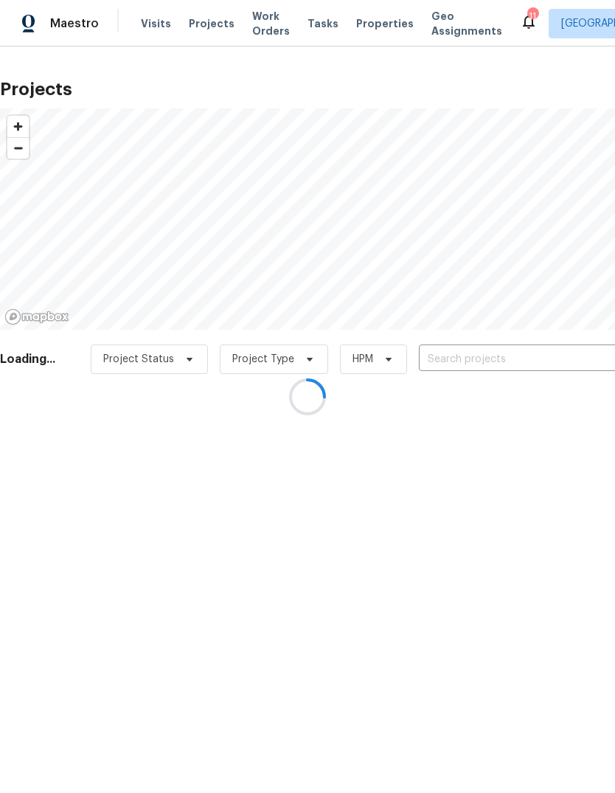
click at [528, 362] on div at bounding box center [307, 396] width 615 height 793
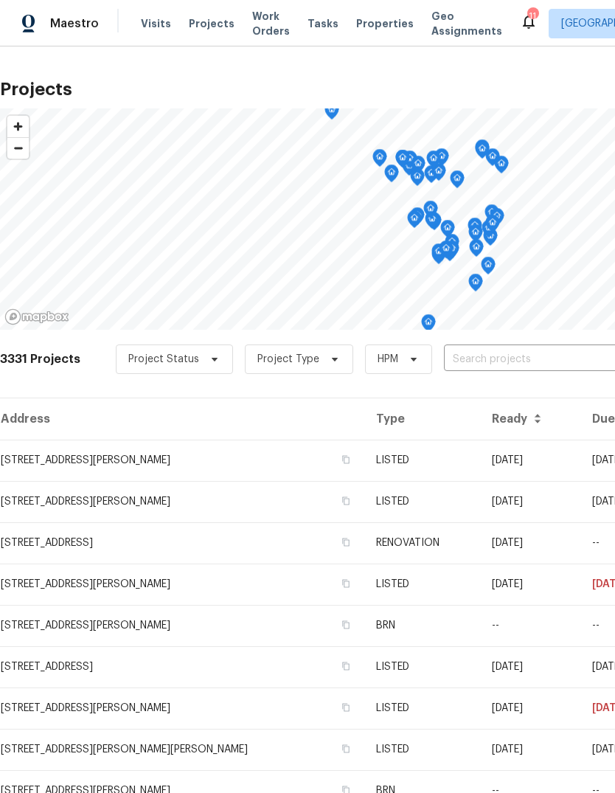
click at [527, 358] on input "text" at bounding box center [528, 359] width 169 height 23
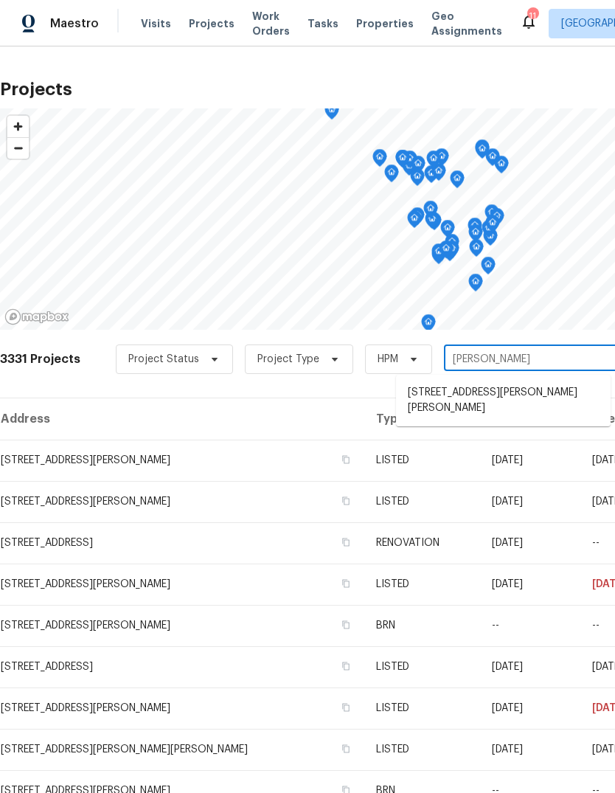
type input "[PERSON_NAME]"
click at [534, 408] on li "[STREET_ADDRESS][PERSON_NAME][PERSON_NAME]" at bounding box center [503, 400] width 215 height 40
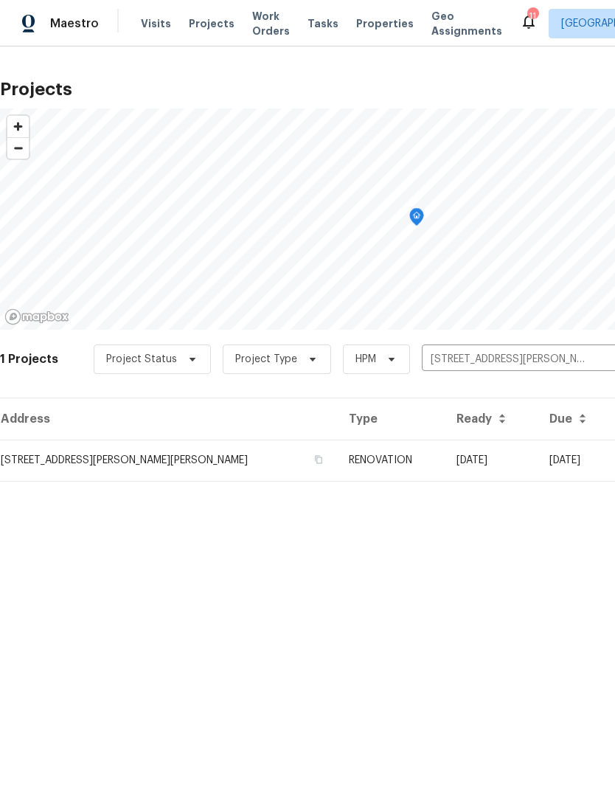
click at [473, 470] on td "[DATE]" at bounding box center [491, 459] width 93 height 41
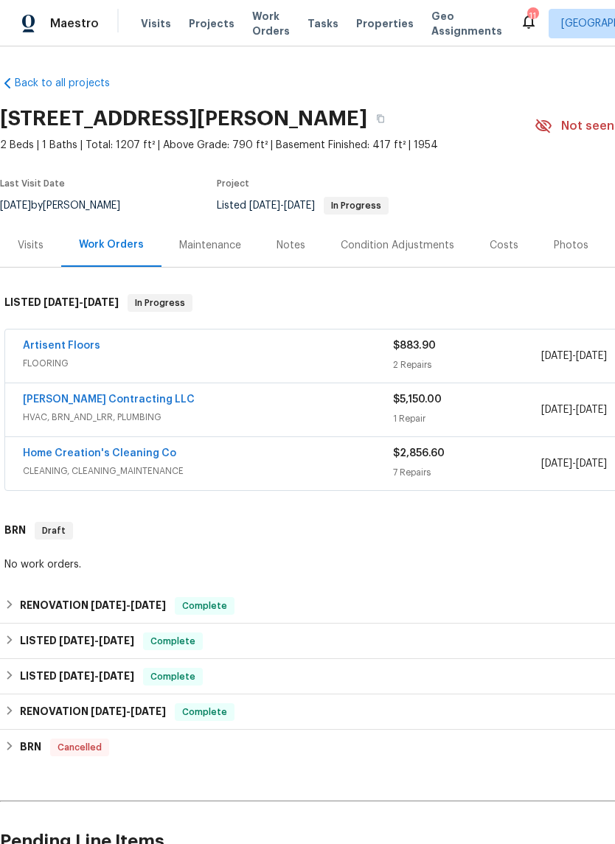
click at [304, 243] on div "Notes" at bounding box center [291, 244] width 64 height 43
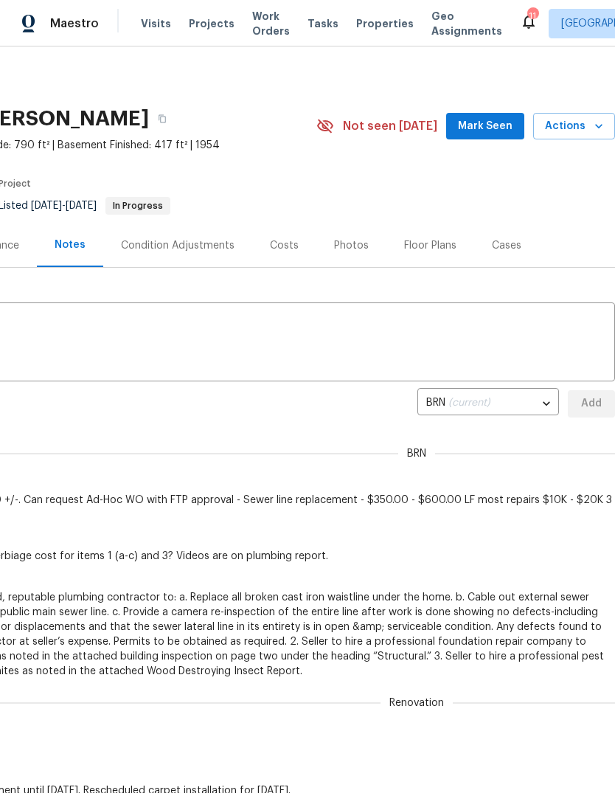
scroll to position [0, 218]
click at [498, 130] on span "Mark Seen" at bounding box center [485, 126] width 55 height 18
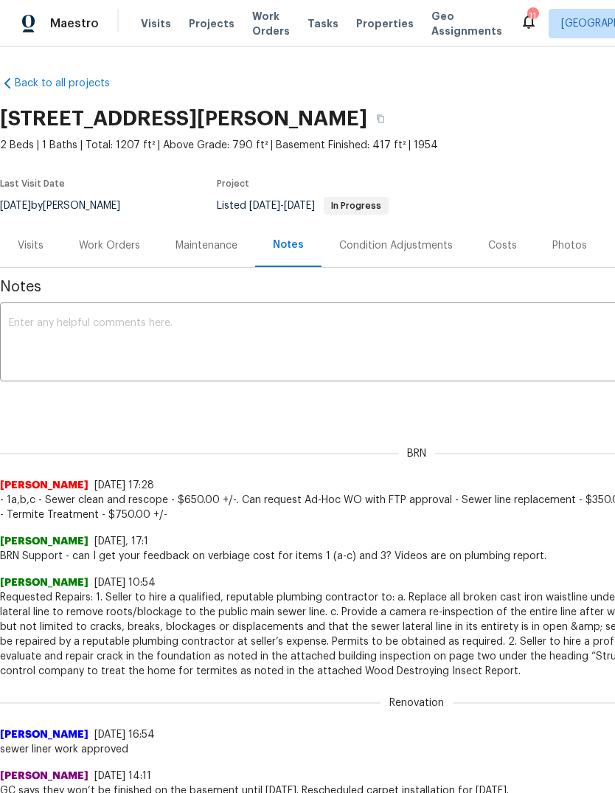
scroll to position [0, 0]
click at [125, 249] on div "Work Orders" at bounding box center [109, 245] width 61 height 15
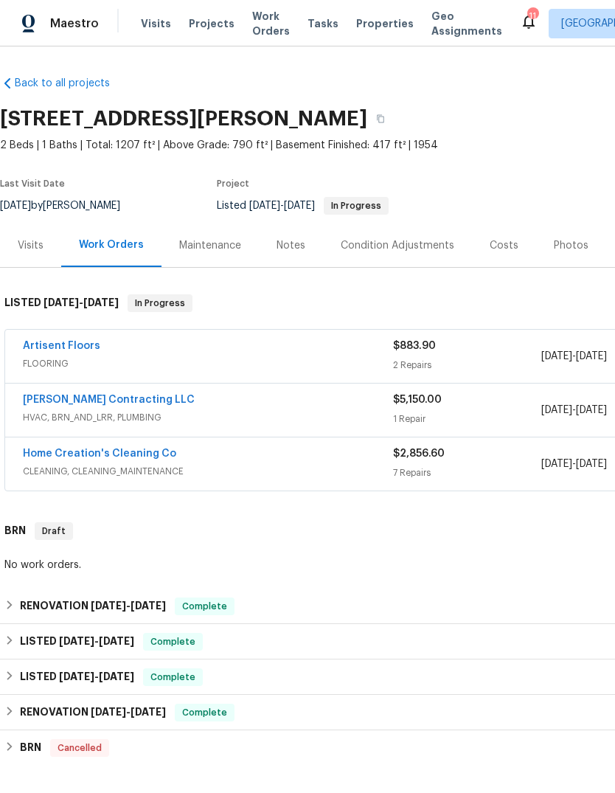
click at [55, 346] on link "Artisent Floors" at bounding box center [61, 346] width 77 height 10
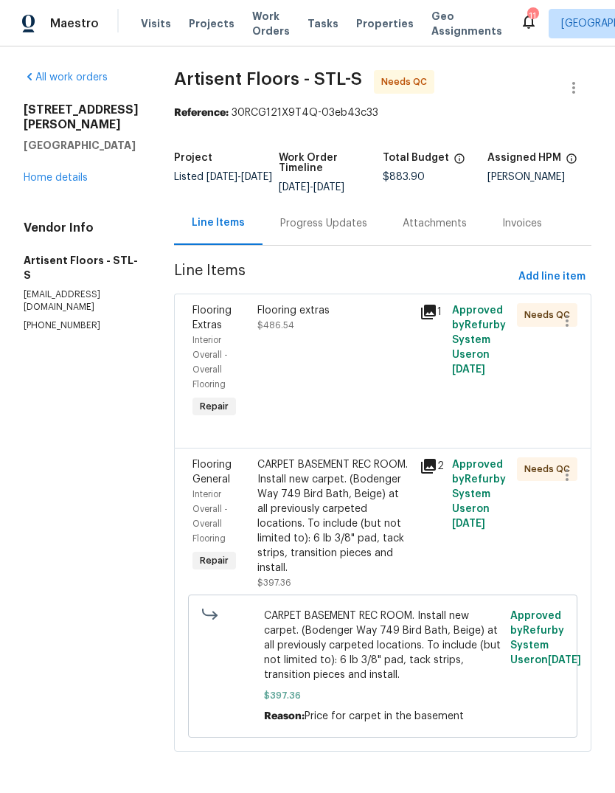
click at [380, 372] on div "Flooring extras $486.54" at bounding box center [334, 362] width 162 height 127
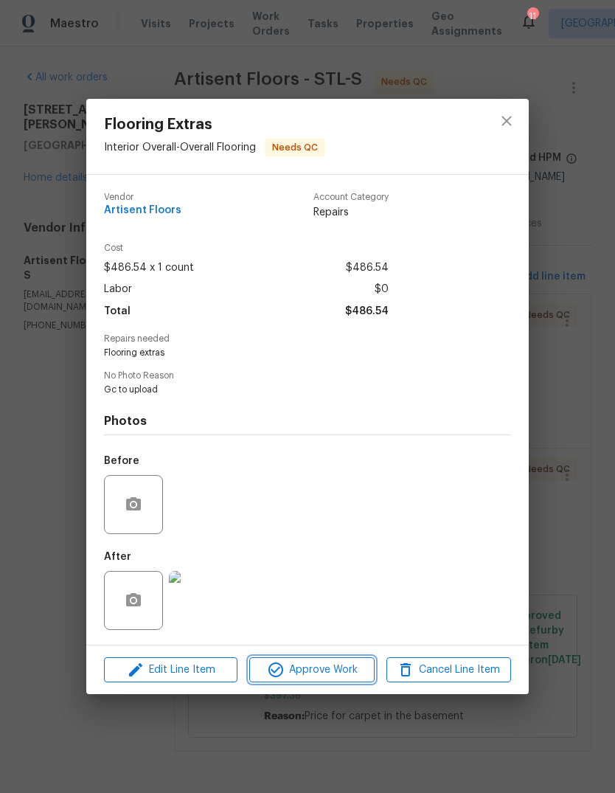
click at [343, 679] on span "Approve Work" at bounding box center [312, 670] width 116 height 18
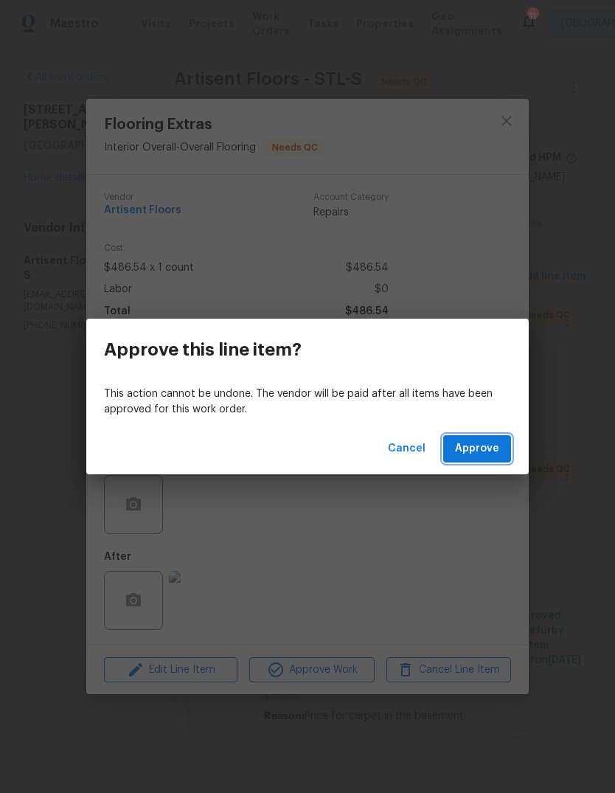
click at [506, 453] on button "Approve" at bounding box center [477, 448] width 68 height 27
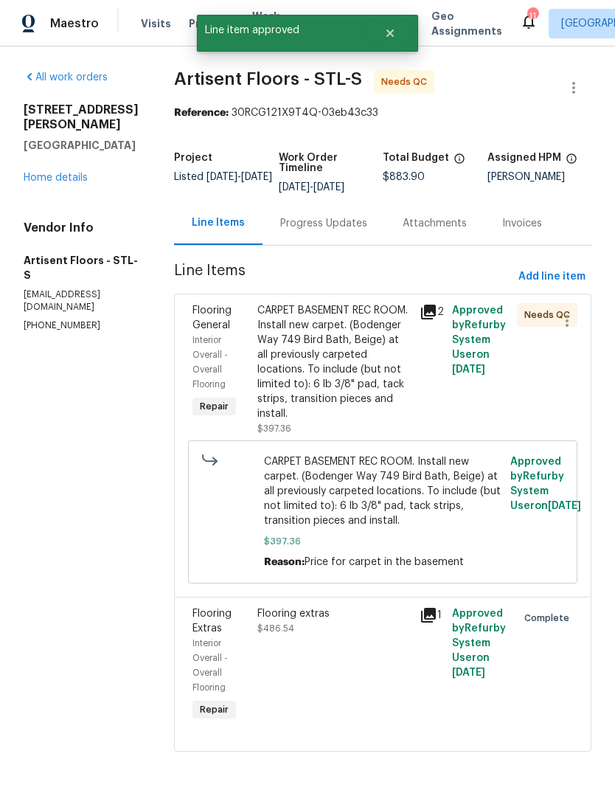
click at [364, 392] on div "CARPET BASEMENT REC ROOM. Install new carpet. (Bodenger Way 749 Bird Bath, Beig…" at bounding box center [333, 362] width 153 height 118
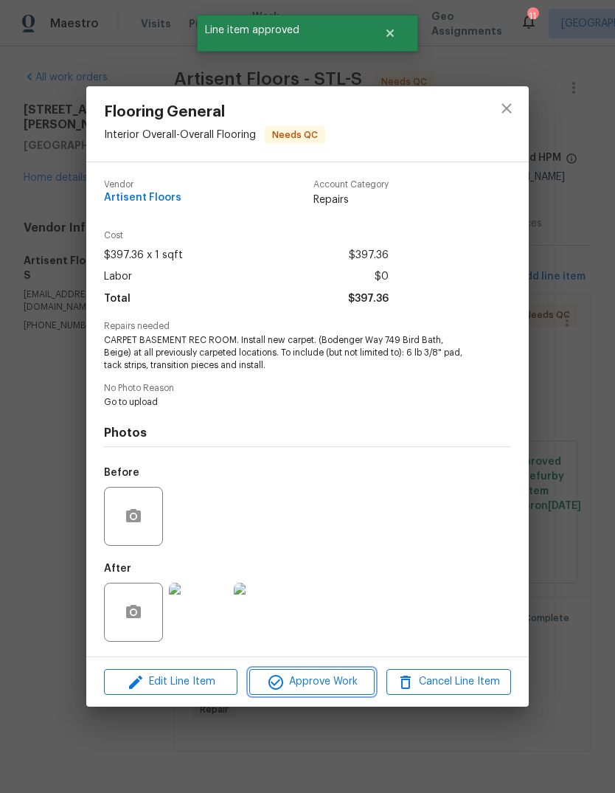
click at [341, 694] on button "Approve Work" at bounding box center [311, 682] width 125 height 26
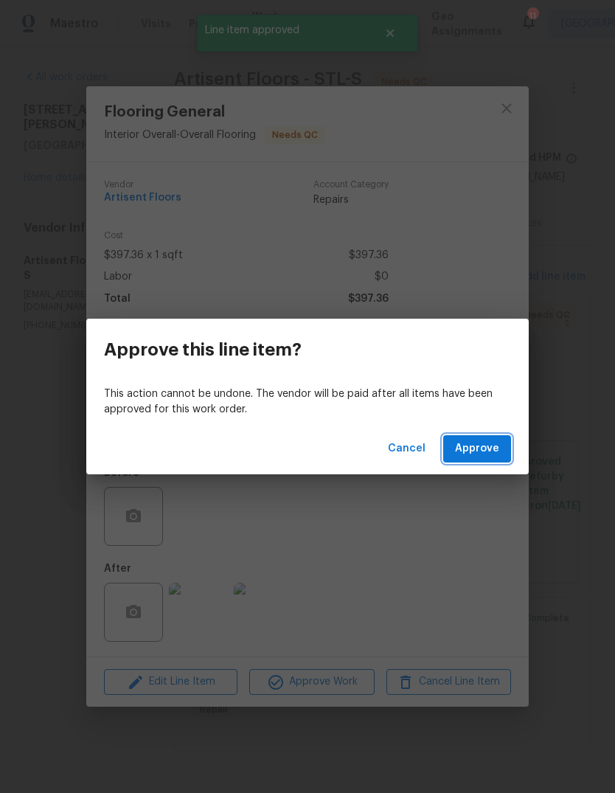
click at [506, 442] on button "Approve" at bounding box center [477, 448] width 68 height 27
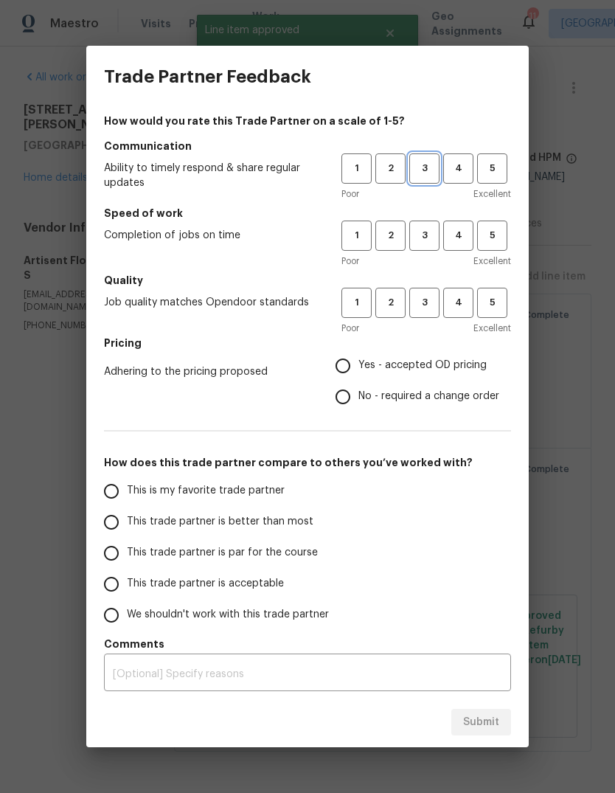
click at [426, 175] on span "3" at bounding box center [424, 168] width 27 height 17
click at [428, 237] on span "3" at bounding box center [424, 235] width 27 height 17
click at [433, 313] on button "3" at bounding box center [424, 303] width 30 height 30
click at [422, 367] on span "Yes - accepted OD pricing" at bounding box center [422, 365] width 128 height 15
click at [358, 367] on input "Yes - accepted OD pricing" at bounding box center [342, 365] width 31 height 31
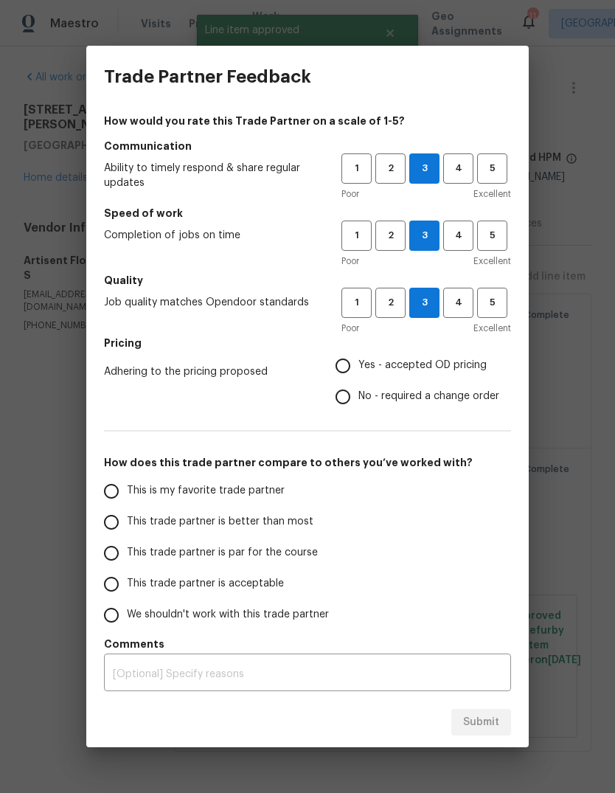
radio input "true"
click at [310, 566] on label "This trade partner is par for the course" at bounding box center [212, 552] width 233 height 31
click at [127, 566] on input "This trade partner is par for the course" at bounding box center [111, 552] width 31 height 31
click at [492, 724] on span "Submit" at bounding box center [481, 722] width 36 height 18
radio input "true"
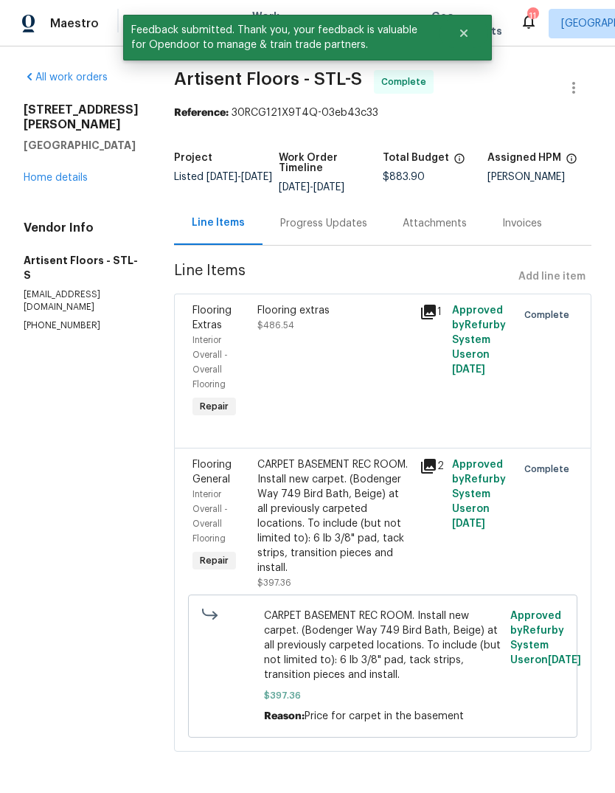
click at [80, 173] on link "Home details" at bounding box center [56, 178] width 64 height 10
